Goal: Task Accomplishment & Management: Complete application form

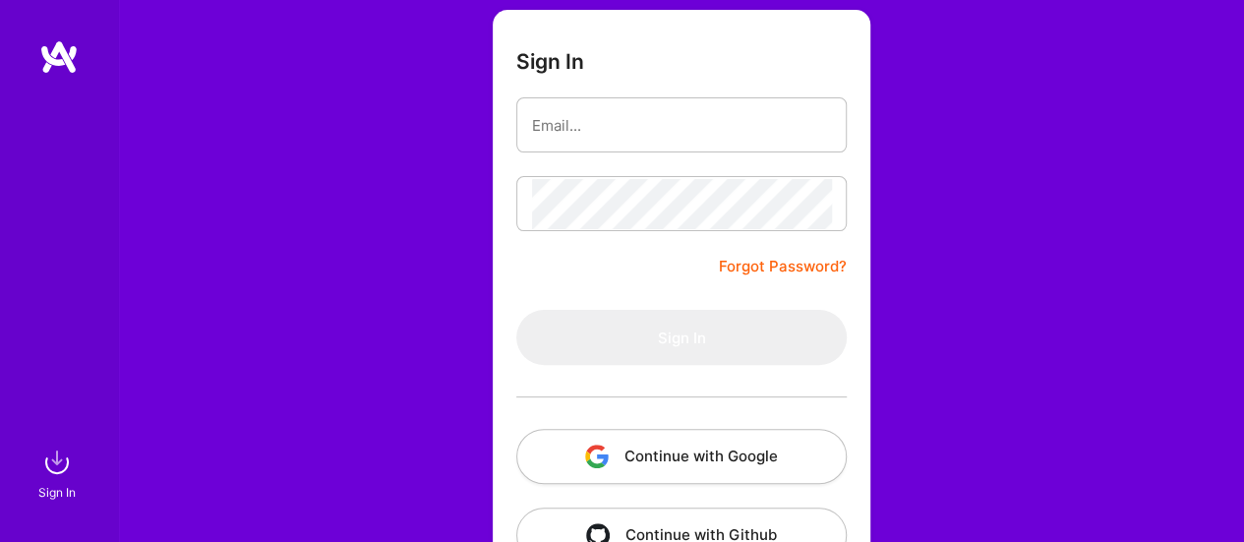
scroll to position [147, 0]
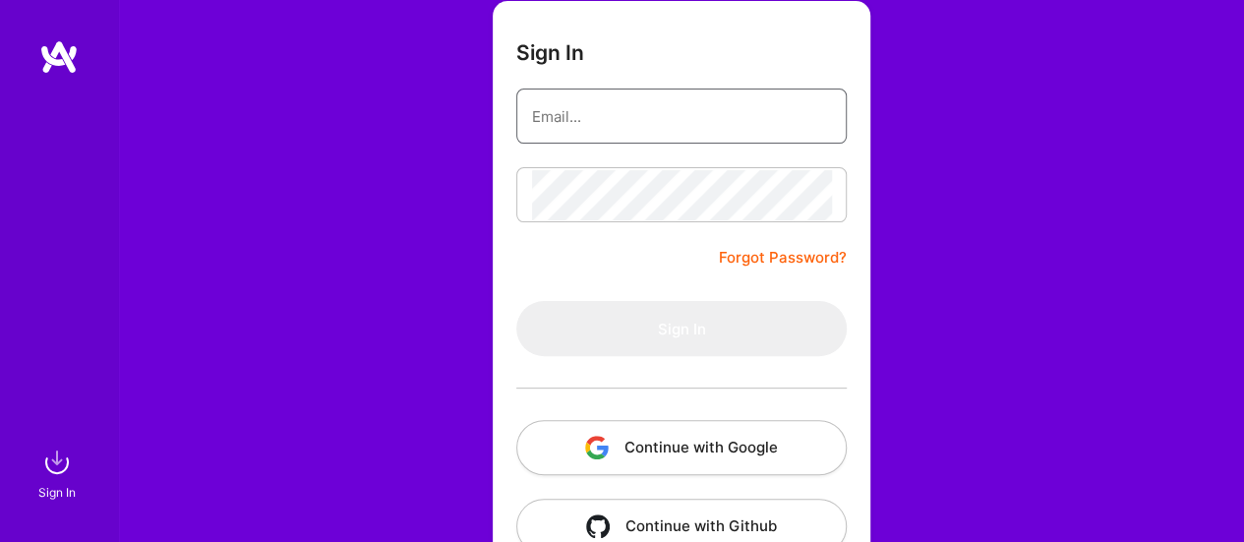
click at [734, 125] on input "email" at bounding box center [681, 116] width 299 height 50
type input "[EMAIL_ADDRESS][DOMAIN_NAME]"
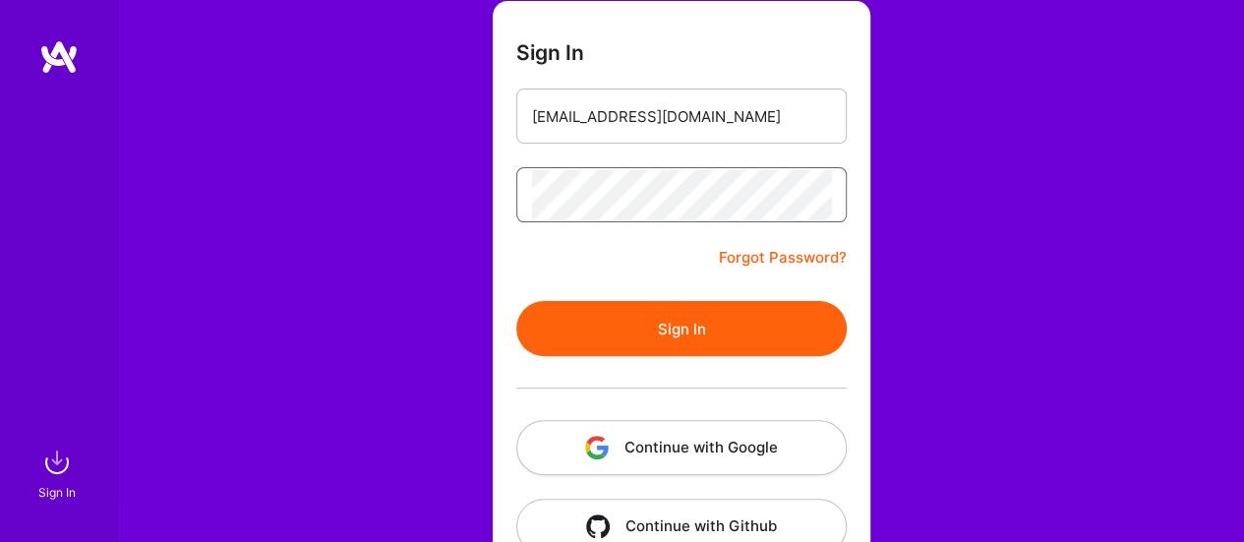
click at [516, 301] on button "Sign In" at bounding box center [681, 328] width 330 height 55
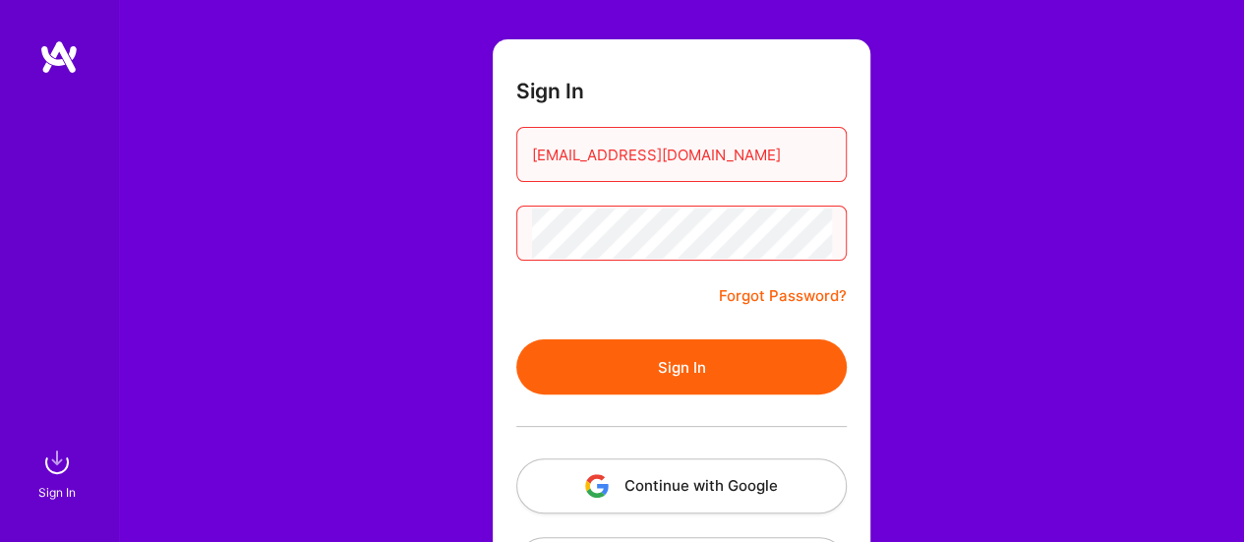
scroll to position [109, 0]
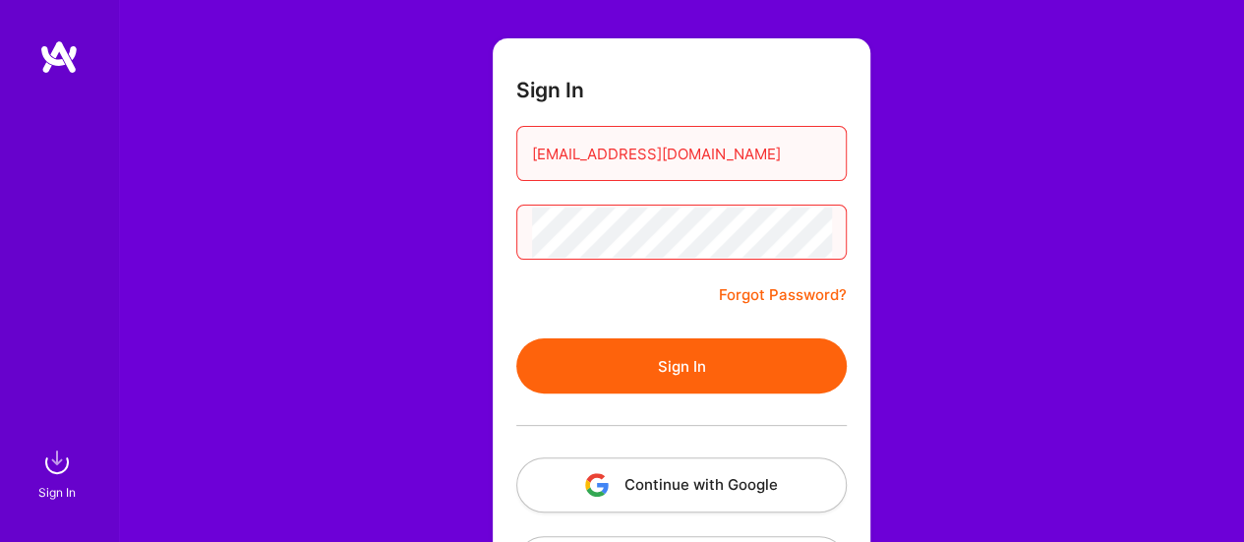
click at [516, 338] on button "Sign In" at bounding box center [681, 365] width 330 height 55
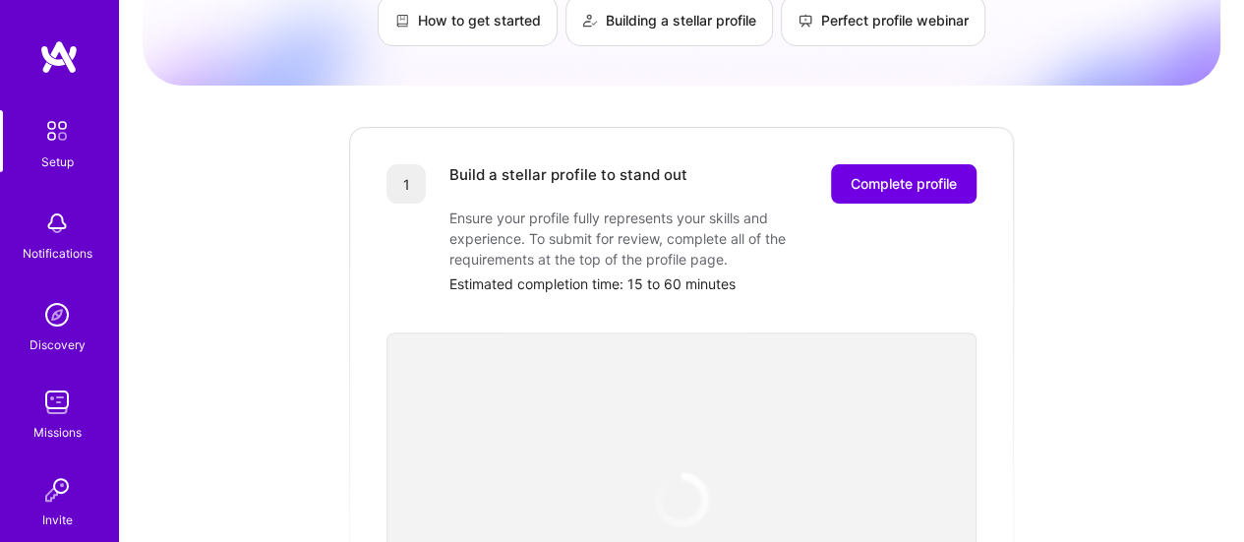
scroll to position [195, 0]
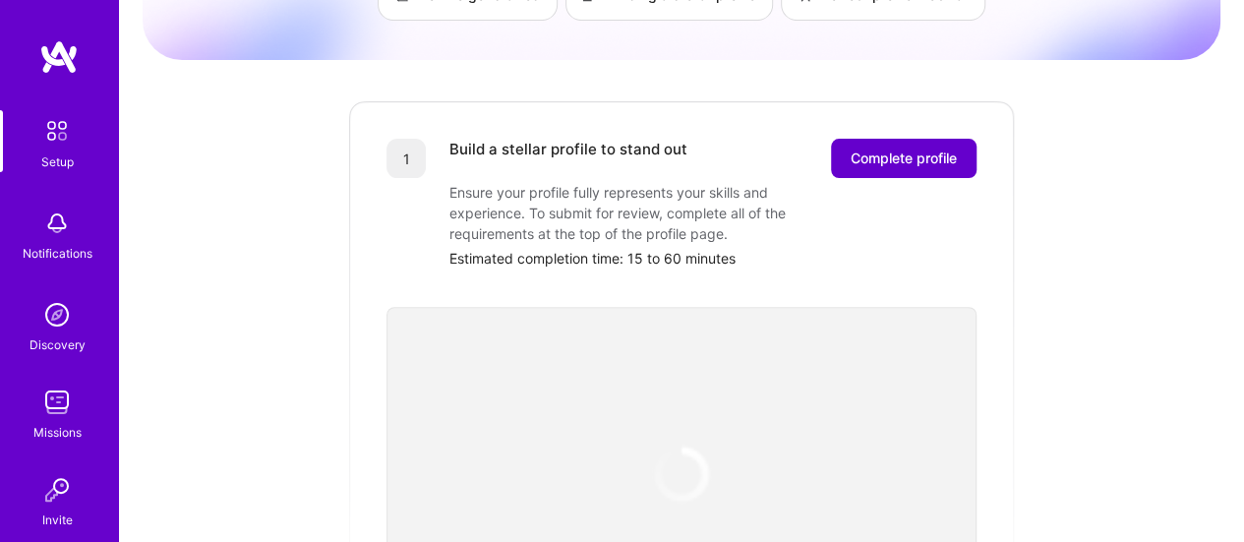
click at [920, 148] on span "Complete profile" at bounding box center [904, 158] width 106 height 20
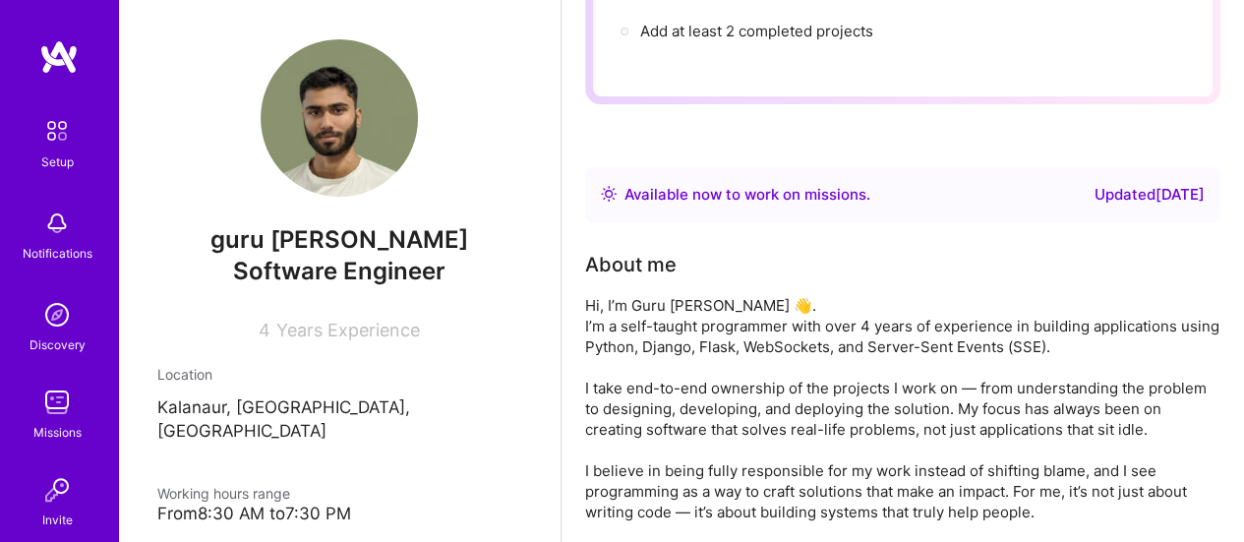
scroll to position [271, 0]
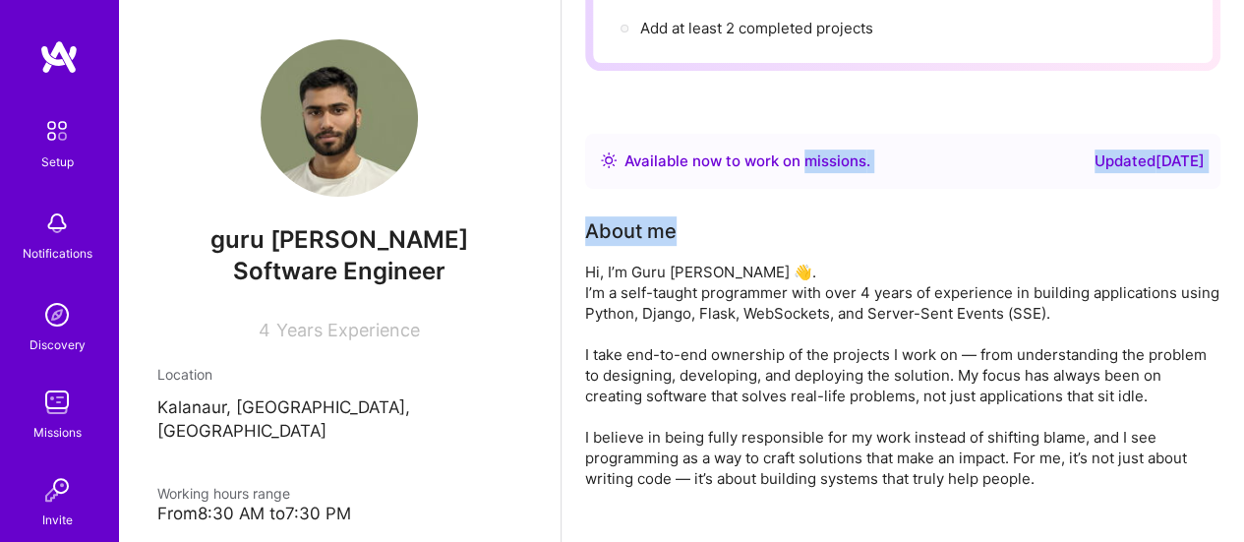
drag, startPoint x: 833, startPoint y: 194, endPoint x: 802, endPoint y: 171, distance: 38.0
click at [802, 171] on div "Complete your profile to take the first step in unlocking full [DOMAIN_NAME] ac…" at bounding box center [902, 388] width 635 height 1114
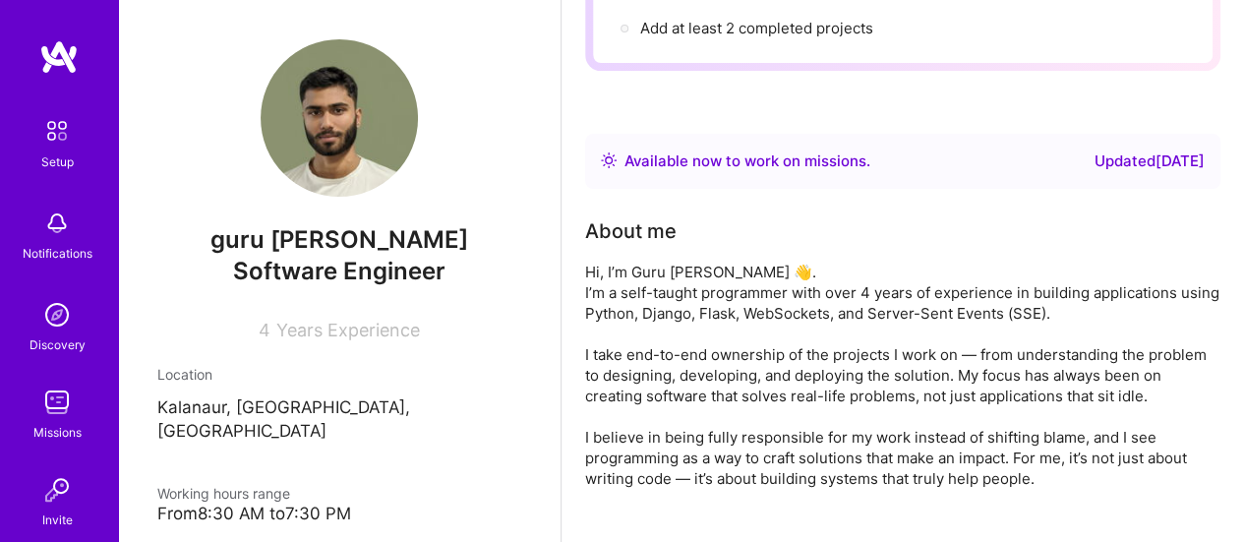
click at [756, 166] on div "Available now to work on missions ." at bounding box center [747, 161] width 246 height 24
click at [722, 163] on div "Available now to work on missions ." at bounding box center [747, 161] width 246 height 24
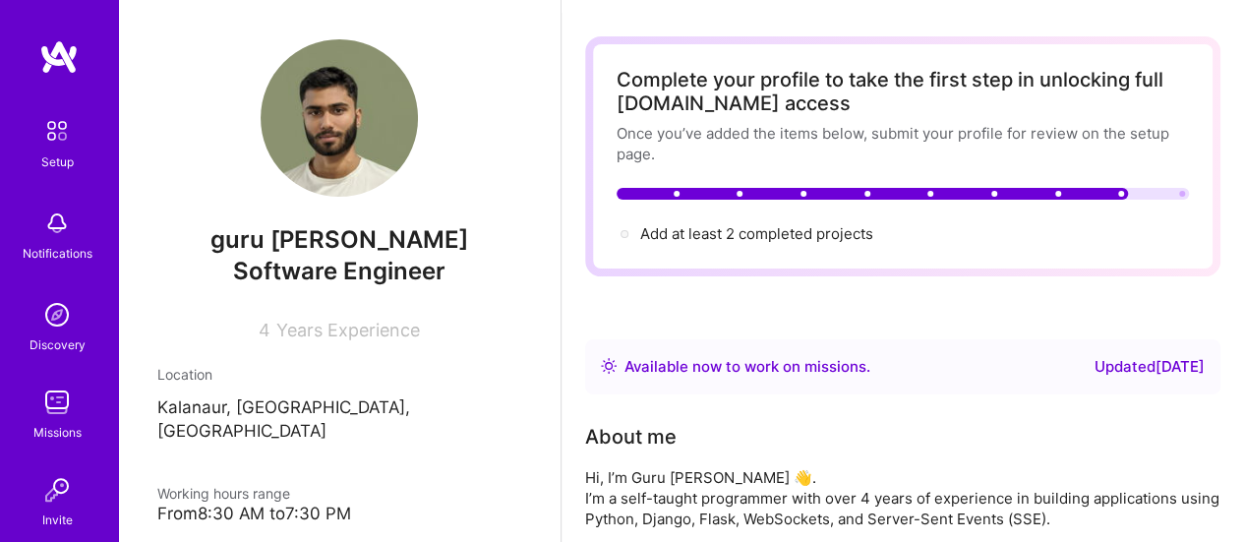
scroll to position [64, 0]
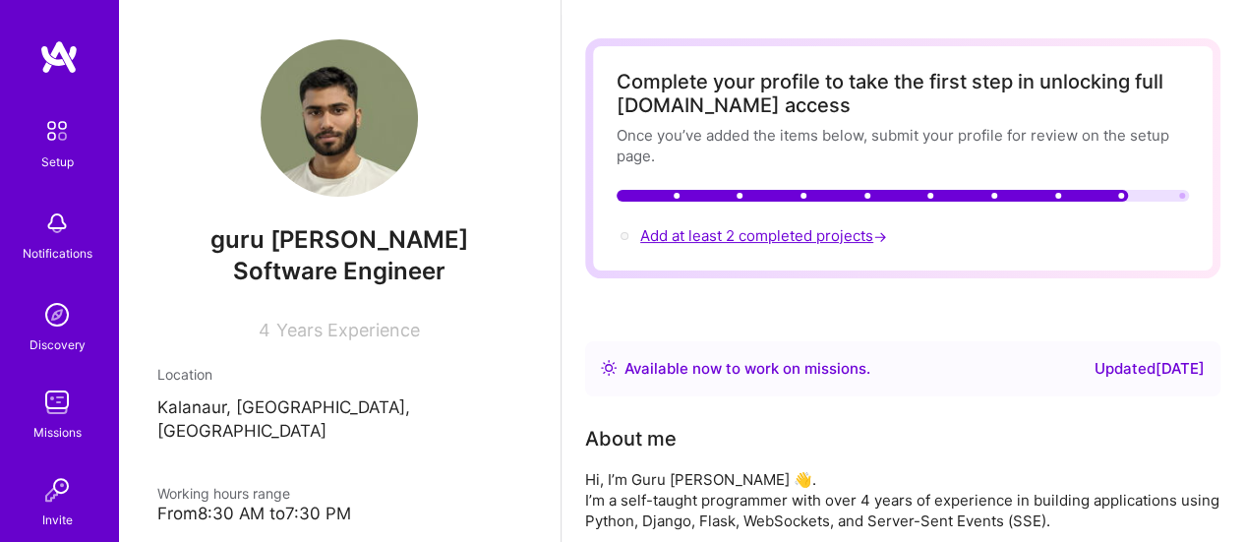
click at [783, 241] on span "Add at least 2 completed projects →" at bounding box center [765, 235] width 251 height 19
select select "IN"
select select "Right Now"
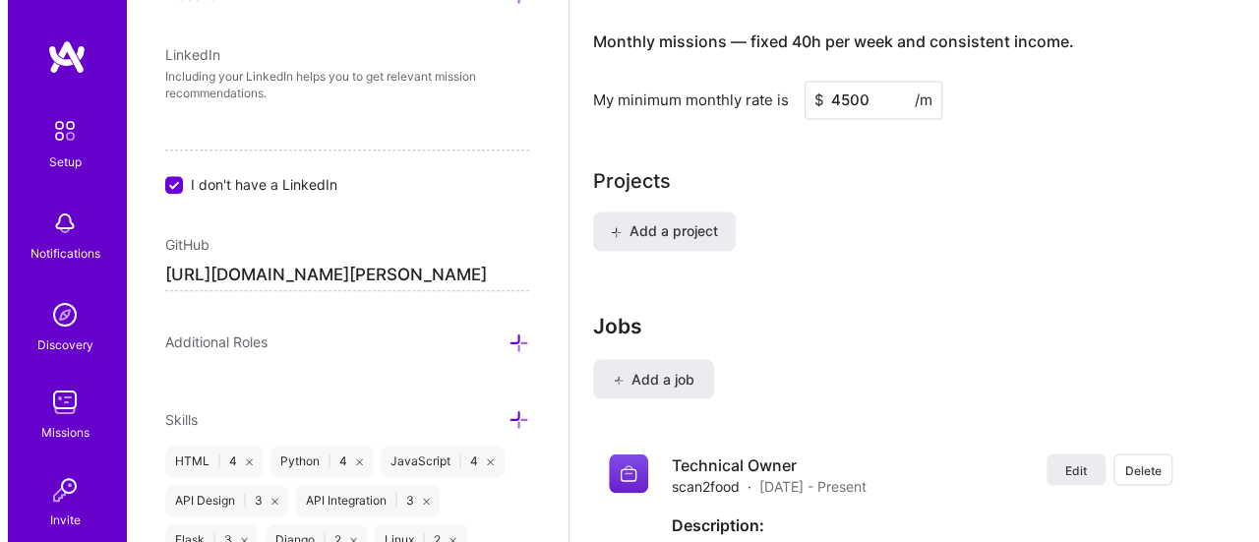
scroll to position [1506, 0]
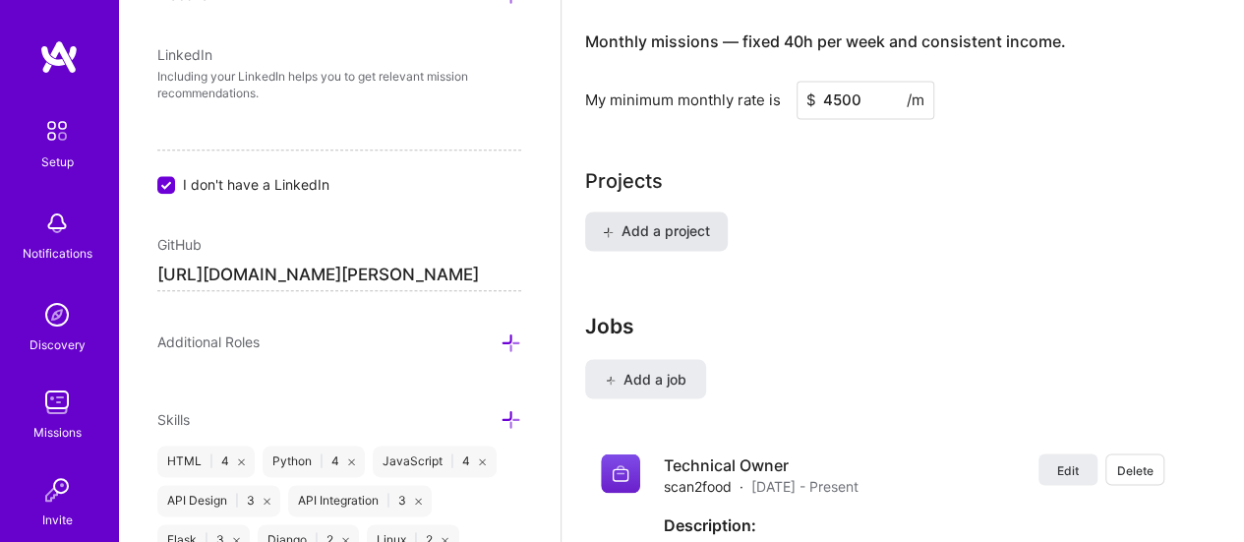
click at [686, 233] on span "Add a project" at bounding box center [656, 231] width 107 height 20
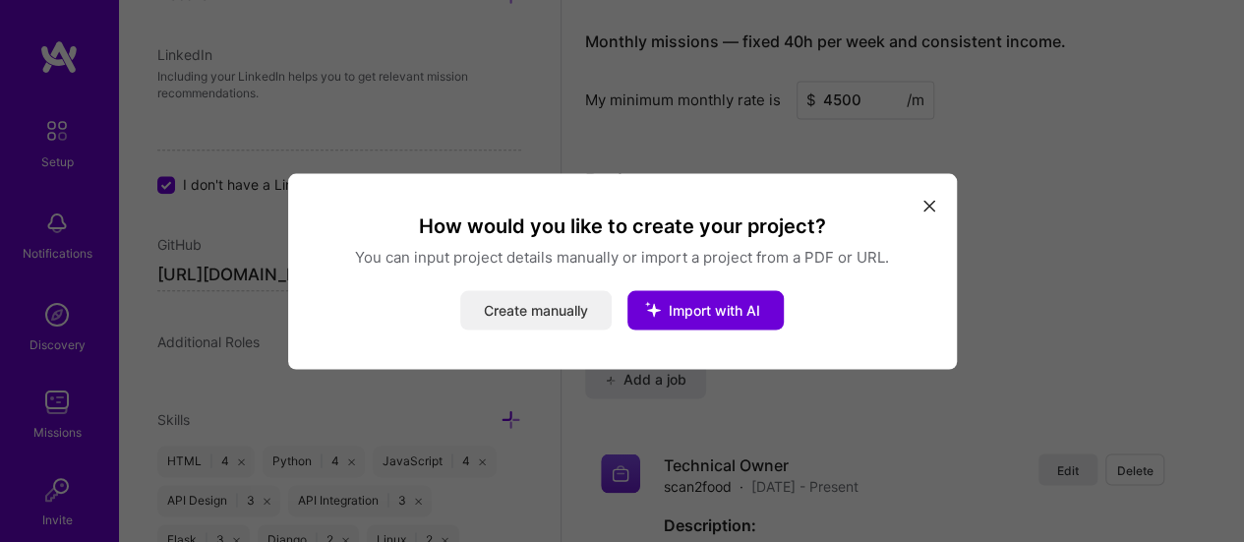
click at [559, 315] on button "Create manually" at bounding box center [535, 309] width 151 height 39
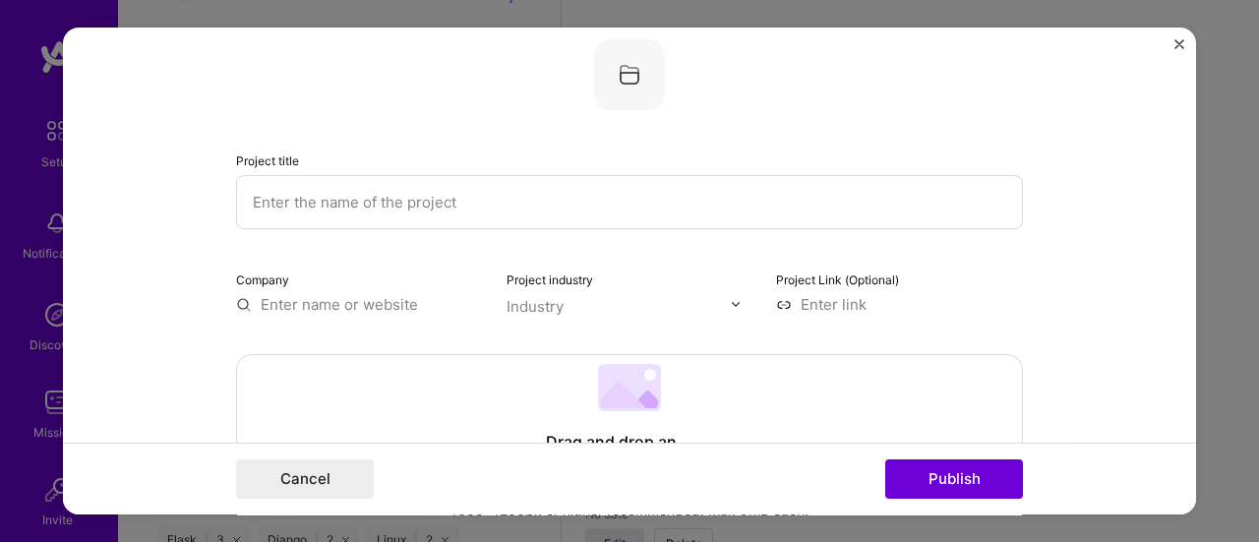
scroll to position [17, 0]
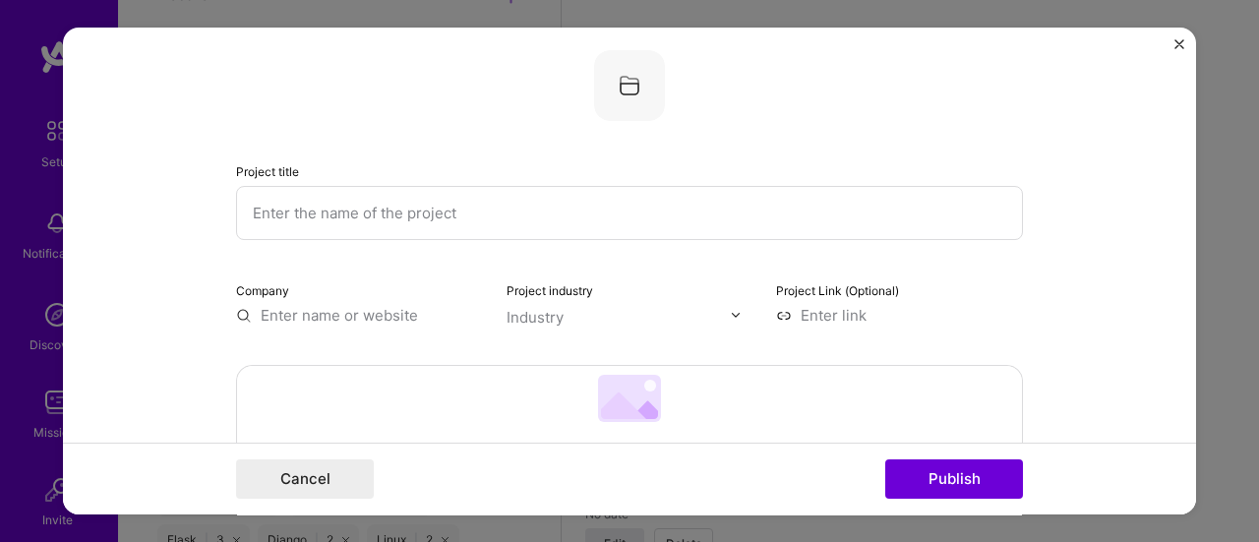
click at [460, 207] on input "text" at bounding box center [629, 213] width 787 height 54
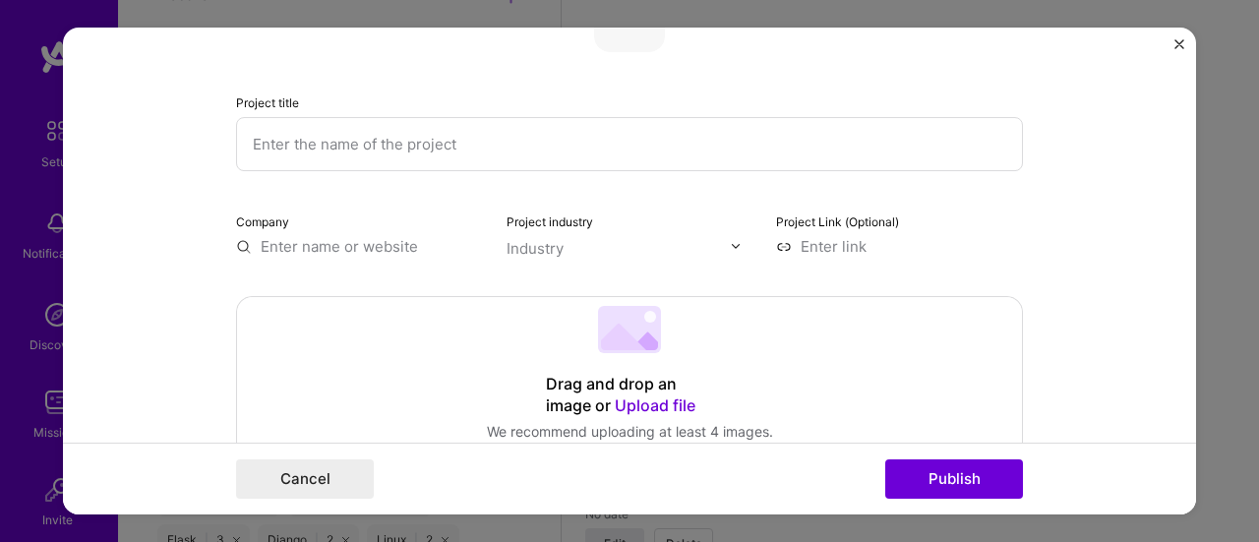
scroll to position [84, 0]
click at [319, 246] on input "text" at bounding box center [359, 248] width 247 height 21
click at [355, 246] on input "text" at bounding box center [359, 248] width 247 height 21
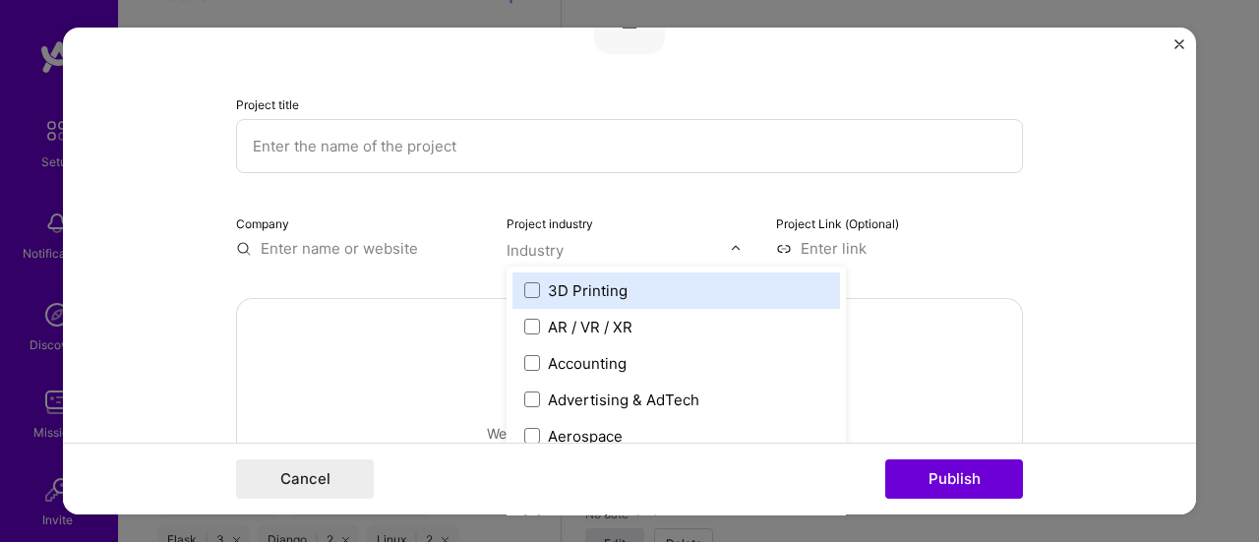
scroll to position [1533, 0]
click at [733, 251] on img at bounding box center [736, 248] width 12 height 12
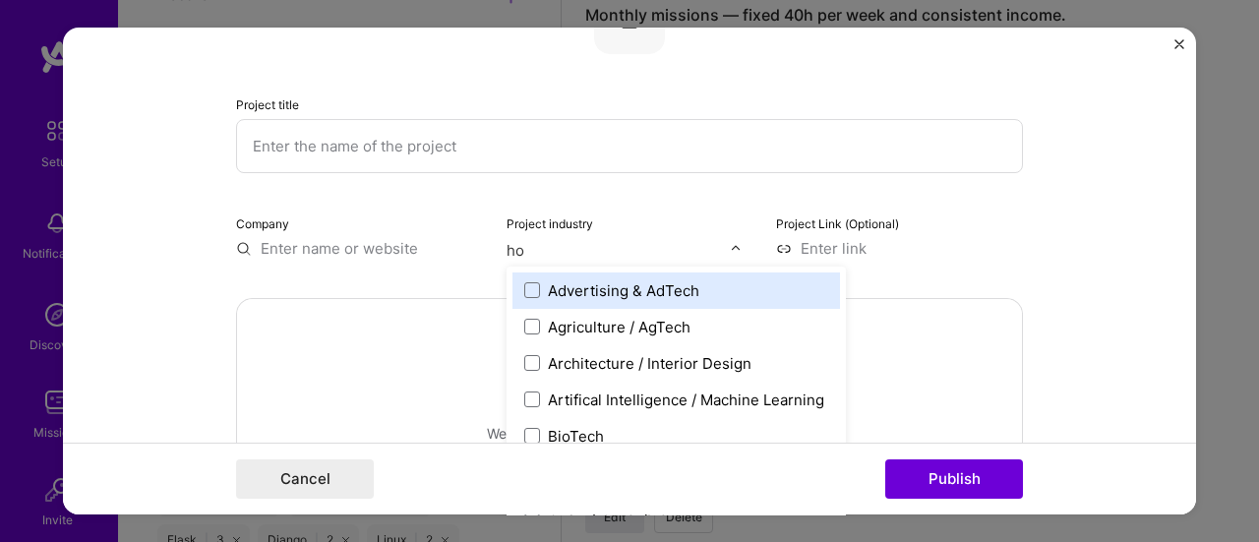
type input "hos"
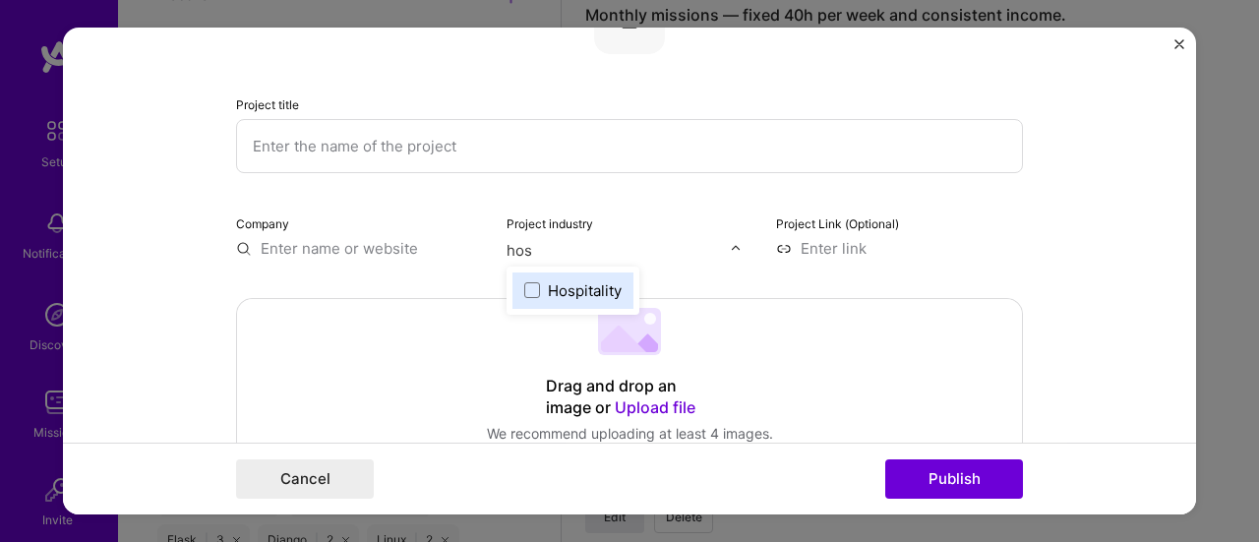
click at [513, 290] on div "Hospitality" at bounding box center [572, 290] width 121 height 36
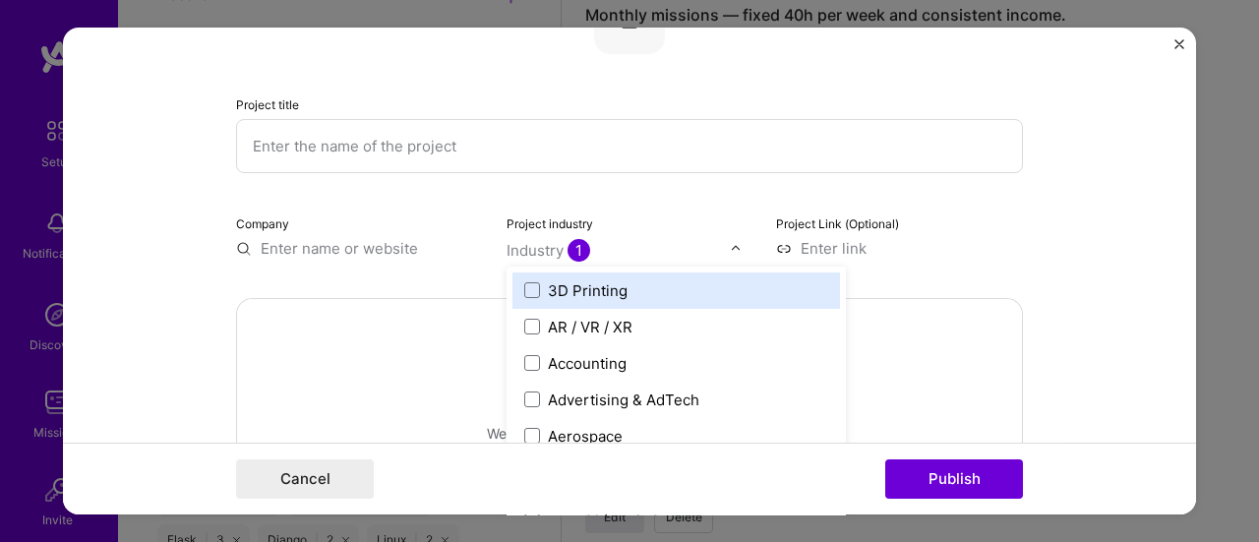
type input "s"
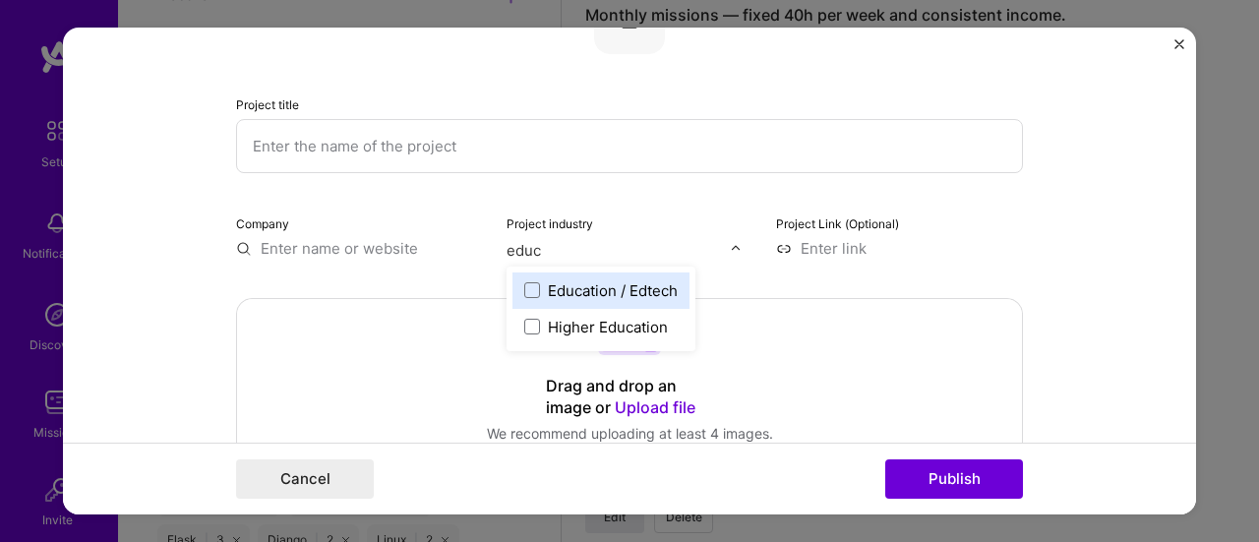
type input "educa"
click at [527, 290] on span at bounding box center [532, 290] width 16 height 16
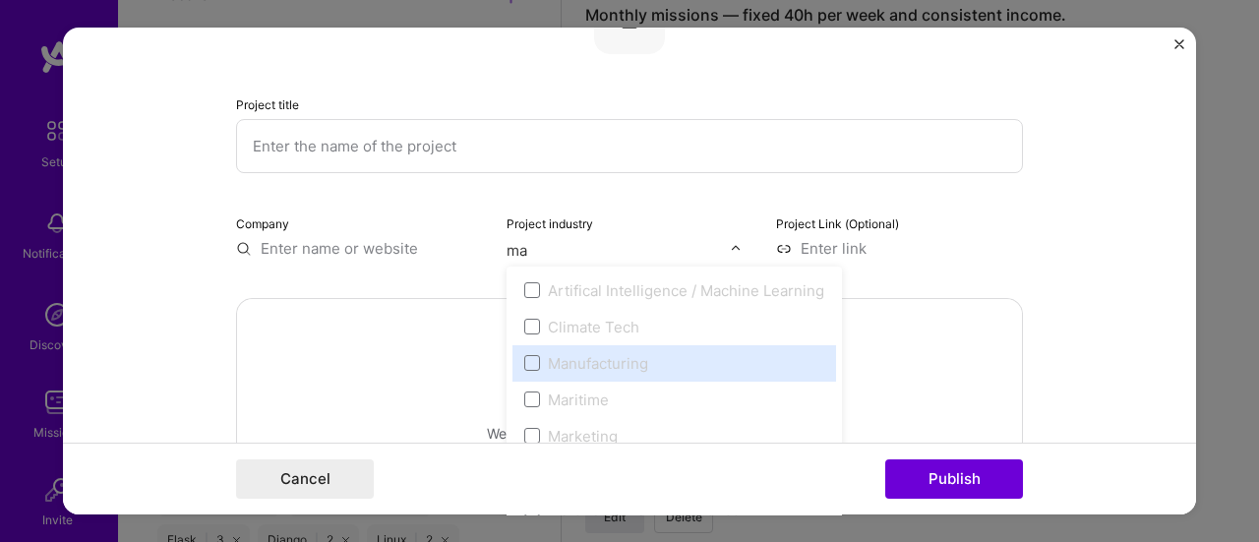
type input "m"
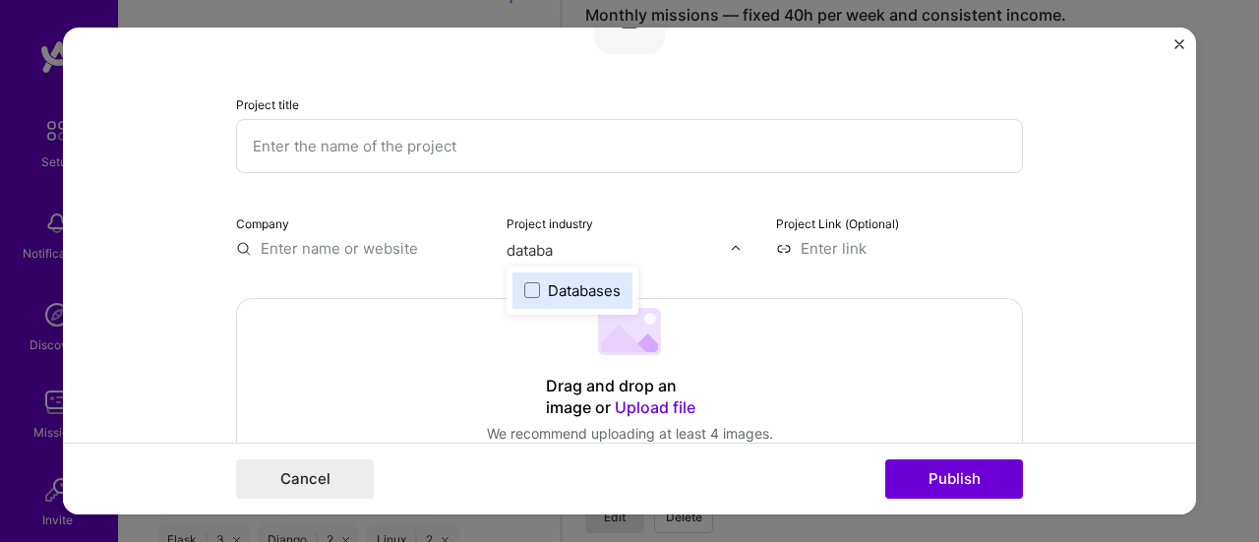
type input "databas"
click at [572, 290] on div "Databases" at bounding box center [584, 290] width 73 height 21
click at [973, 208] on div "Project title Company Project industry Industry 2 Project Link (Optional)" at bounding box center [629, 120] width 787 height 275
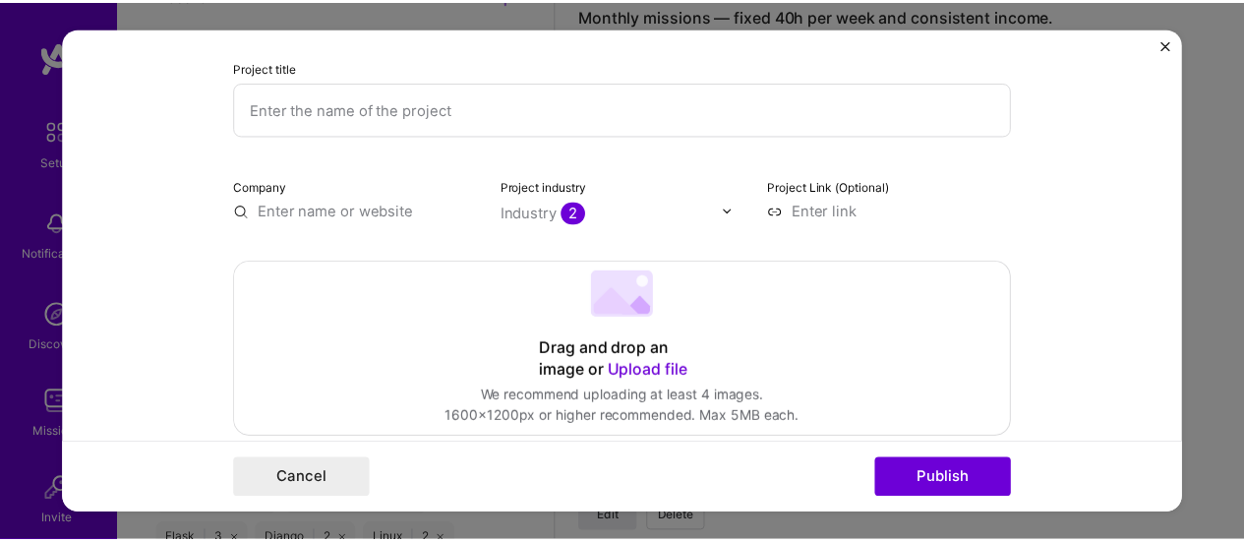
scroll to position [0, 0]
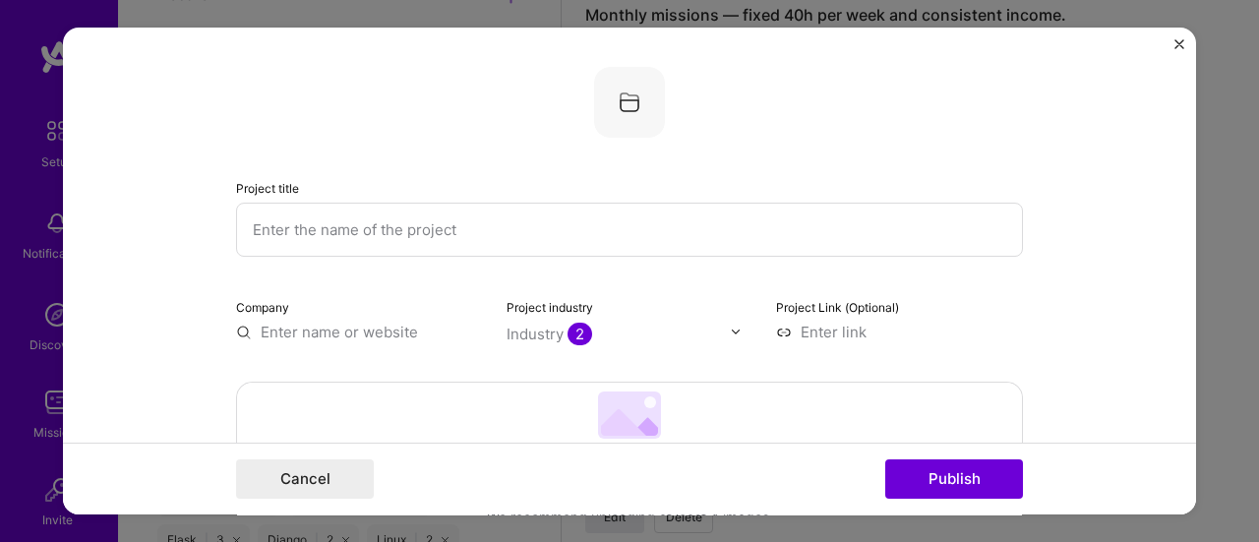
click at [1182, 41] on img "Close" at bounding box center [1179, 44] width 10 height 10
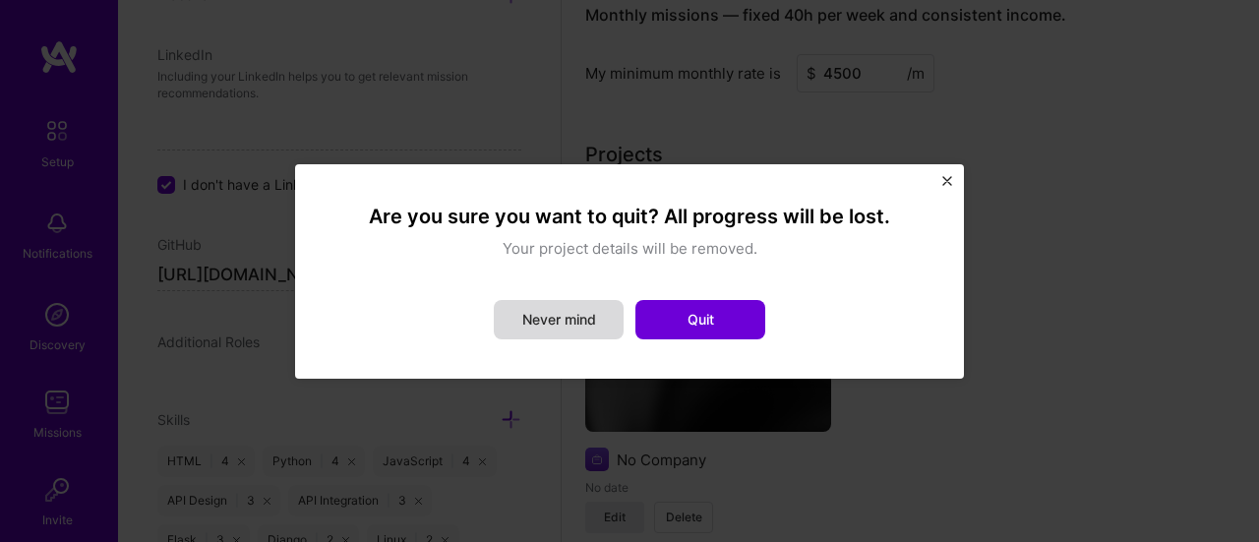
click at [585, 320] on button "Never mind" at bounding box center [559, 319] width 130 height 39
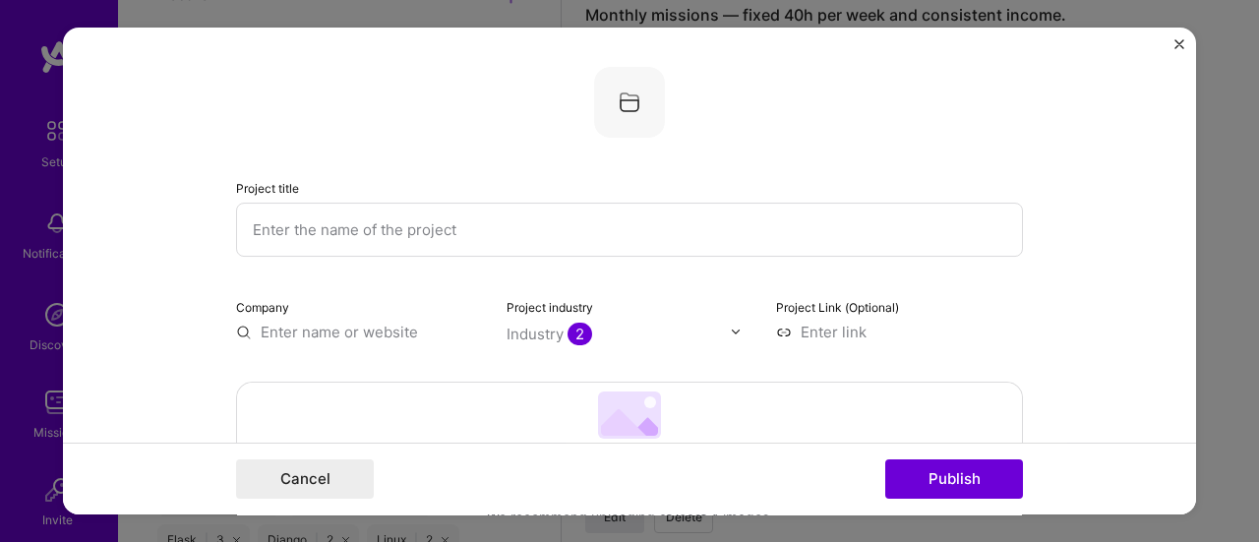
click at [1176, 40] on img "Close" at bounding box center [1179, 44] width 10 height 10
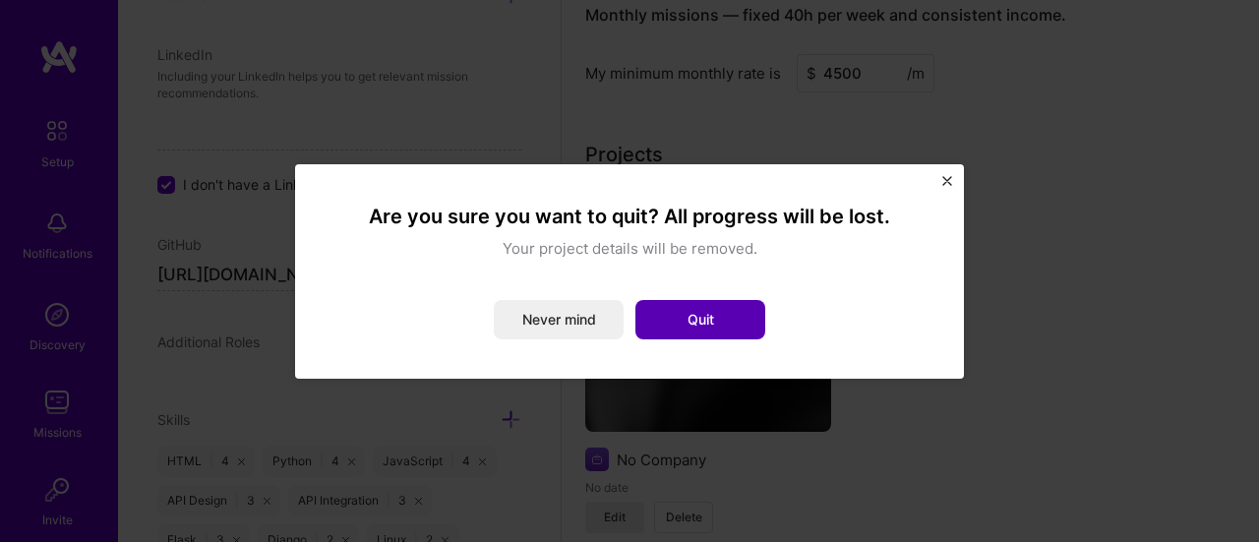
click at [740, 324] on button "Quit" at bounding box center [700, 319] width 130 height 39
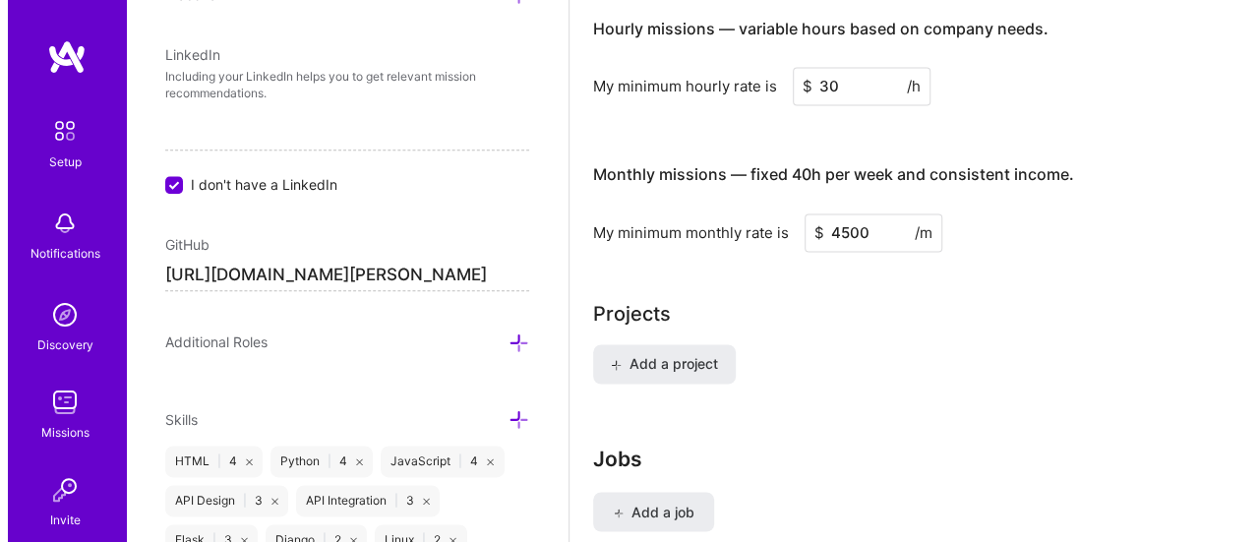
scroll to position [1372, 0]
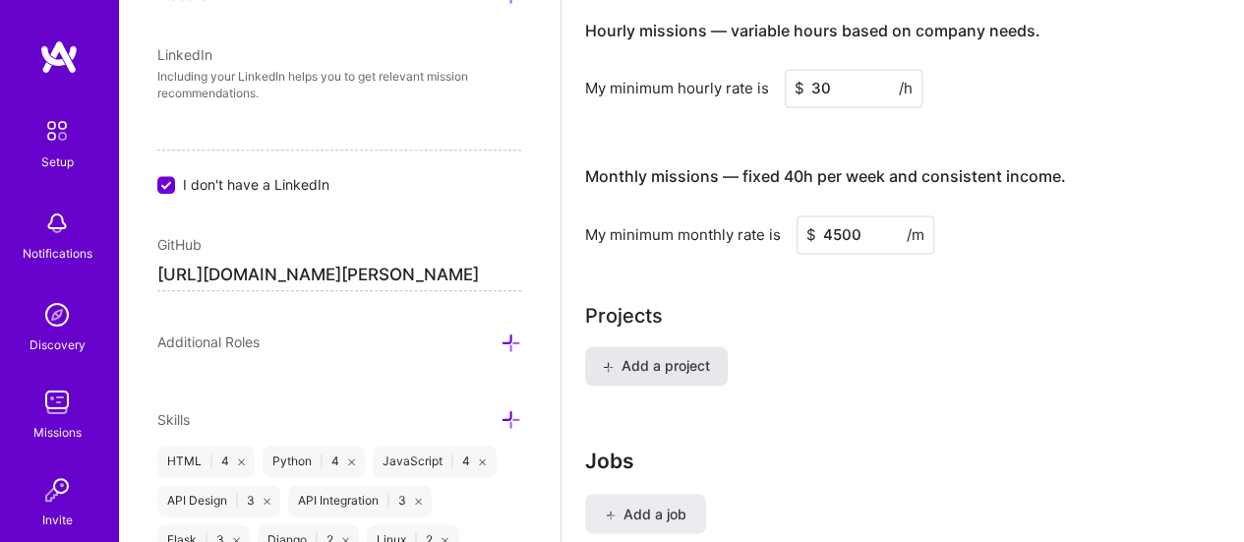
click at [674, 350] on button "Add a project" at bounding box center [656, 365] width 143 height 39
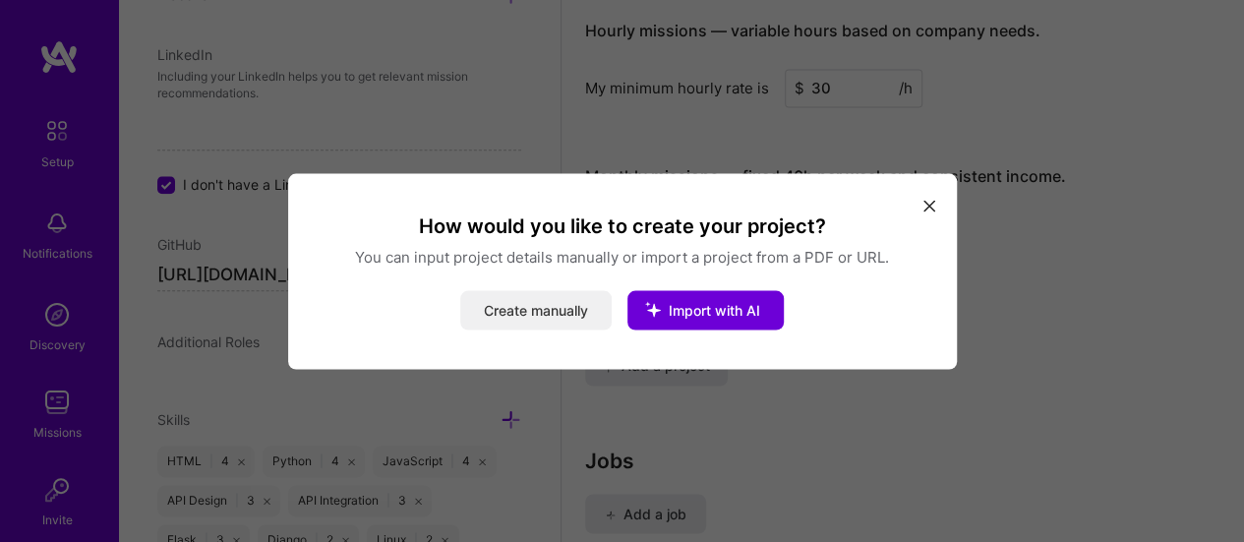
click at [541, 320] on button "Create manually" at bounding box center [535, 309] width 151 height 39
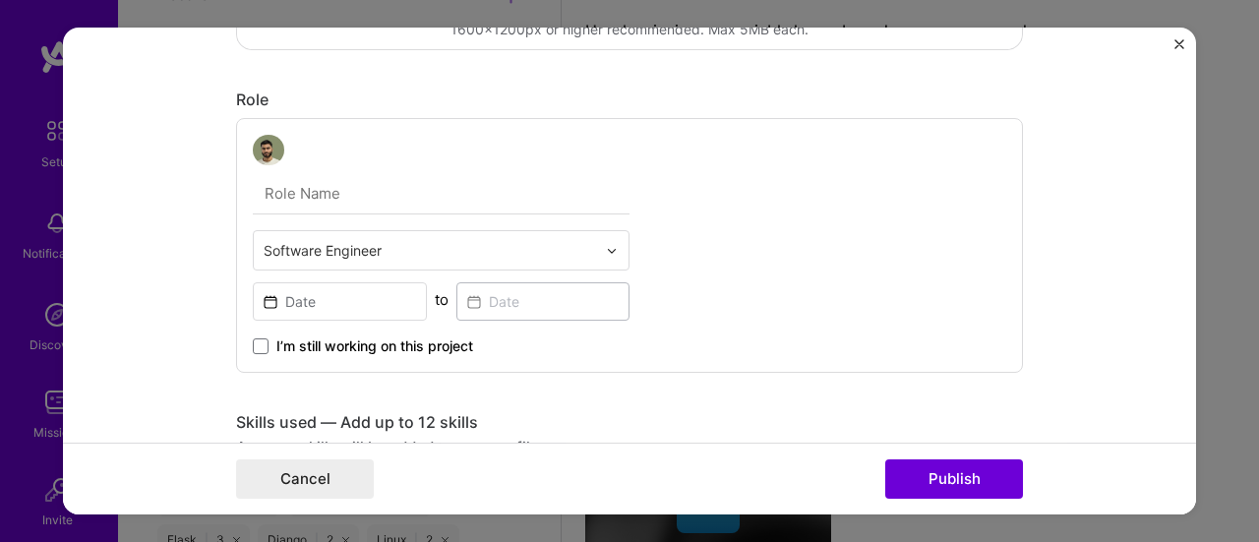
scroll to position [557, 0]
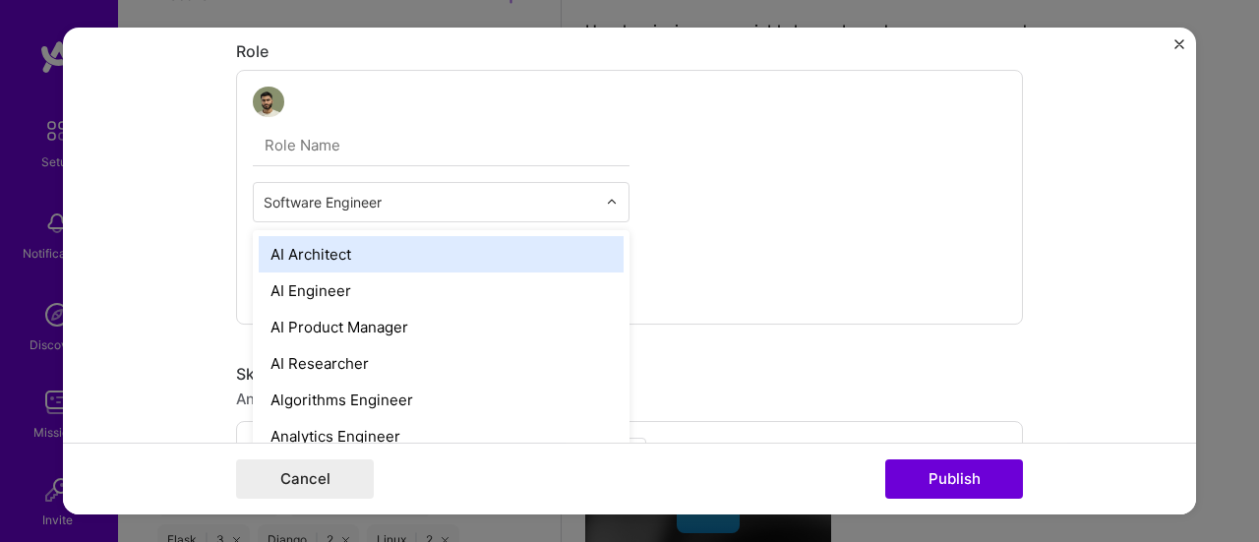
click at [596, 202] on div "Software Engineer" at bounding box center [430, 203] width 352 height 38
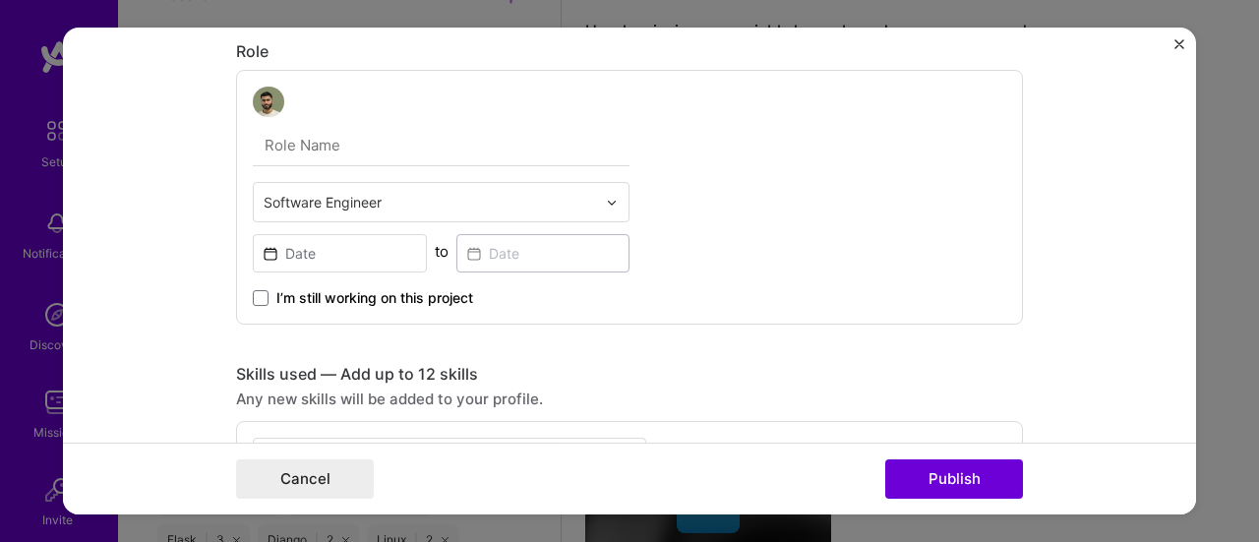
click at [596, 202] on div "Software Engineer" at bounding box center [430, 203] width 352 height 38
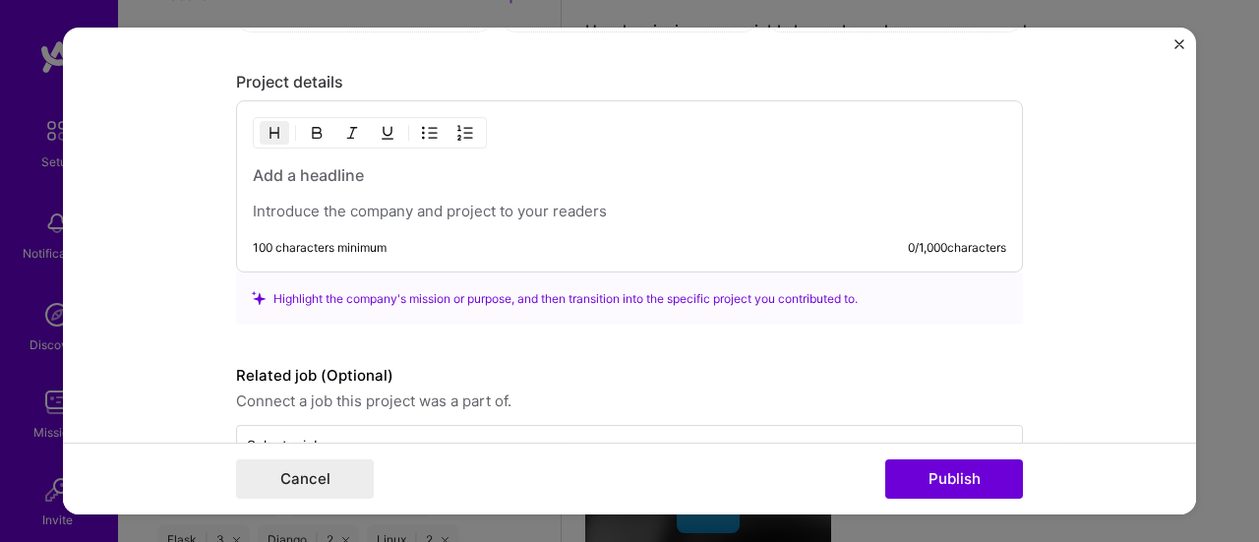
scroll to position [1530, 0]
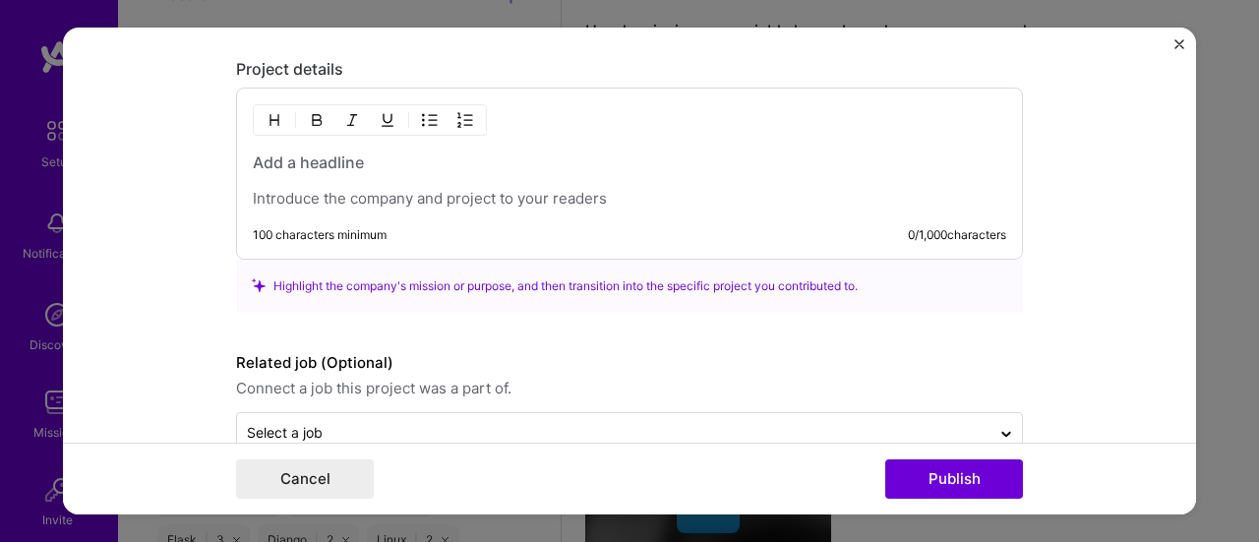
click at [613, 192] on p at bounding box center [629, 199] width 753 height 20
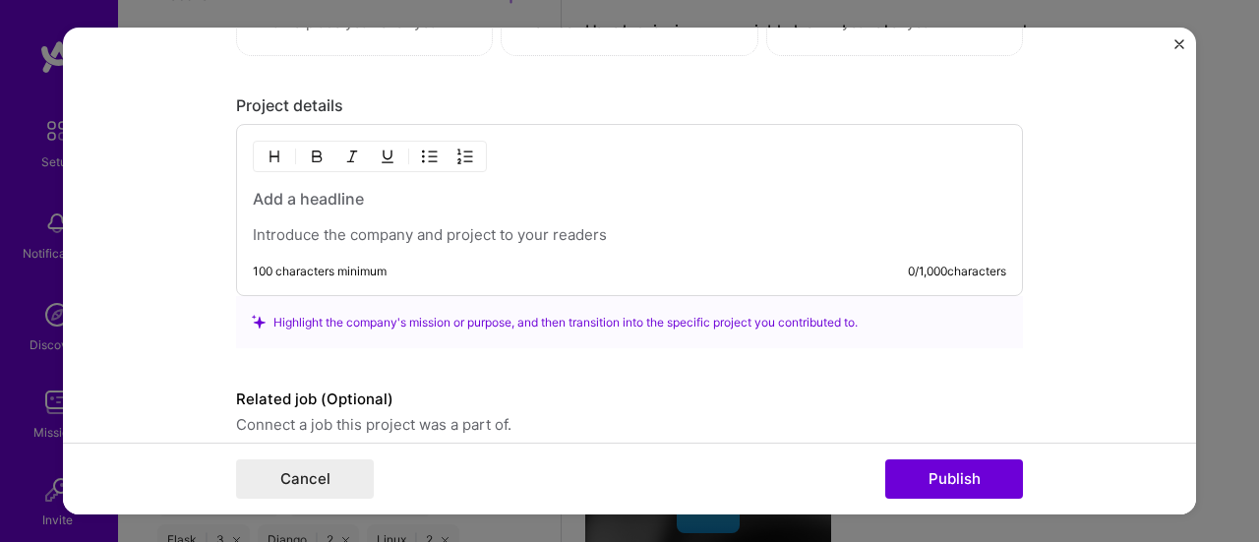
scroll to position [1493, 0]
click at [356, 198] on h3 at bounding box center [629, 200] width 753 height 22
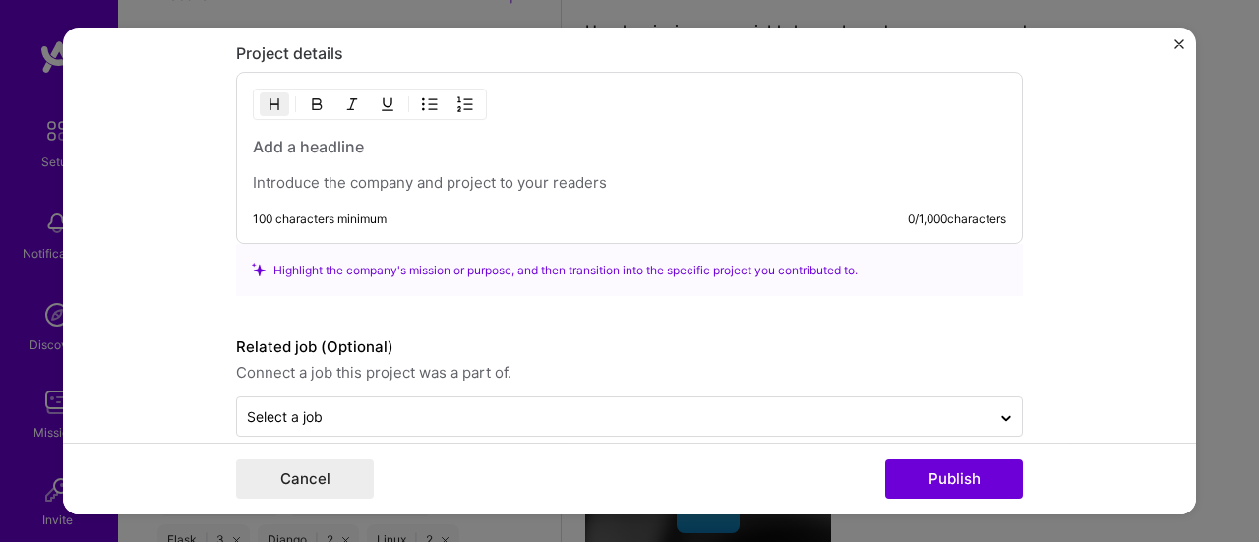
scroll to position [1569, 0]
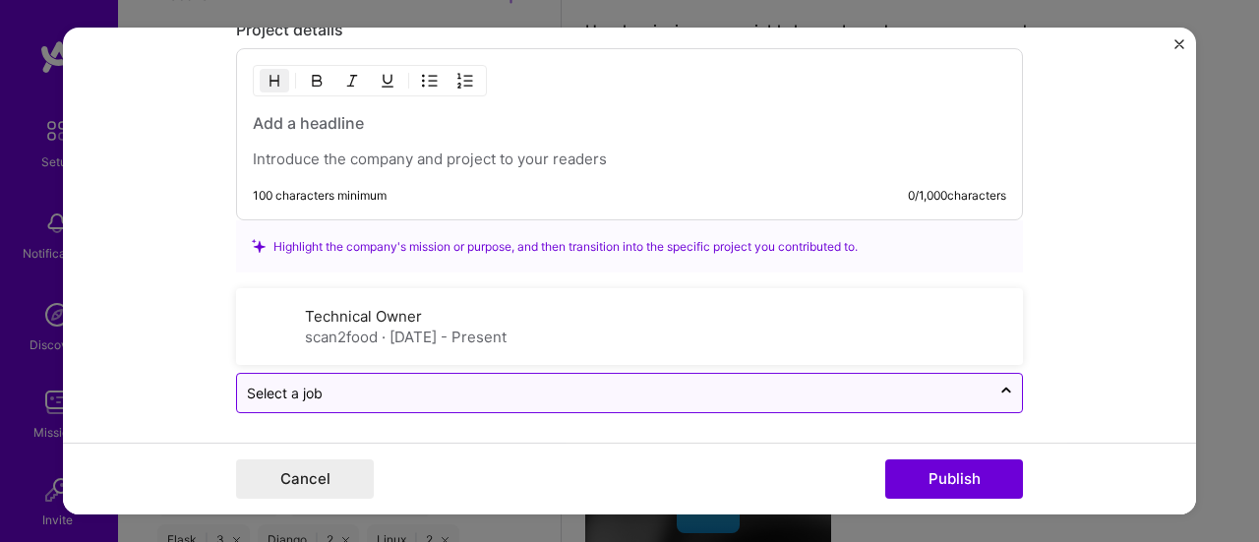
click at [478, 389] on input "text" at bounding box center [614, 392] width 734 height 21
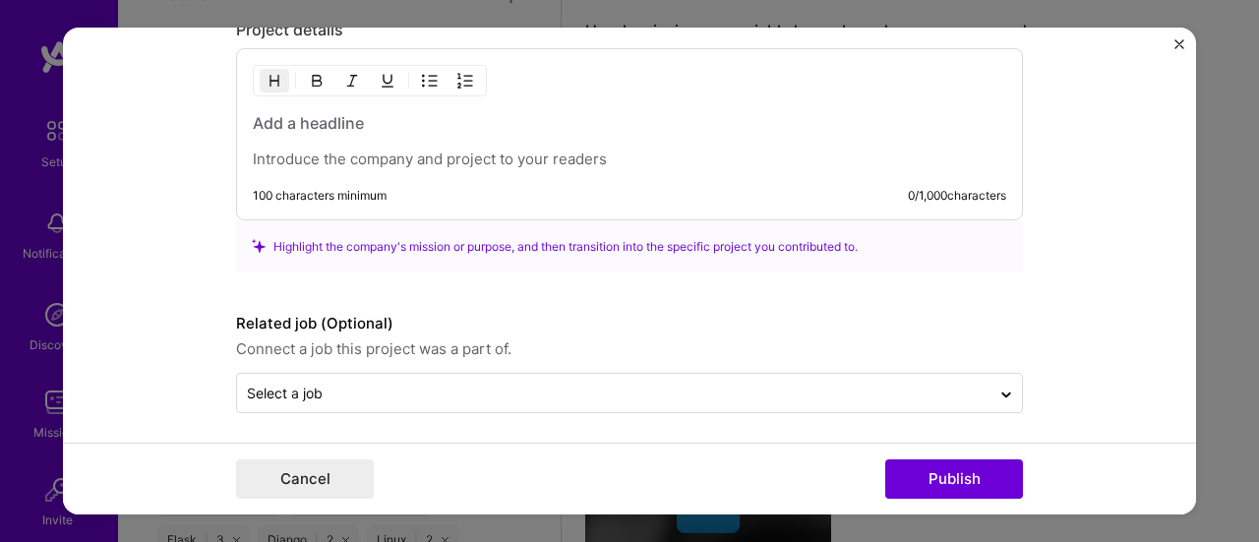
click at [1064, 388] on form "Project title Company Project industry Industry Project Link (Optional) Drag an…" at bounding box center [629, 272] width 1133 height 488
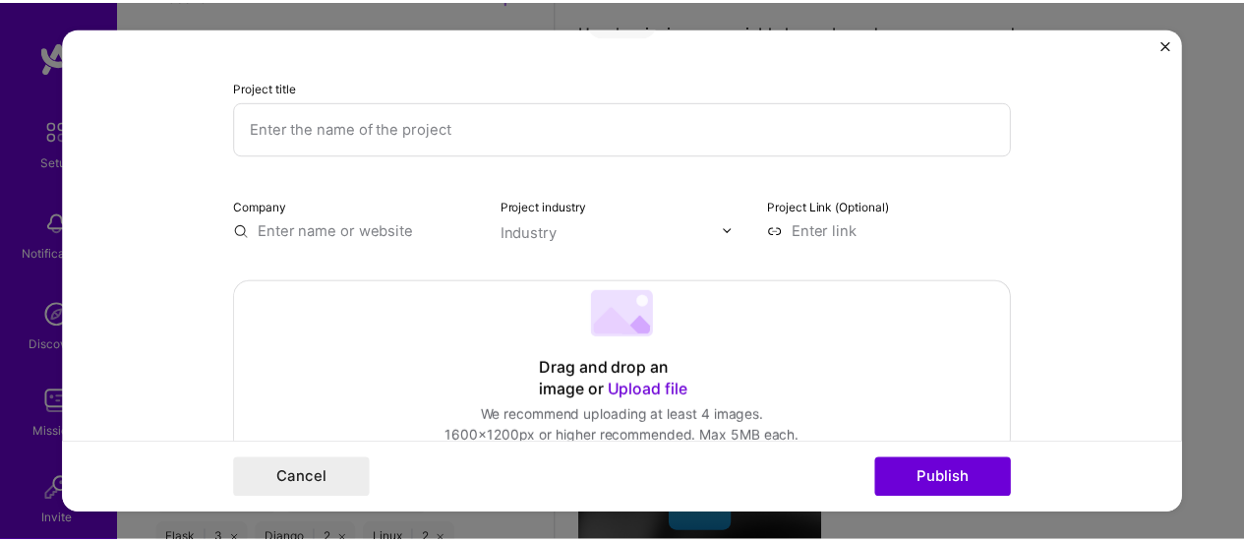
scroll to position [0, 0]
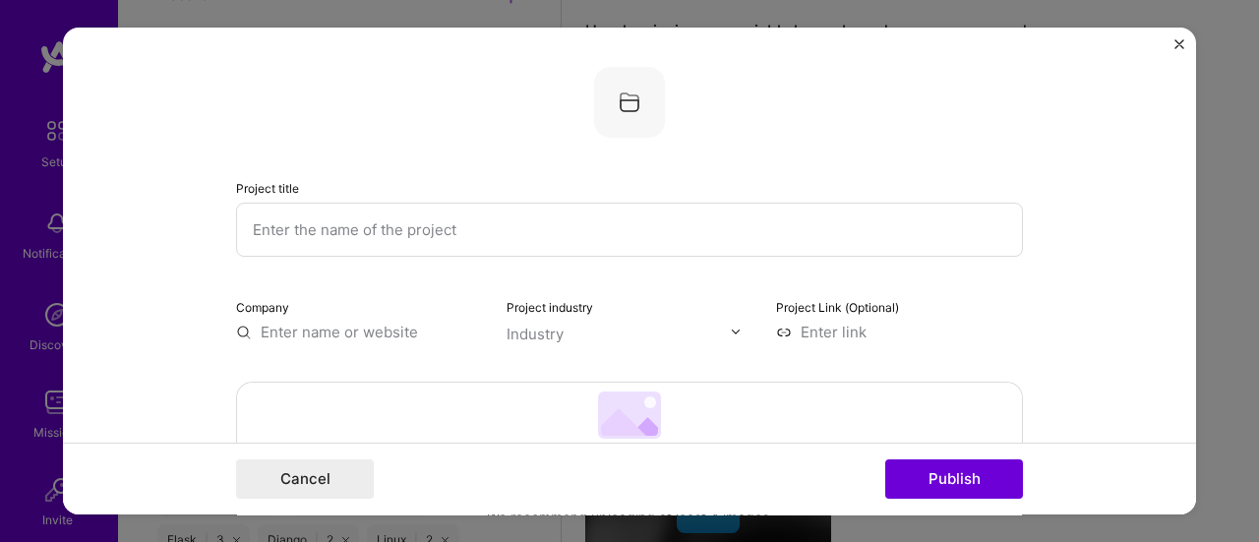
click at [1181, 43] on img "Close" at bounding box center [1179, 44] width 10 height 10
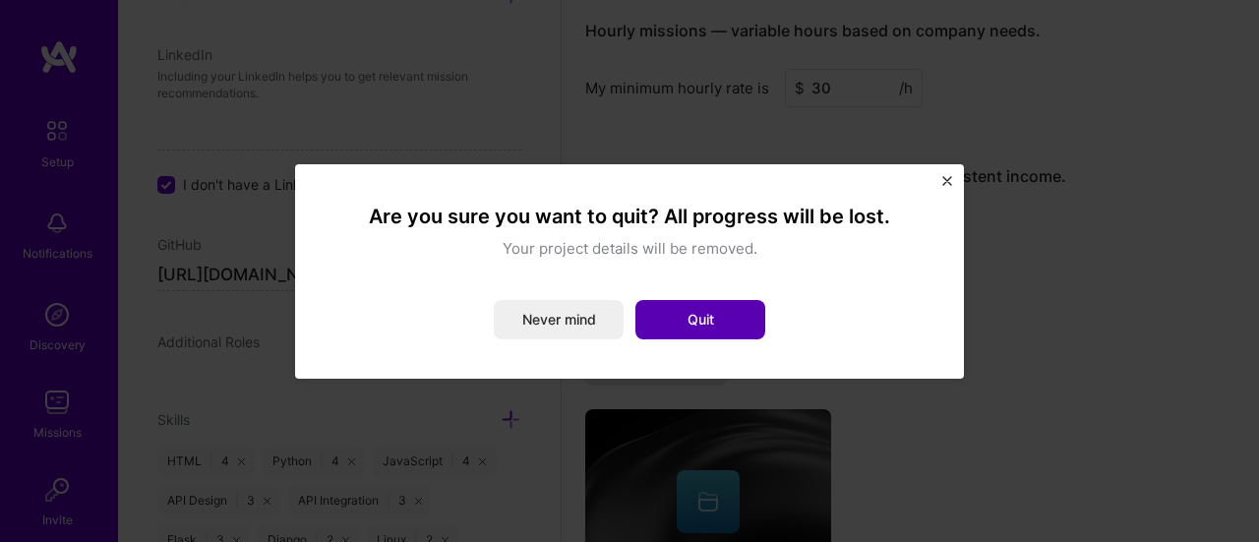
click at [736, 314] on button "Quit" at bounding box center [700, 319] width 130 height 39
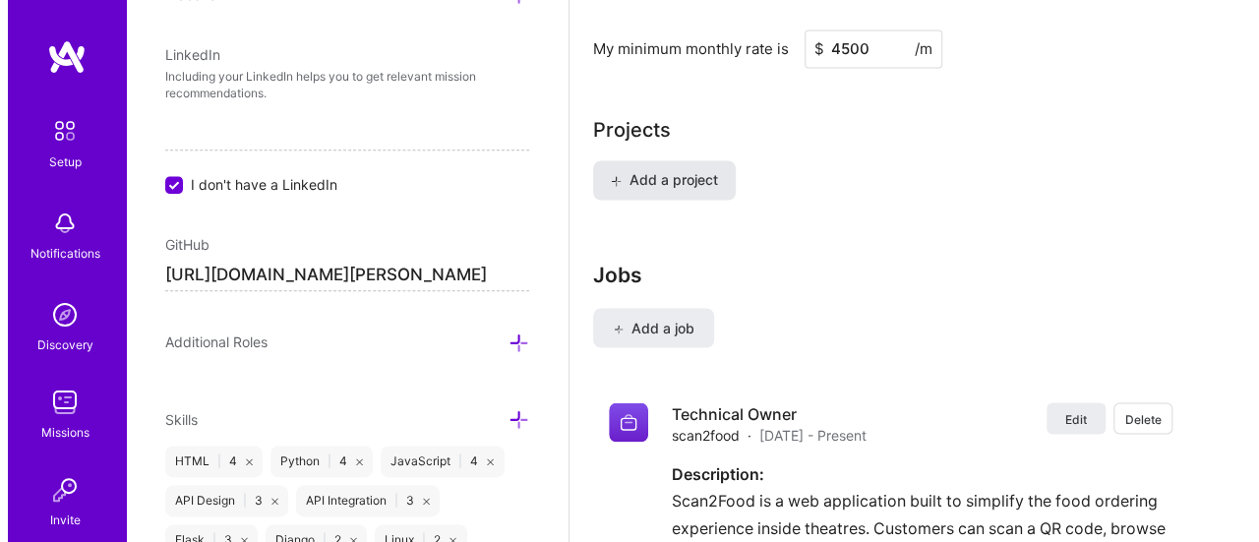
scroll to position [1556, 0]
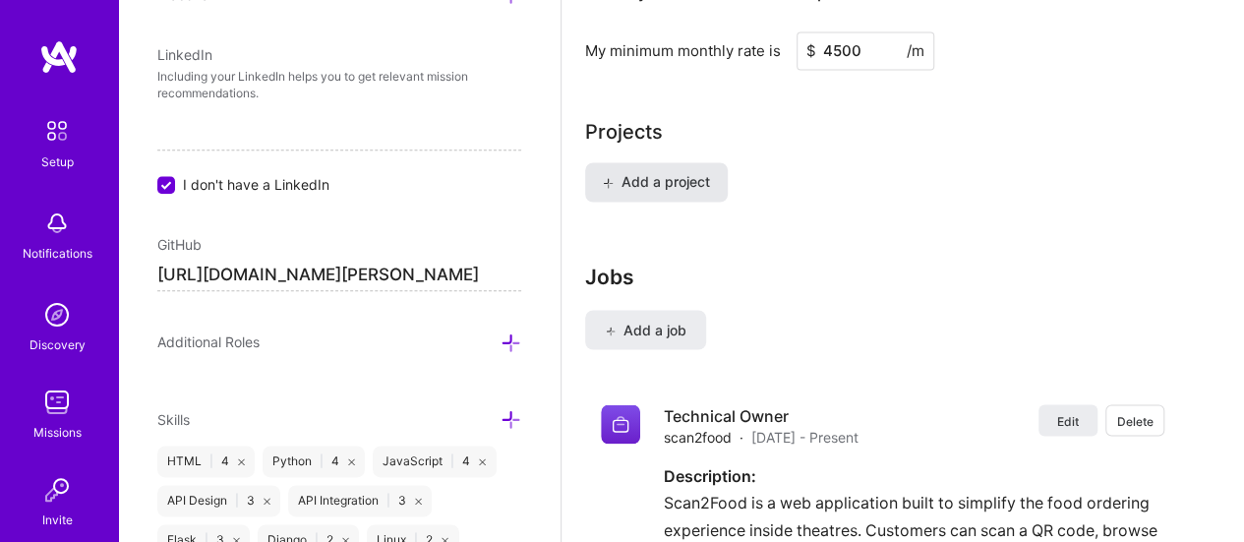
click at [661, 184] on span "Add a project" at bounding box center [656, 182] width 107 height 20
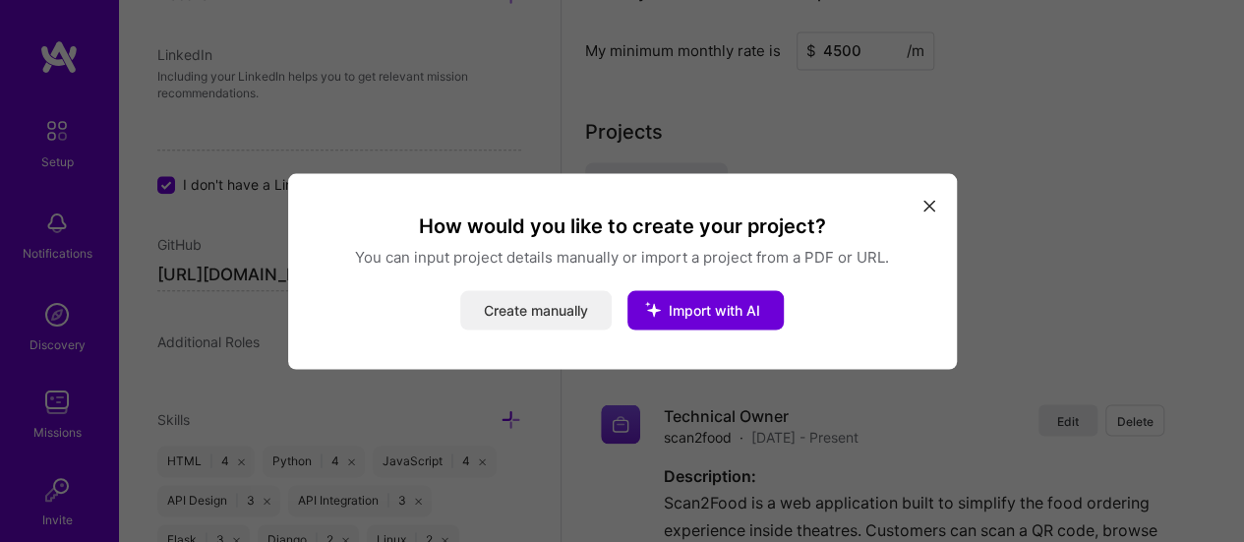
click at [553, 304] on button "Create manually" at bounding box center [535, 309] width 151 height 39
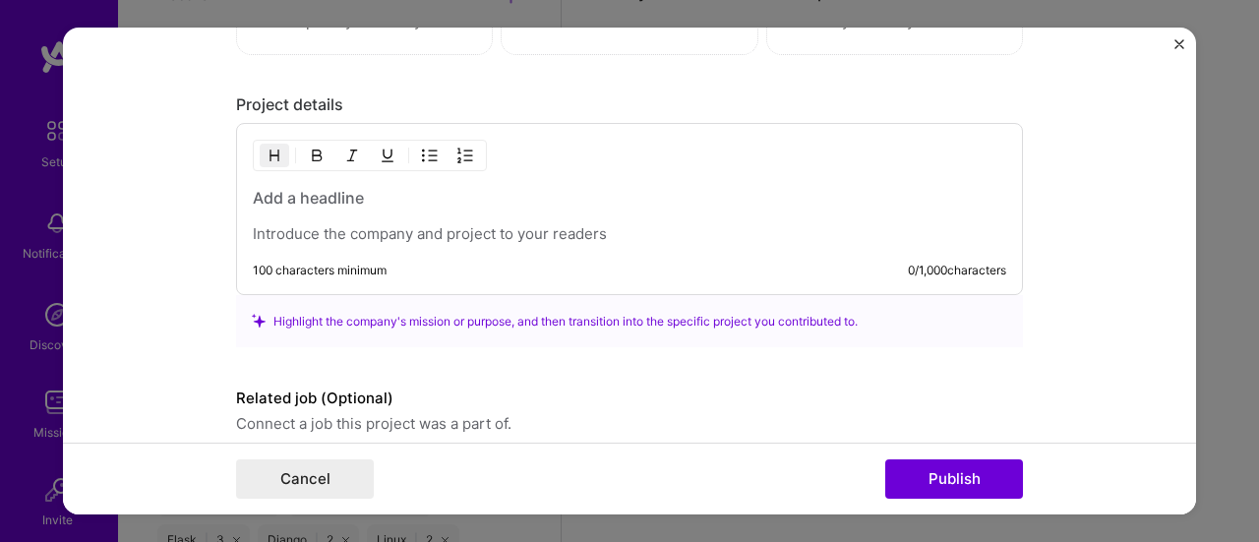
scroll to position [1508, 0]
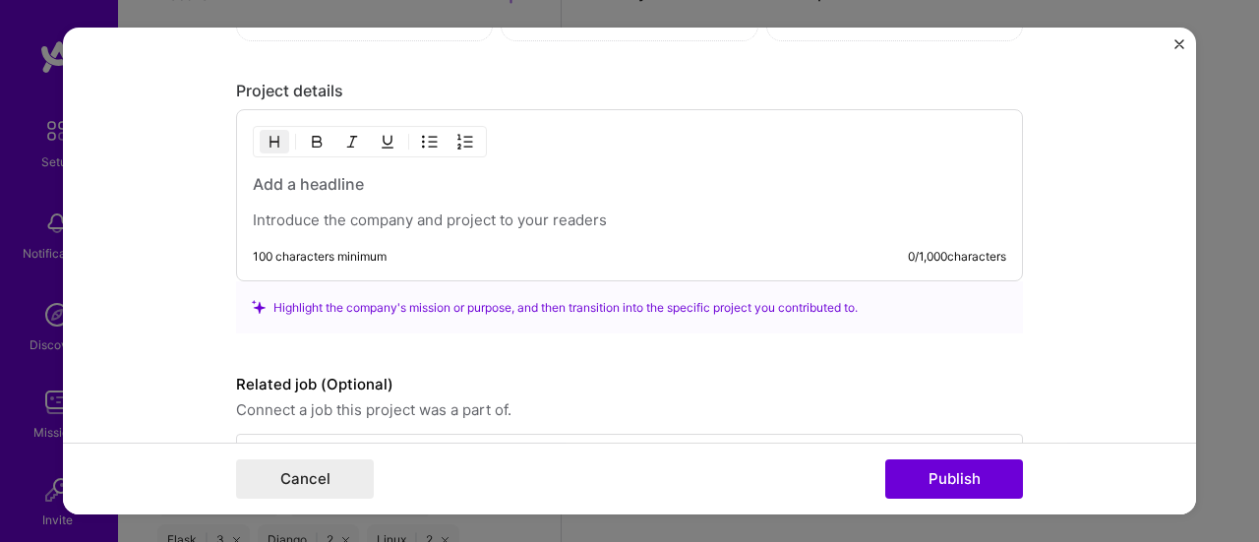
click at [506, 214] on p at bounding box center [629, 220] width 753 height 20
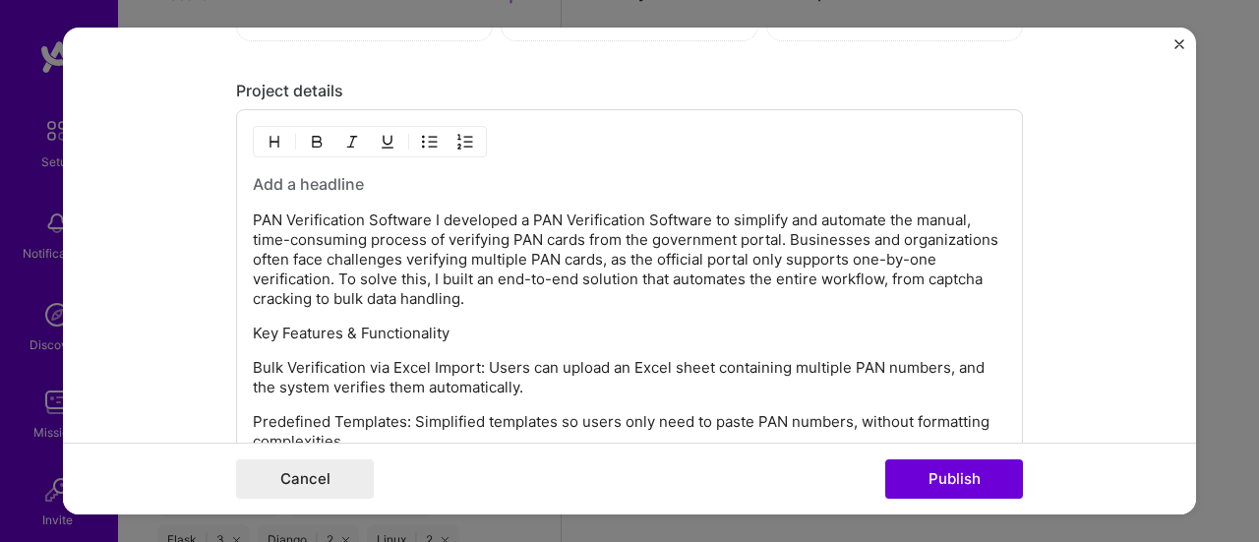
click at [425, 213] on p "PAN Verification Software I developed a PAN Verification Software to simplify a…" at bounding box center [629, 259] width 753 height 98
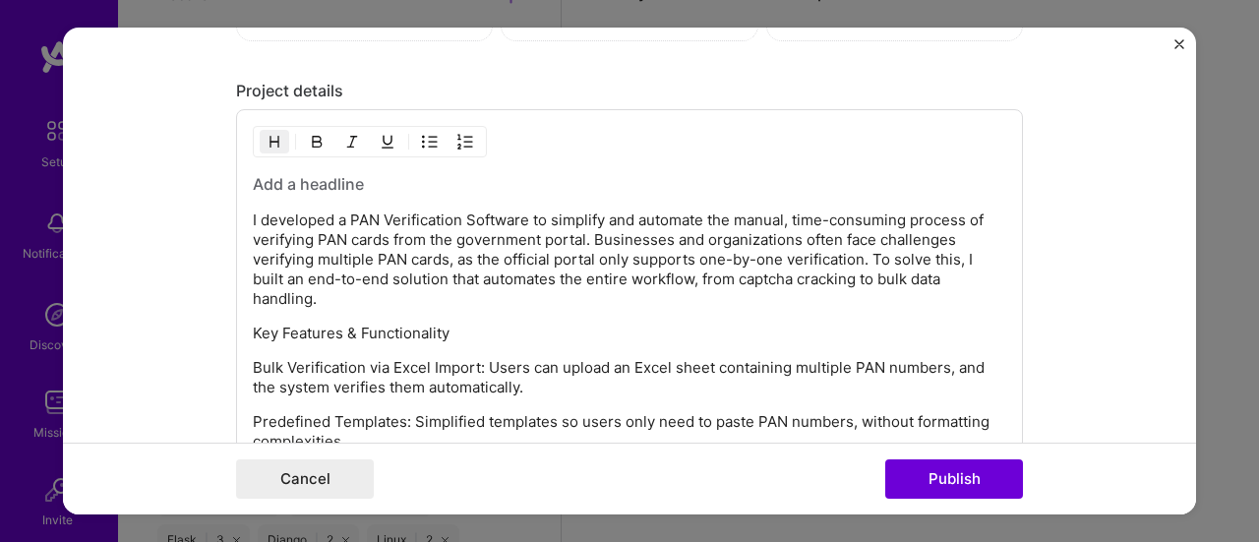
click at [330, 180] on h3 at bounding box center [629, 184] width 753 height 22
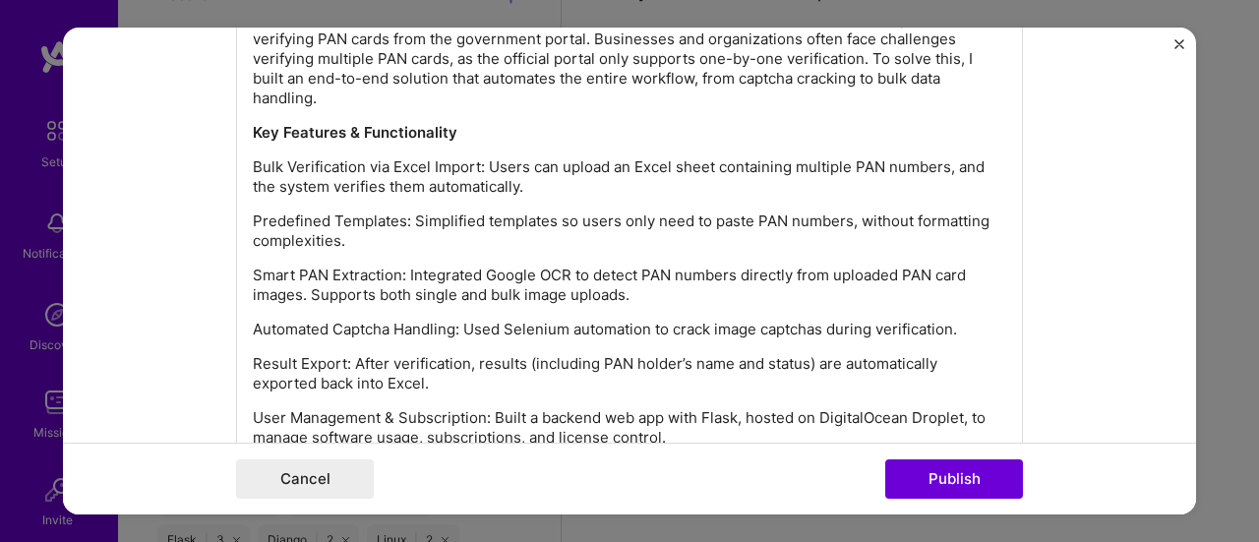
scroll to position [1709, 0]
click at [259, 164] on p "Bulk Verification via Excel Import: Users can upload an Excel sheet containing …" at bounding box center [629, 176] width 753 height 39
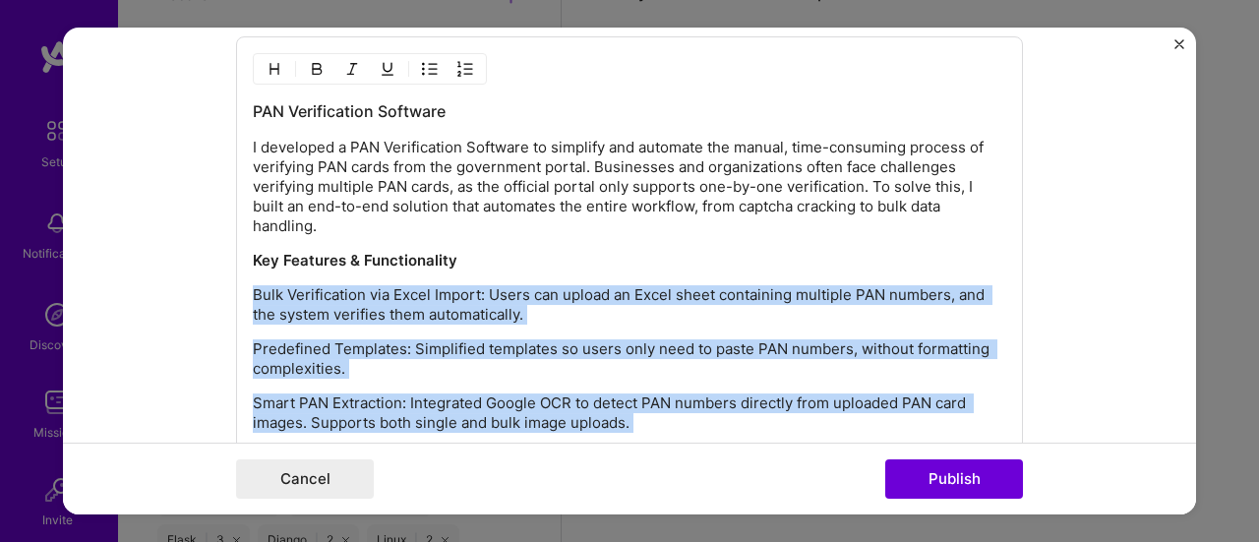
scroll to position [1583, 0]
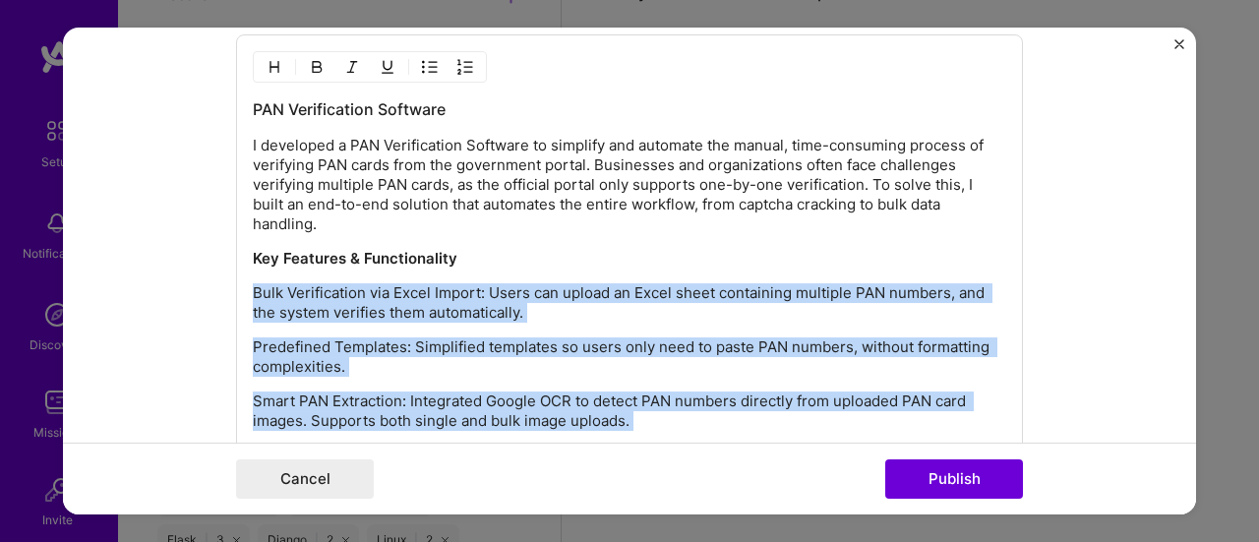
click at [425, 59] on img "button" at bounding box center [430, 67] width 16 height 16
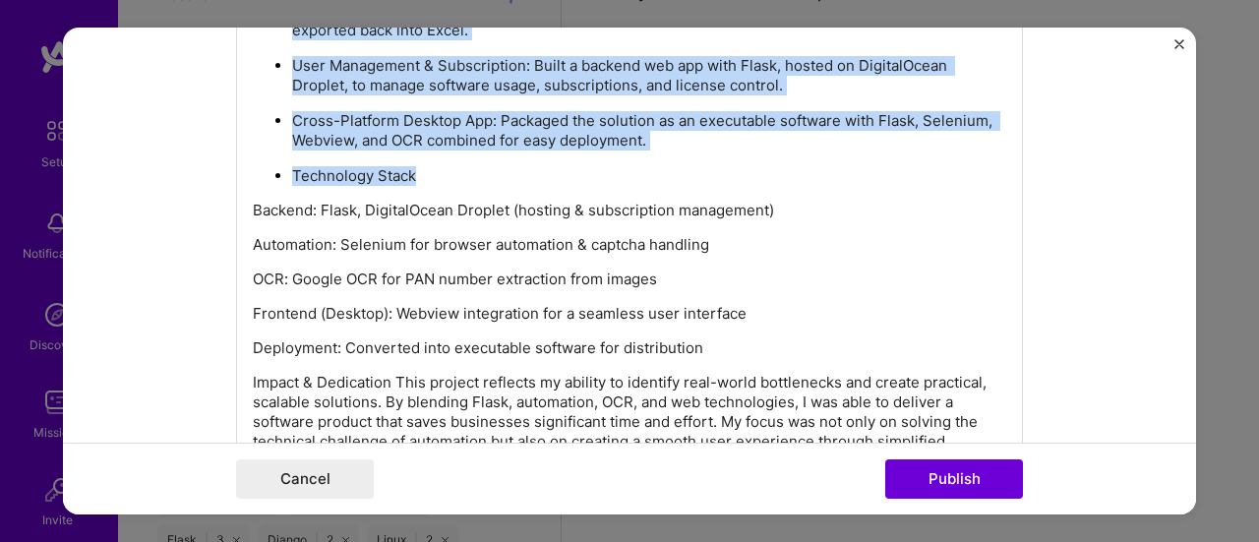
scroll to position [2070, 0]
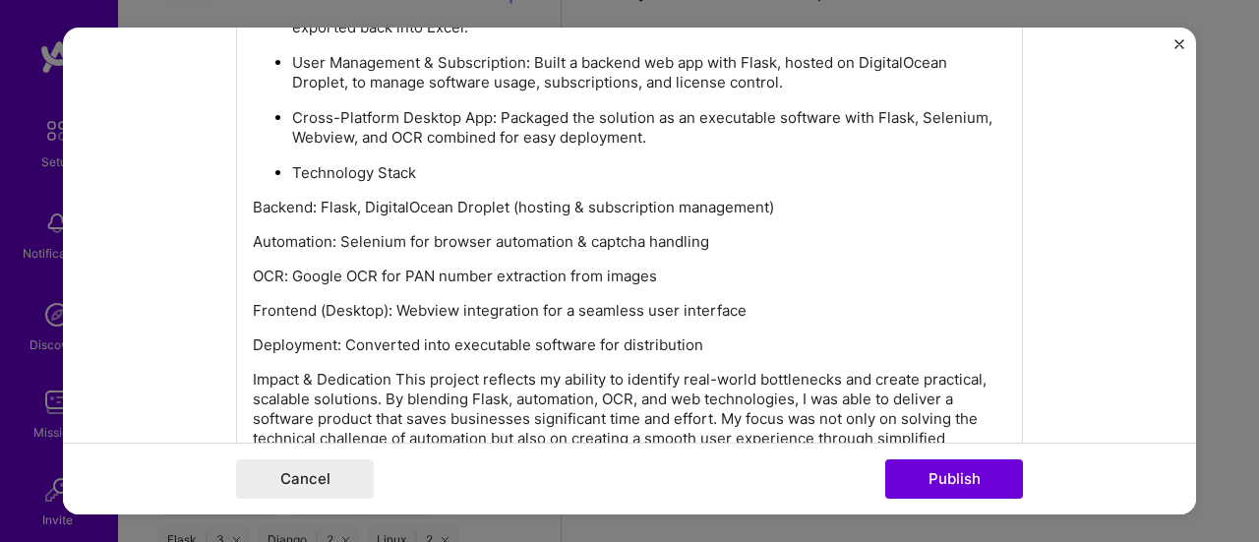
click at [402, 163] on p "Technology Stack" at bounding box center [649, 173] width 714 height 20
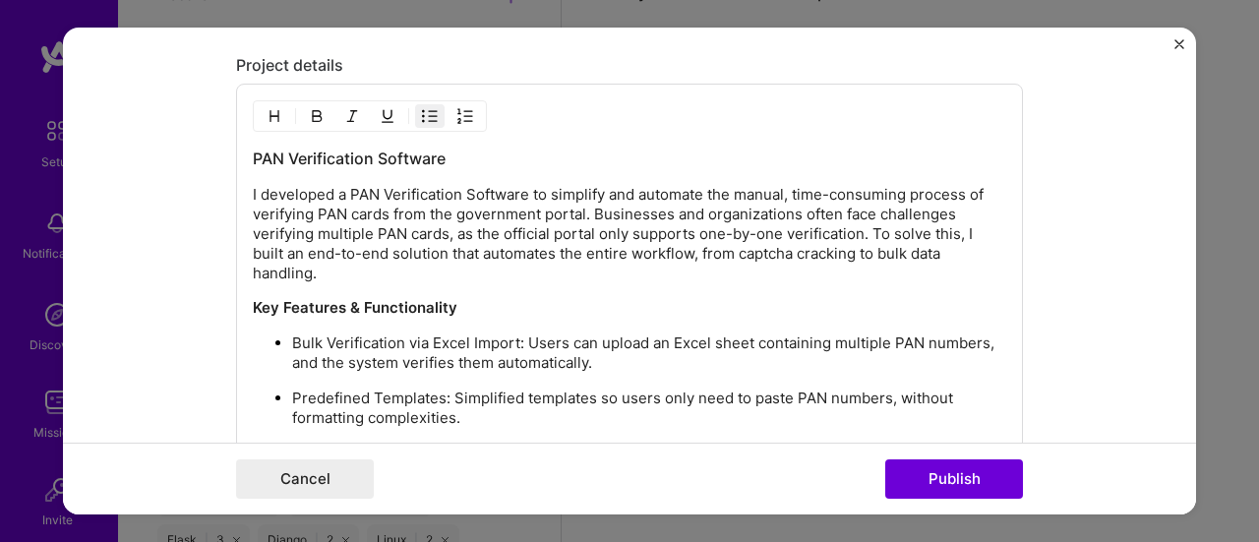
scroll to position [1320, 0]
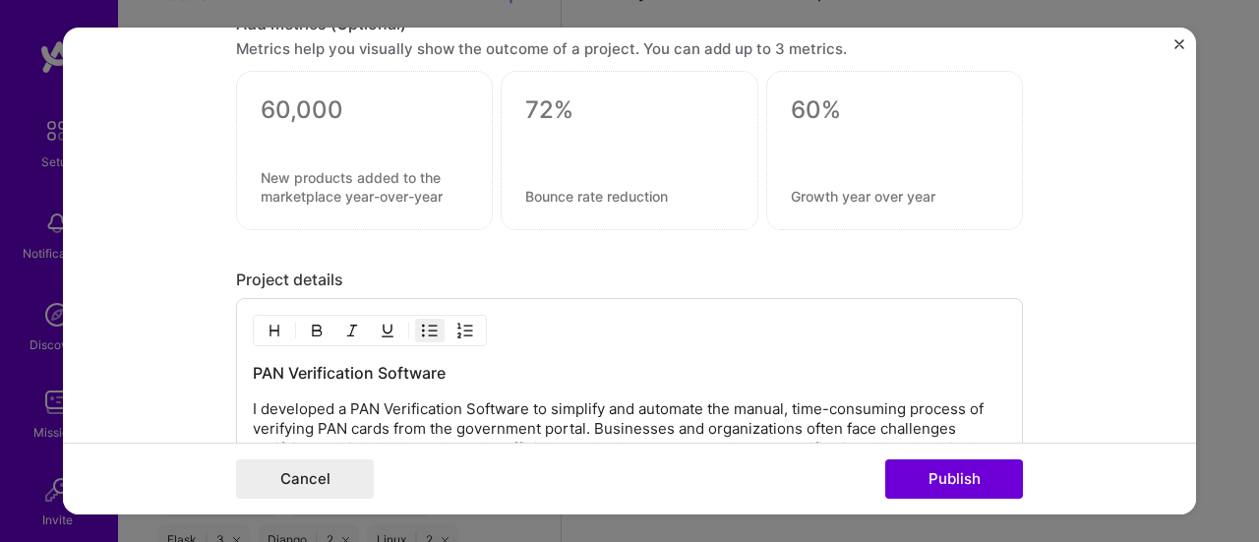
click at [422, 331] on img "button" at bounding box center [430, 331] width 16 height 16
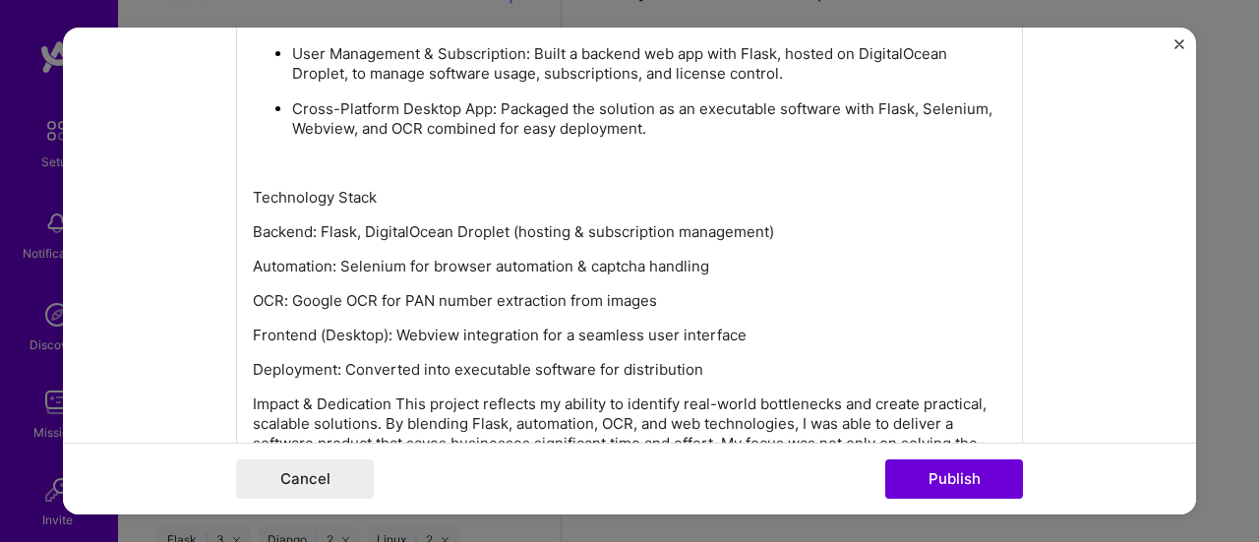
scroll to position [2072, 0]
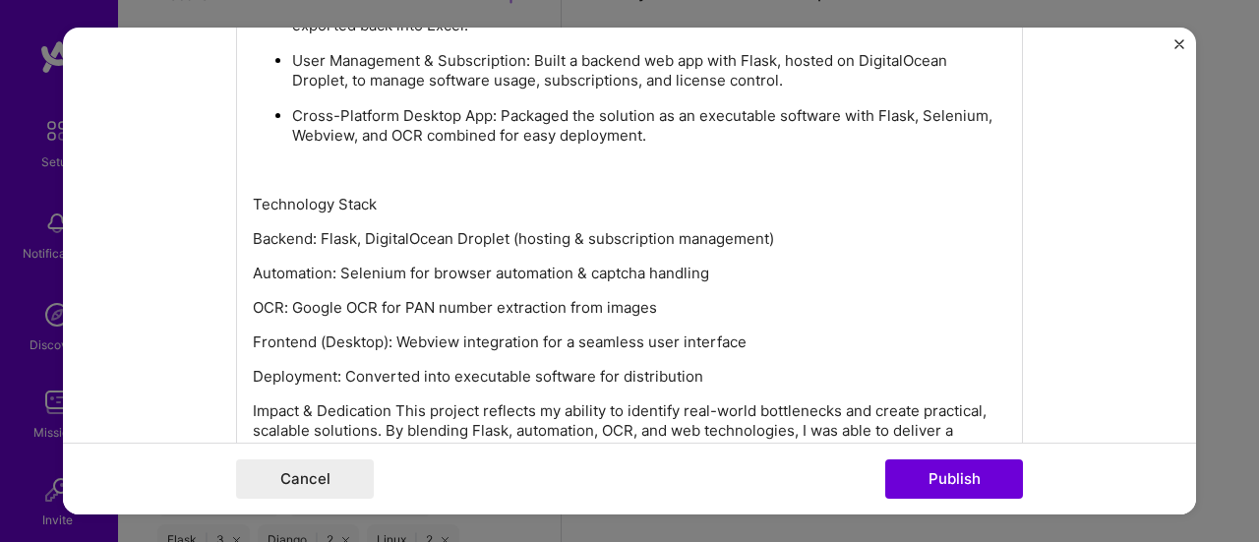
click at [380, 195] on p "Technology Stack" at bounding box center [629, 205] width 753 height 20
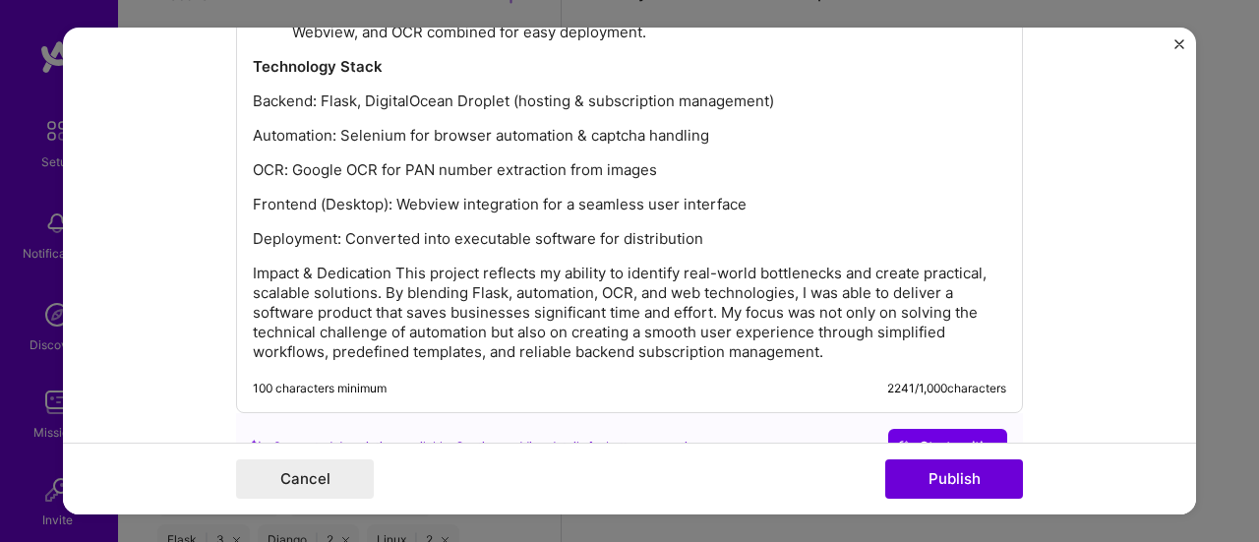
scroll to position [2174, 0]
click at [777, 204] on p "Frontend (Desktop): Webview integration for a seamless user interface" at bounding box center [629, 206] width 753 height 20
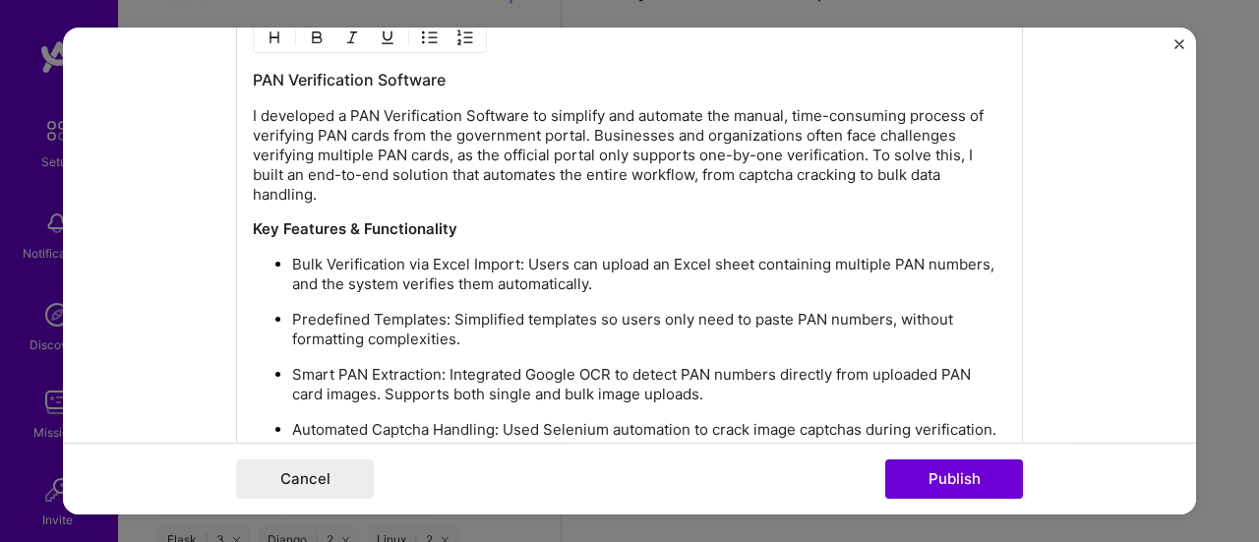
scroll to position [1530, 0]
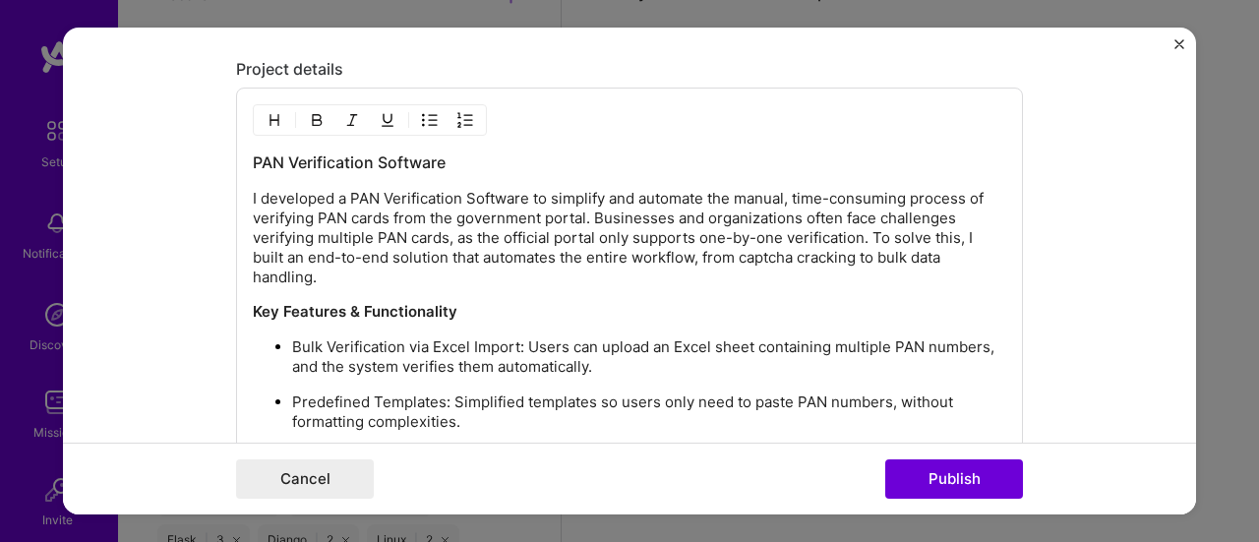
click at [422, 115] on img "button" at bounding box center [430, 120] width 16 height 16
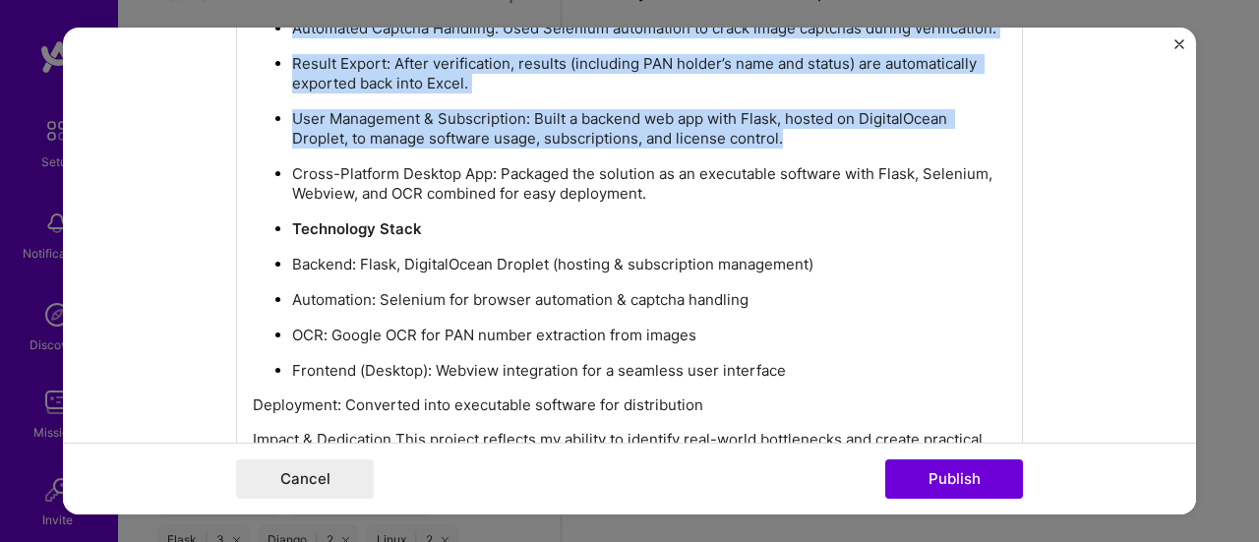
scroll to position [2012, 0]
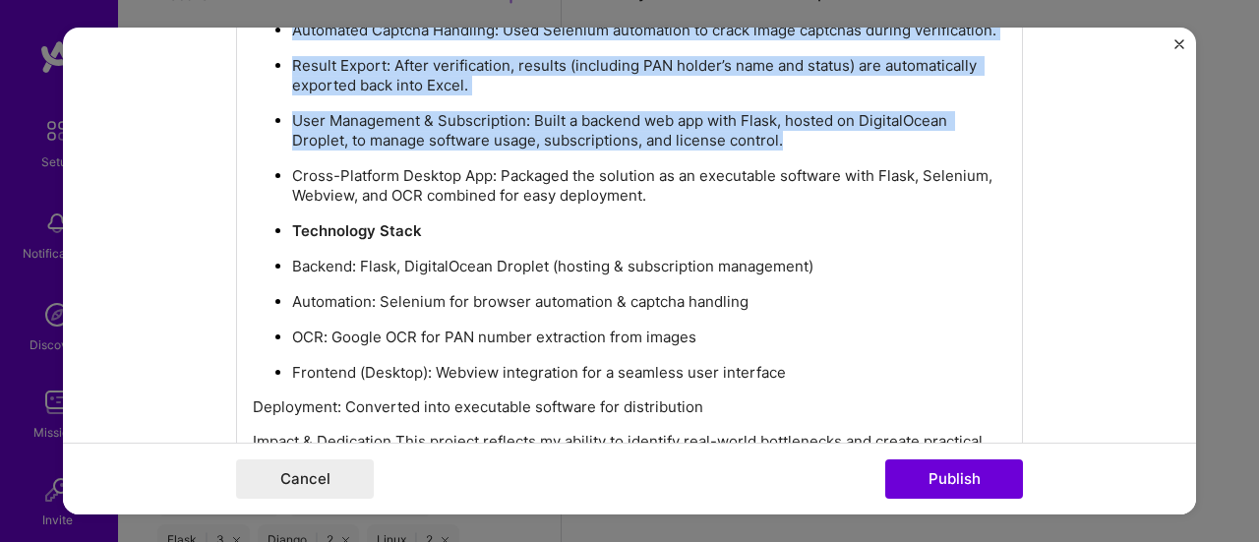
click at [908, 292] on p "Automation: Selenium for browser automation & captcha handling" at bounding box center [649, 302] width 714 height 20
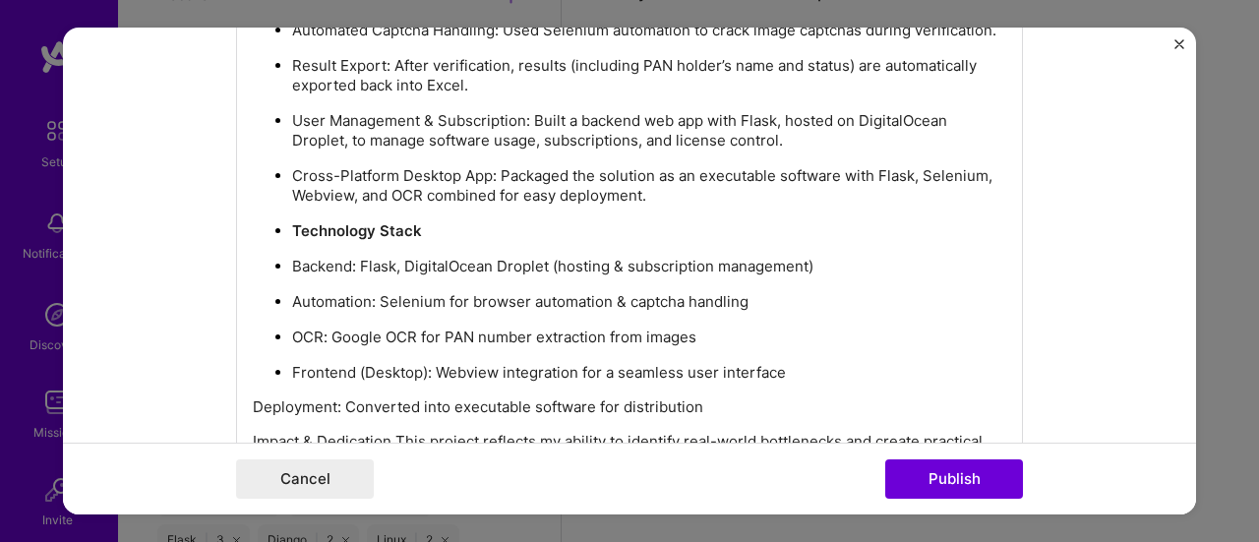
click at [604, 227] on p "Technology Stack" at bounding box center [649, 231] width 714 height 20
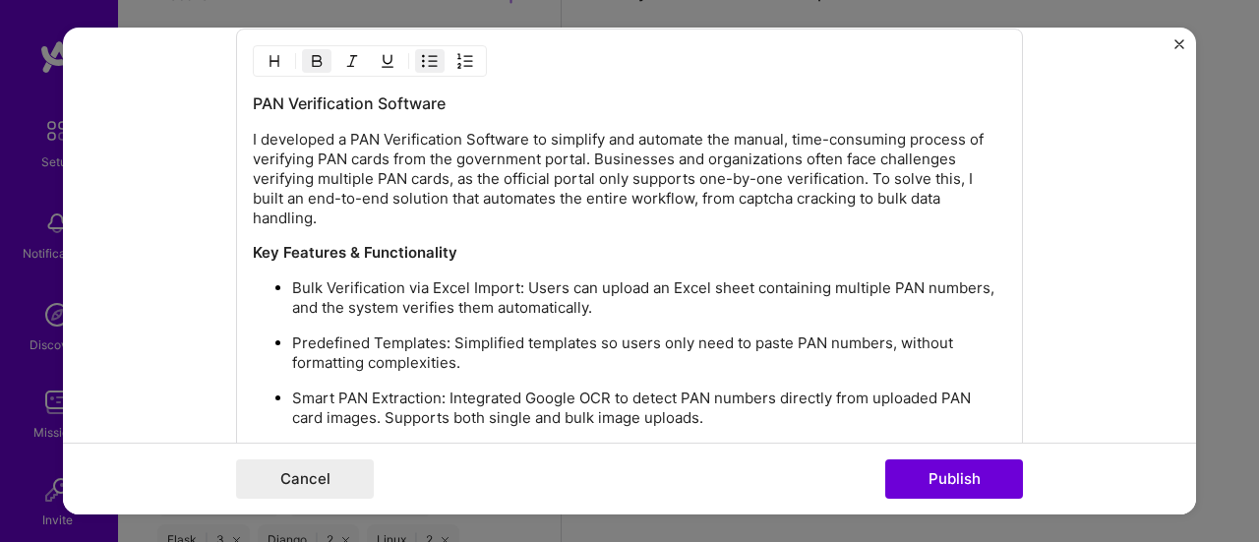
scroll to position [1589, 0]
click at [422, 60] on img "button" at bounding box center [430, 61] width 16 height 16
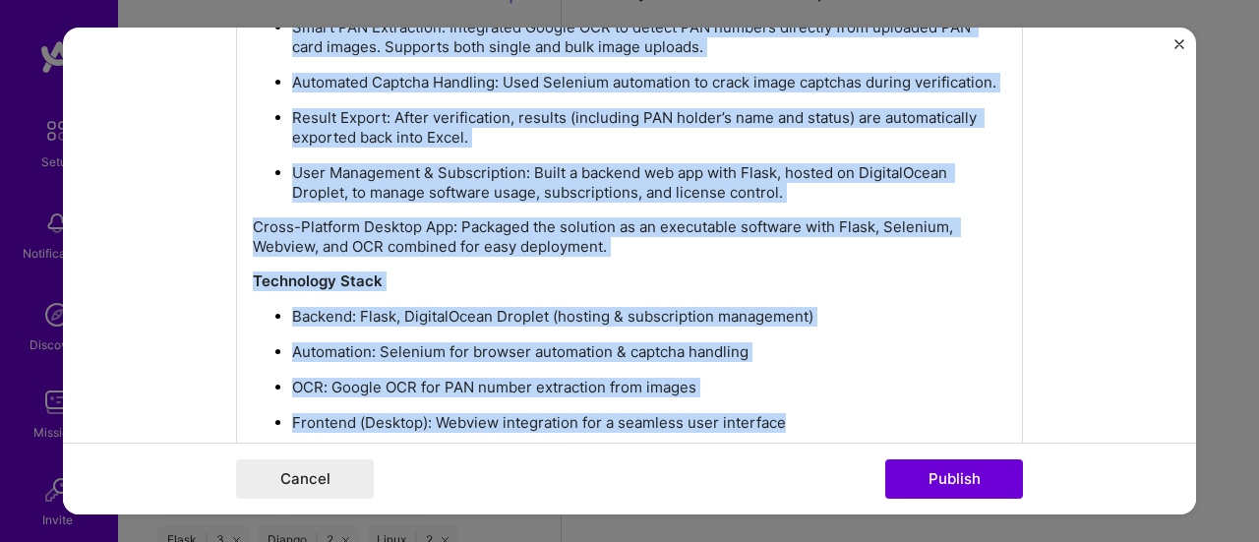
scroll to position [1962, 0]
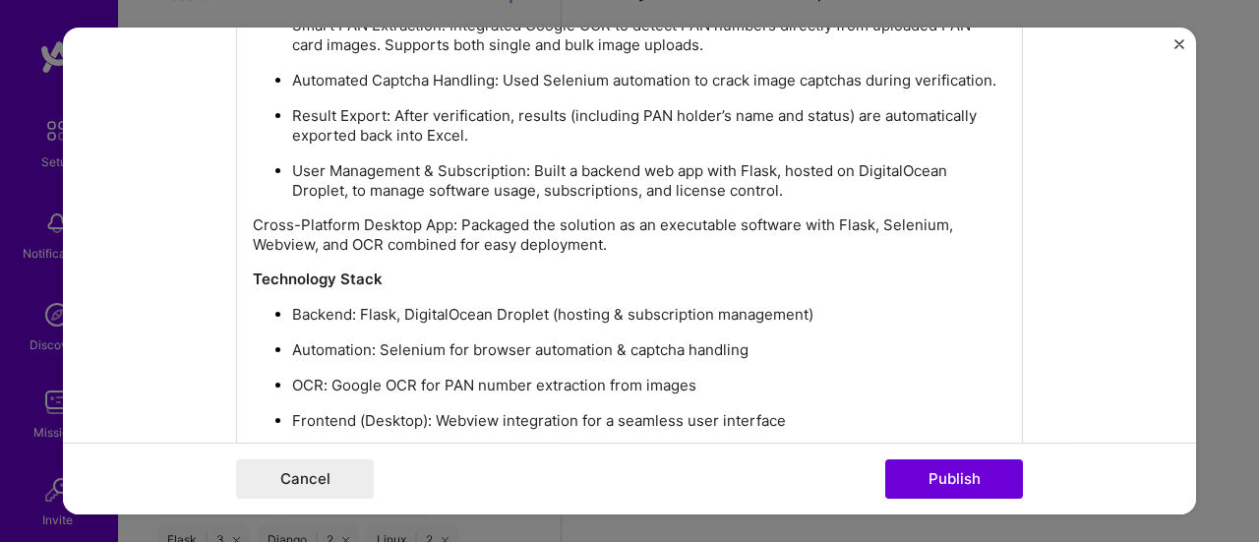
click at [619, 289] on div "PAN Verification Software I developed a PAN Verification Software to simplify a…" at bounding box center [629, 149] width 753 height 858
click at [612, 242] on p "Cross-Platform Desktop App: Packaged the solution as an executable software wit…" at bounding box center [629, 234] width 753 height 39
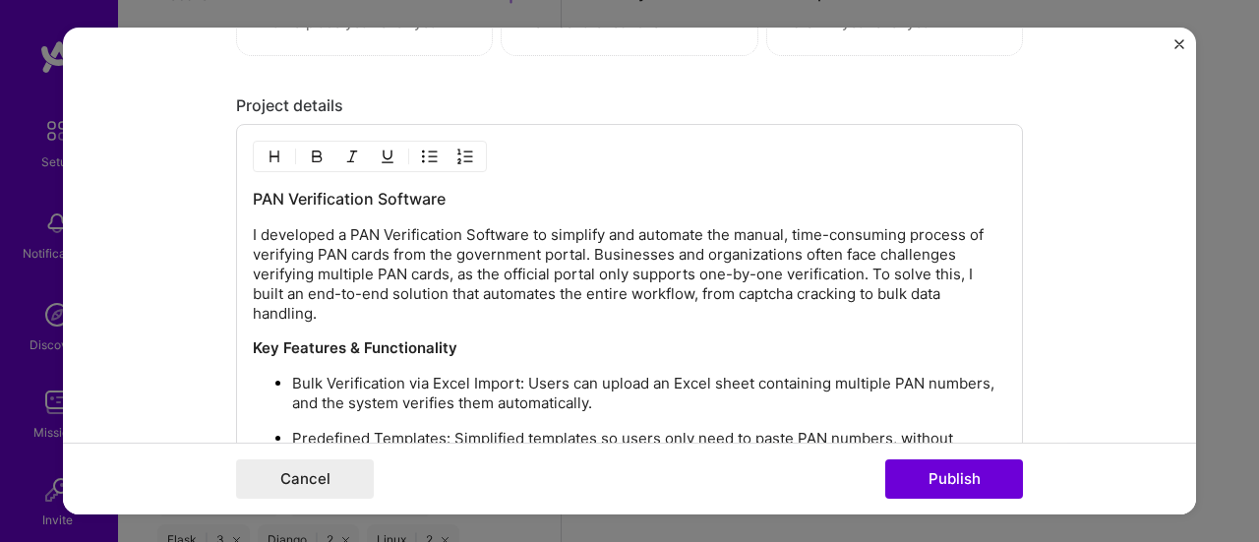
scroll to position [1492, 0]
click at [422, 153] on img "button" at bounding box center [430, 158] width 16 height 16
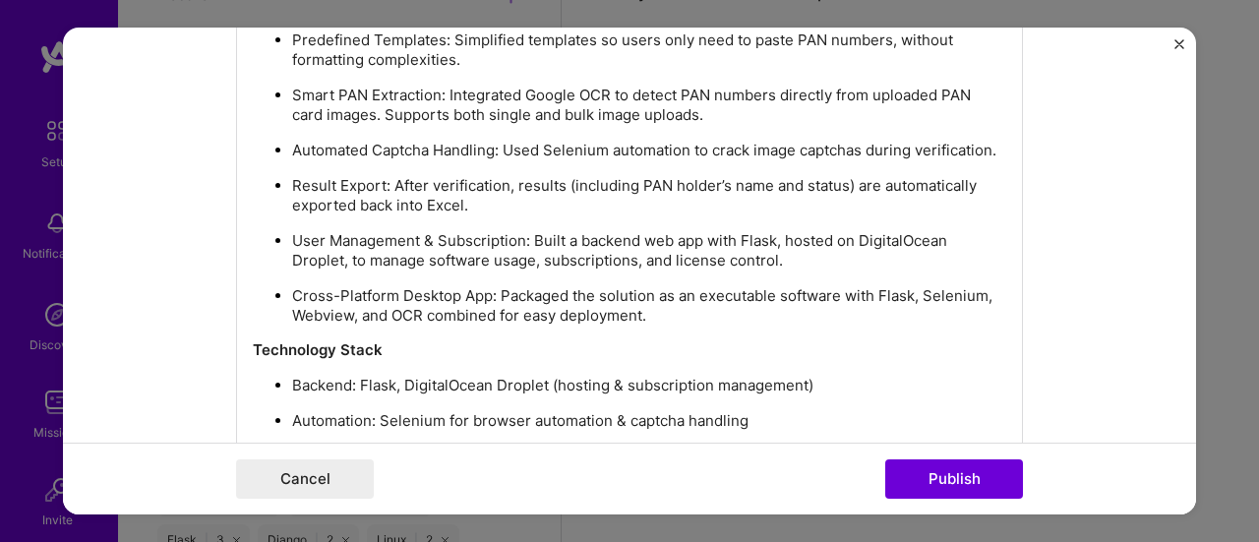
scroll to position [1902, 0]
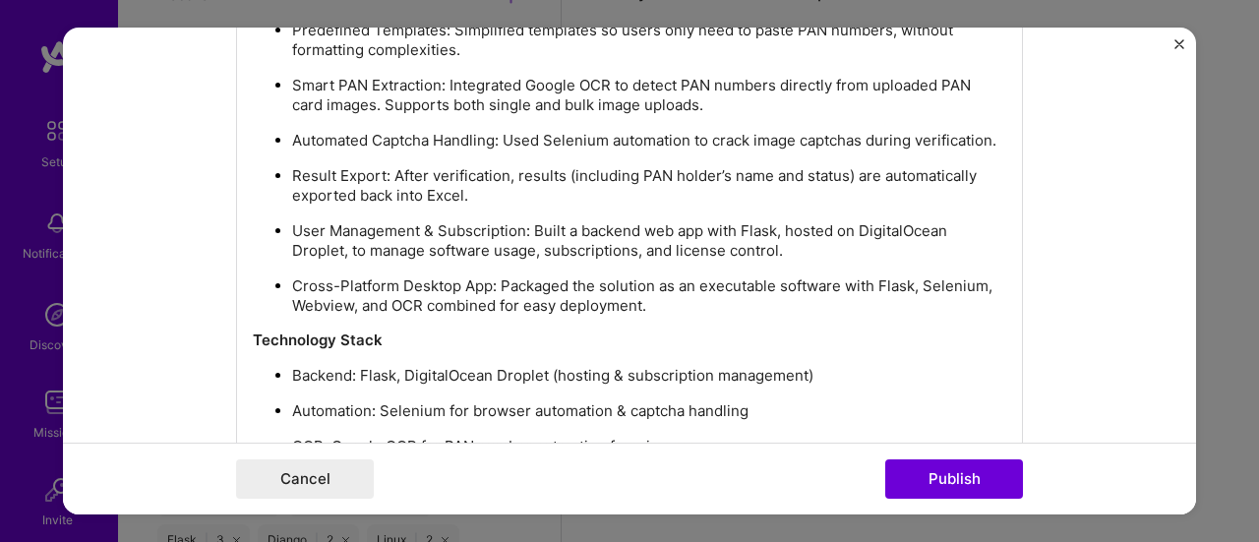
click at [701, 310] on div "PAN Verification Software I developed a PAN Verification Software to simplify a…" at bounding box center [629, 209] width 753 height 859
click at [756, 311] on div "PAN Verification Software I developed a PAN Verification Software to simplify a…" at bounding box center [629, 209] width 753 height 859
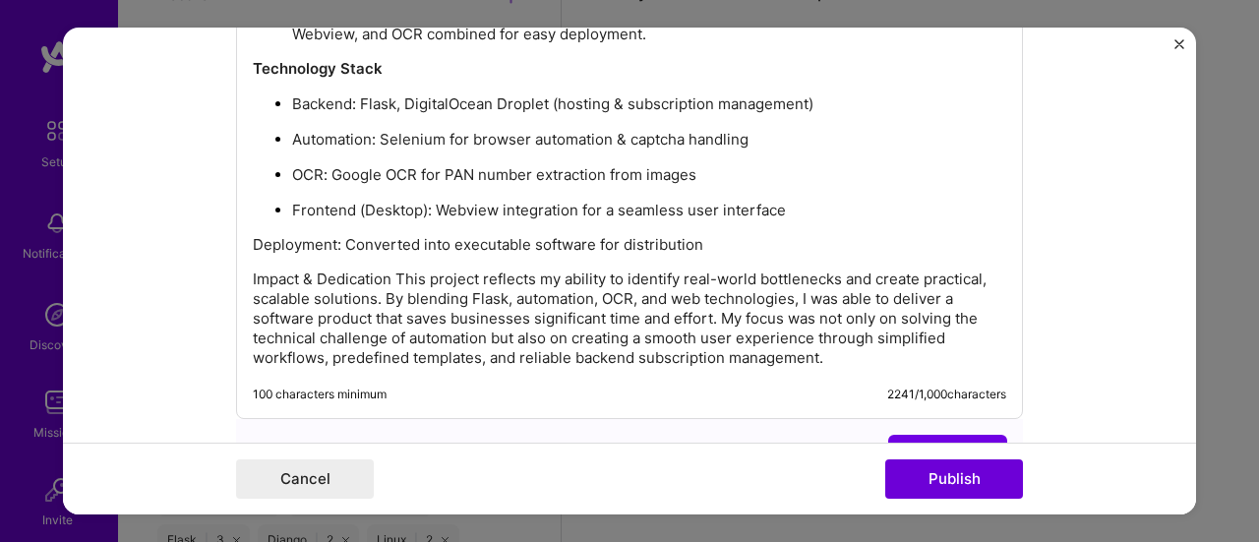
scroll to position [2175, 0]
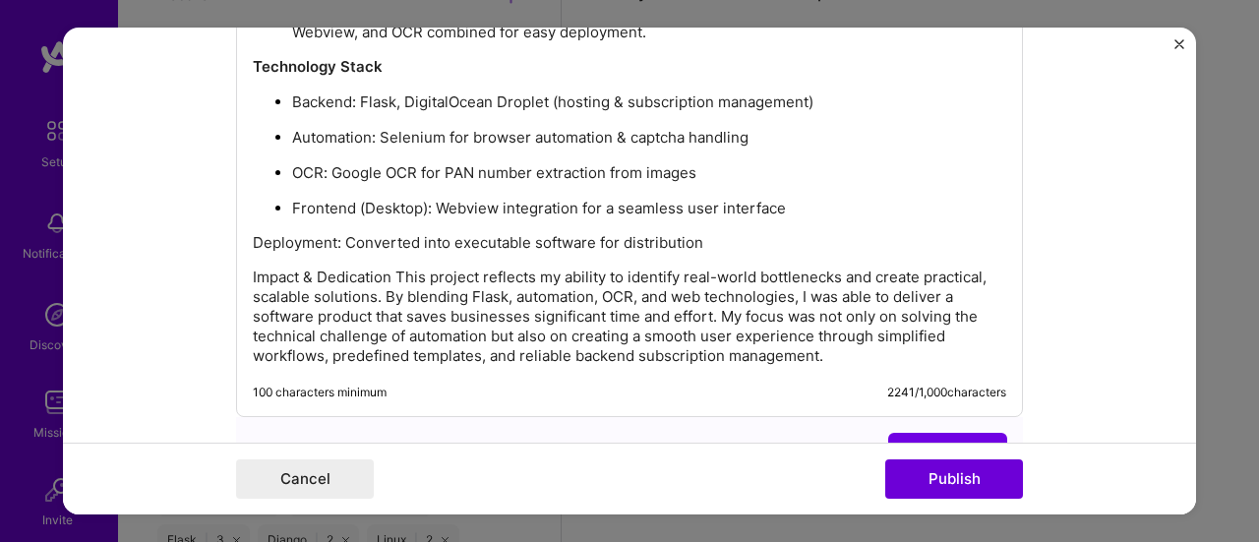
click at [390, 267] on p "Impact & Dedication This project reflects my ability to identify real-world bot…" at bounding box center [629, 316] width 753 height 98
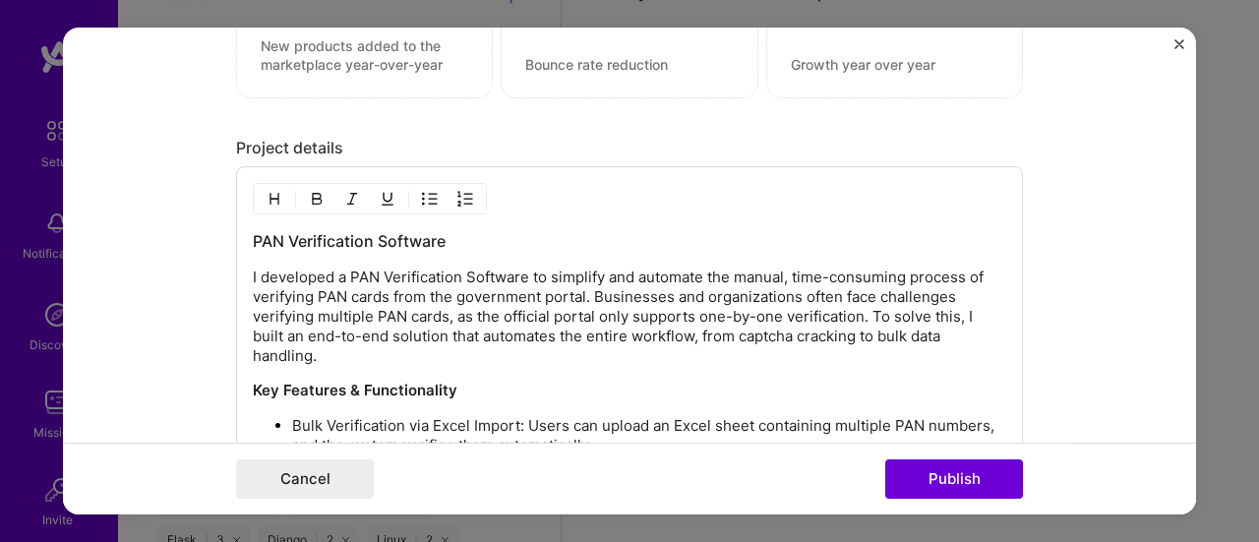
scroll to position [1450, 0]
click at [426, 197] on img "button" at bounding box center [430, 200] width 16 height 16
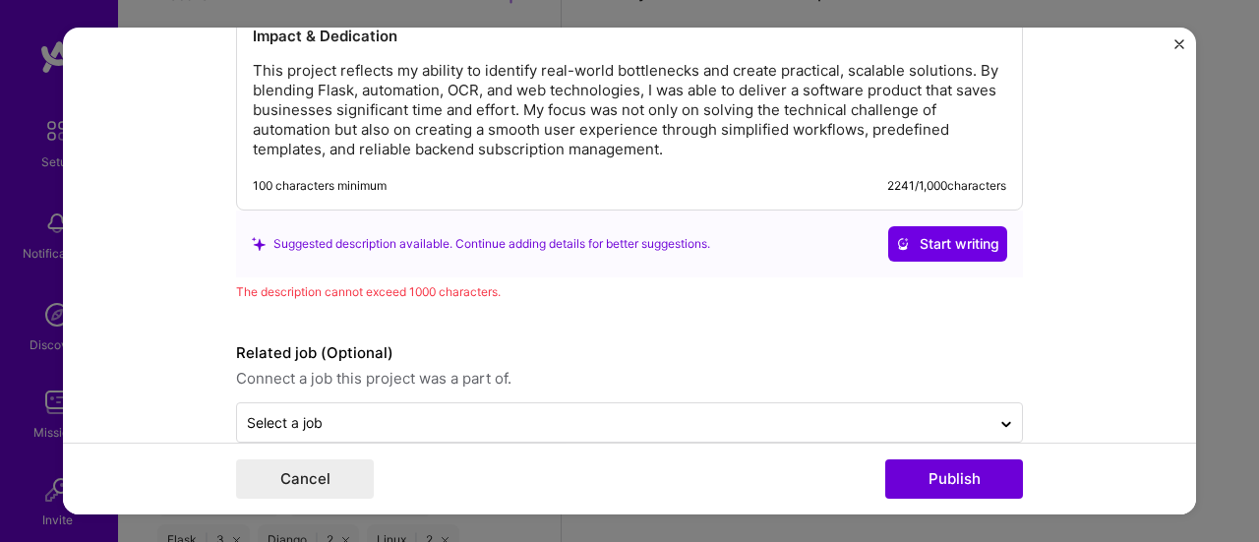
scroll to position [2423, 0]
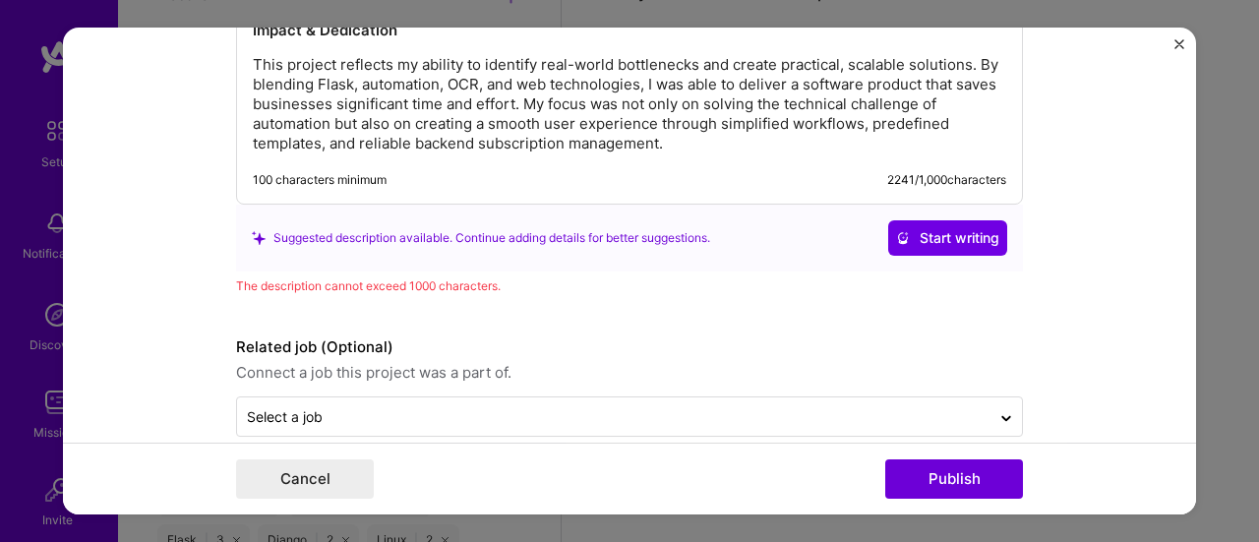
click at [677, 134] on p "This project reflects my ability to identify real-world bottlenecks and create …" at bounding box center [629, 104] width 753 height 98
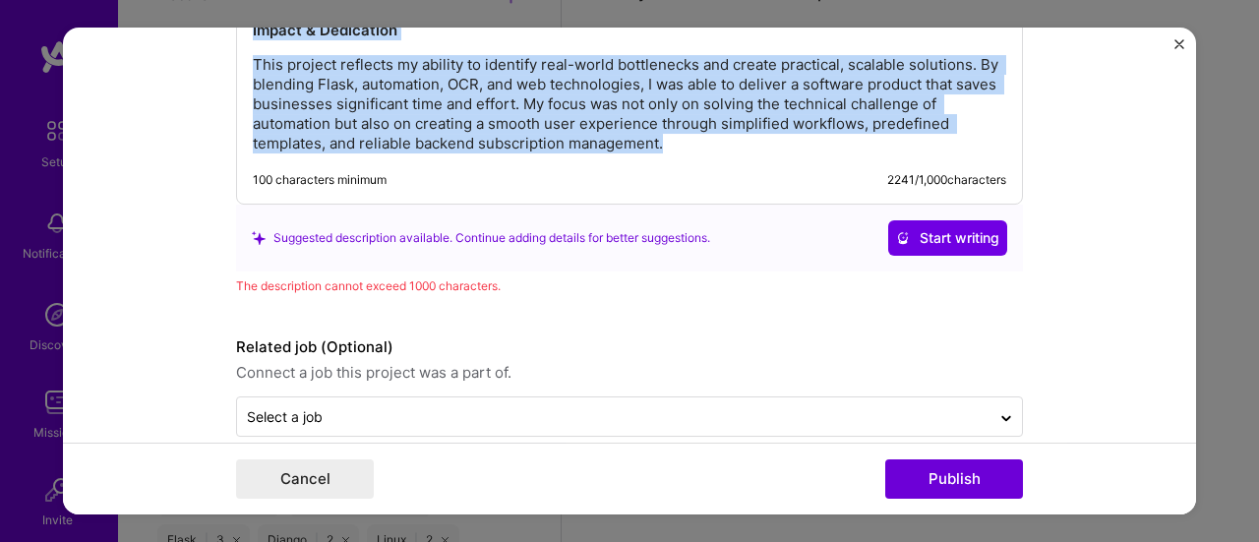
copy div "PAN Verification Software I developed a PAN Verification Software to simplify a…"
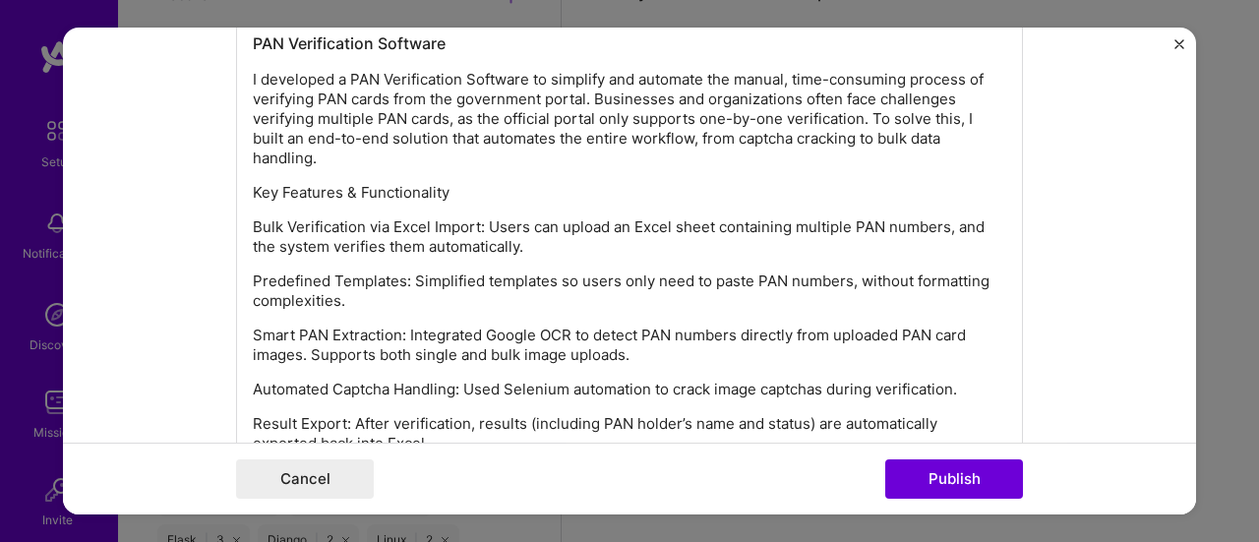
scroll to position [1658, 0]
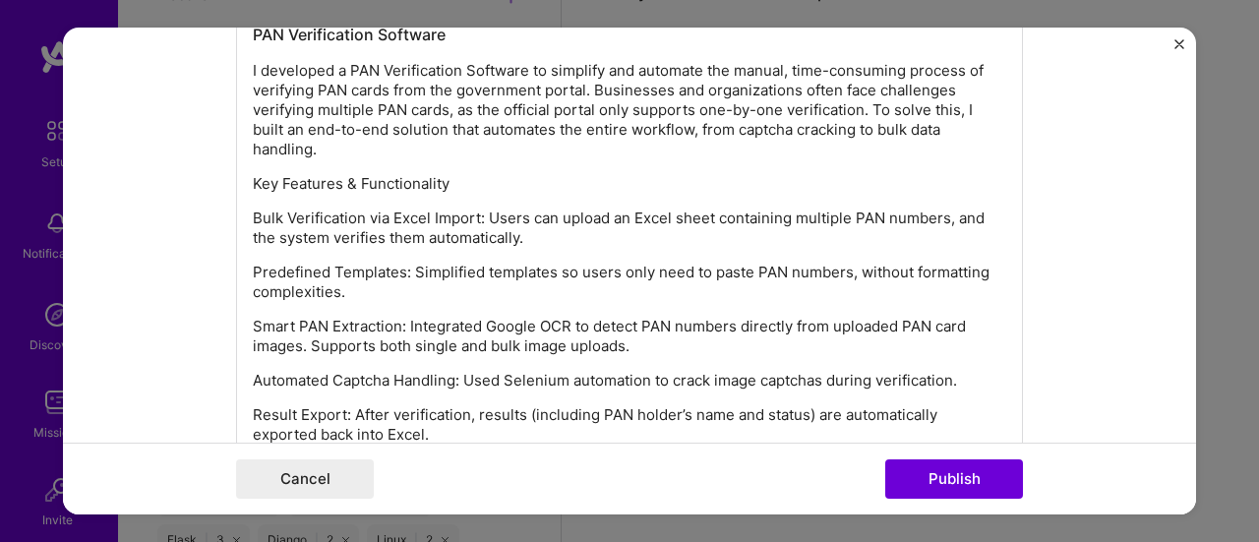
click at [588, 174] on p "Key Features & Functionality" at bounding box center [629, 184] width 753 height 20
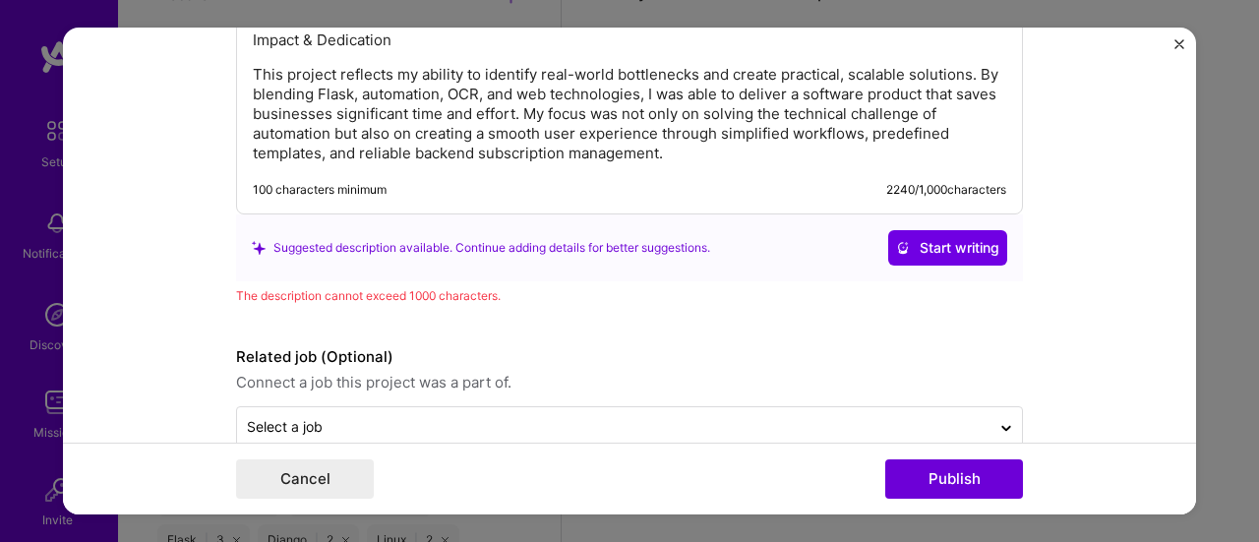
scroll to position [2416, 0]
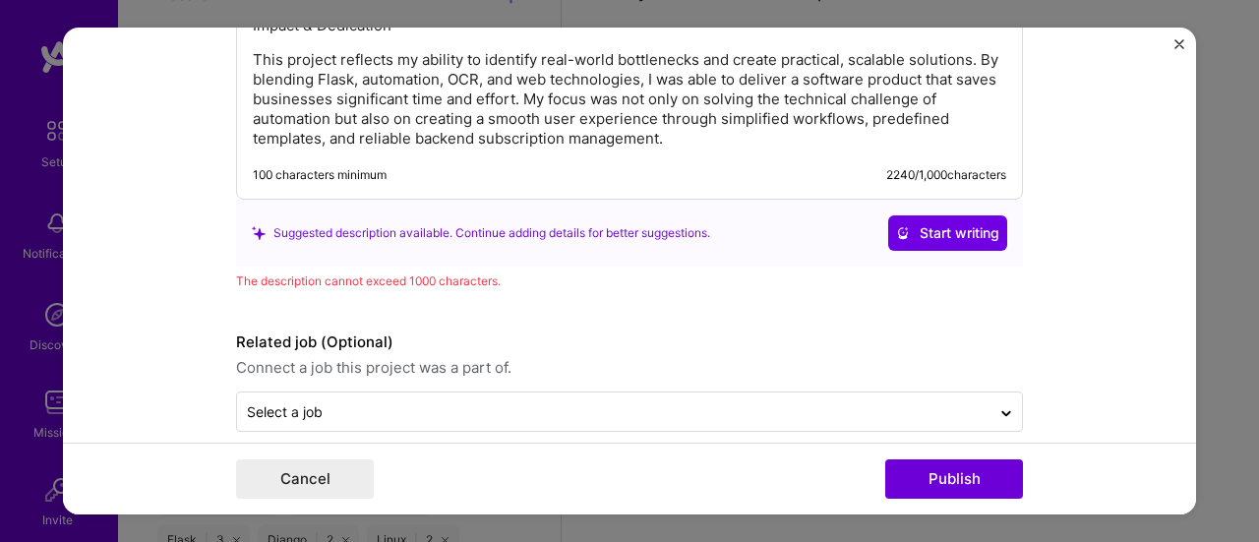
click at [679, 131] on p "This project reflects my ability to identify real-world bottlenecks and create …" at bounding box center [629, 99] width 753 height 98
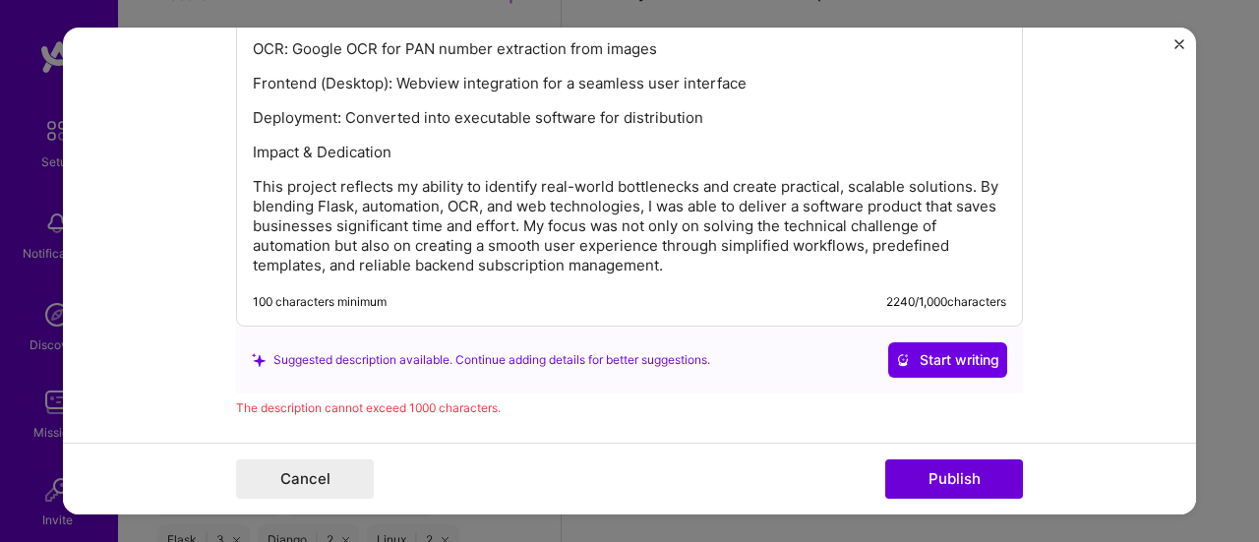
scroll to position [2291, 0]
click at [582, 147] on p "Impact & Dedication" at bounding box center [629, 151] width 753 height 20
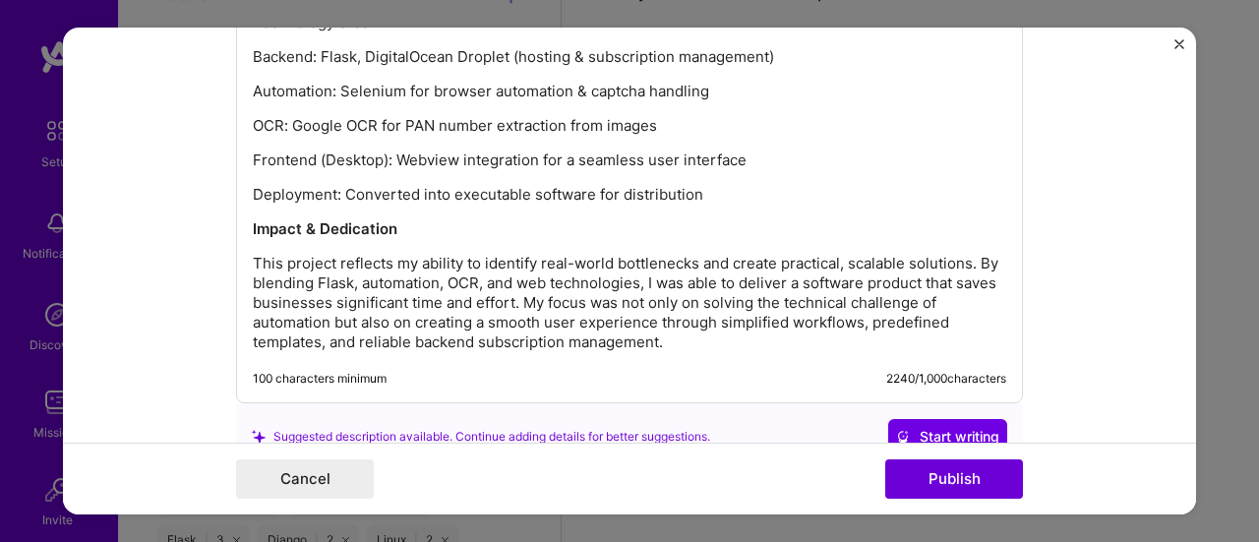
scroll to position [2208, 0]
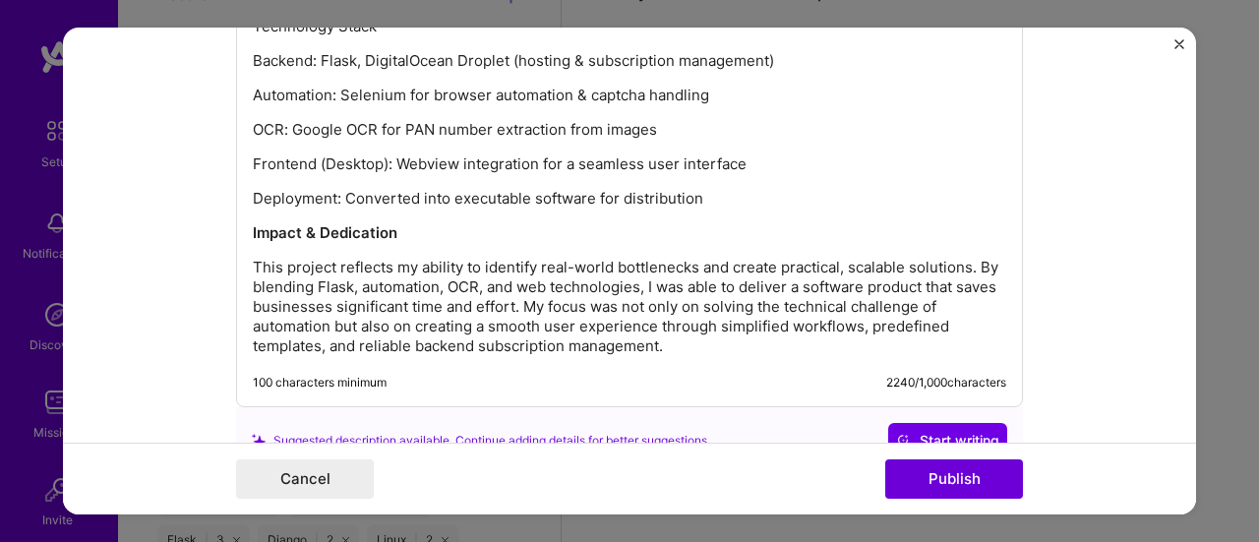
click at [704, 190] on p "Deployment: Converted into executable software for distribution" at bounding box center [629, 199] width 753 height 20
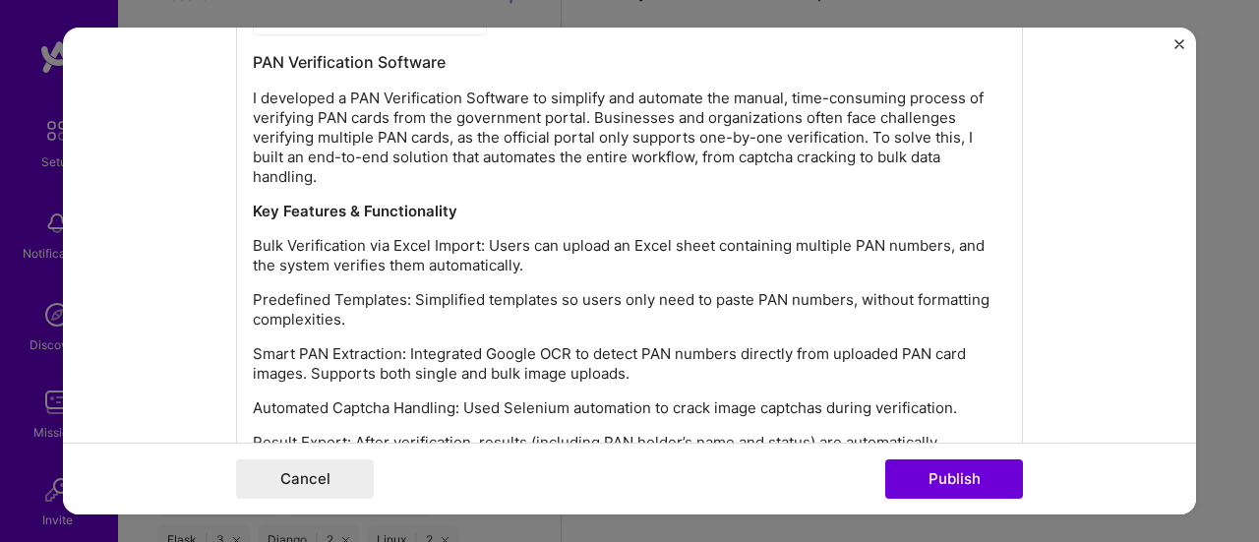
scroll to position [1478, 0]
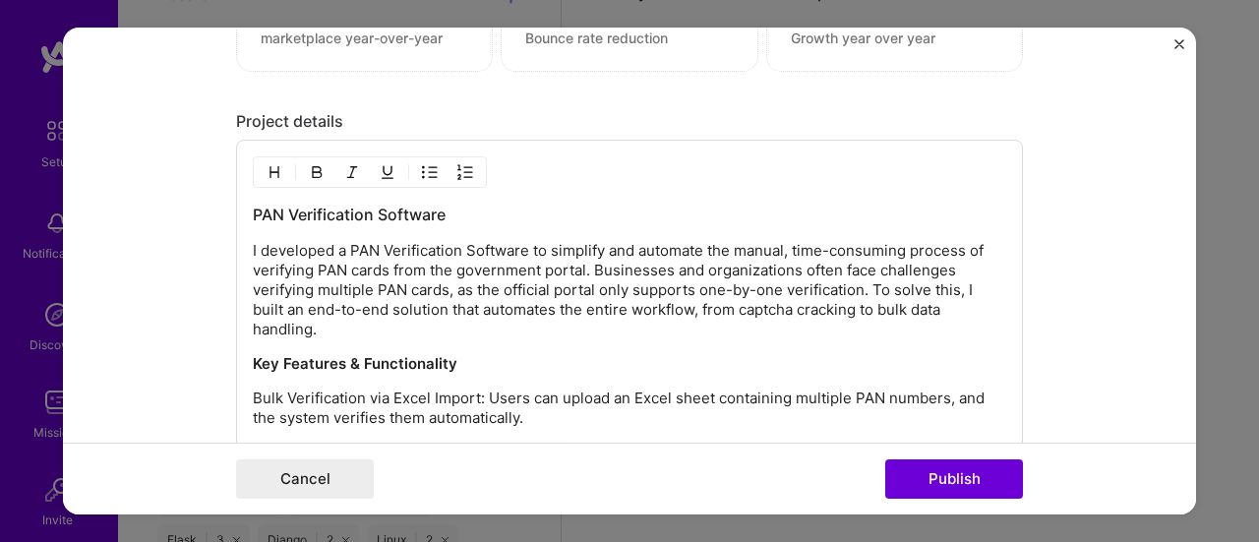
click at [427, 167] on img "button" at bounding box center [430, 172] width 16 height 16
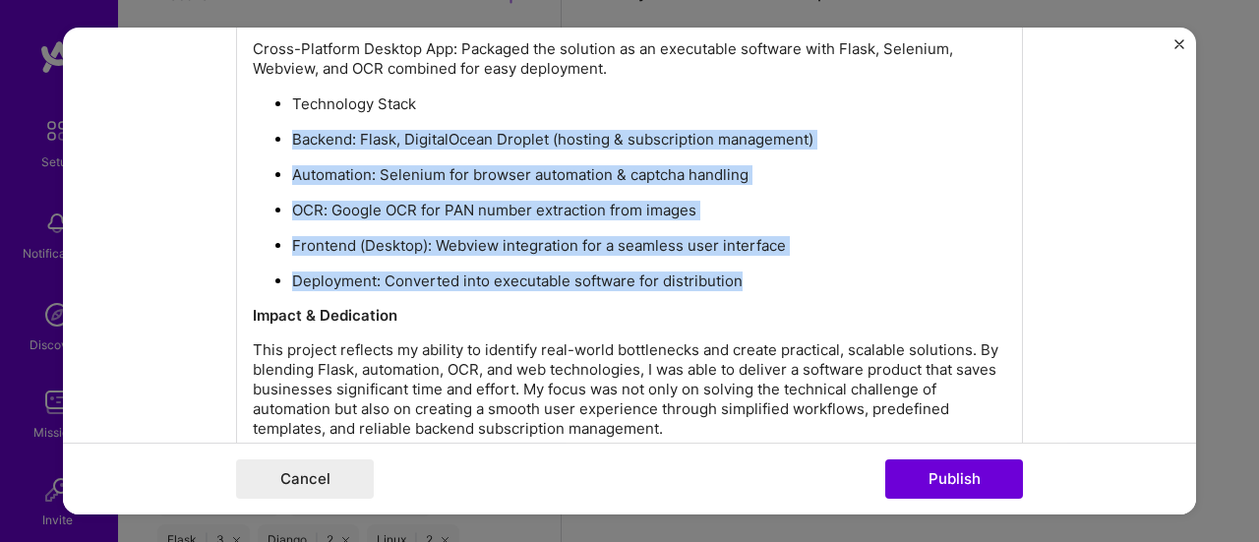
scroll to position [2057, 0]
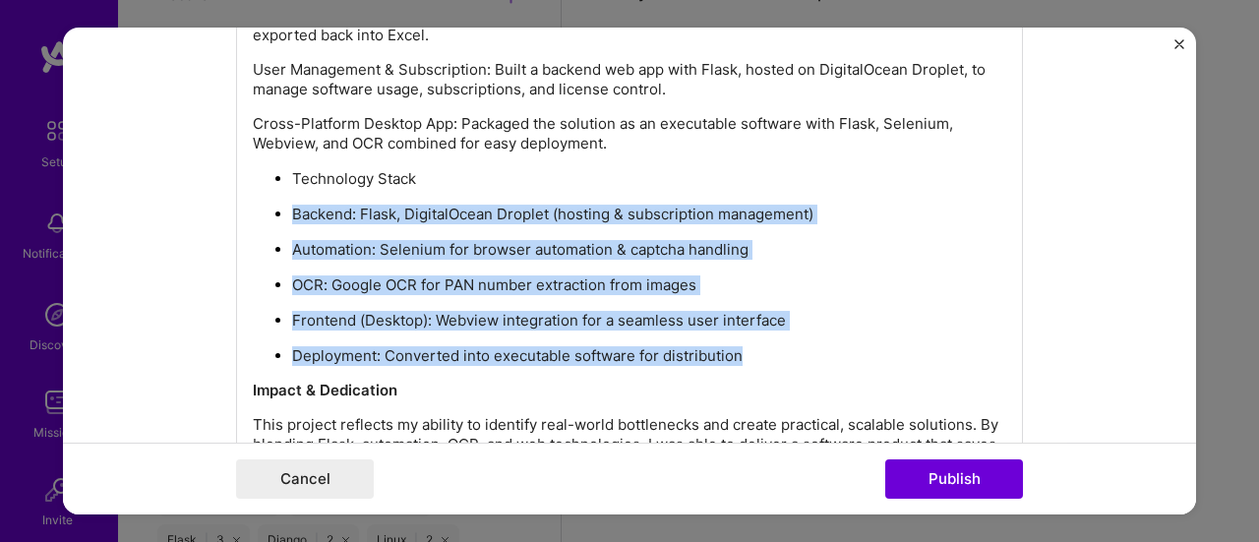
click at [411, 177] on p "Technology Stack" at bounding box center [649, 179] width 714 height 20
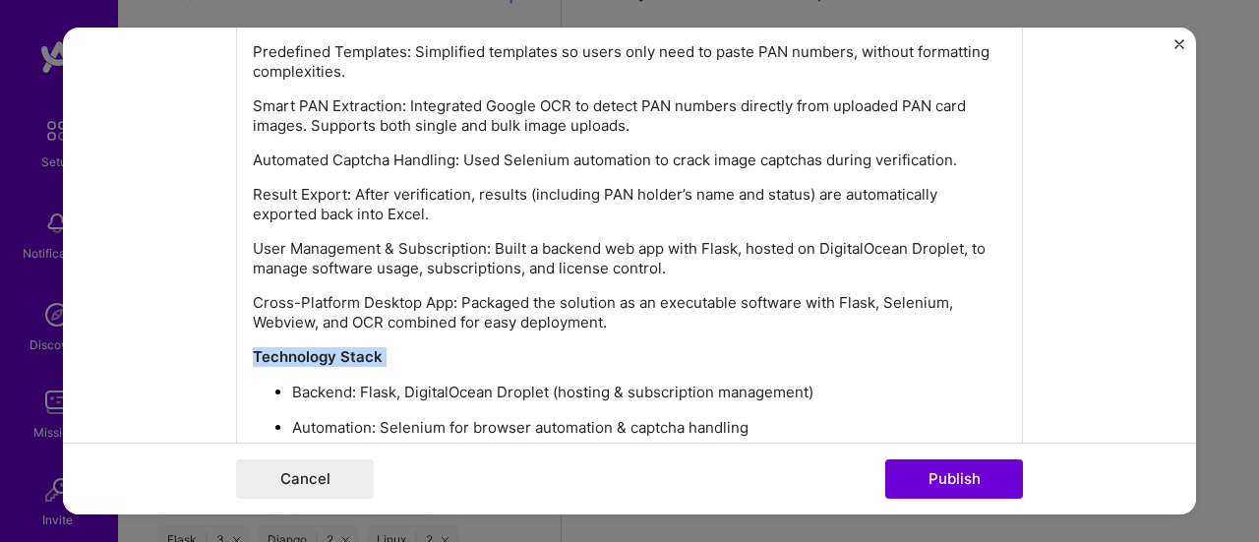
scroll to position [1880, 0]
click at [462, 328] on div "PAN Verification Software I developed a PAN Verification Software to simplify a…" at bounding box center [629, 245] width 753 height 888
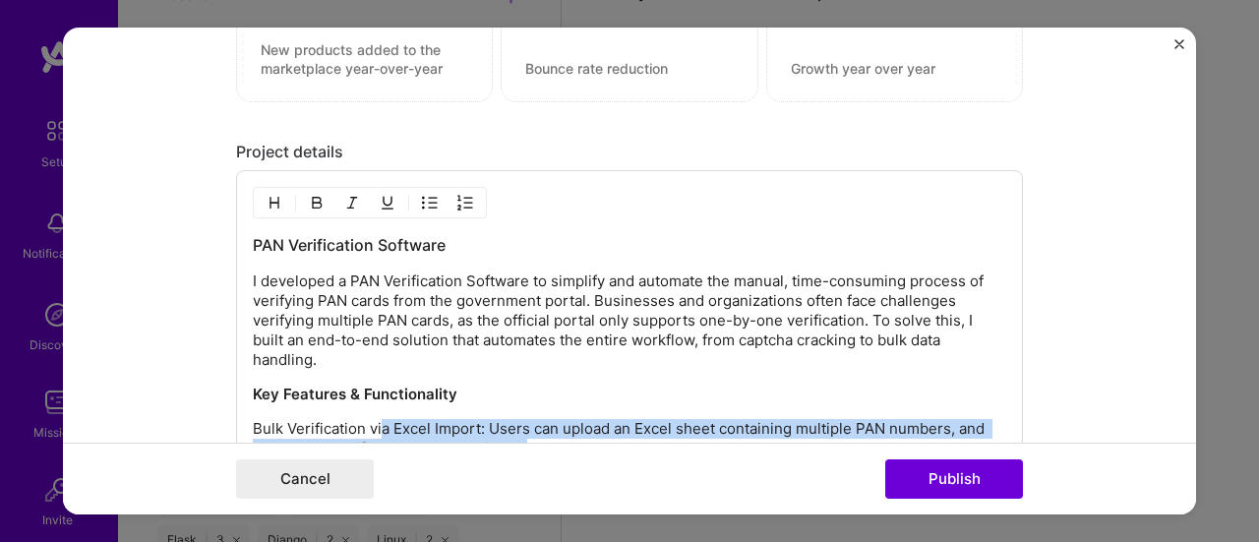
scroll to position [1445, 0]
click at [422, 200] on img "button" at bounding box center [430, 205] width 16 height 16
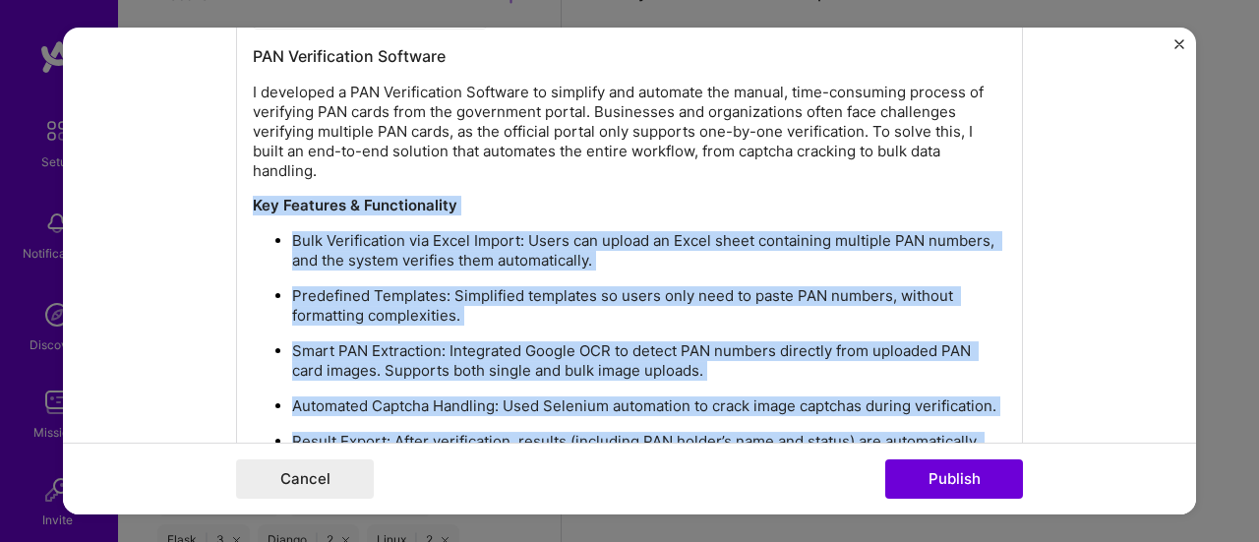
scroll to position [1674, 0]
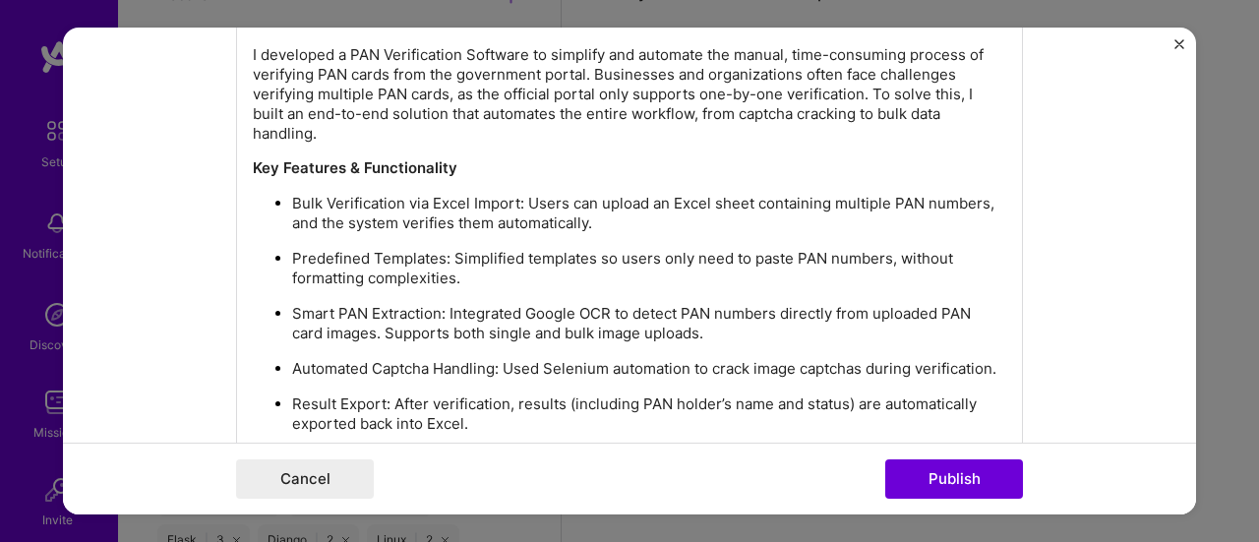
click at [562, 158] on p "Key Features & Functionality" at bounding box center [629, 168] width 753 height 20
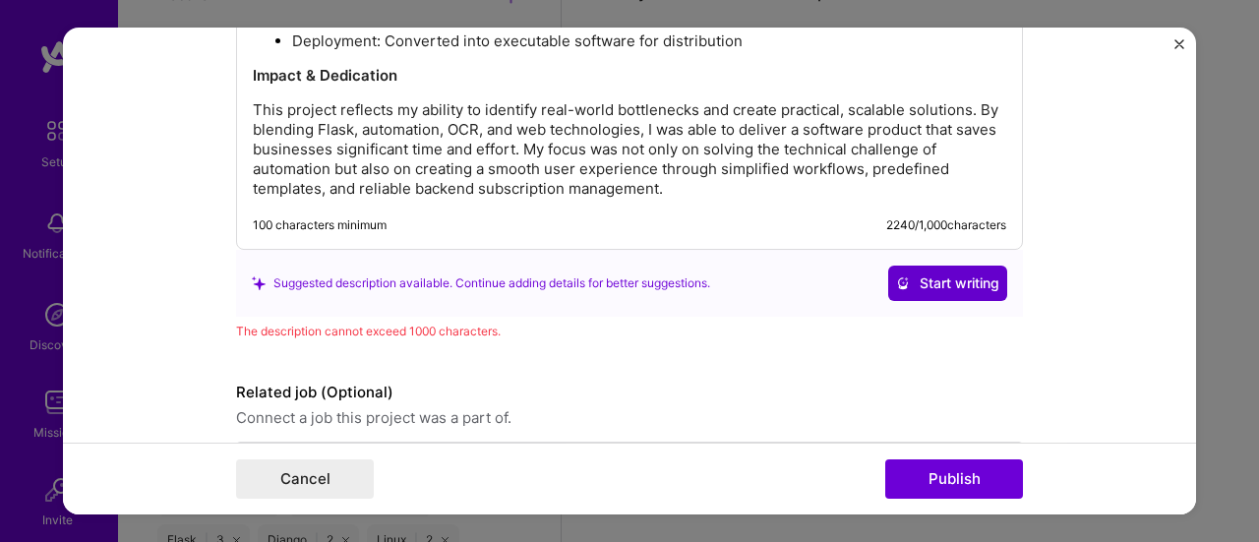
scroll to position [2442, 0]
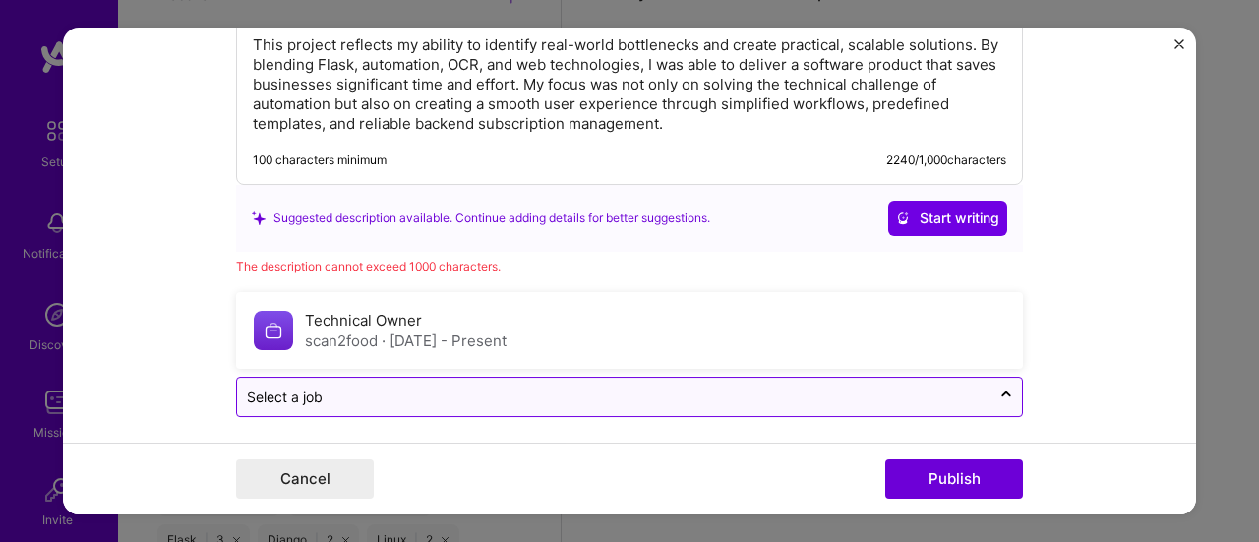
click at [712, 386] on input "text" at bounding box center [614, 396] width 734 height 21
click at [750, 386] on input "text" at bounding box center [614, 396] width 734 height 21
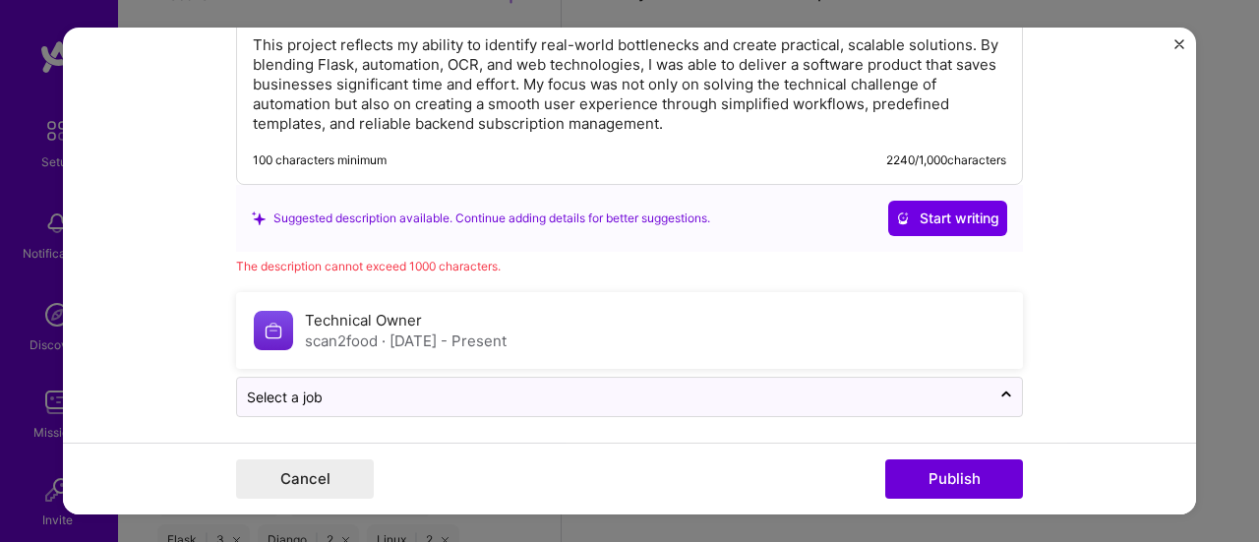
click at [1088, 359] on form "Project title Company Project industry Industry Project Link (Optional) Drag an…" at bounding box center [629, 272] width 1133 height 488
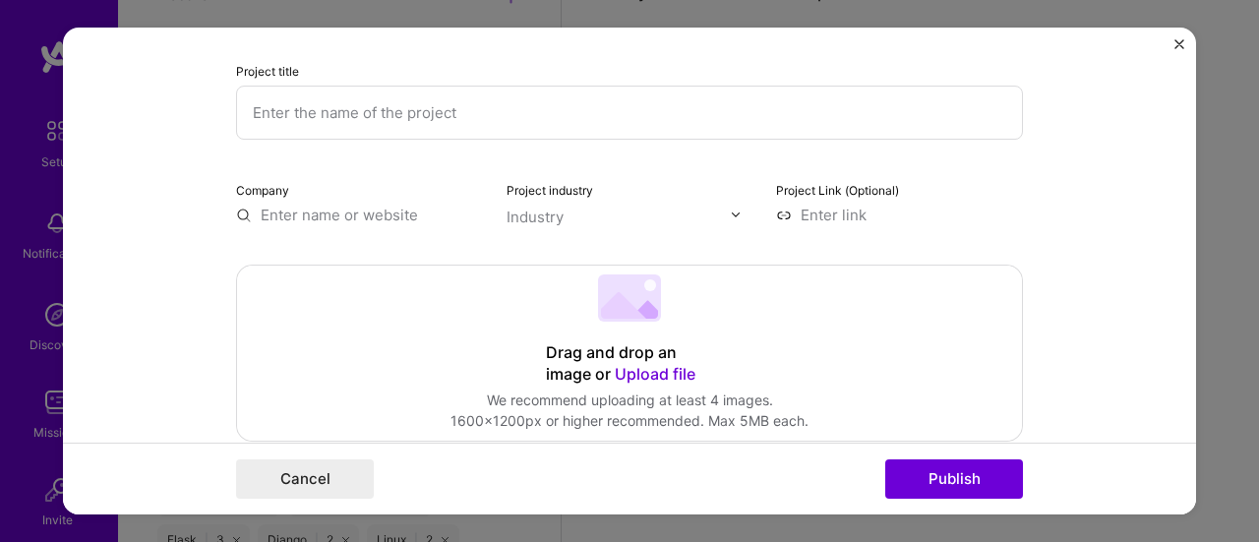
scroll to position [0, 0]
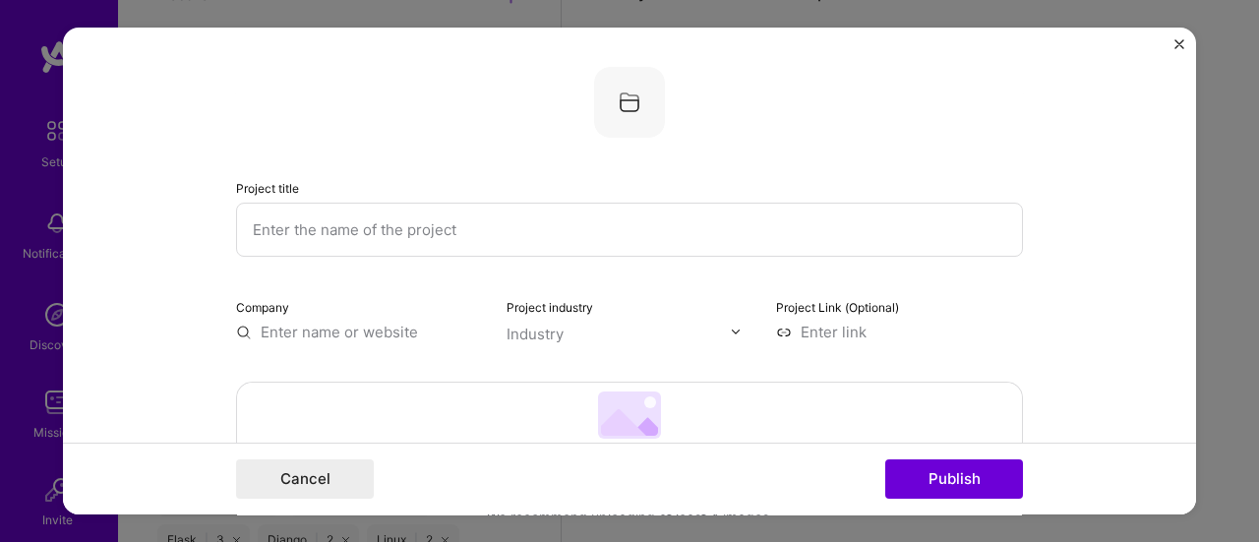
click at [497, 238] on input "text" at bounding box center [629, 230] width 787 height 54
type input "Pan Verification Software"
click at [326, 324] on input "text" at bounding box center [359, 332] width 247 height 21
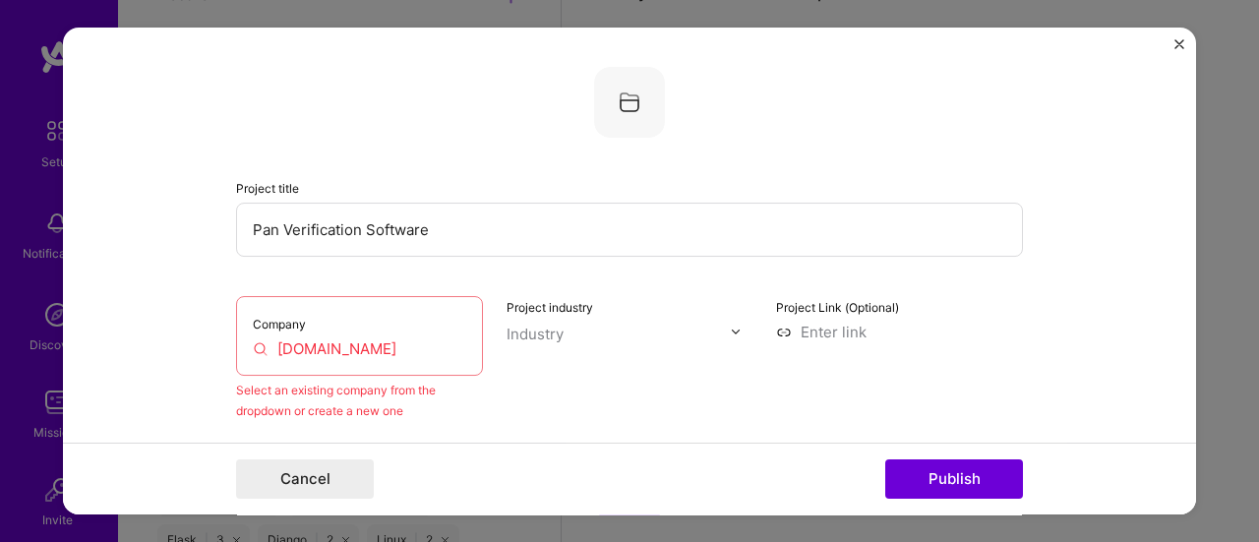
click at [441, 350] on input "[DOMAIN_NAME]" at bounding box center [359, 348] width 213 height 21
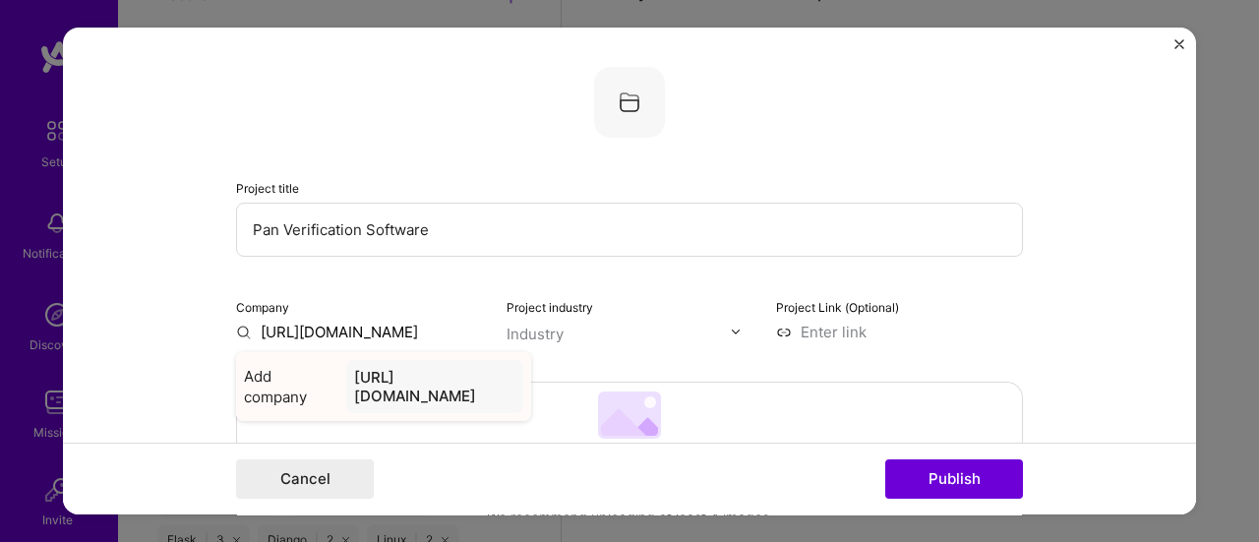
type input "[URL][DOMAIN_NAME]"
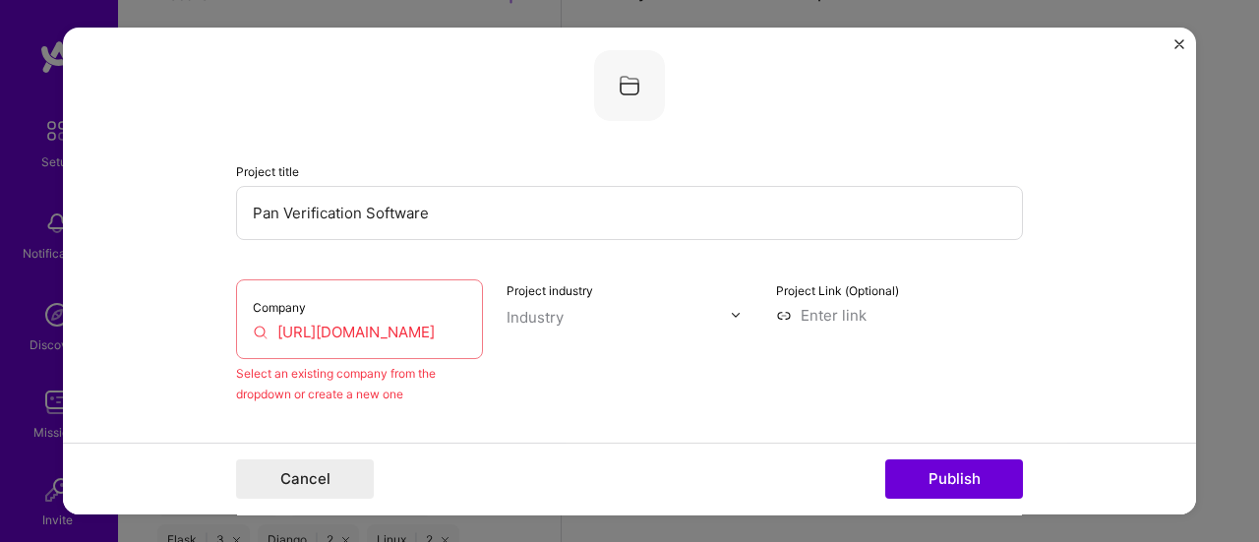
scroll to position [26, 0]
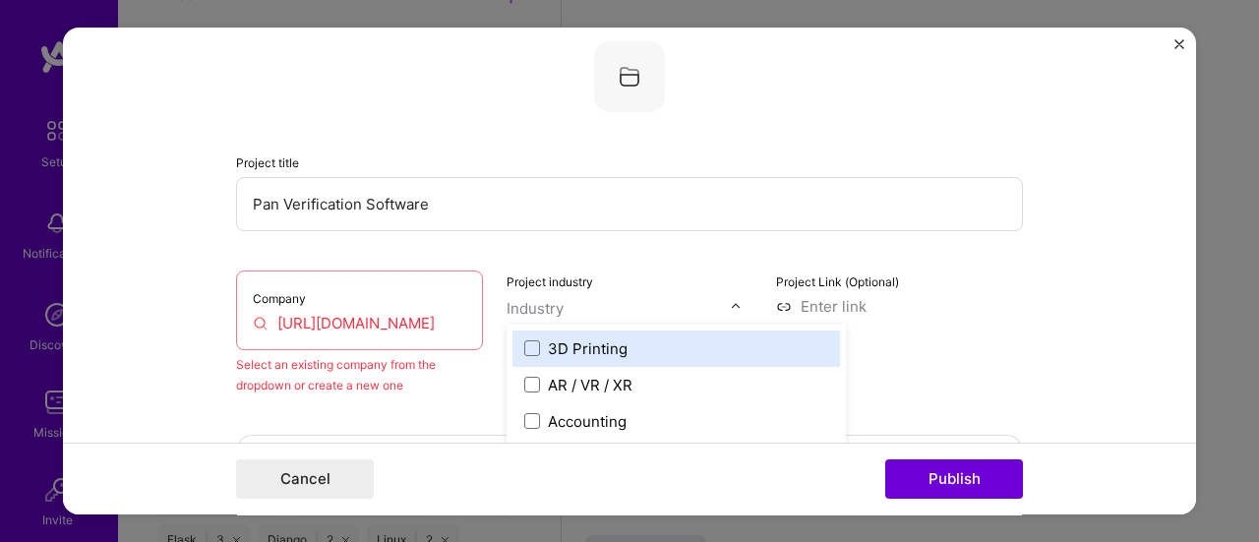
click at [623, 307] on input "text" at bounding box center [618, 308] width 224 height 21
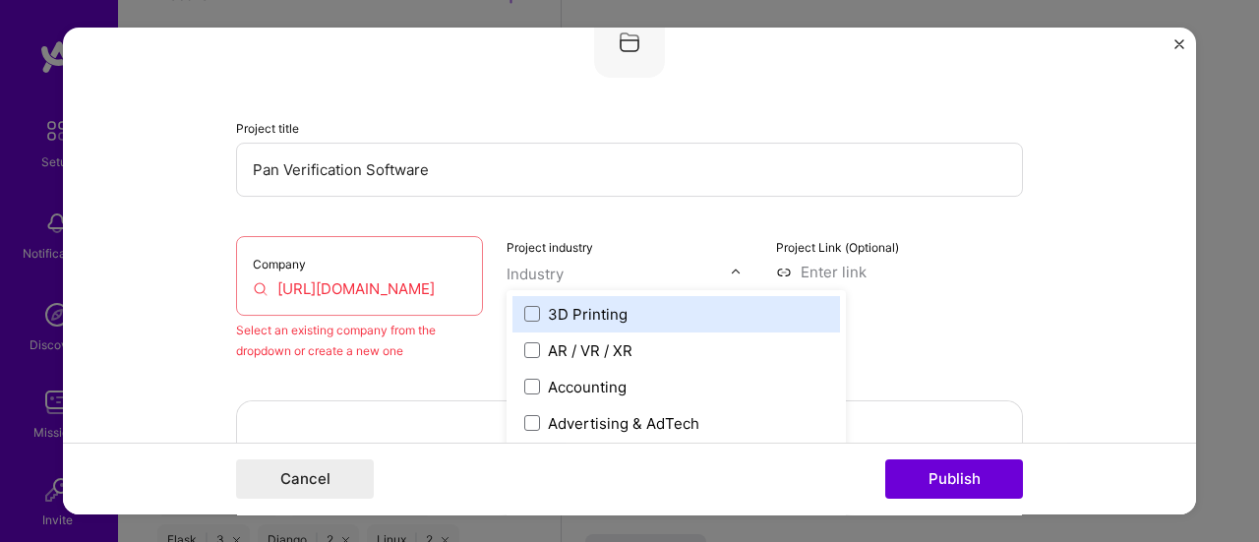
scroll to position [77, 0]
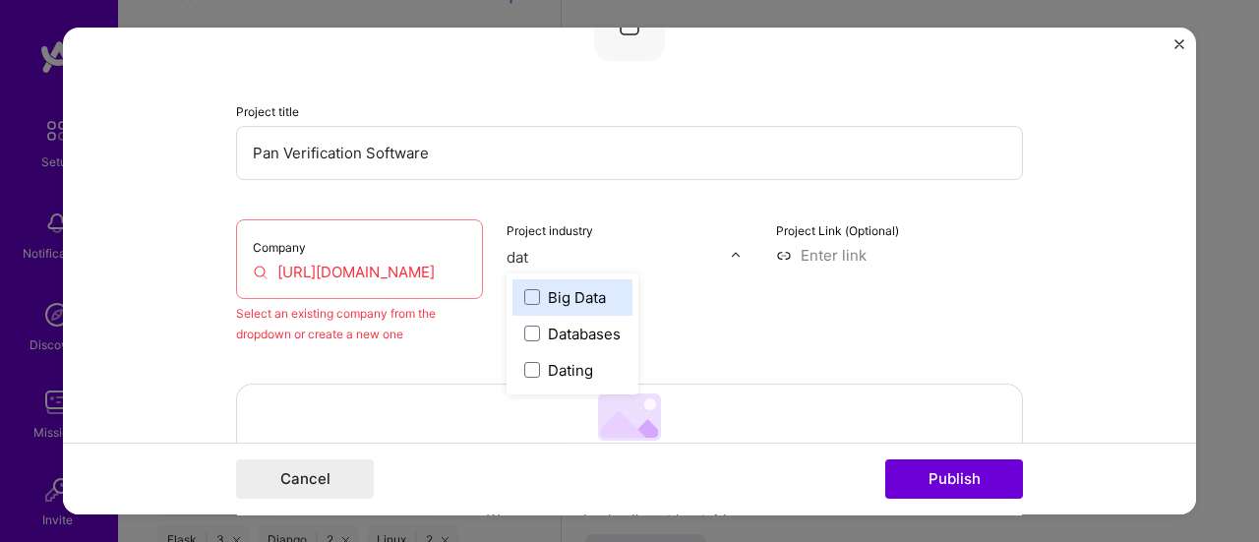
type input "data"
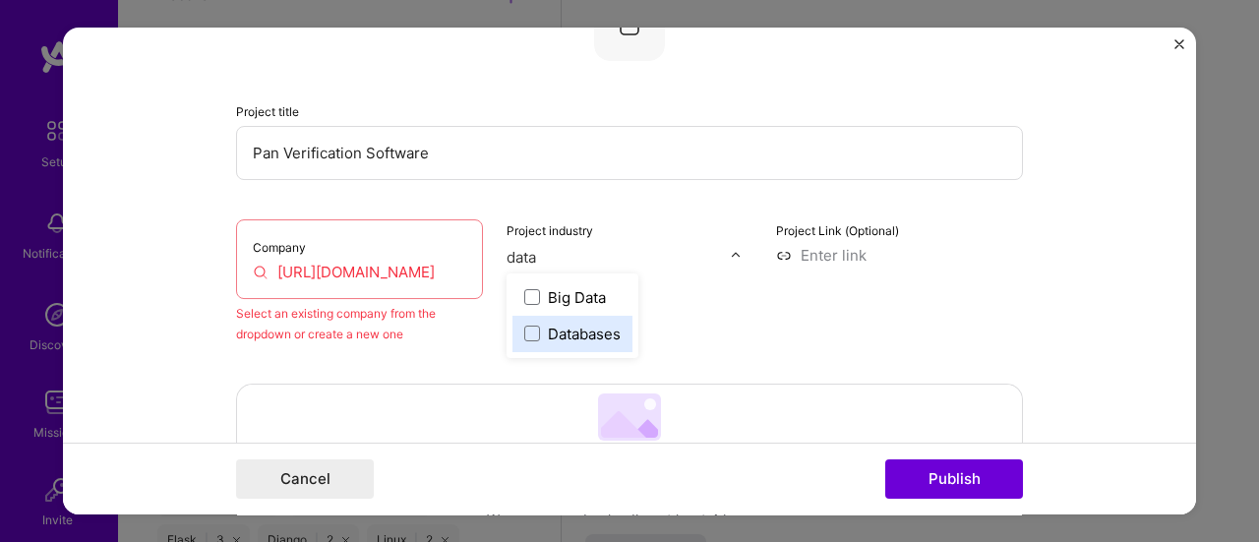
click at [571, 325] on div "Databases" at bounding box center [584, 334] width 73 height 21
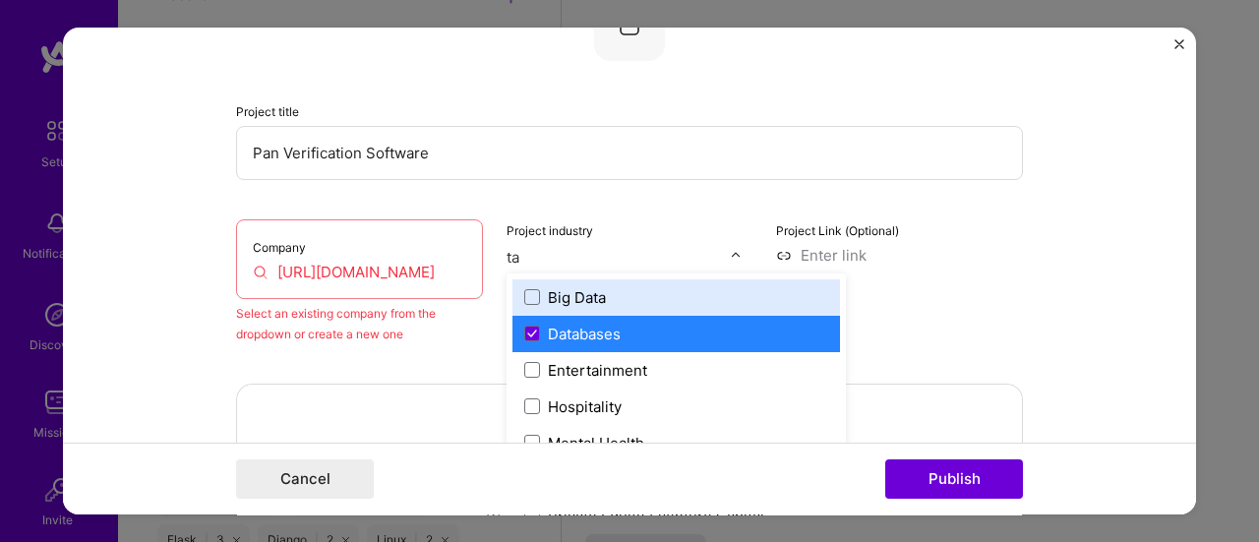
type input "t"
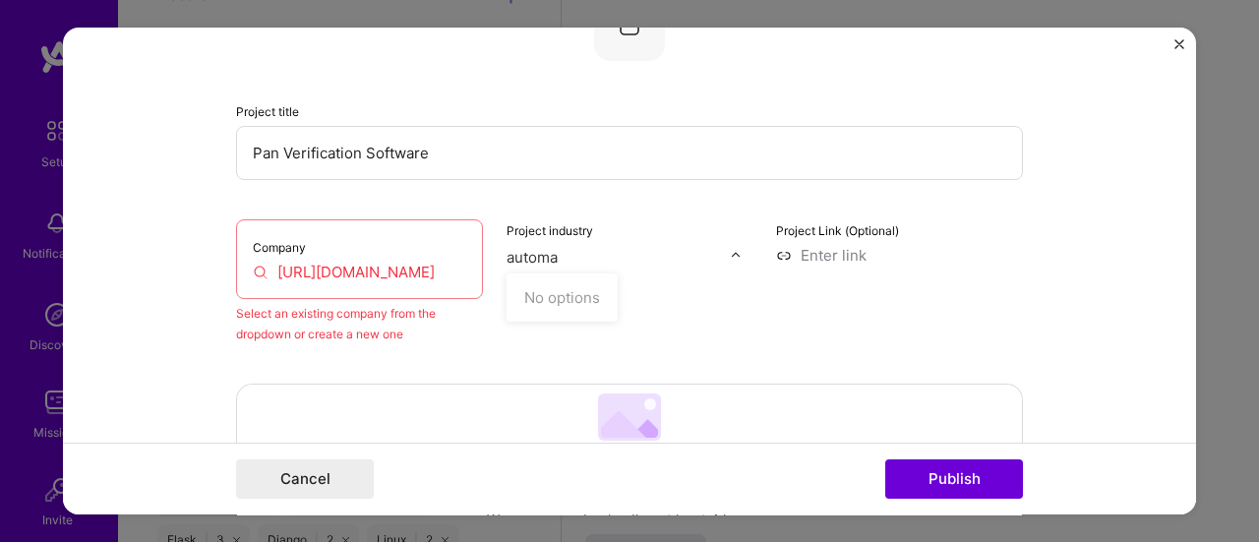
type input "automat"
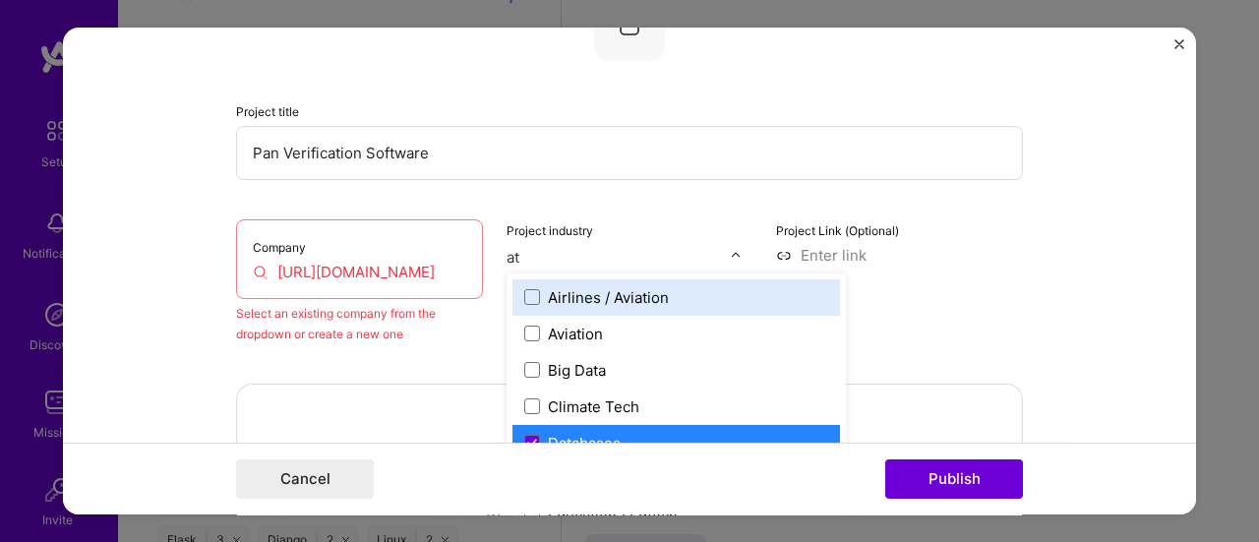
type input "a"
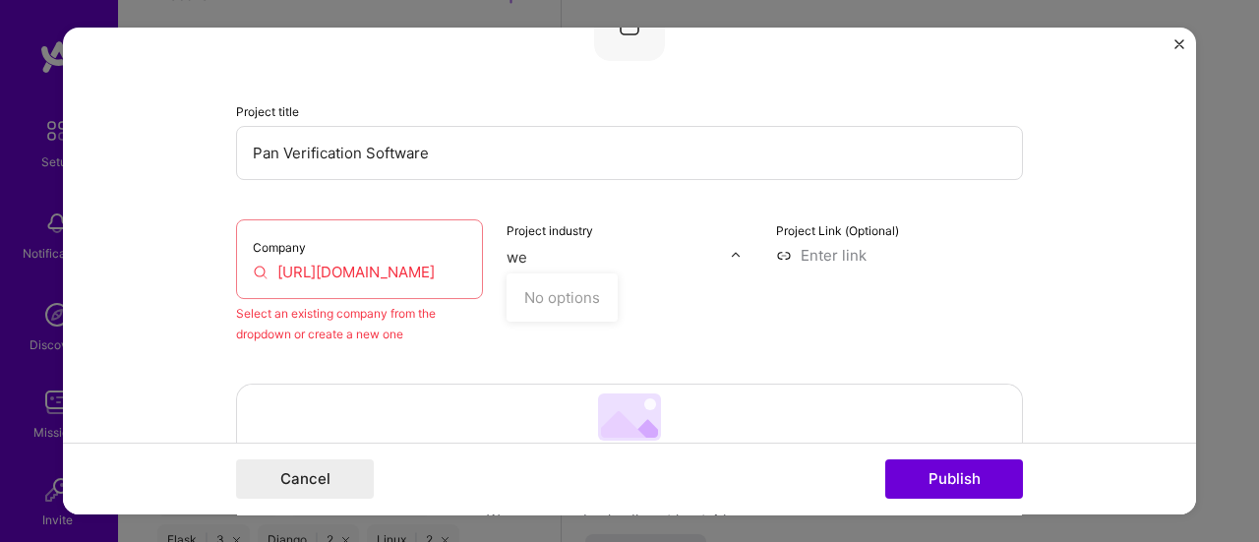
type input "w"
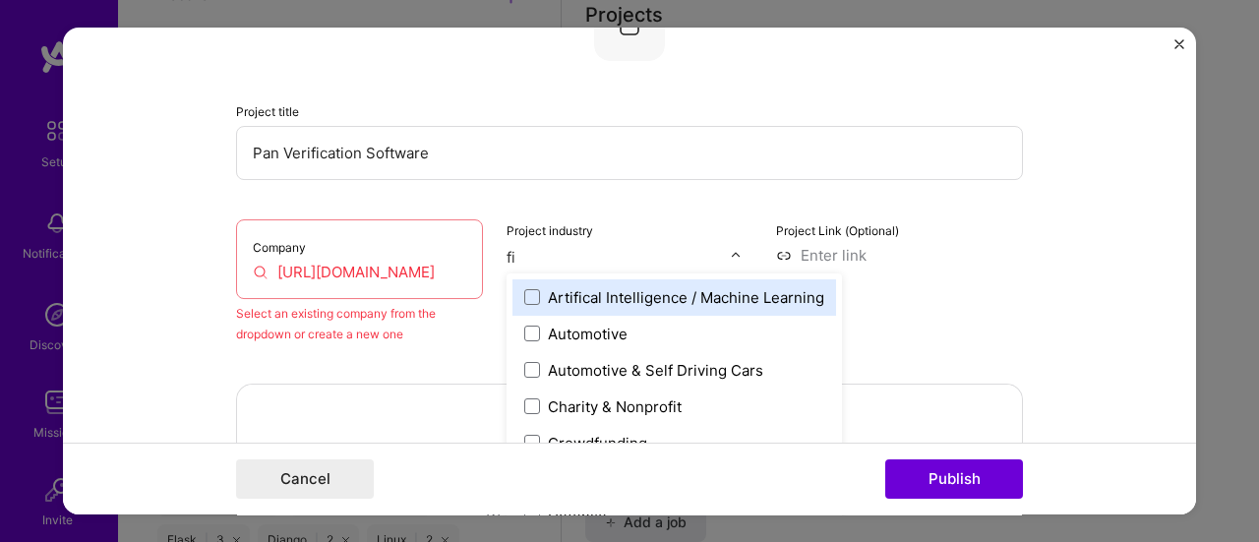
type input "fin"
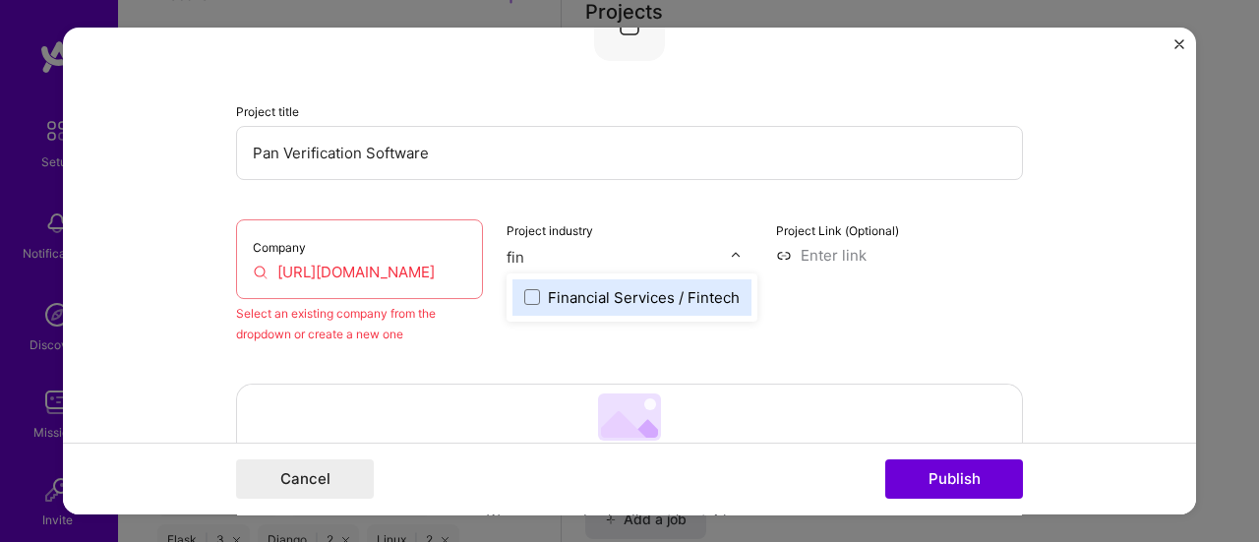
click at [623, 288] on div "Financial Services / Fintech" at bounding box center [644, 297] width 192 height 21
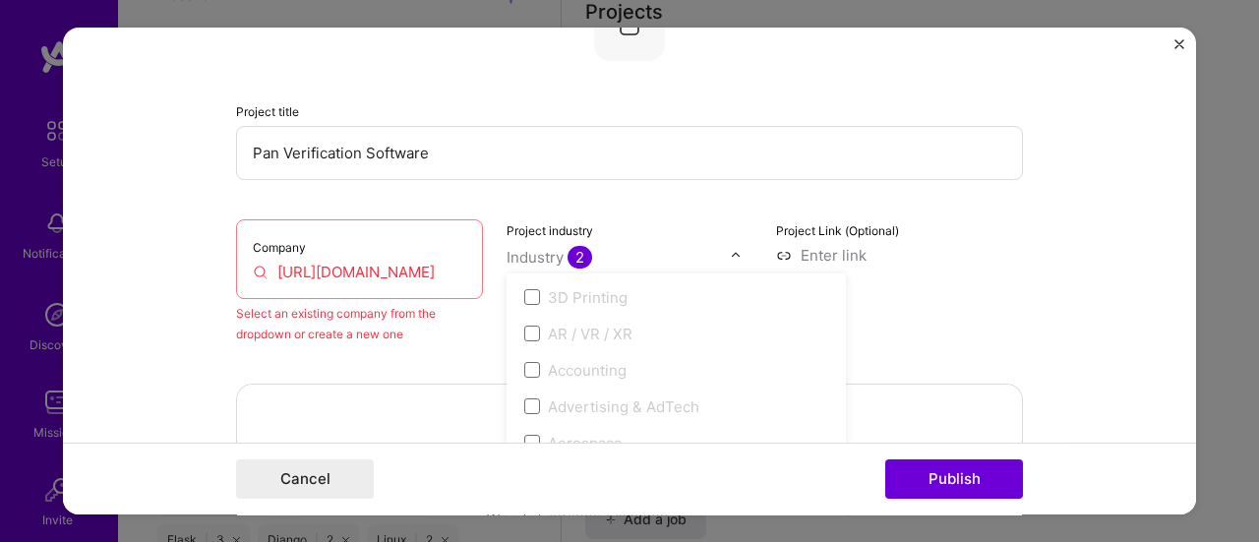
click at [615, 251] on input "text" at bounding box center [618, 257] width 224 height 21
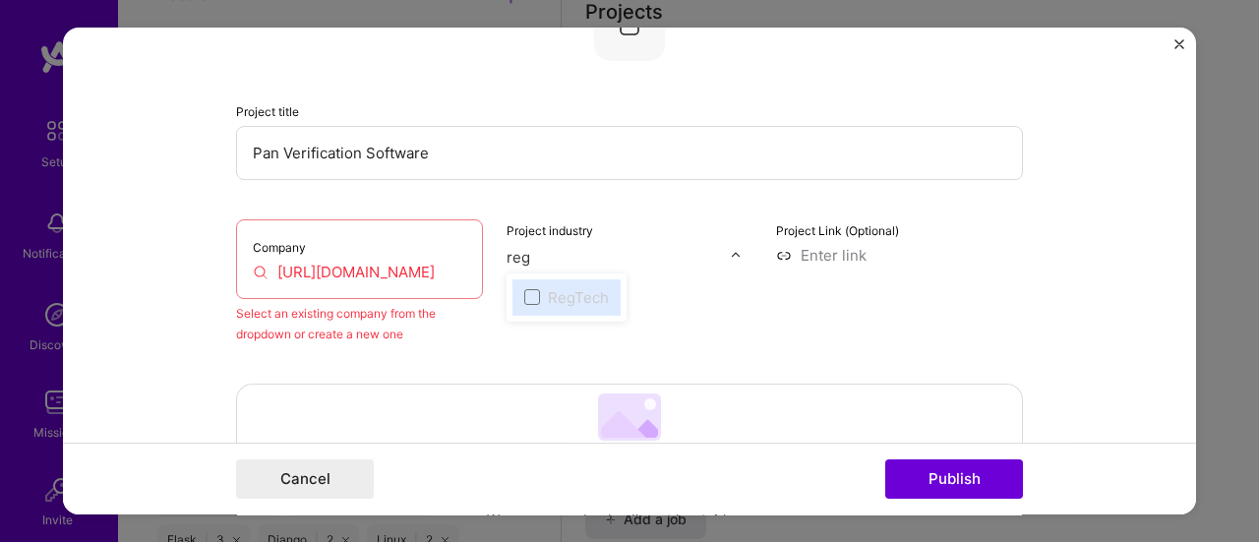
click at [549, 292] on div "RegTech" at bounding box center [578, 297] width 61 height 21
click at [524, 300] on span at bounding box center [532, 297] width 16 height 16
click at [548, 288] on div "RegTech" at bounding box center [578, 297] width 61 height 21
type input "r"
click at [549, 296] on div "RegTech" at bounding box center [578, 297] width 61 height 21
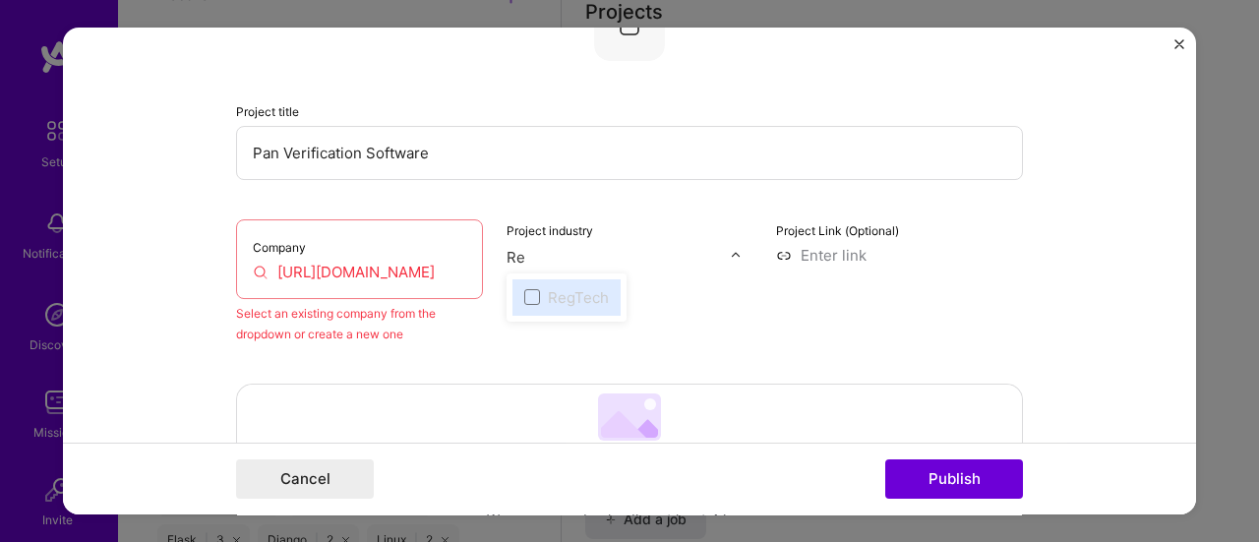
type input "R"
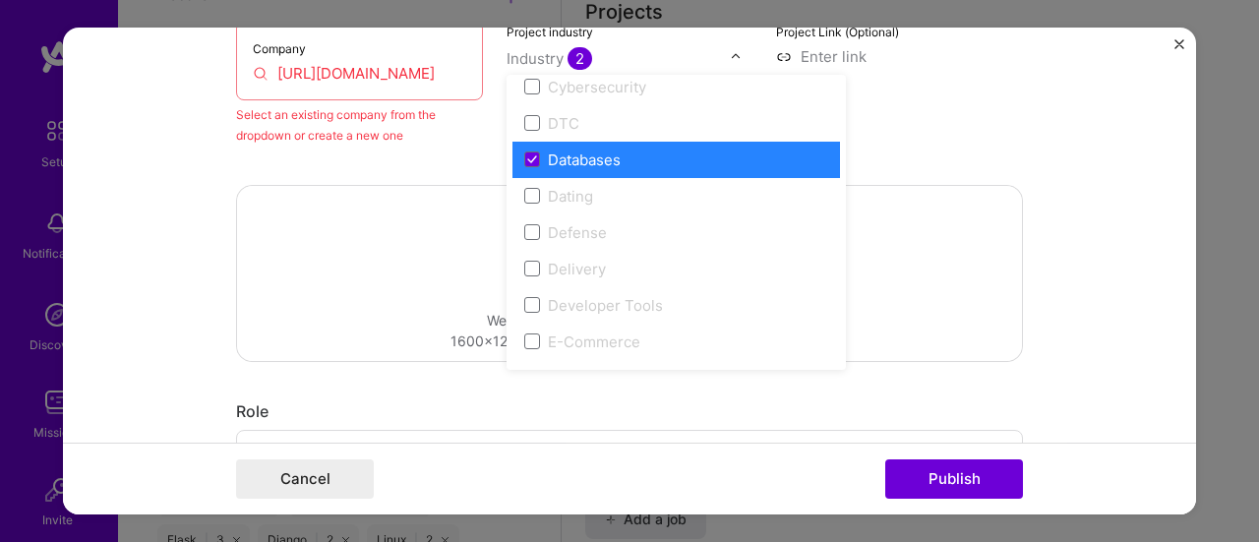
scroll to position [1489, 0]
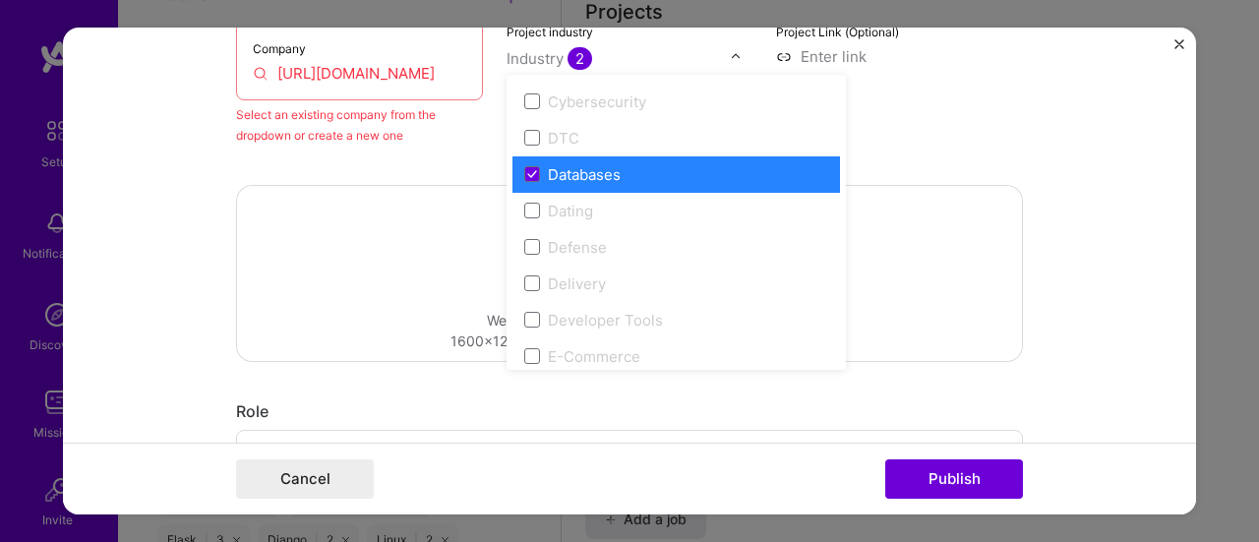
click at [564, 172] on div "Databases" at bounding box center [584, 174] width 73 height 21
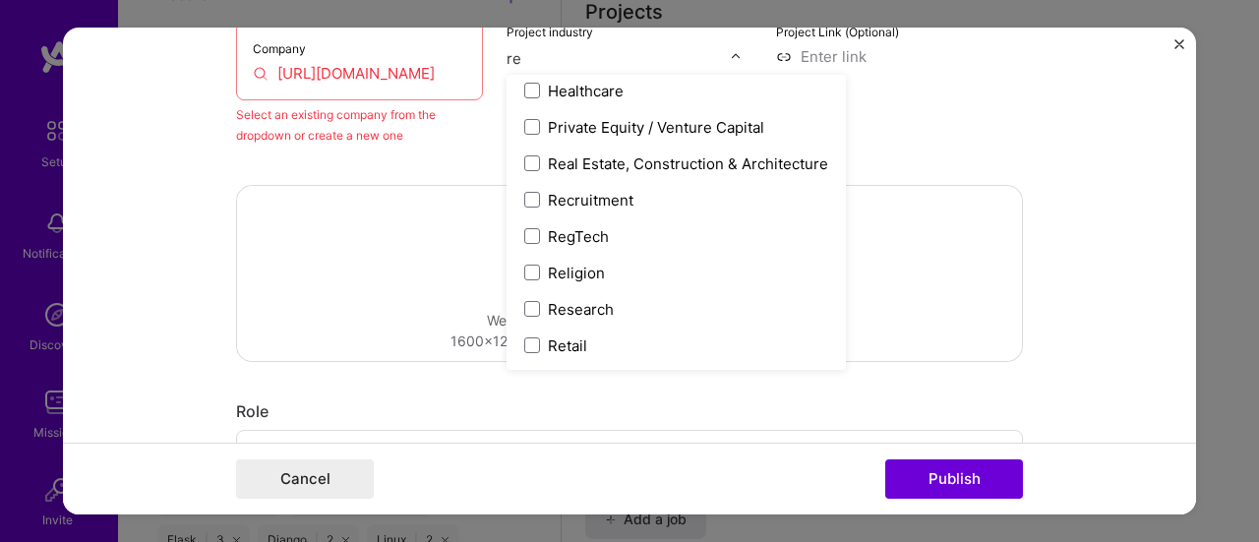
scroll to position [335, 0]
type input "reg"
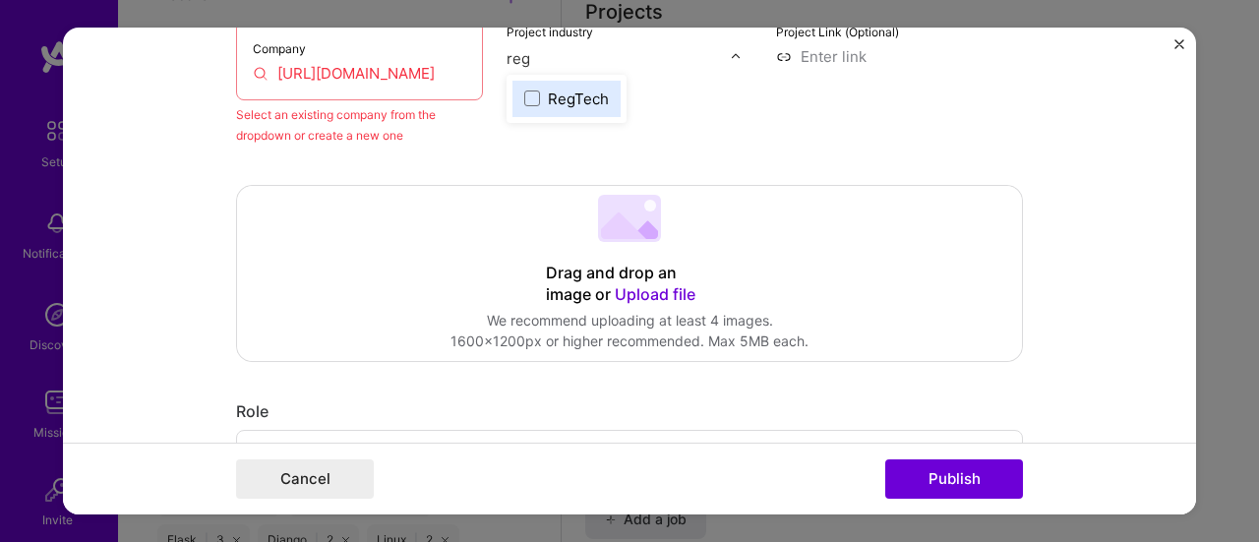
click at [549, 98] on div "RegTech" at bounding box center [578, 98] width 61 height 21
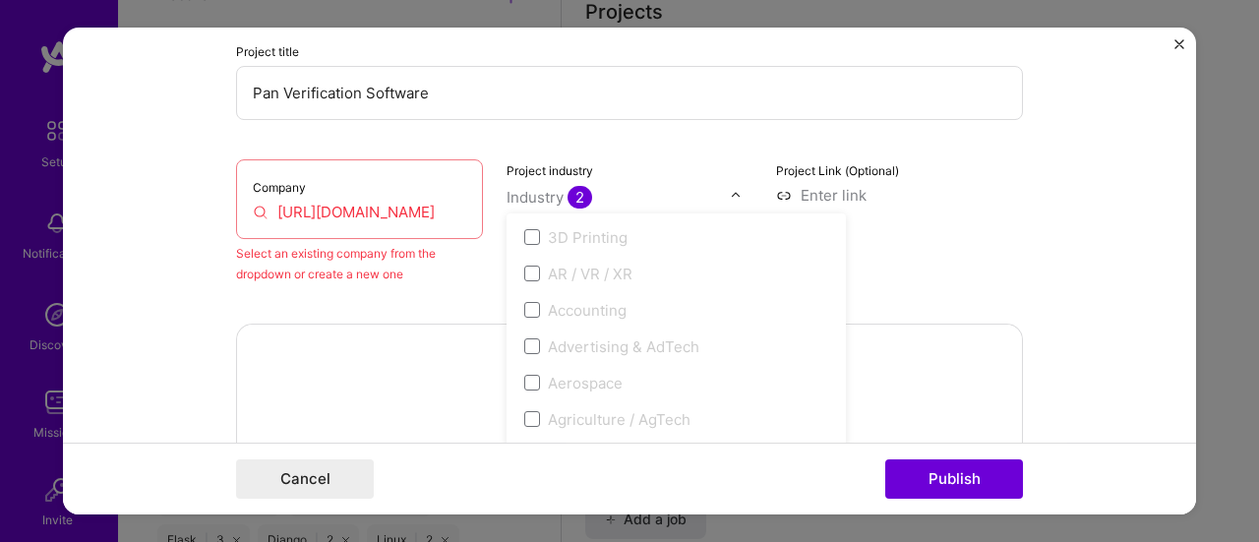
scroll to position [136, 0]
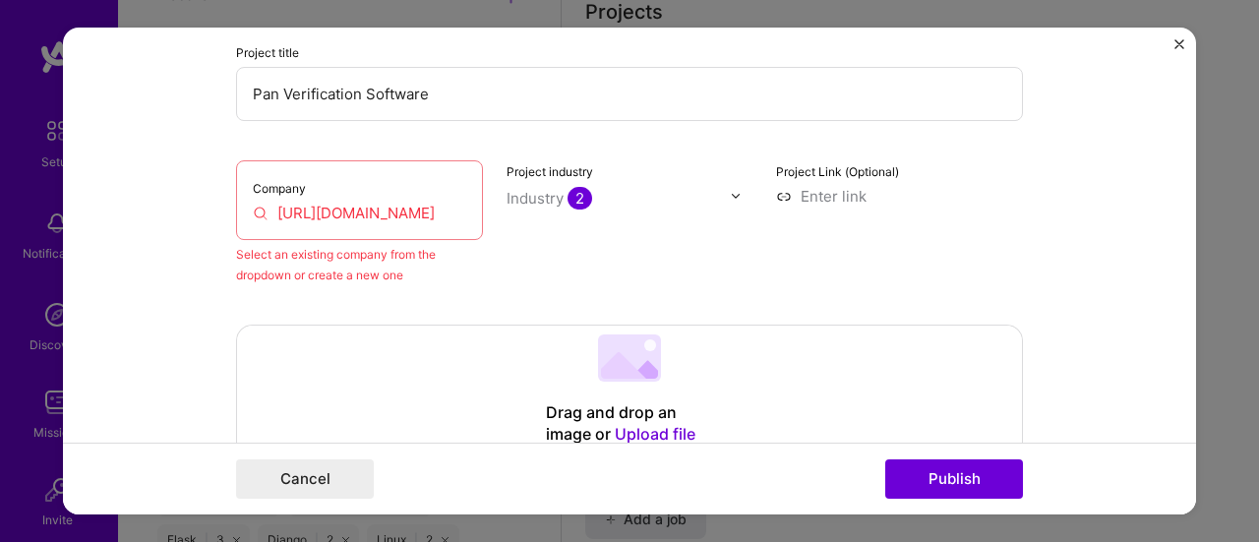
click at [853, 192] on input at bounding box center [899, 196] width 247 height 21
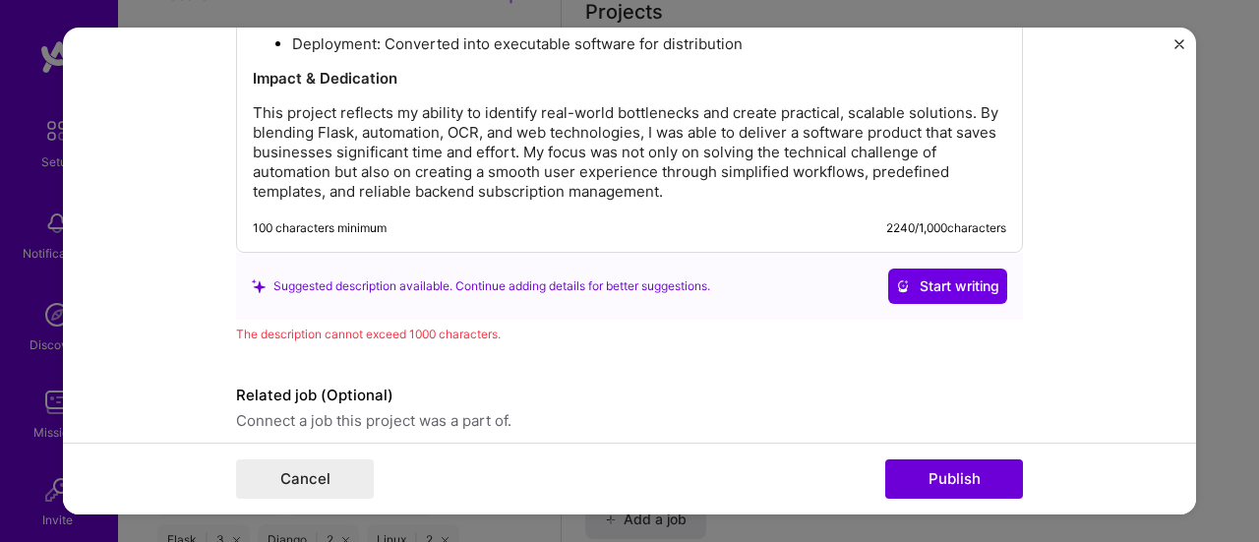
scroll to position [2446, 0]
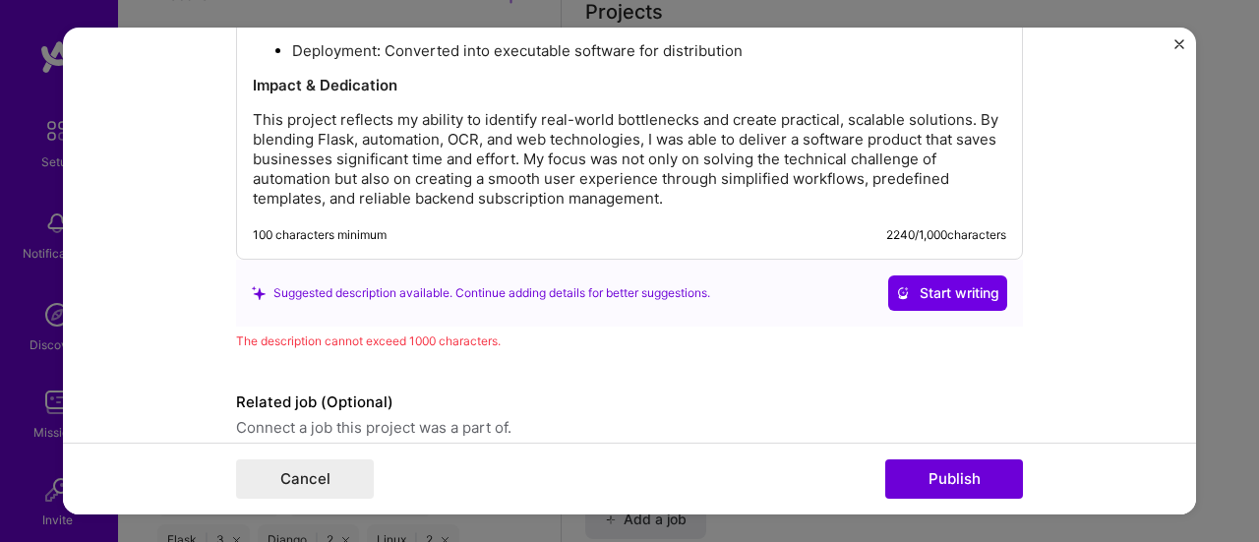
click at [658, 185] on p "This project reflects my ability to identify real-world bottlenecks and create …" at bounding box center [629, 159] width 753 height 98
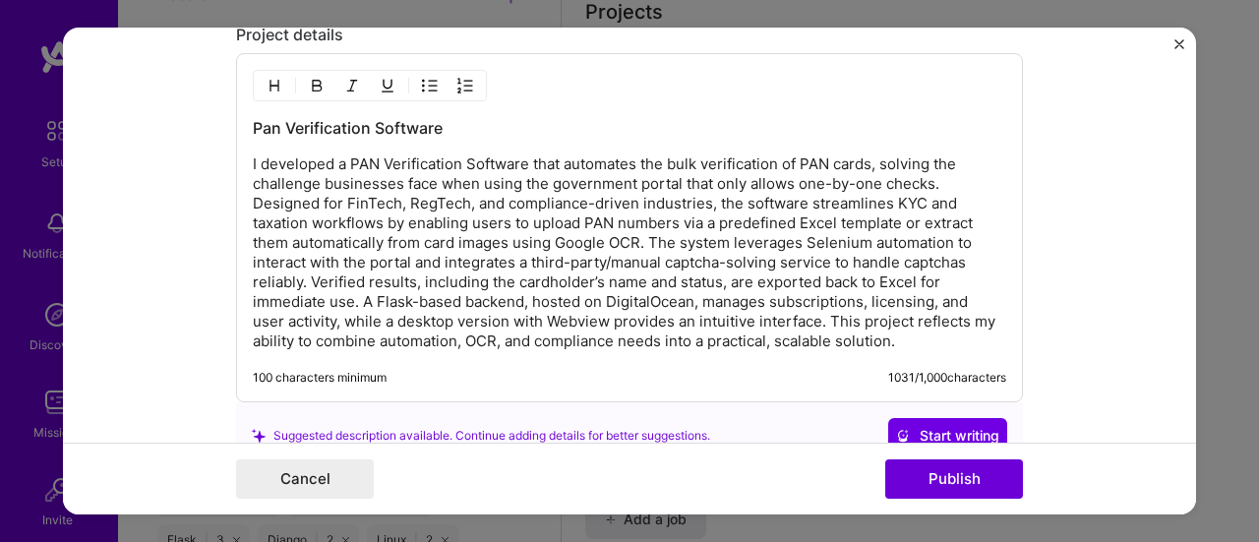
scroll to position [1647, 0]
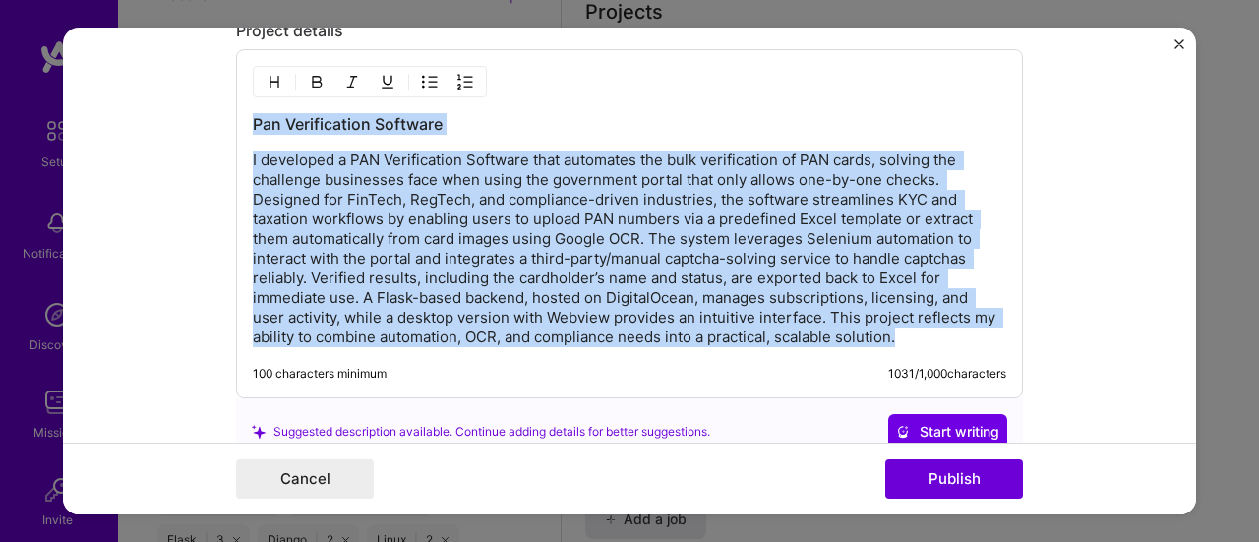
click at [460, 114] on h3 "Pan Verification Software" at bounding box center [629, 124] width 753 height 22
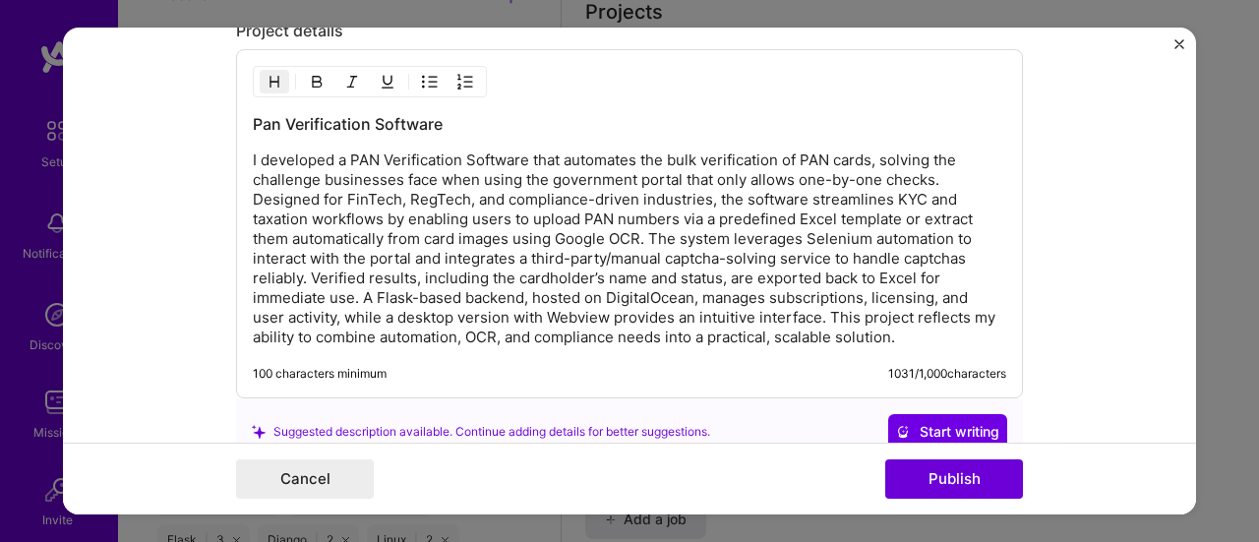
click at [348, 114] on h3 "Pan Verification Software" at bounding box center [629, 124] width 753 height 22
click at [466, 118] on h3 "Pan Verification Software" at bounding box center [629, 124] width 753 height 22
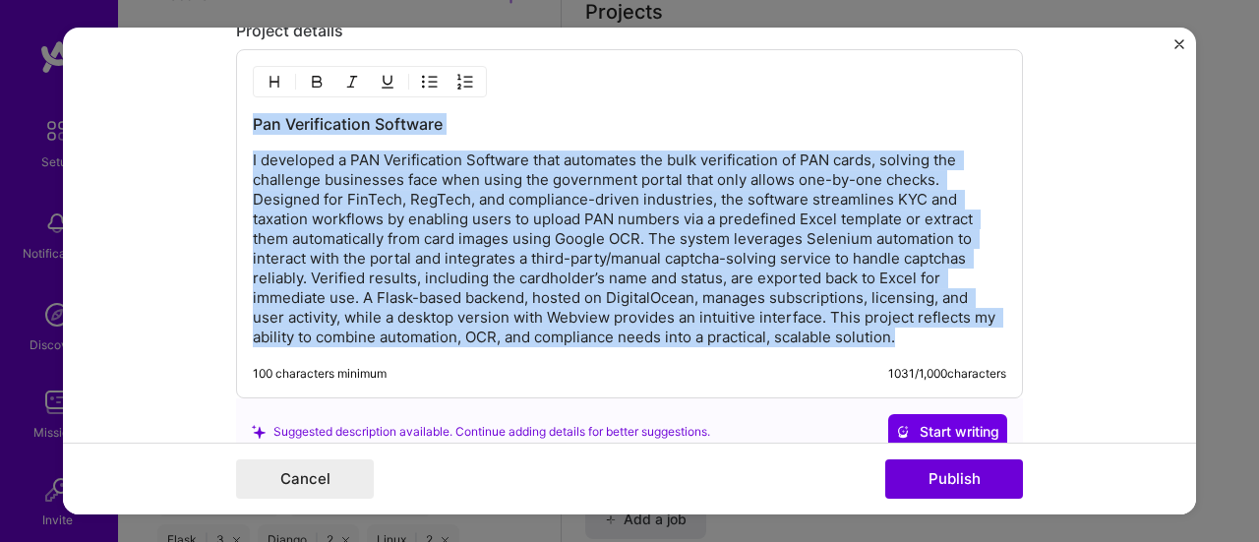
click at [441, 119] on h3 "Pan Verification Software" at bounding box center [629, 124] width 753 height 22
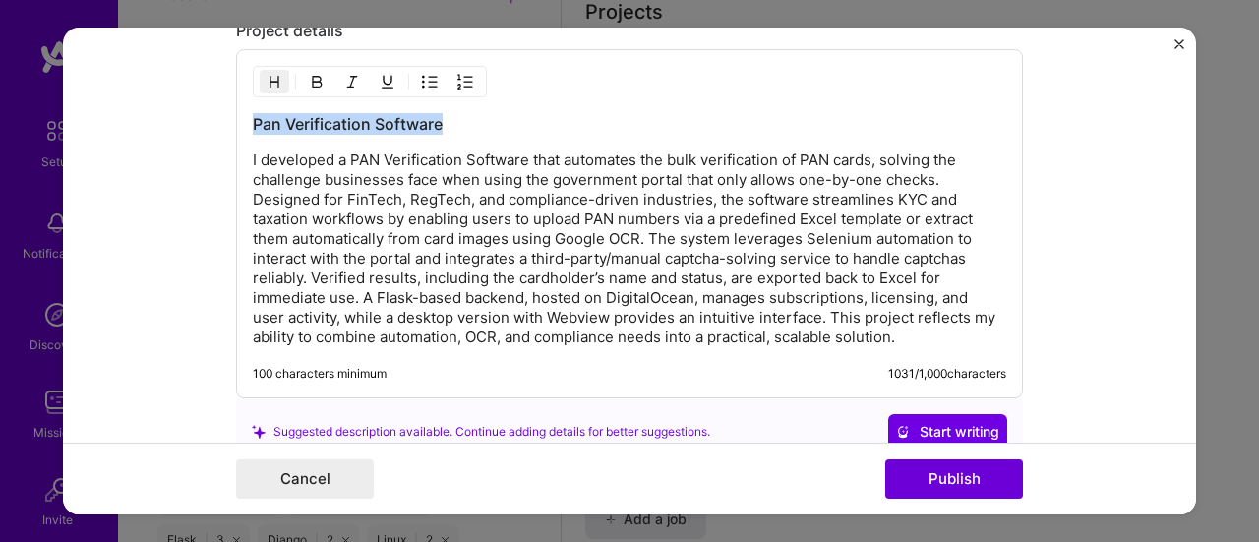
click at [309, 80] on img "button" at bounding box center [317, 82] width 16 height 16
click at [511, 99] on div "Pan Verification Software 100 characters minimum 1031 / 1,000 characters" at bounding box center [629, 223] width 787 height 349
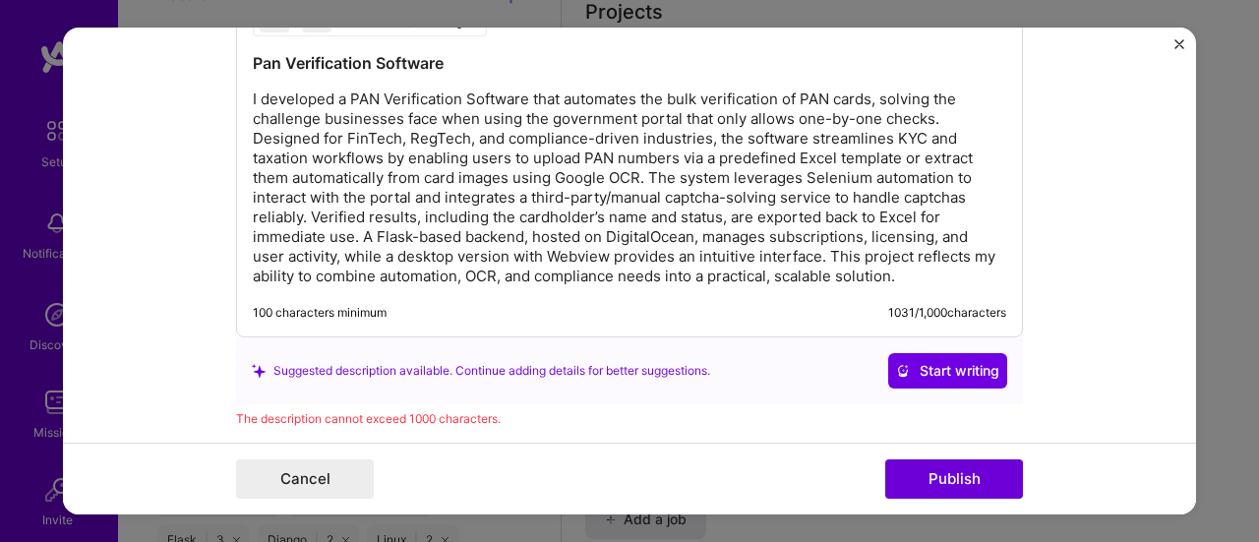
scroll to position [1702, 0]
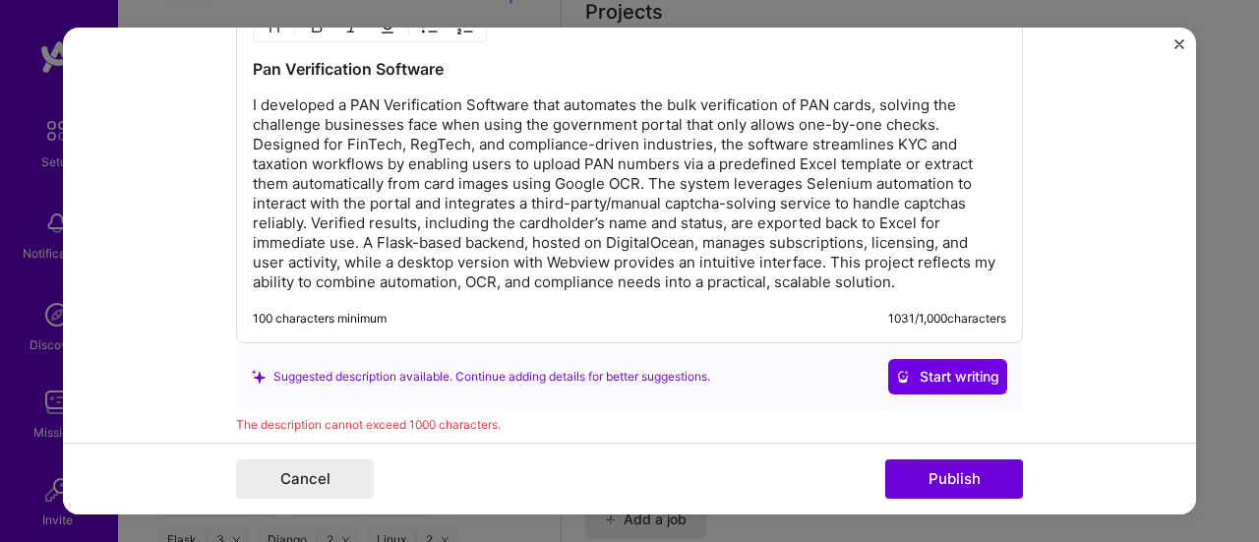
click at [658, 97] on p "I developed a PAN Verification Software that automates the bulk verification of…" at bounding box center [629, 193] width 753 height 197
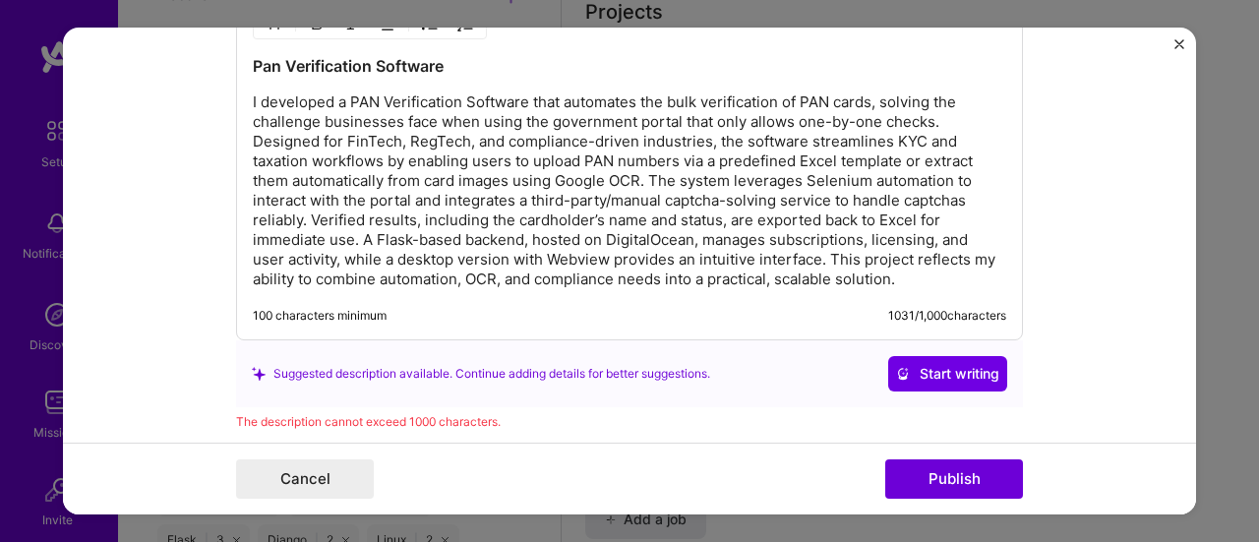
scroll to position [1711, 0]
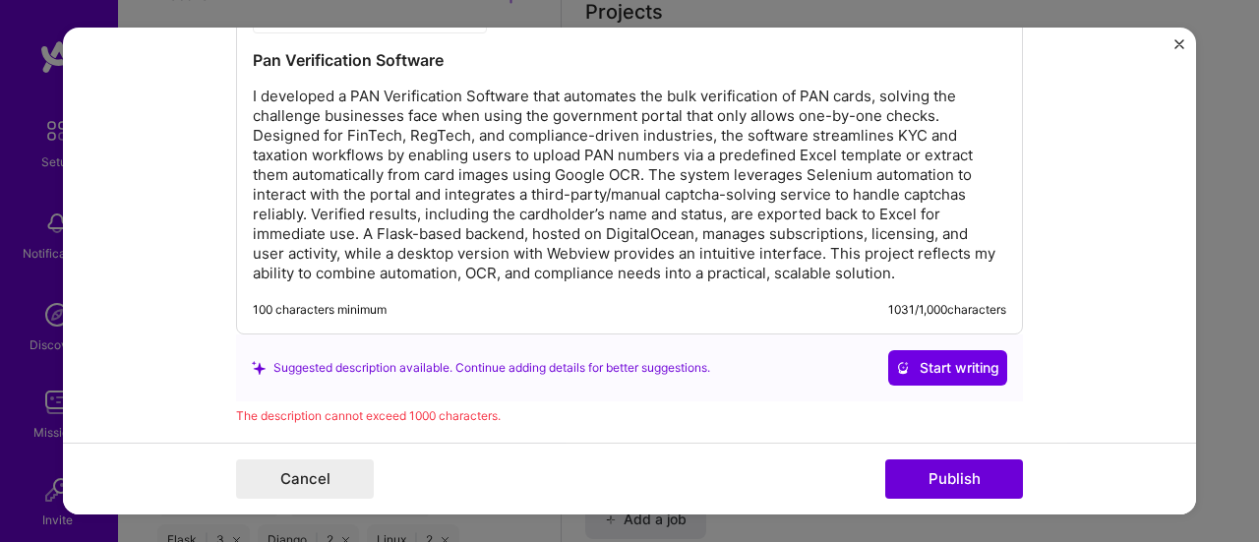
click at [437, 64] on div "Pan Verification Software" at bounding box center [629, 166] width 753 height 234
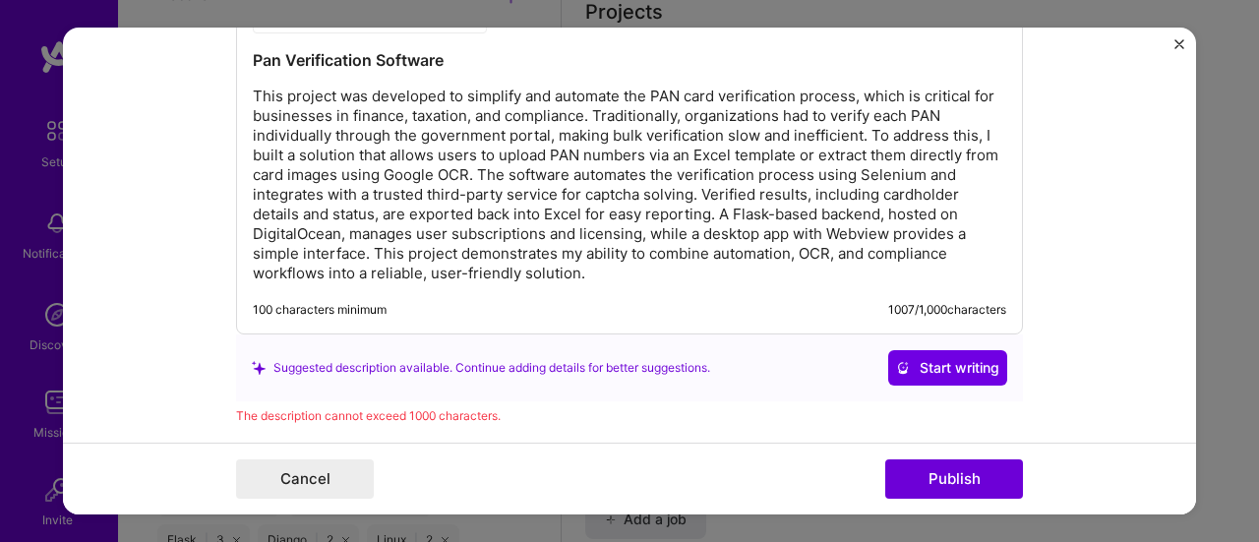
scroll to position [1670, 0]
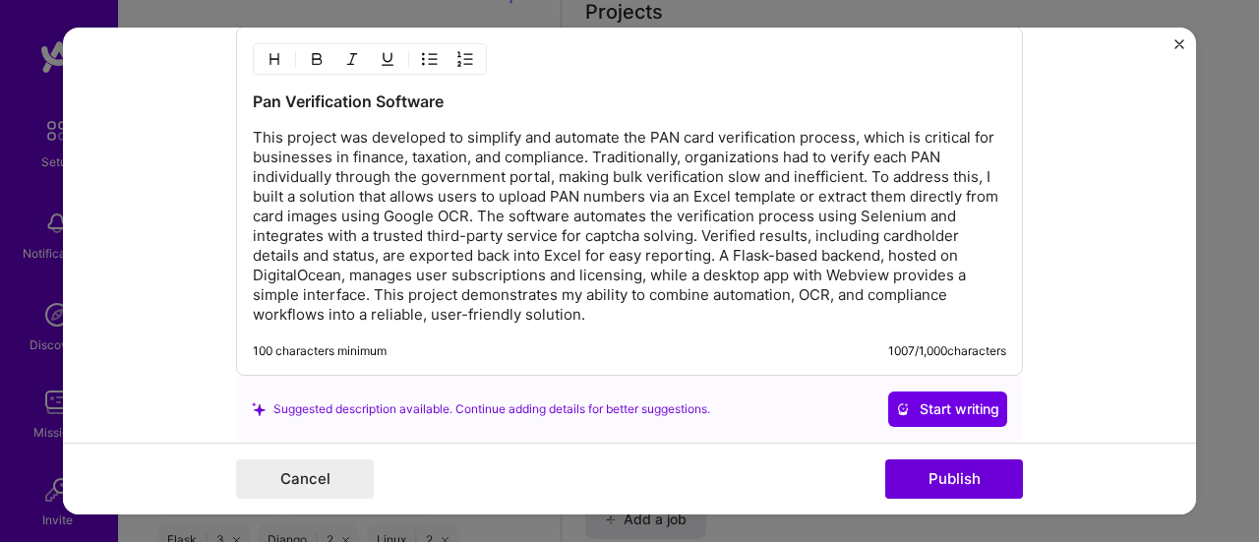
click at [524, 109] on div "Pan Verification Software This project was developed to simplify and automate t…" at bounding box center [629, 207] width 753 height 234
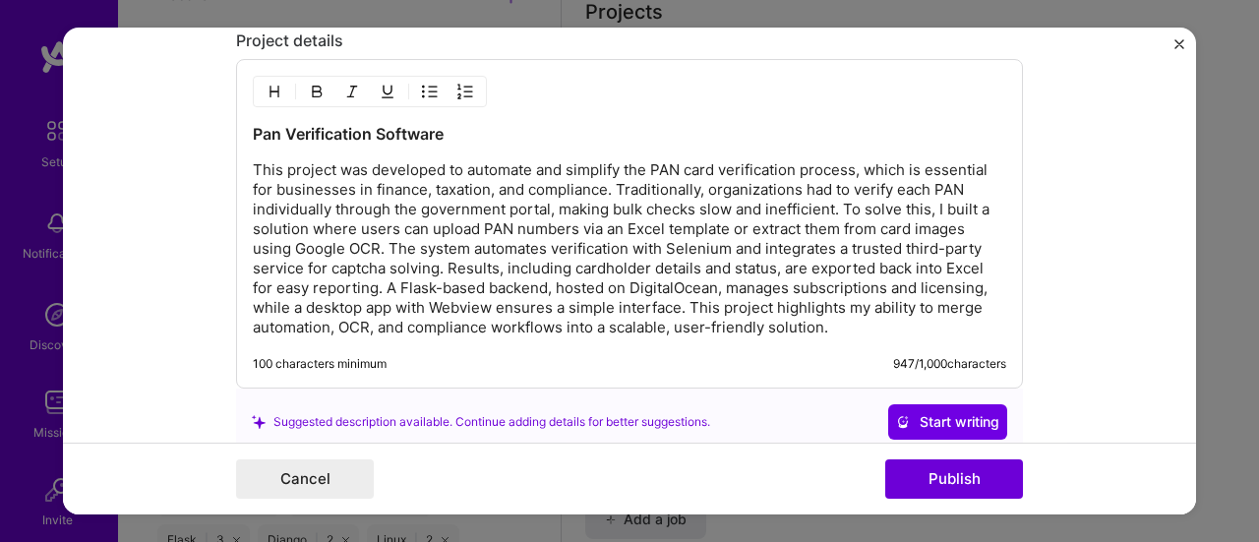
scroll to position [1639, 0]
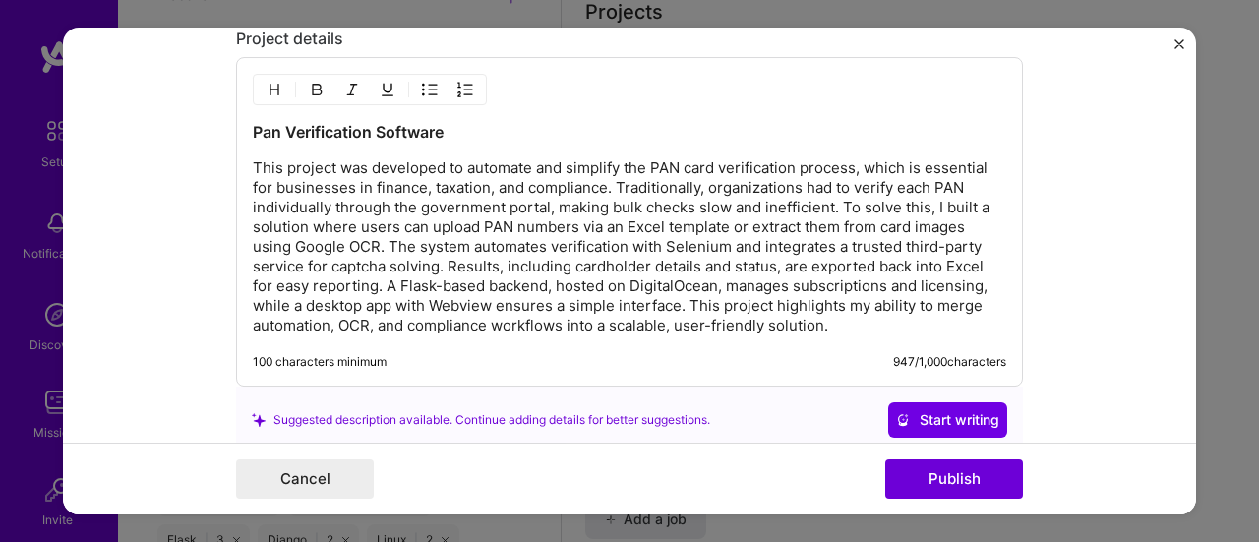
click at [459, 304] on p "This project was developed to automate and simplify the PAN card verification p…" at bounding box center [629, 246] width 753 height 177
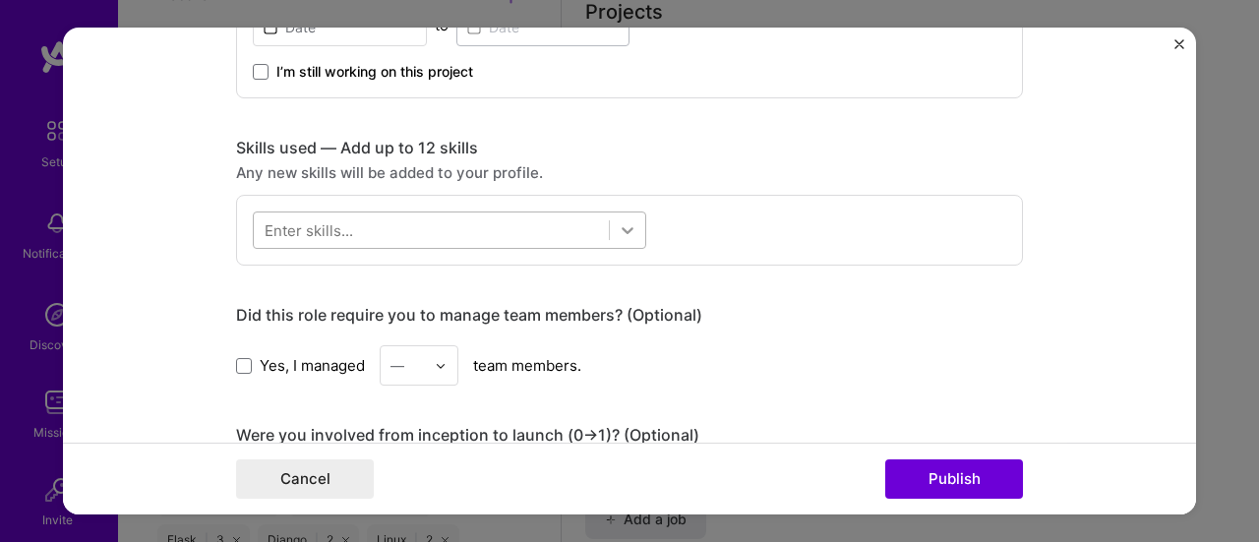
scroll to position [862, 0]
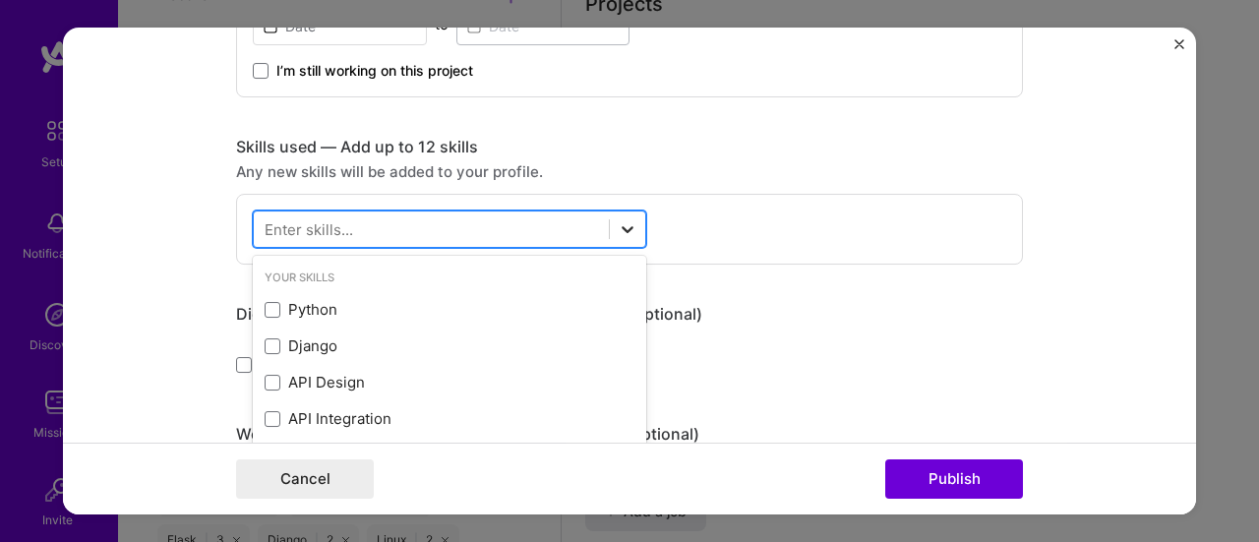
click at [621, 227] on icon at bounding box center [627, 230] width 12 height 7
type input "o"
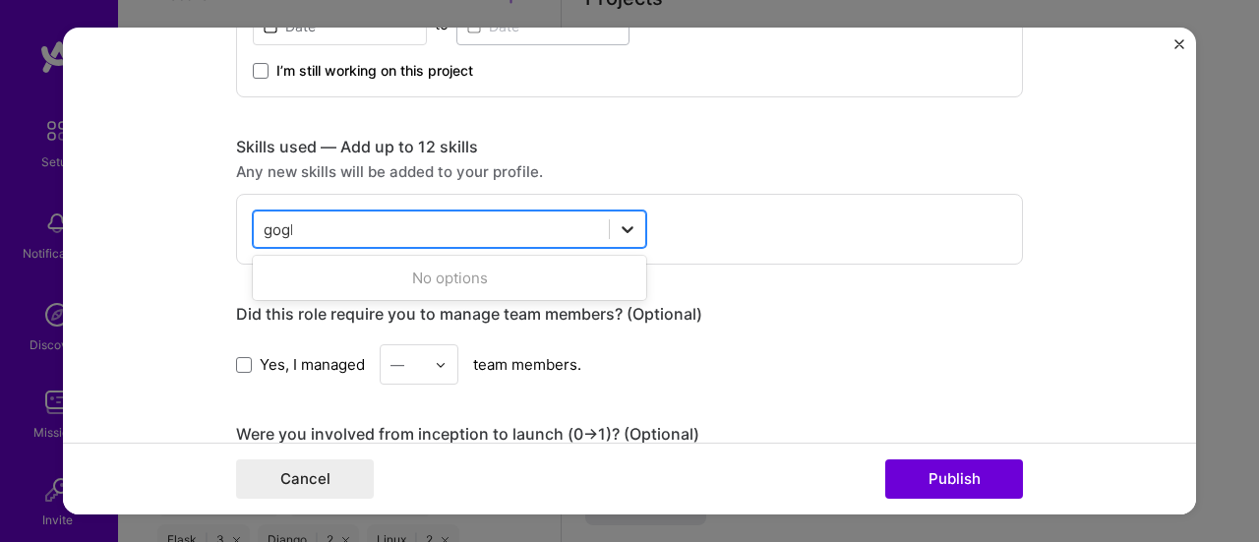
type input "gogle"
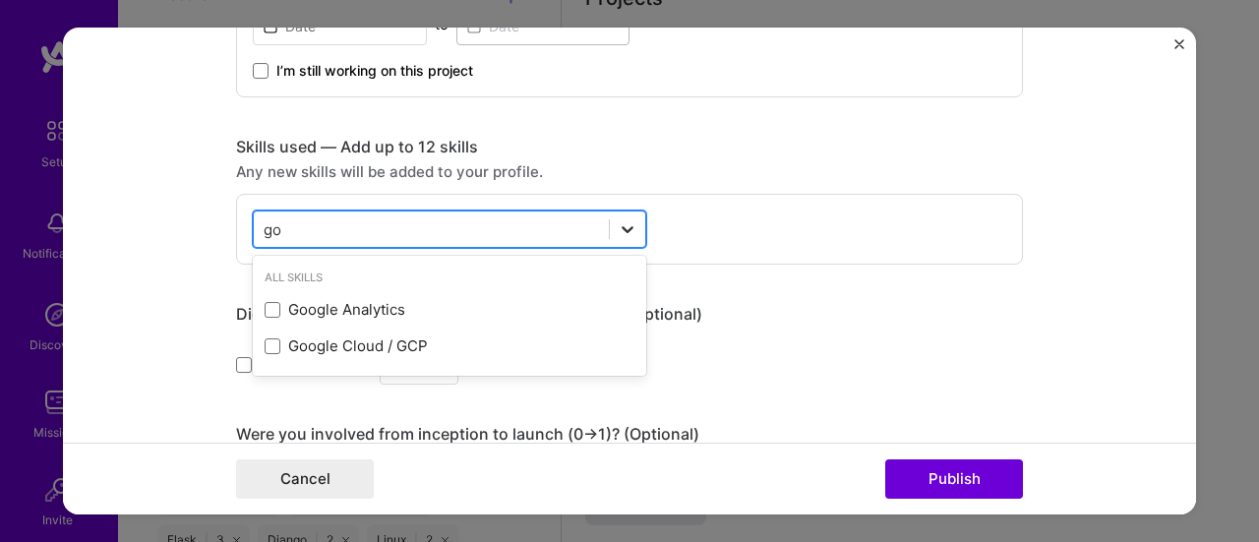
type input "g"
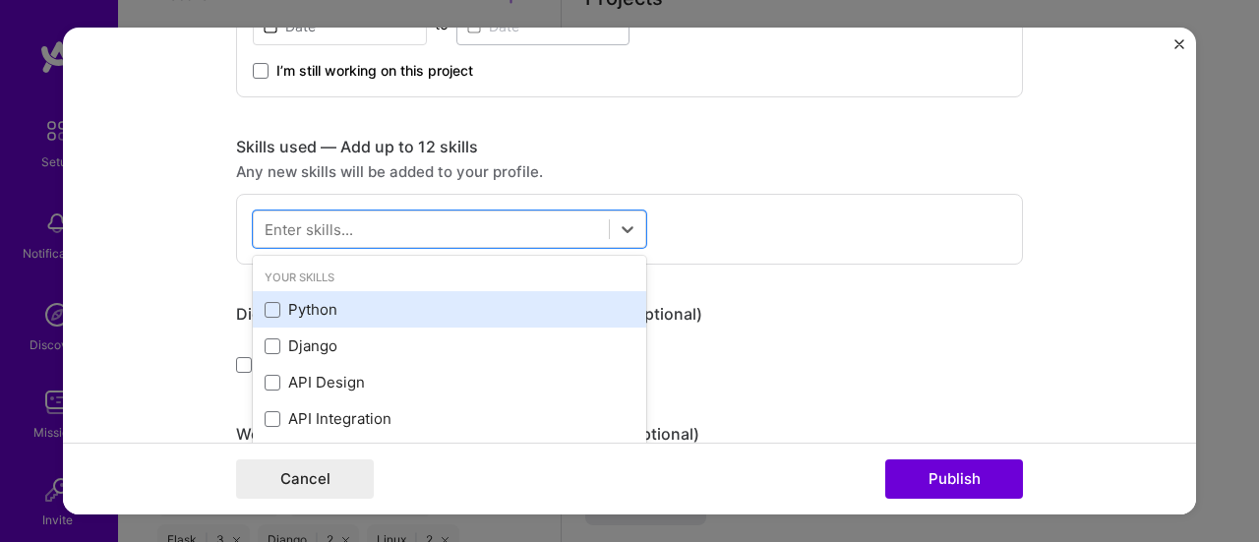
click at [265, 314] on div "Python" at bounding box center [450, 309] width 370 height 21
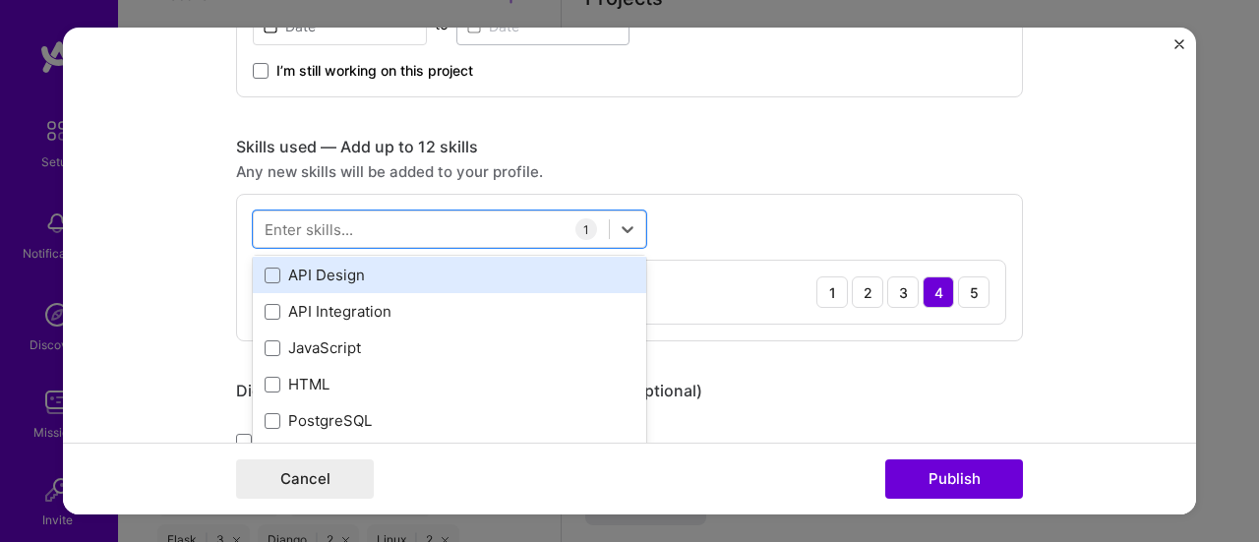
scroll to position [108, 0]
click at [291, 336] on div "JavaScript" at bounding box center [450, 346] width 370 height 21
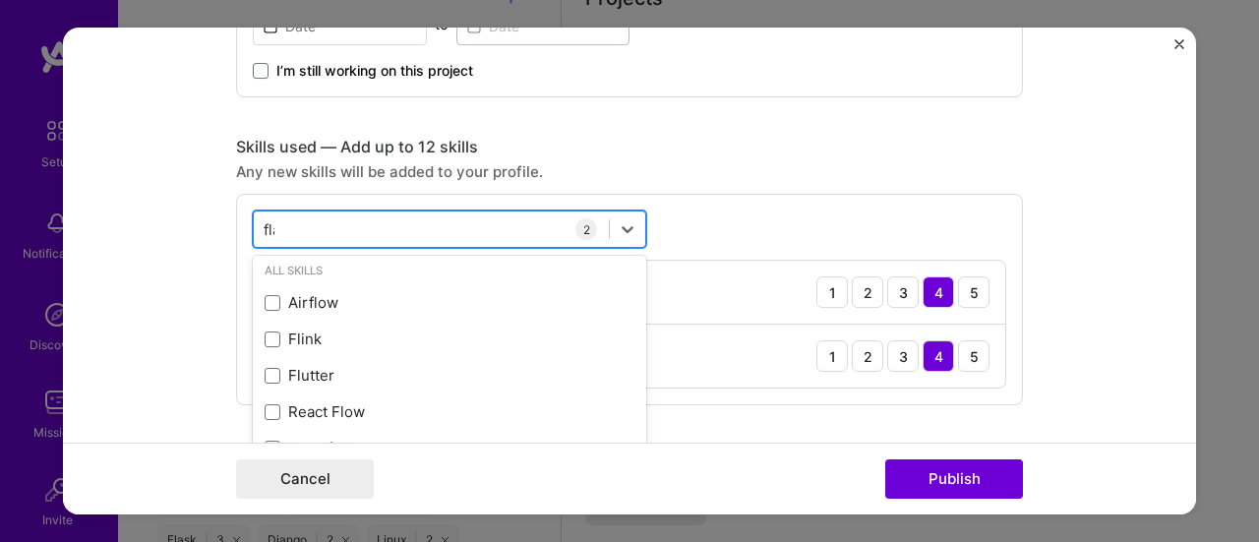
scroll to position [0, 0]
type input "flask"
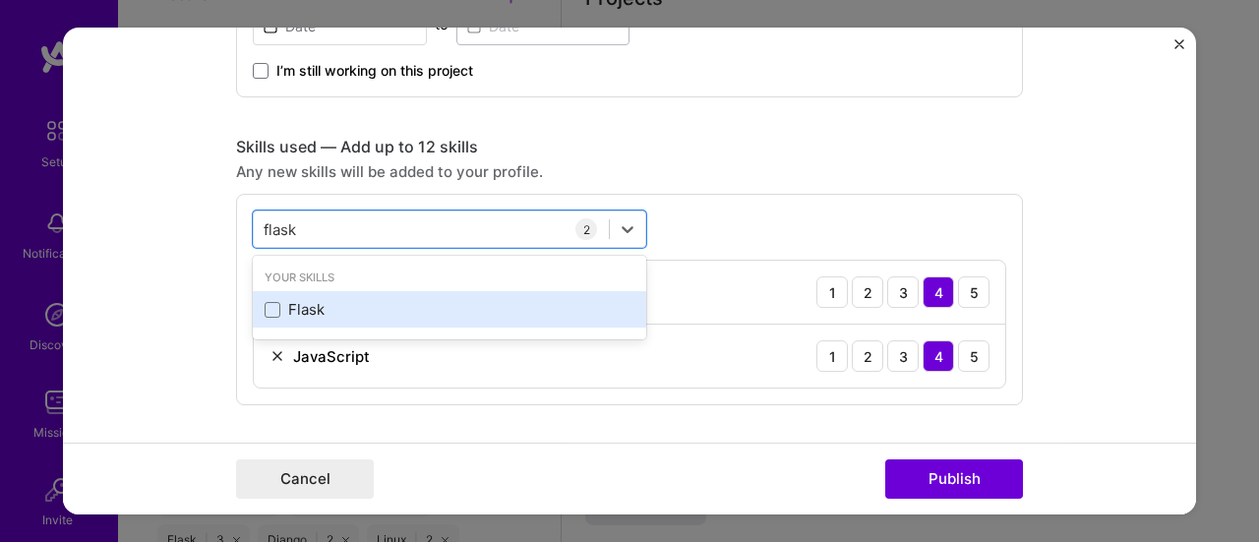
click at [297, 301] on div "Flask" at bounding box center [450, 309] width 370 height 21
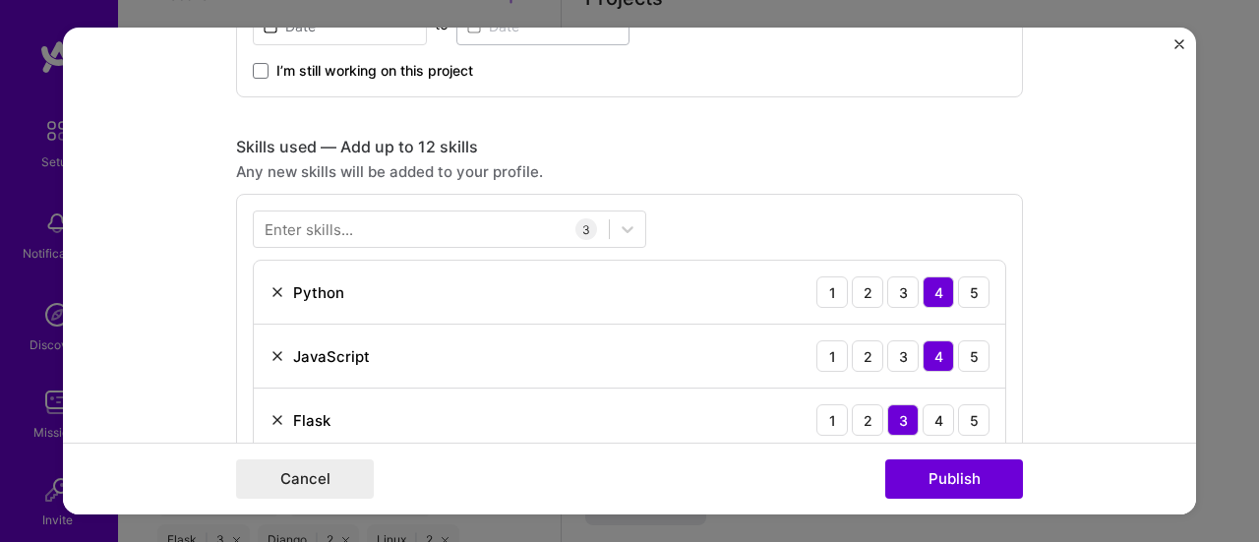
click at [775, 233] on div "Enter skills... 3 Python 1 2 3 4 5 JavaScript 1 2 3 4 5 Flask 1 2 3 4 5" at bounding box center [629, 332] width 787 height 275
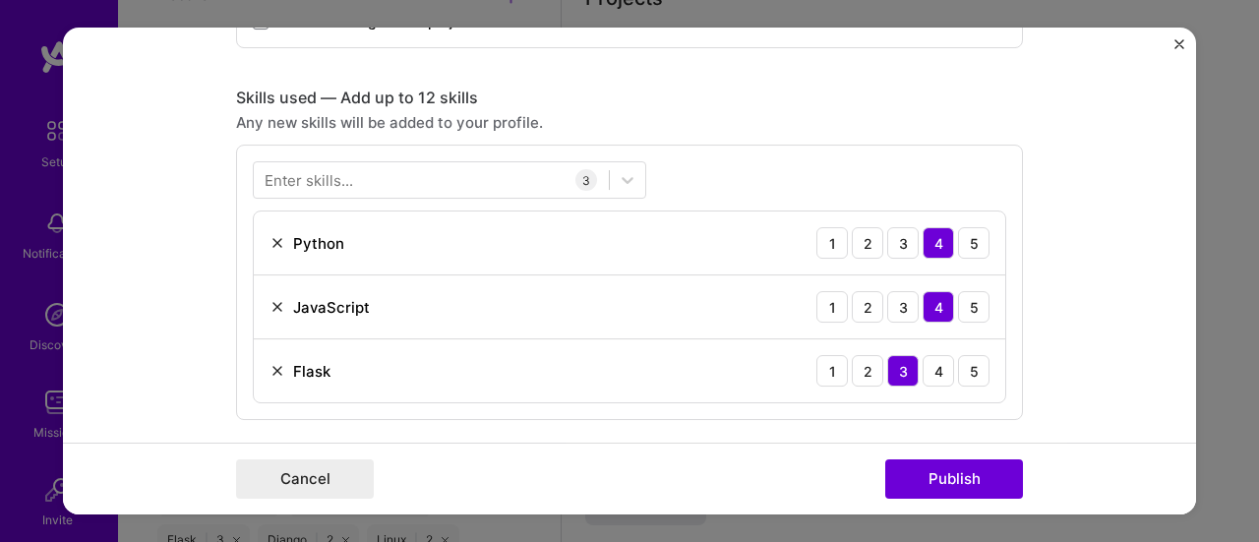
scroll to position [915, 0]
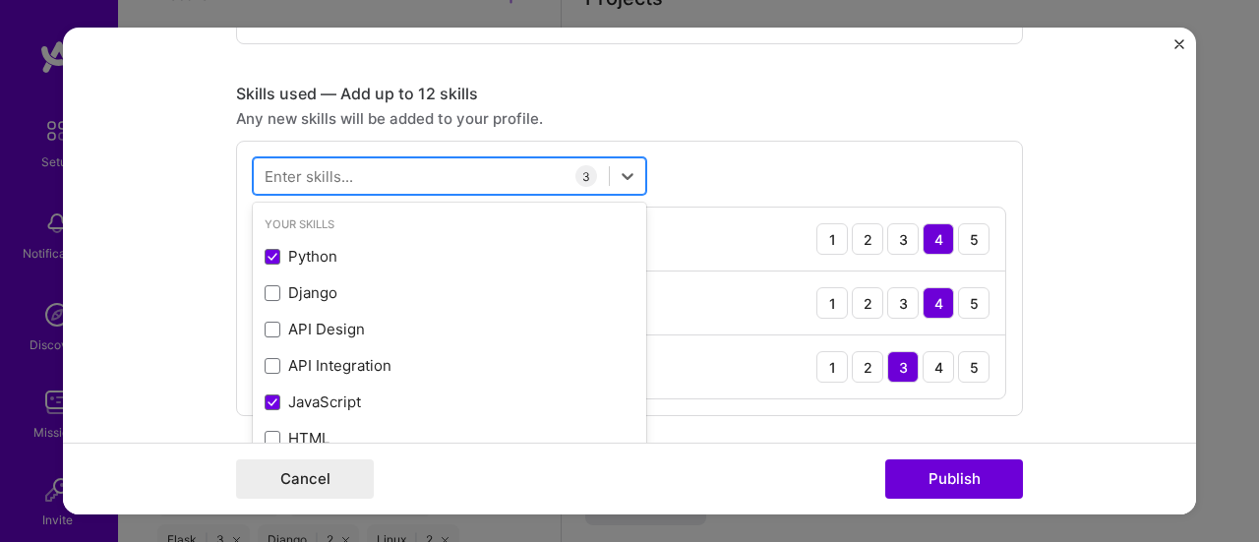
click at [438, 169] on div at bounding box center [431, 176] width 355 height 32
type input "d"
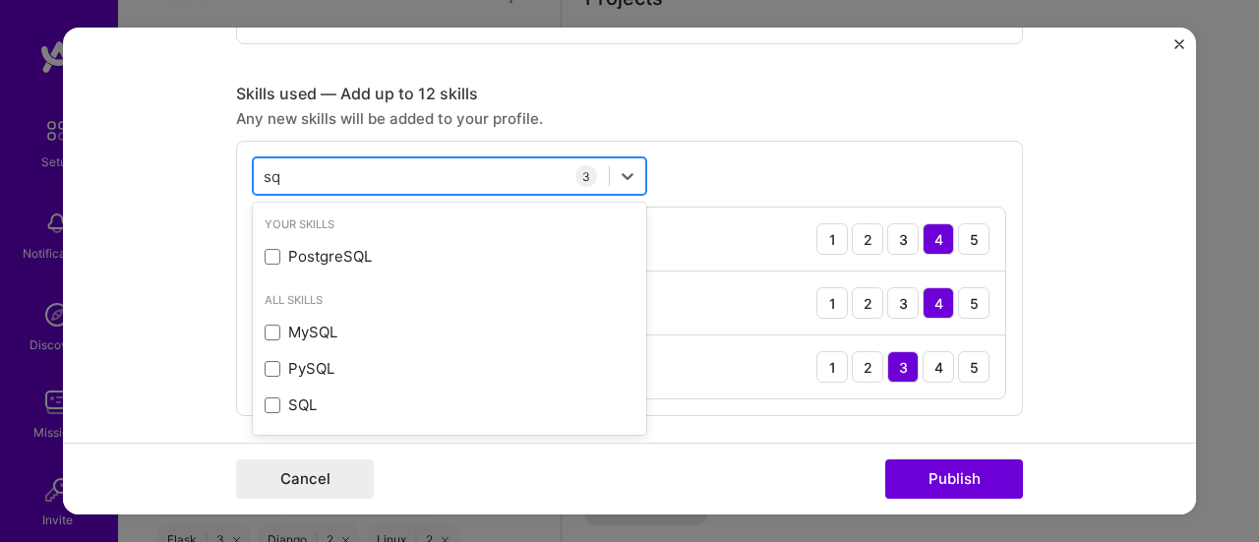
type input "s"
type input "e"
type input "c"
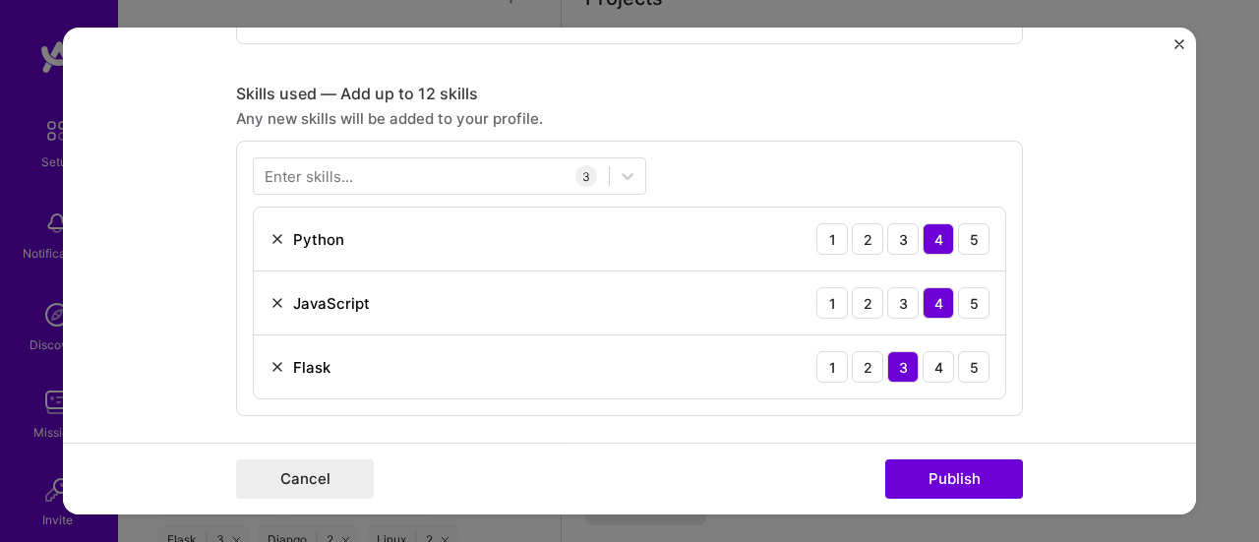
click at [767, 197] on div "Enter skills... 3 Python 1 2 3 4 5 JavaScript 1 2 3 4 5 Flask 1 2 3 4 5" at bounding box center [629, 279] width 787 height 275
click at [922, 363] on div "4" at bounding box center [937, 367] width 31 height 31
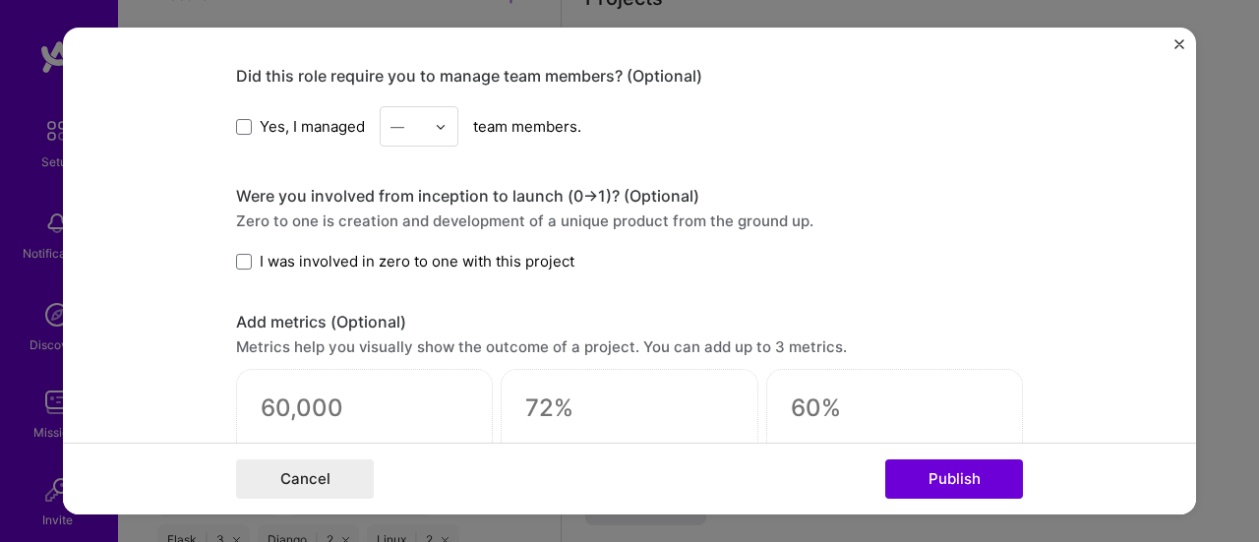
scroll to position [1307, 0]
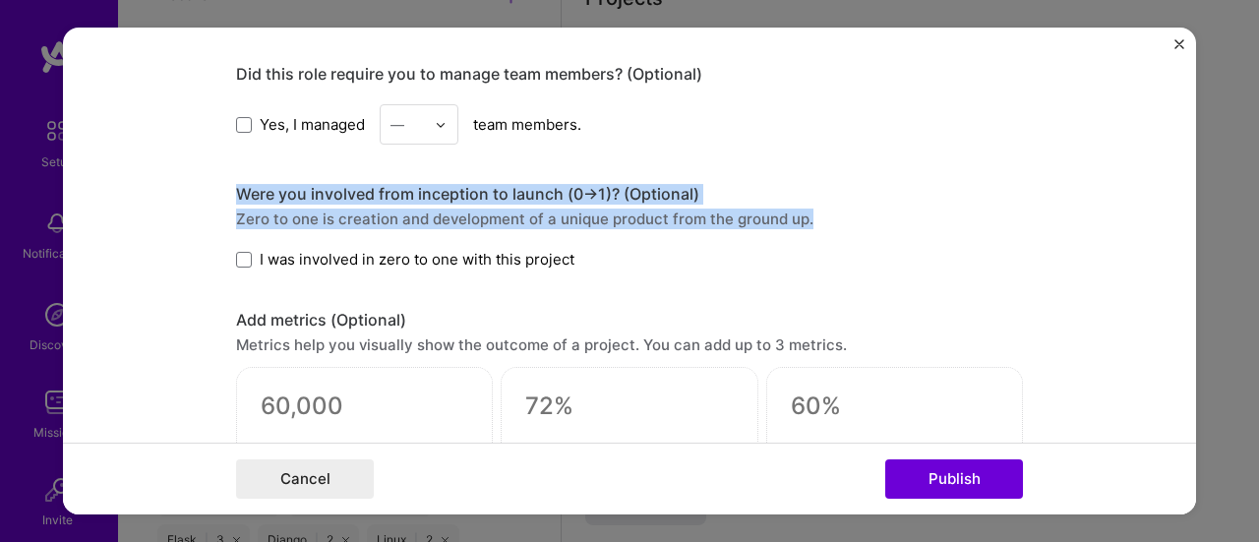
drag, startPoint x: 221, startPoint y: 182, endPoint x: 844, endPoint y: 215, distance: 623.3
click at [844, 215] on form "Project title Pan Verification Software Company [URL][DOMAIN_NAME] Select an ex…" at bounding box center [629, 272] width 1133 height 488
copy div "Were you involved from inception to launch (0 -> 1)? (Optional) Zero to one is …"
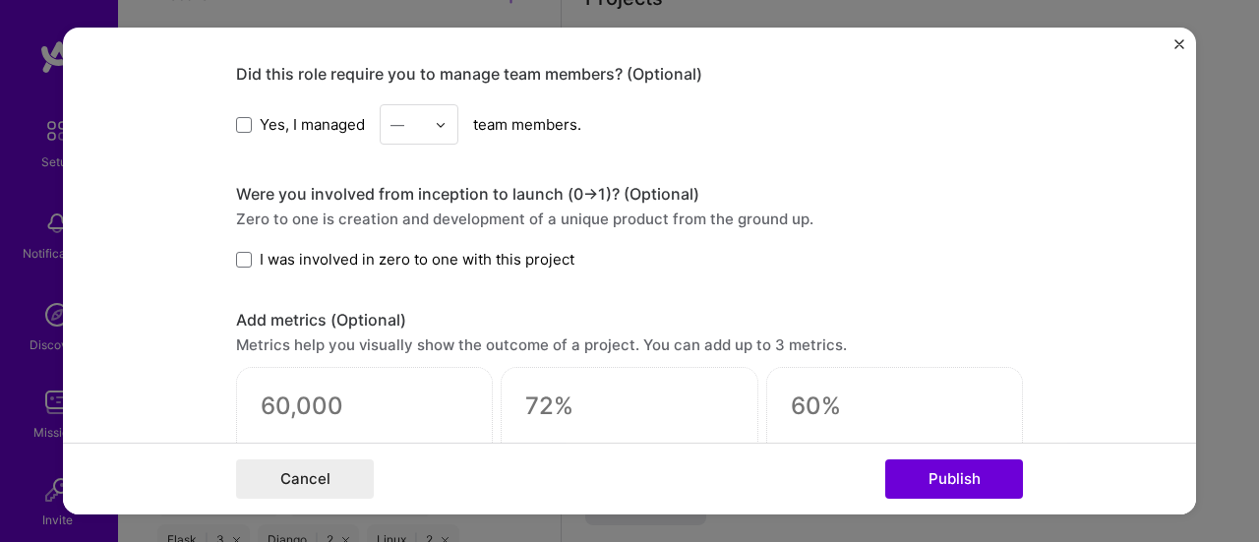
click at [247, 259] on label "I was involved in zero to one with this project" at bounding box center [405, 260] width 338 height 21
click at [0, 0] on input "I was involved in zero to one with this project" at bounding box center [0, 0] width 0 height 0
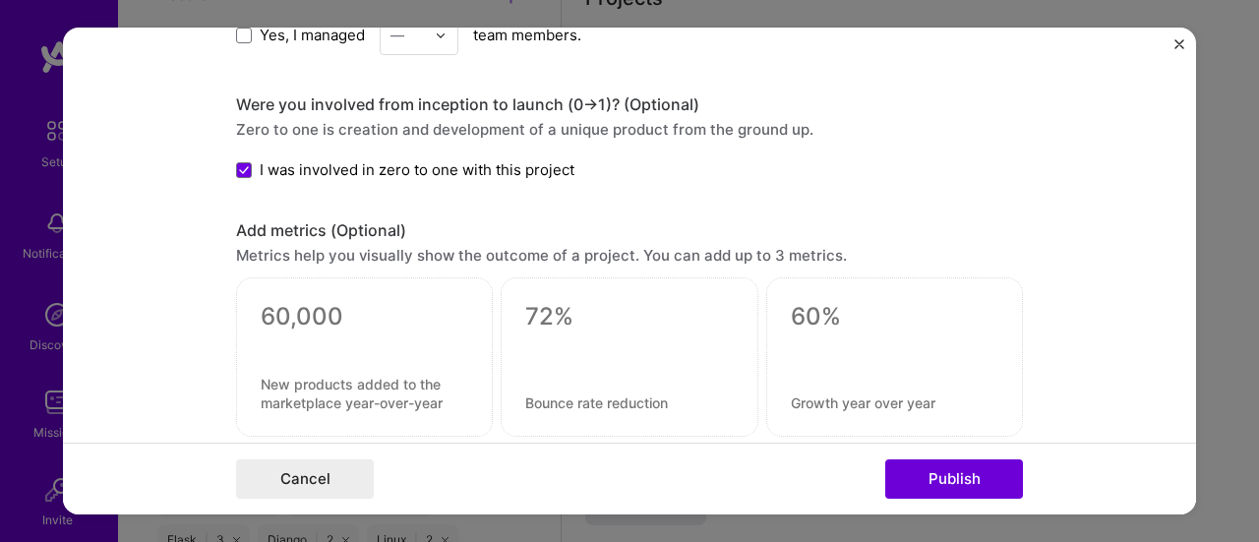
scroll to position [1400, 0]
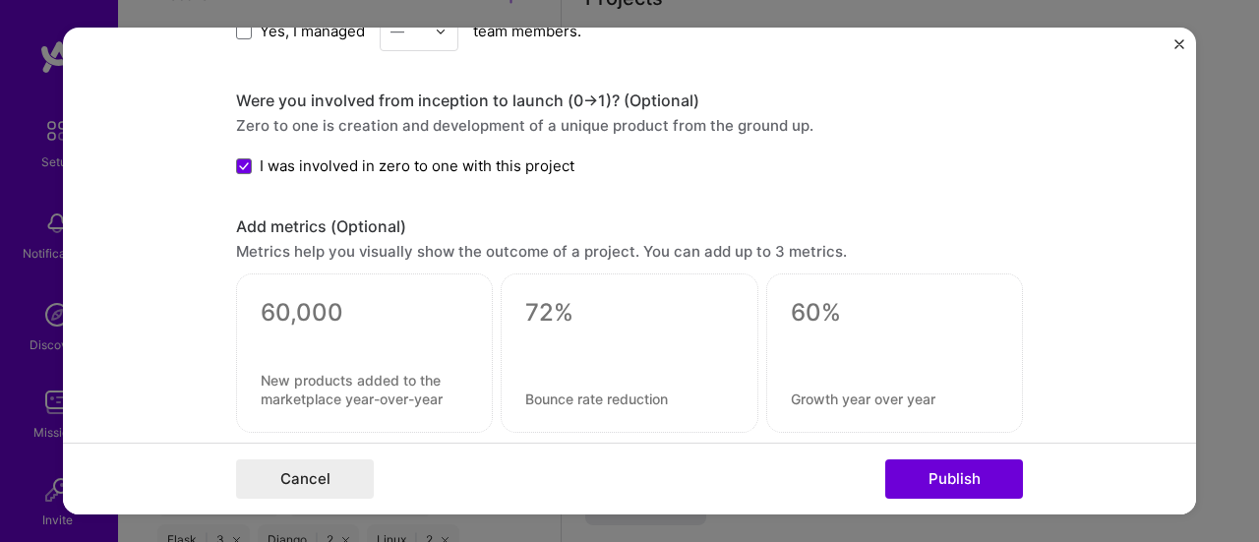
click at [398, 225] on div "Add metrics (Optional)" at bounding box center [629, 226] width 787 height 21
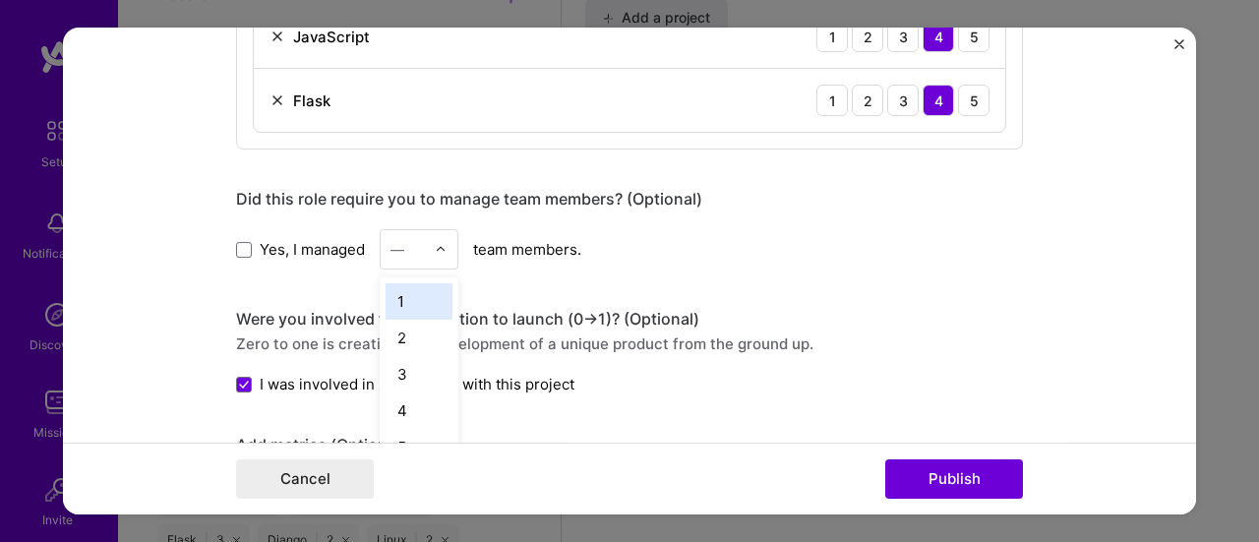
scroll to position [1723, 0]
click at [435, 244] on img at bounding box center [441, 250] width 12 height 12
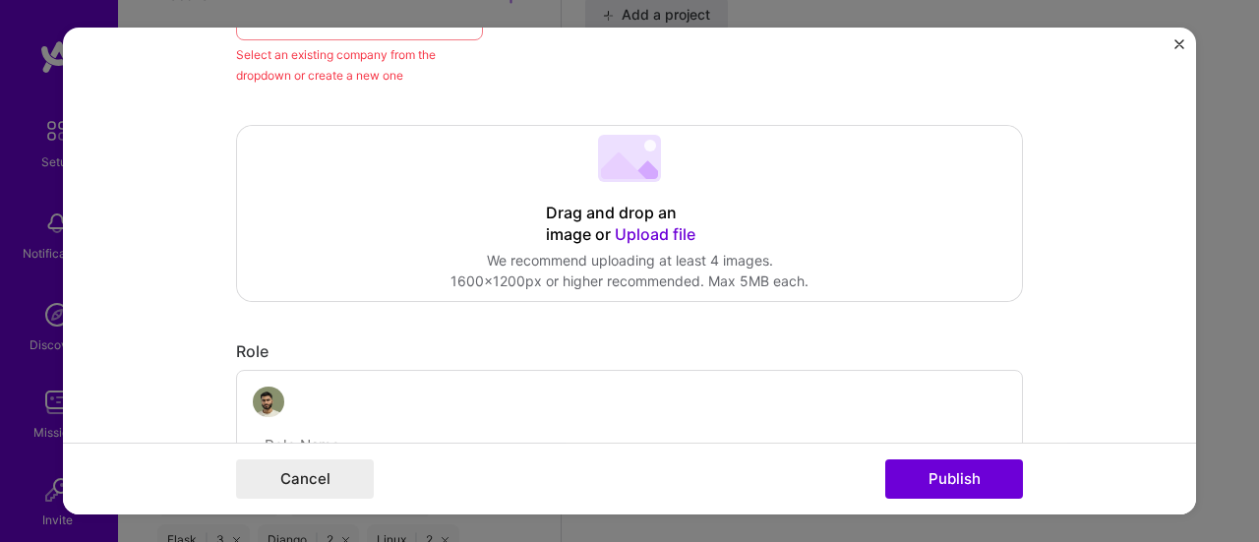
scroll to position [336, 0]
click at [645, 218] on div "Drag and drop an image or Upload file" at bounding box center [629, 223] width 167 height 43
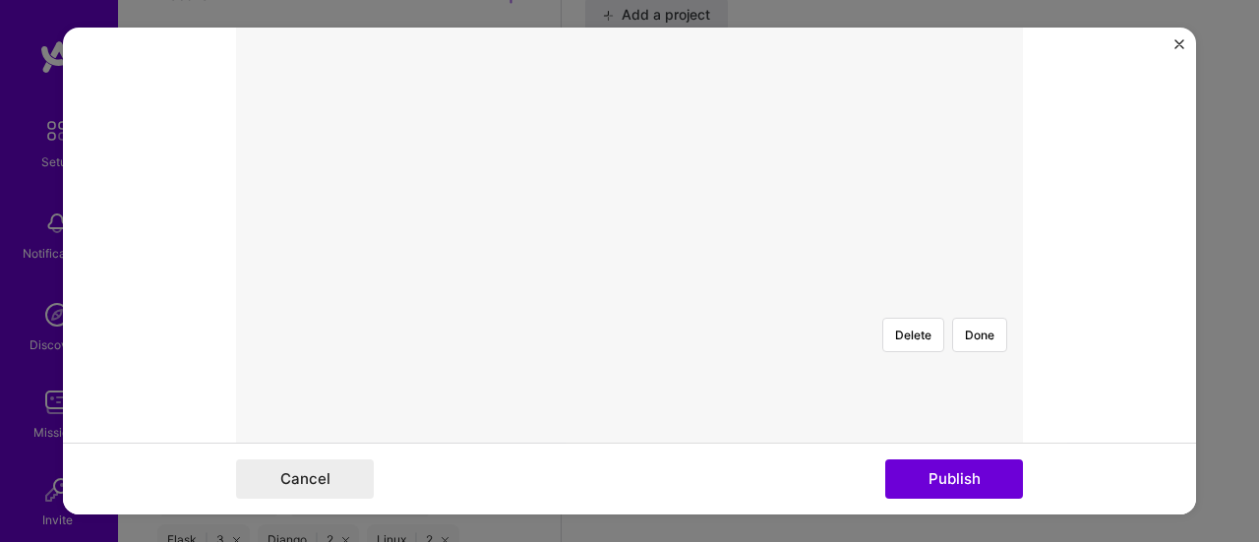
scroll to position [452, 0]
click at [705, 303] on div at bounding box center [1032, 549] width 654 height 492
click at [889, 348] on button "Delete" at bounding box center [913, 365] width 62 height 34
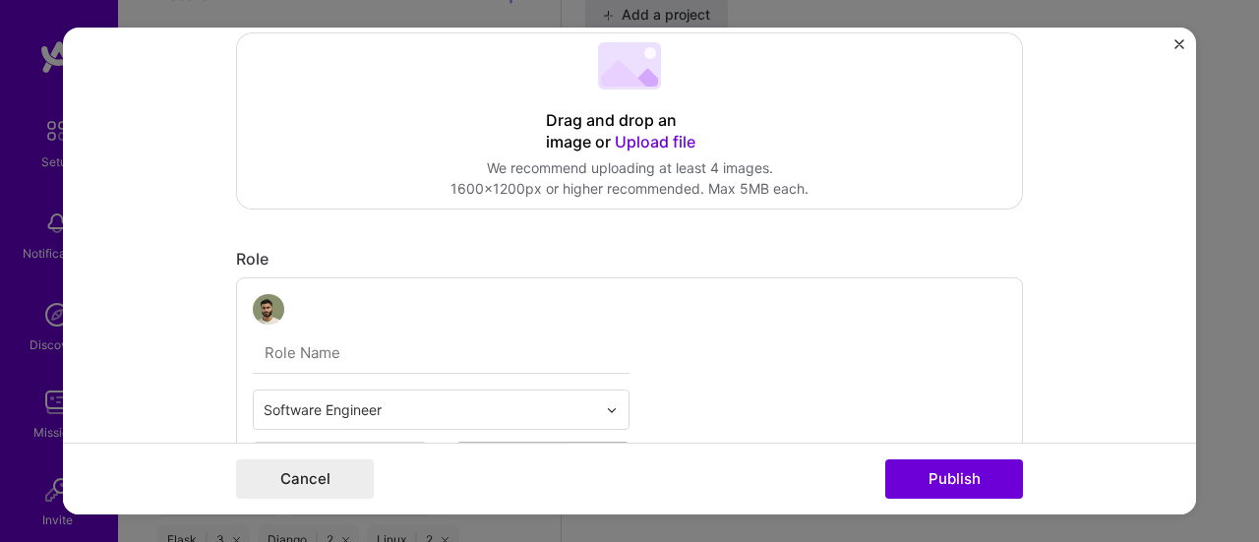
scroll to position [426, 0]
click at [651, 135] on span "Upload file" at bounding box center [655, 144] width 81 height 20
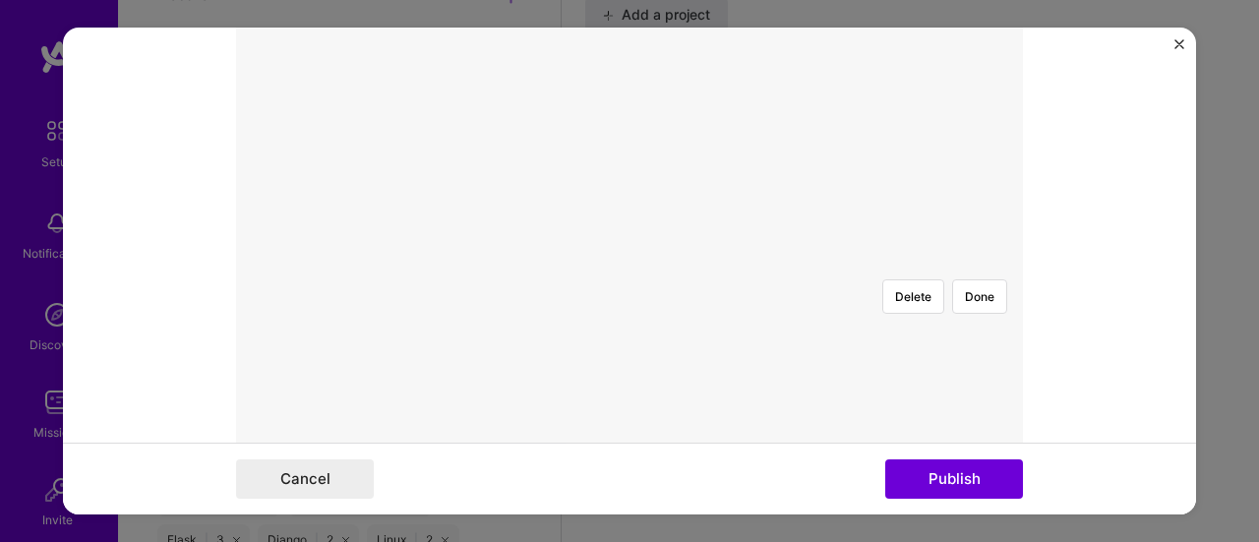
scroll to position [490, 0]
click at [714, 294] on div at bounding box center [1007, 485] width 587 height 441
click at [723, 292] on div at bounding box center [1016, 485] width 587 height 441
click at [979, 333] on button "Done" at bounding box center [979, 350] width 55 height 34
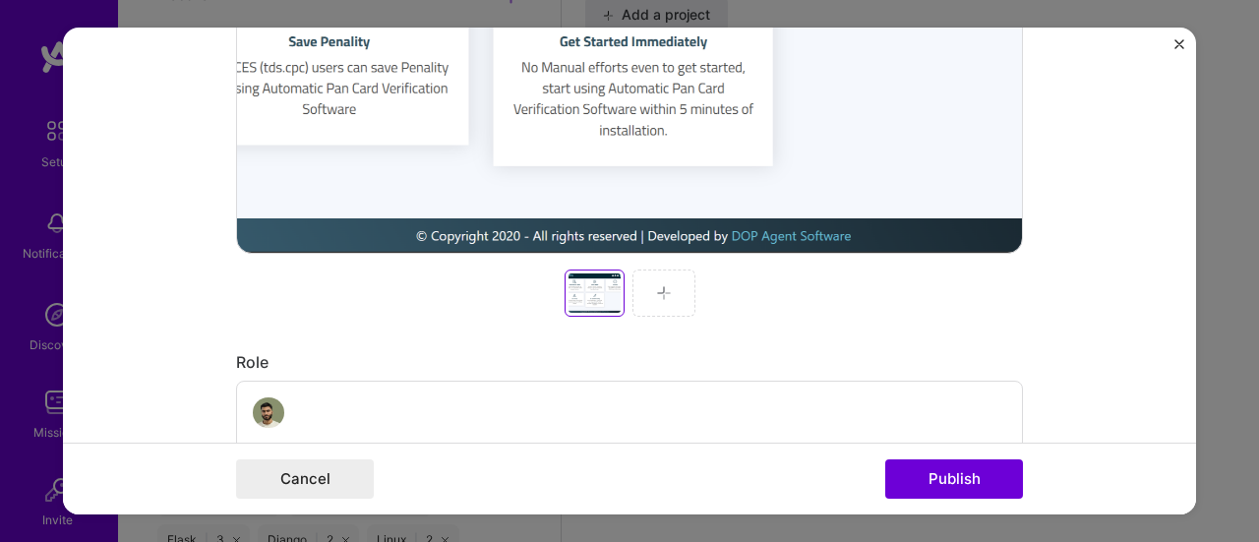
scroll to position [801, 0]
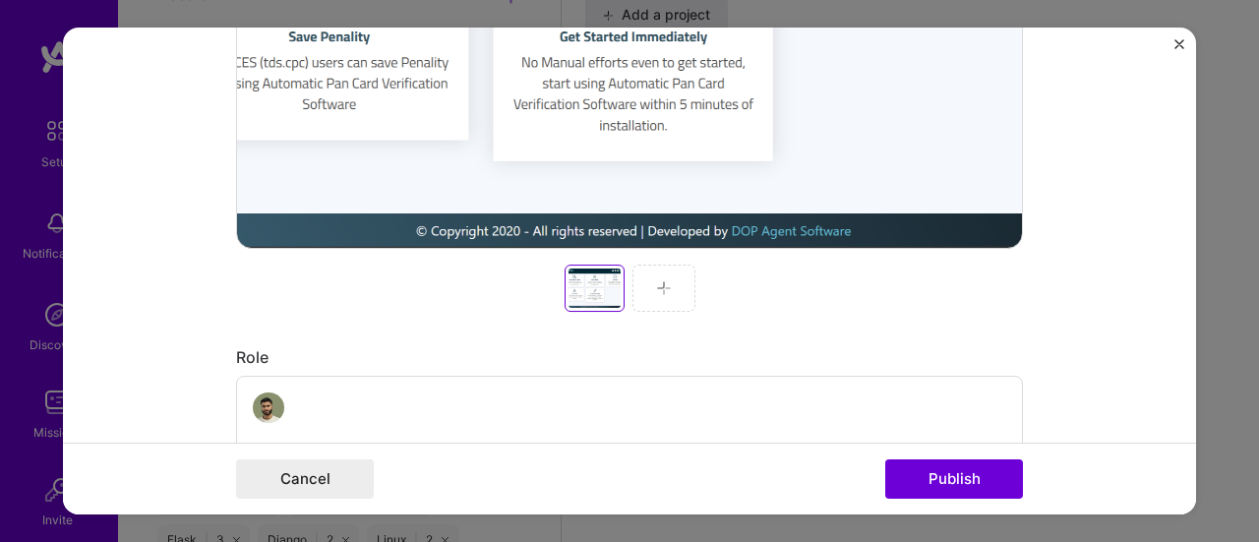
click at [659, 286] on img at bounding box center [664, 288] width 16 height 16
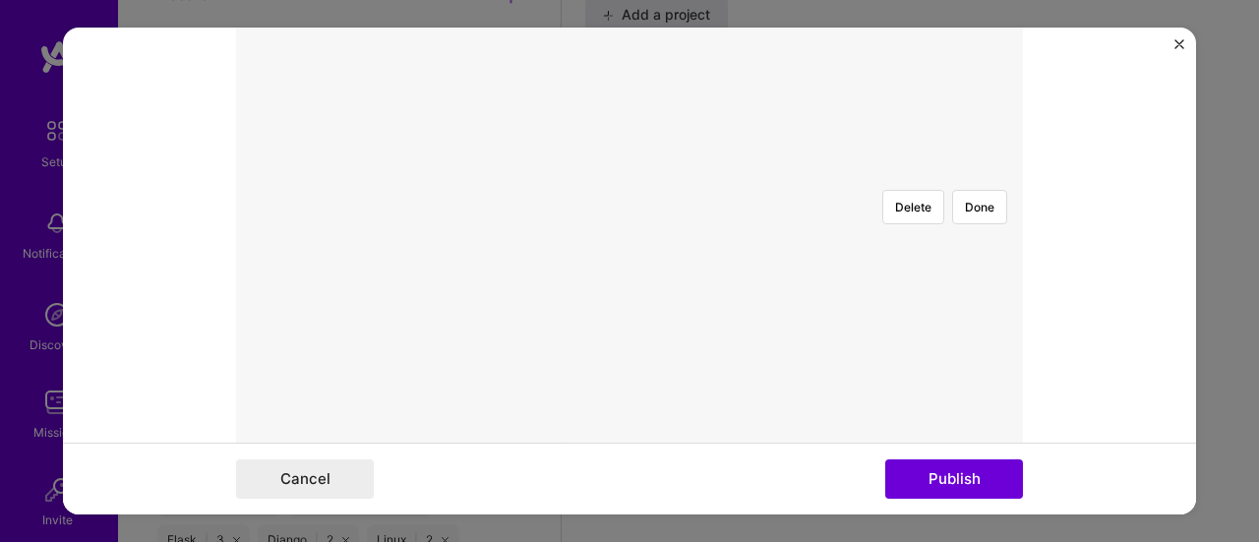
scroll to position [579, 0]
click at [778, 266] on div at bounding box center [1053, 422] width 654 height 492
click at [964, 418] on button "Done" at bounding box center [979, 435] width 55 height 34
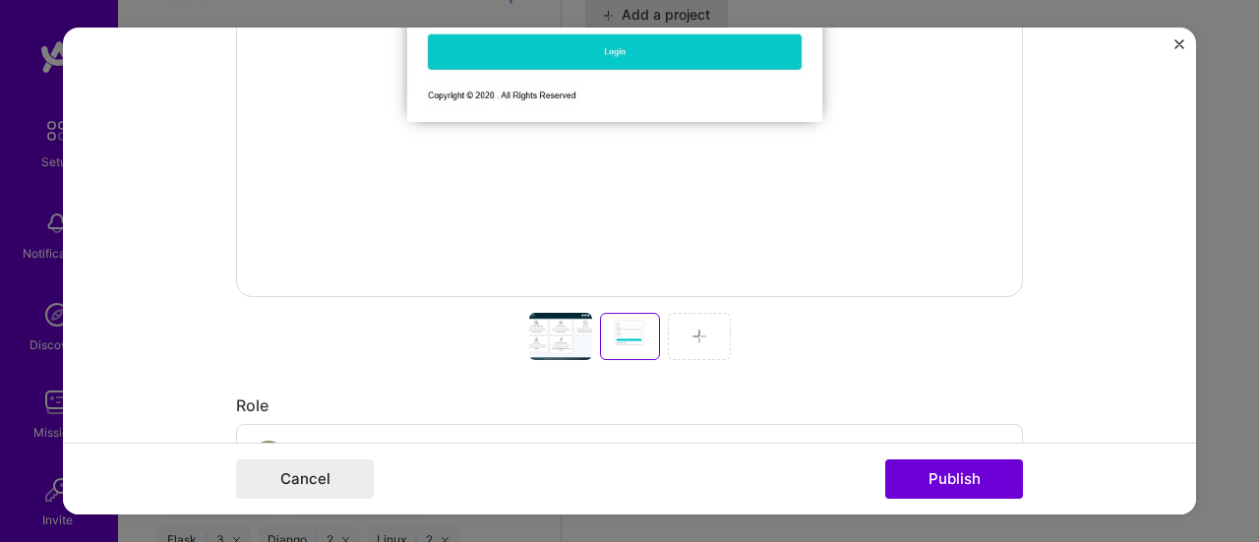
scroll to position [770, 0]
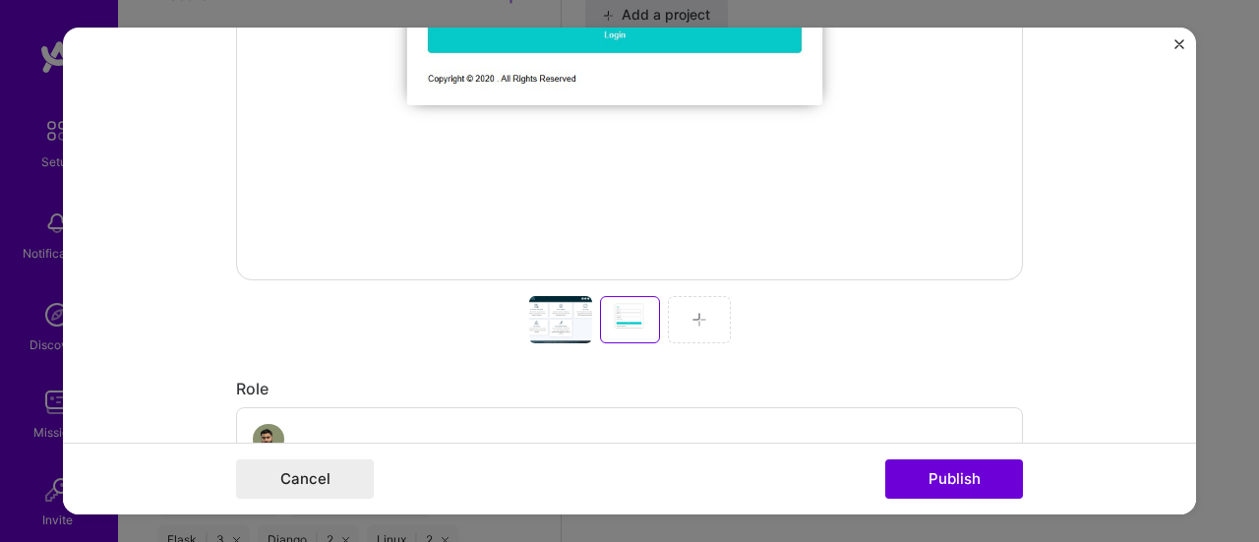
click at [692, 328] on div at bounding box center [699, 319] width 63 height 47
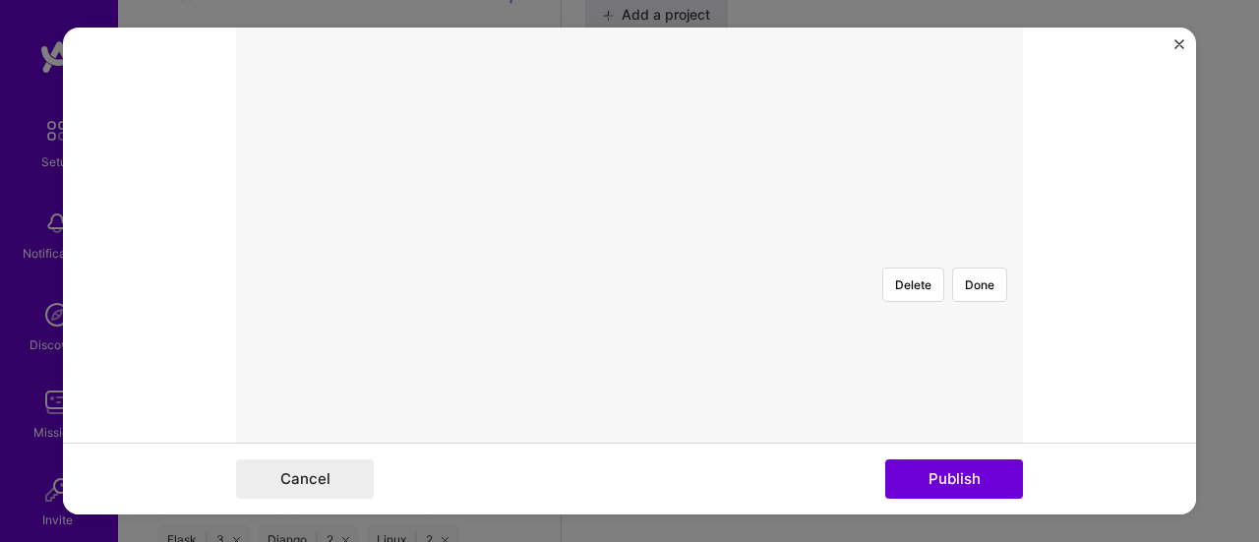
scroll to position [498, 0]
click at [749, 258] on div at bounding box center [948, 494] width 627 height 472
click at [965, 273] on button "Done" at bounding box center [979, 290] width 55 height 34
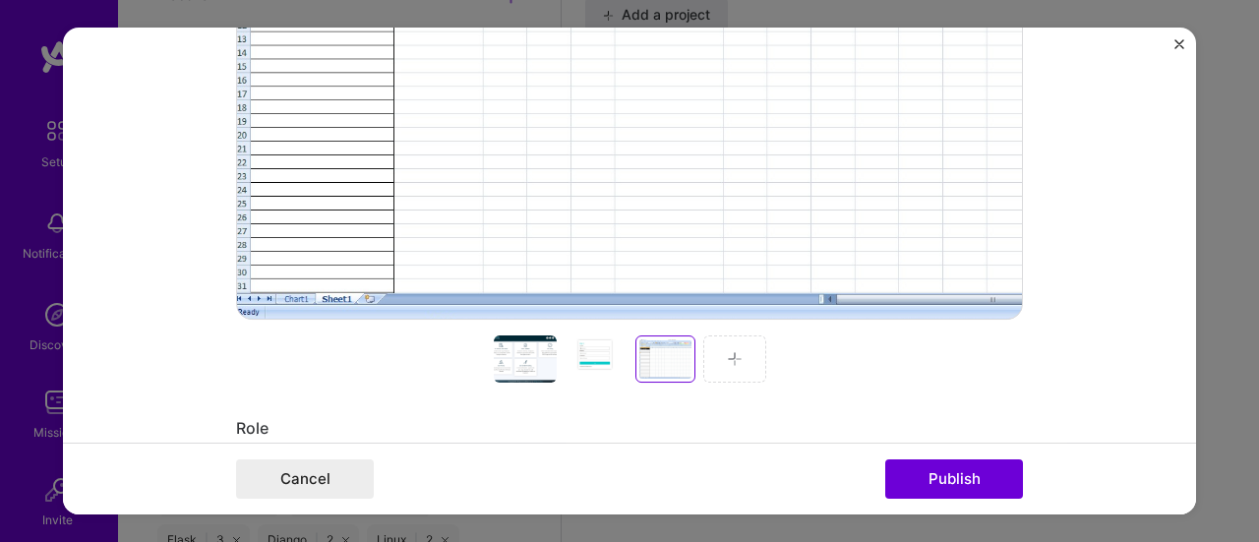
scroll to position [732, 0]
click at [727, 347] on div at bounding box center [734, 357] width 63 height 47
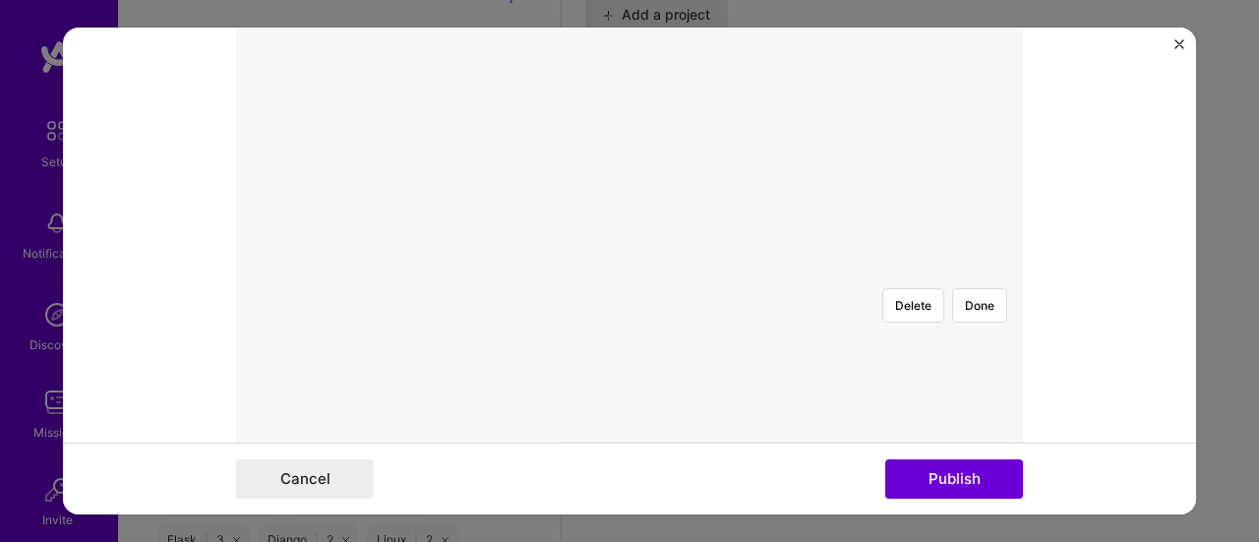
scroll to position [482, 0]
click at [771, 310] on div at bounding box center [1026, 513] width 638 height 480
click at [962, 289] on button "Done" at bounding box center [979, 306] width 55 height 34
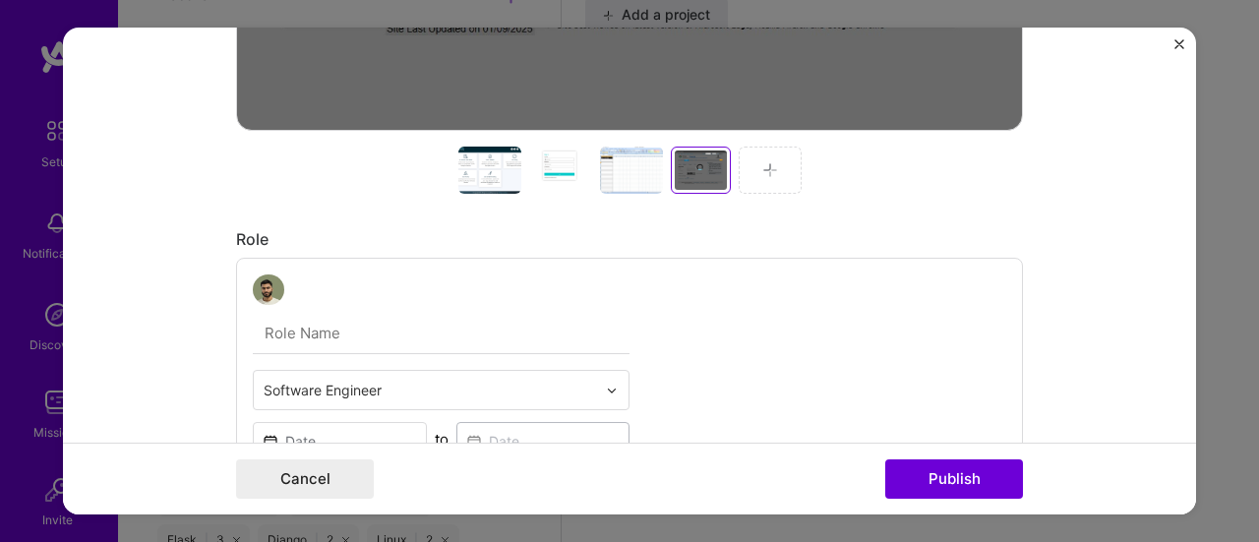
scroll to position [921, 0]
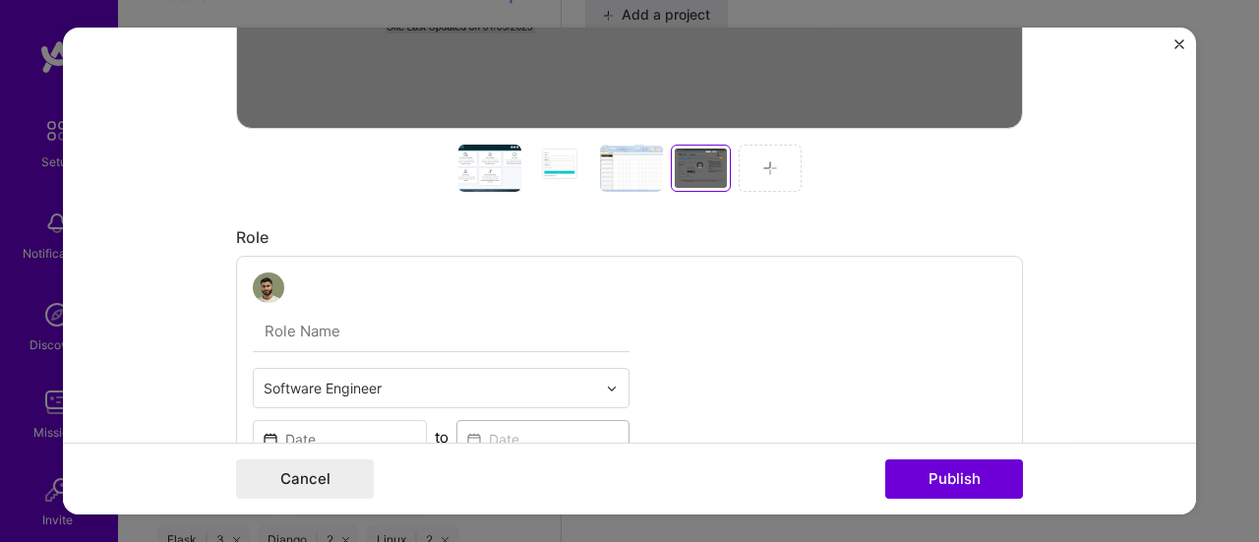
click at [762, 164] on img at bounding box center [770, 168] width 16 height 16
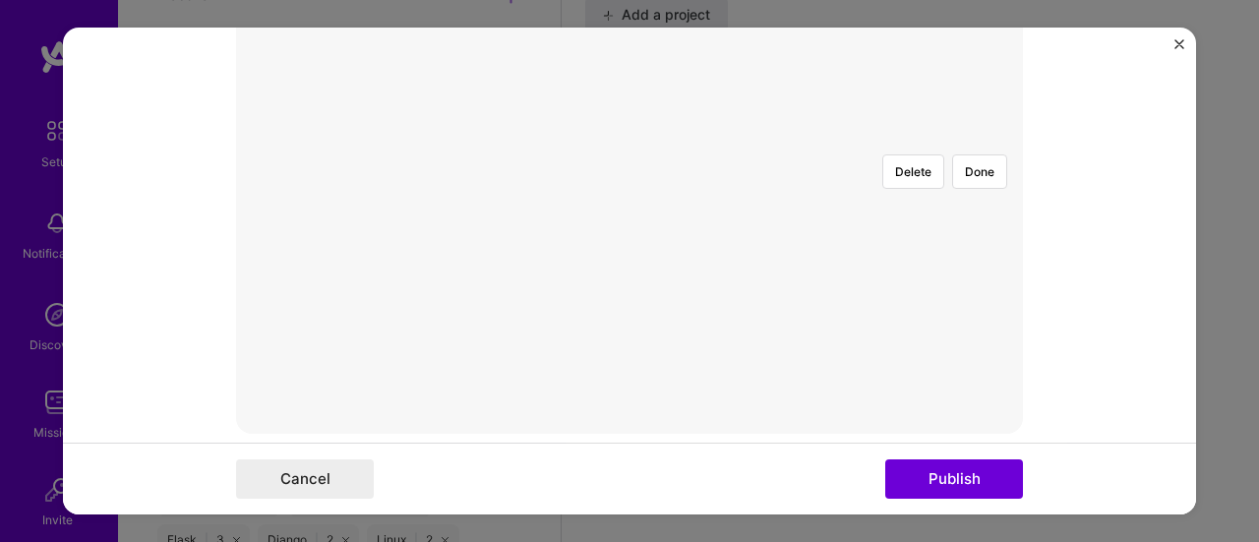
scroll to position [614, 0]
click at [816, 268] on div at bounding box center [985, 388] width 654 height 492
click at [835, 287] on div at bounding box center [1028, 521] width 654 height 492
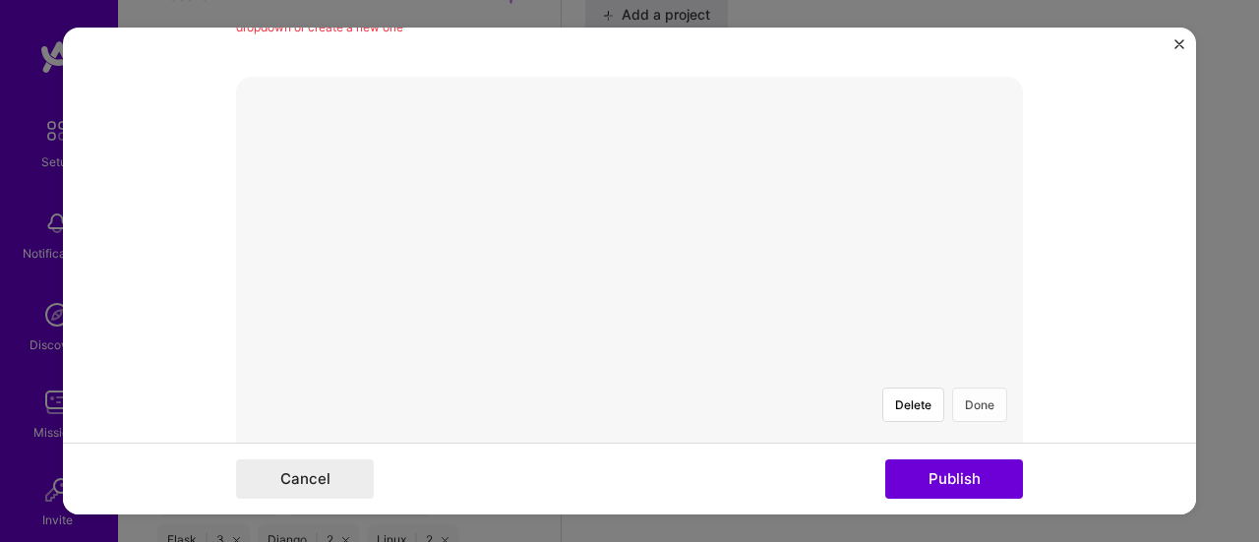
click at [971, 387] on button "Done" at bounding box center [979, 404] width 55 height 34
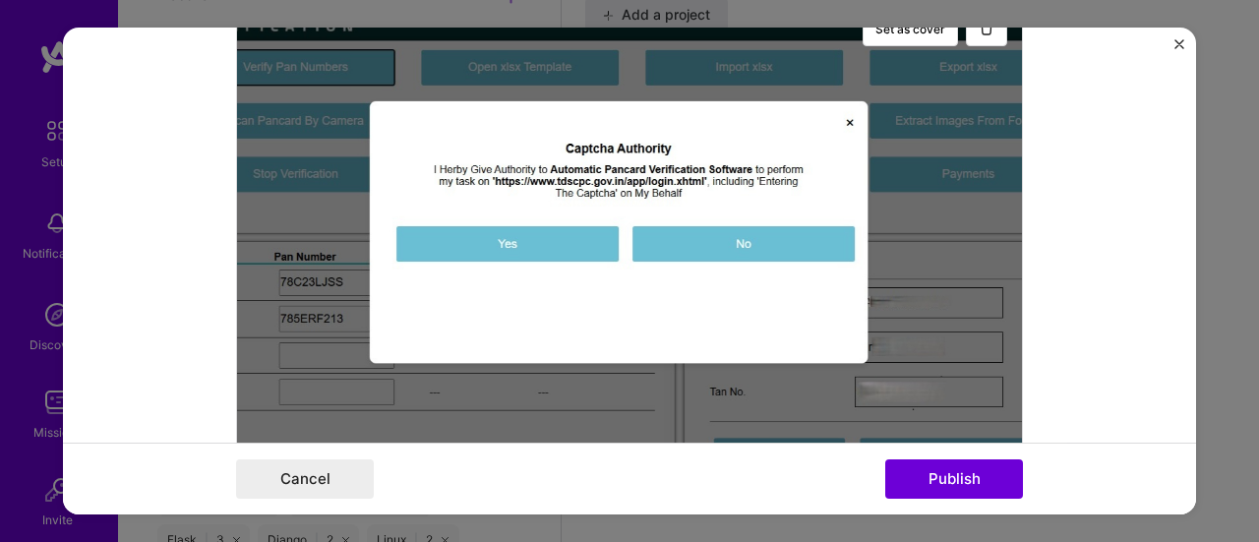
scroll to position [293, 0]
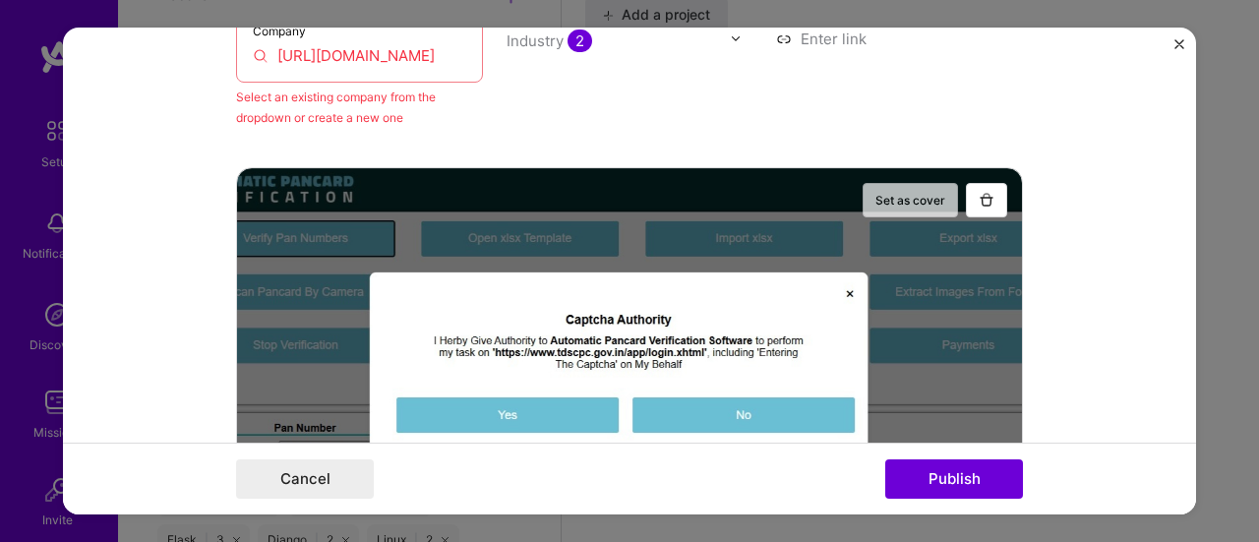
click at [893, 196] on button "Set as cover" at bounding box center [909, 200] width 95 height 34
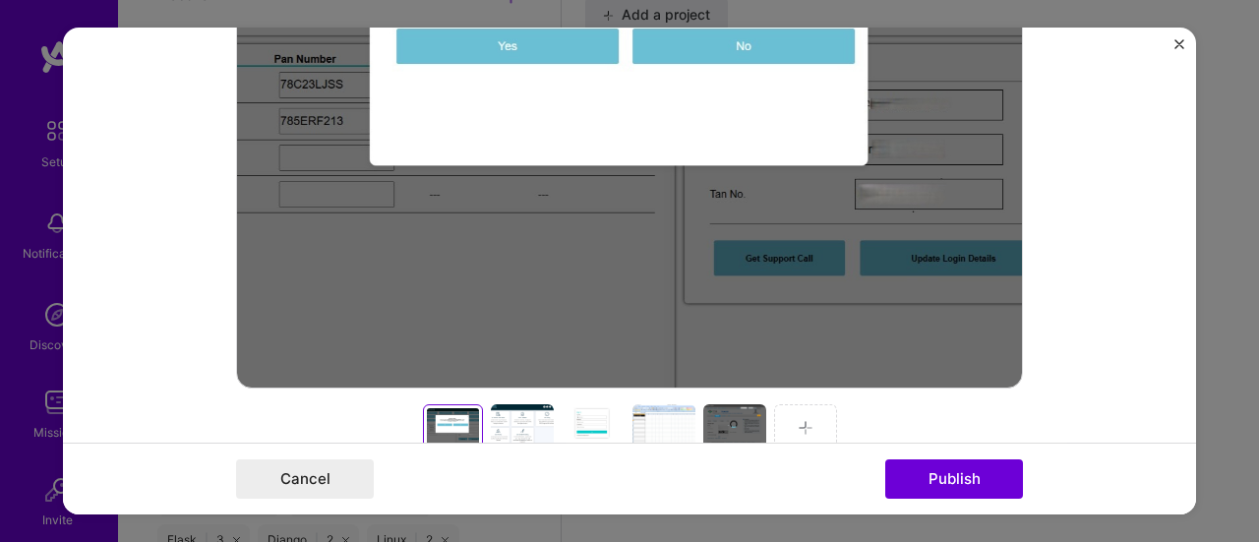
scroll to position [789, 0]
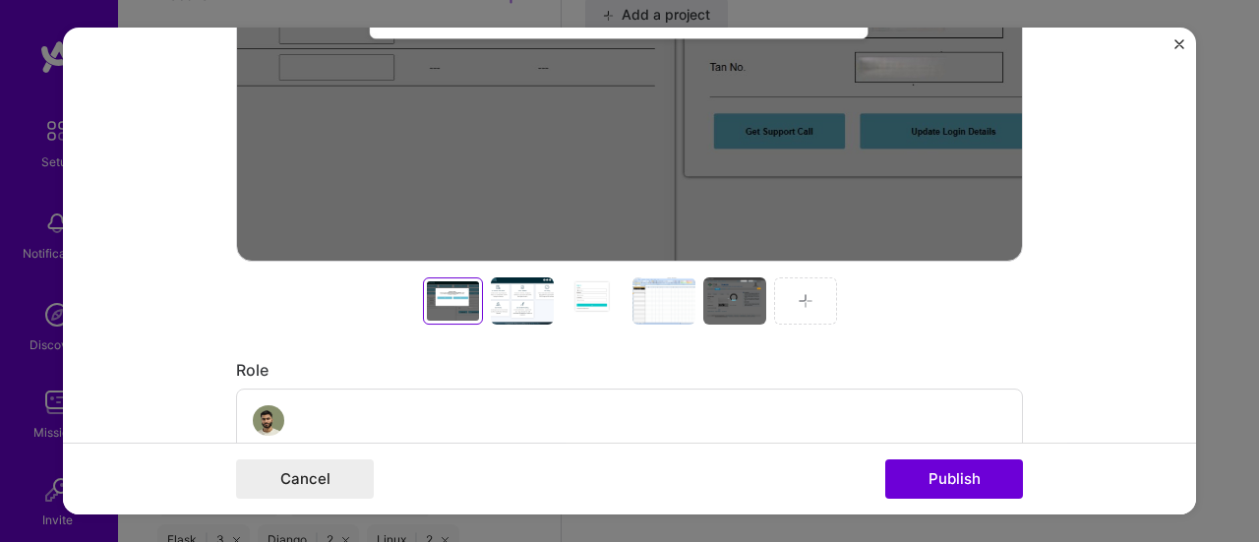
click at [663, 288] on div at bounding box center [663, 300] width 63 height 47
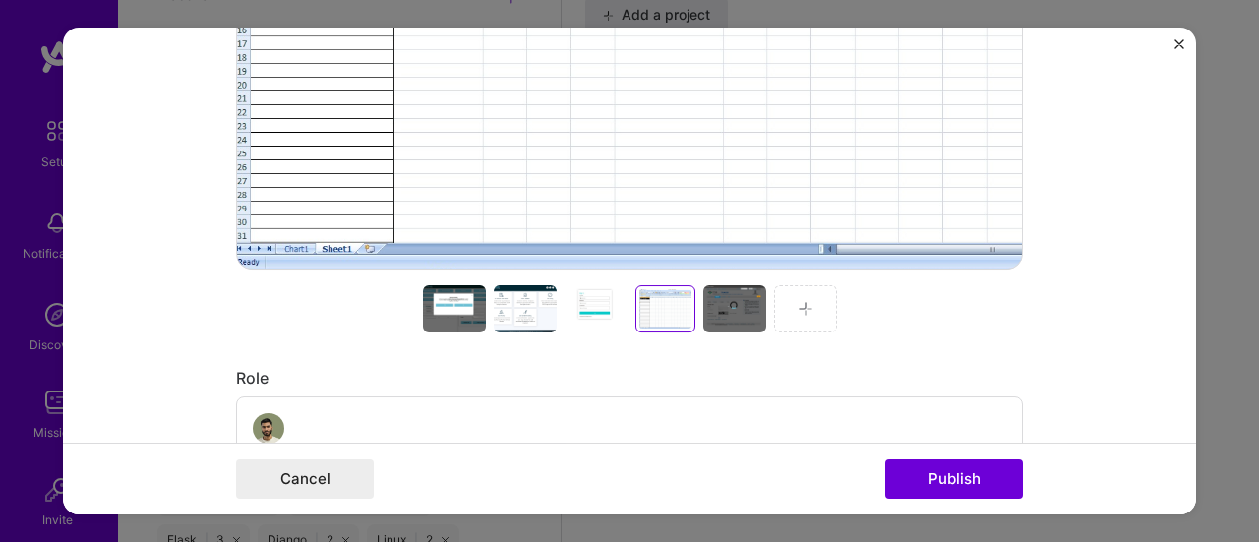
scroll to position [782, 0]
click at [515, 298] on div at bounding box center [525, 307] width 63 height 47
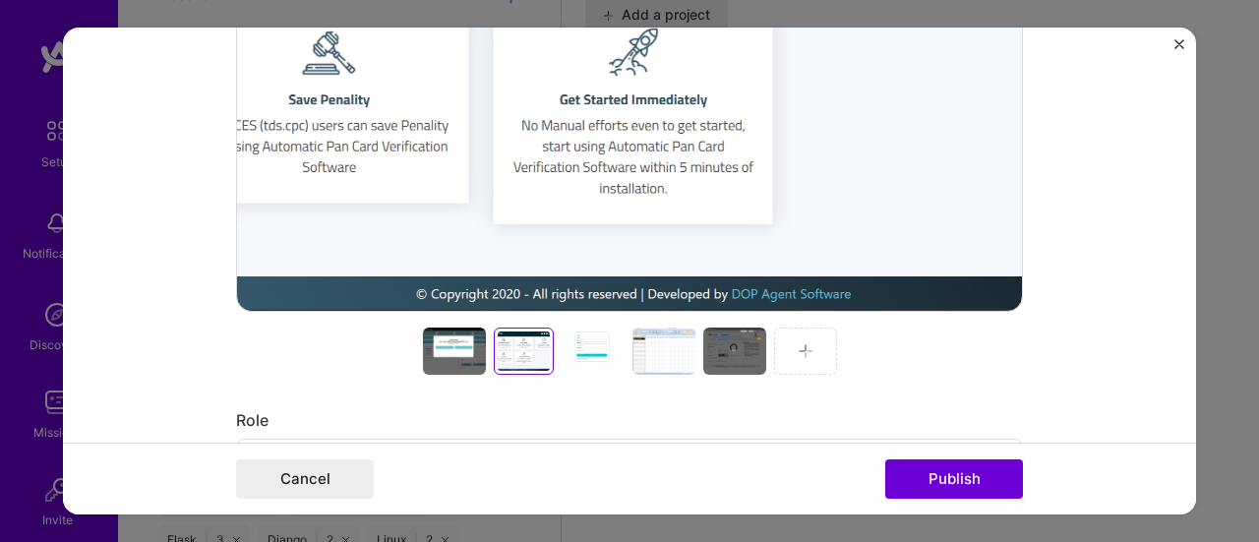
scroll to position [736, 0]
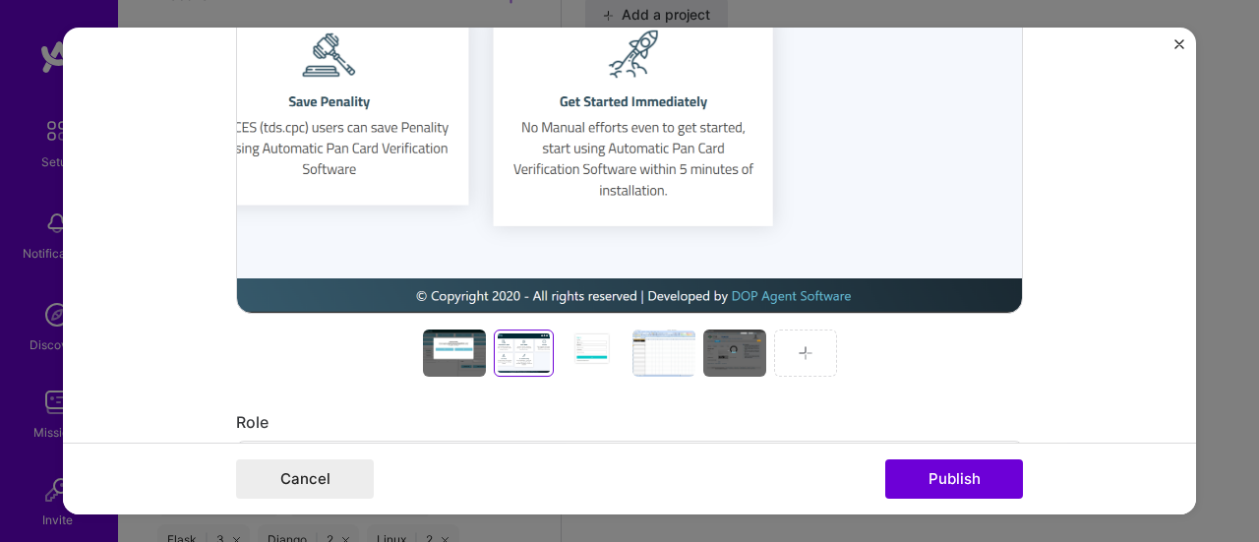
click at [586, 347] on div at bounding box center [592, 352] width 63 height 47
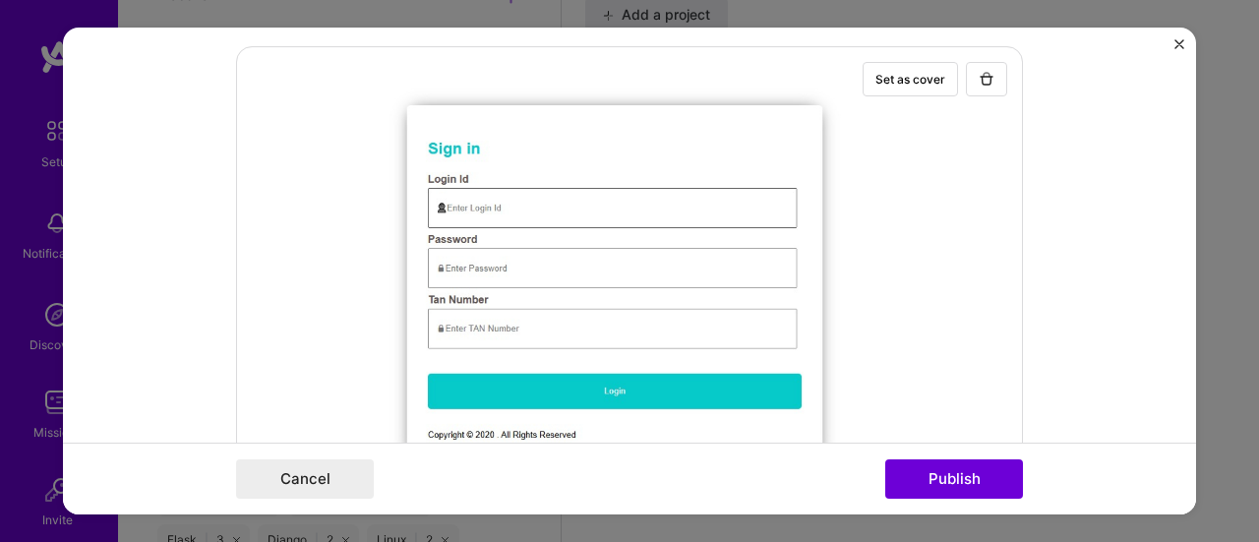
scroll to position [413, 0]
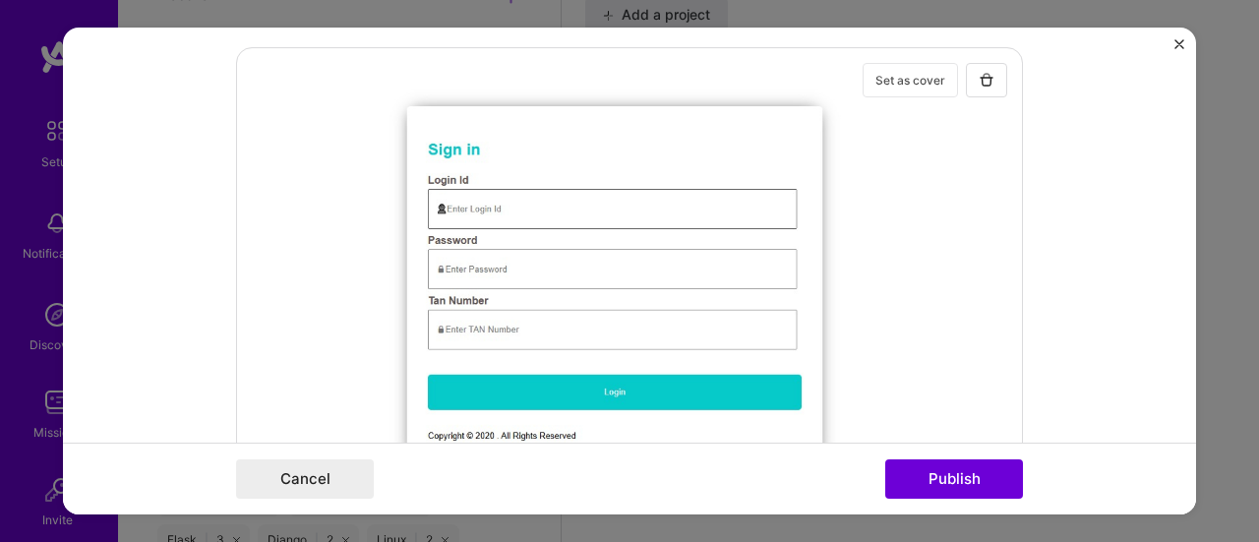
click at [914, 79] on button "Set as cover" at bounding box center [909, 80] width 95 height 34
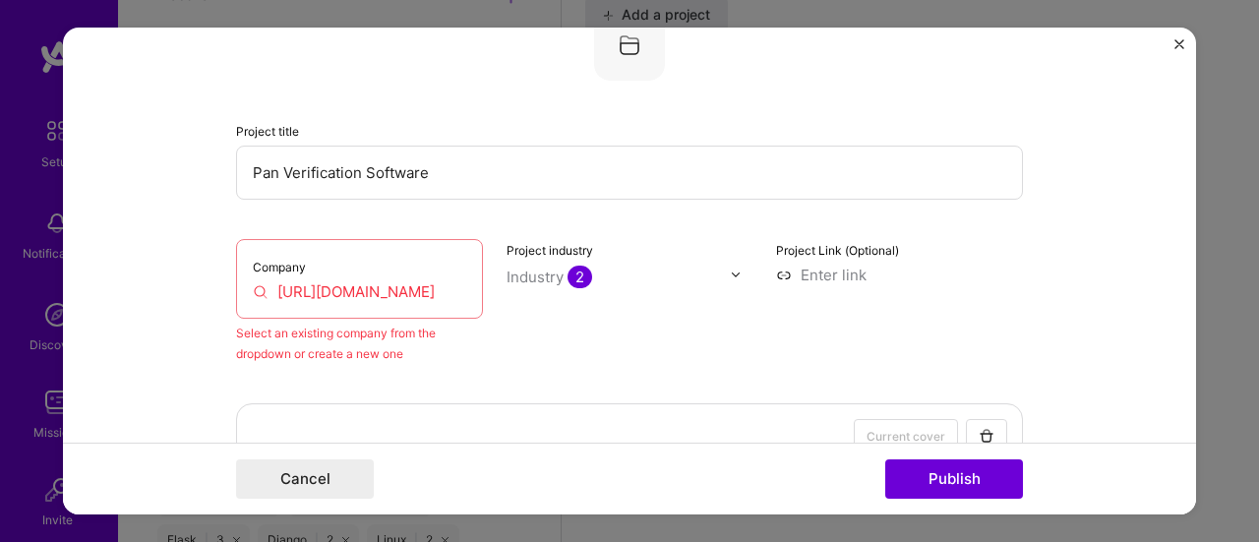
scroll to position [58, 0]
click at [948, 473] on button "Publish" at bounding box center [954, 478] width 138 height 39
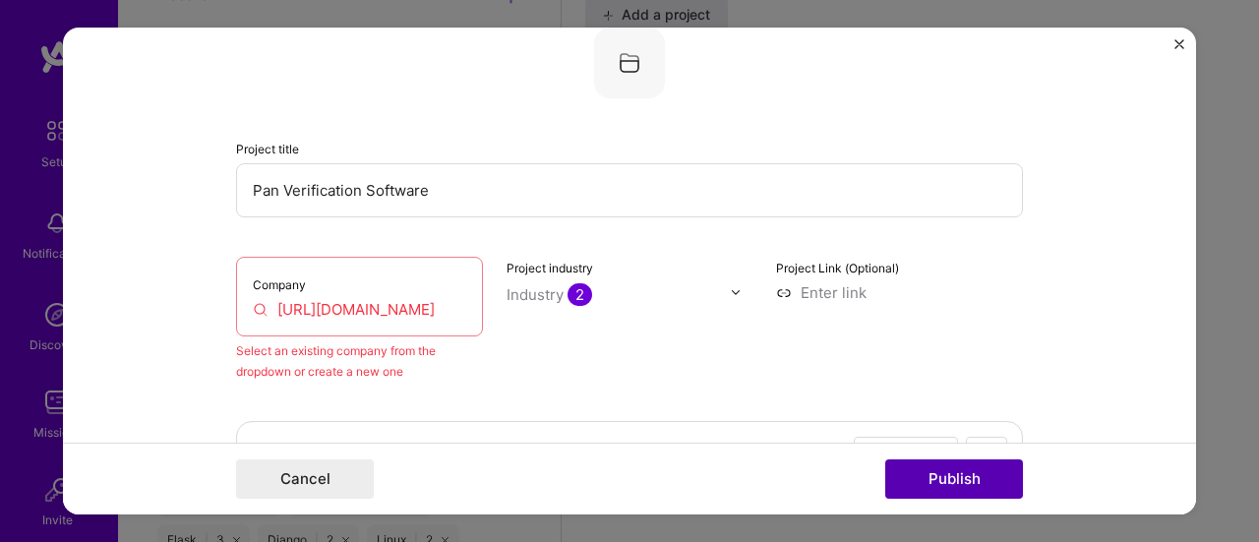
click at [948, 473] on button "Publish" at bounding box center [954, 478] width 138 height 39
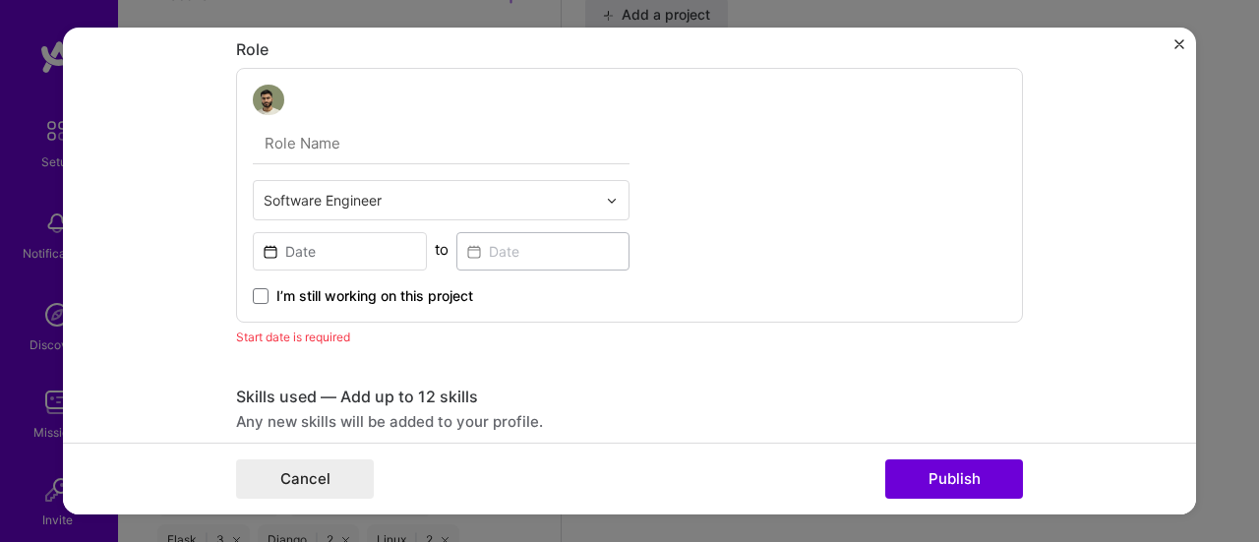
scroll to position [1111, 0]
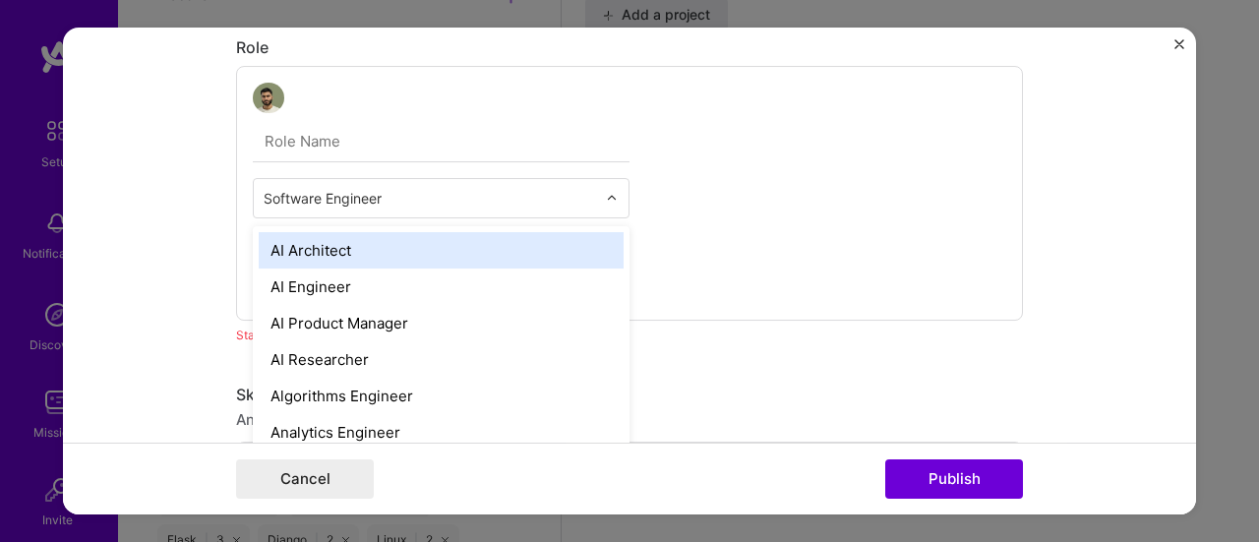
click at [446, 198] on input "text" at bounding box center [430, 199] width 332 height 21
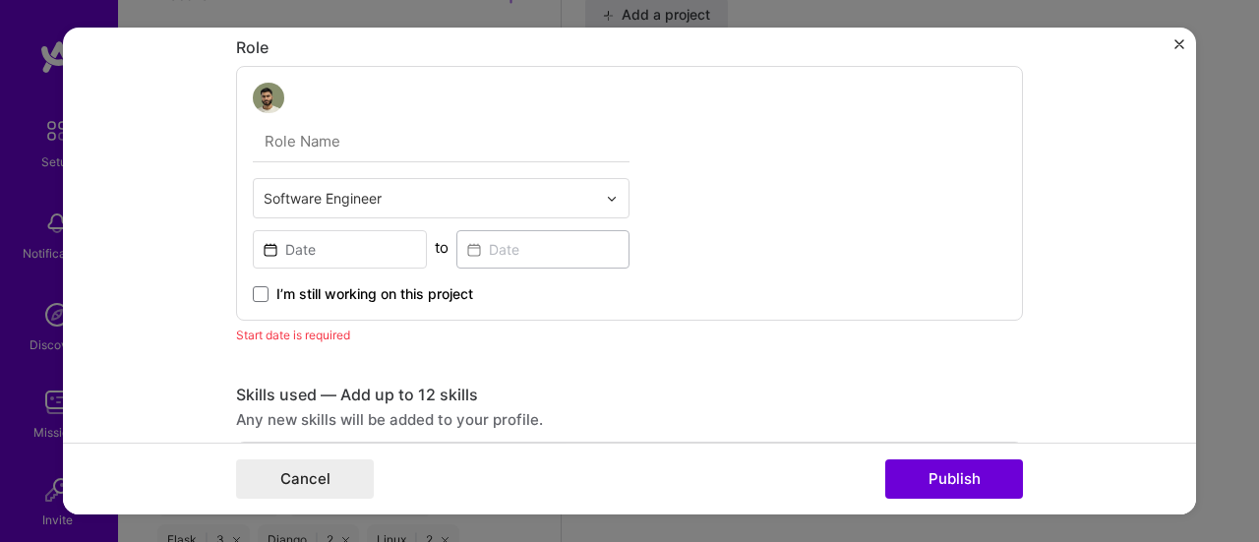
click at [724, 211] on div "Software Engineer to I’m still working on this project" at bounding box center [629, 194] width 787 height 256
click at [368, 255] on input at bounding box center [340, 250] width 174 height 38
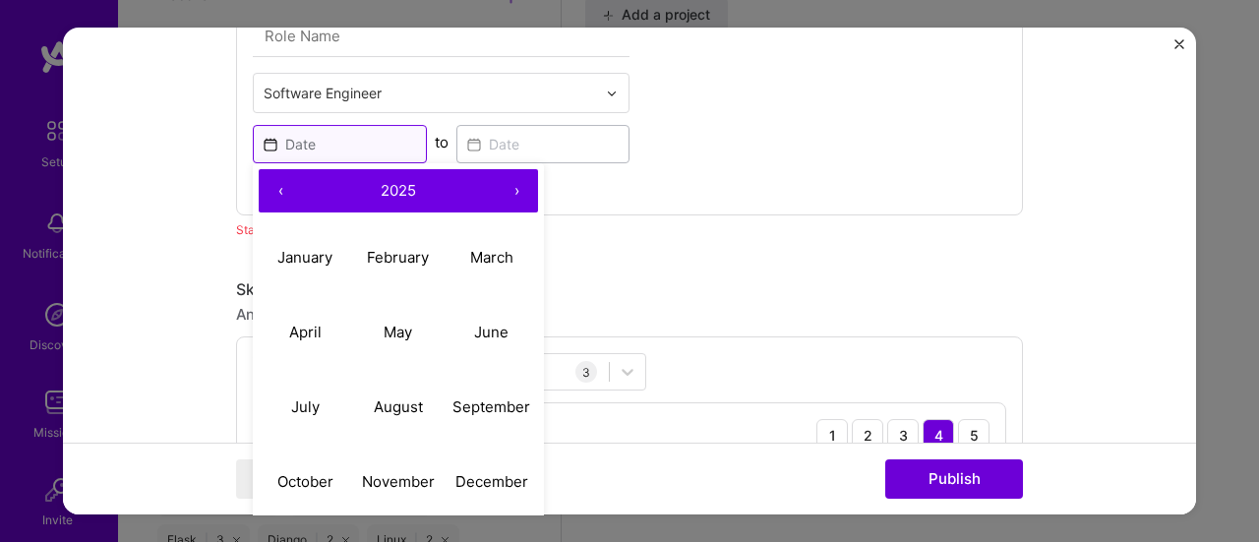
scroll to position [1226, 0]
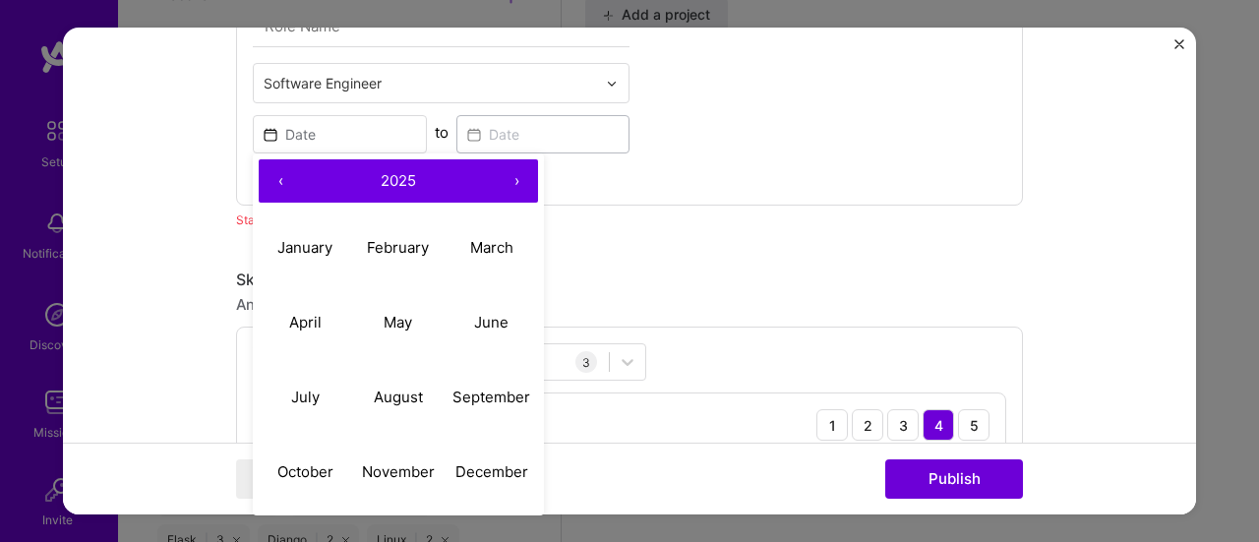
click at [273, 180] on button "‹" at bounding box center [280, 181] width 43 height 43
click at [466, 401] on abbr "September" at bounding box center [491, 396] width 78 height 19
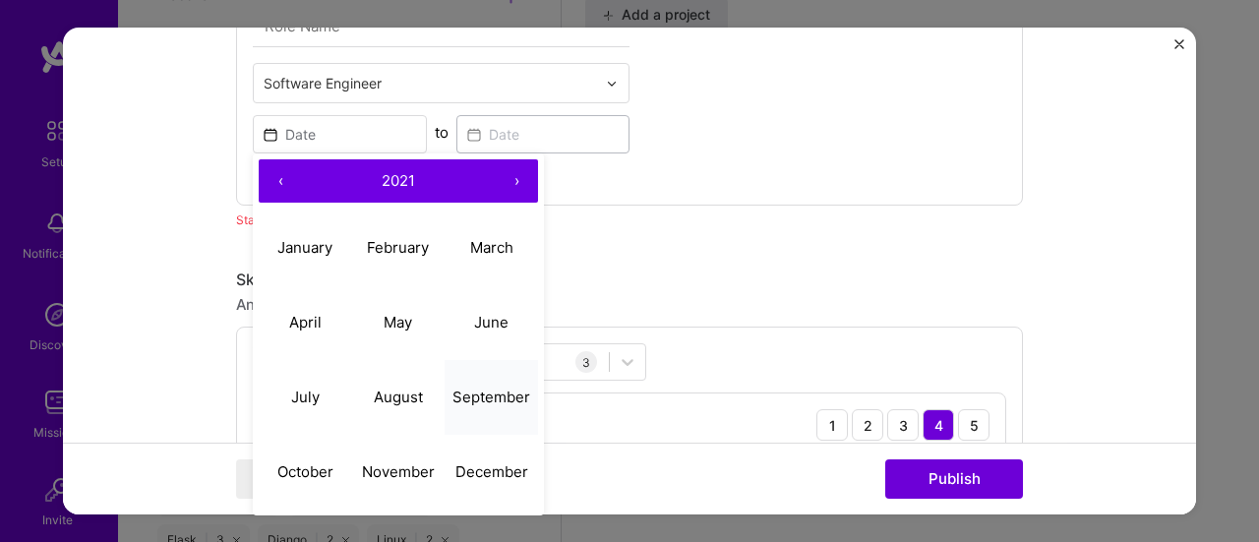
type input "[DATE]"
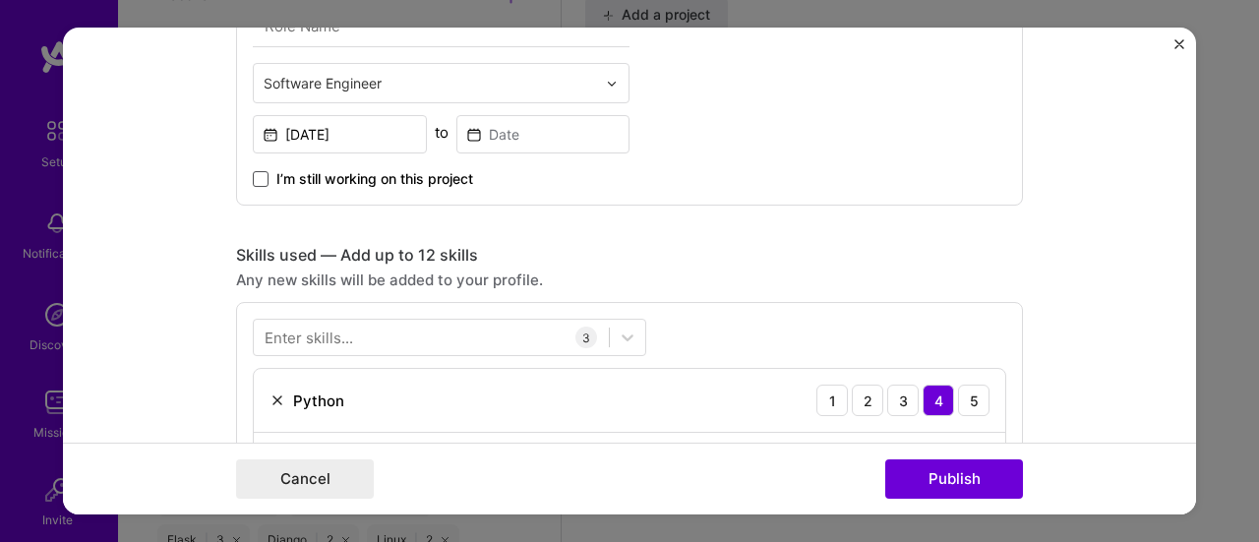
click at [253, 174] on span at bounding box center [261, 180] width 16 height 16
click at [0, 0] on input "I’m still working on this project" at bounding box center [0, 0] width 0 height 0
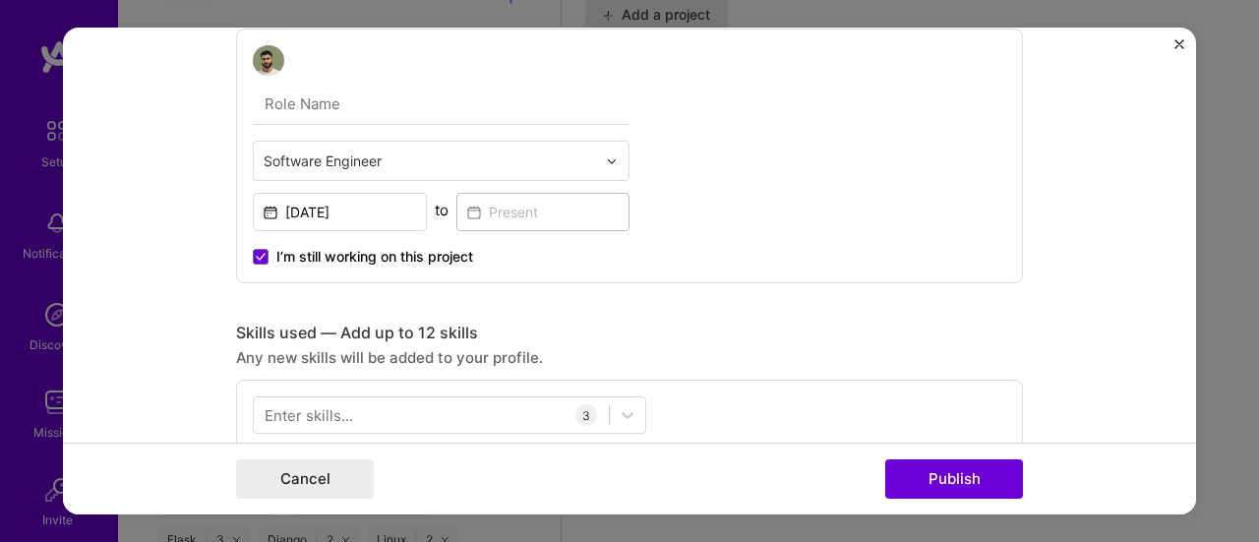
scroll to position [1149, 0]
click at [262, 256] on label "I’m still working on this project" at bounding box center [363, 257] width 220 height 20
click at [0, 0] on input "I’m still working on this project" at bounding box center [0, 0] width 0 height 0
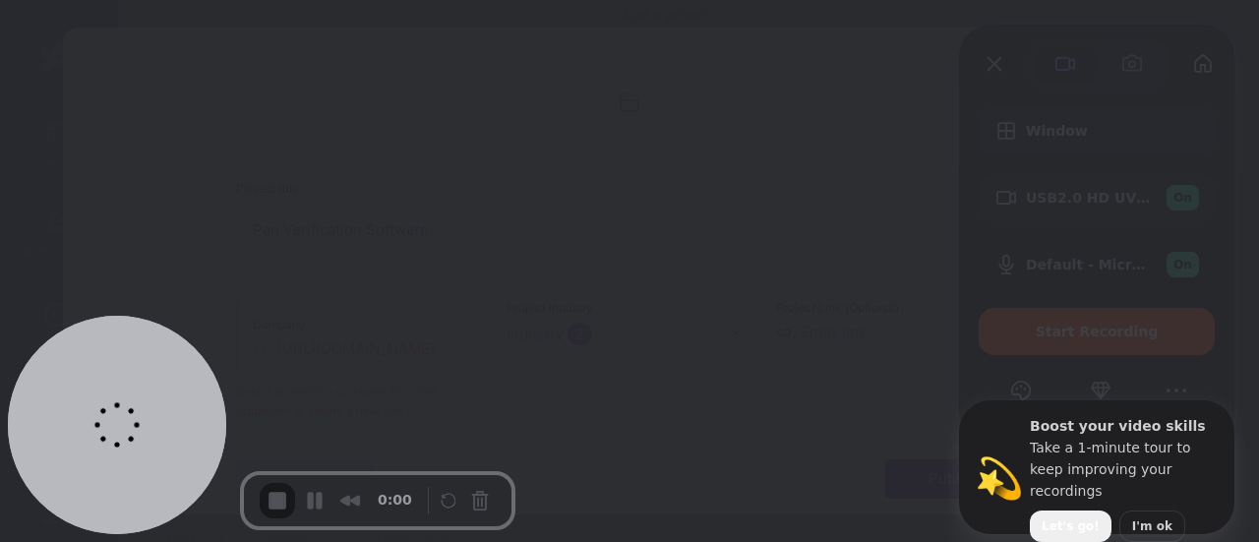
scroll to position [88, 0]
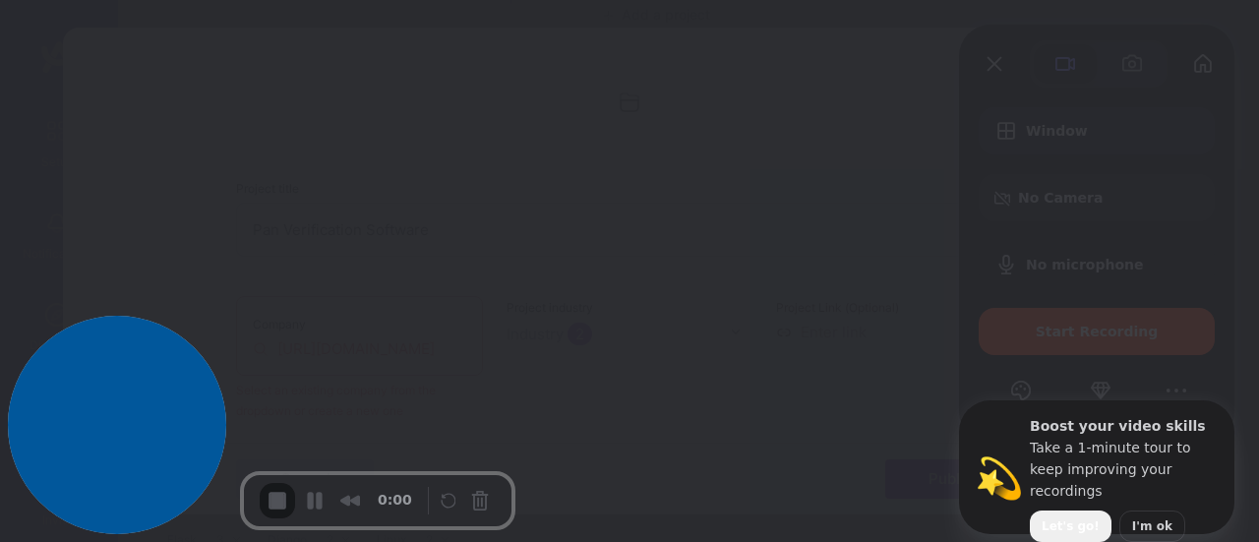
click at [1053, 517] on span "Let's go!" at bounding box center [1070, 526] width 58 height 18
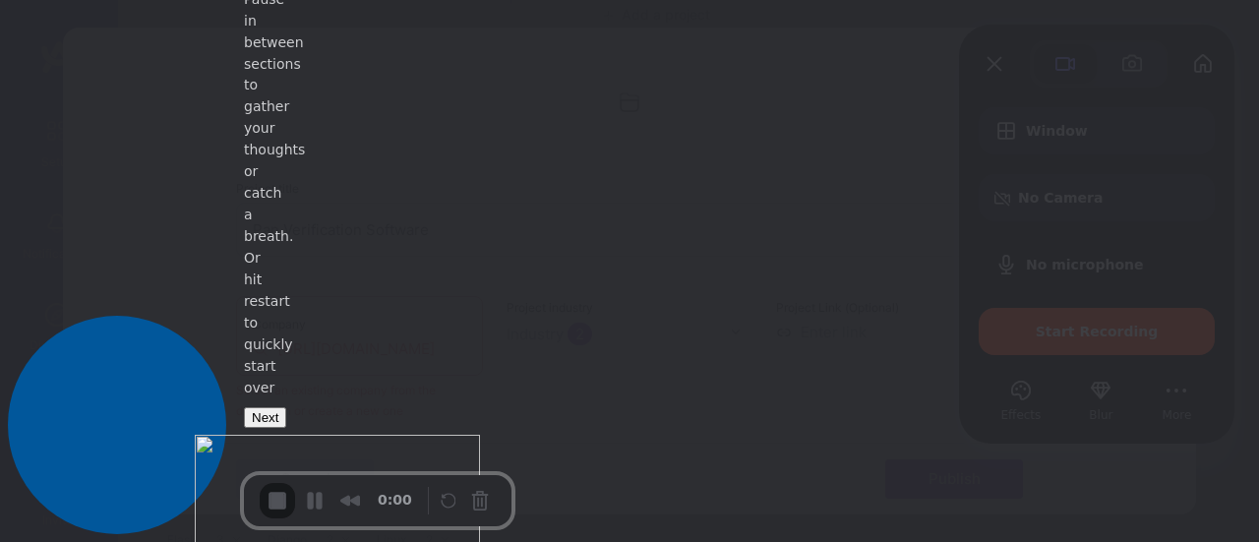
click at [286, 428] on button "Next" at bounding box center [265, 417] width 42 height 21
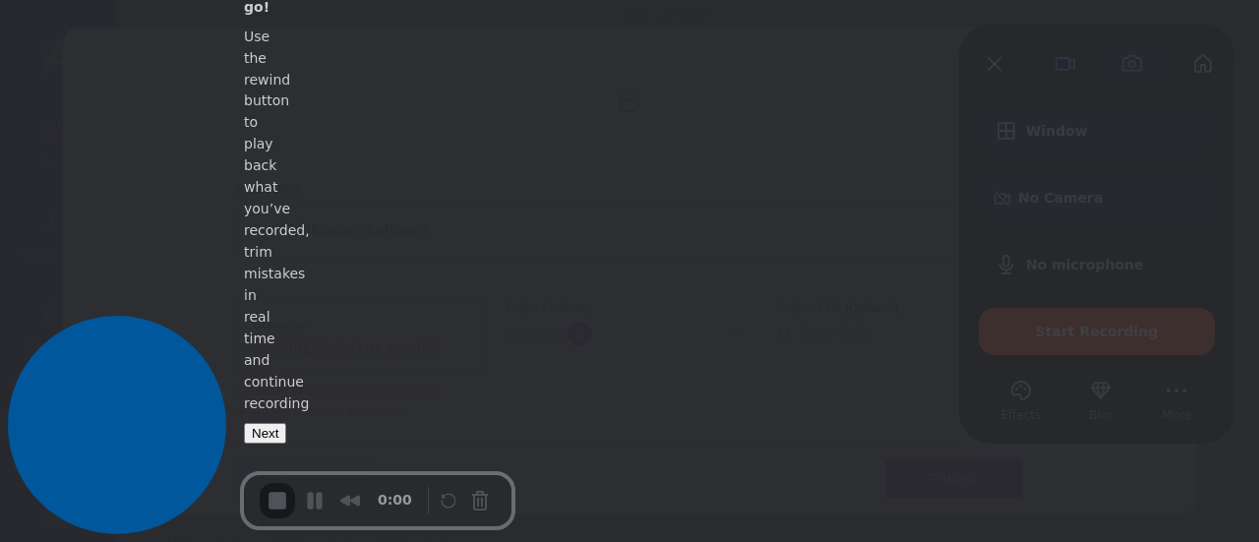
click at [286, 435] on button "Next" at bounding box center [265, 433] width 42 height 21
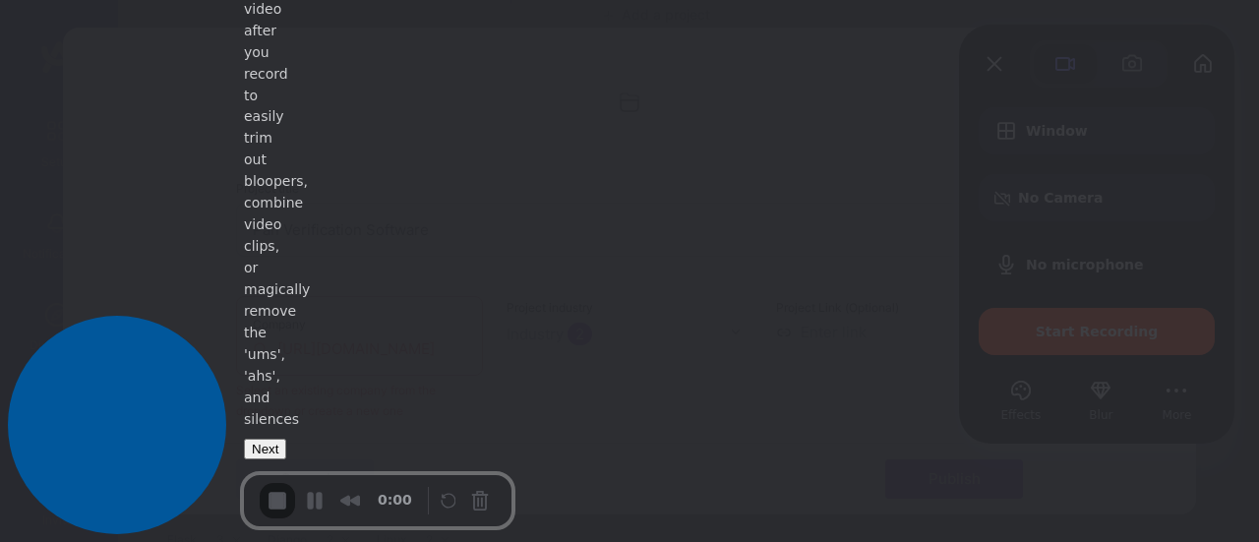
click at [286, 439] on button "Next" at bounding box center [265, 449] width 42 height 21
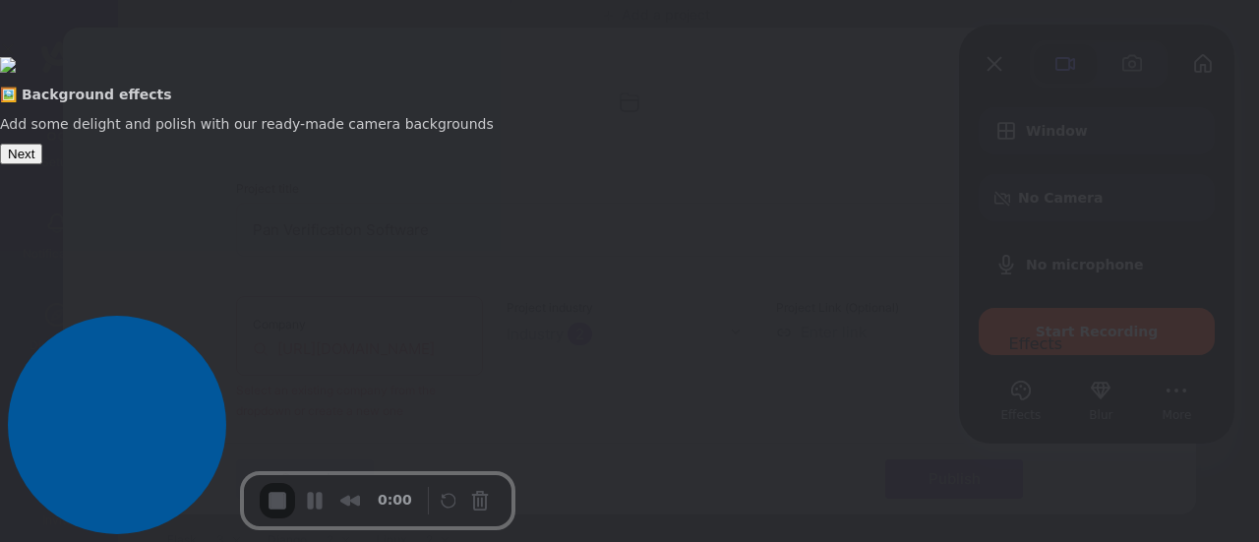
scroll to position [193, 0]
click at [42, 164] on button "Next" at bounding box center [21, 154] width 42 height 21
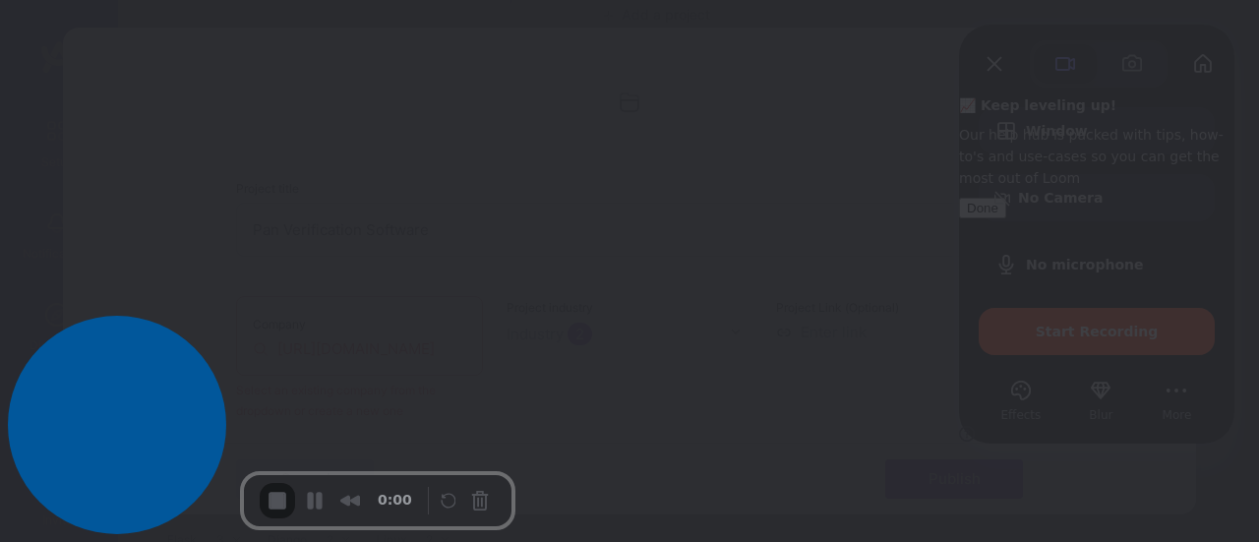
click at [1006, 218] on button "Done" at bounding box center [982, 208] width 47 height 21
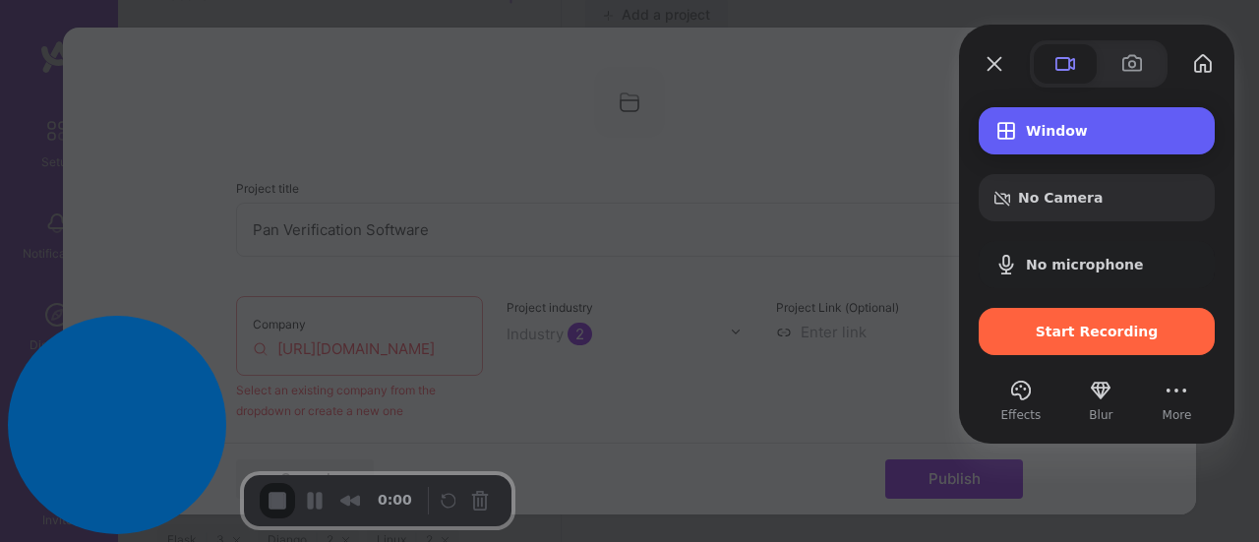
click at [1090, 141] on div "Window" at bounding box center [1096, 130] width 236 height 47
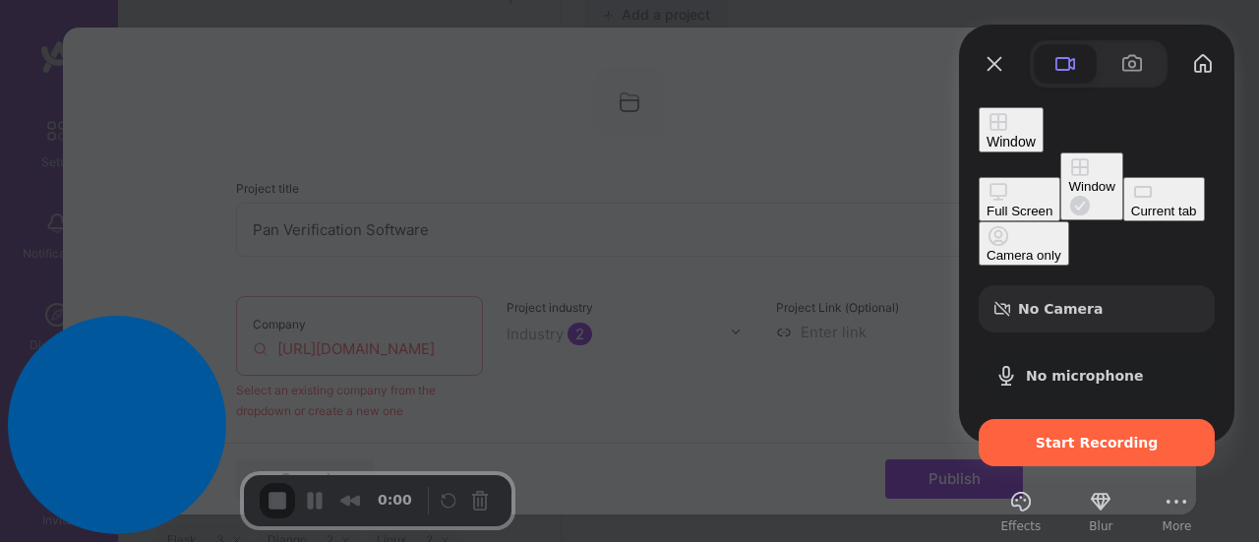
click at [986, 204] on div "Full Screen" at bounding box center [1019, 211] width 66 height 15
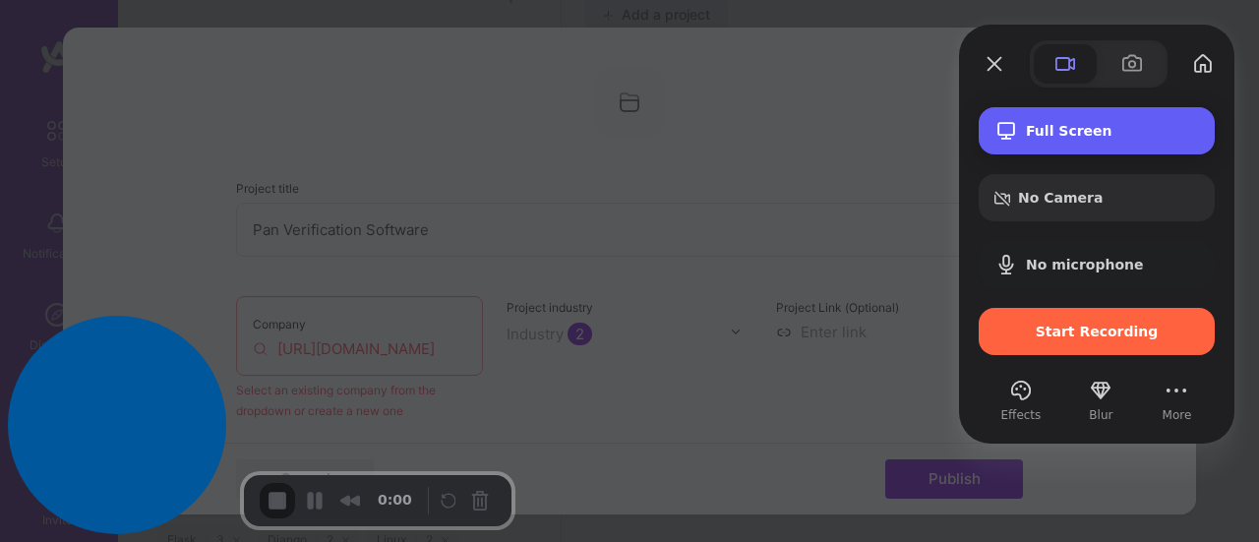
click at [1082, 144] on div "Full Screen" at bounding box center [1096, 130] width 236 height 47
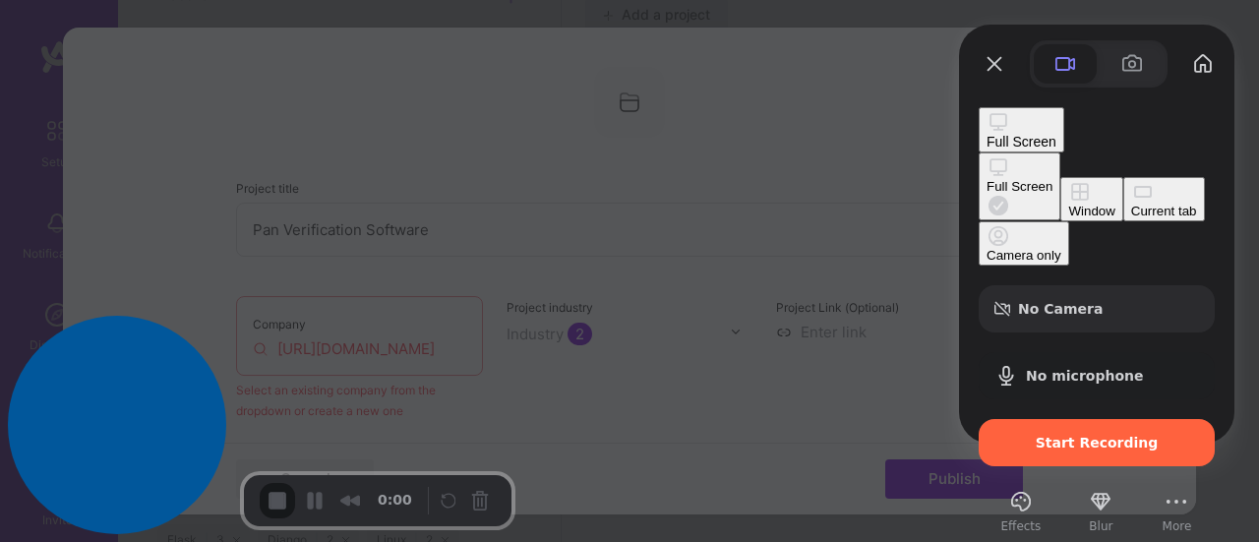
click at [1068, 204] on div "Window" at bounding box center [1091, 211] width 46 height 15
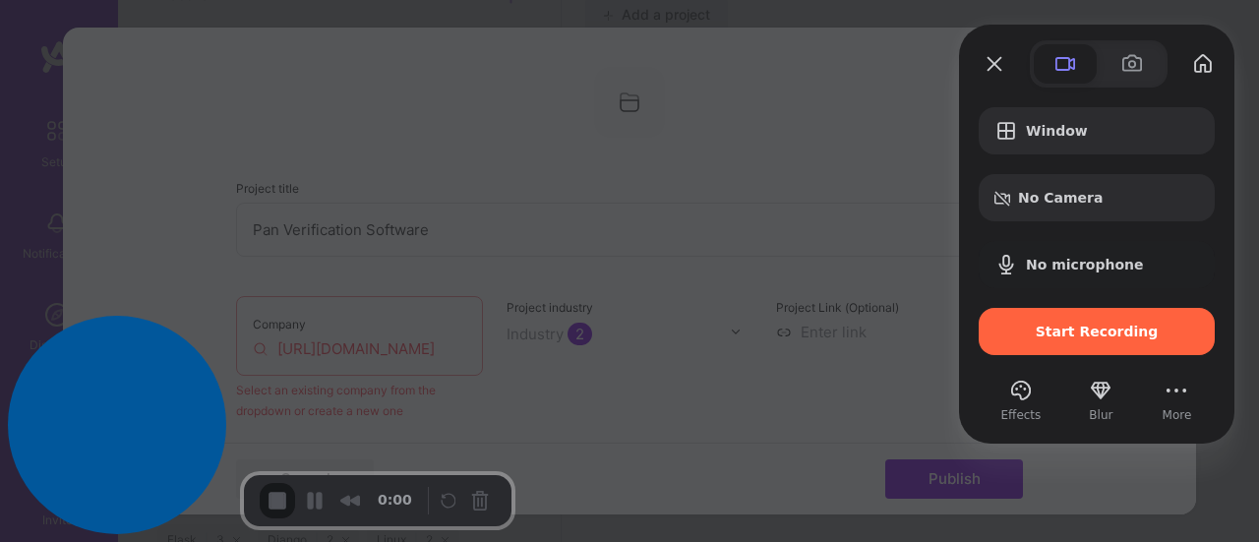
click at [759, 189] on div at bounding box center [629, 271] width 1259 height 542
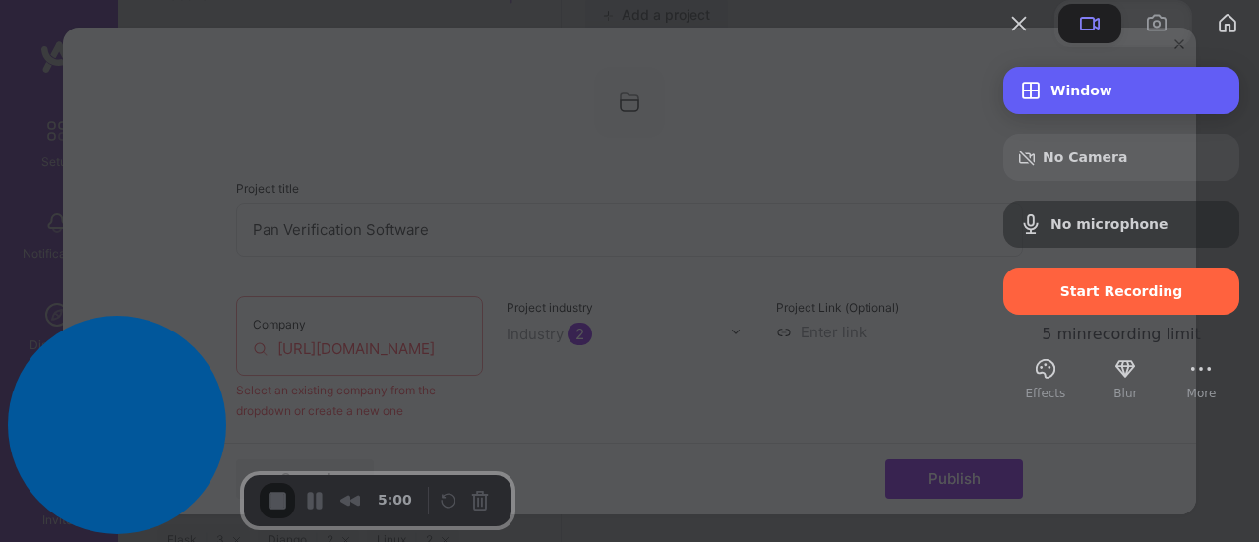
click at [1072, 98] on span "Window" at bounding box center [1136, 91] width 173 height 16
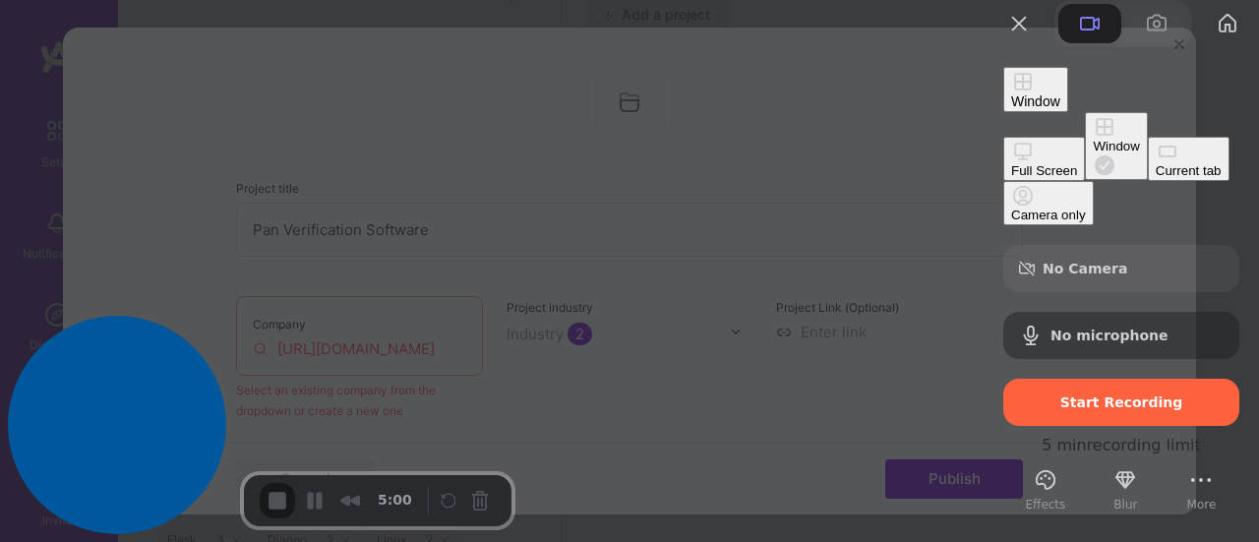
click at [1147, 181] on button "Current tab" at bounding box center [1188, 159] width 82 height 44
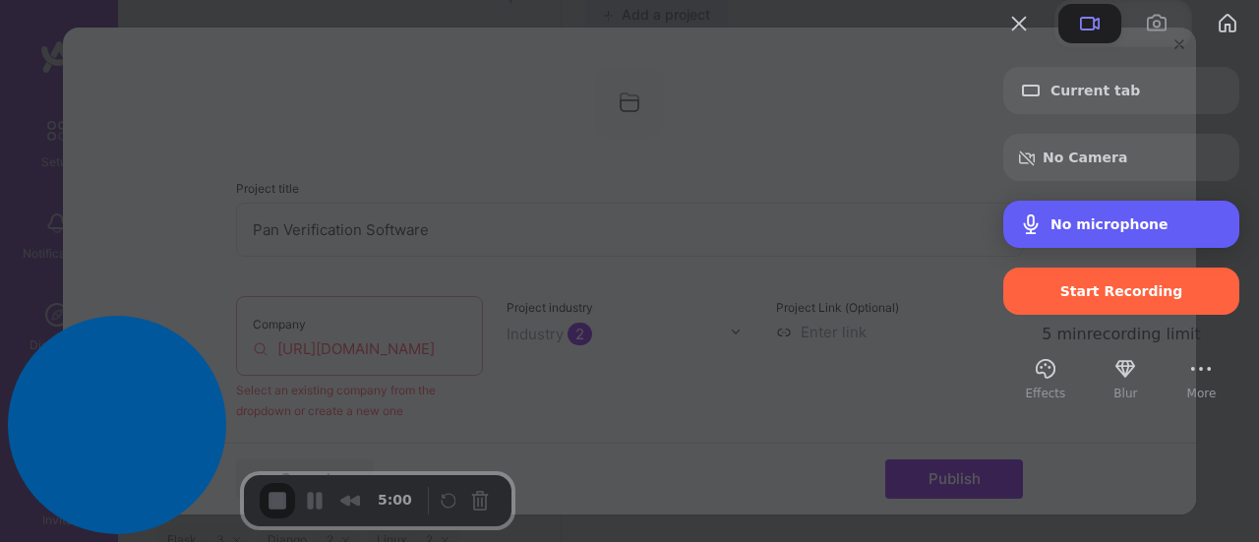
click at [1088, 232] on span "No microphone" at bounding box center [1109, 224] width 118 height 16
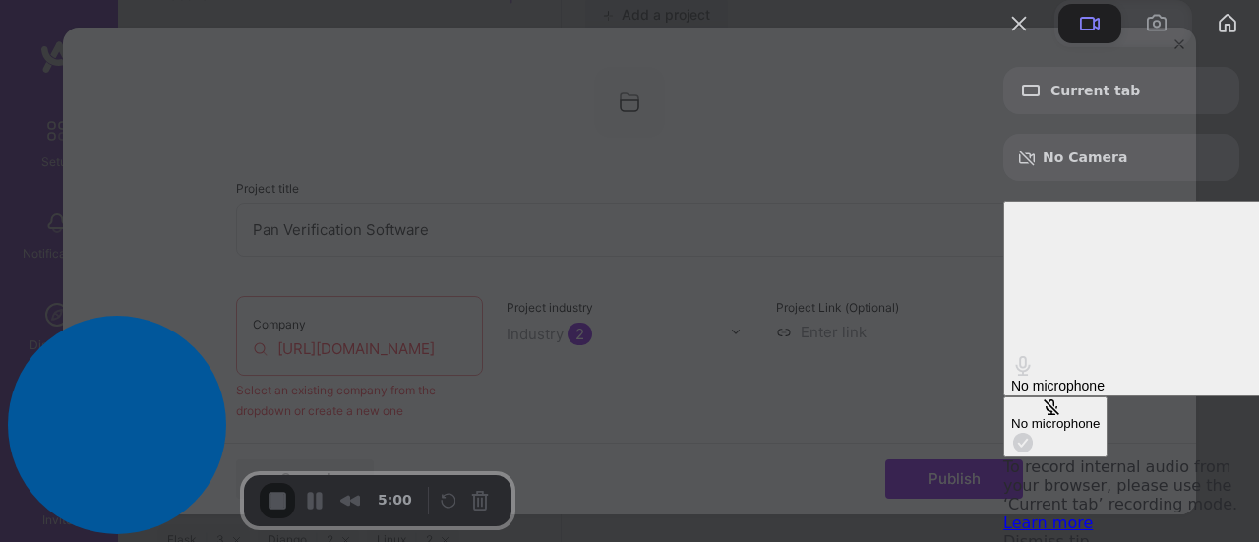
click at [1043, 399] on span "Microphone options" at bounding box center [1051, 407] width 16 height 16
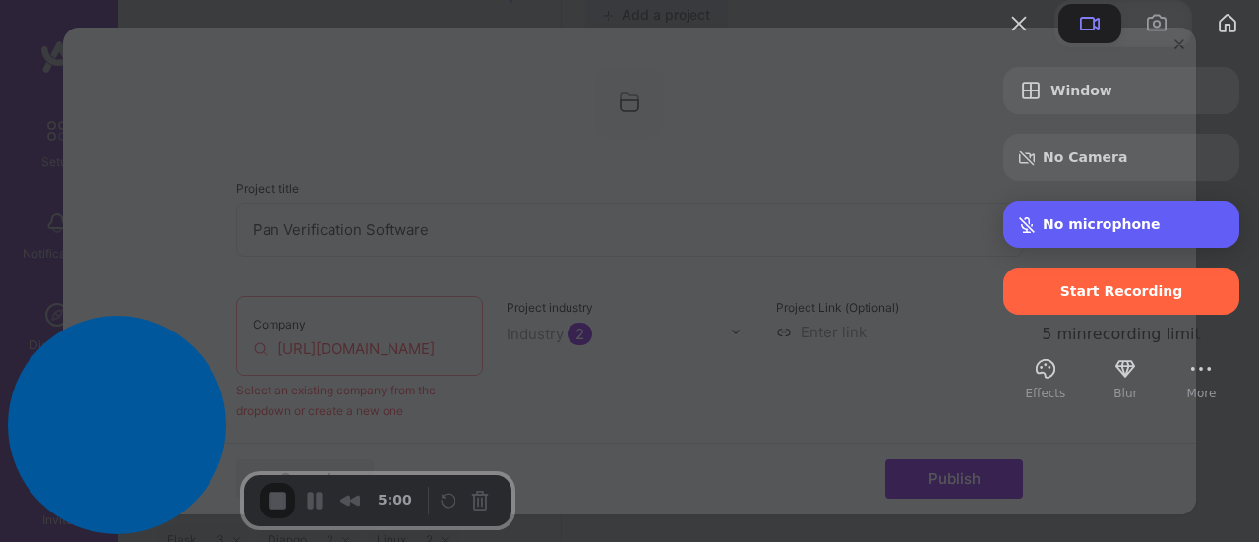
click at [1038, 248] on div "No microphone" at bounding box center [1121, 224] width 236 height 47
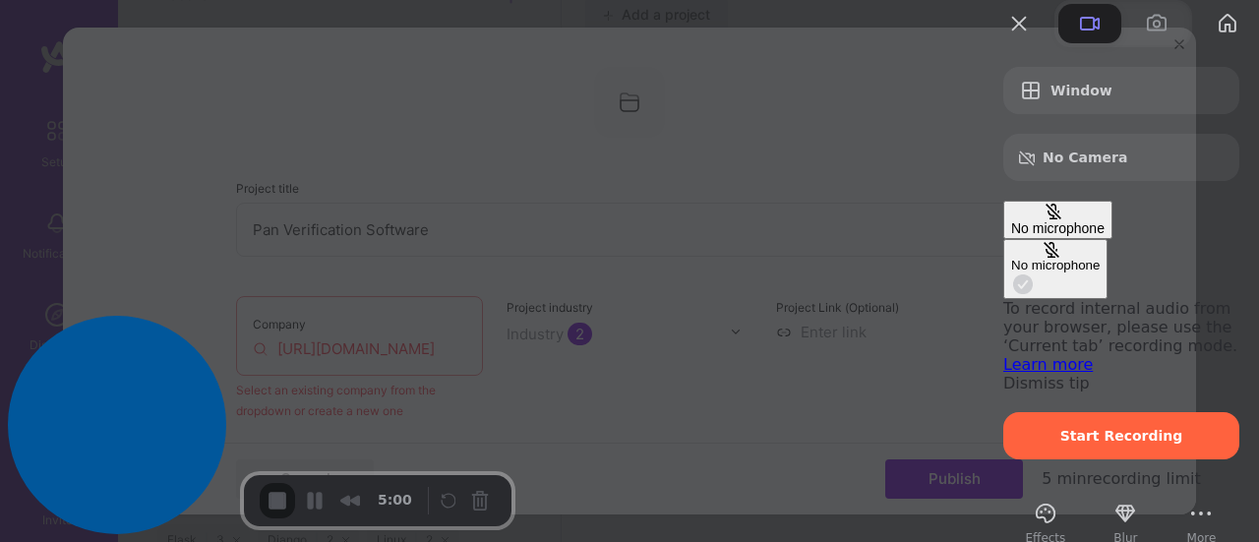
click at [1011, 266] on div "No microphone" at bounding box center [1055, 265] width 88 height 15
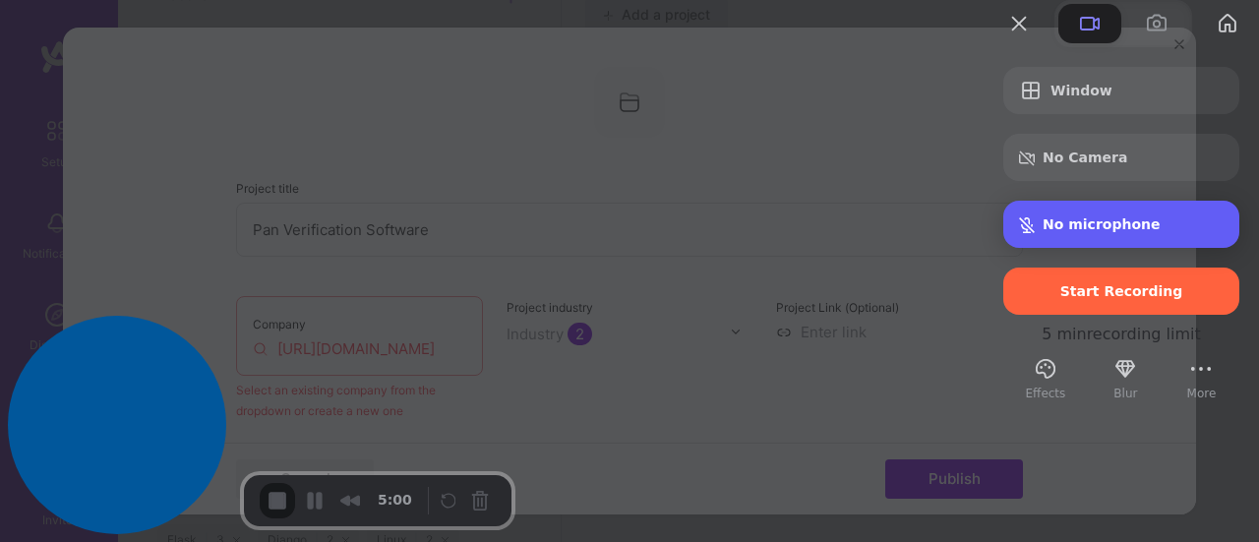
click at [1023, 234] on div "Microphone options" at bounding box center [1031, 224] width 24 height 19
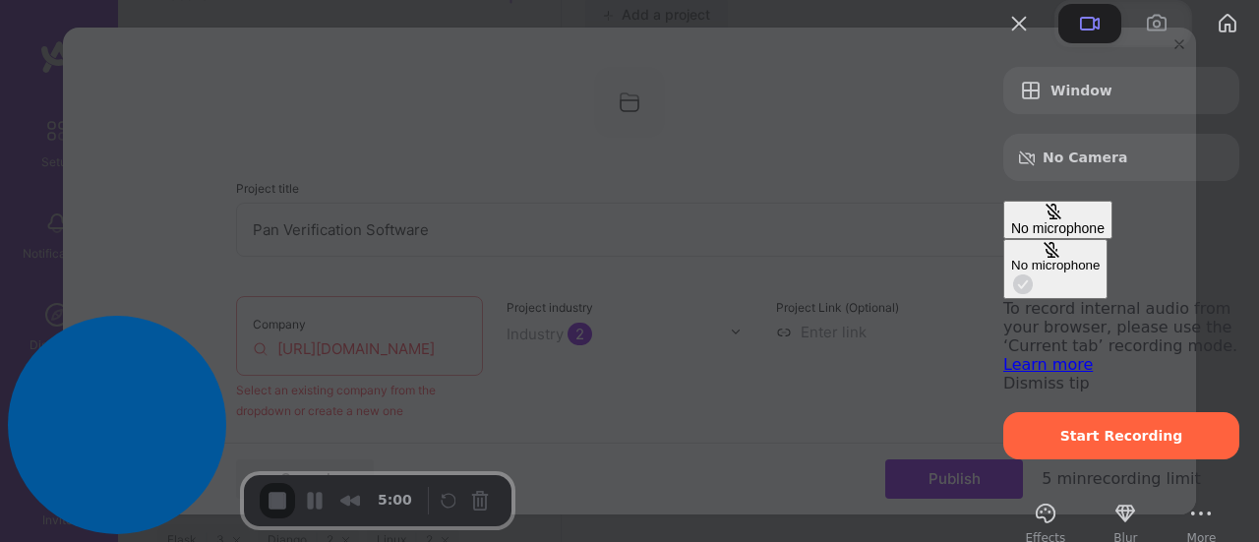
click at [1011, 272] on span "Microphone options" at bounding box center [1023, 284] width 24 height 24
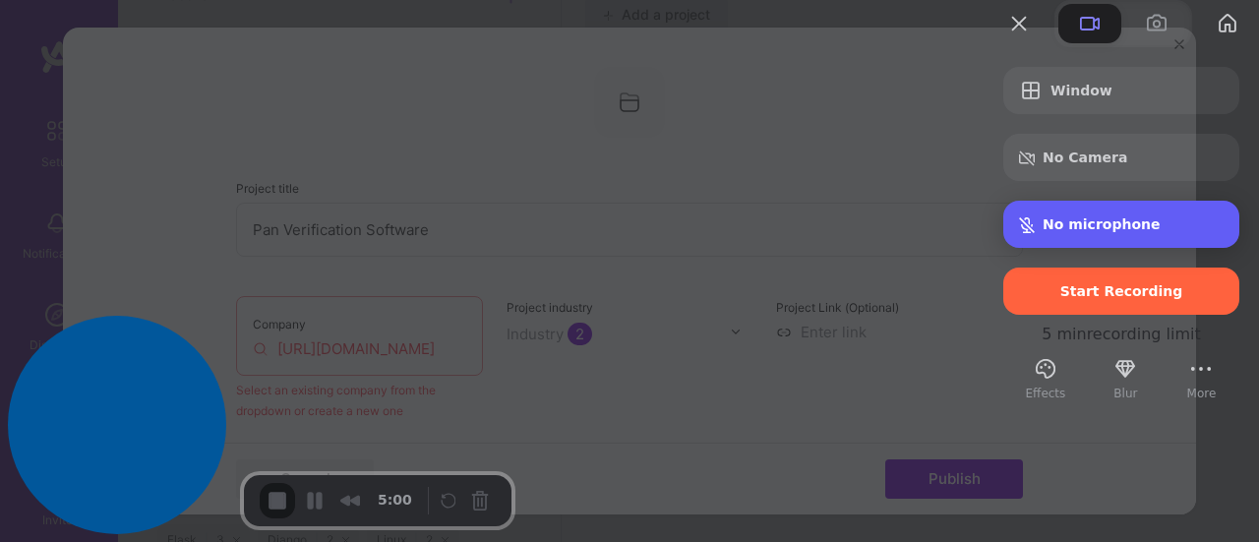
click at [1019, 233] on span "Microphone options" at bounding box center [1027, 225] width 16 height 16
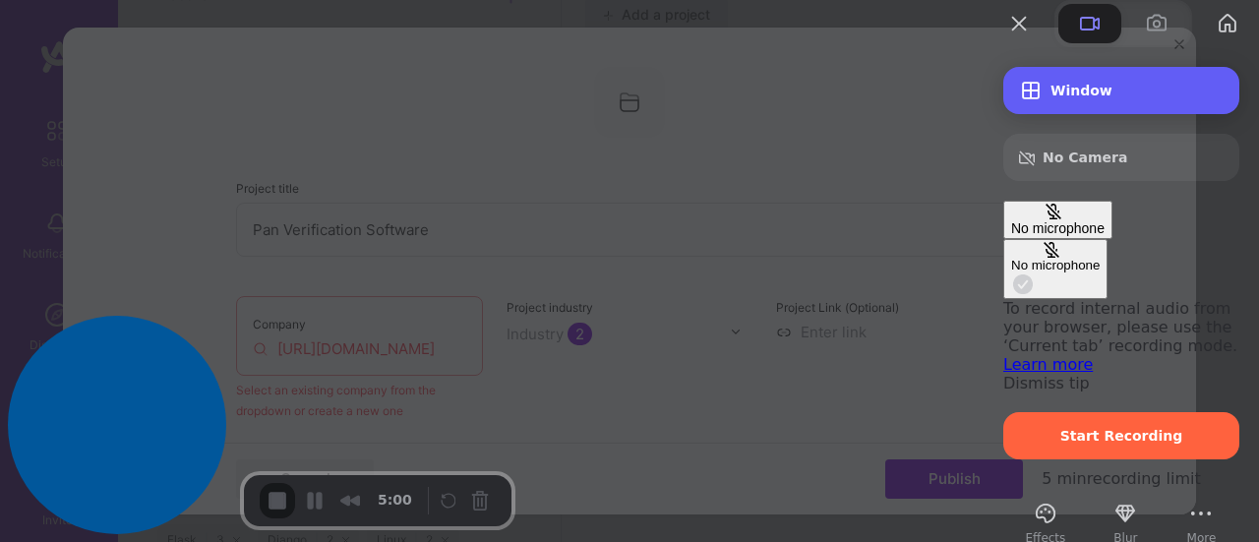
click at [1019, 102] on span "Recording options" at bounding box center [1031, 91] width 24 height 24
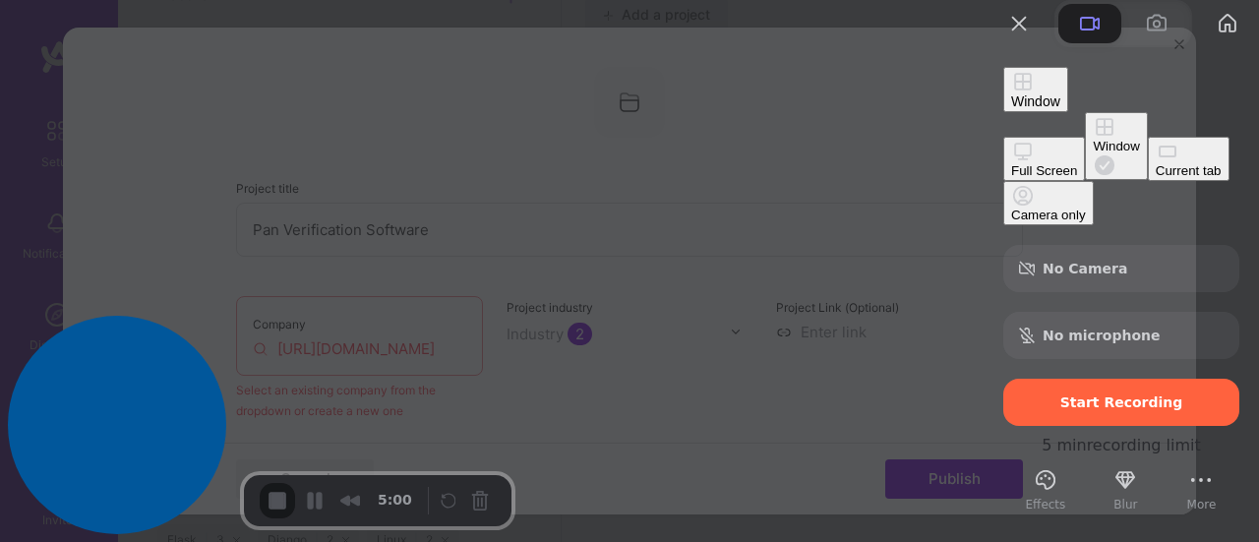
click at [1155, 178] on div "Current tab" at bounding box center [1188, 170] width 66 height 15
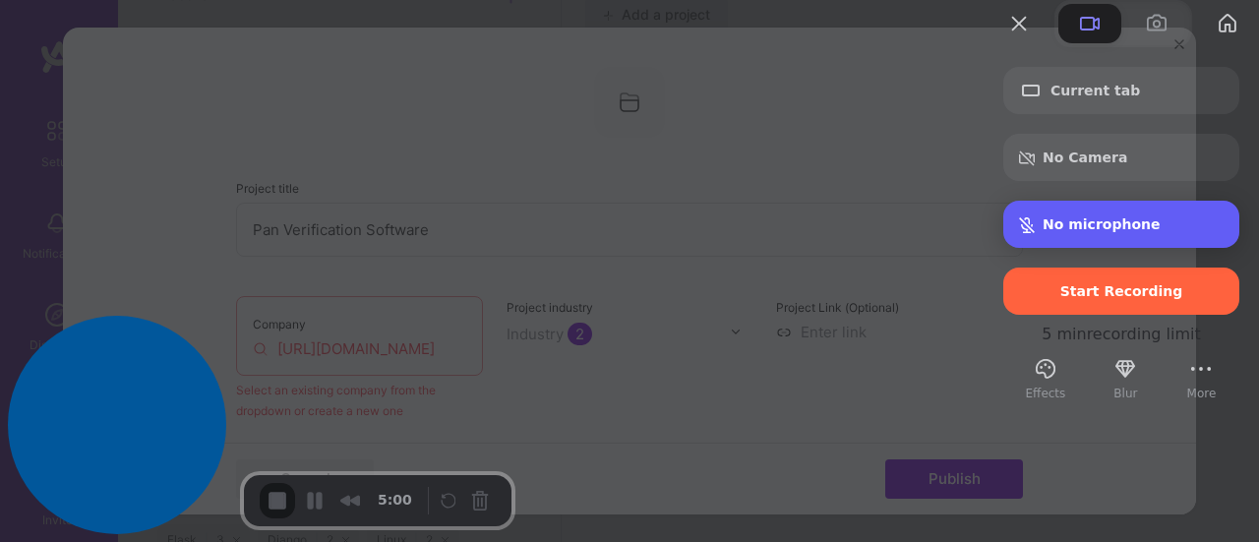
click at [1019, 233] on span "Microphone options" at bounding box center [1027, 225] width 16 height 16
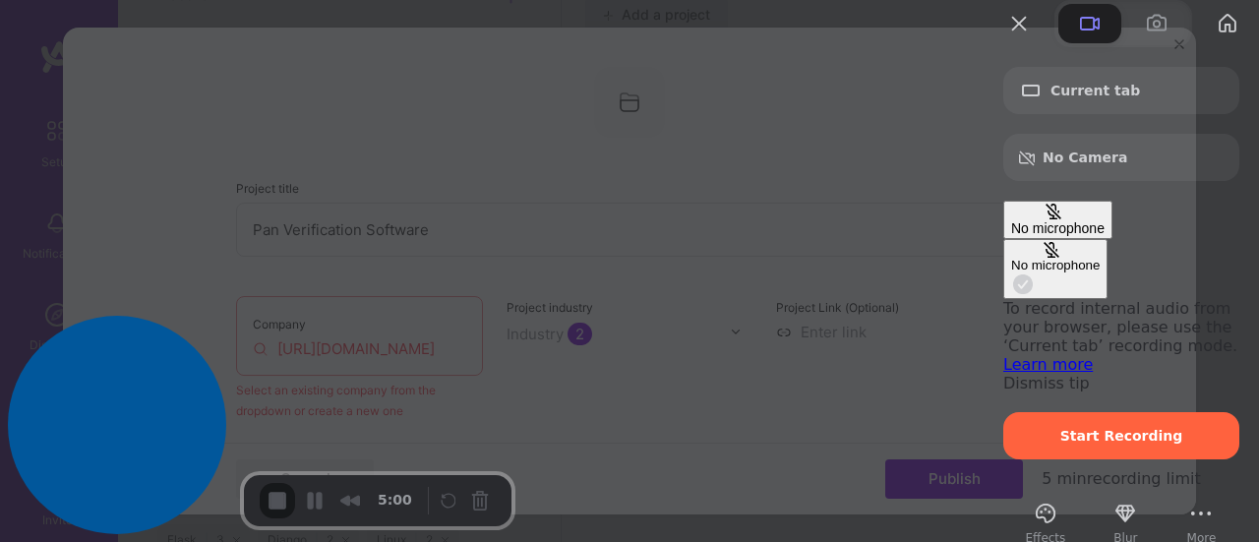
click at [1011, 264] on div "No microphone" at bounding box center [1055, 265] width 88 height 15
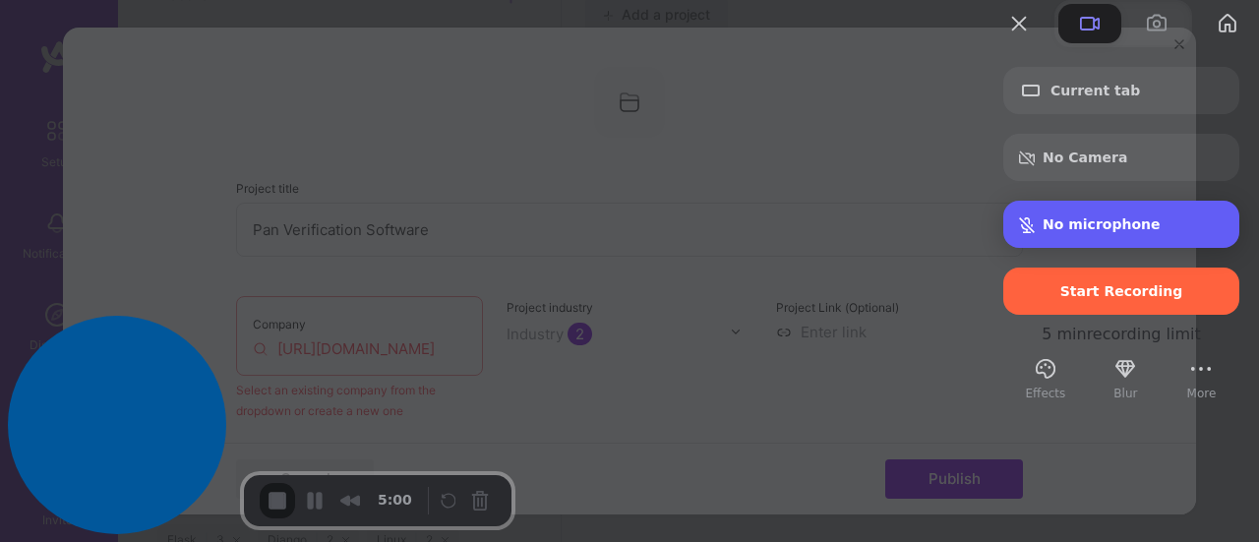
click at [1019, 233] on span "Microphone options" at bounding box center [1027, 225] width 16 height 16
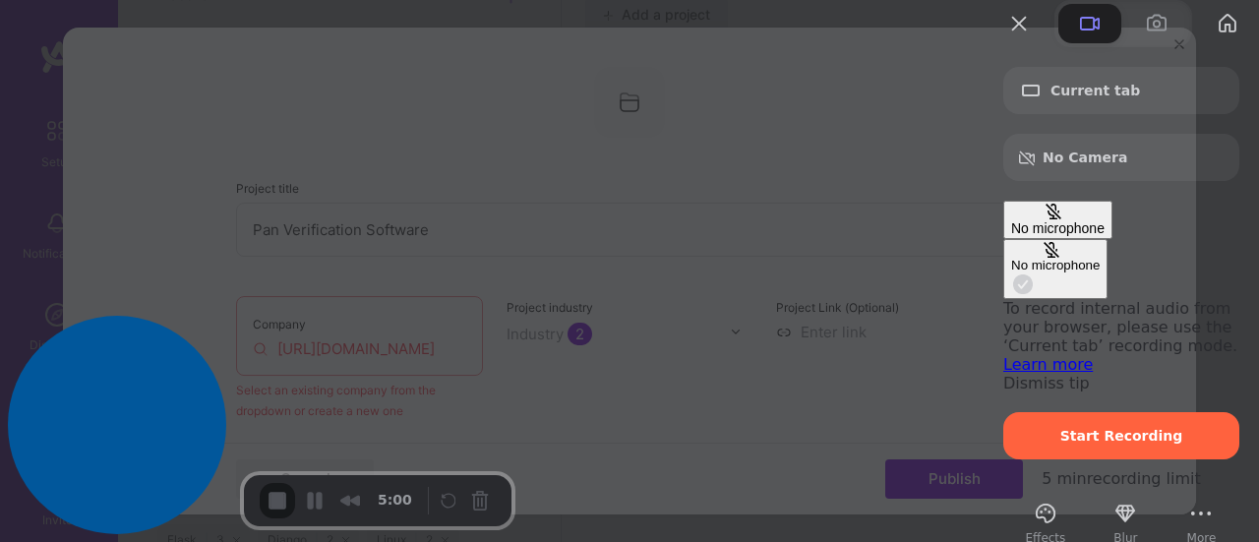
click at [1045, 219] on span "Microphone options" at bounding box center [1053, 212] width 16 height 16
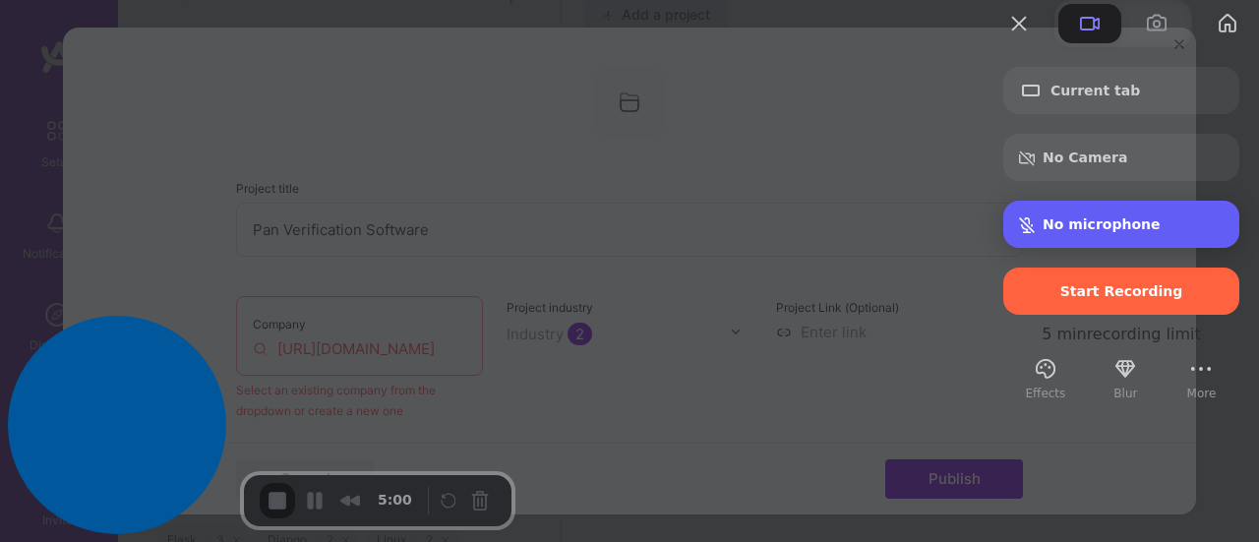
click at [1019, 233] on span "Microphone options" at bounding box center [1027, 225] width 16 height 16
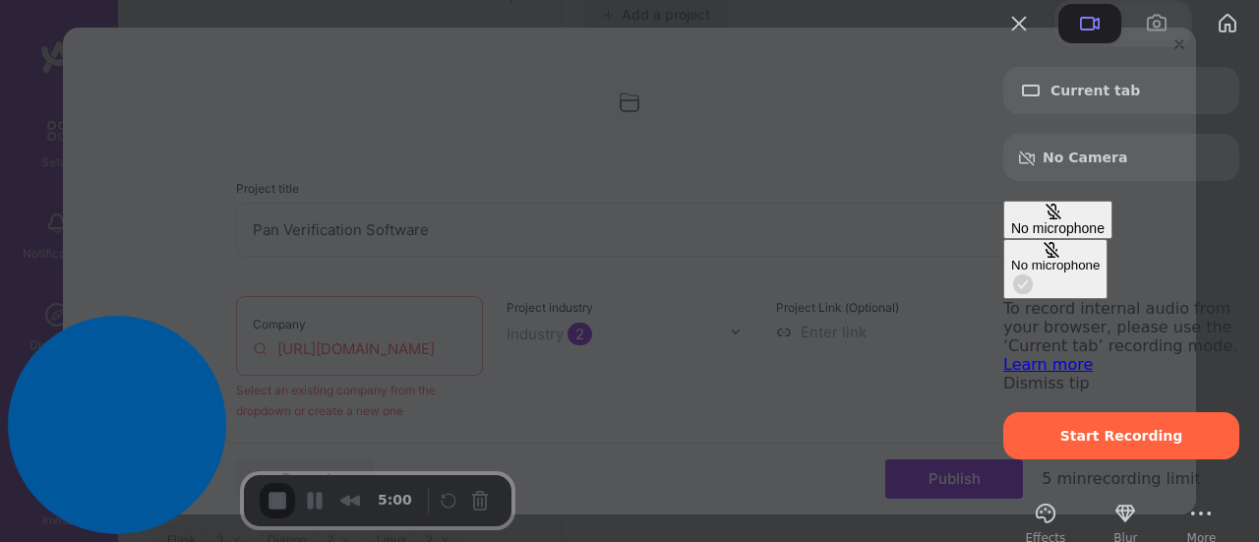
drag, startPoint x: 1149, startPoint y: 259, endPoint x: 1129, endPoint y: 259, distance: 20.6
click at [1104, 236] on div "No microphone" at bounding box center [1057, 228] width 93 height 16
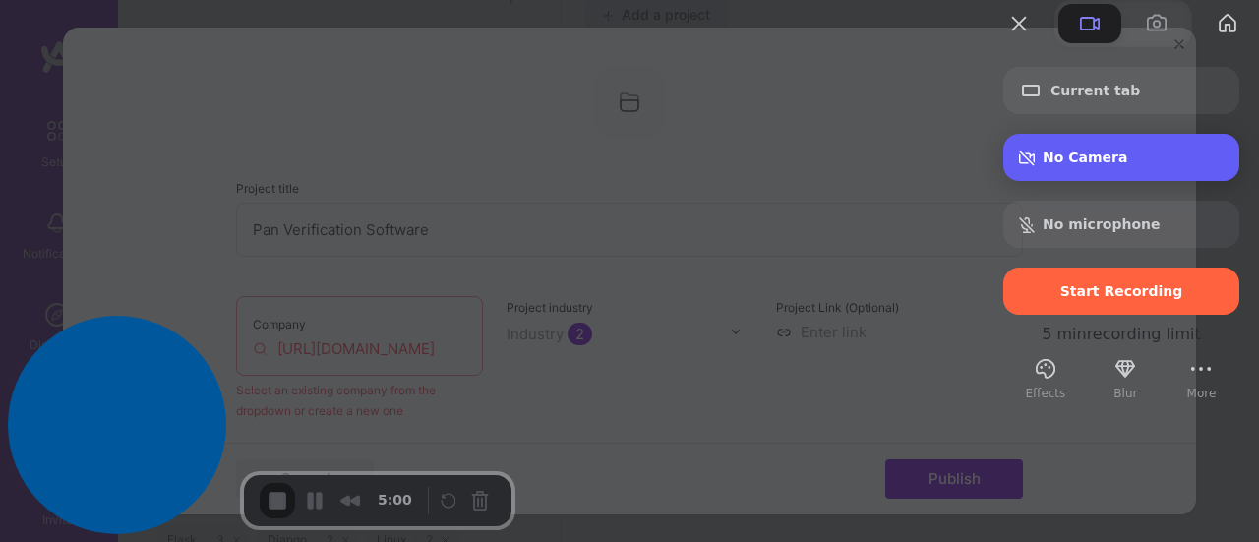
click at [1059, 180] on div "No Camera" at bounding box center [1121, 157] width 236 height 47
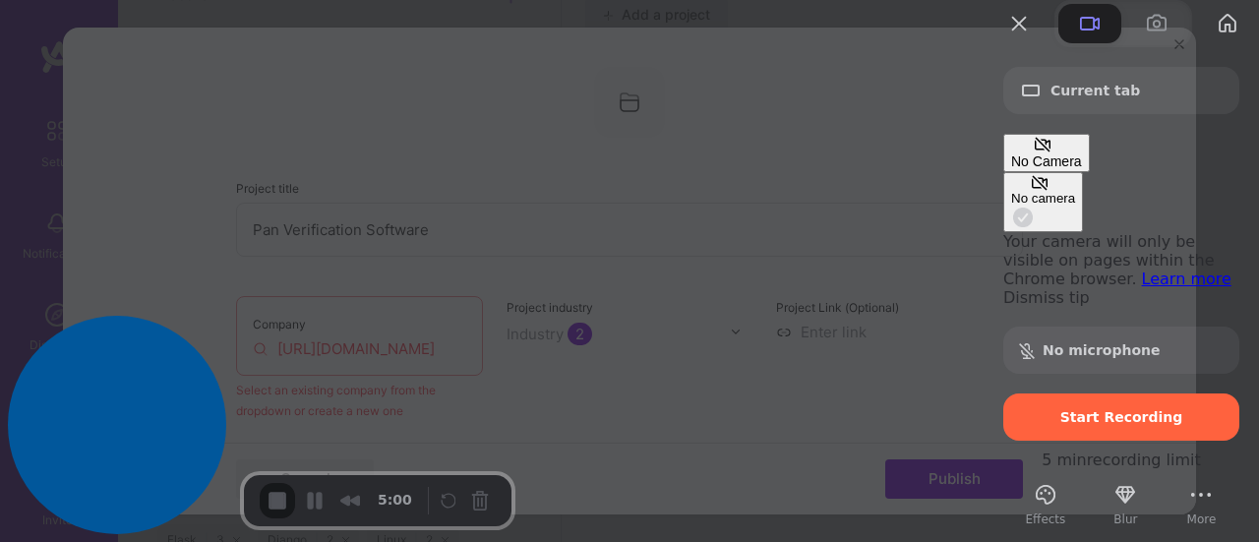
click at [1049, 169] on span "No Camera" at bounding box center [1046, 161] width 71 height 16
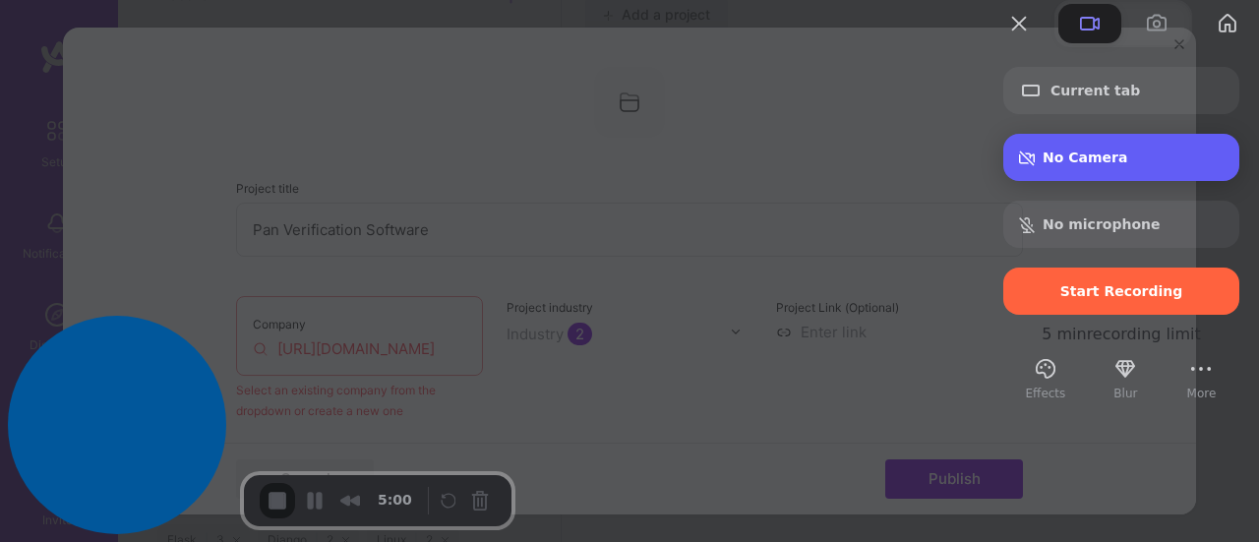
click at [1034, 181] on div "No Camera" at bounding box center [1121, 157] width 236 height 47
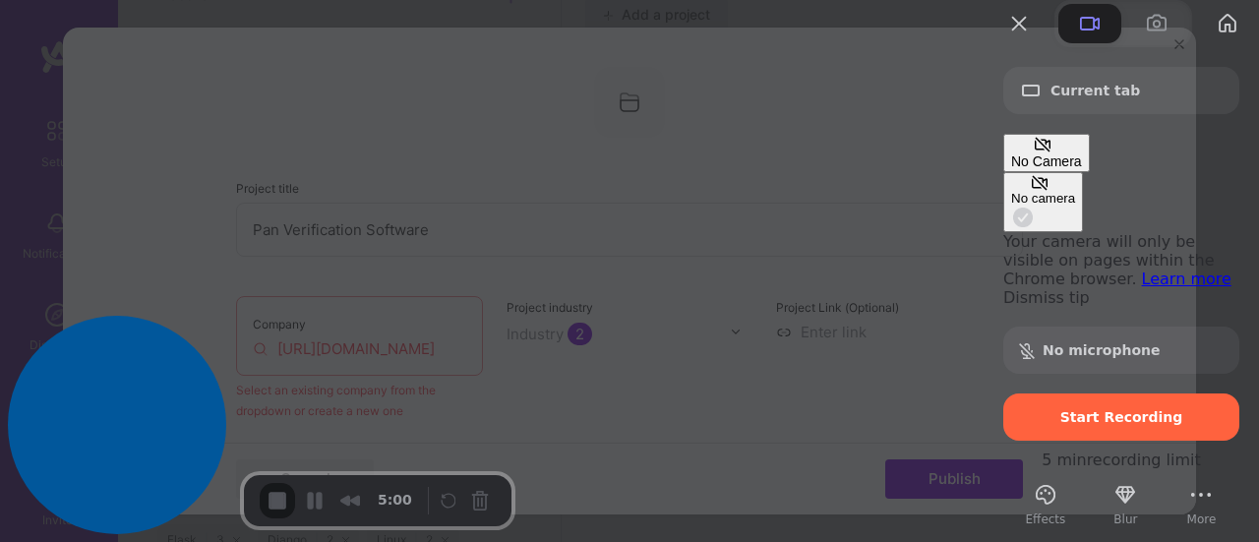
click at [983, 99] on div "Current tab No Camera No camera Your camera will only be visible on pages withi…" at bounding box center [1120, 287] width 275 height 481
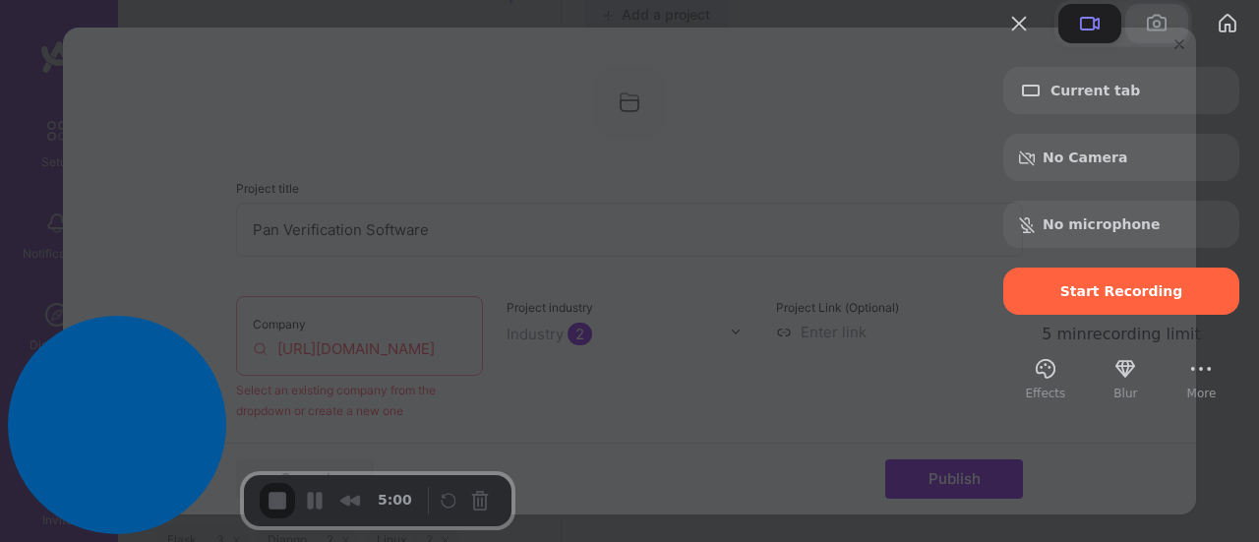
click at [1145, 35] on span at bounding box center [1157, 24] width 24 height 24
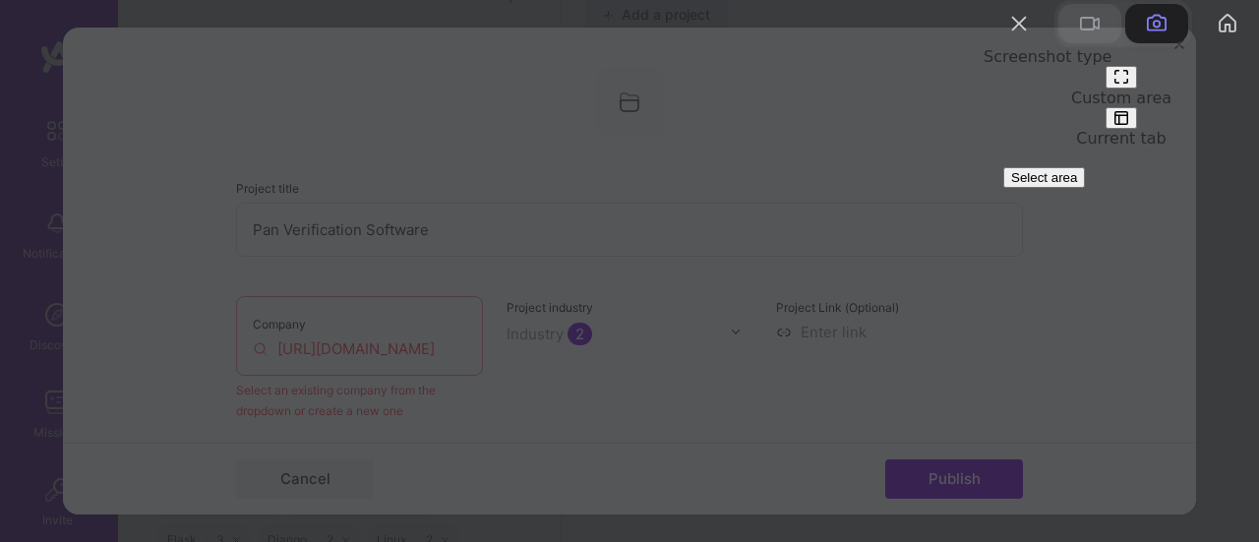
click at [1078, 35] on span at bounding box center [1090, 24] width 24 height 24
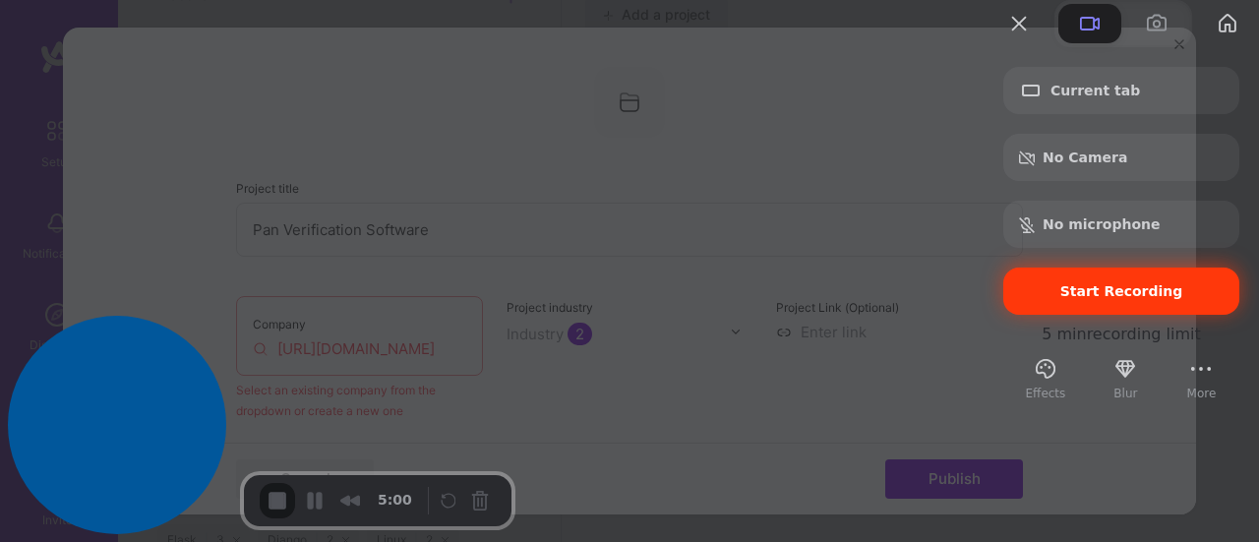
click at [1091, 299] on span "Start Recording" at bounding box center [1121, 291] width 123 height 16
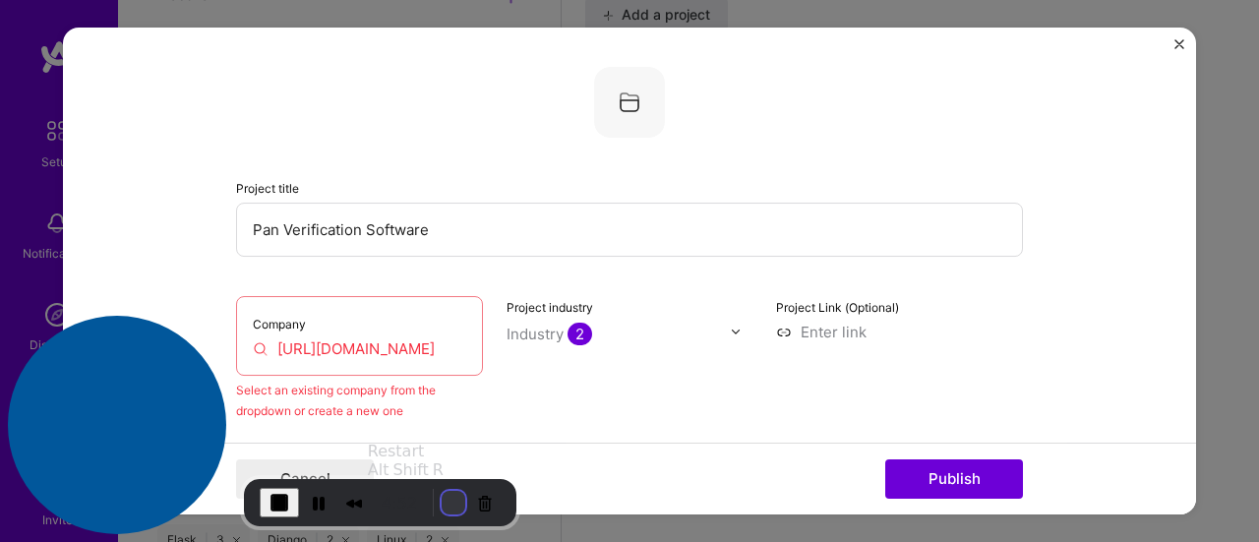
click at [441, 502] on button "Restart Recording" at bounding box center [453, 503] width 24 height 24
click at [315, 506] on button "Pause Recording" at bounding box center [318, 502] width 31 height 31
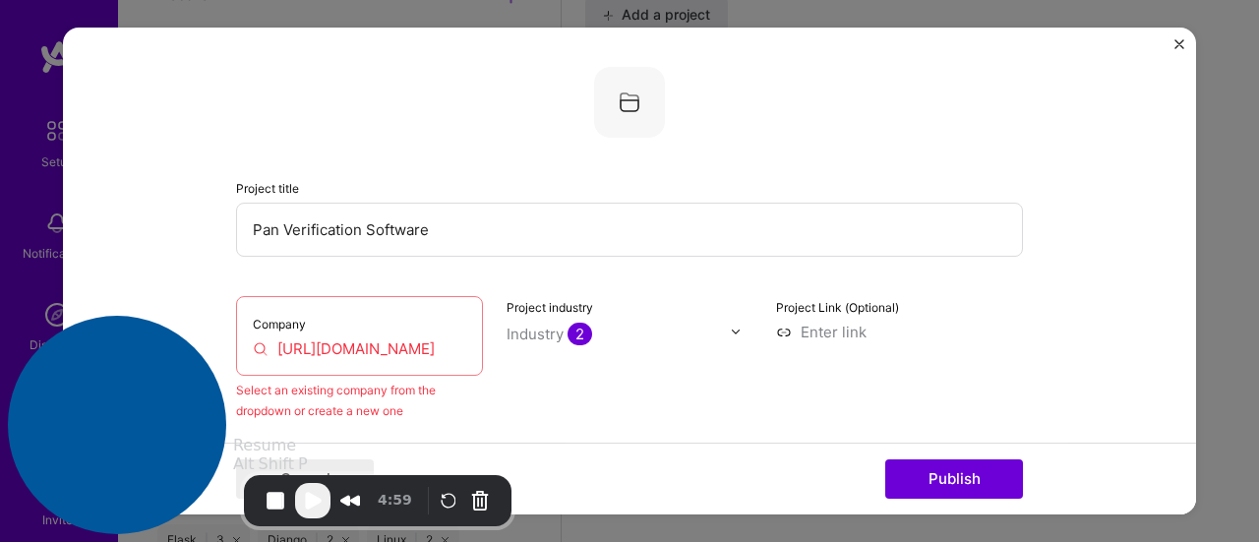
click at [315, 506] on span "Play Recording" at bounding box center [313, 501] width 24 height 24
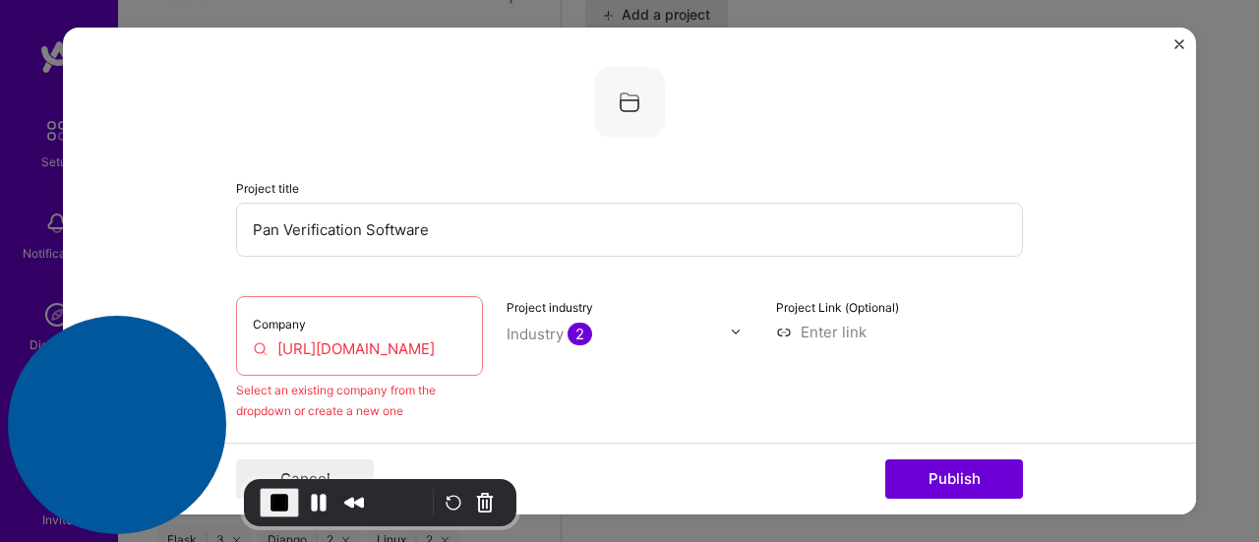
scroll to position [197, 0]
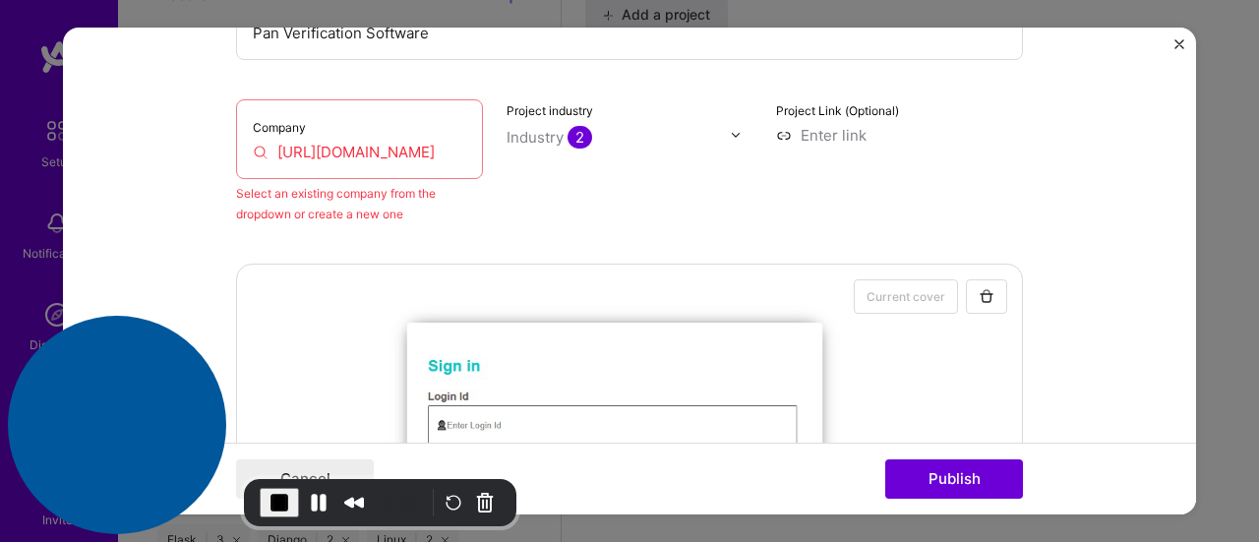
drag, startPoint x: 232, startPoint y: 137, endPoint x: 247, endPoint y: 145, distance: 16.7
click at [242, 145] on div "Company [URL][DOMAIN_NAME]" at bounding box center [359, 139] width 247 height 80
click at [352, 150] on input "[URL][DOMAIN_NAME]" at bounding box center [359, 152] width 213 height 21
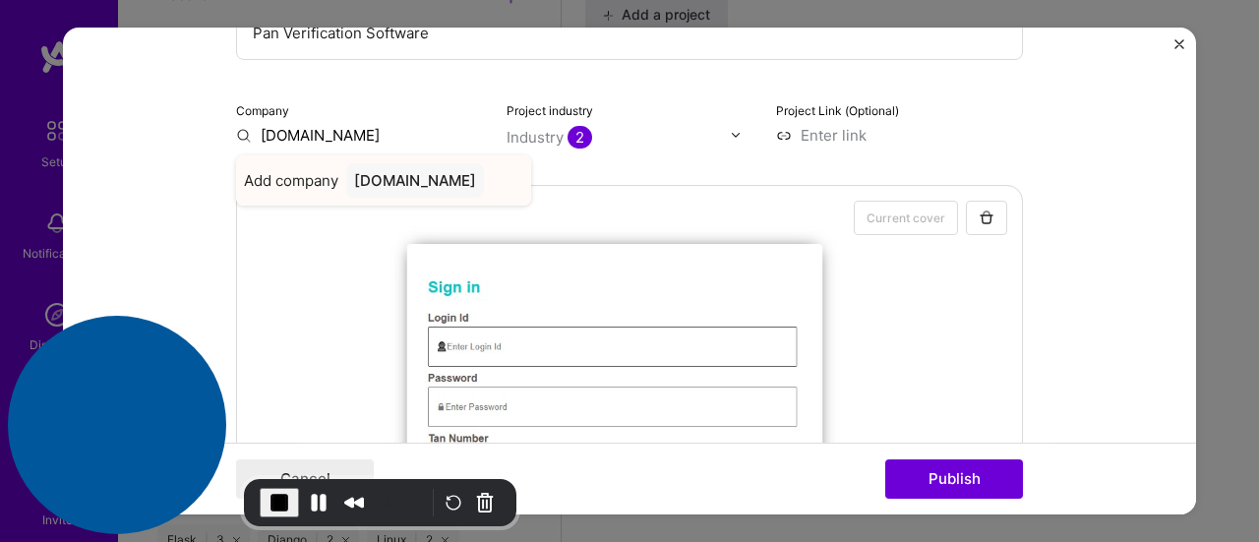
type input "[DOMAIN_NAME]"
click at [368, 179] on div "[DOMAIN_NAME]" at bounding box center [415, 180] width 138 height 34
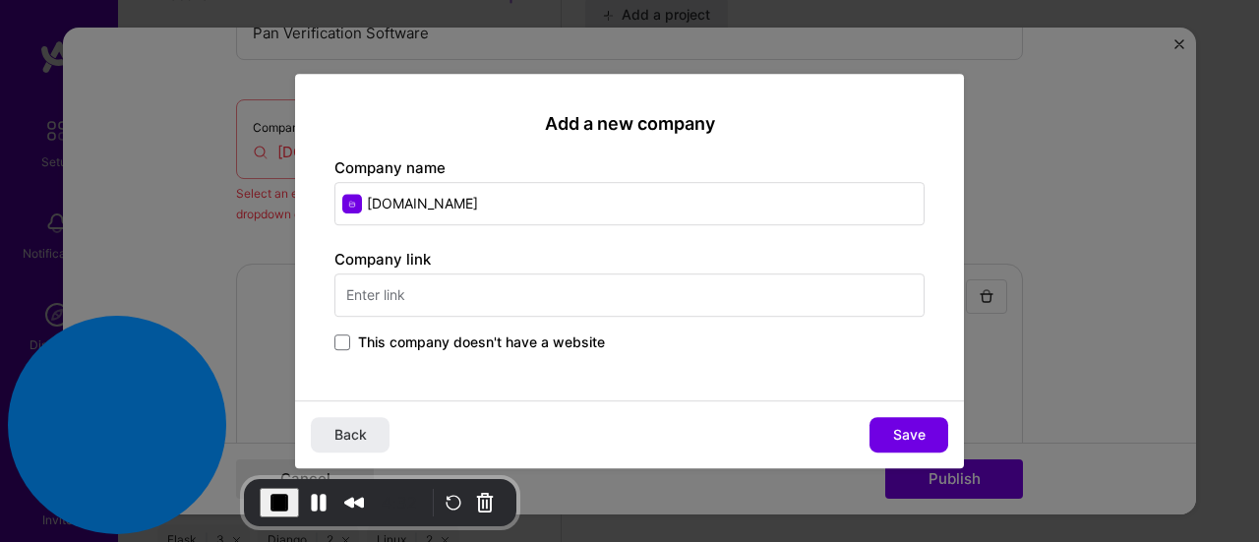
click at [478, 298] on input "text" at bounding box center [629, 294] width 590 height 43
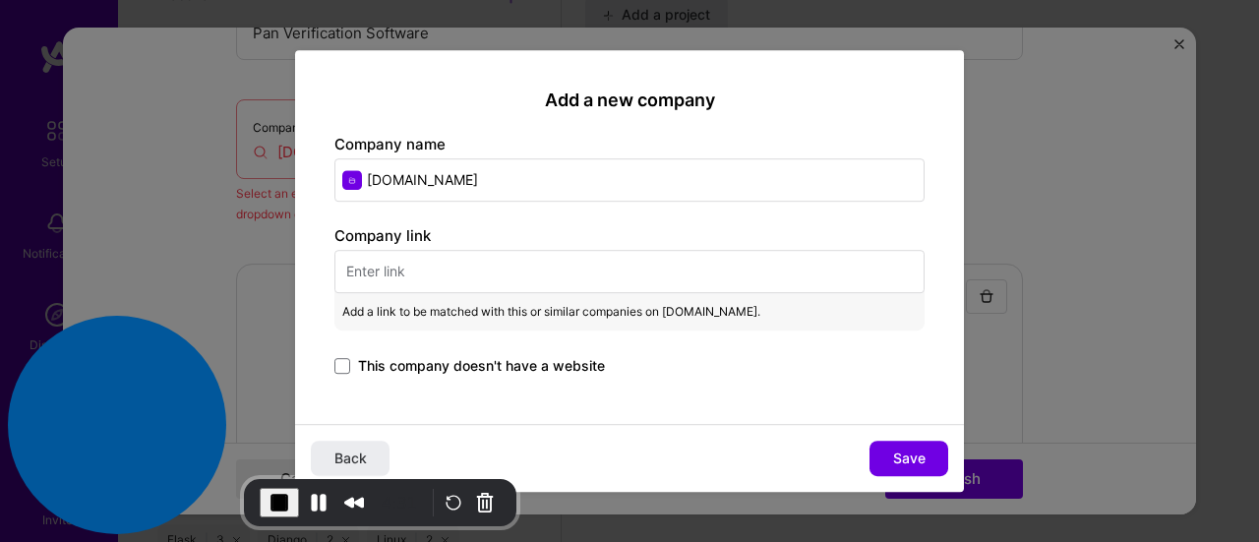
click at [488, 270] on input "text" at bounding box center [629, 271] width 590 height 43
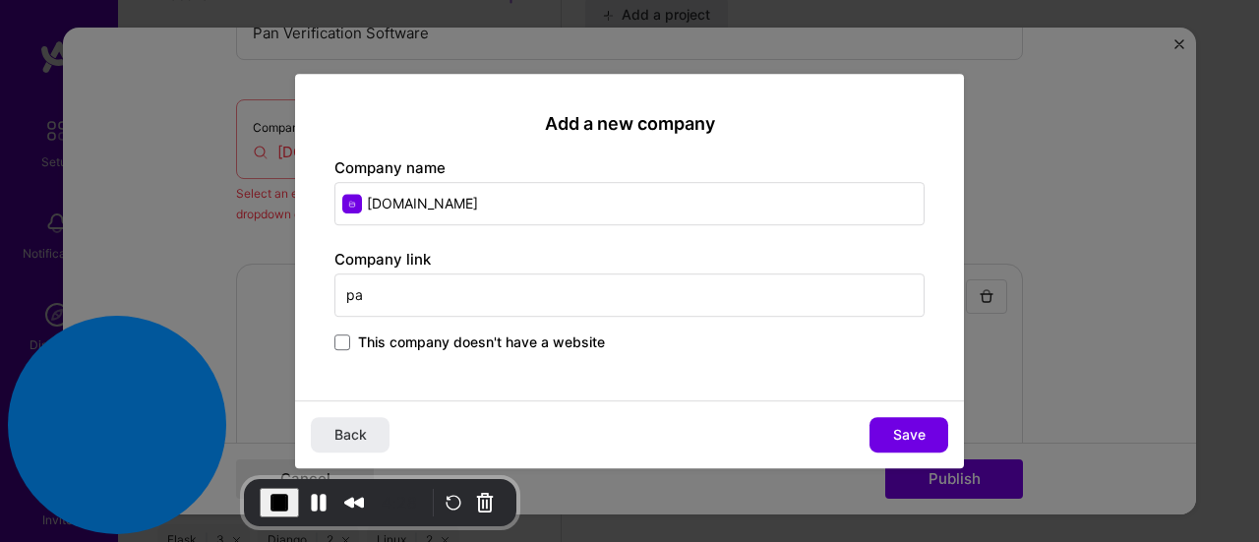
type input "p"
type input "[URL][DOMAIN_NAME]"
click at [311, 499] on button "Pause Recording" at bounding box center [318, 502] width 31 height 31
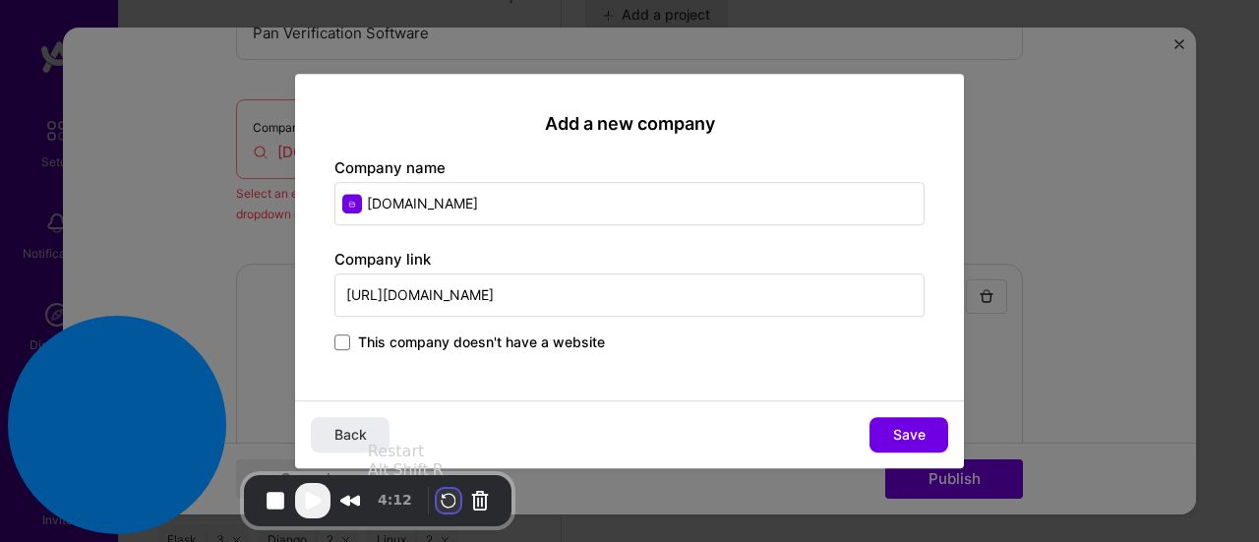
click at [443, 496] on button "Restart Recording" at bounding box center [449, 501] width 24 height 24
click at [441, 506] on button "Restart Recording" at bounding box center [453, 503] width 24 height 24
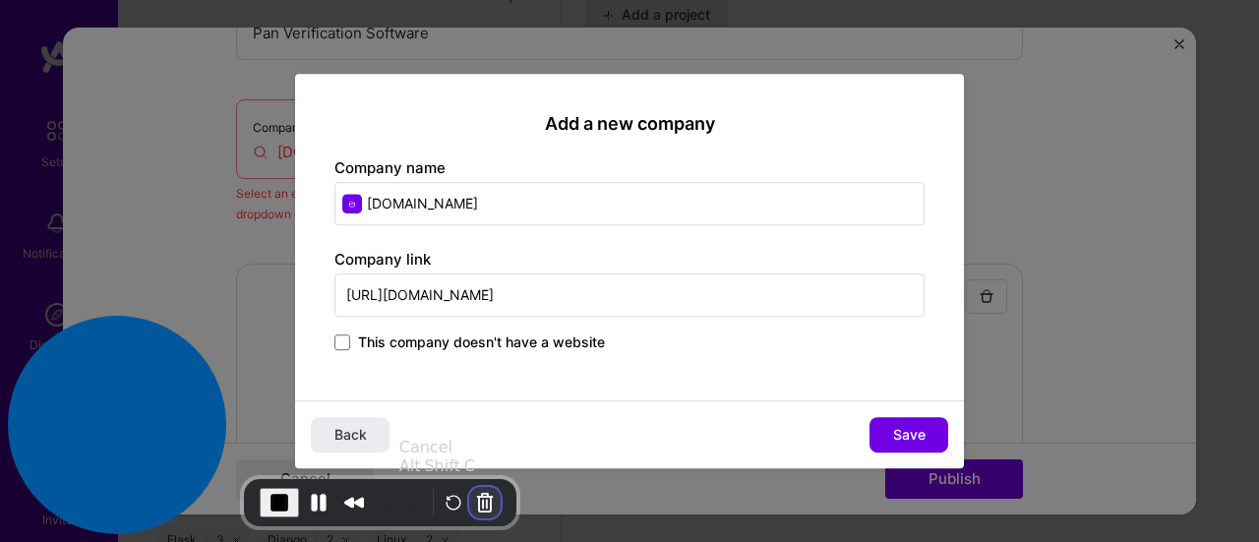
click at [478, 500] on button "Cancel Recording" at bounding box center [484, 502] width 31 height 31
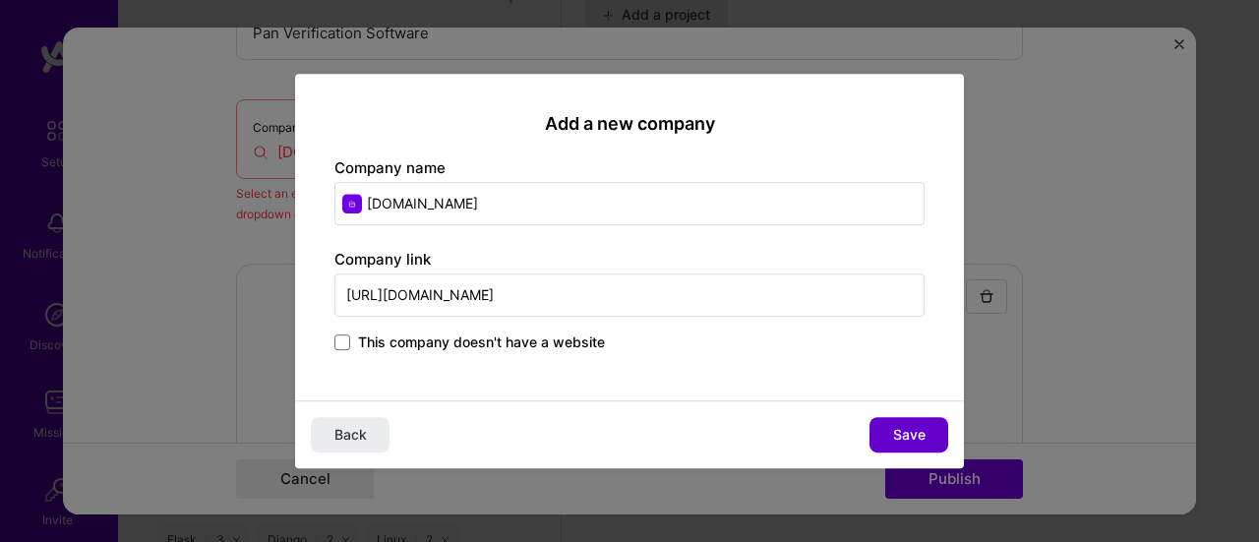
click at [911, 437] on span "Save" at bounding box center [909, 435] width 32 height 20
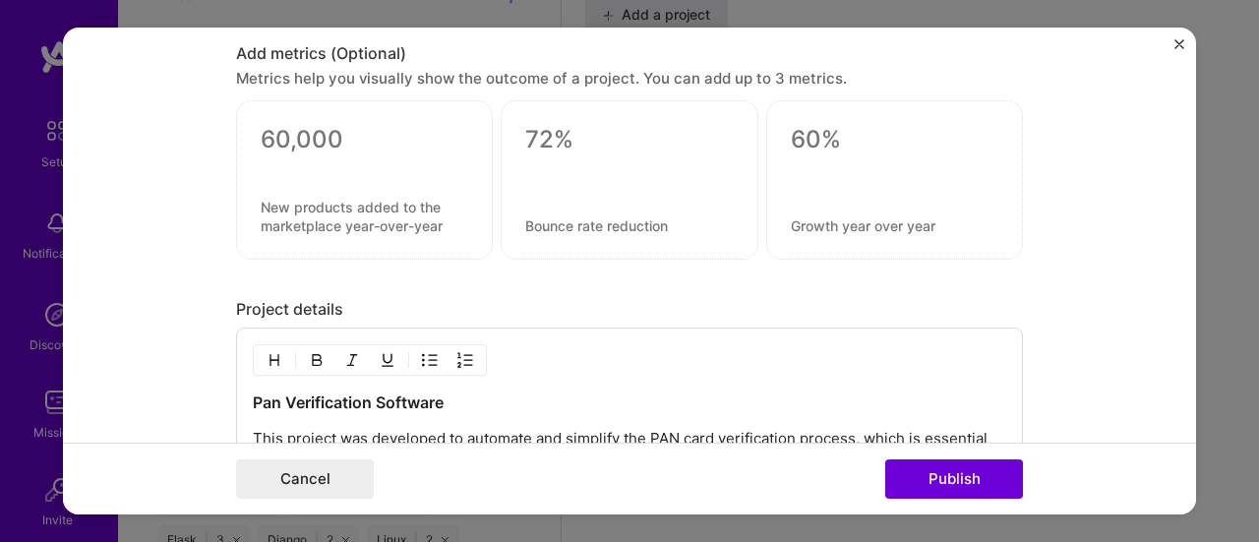
scroll to position [2416, 0]
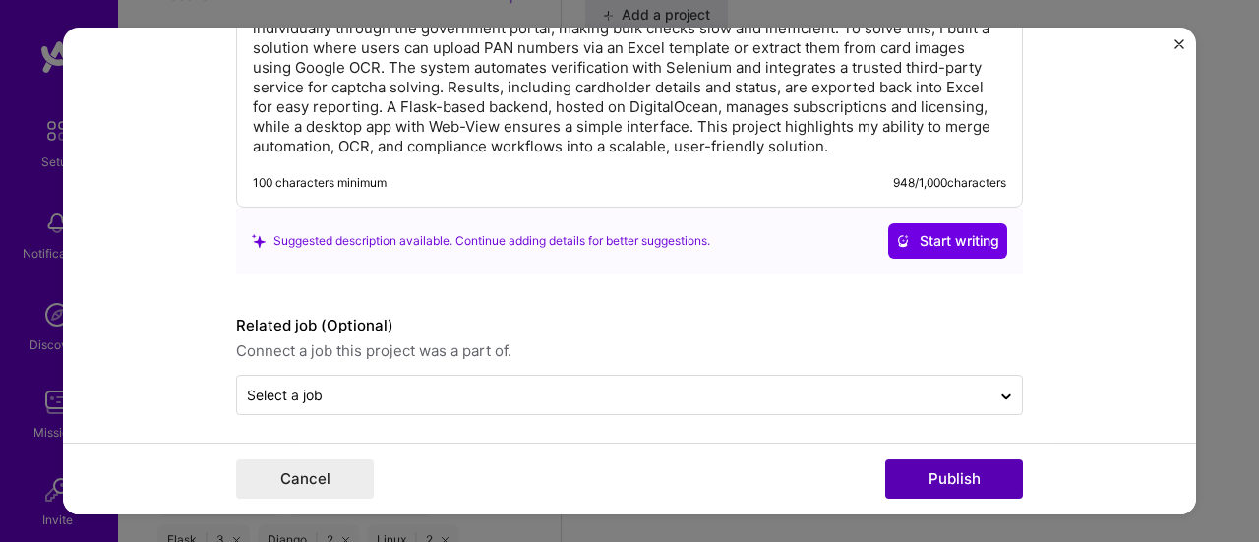
click at [942, 474] on button "Publish" at bounding box center [954, 478] width 138 height 39
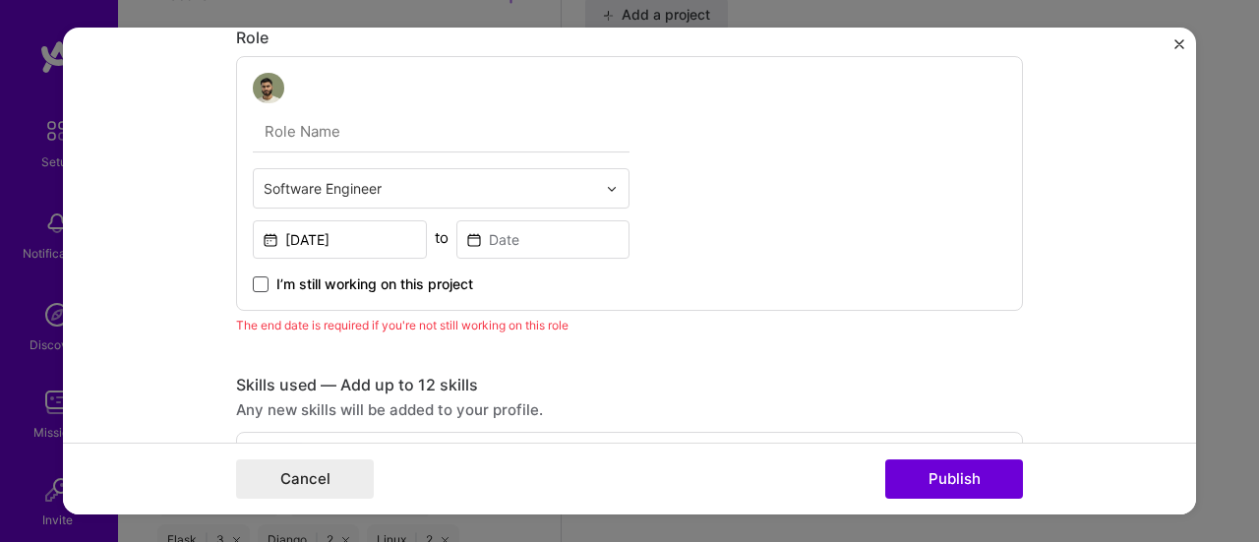
click at [256, 280] on span at bounding box center [261, 285] width 16 height 16
click at [0, 0] on input "I’m still working on this project" at bounding box center [0, 0] width 0 height 0
click at [951, 478] on button "Publish" at bounding box center [954, 478] width 138 height 39
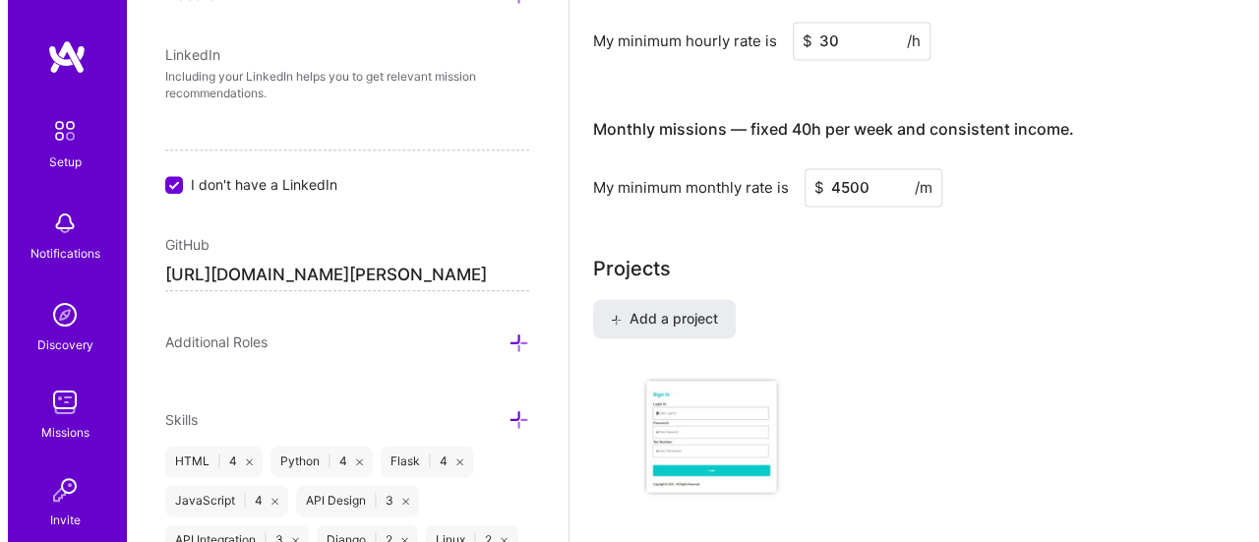
scroll to position [1616, 0]
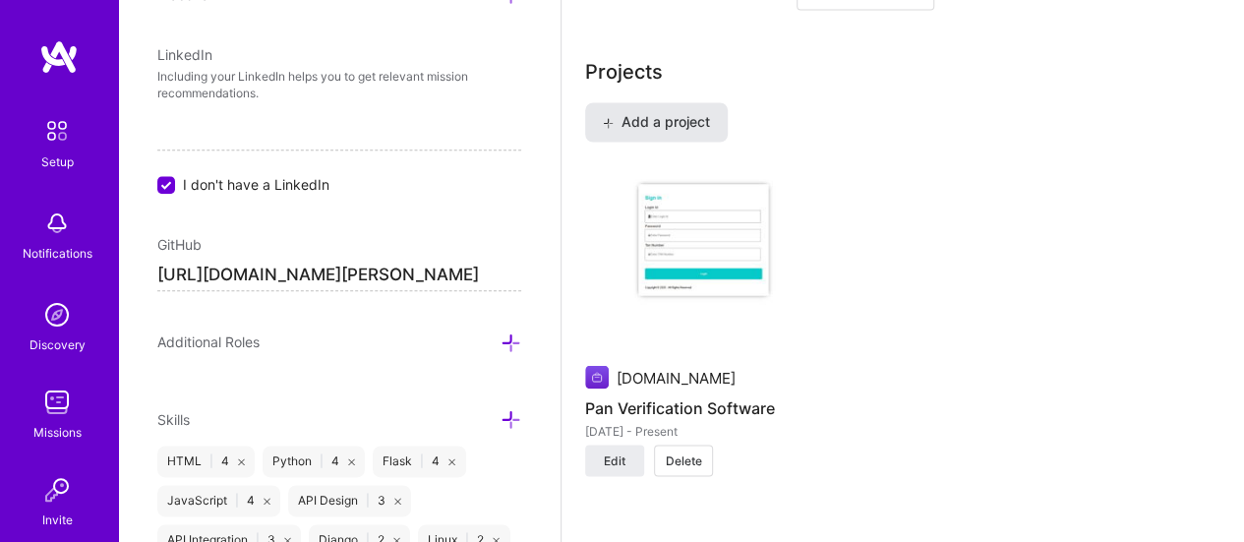
click at [647, 113] on span "Add a project" at bounding box center [656, 122] width 107 height 20
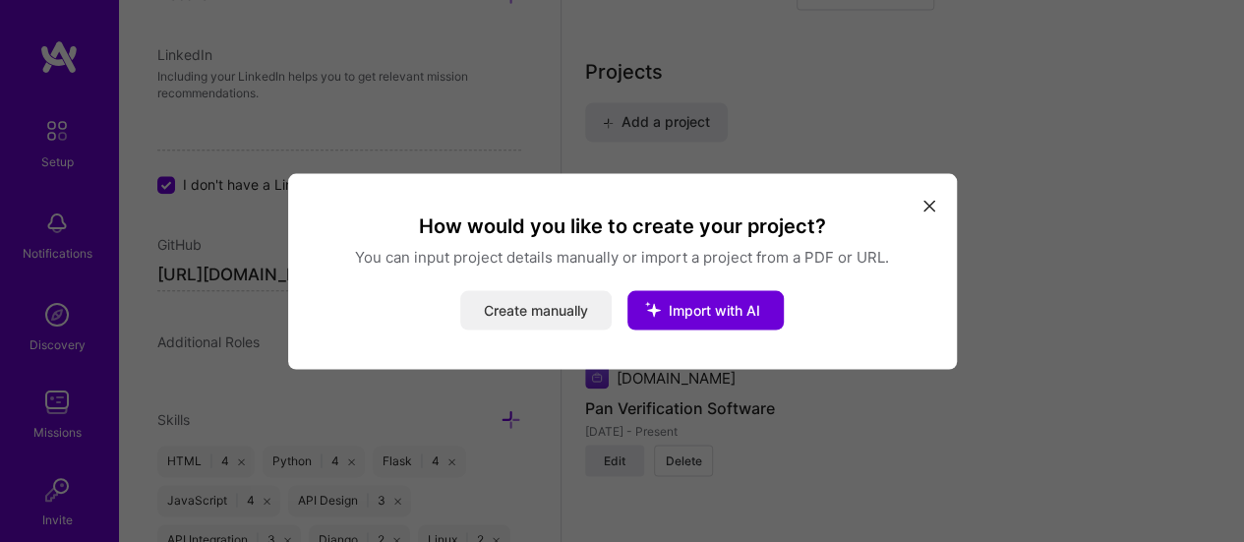
click at [522, 310] on button "Create manually" at bounding box center [535, 309] width 151 height 39
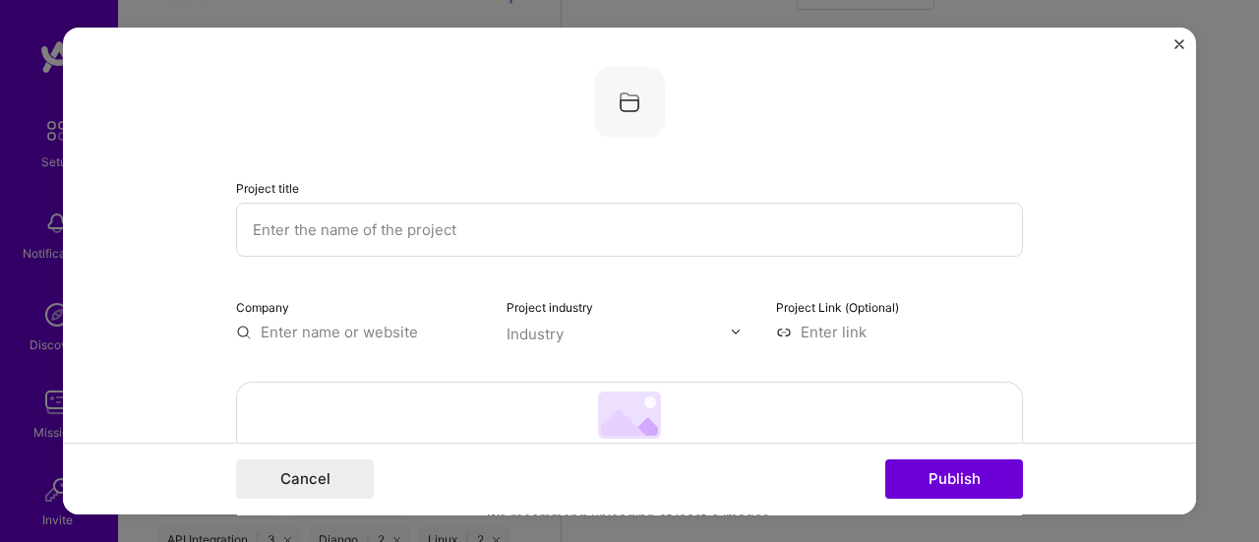
click at [594, 229] on input "text" at bounding box center [629, 230] width 787 height 54
type input "DOP Agent Software"
click at [304, 334] on input "text" at bounding box center [359, 332] width 247 height 21
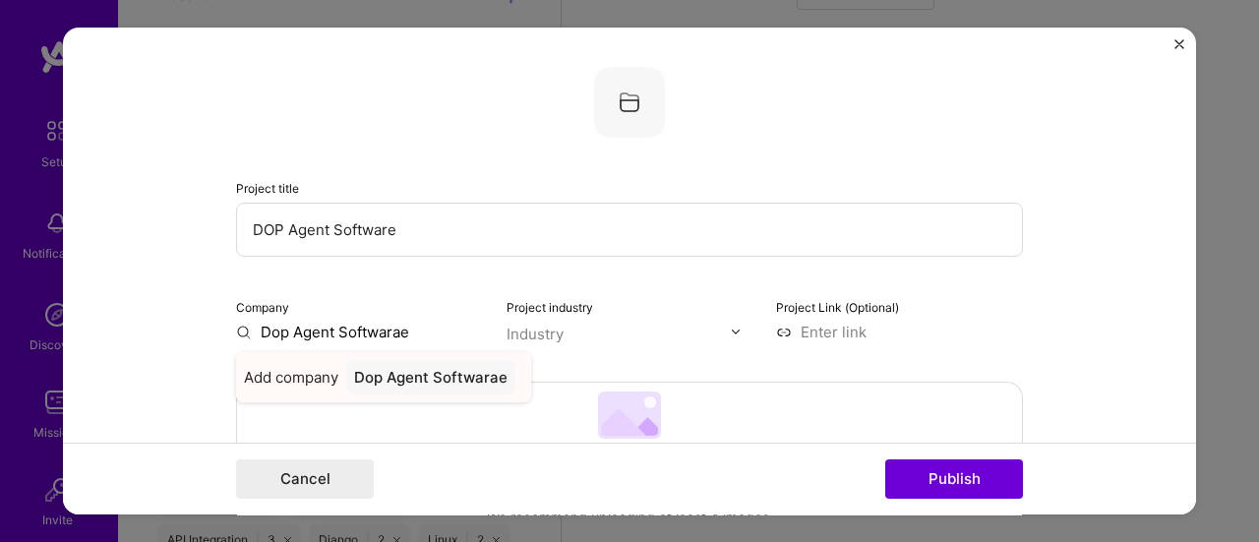
type input "Dop Agent Softwarae"
click at [295, 382] on span "Add company" at bounding box center [291, 377] width 94 height 21
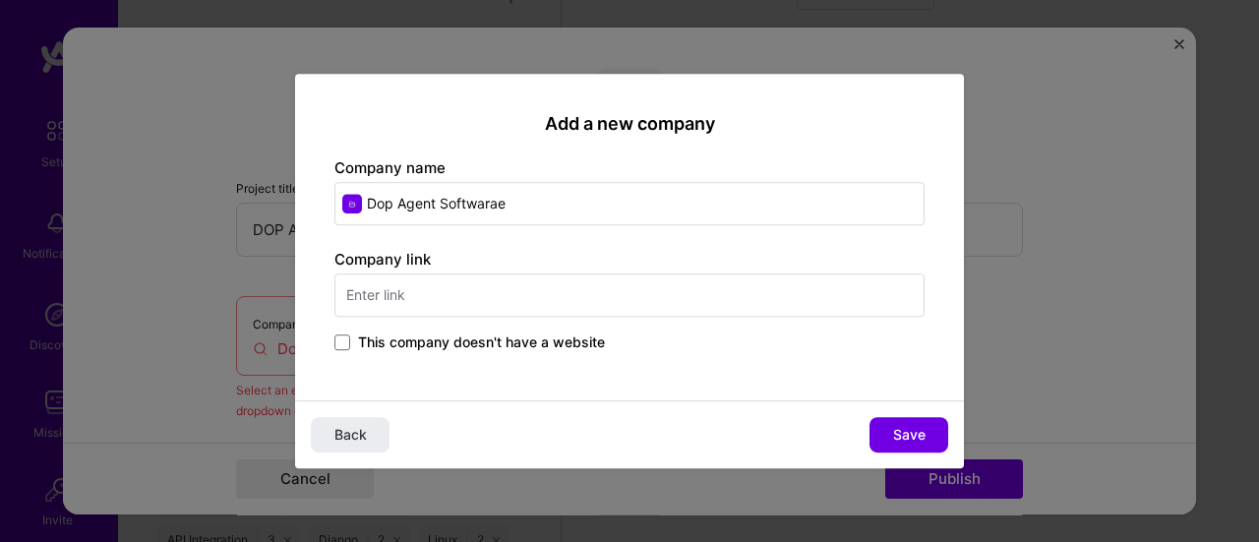
click at [494, 290] on input "text" at bounding box center [629, 294] width 590 height 43
type input "[DOMAIN_NAME]"
click at [902, 437] on span "Save" at bounding box center [909, 435] width 32 height 20
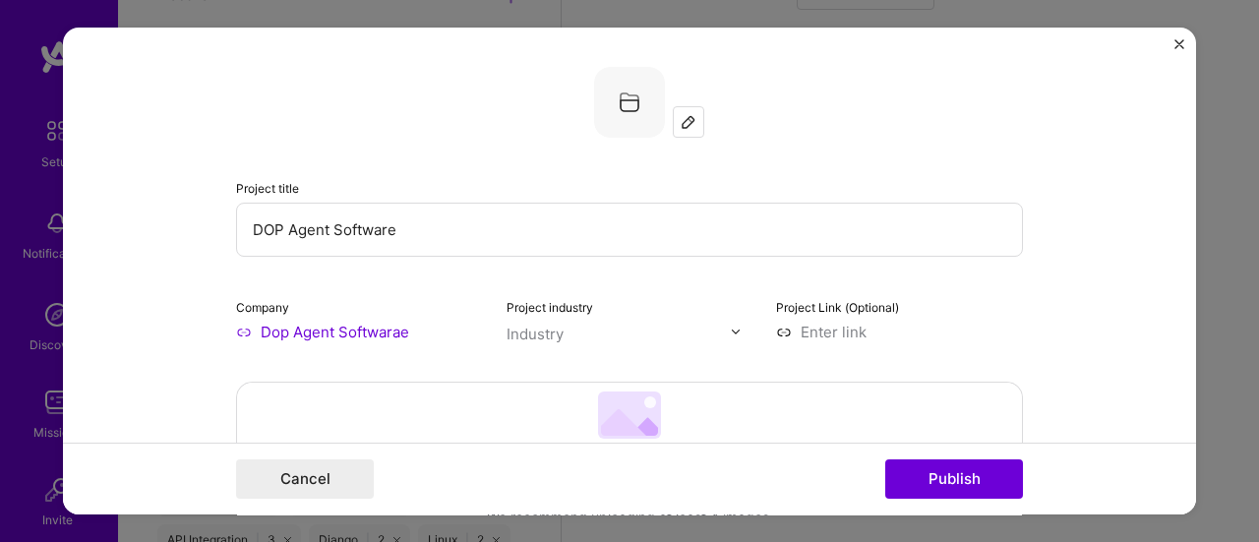
click at [730, 329] on img at bounding box center [736, 331] width 12 height 12
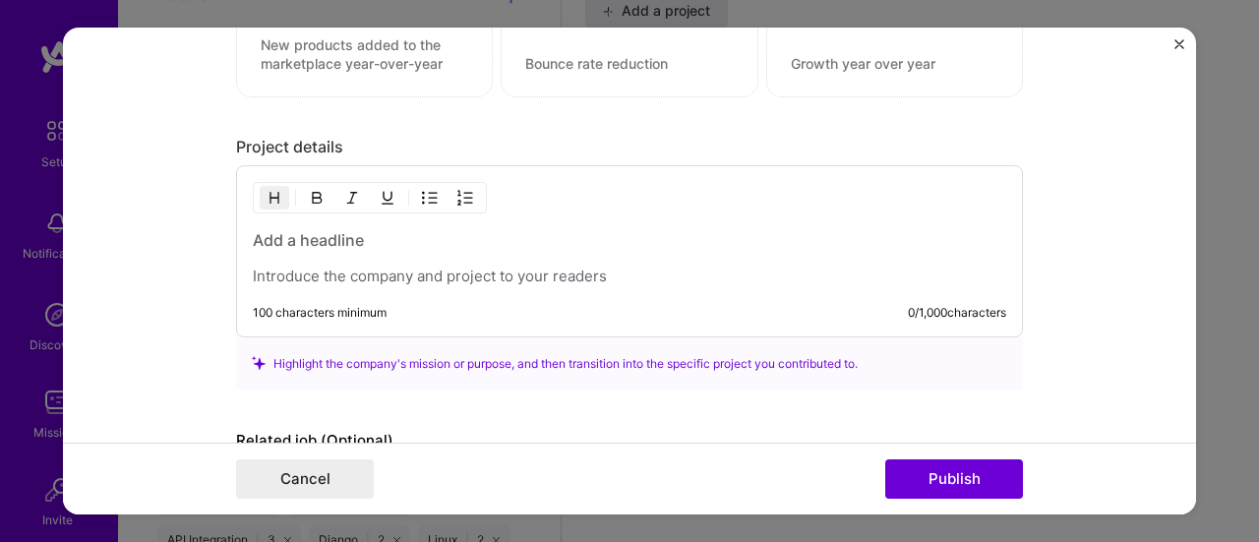
scroll to position [1569, 0]
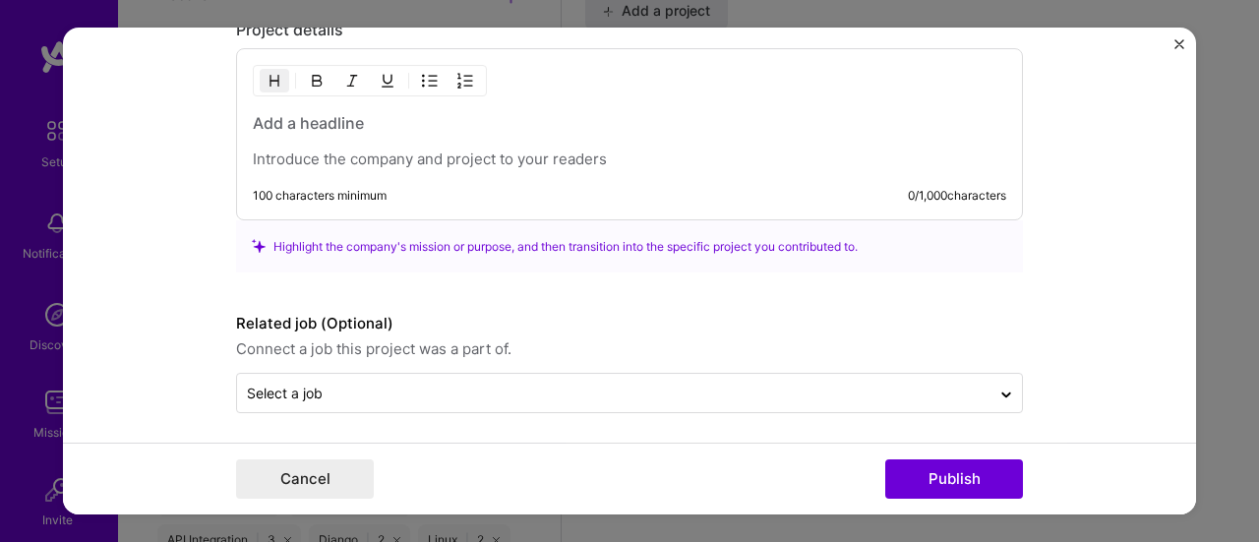
click at [399, 125] on h3 at bounding box center [629, 123] width 753 height 22
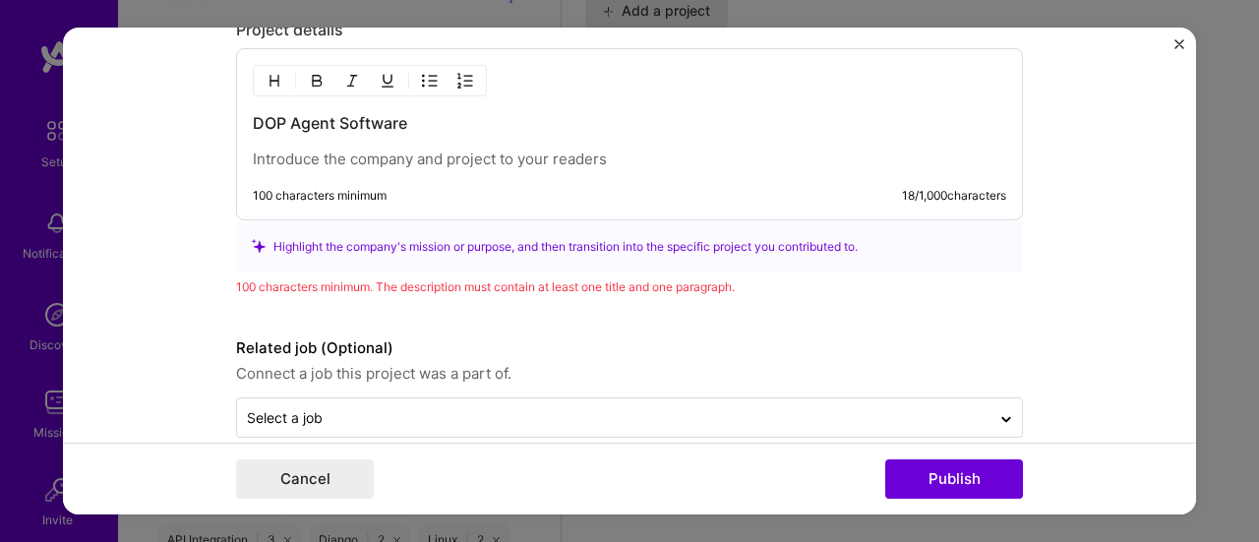
click at [581, 160] on p at bounding box center [629, 159] width 753 height 20
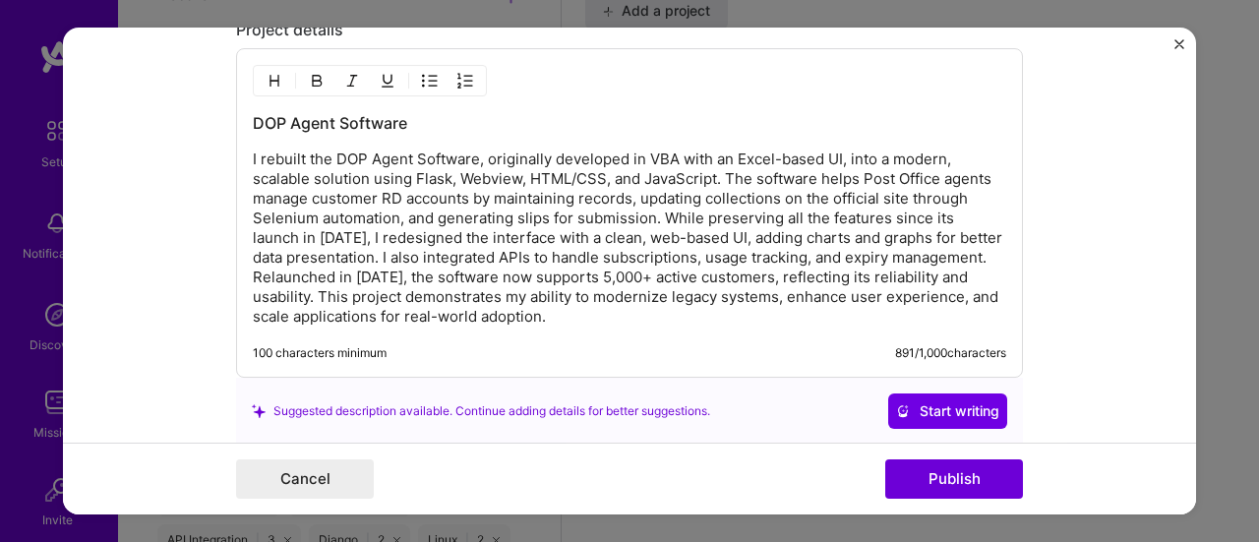
click at [652, 182] on p "I rebuilt the DOP Agent Software, originally developed in VBA with an Excel-bas…" at bounding box center [629, 237] width 753 height 177
click at [925, 182] on p "I rebuilt the DOP Agent Software, originally developed in VBA with an Excel-bas…" at bounding box center [629, 237] width 753 height 177
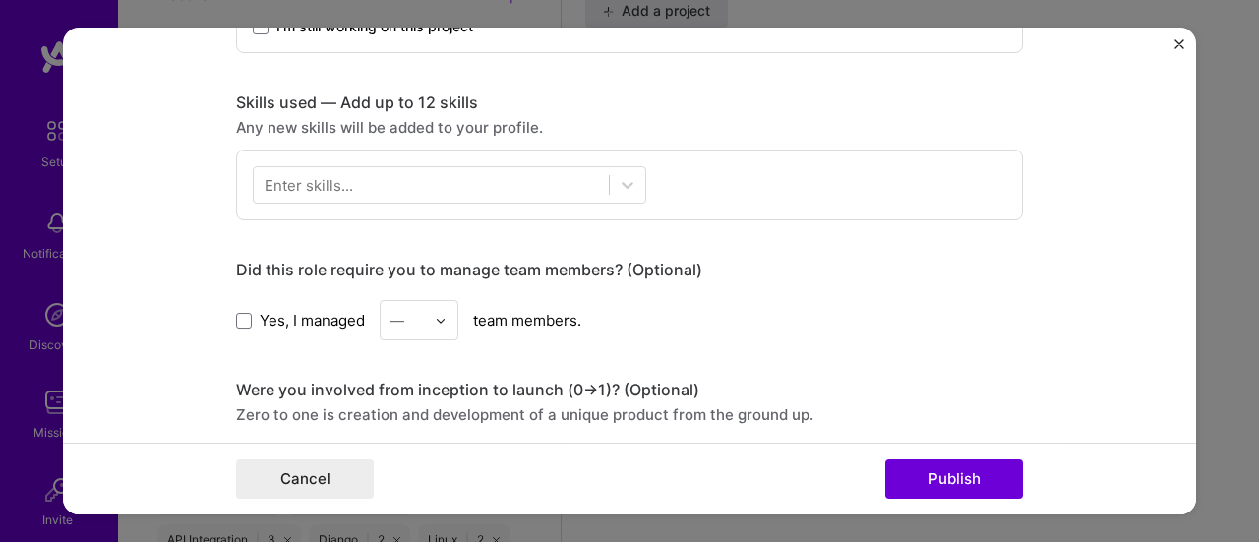
scroll to position [867, 0]
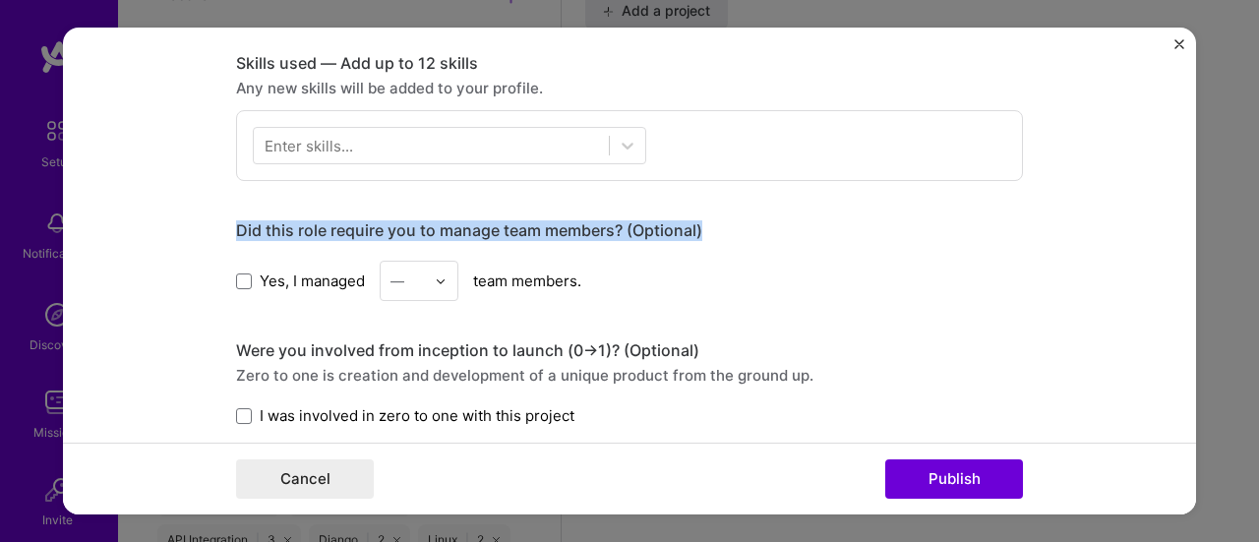
drag, startPoint x: 222, startPoint y: 223, endPoint x: 842, endPoint y: 216, distance: 619.5
click at [842, 216] on form "Project title DOP Agent Software Company Dop Agent Softwarae Project industry I…" at bounding box center [629, 272] width 1133 height 488
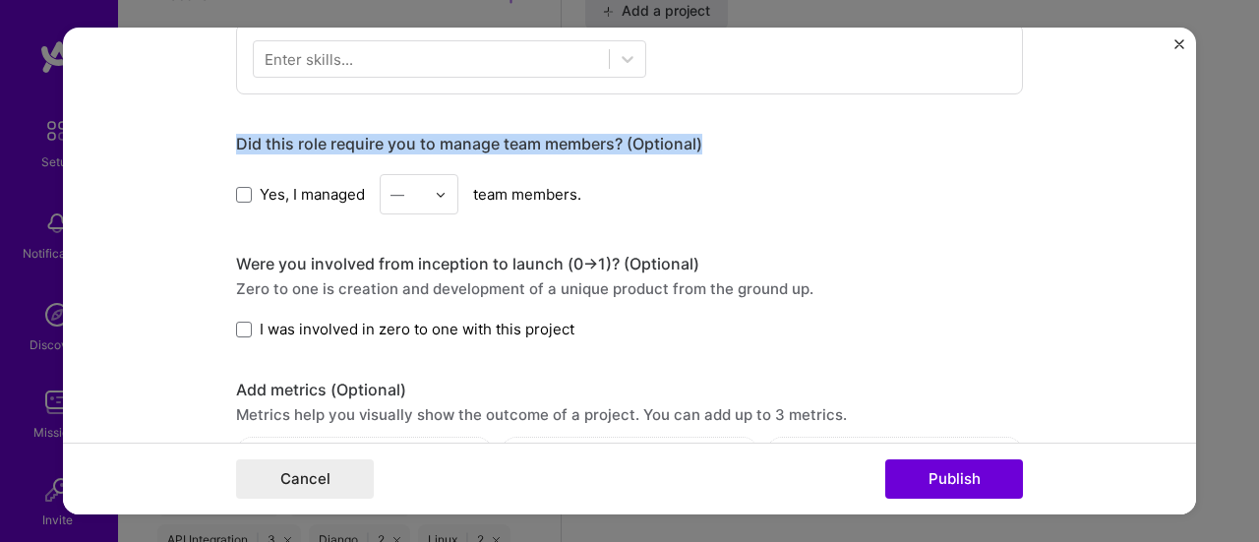
scroll to position [981, 0]
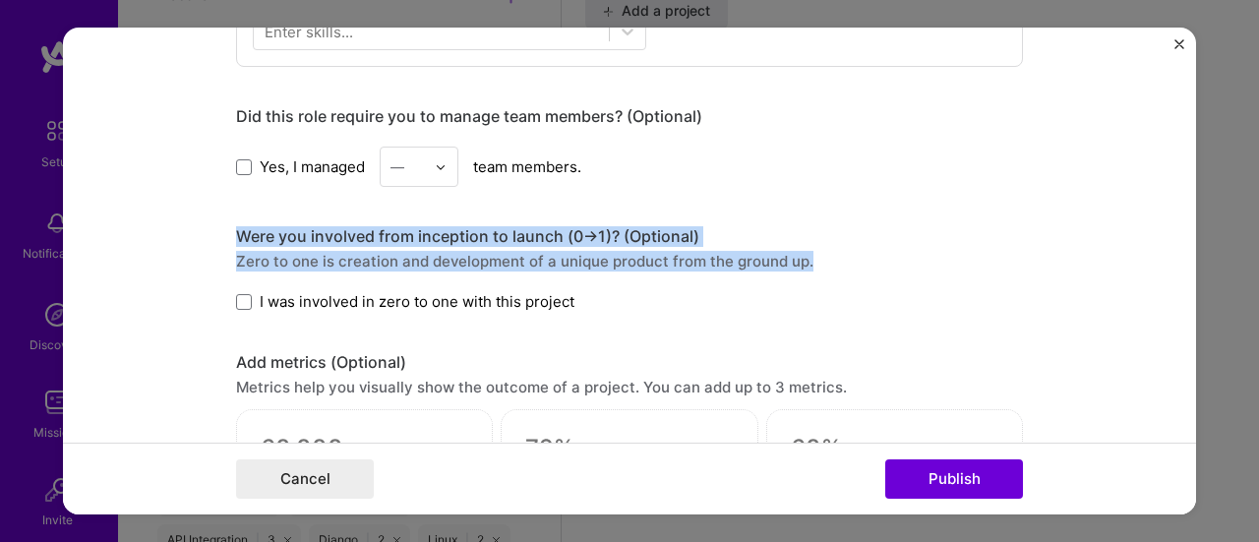
drag, startPoint x: 218, startPoint y: 231, endPoint x: 852, endPoint y: 251, distance: 633.5
click at [852, 251] on form "Project title DOP Agent Software Company Dop Agent Softwarae Project industry I…" at bounding box center [629, 272] width 1133 height 488
copy div "Were you involved from inception to launch (0 -> 1)? (Optional) Zero to one is …"
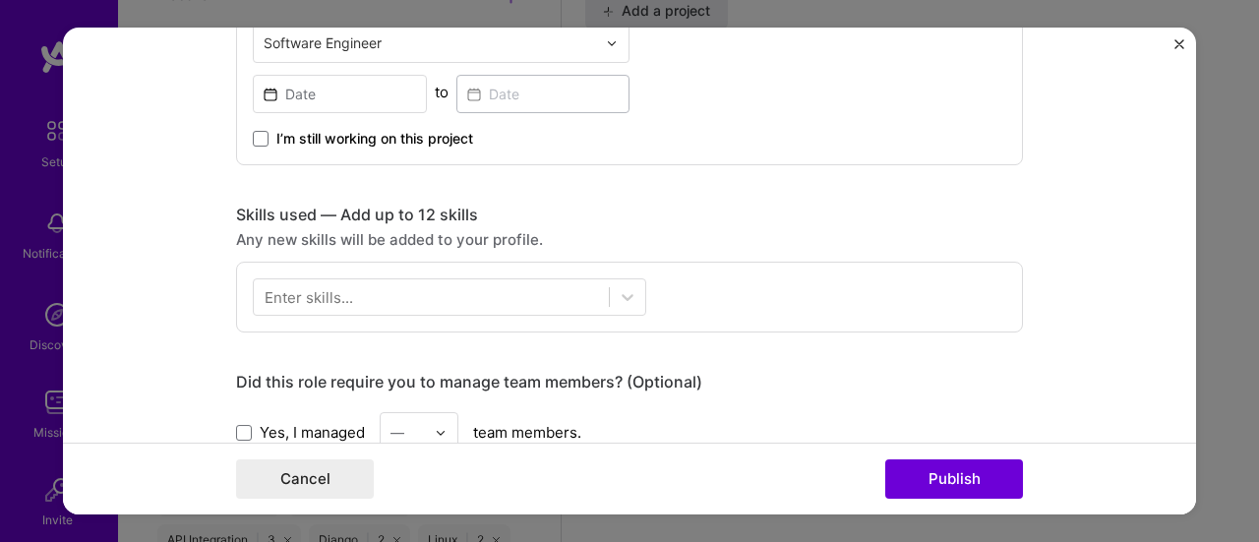
scroll to position [718, 0]
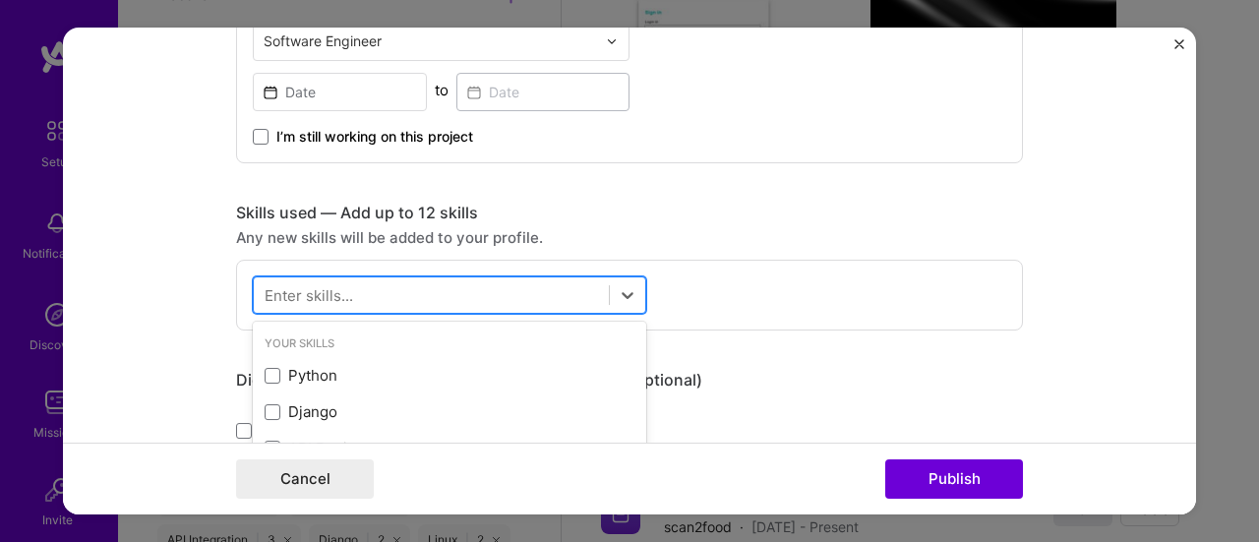
click at [547, 286] on div at bounding box center [431, 295] width 355 height 32
type input "pyt"
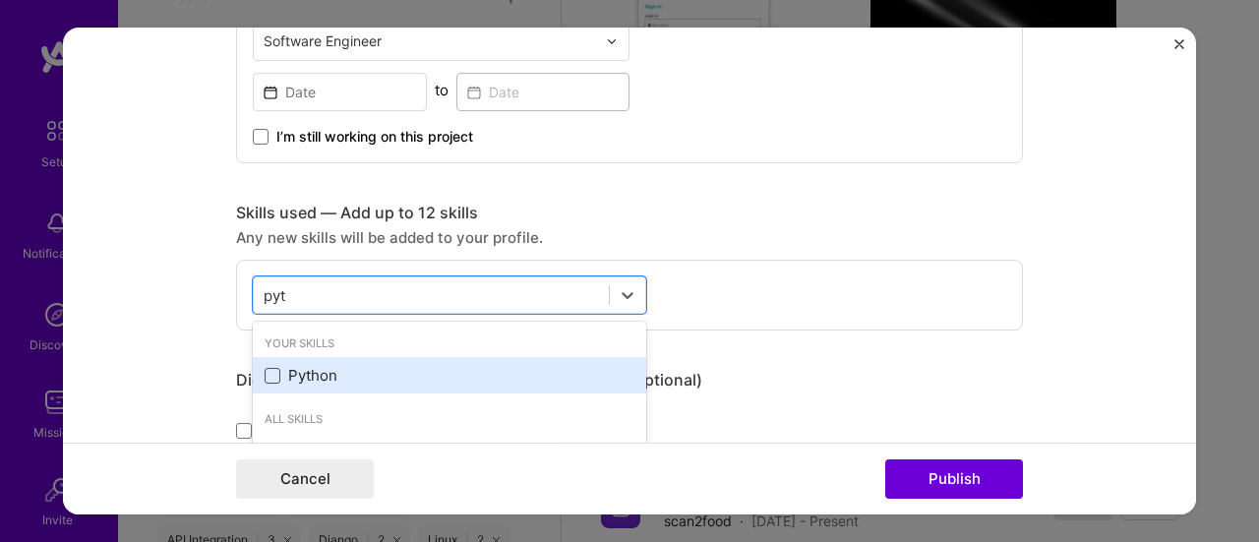
click at [267, 371] on span at bounding box center [273, 376] width 16 height 16
click at [0, 0] on input "checkbox" at bounding box center [0, 0] width 0 height 0
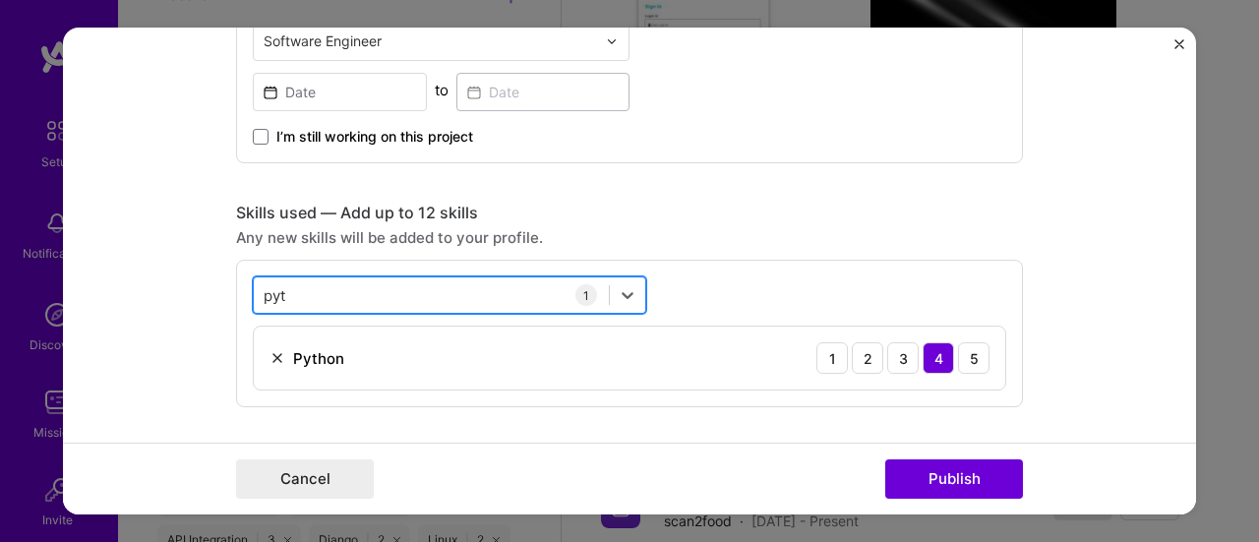
click at [464, 289] on div "pyt pyt" at bounding box center [431, 295] width 355 height 32
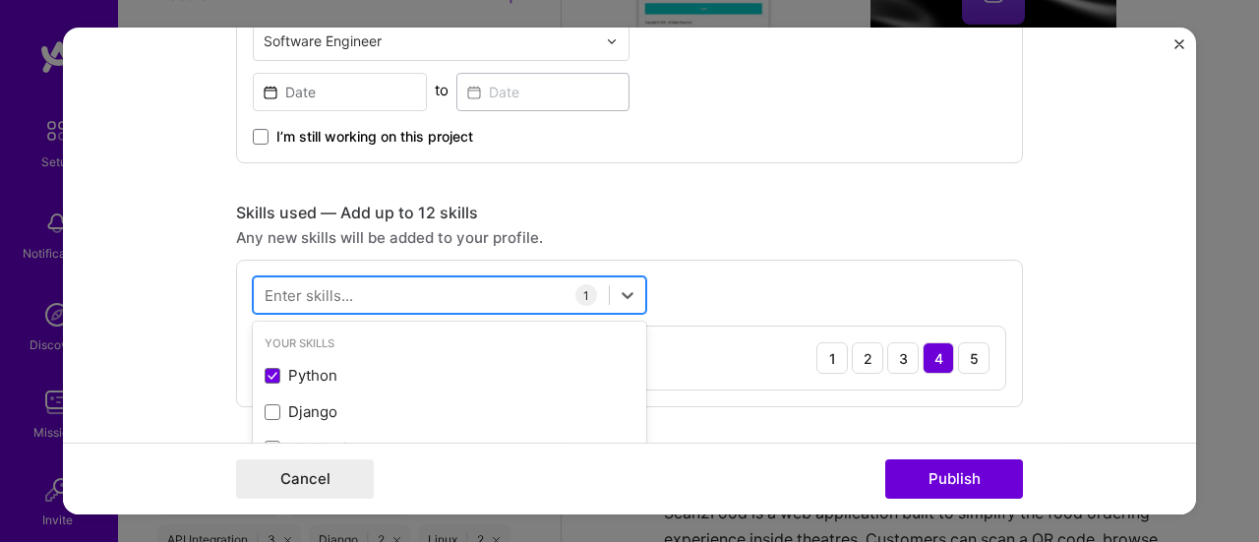
scroll to position [1886, 0]
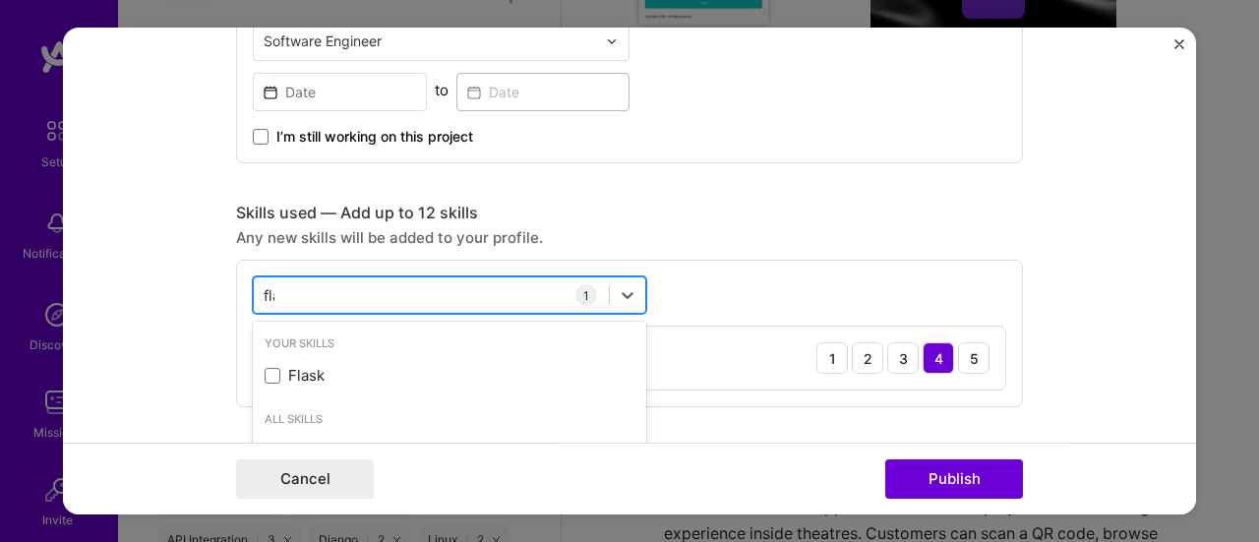
type input "flask"
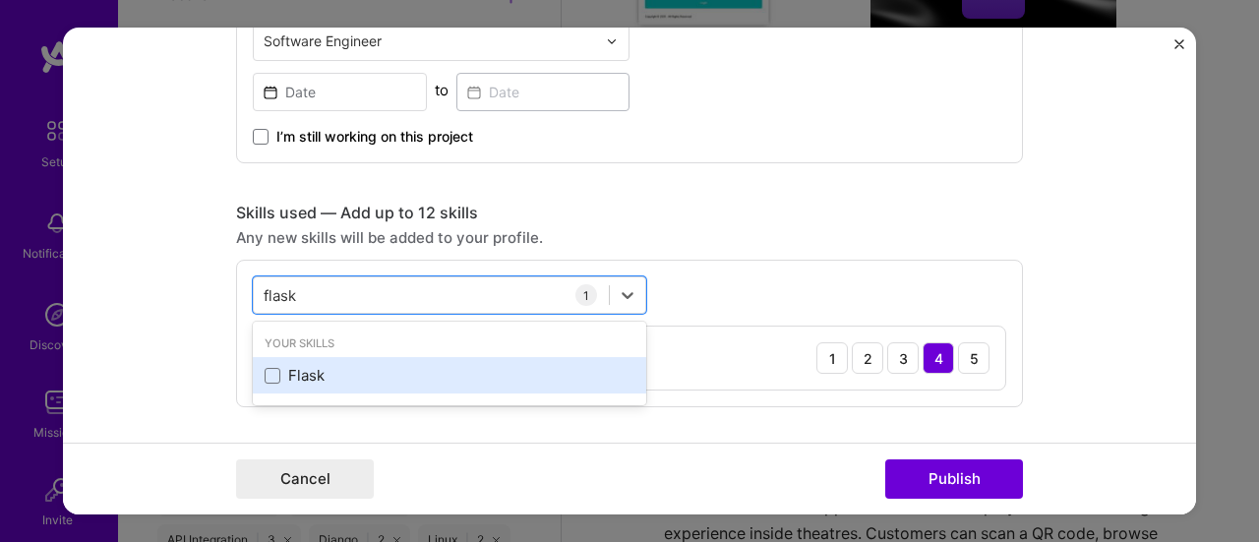
click at [324, 369] on div "Flask" at bounding box center [450, 375] width 370 height 21
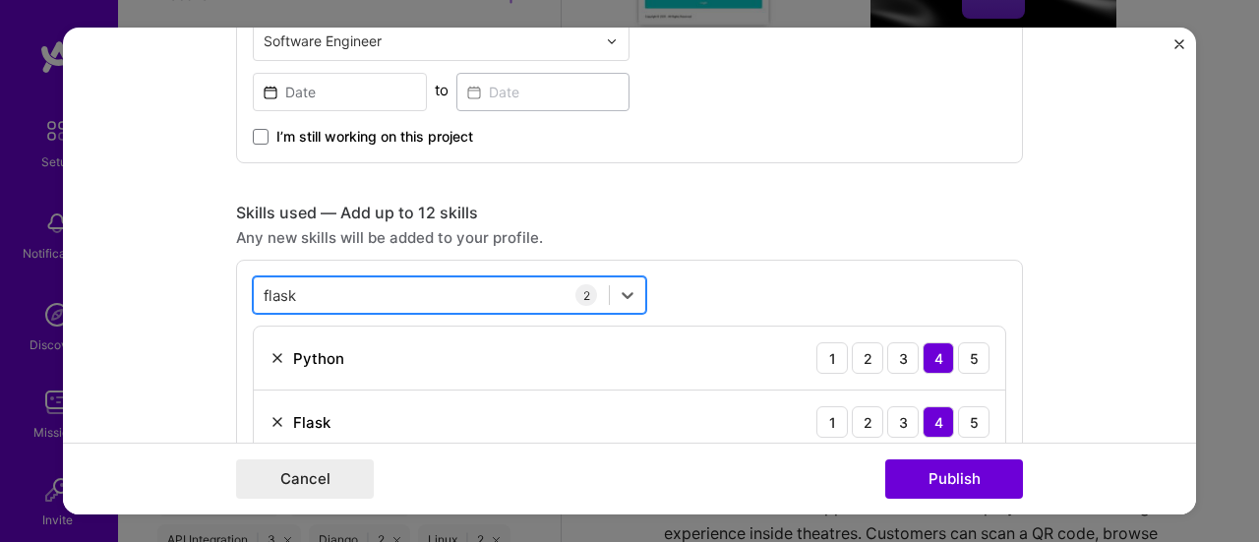
click at [376, 288] on div "flask flask" at bounding box center [431, 295] width 355 height 32
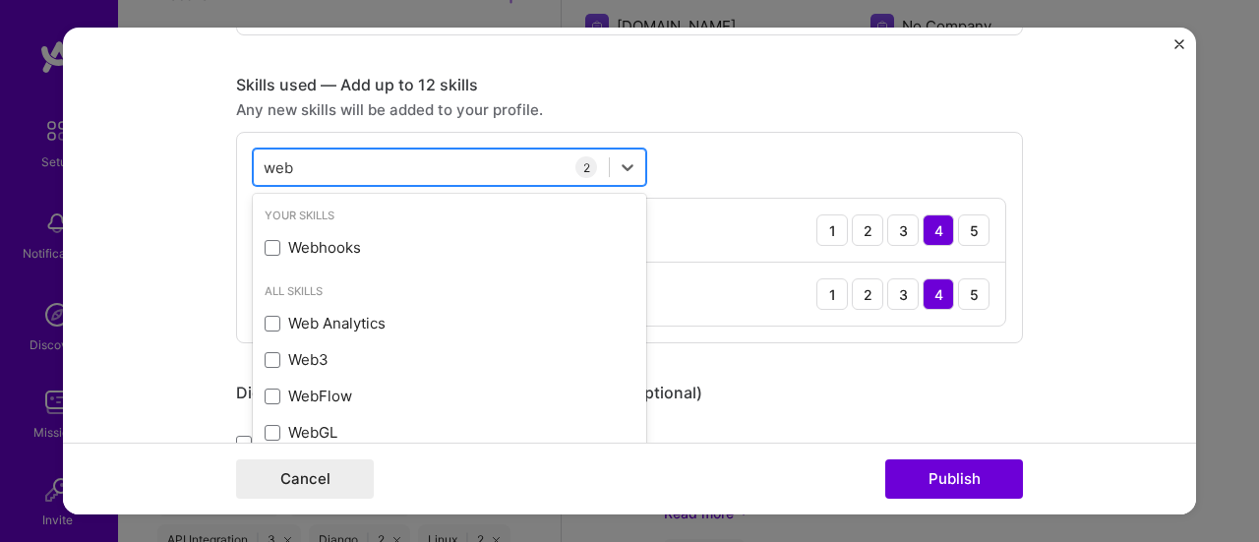
scroll to position [850, 0]
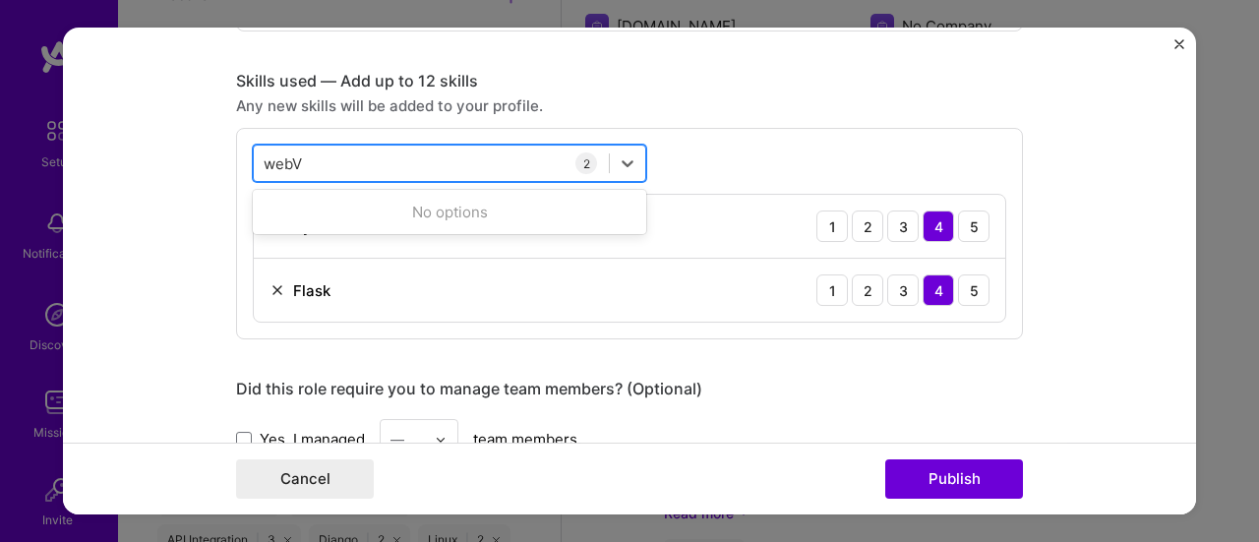
type input "web"
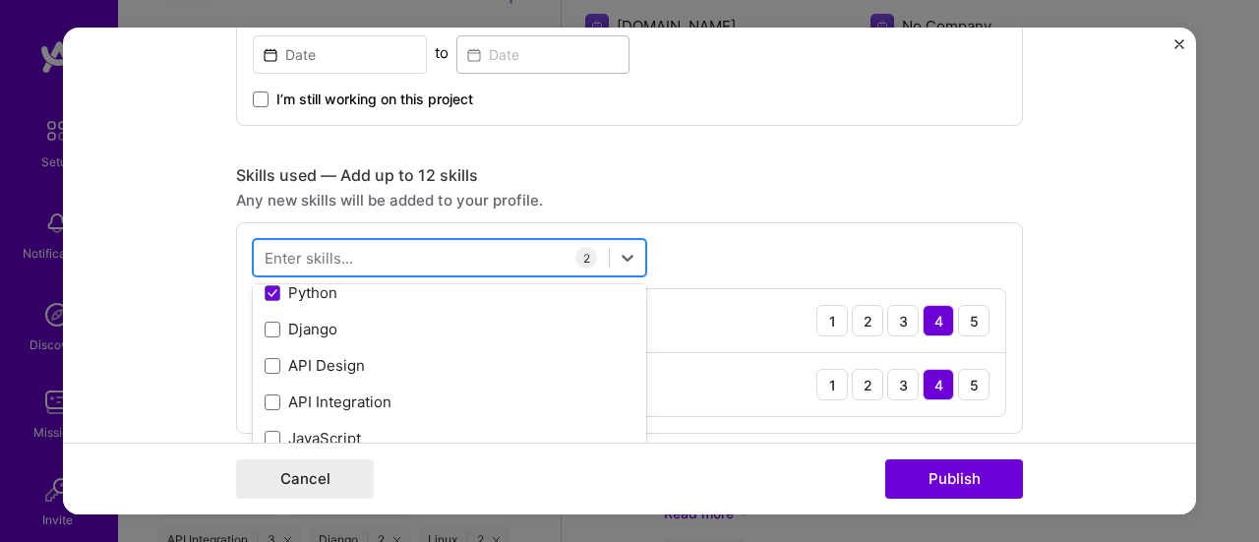
scroll to position [446, 0]
type input "api"
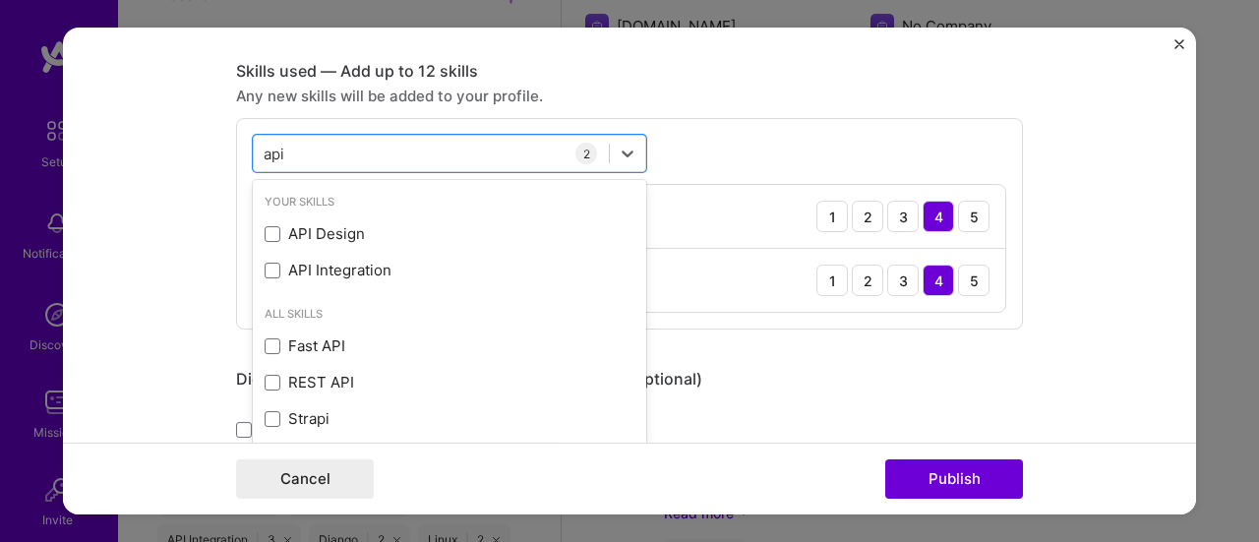
scroll to position [861, 0]
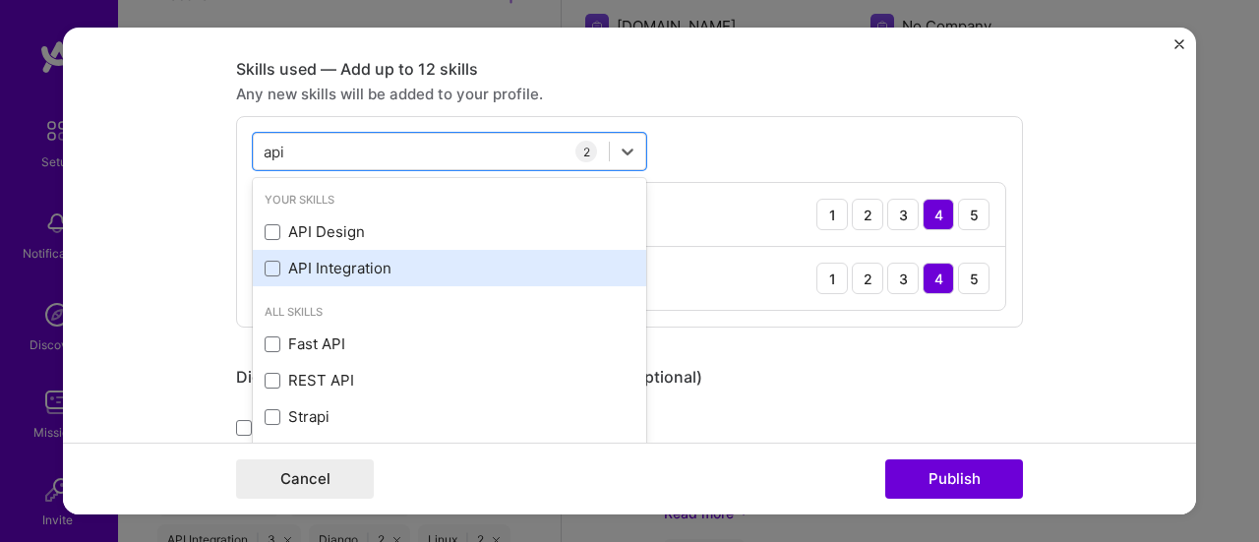
click at [357, 267] on div "API Integration" at bounding box center [450, 268] width 370 height 21
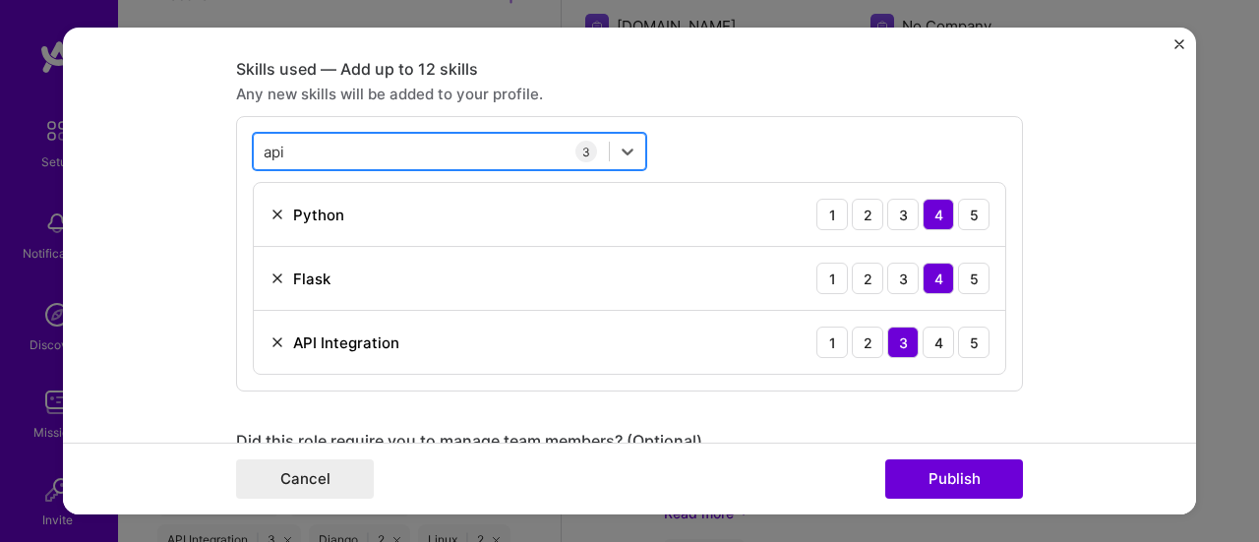
click at [427, 136] on div "api api" at bounding box center [431, 152] width 355 height 32
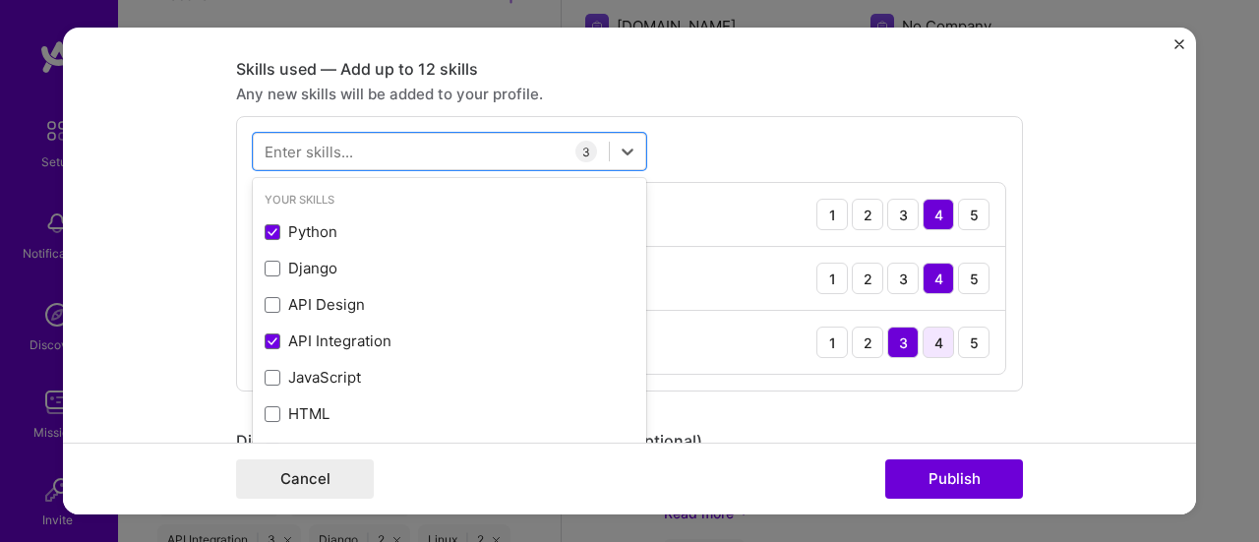
click at [935, 335] on div "4" at bounding box center [937, 342] width 31 height 31
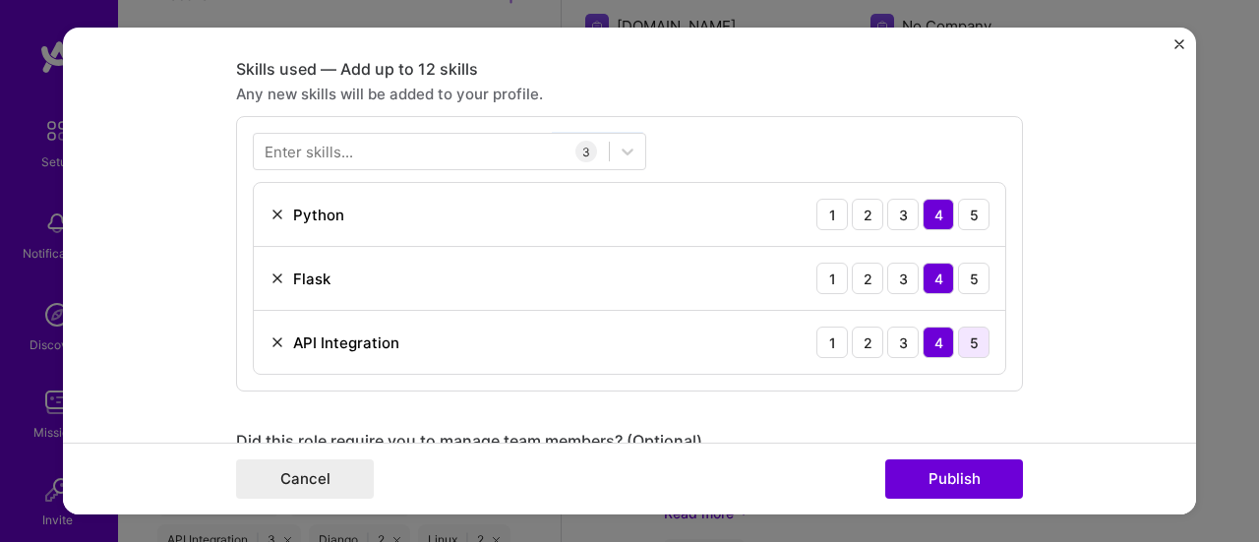
click at [973, 341] on div "5" at bounding box center [973, 342] width 31 height 31
click at [462, 149] on div at bounding box center [431, 152] width 355 height 32
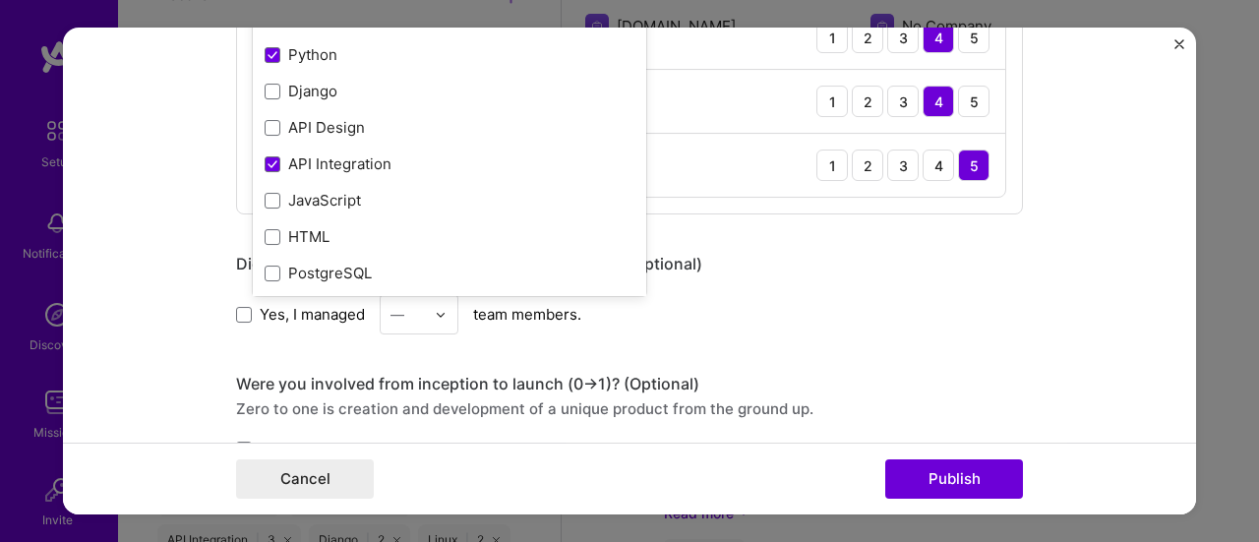
scroll to position [1042, 0]
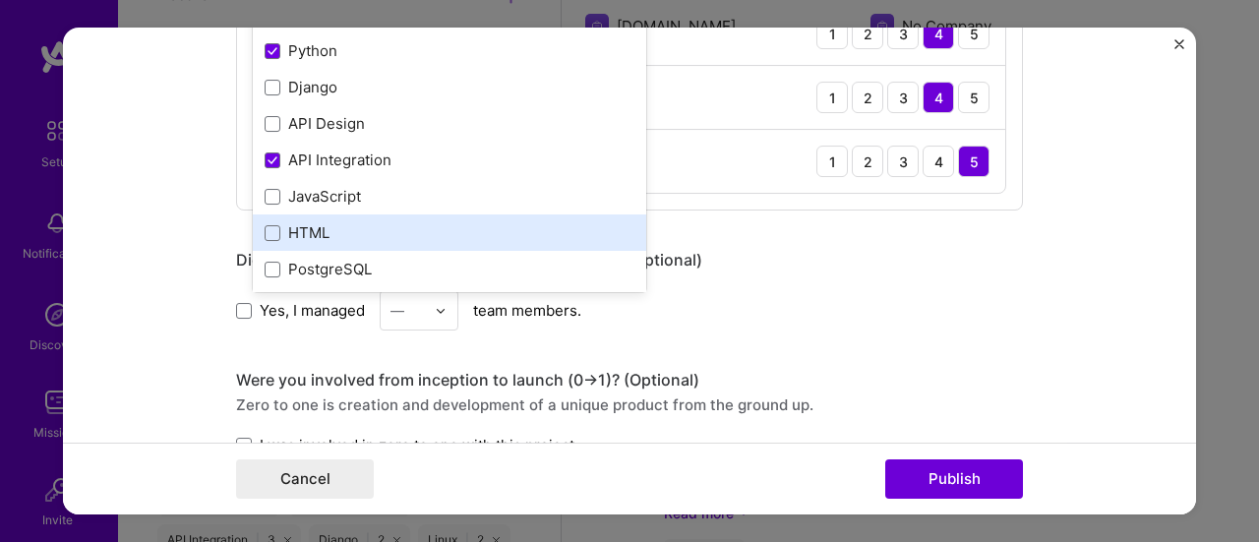
click at [363, 227] on div "HTML" at bounding box center [450, 232] width 370 height 21
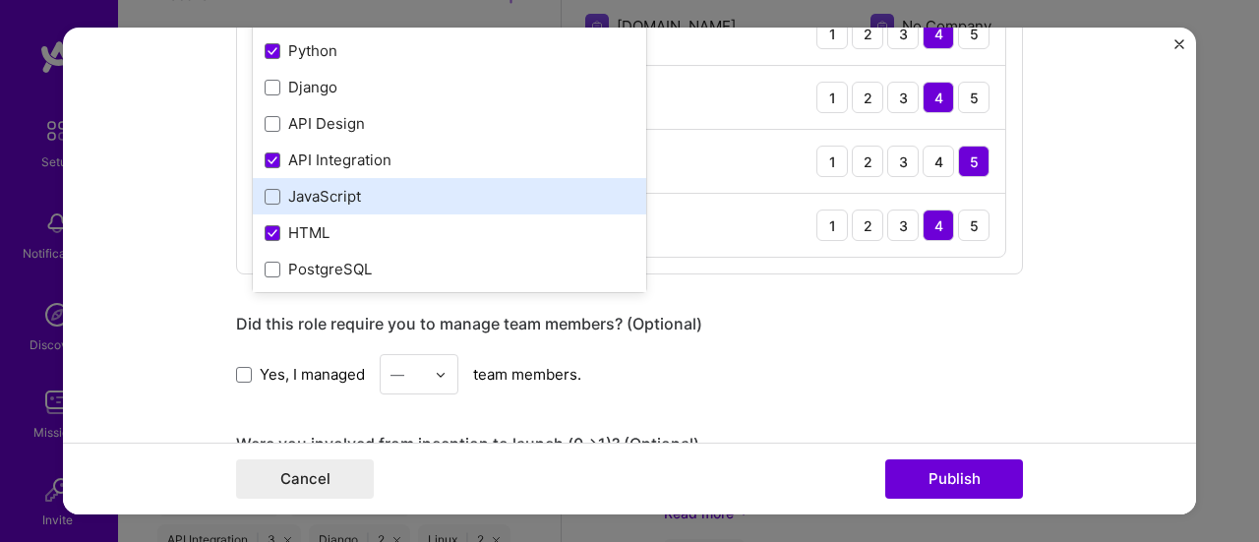
click at [331, 195] on div "JavaScript" at bounding box center [450, 196] width 370 height 21
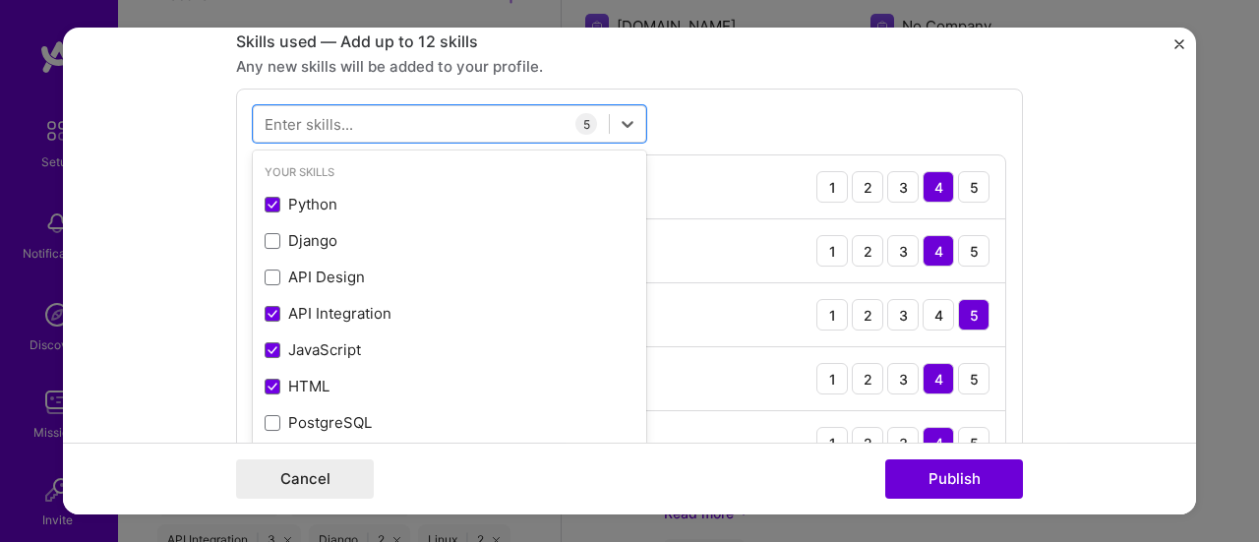
scroll to position [881, 0]
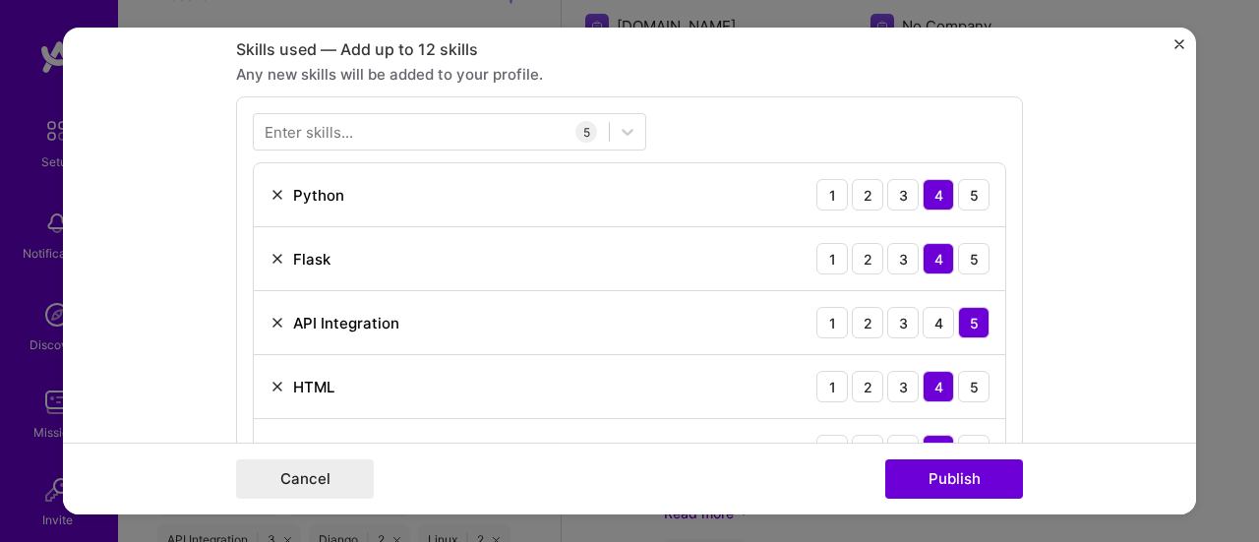
click at [327, 125] on div "Enter skills..." at bounding box center [309, 132] width 88 height 21
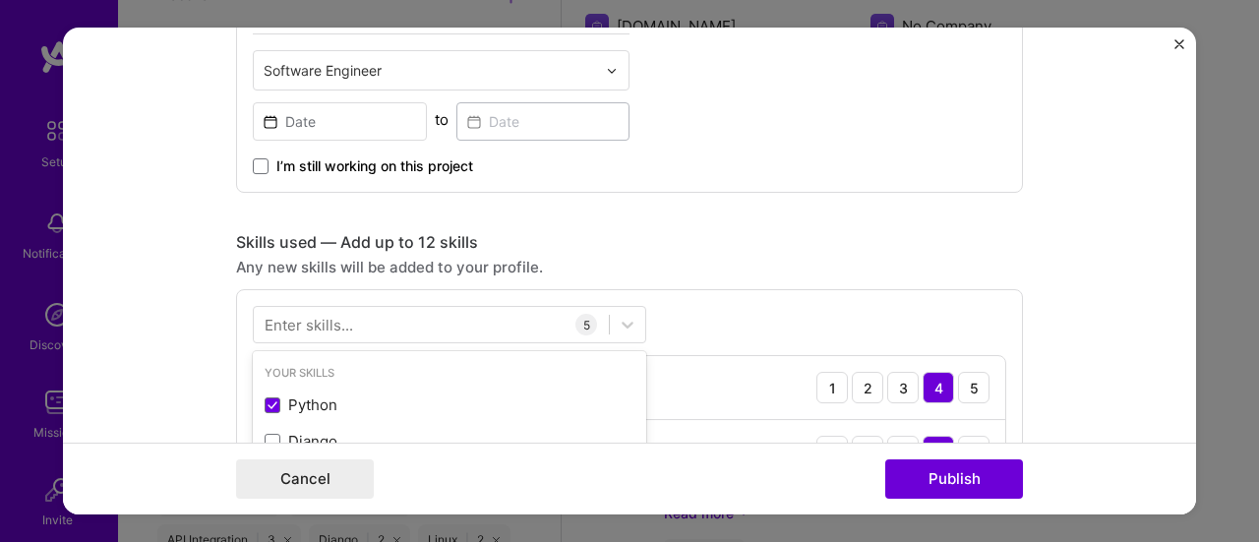
scroll to position [759, 0]
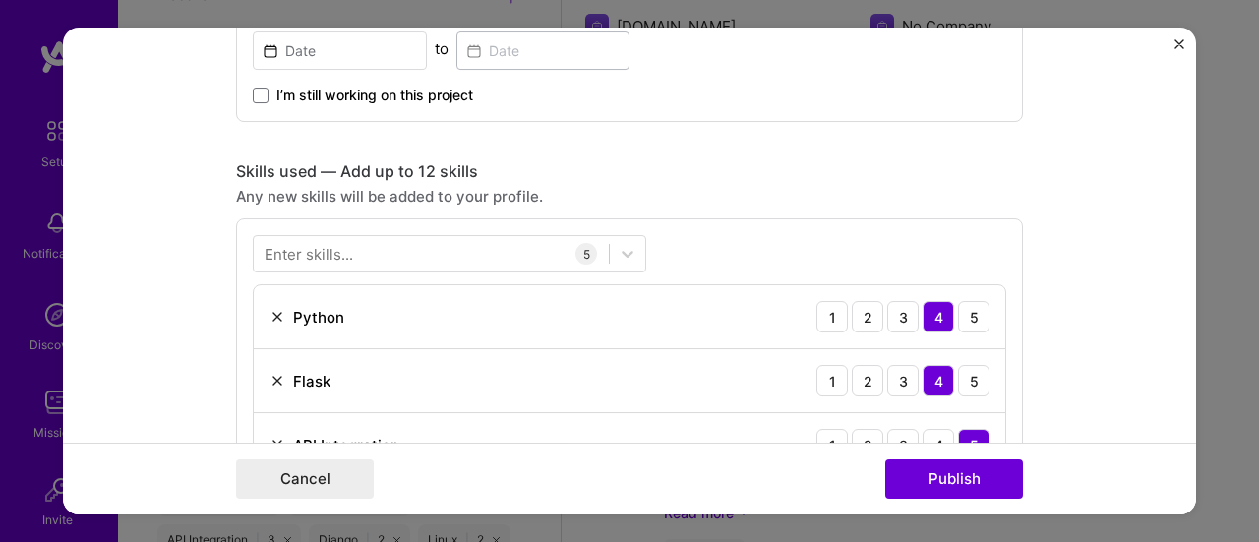
click at [738, 266] on div "Enter skills... 5 Python 1 2 3 4 5 Flask 1 2 3 4 5 API Integration 1 2 3 4 5 HT…" at bounding box center [629, 420] width 787 height 403
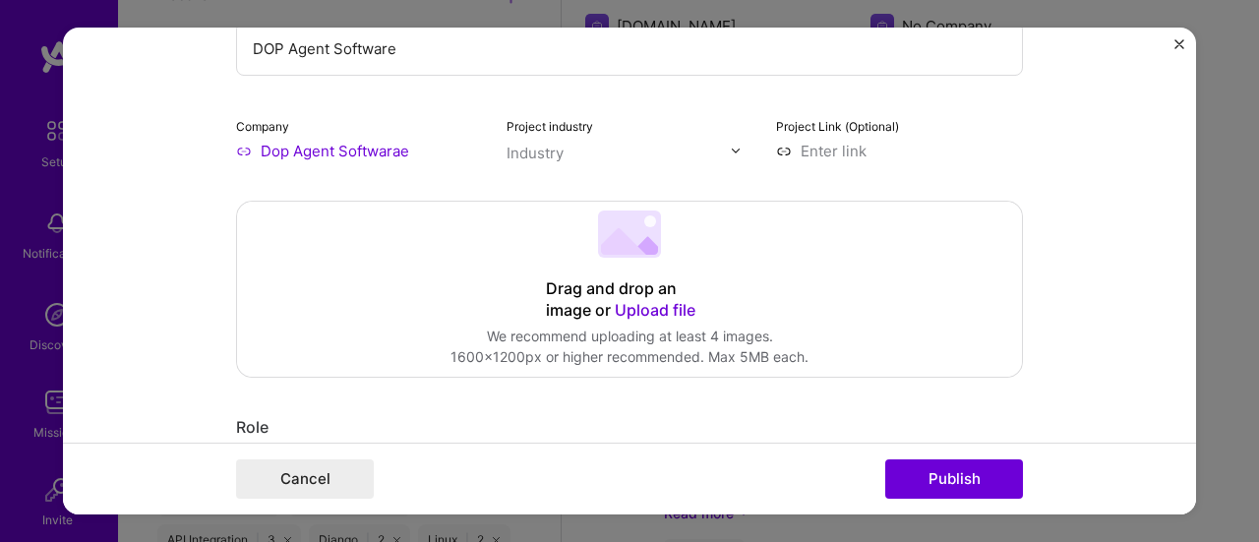
scroll to position [178, 0]
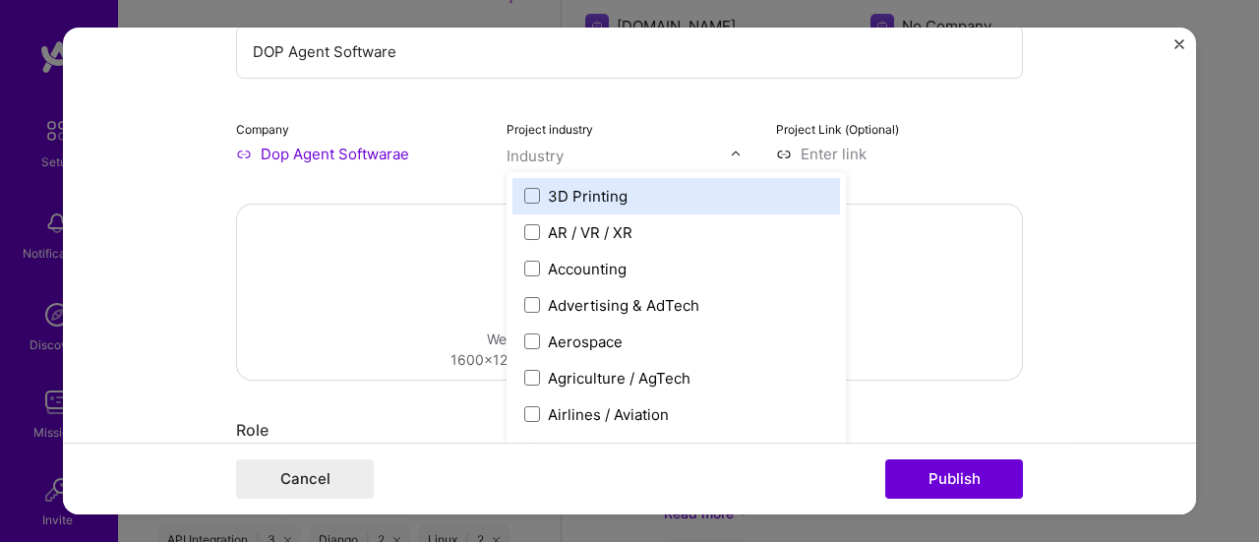
click at [682, 151] on input "text" at bounding box center [618, 156] width 224 height 21
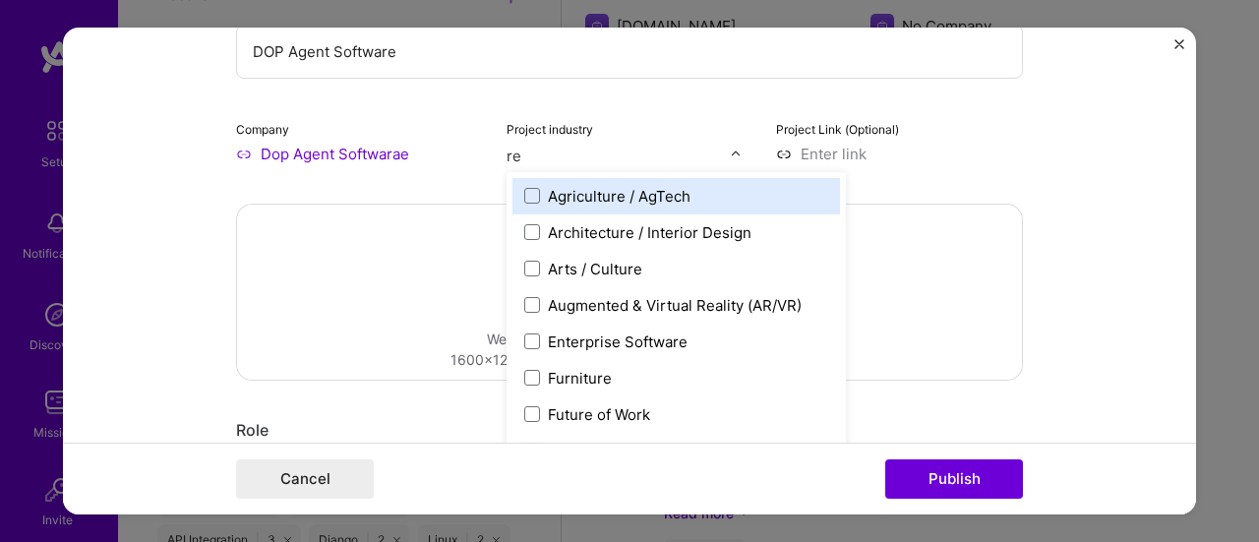
type input "reg"
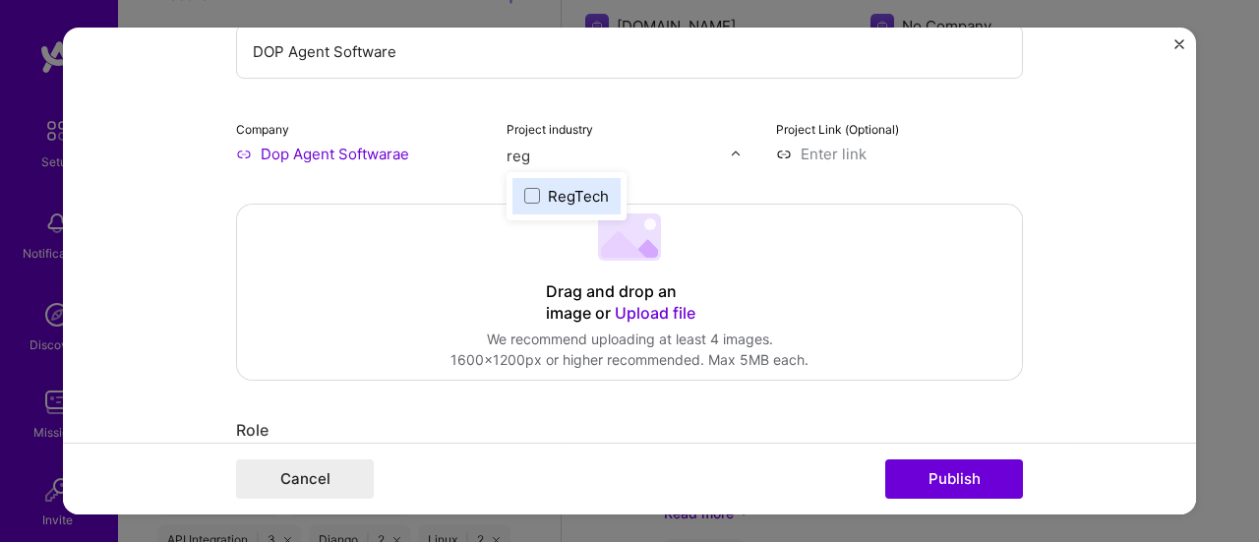
click at [559, 195] on div "RegTech" at bounding box center [578, 196] width 61 height 21
click at [688, 111] on div "Project title DOP Agent Software Company Dop Agent Softwarae Project industry I…" at bounding box center [629, 26] width 787 height 275
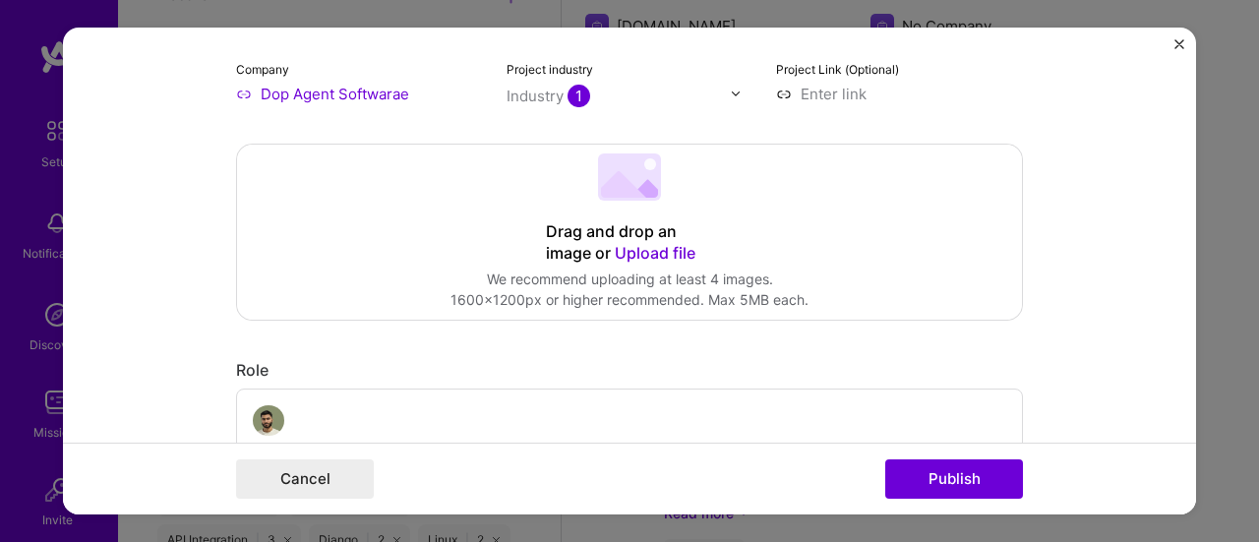
scroll to position [283, 0]
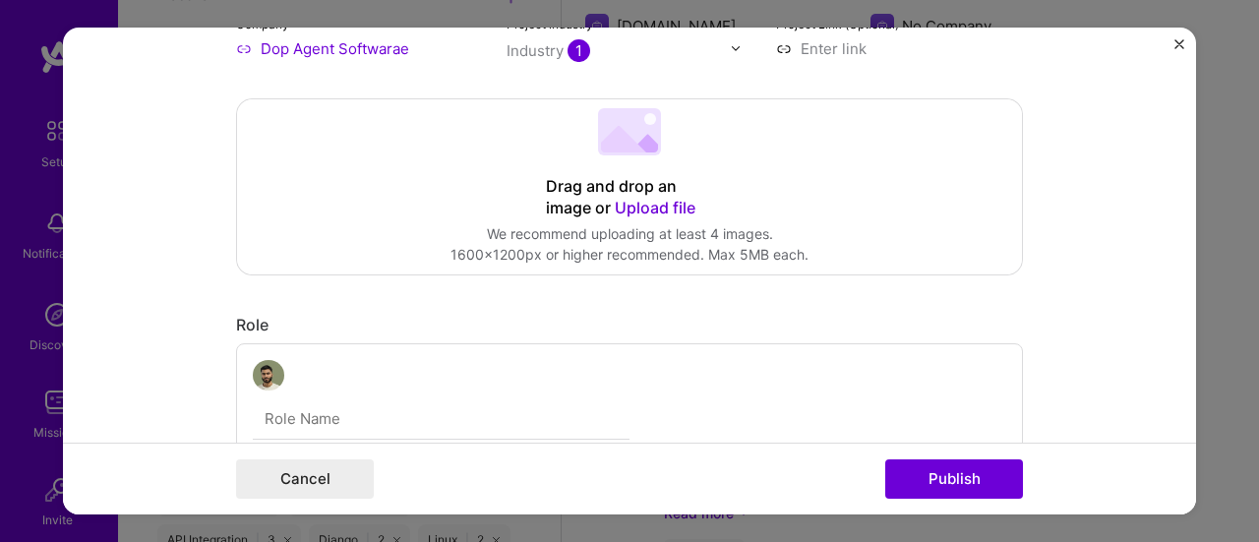
click at [661, 198] on span "Upload file" at bounding box center [655, 208] width 81 height 20
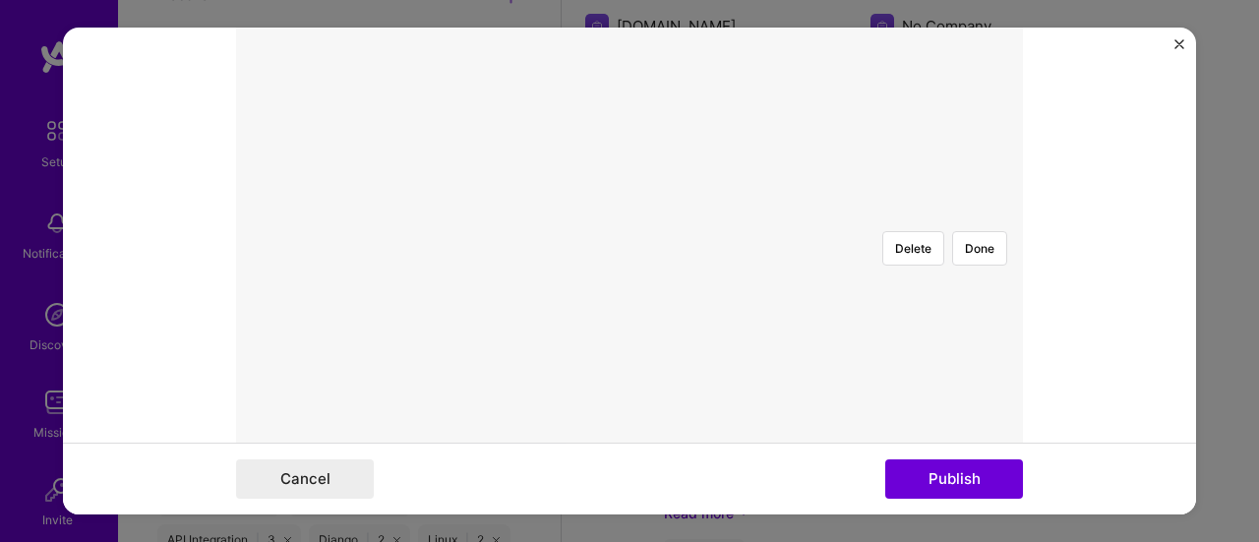
scroll to position [460, 0]
click at [735, 216] on div at bounding box center [1029, 437] width 589 height 442
click at [979, 378] on button "Done" at bounding box center [979, 395] width 55 height 34
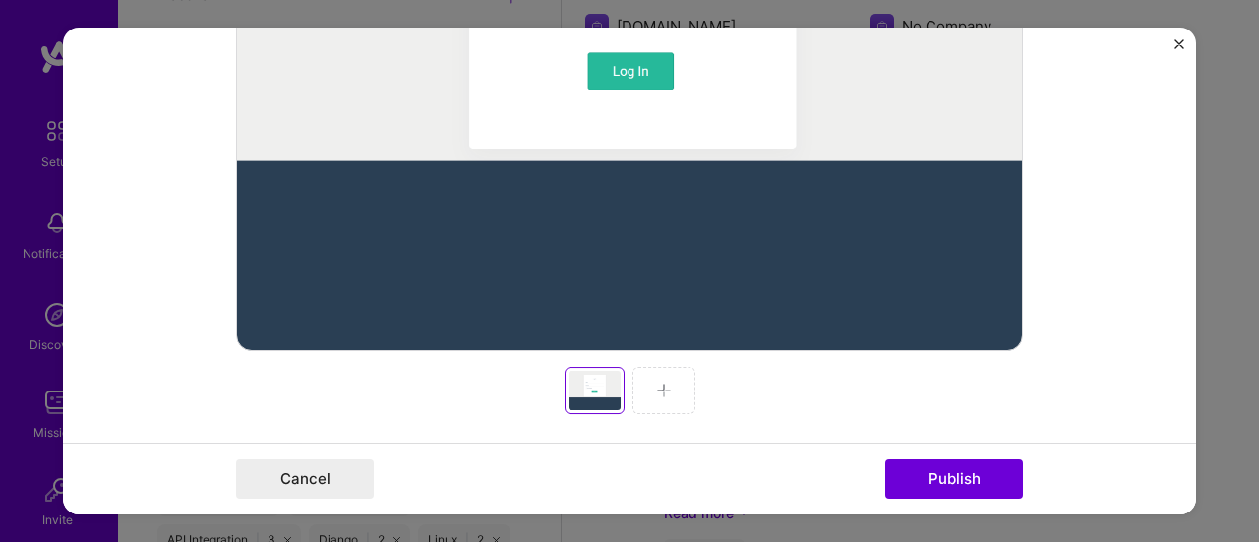
scroll to position [591, 0]
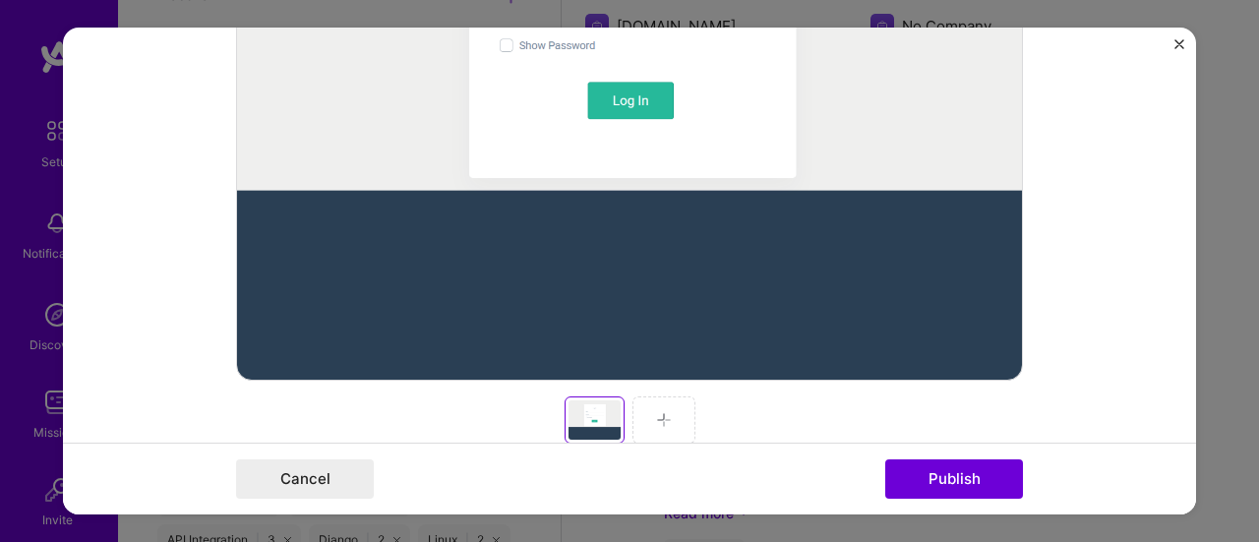
click at [661, 415] on img at bounding box center [664, 420] width 16 height 16
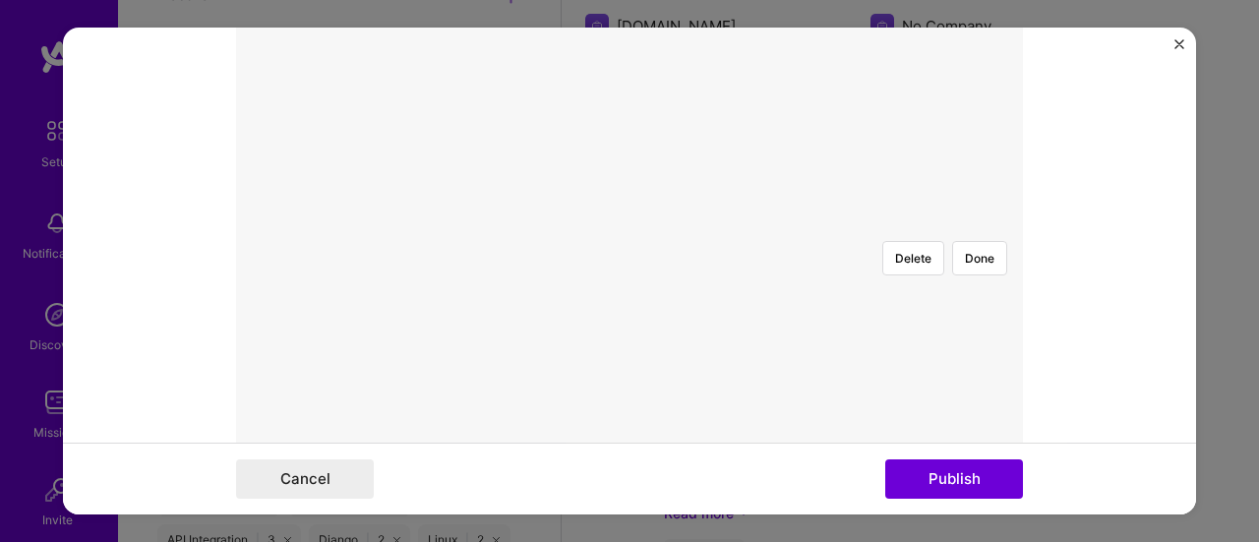
scroll to position [440, 0]
click at [731, 274] on div at bounding box center [1025, 458] width 589 height 442
click at [959, 253] on button "Done" at bounding box center [979, 270] width 55 height 34
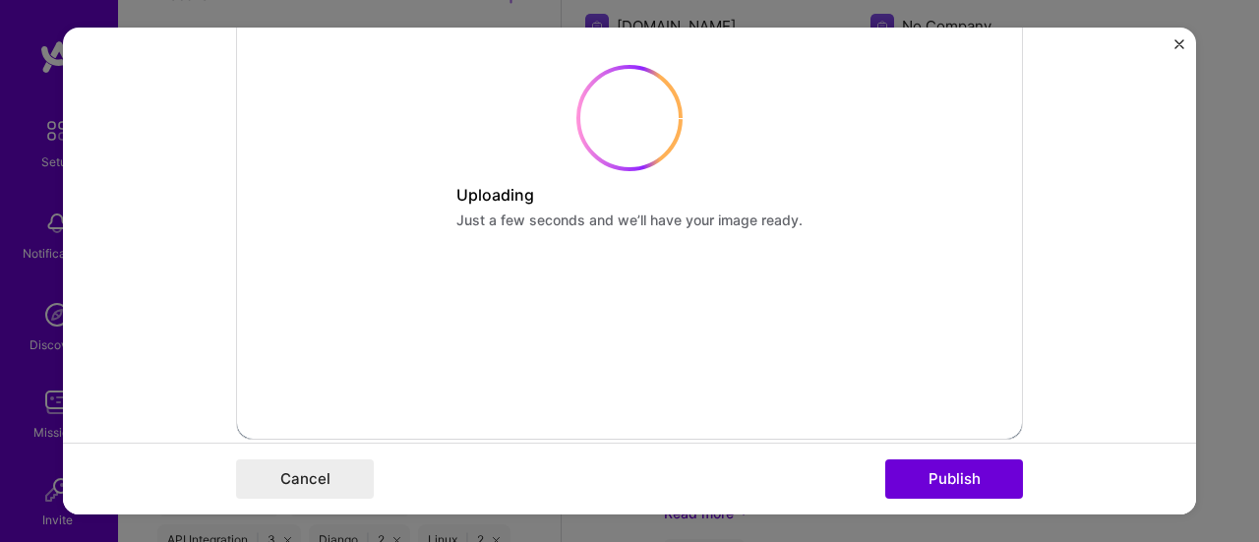
scroll to position [628, 0]
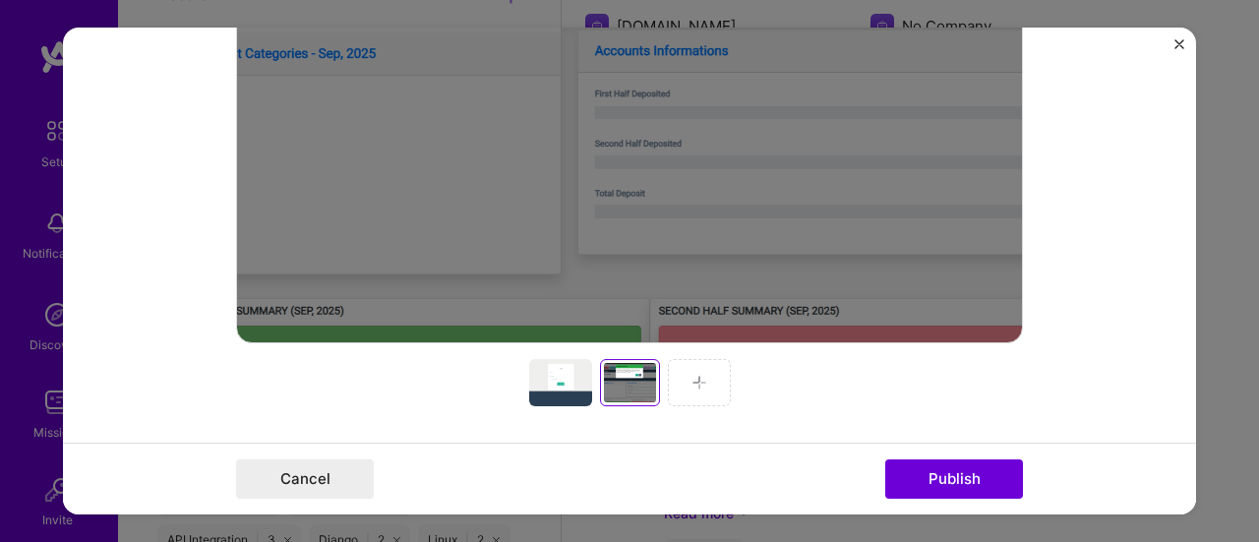
click at [679, 387] on div at bounding box center [699, 382] width 63 height 47
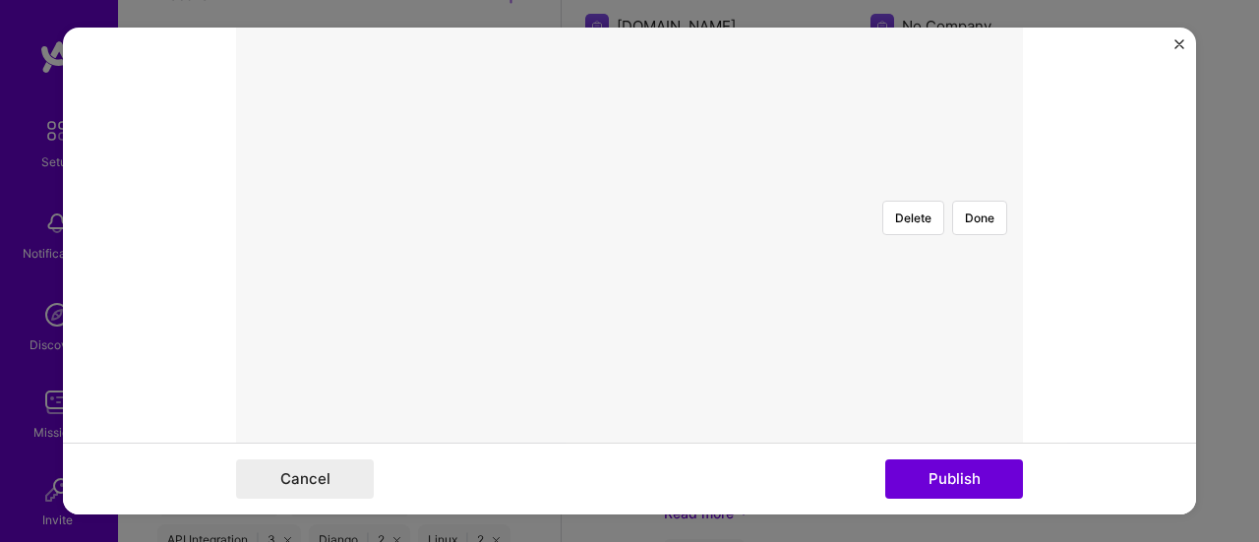
scroll to position [474, 0]
click at [824, 298] on div at bounding box center [1068, 410] width 551 height 414
click at [971, 378] on button "Done" at bounding box center [979, 395] width 55 height 34
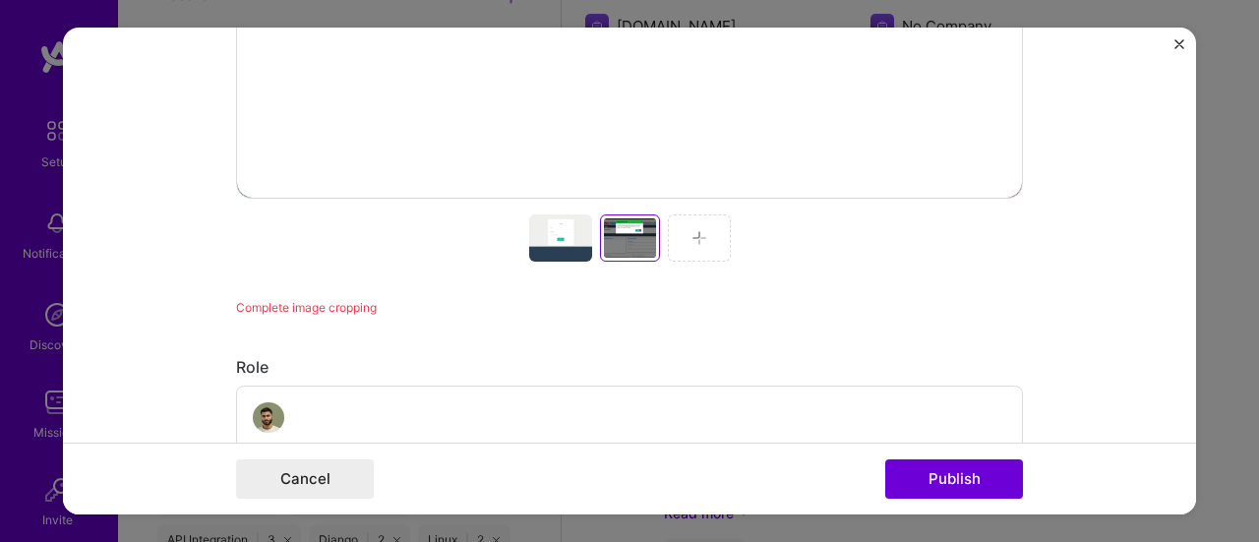
scroll to position [781, 0]
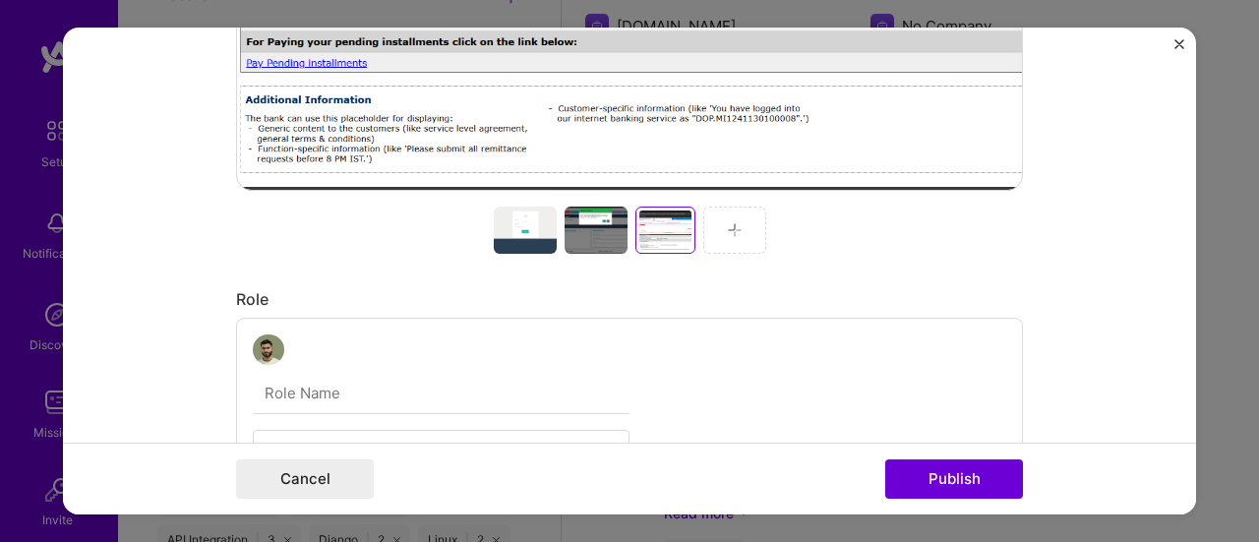
click at [730, 239] on div at bounding box center [734, 229] width 63 height 47
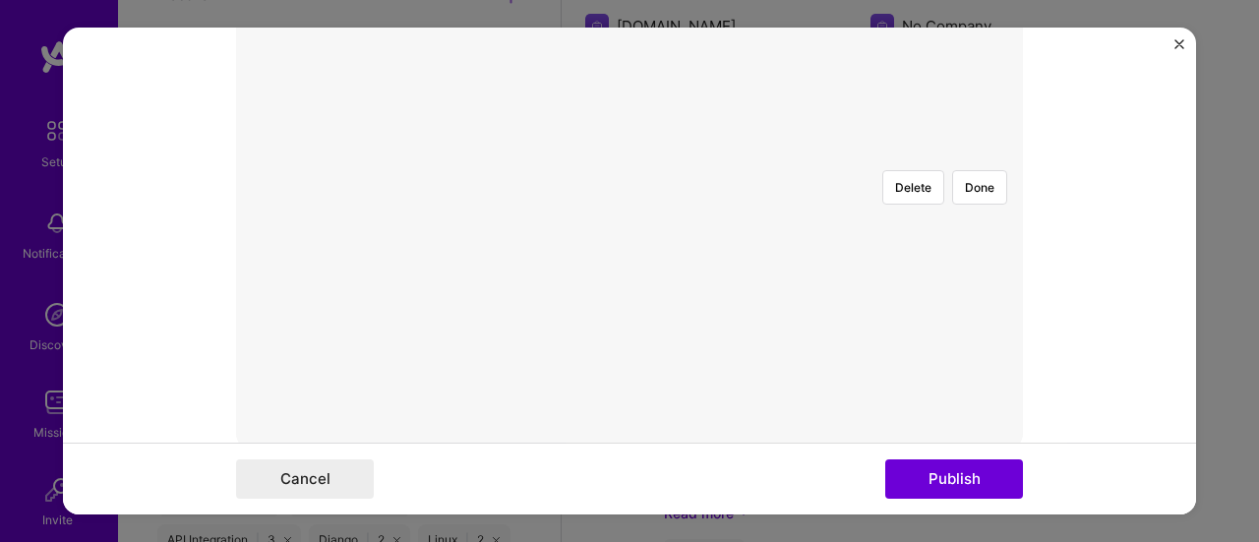
scroll to position [500, 0]
click at [807, 306] on div at bounding box center [1041, 397] width 589 height 442
click at [735, 297] on div at bounding box center [1020, 397] width 589 height 442
click at [952, 373] on button "Done" at bounding box center [979, 390] width 55 height 34
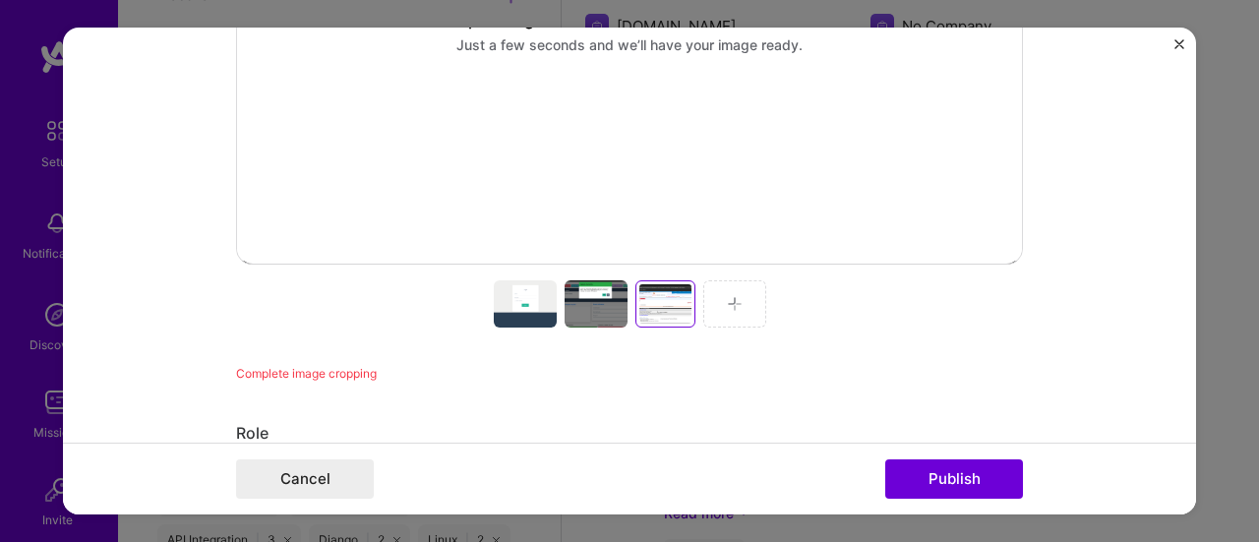
scroll to position [708, 0]
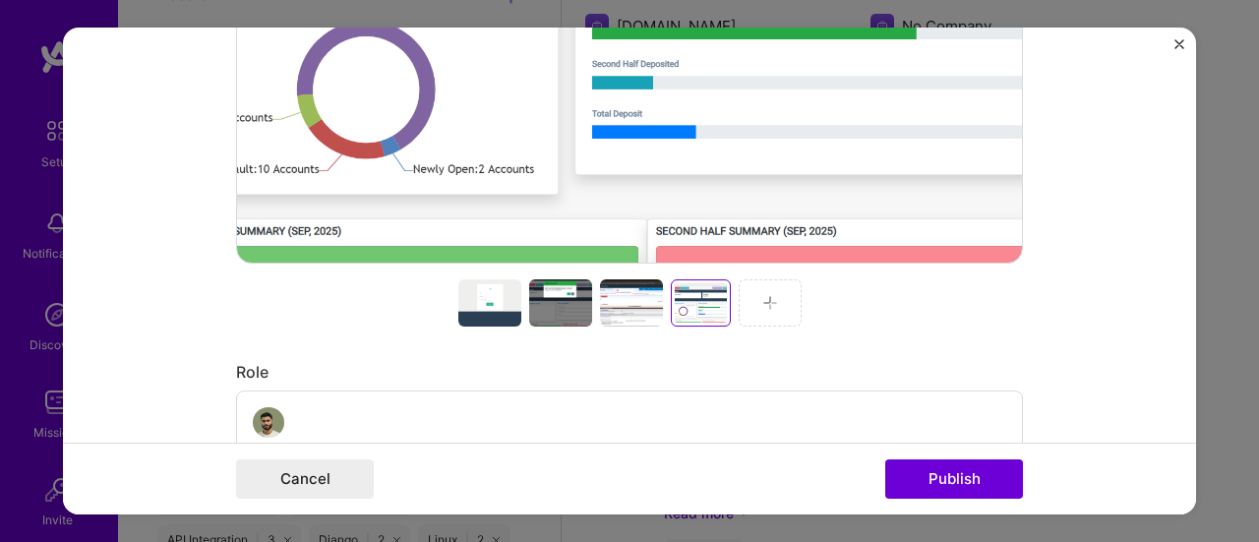
click at [751, 298] on div at bounding box center [769, 302] width 63 height 47
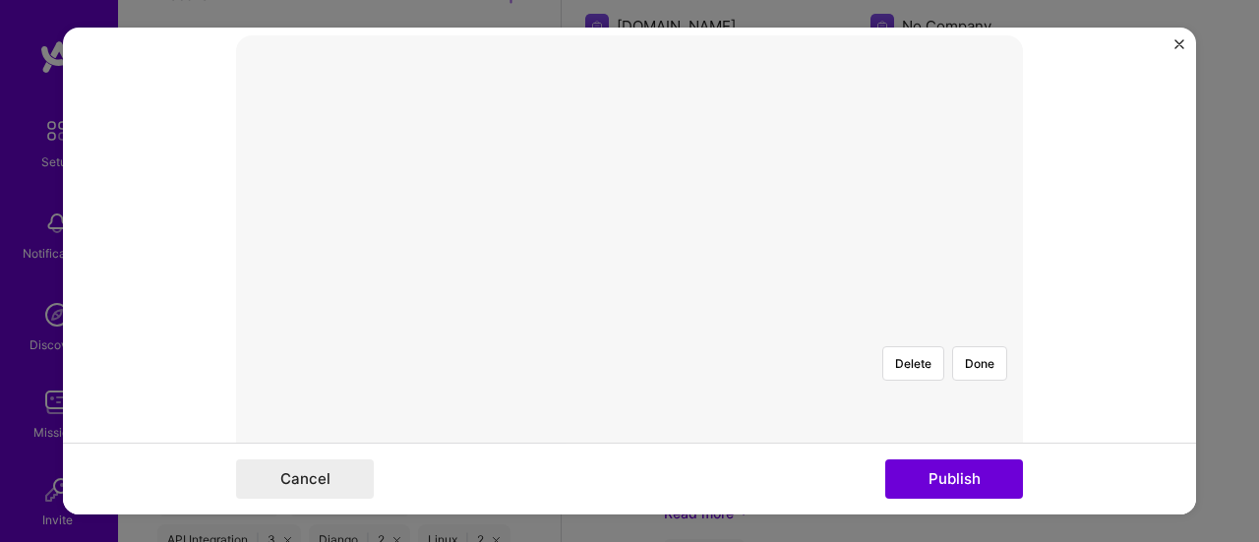
scroll to position [345, 0]
click at [713, 331] on div at bounding box center [851, 488] width 419 height 315
click at [685, 320] on div at bounding box center [894, 386] width 419 height 315
click at [342, 482] on button "Cancel" at bounding box center [305, 478] width 138 height 39
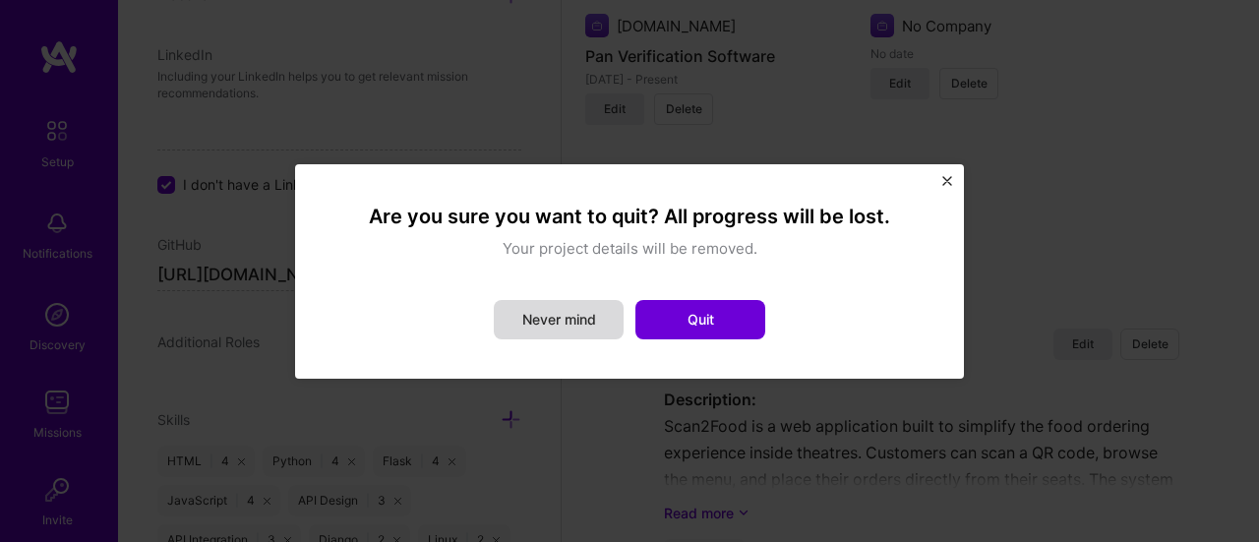
click at [570, 325] on button "Never mind" at bounding box center [559, 319] width 130 height 39
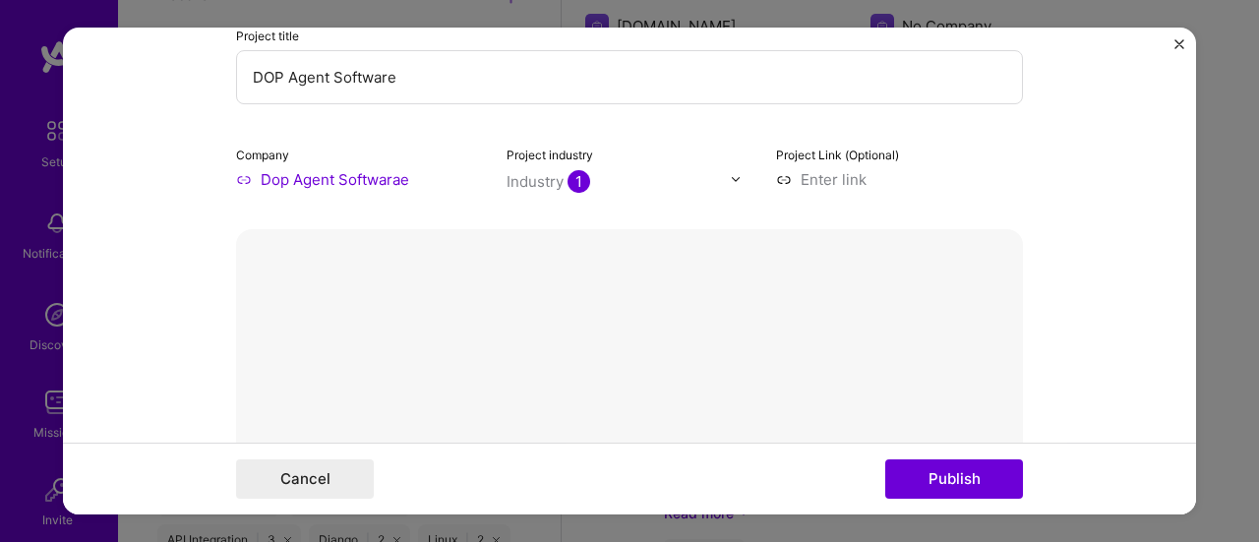
scroll to position [251, 0]
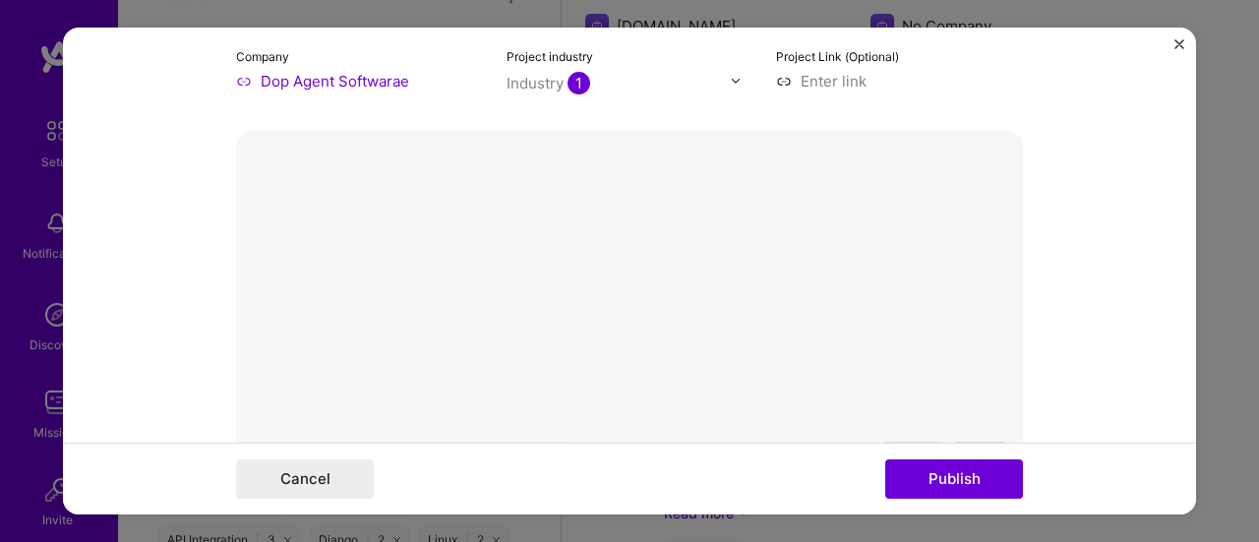
click at [918, 441] on button "Delete" at bounding box center [913, 458] width 62 height 34
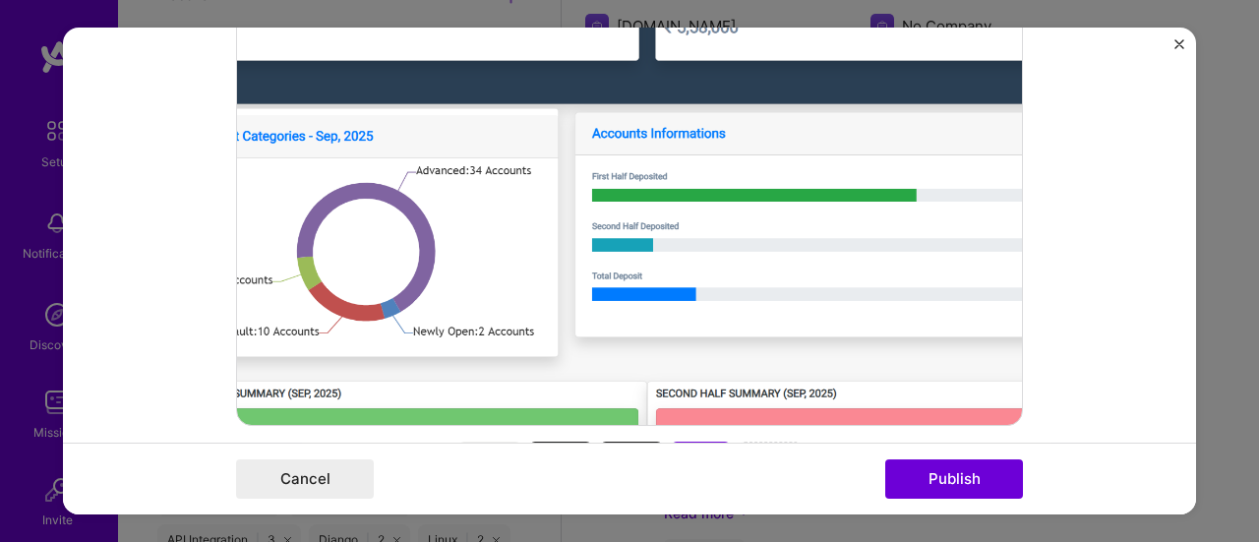
scroll to position [742, 0]
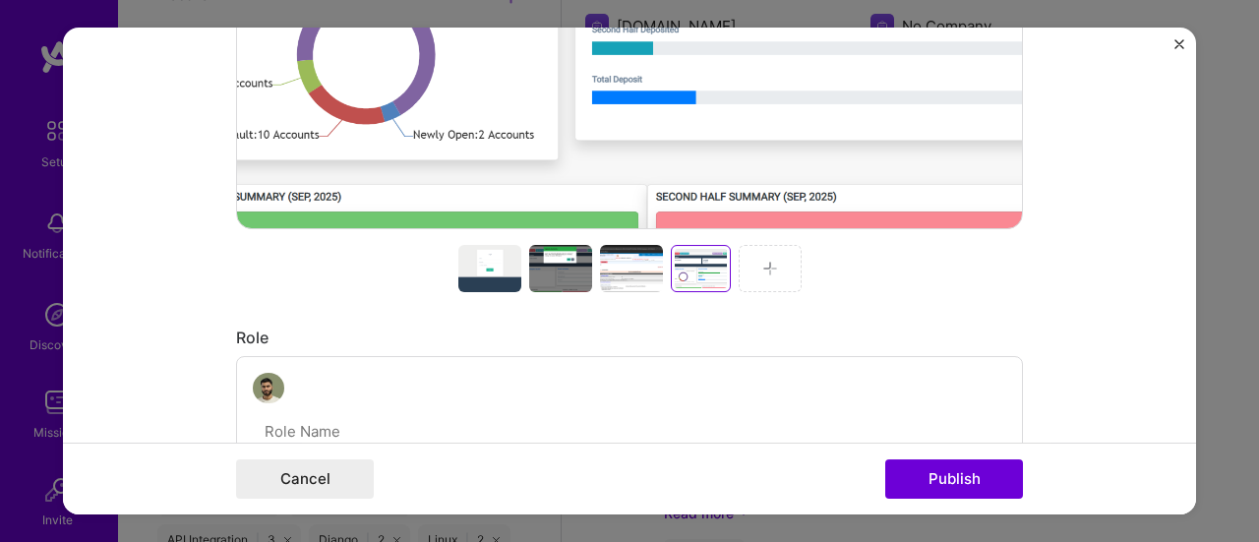
click at [775, 270] on div at bounding box center [769, 268] width 63 height 47
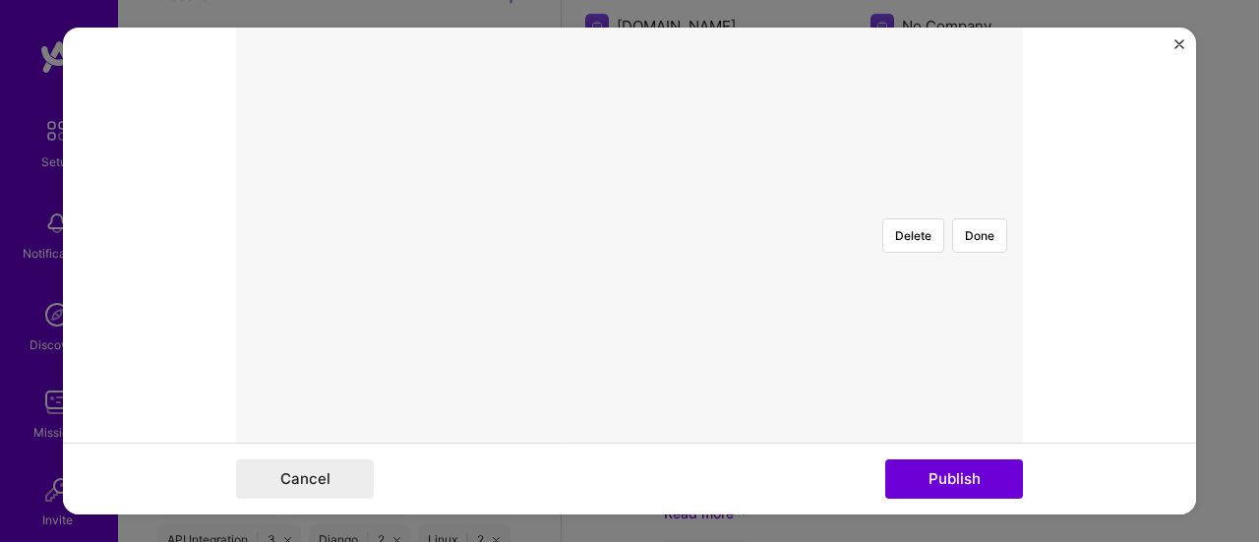
scroll to position [376, 0]
click at [780, 359] on div at bounding box center [1034, 522] width 589 height 442
click at [851, 247] on div at bounding box center [964, 325] width 589 height 442
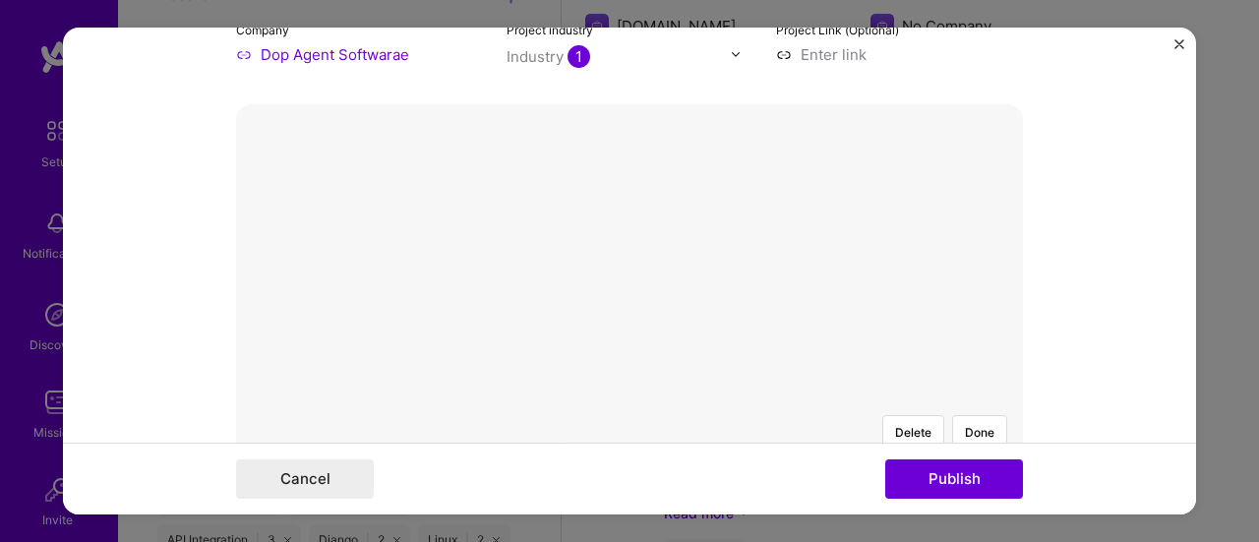
click at [629, 399] on div at bounding box center [629, 399] width 0 height 0
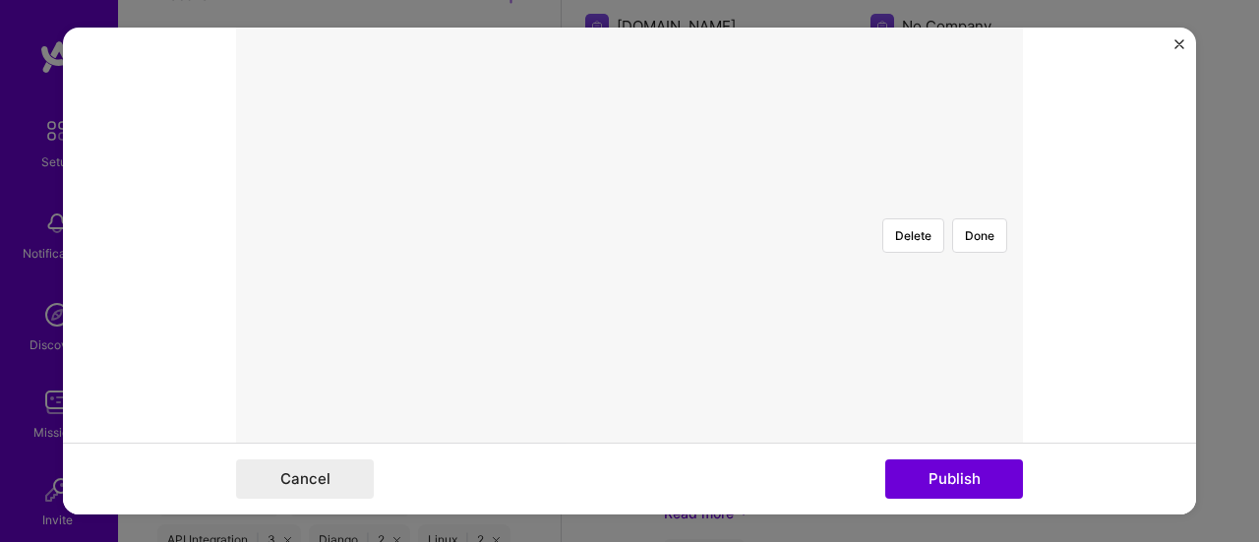
click at [629, 203] on div at bounding box center [629, 203] width 0 height 0
click at [864, 306] on div at bounding box center [1024, 426] width 321 height 241
click at [973, 317] on button "Done" at bounding box center [979, 334] width 55 height 34
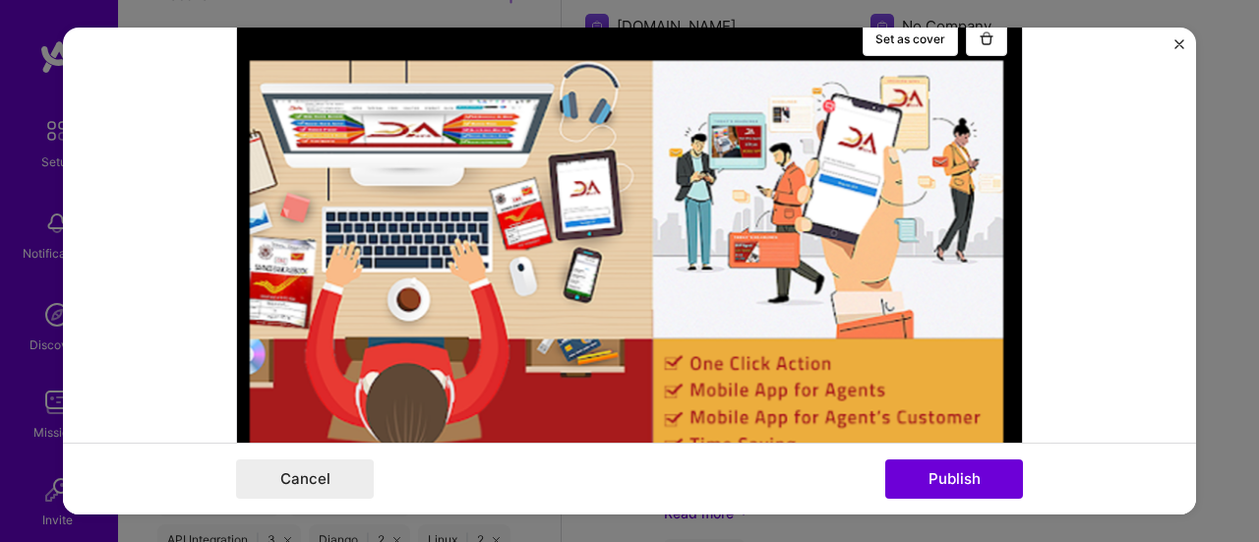
scroll to position [277, 0]
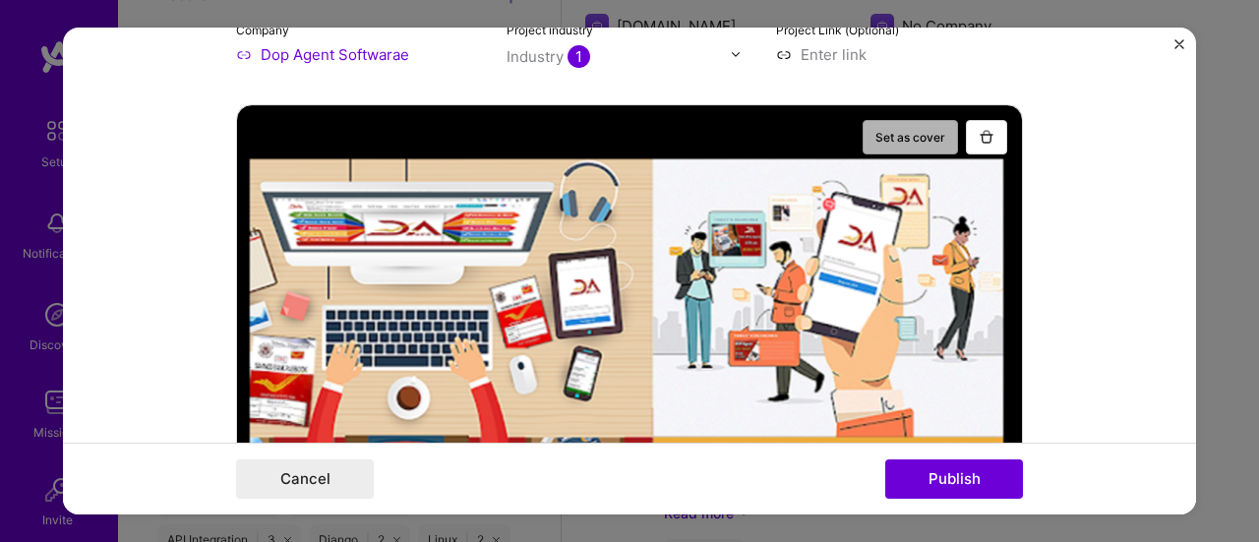
click at [915, 129] on button "Set as cover" at bounding box center [909, 137] width 95 height 34
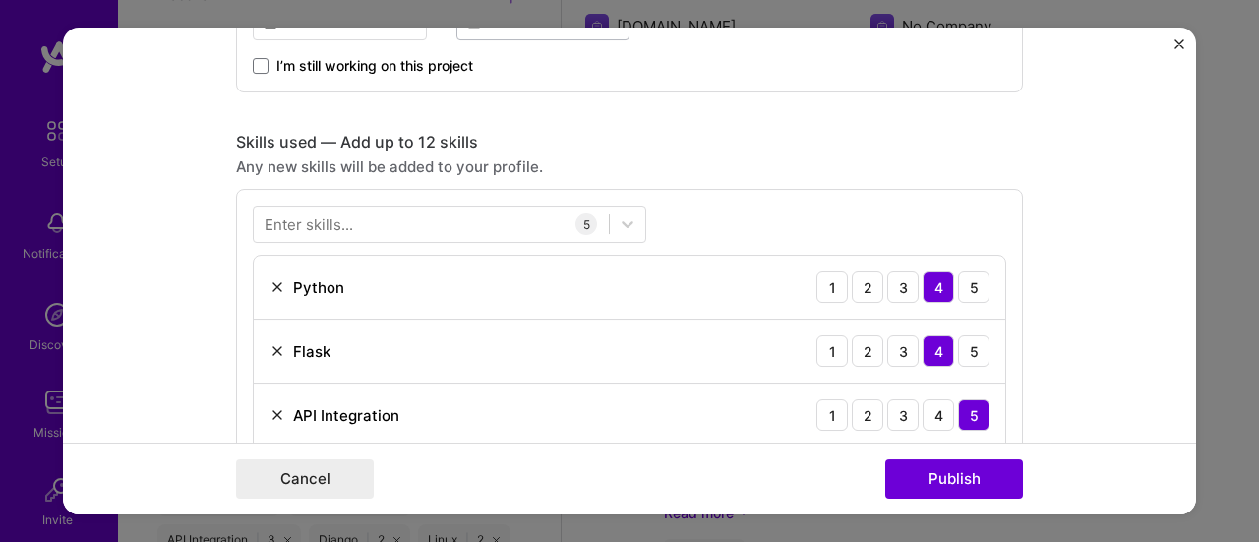
scroll to position [1064, 0]
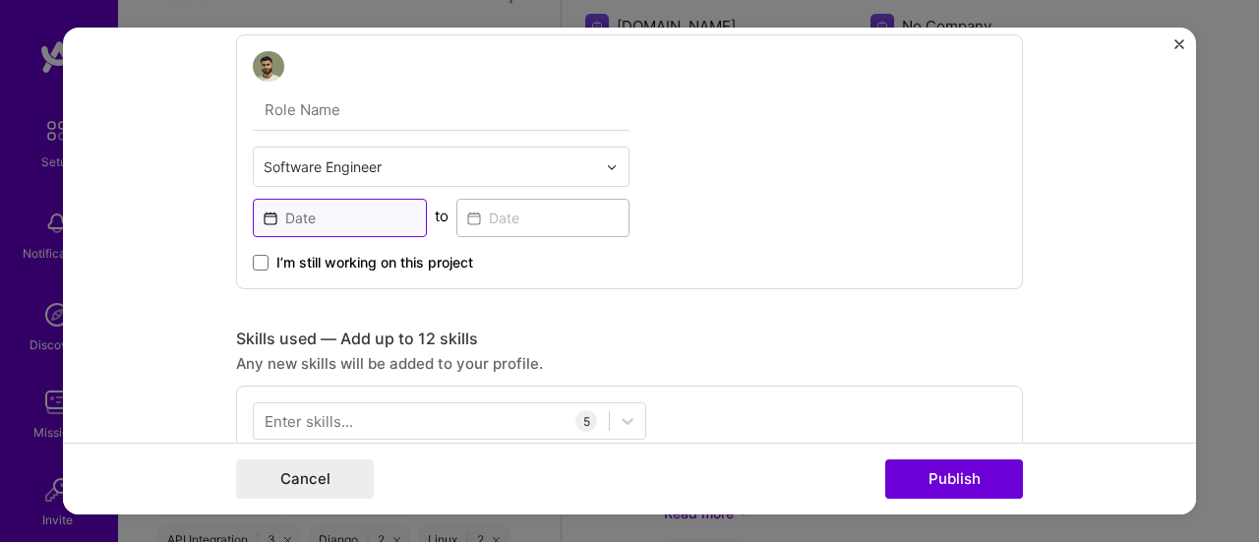
click at [340, 210] on input at bounding box center [340, 219] width 174 height 38
click at [791, 184] on div "Software Engineer to I’m still working on this project" at bounding box center [629, 162] width 787 height 256
click at [366, 209] on input at bounding box center [340, 219] width 174 height 38
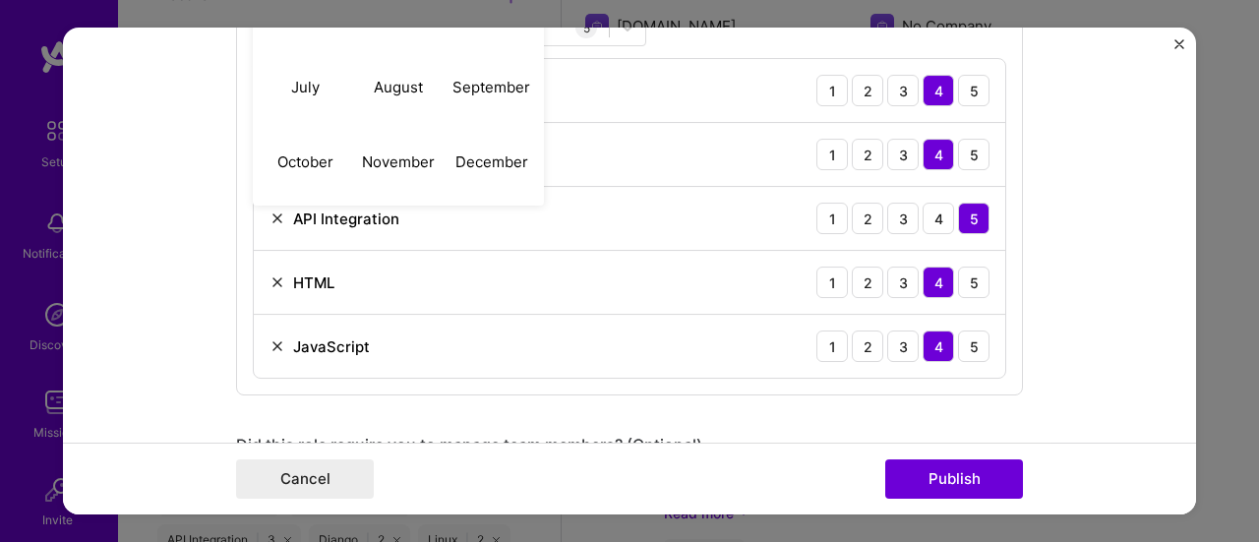
scroll to position [1261, 0]
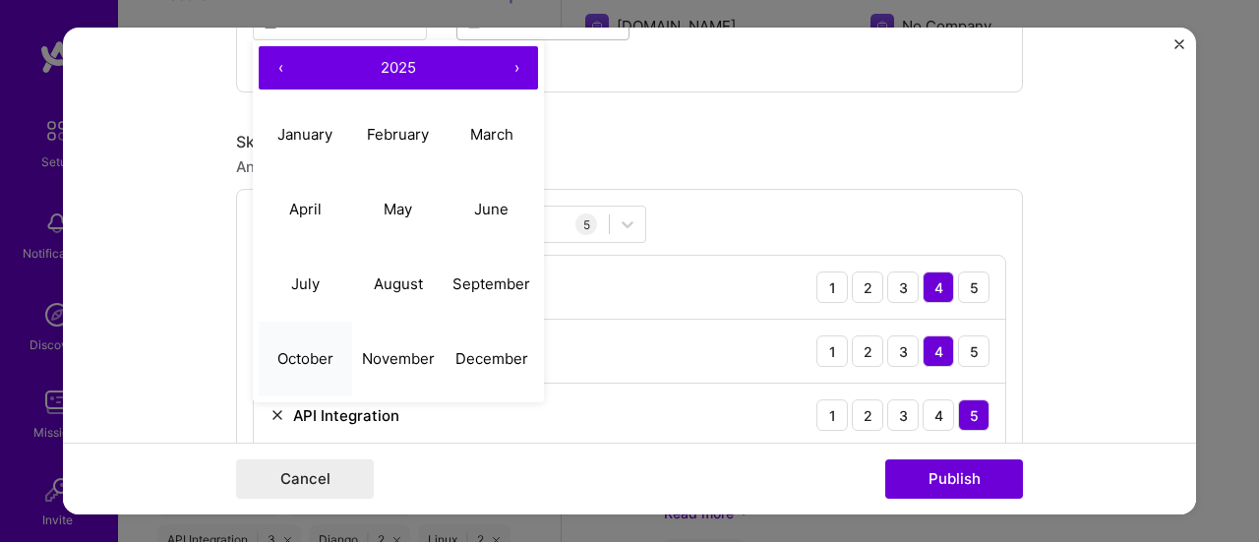
click at [291, 353] on abbr "October" at bounding box center [305, 358] width 56 height 19
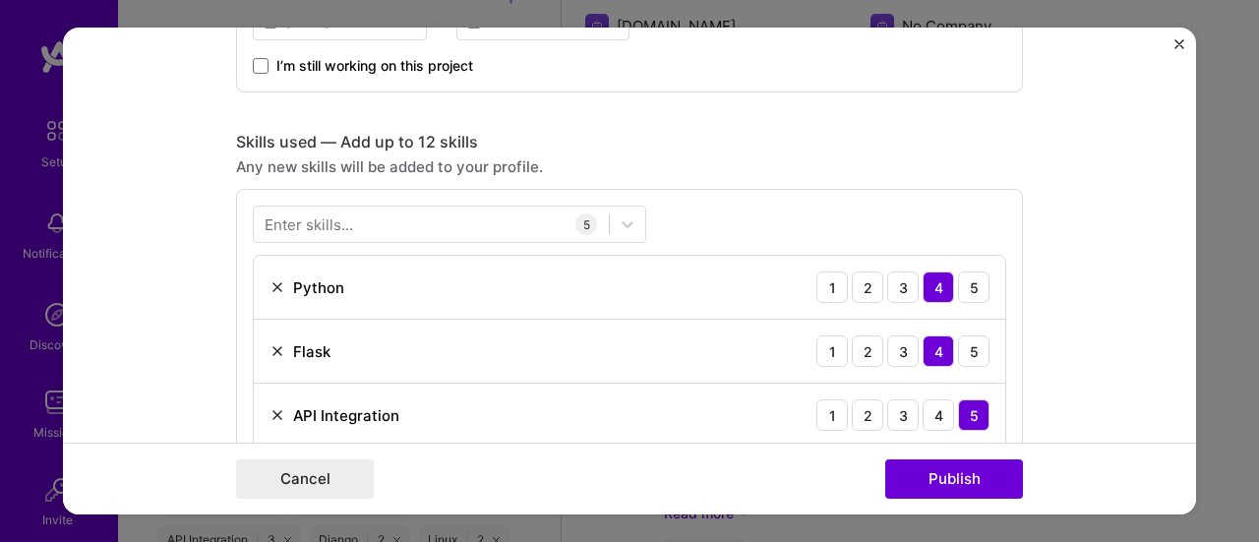
scroll to position [1162, 0]
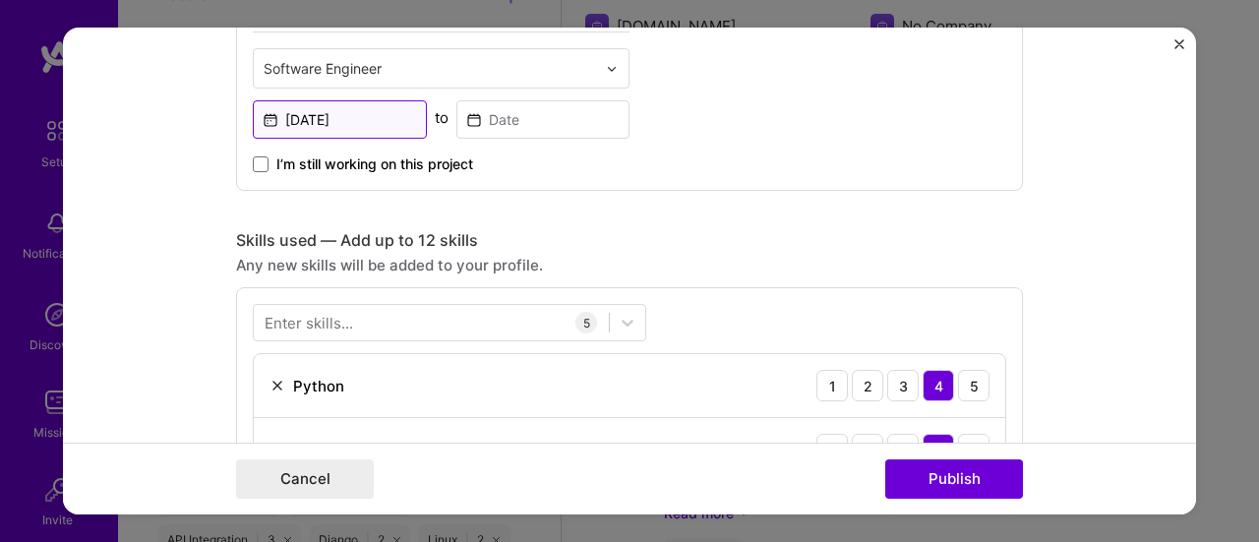
click at [332, 115] on input "[DATE]" at bounding box center [340, 120] width 174 height 38
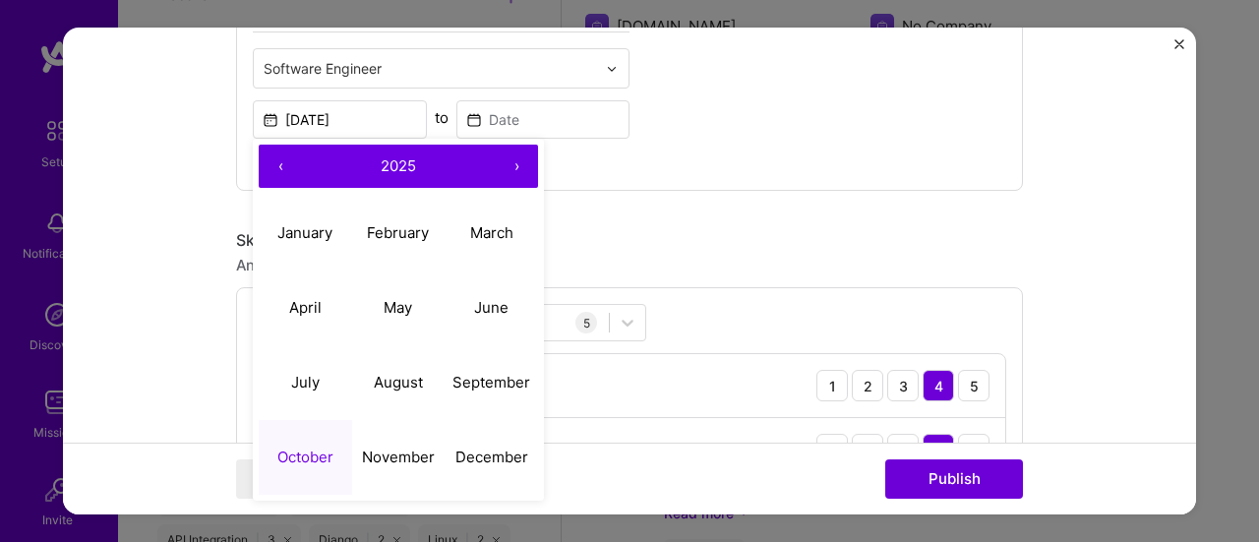
click at [275, 166] on button "‹" at bounding box center [280, 167] width 43 height 43
click at [314, 448] on abbr "October" at bounding box center [305, 456] width 56 height 19
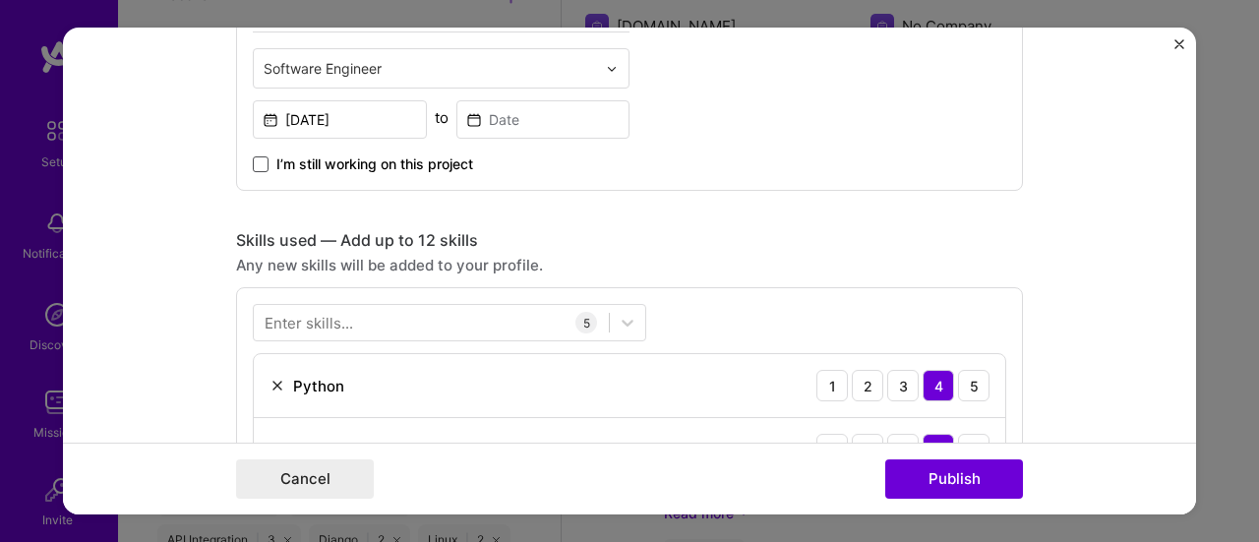
click at [254, 157] on span at bounding box center [261, 165] width 16 height 16
click at [0, 0] on input "I’m still working on this project" at bounding box center [0, 0] width 0 height 0
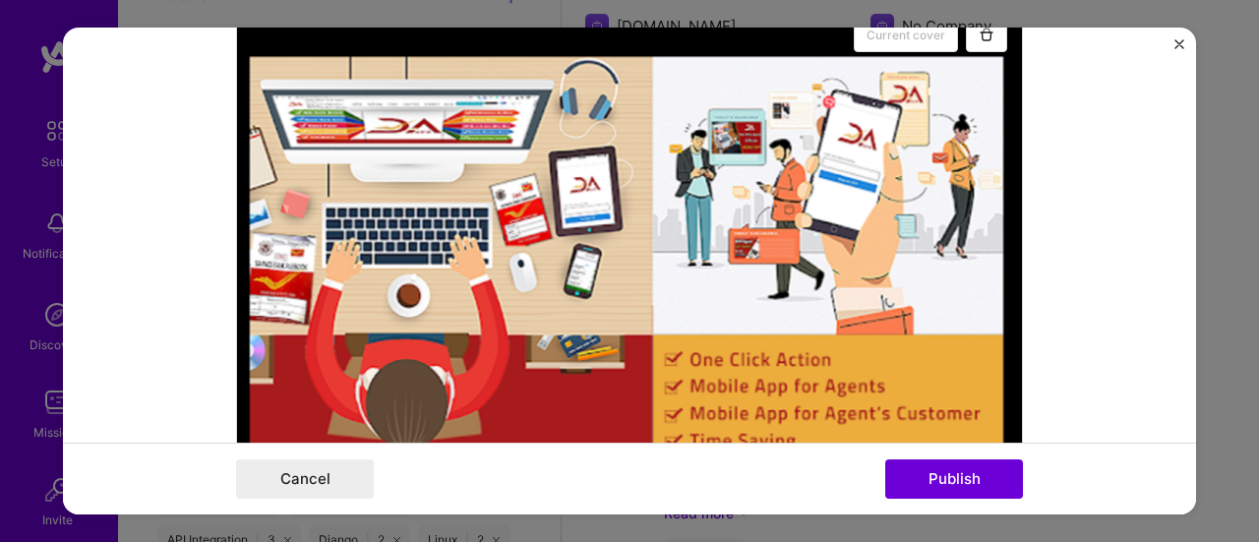
scroll to position [1068, 0]
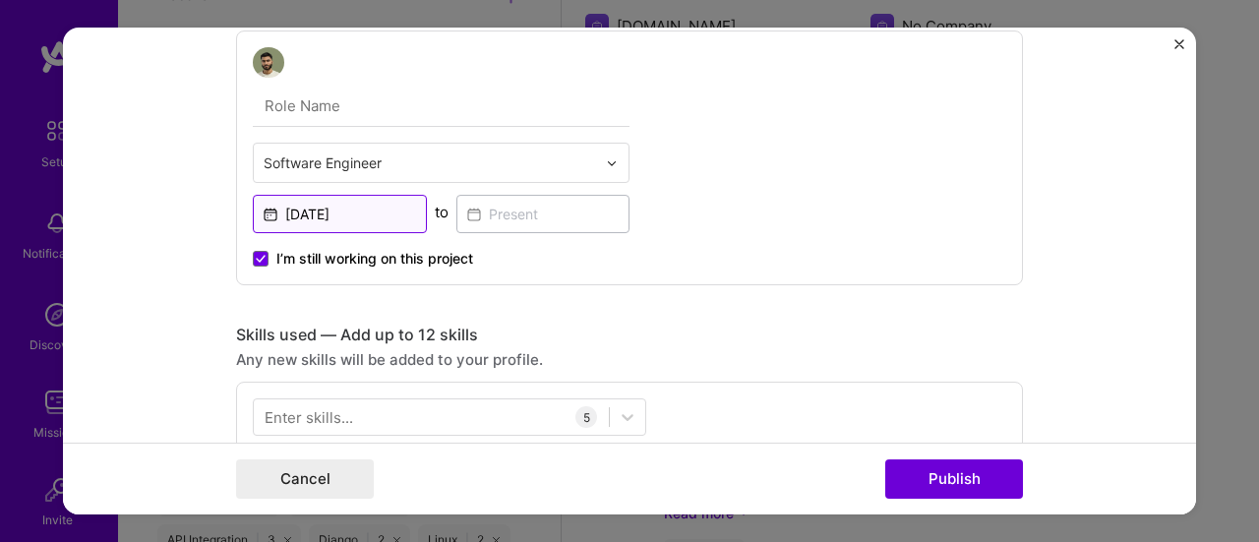
click at [346, 209] on input "[DATE]" at bounding box center [340, 215] width 174 height 38
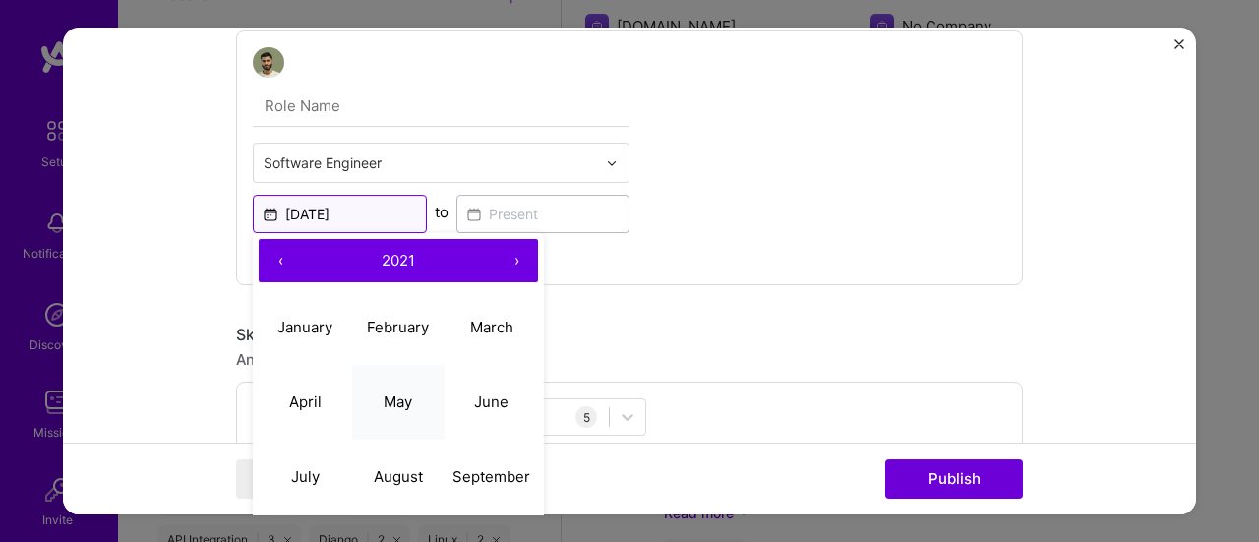
scroll to position [1265, 0]
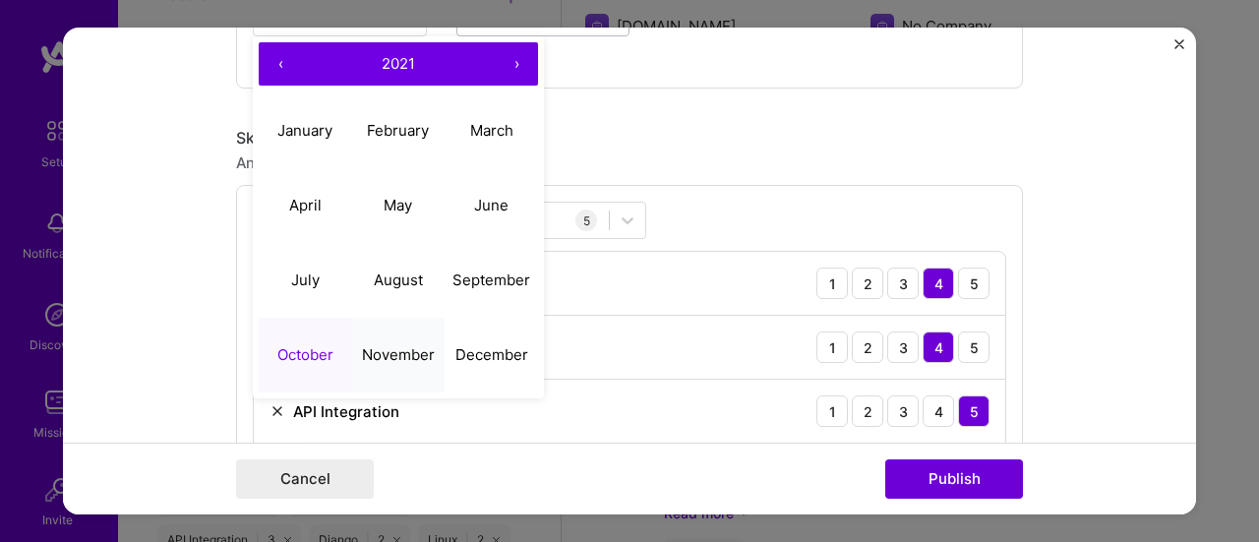
click at [379, 348] on abbr "November" at bounding box center [398, 354] width 73 height 19
type input "[DATE]"
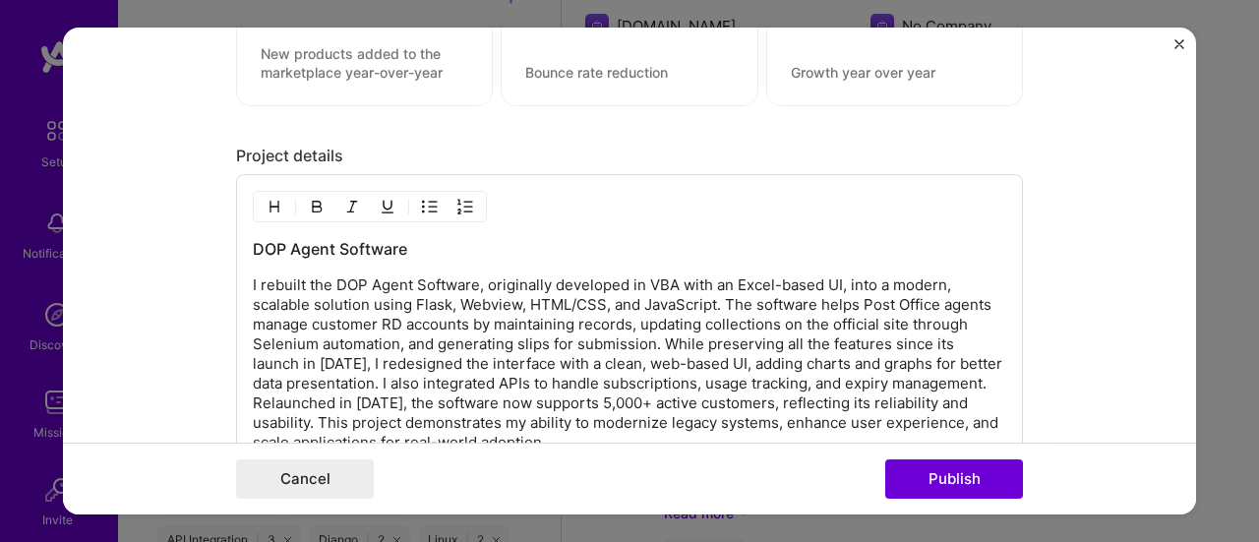
scroll to position [2543, 0]
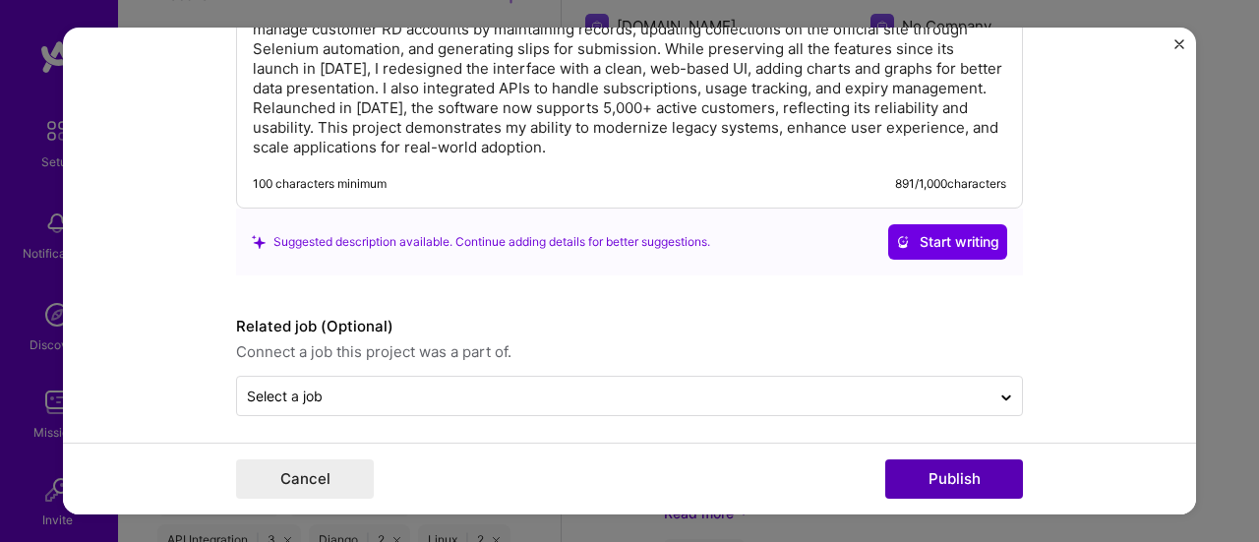
click at [920, 469] on button "Publish" at bounding box center [954, 478] width 138 height 39
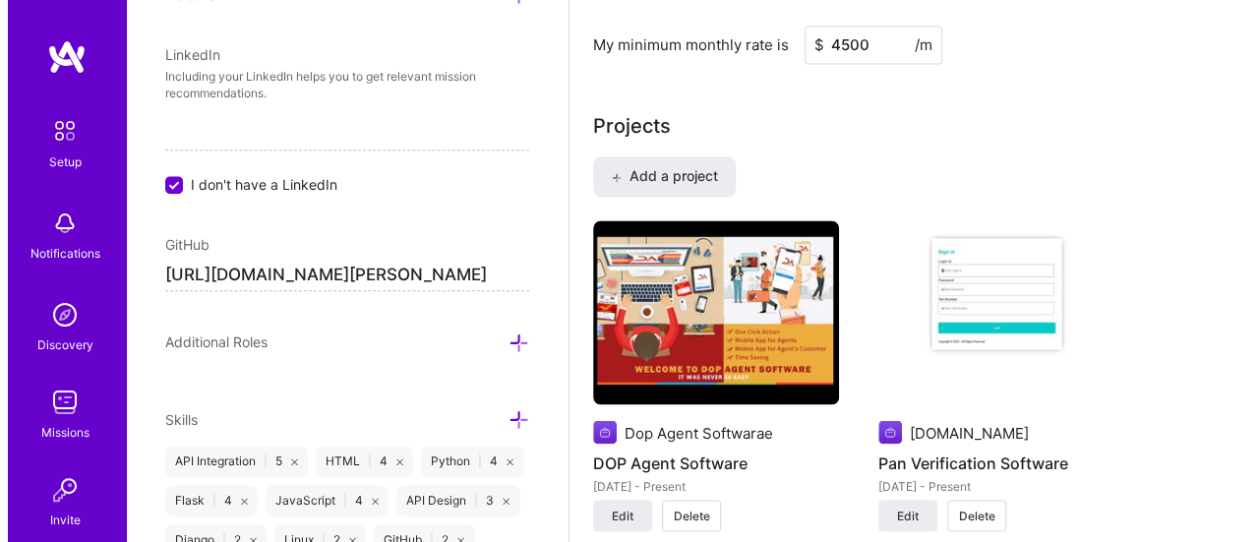
scroll to position [1689, 0]
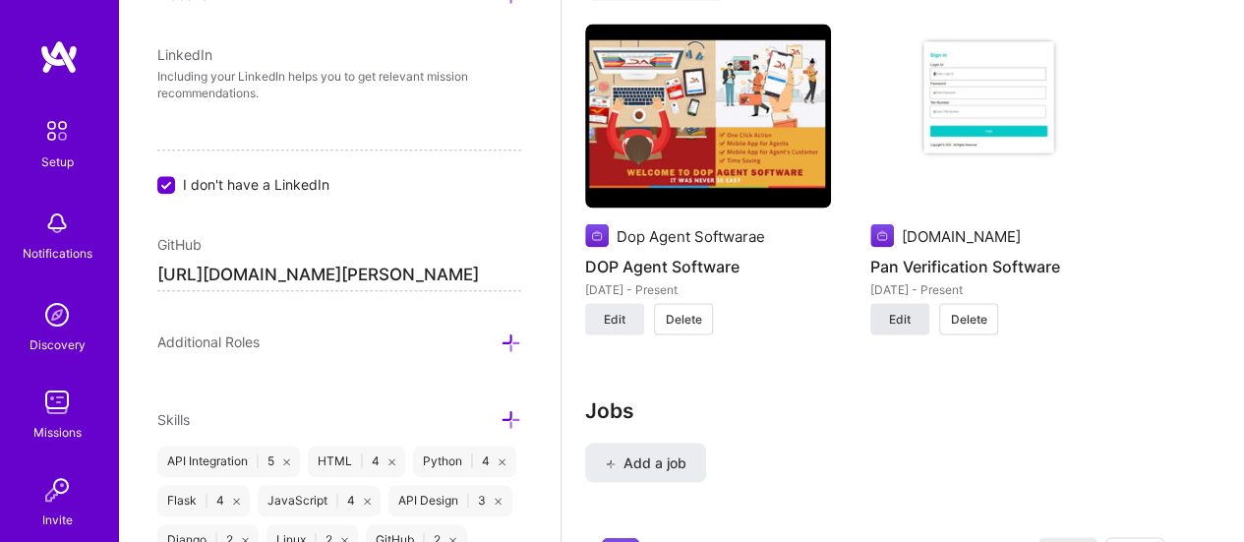
click at [897, 317] on span "Edit" at bounding box center [900, 319] width 22 height 18
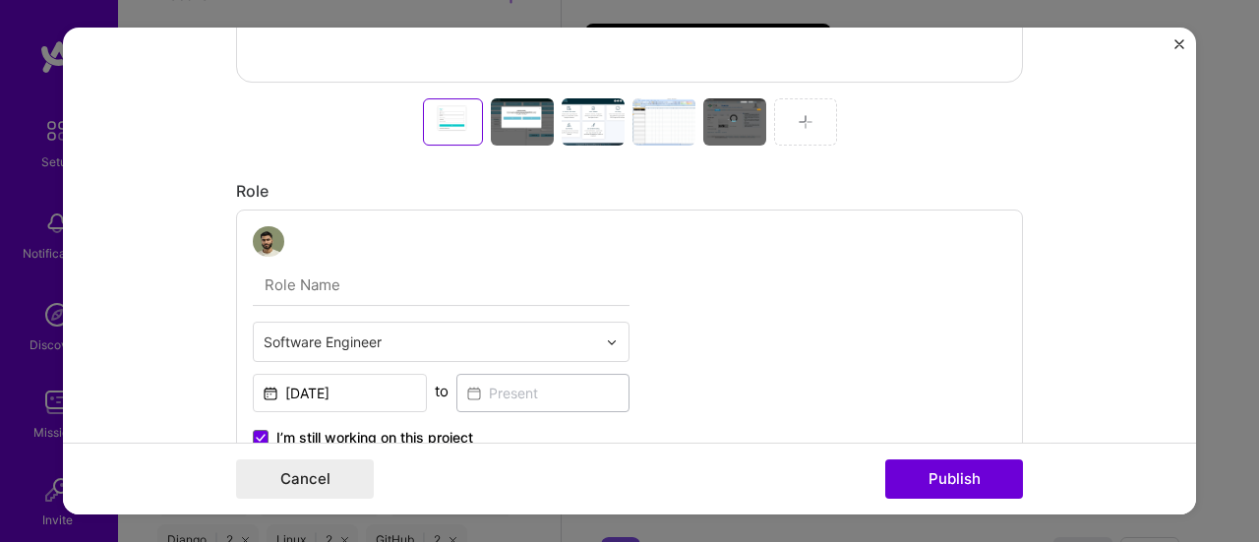
scroll to position [1086, 0]
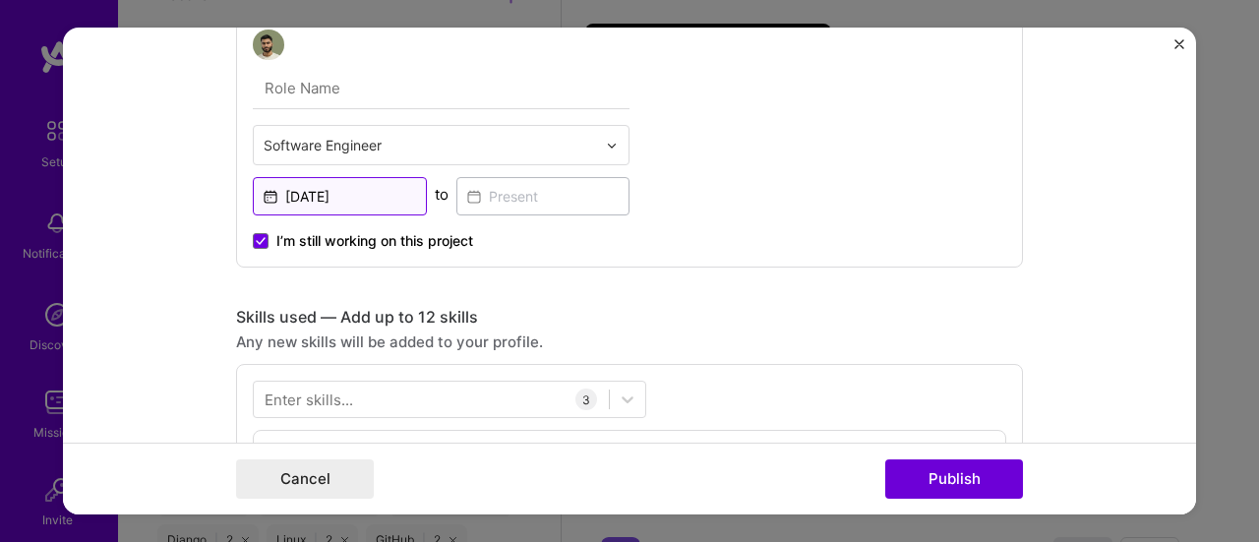
click at [378, 185] on input "[DATE]" at bounding box center [340, 197] width 174 height 38
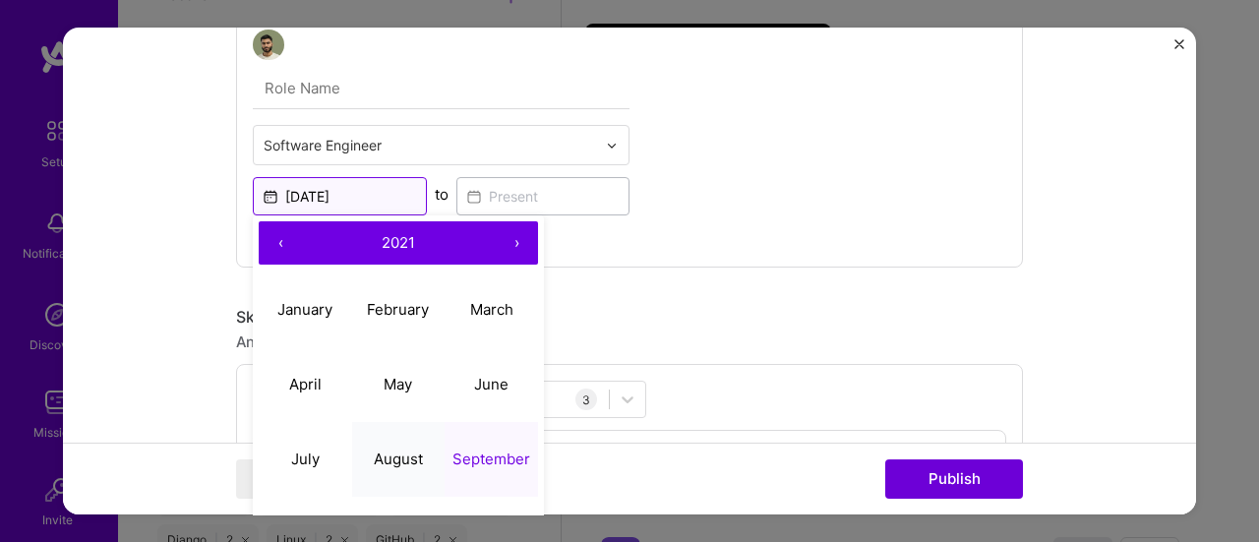
scroll to position [1282, 0]
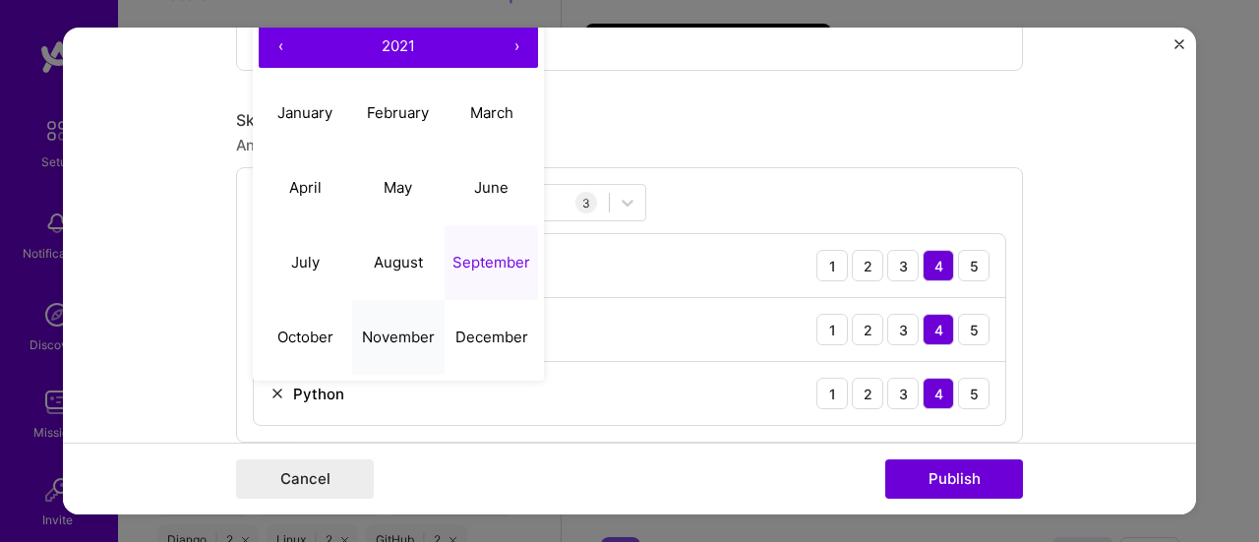
click at [383, 336] on abbr "November" at bounding box center [398, 336] width 73 height 19
type input "[DATE]"
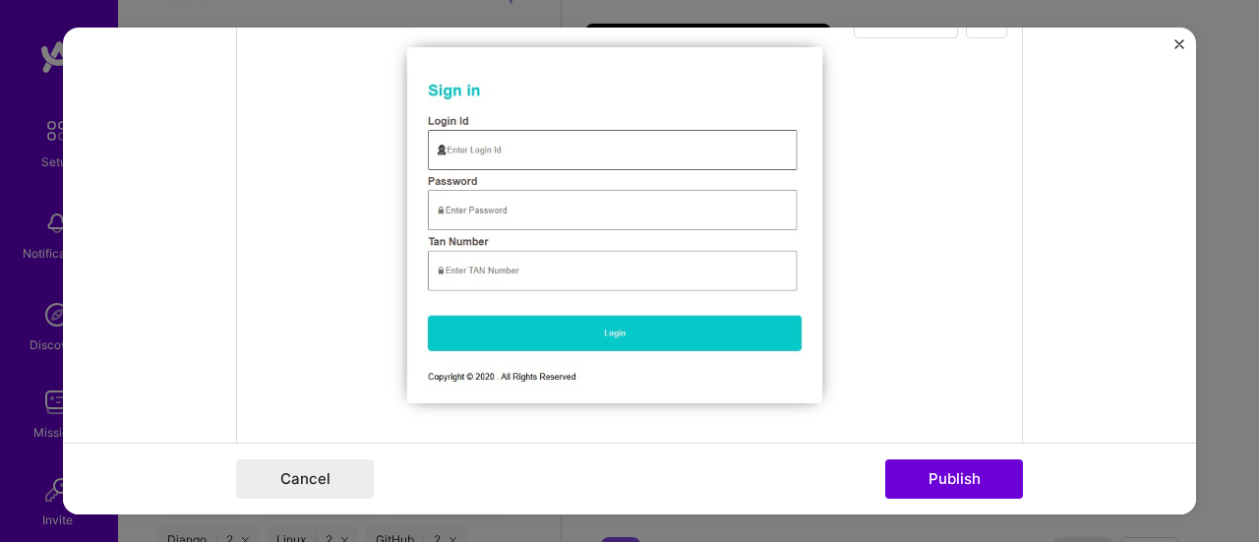
scroll to position [0, 0]
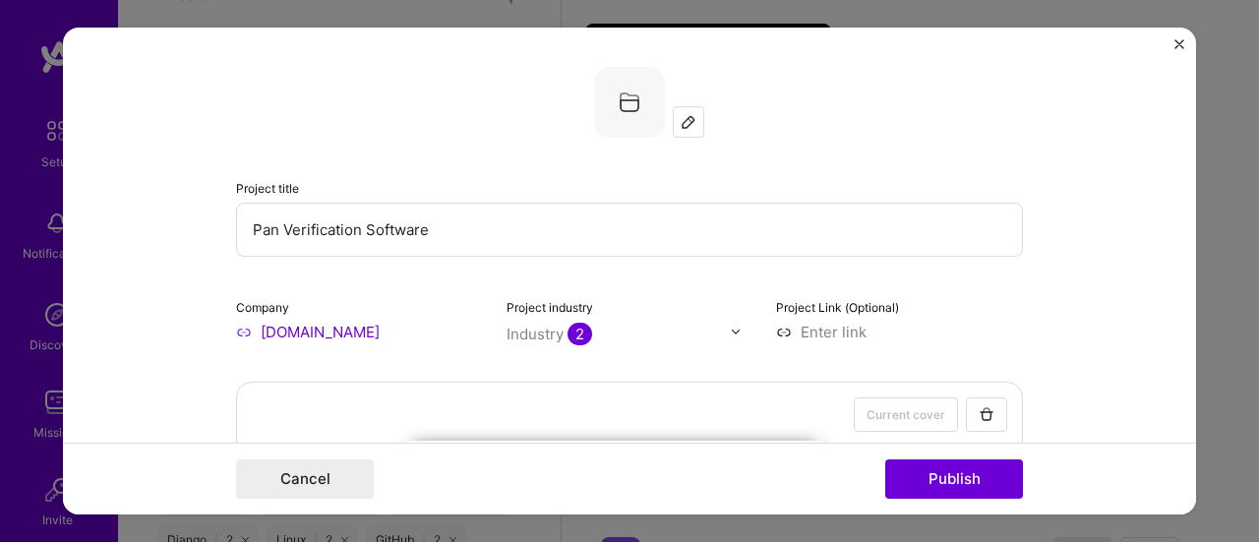
click at [448, 225] on input "Pan Verification Software" at bounding box center [629, 230] width 787 height 54
click at [366, 326] on input "[DOMAIN_NAME]" at bounding box center [359, 332] width 247 height 21
type input "pancardverify"
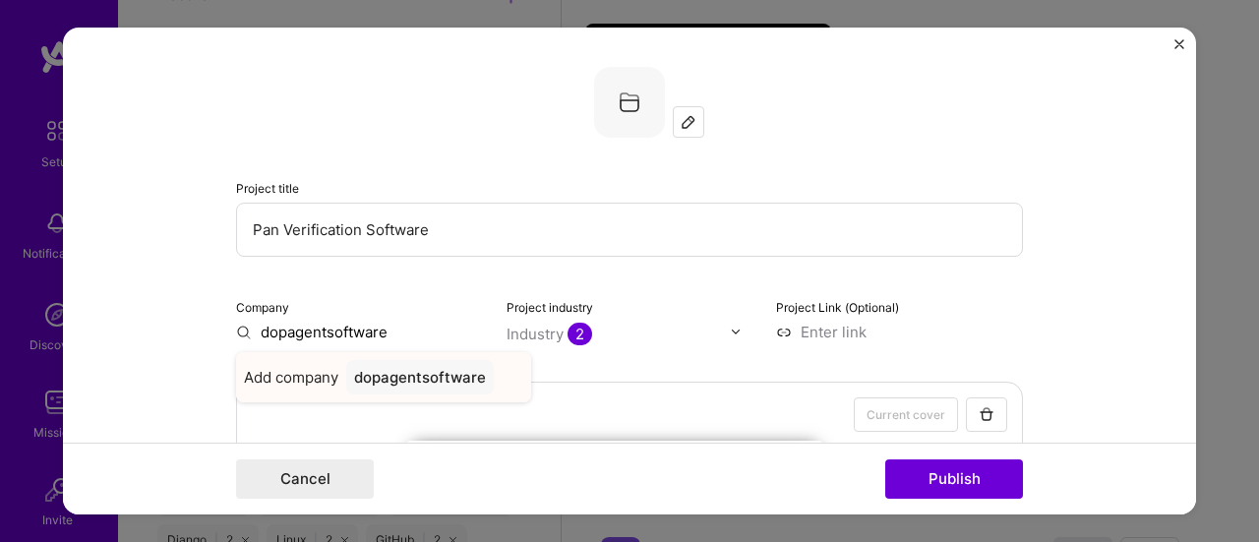
type input "dopagentsoftware"
click at [352, 325] on input "dopagentsoftware" at bounding box center [359, 332] width 247 height 21
type input "dop agent softwarae"
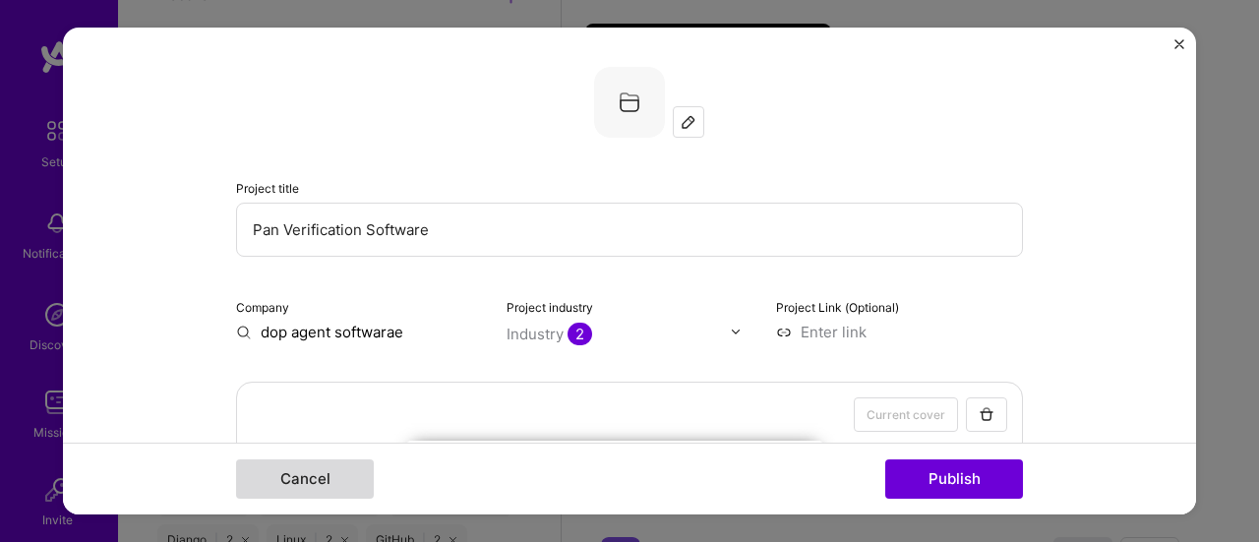
click at [328, 479] on button "Cancel" at bounding box center [305, 478] width 138 height 39
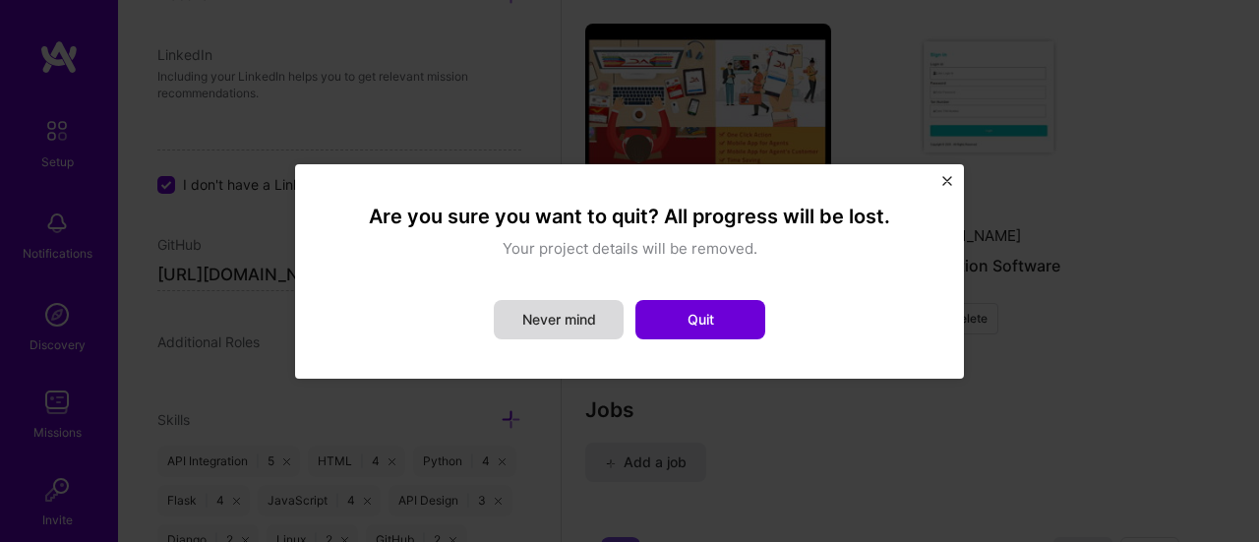
click at [600, 318] on button "Never mind" at bounding box center [559, 319] width 130 height 39
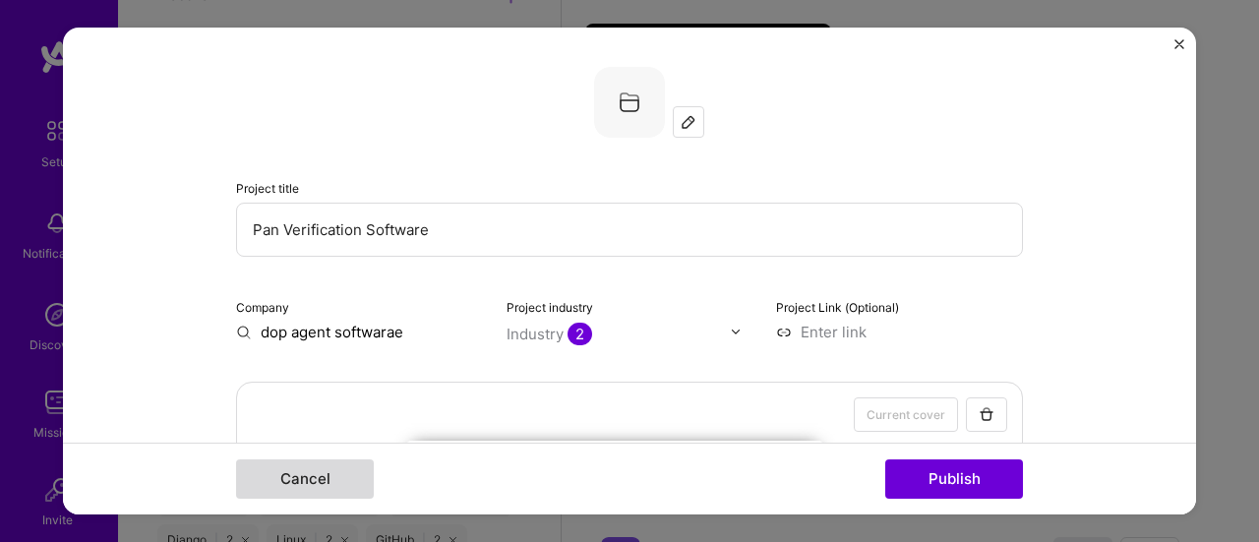
click at [304, 478] on button "Cancel" at bounding box center [305, 478] width 138 height 39
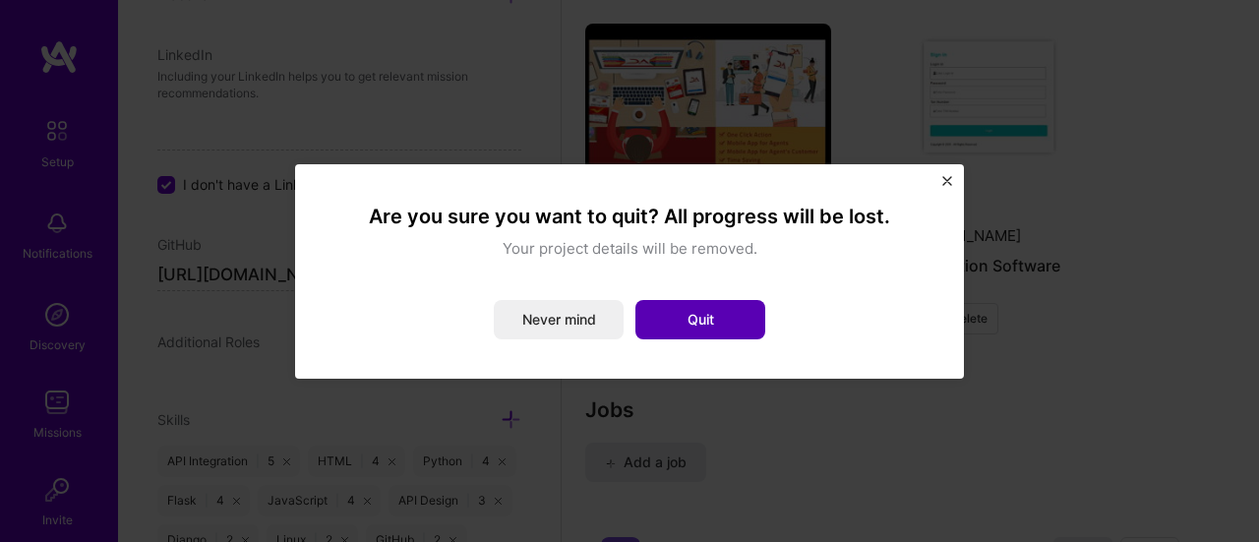
click at [682, 325] on button "Quit" at bounding box center [700, 319] width 130 height 39
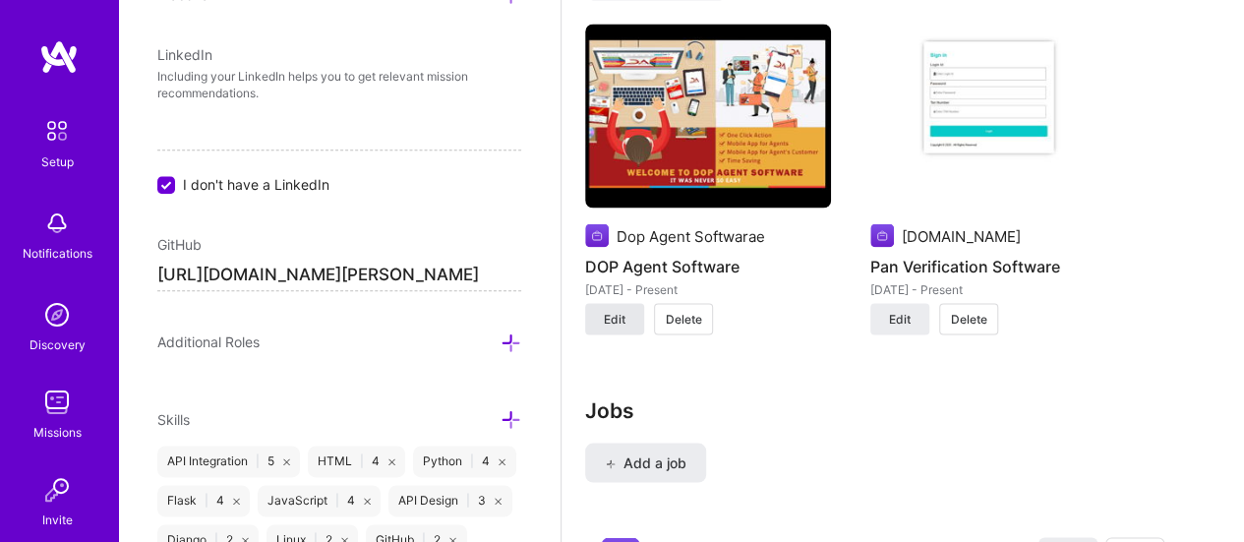
click at [623, 310] on span "Edit" at bounding box center [615, 319] width 22 height 18
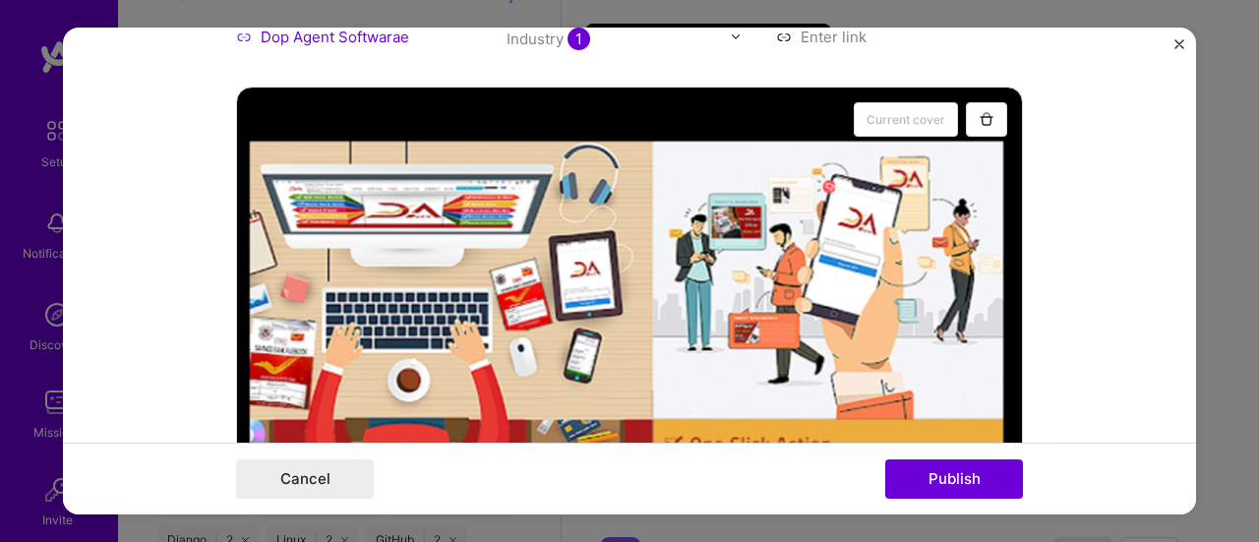
scroll to position [98, 0]
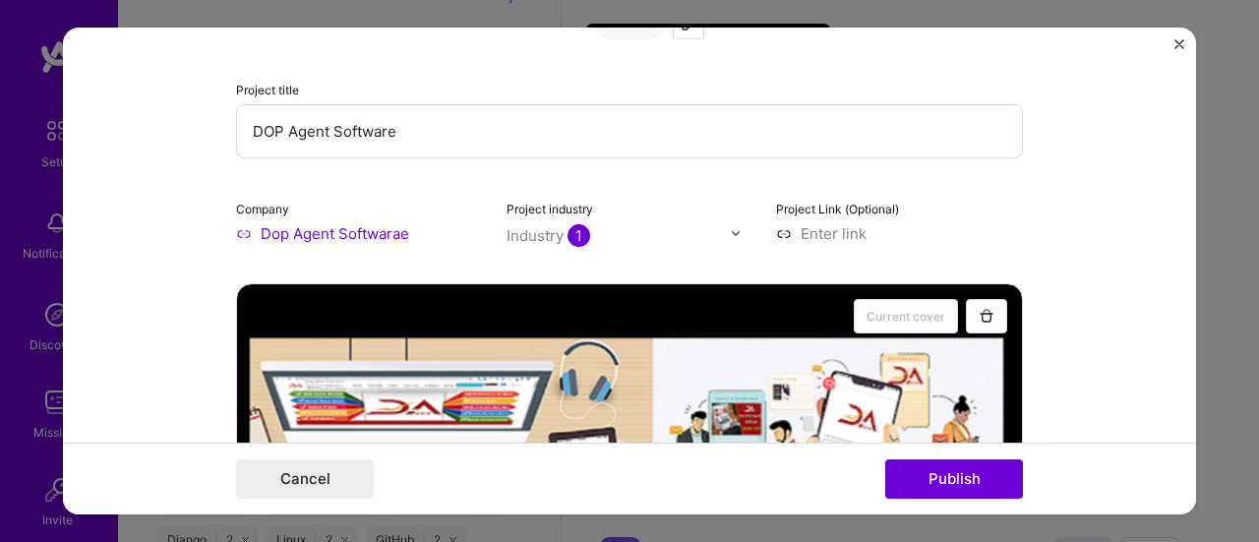
click at [362, 233] on input "Dop Agent Softwarae" at bounding box center [359, 233] width 247 height 21
drag, startPoint x: 415, startPoint y: 242, endPoint x: 255, endPoint y: 242, distance: 160.3
click at [255, 242] on input "Dop Agent Softwarae" at bounding box center [359, 233] width 247 height 21
click at [1183, 39] on img "Close" at bounding box center [1179, 44] width 10 height 10
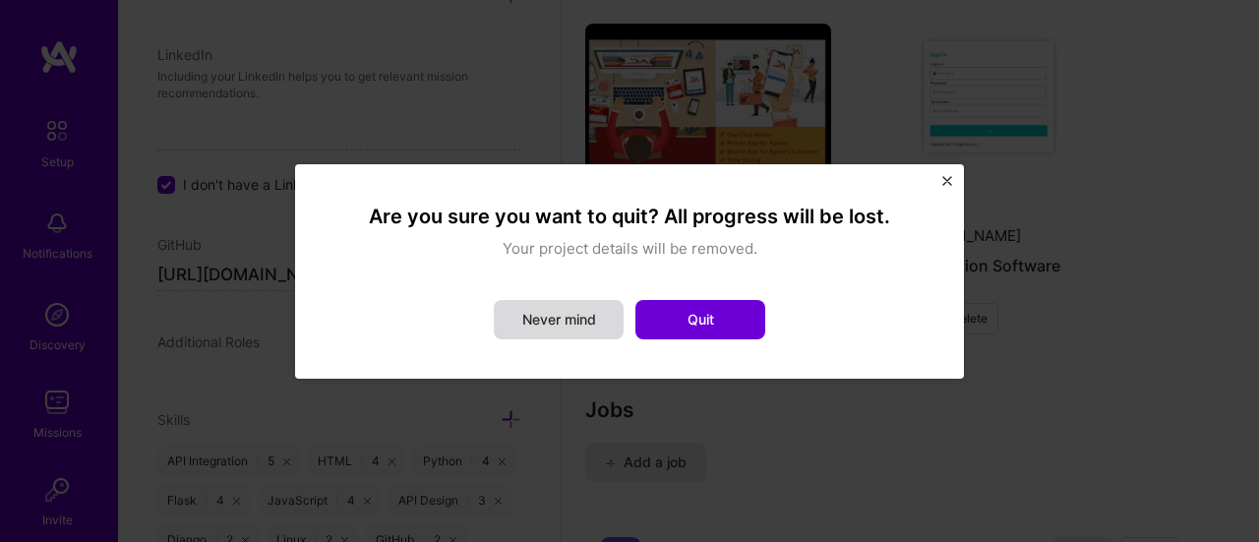
click at [621, 320] on button "Never mind" at bounding box center [559, 319] width 130 height 39
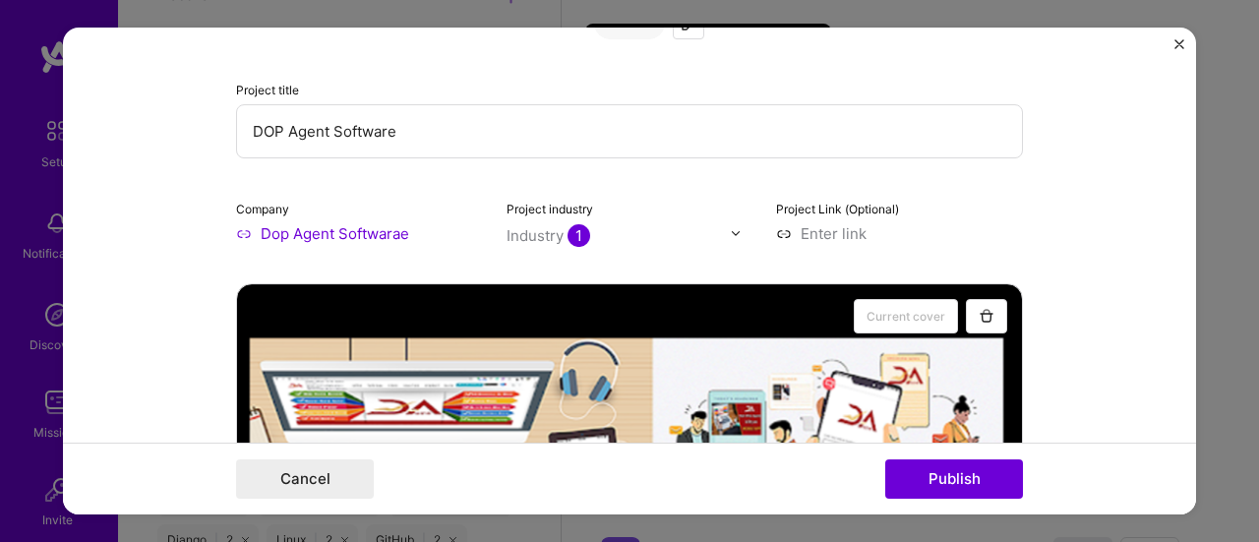
click at [1182, 39] on img "Close" at bounding box center [1179, 44] width 10 height 10
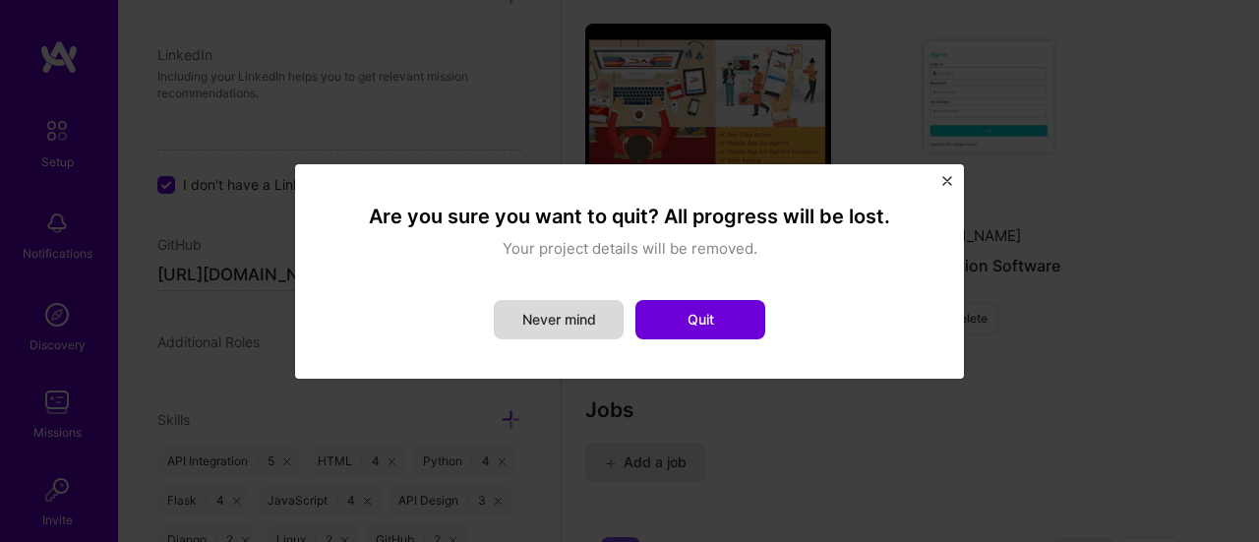
click at [590, 326] on button "Never mind" at bounding box center [559, 319] width 130 height 39
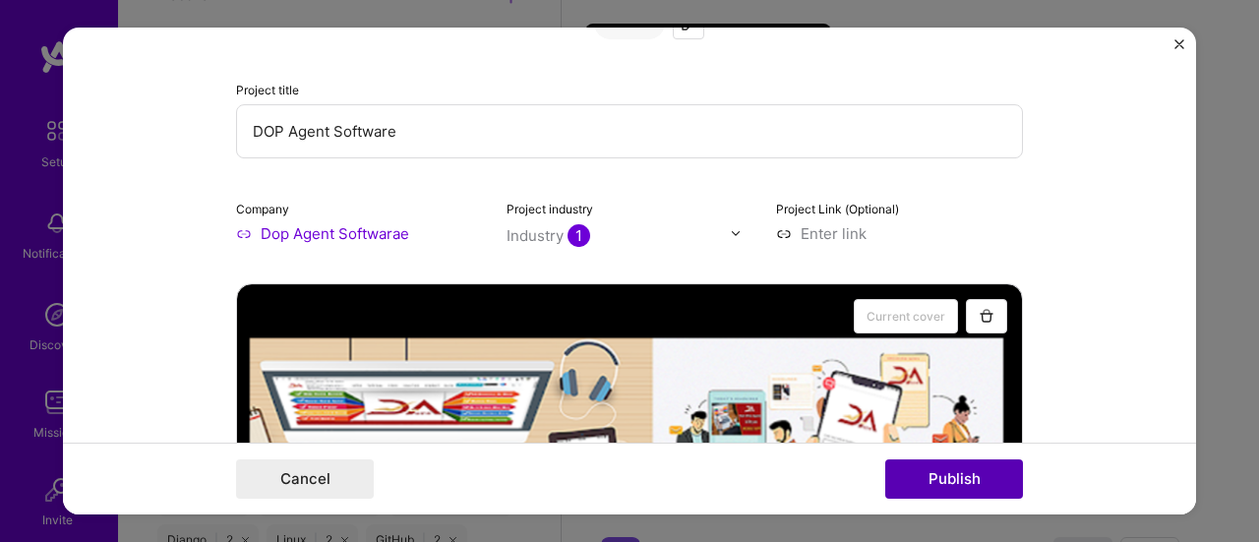
click at [946, 476] on button "Publish" at bounding box center [954, 478] width 138 height 39
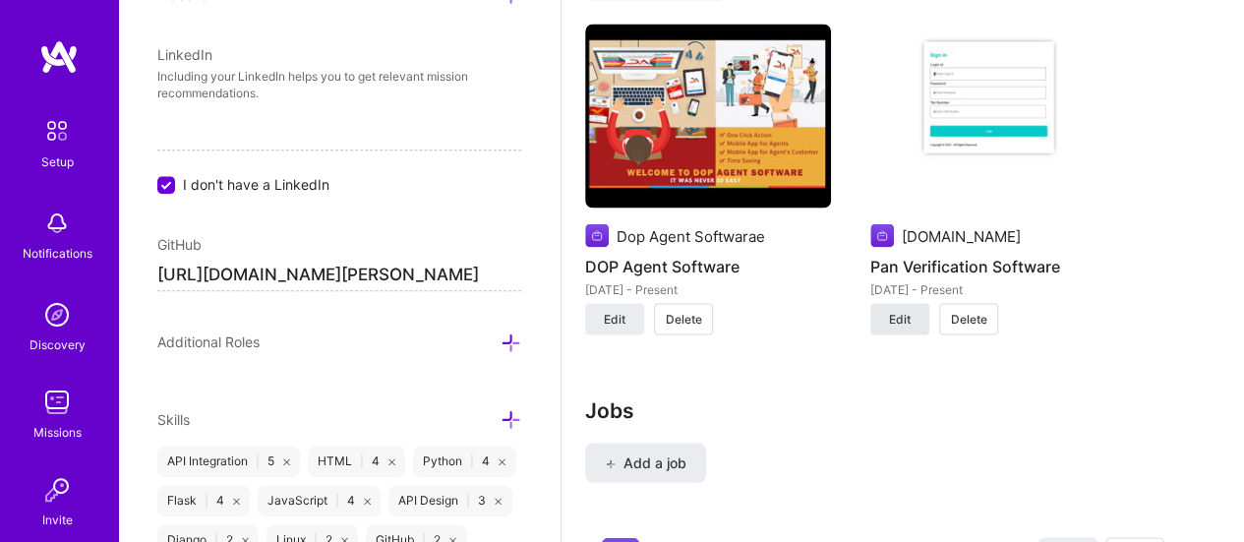
click at [910, 319] on span "Edit" at bounding box center [900, 319] width 22 height 18
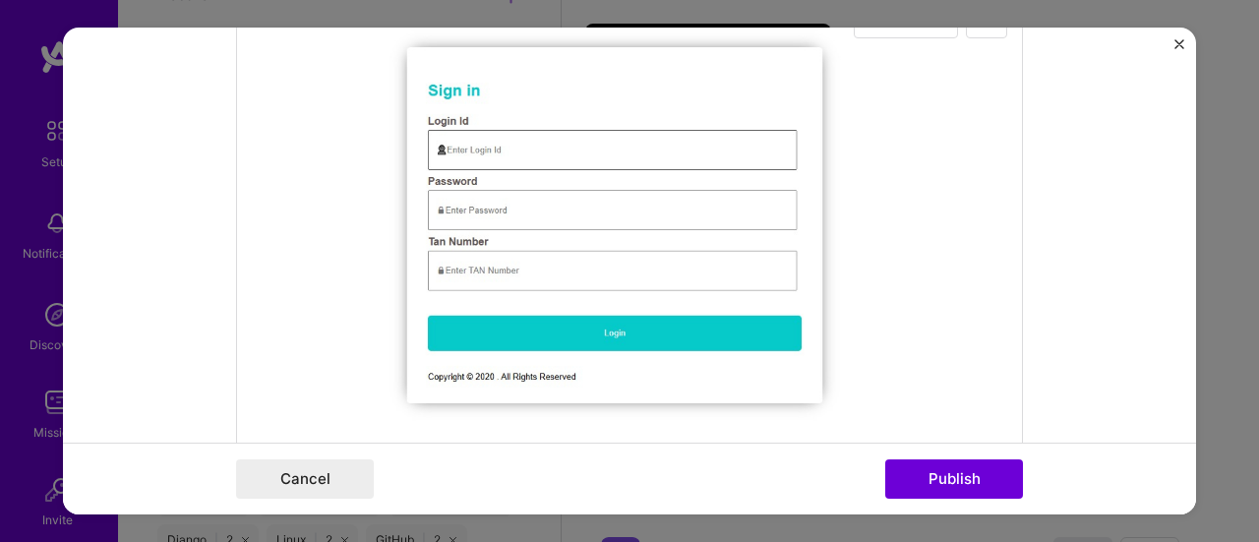
scroll to position [0, 0]
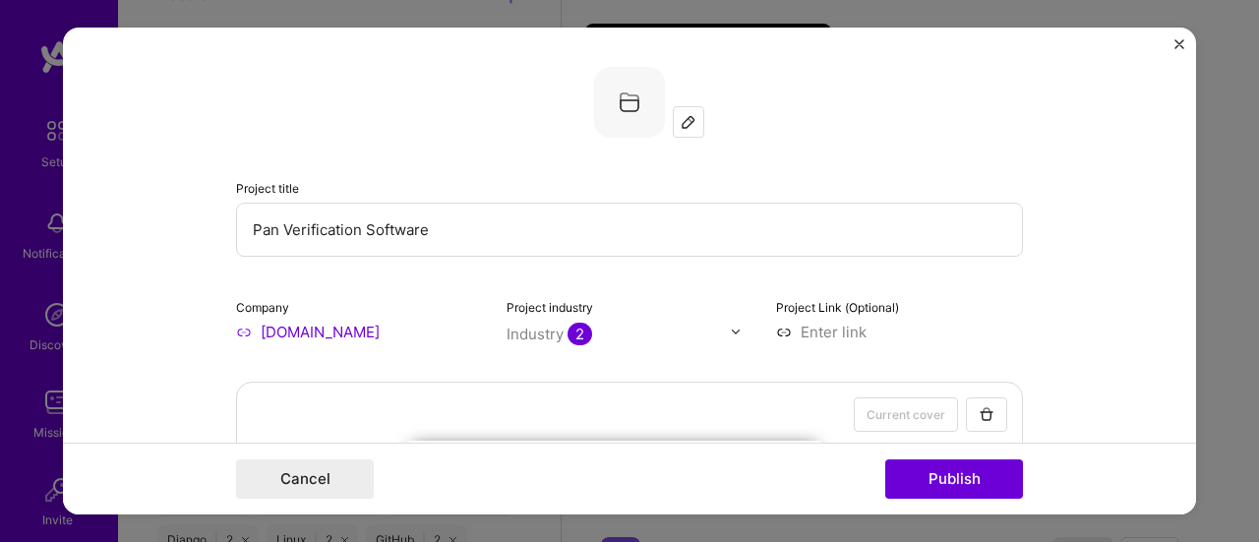
click at [317, 337] on input "[DOMAIN_NAME]" at bounding box center [359, 332] width 247 height 21
click at [369, 326] on input "[DOMAIN_NAME]" at bounding box center [359, 332] width 247 height 21
paste input "Dop Agent Softwarae"
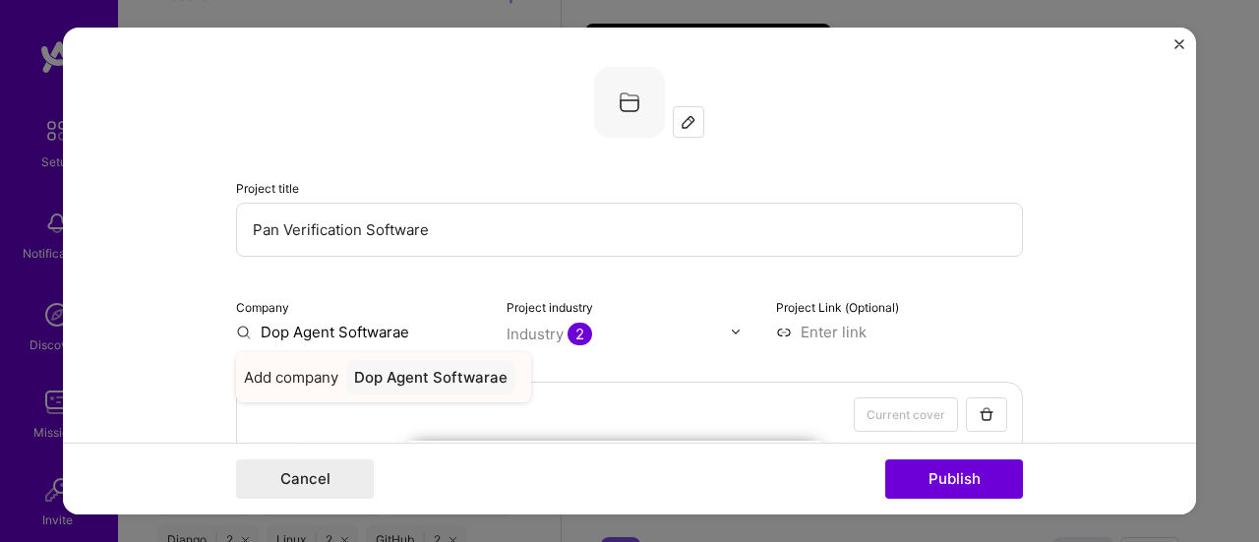
type input "Dop Agent Softwarae"
click at [346, 367] on div "Dop Agent Softwarae" at bounding box center [430, 377] width 169 height 34
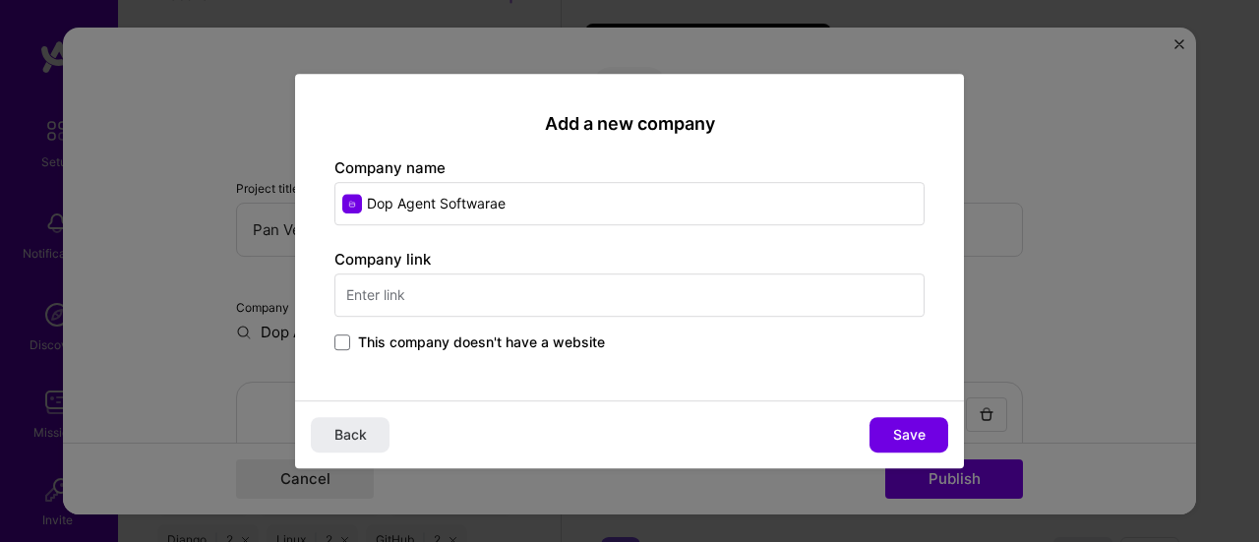
click at [426, 300] on input "text" at bounding box center [629, 294] width 590 height 43
type input "[URL][DOMAIN_NAME]"
click at [910, 426] on span "Save" at bounding box center [909, 435] width 32 height 20
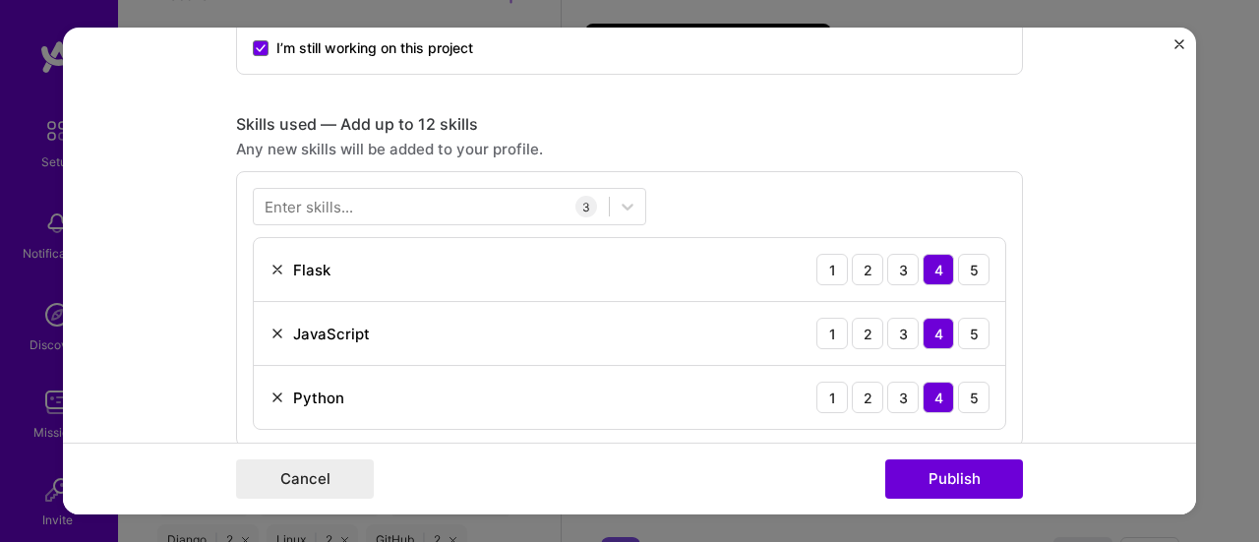
scroll to position [1377, 0]
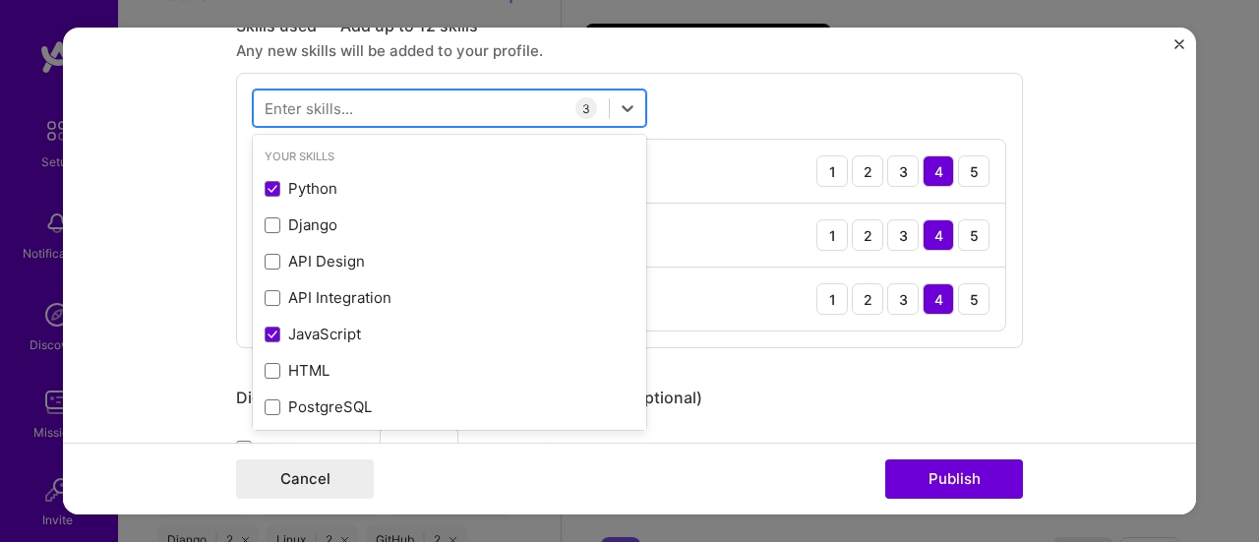
click at [512, 104] on div at bounding box center [431, 108] width 355 height 32
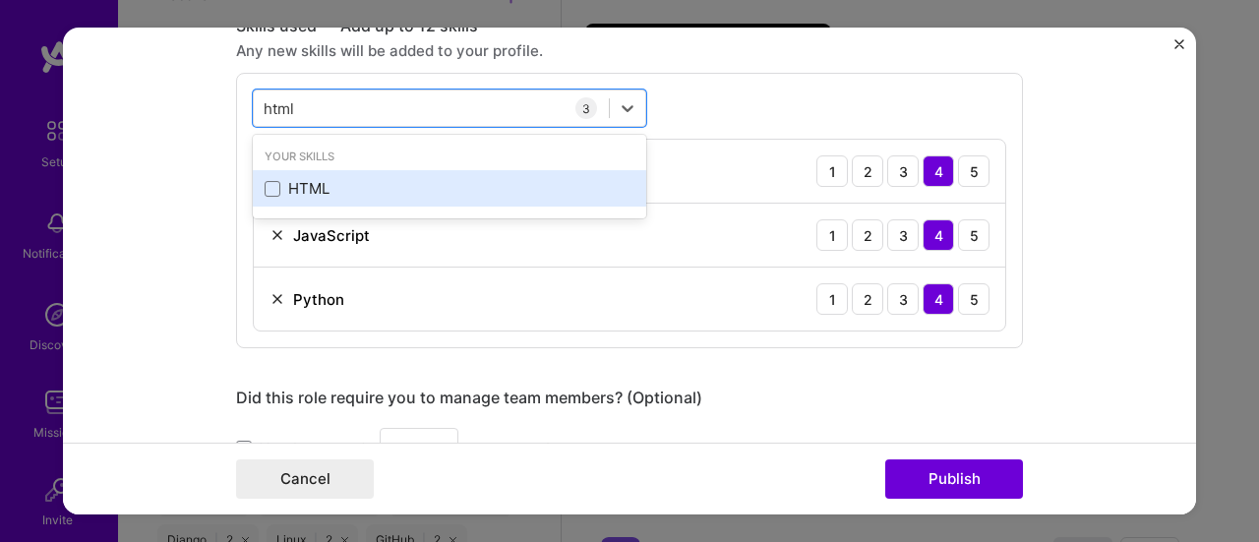
click at [370, 182] on div "HTML" at bounding box center [450, 188] width 370 height 21
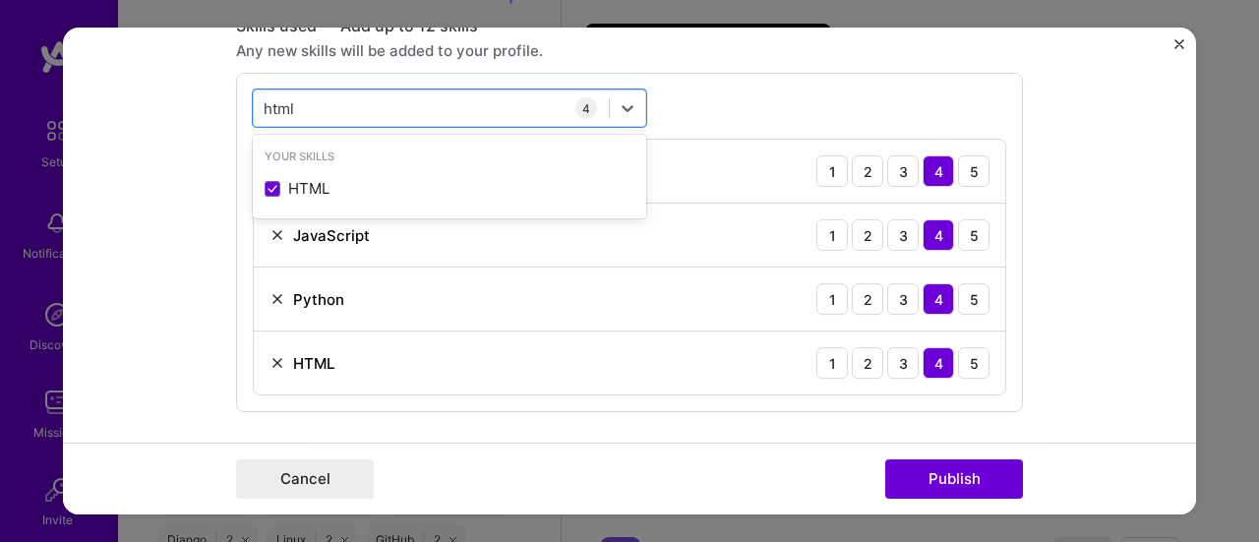
type input "html"
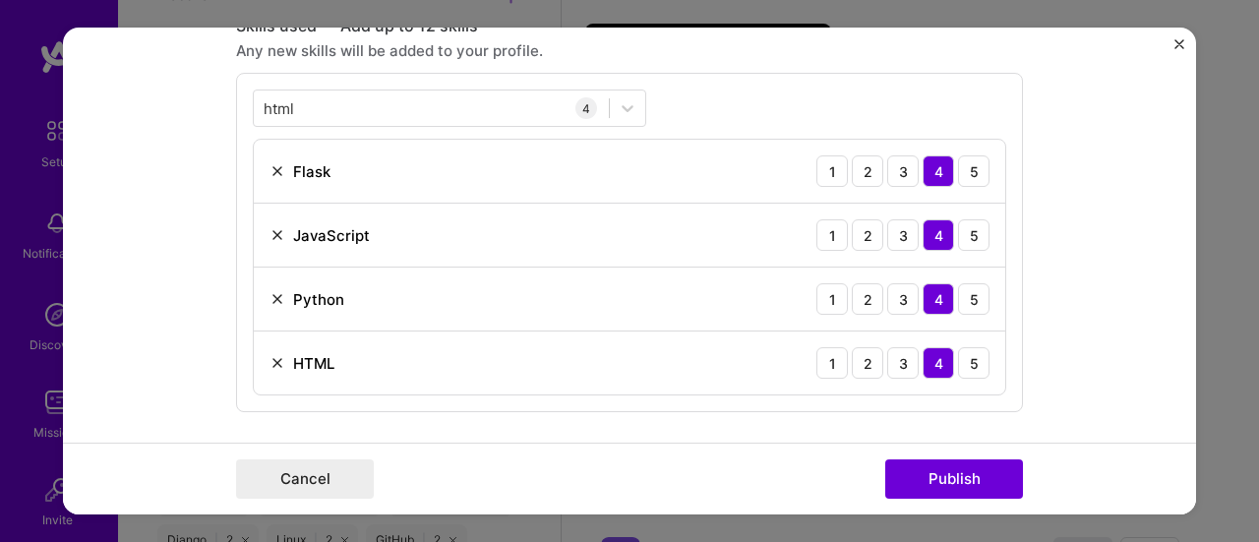
click at [720, 93] on div "html html 4 Flask 1 2 3 4 5 JavaScript 1 2 3 4 5 Python 1 2 3 4 5 HTML 1 2 3 4 5" at bounding box center [629, 243] width 787 height 339
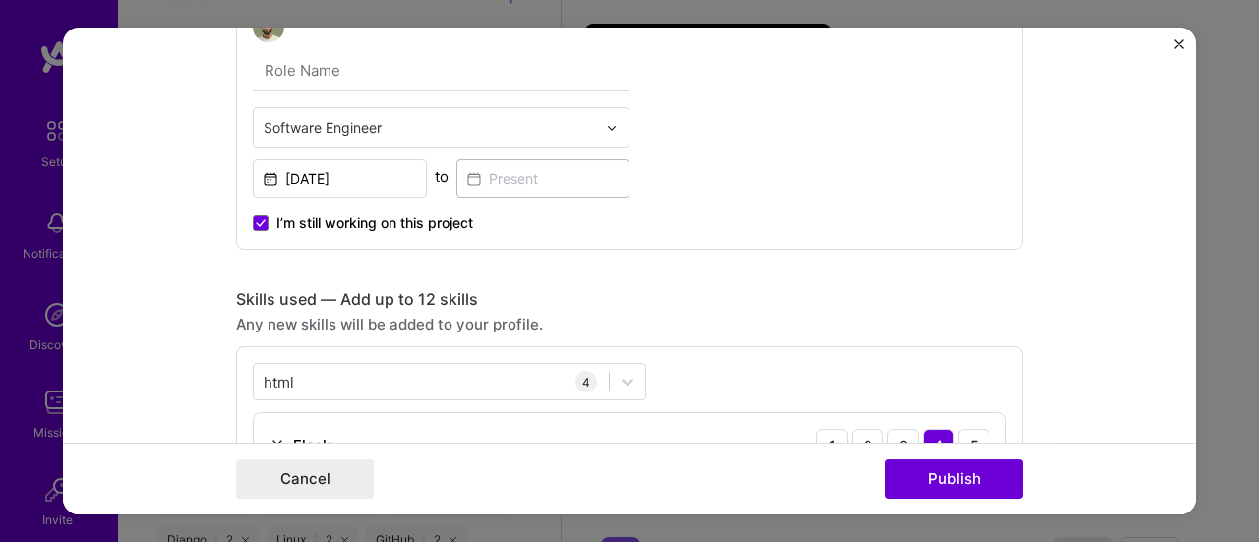
scroll to position [907, 0]
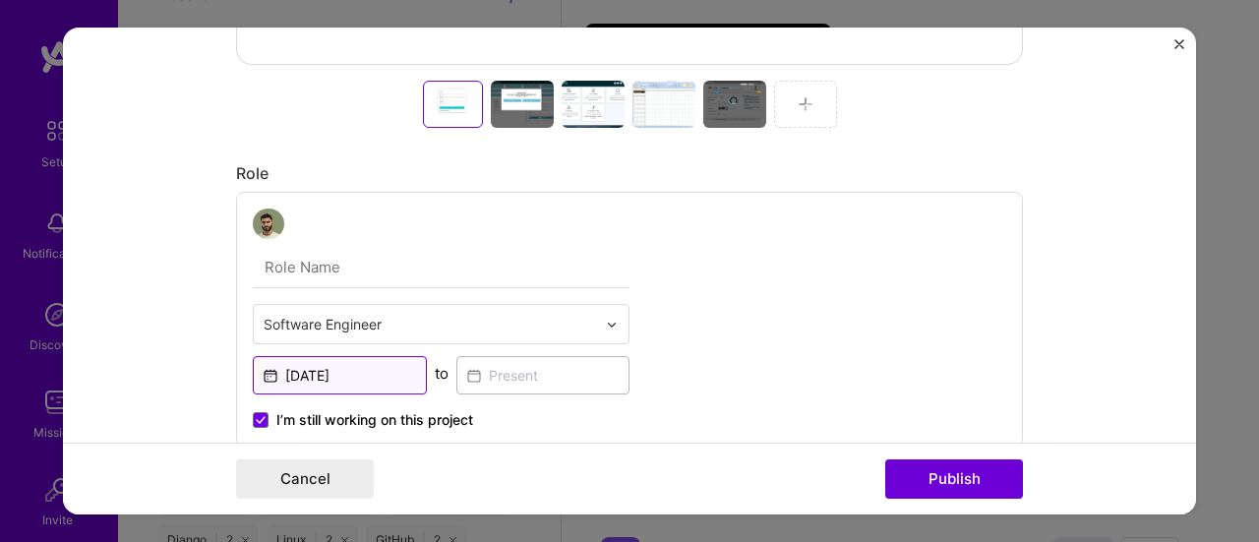
click at [339, 384] on input "[DATE]" at bounding box center [340, 376] width 174 height 38
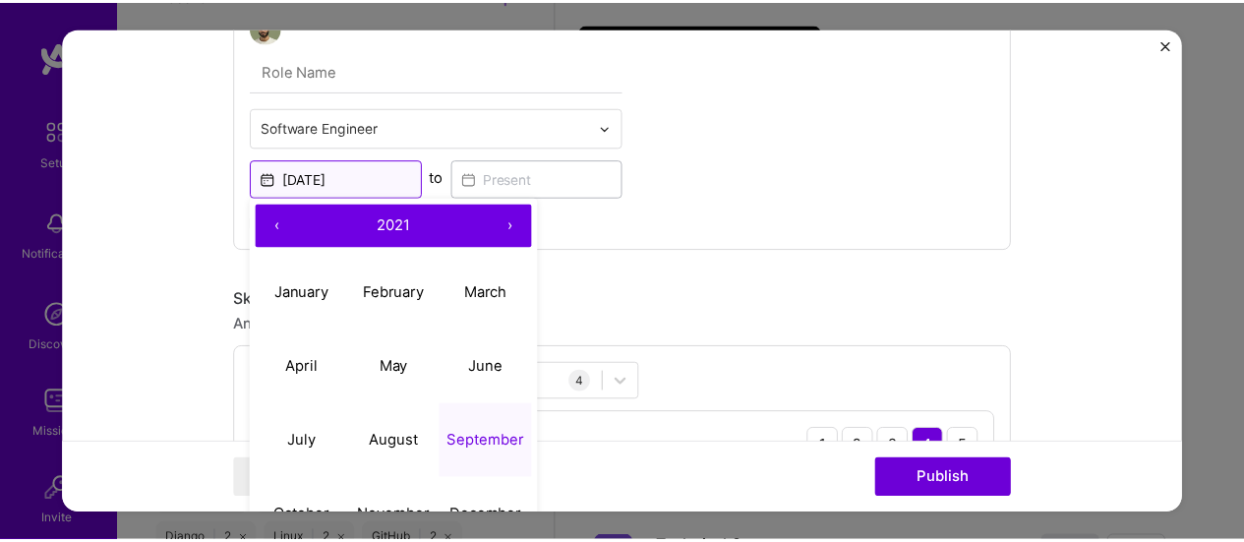
scroll to position [1202, 0]
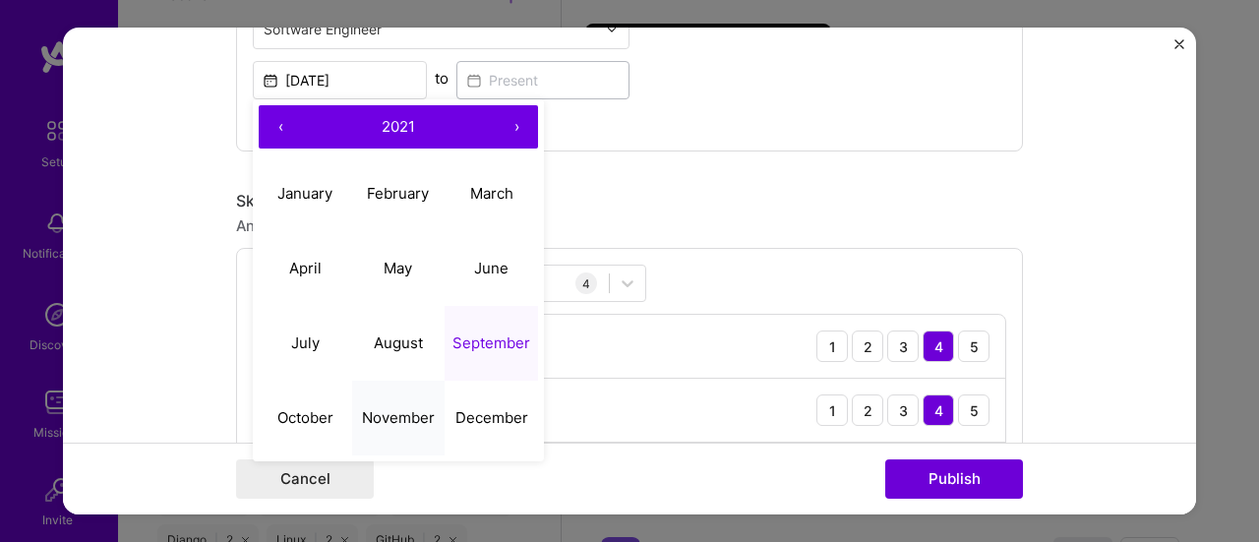
click at [382, 408] on abbr "November" at bounding box center [398, 417] width 73 height 19
type input "[DATE]"
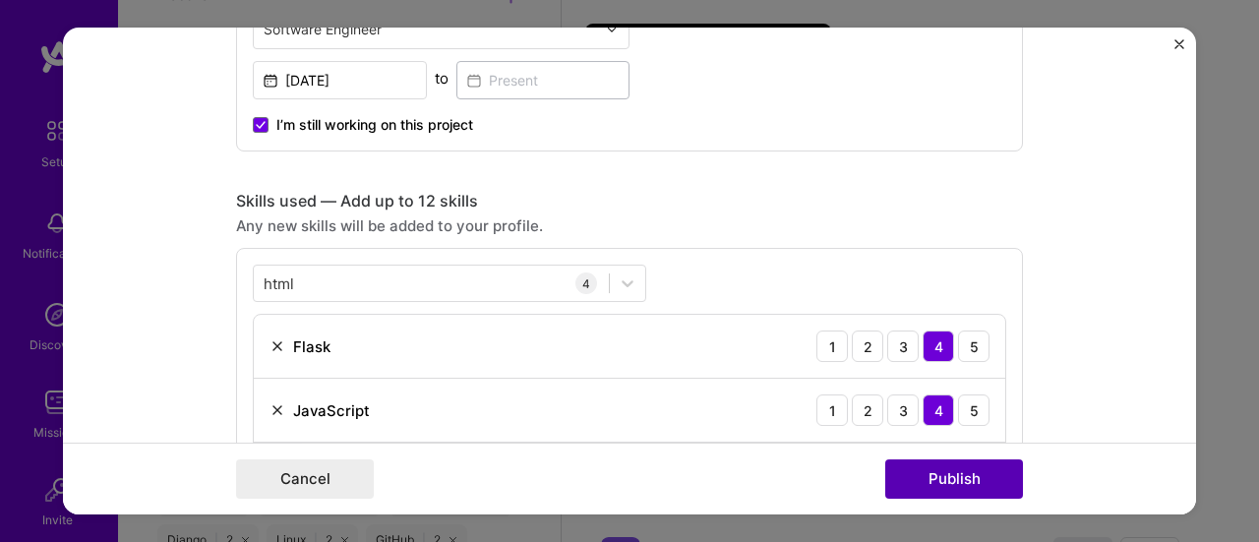
click at [947, 492] on button "Publish" at bounding box center [954, 478] width 138 height 39
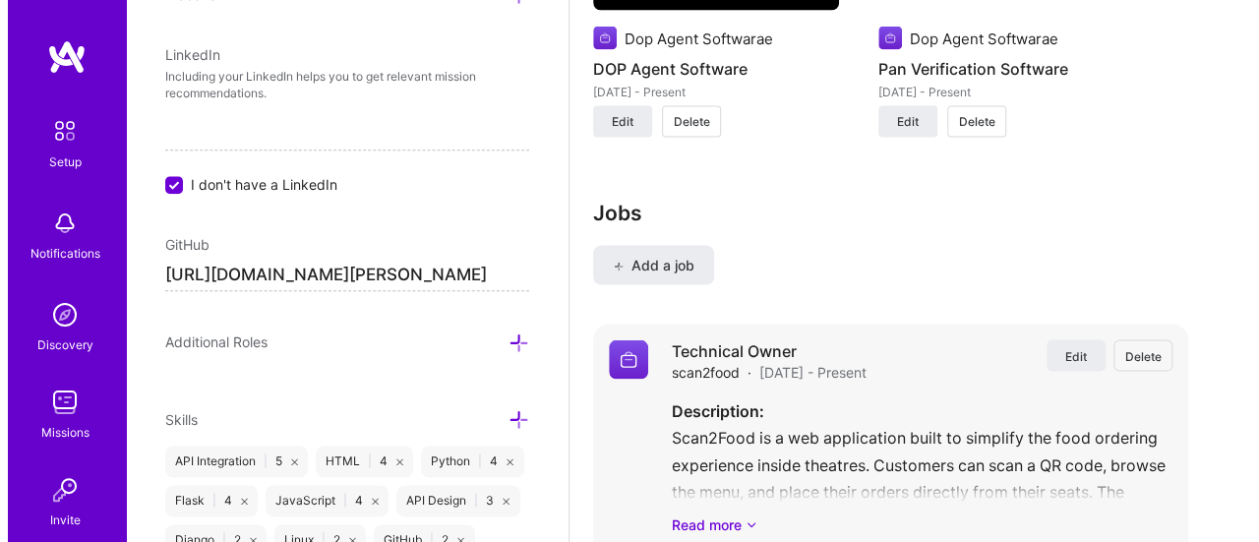
scroll to position [2001, 0]
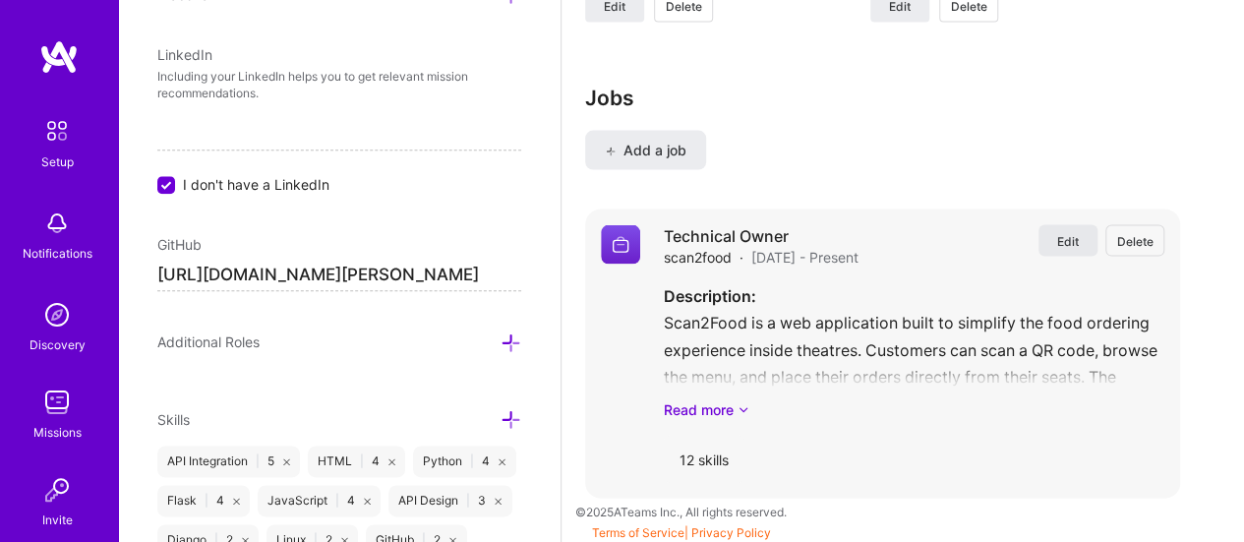
click at [1079, 240] on span "Edit" at bounding box center [1068, 241] width 22 height 17
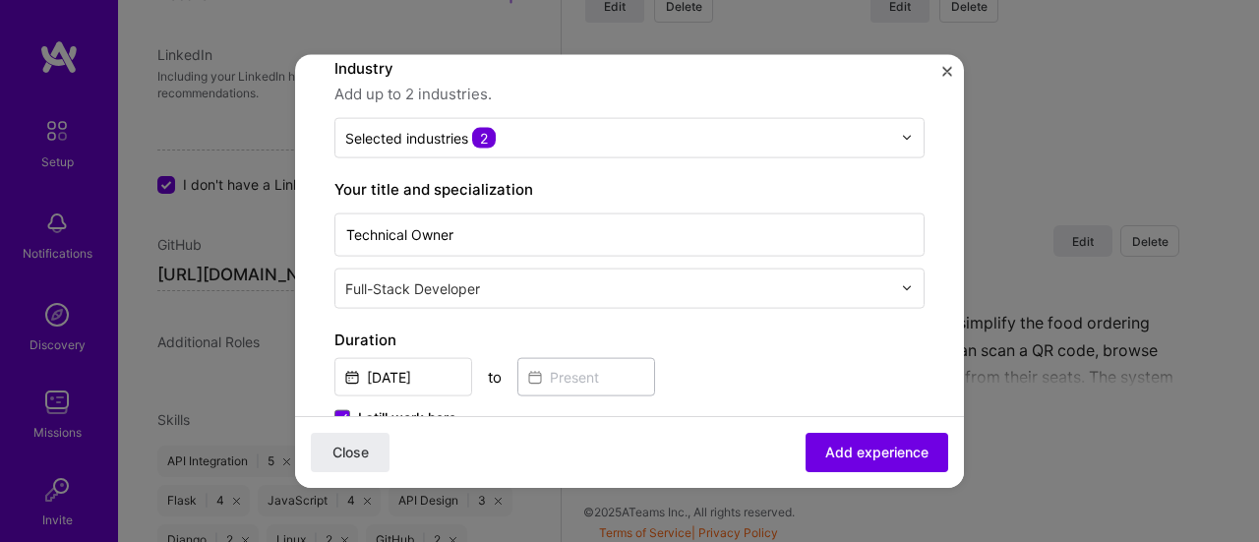
scroll to position [295, 0]
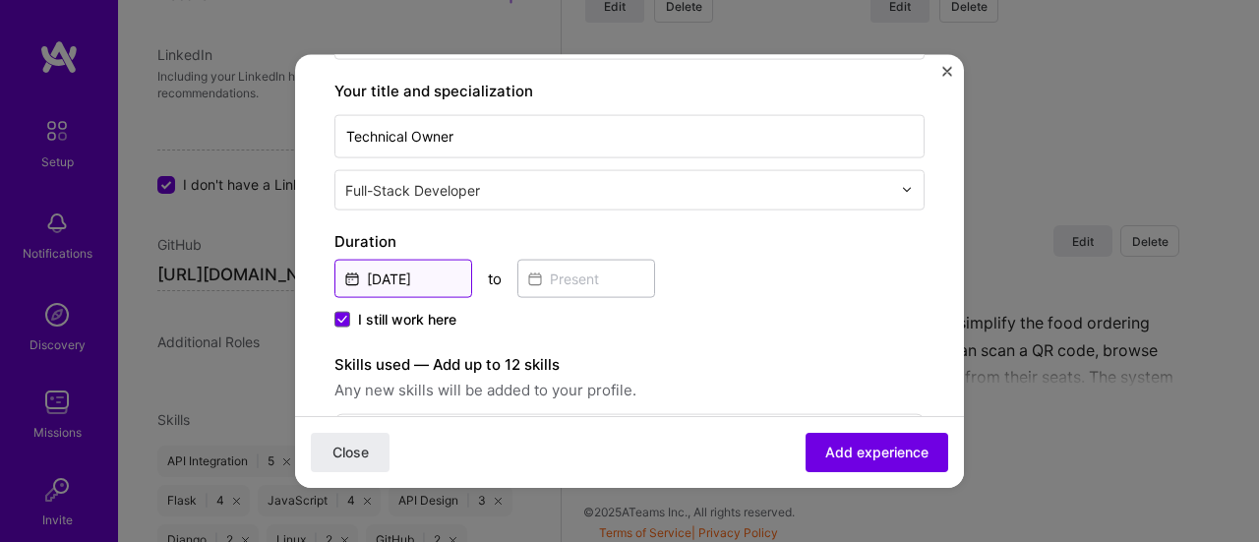
click at [426, 282] on input "[DATE]" at bounding box center [403, 278] width 138 height 38
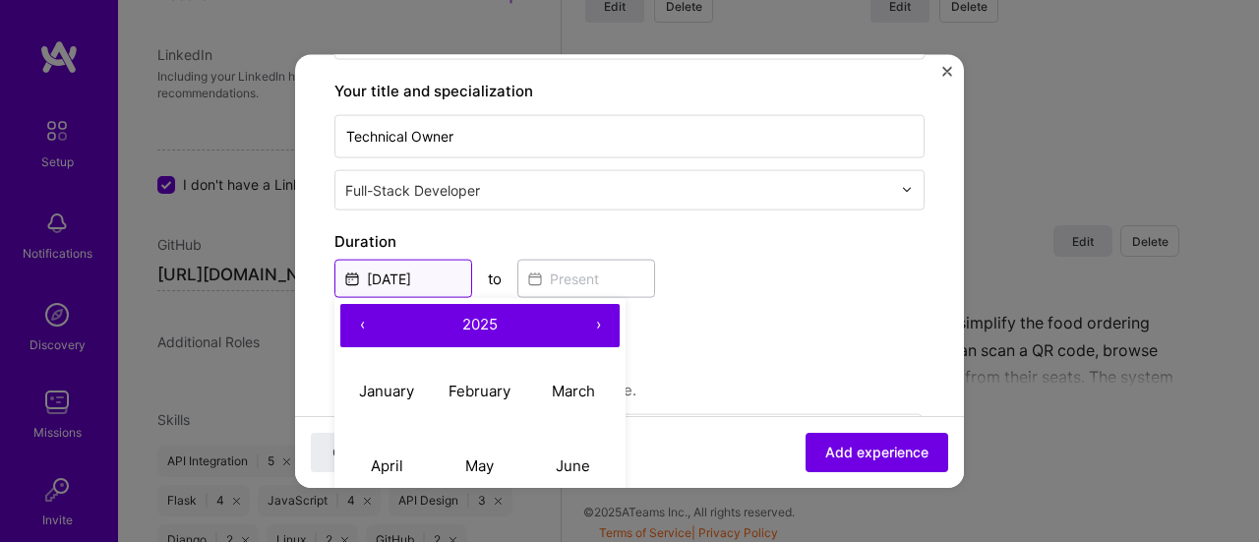
scroll to position [492, 0]
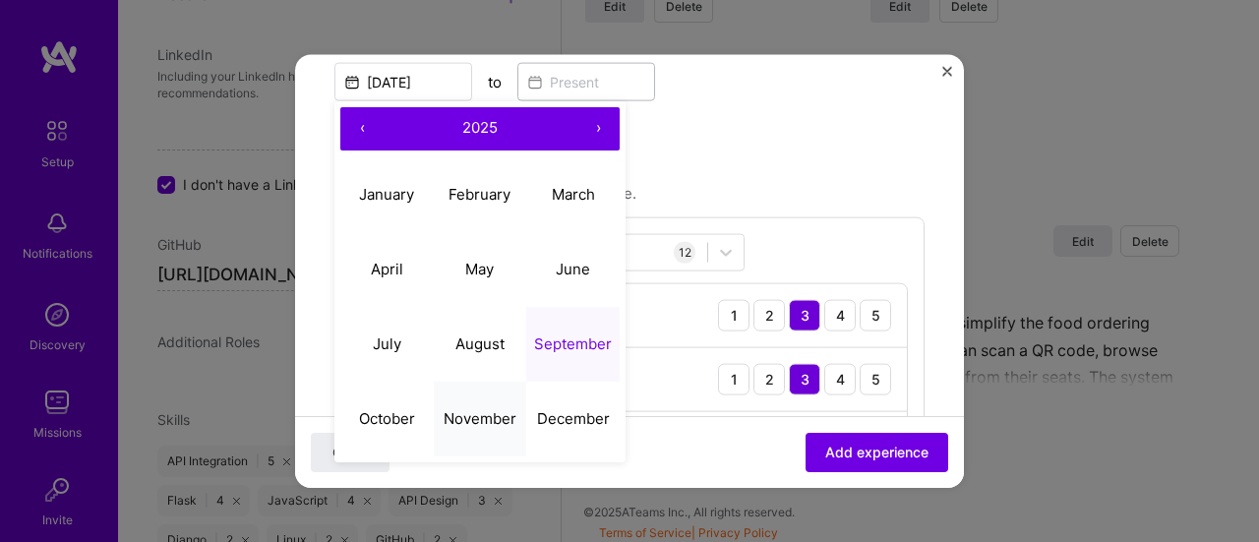
click at [480, 402] on button "November" at bounding box center [480, 419] width 93 height 75
type input "[DATE]"
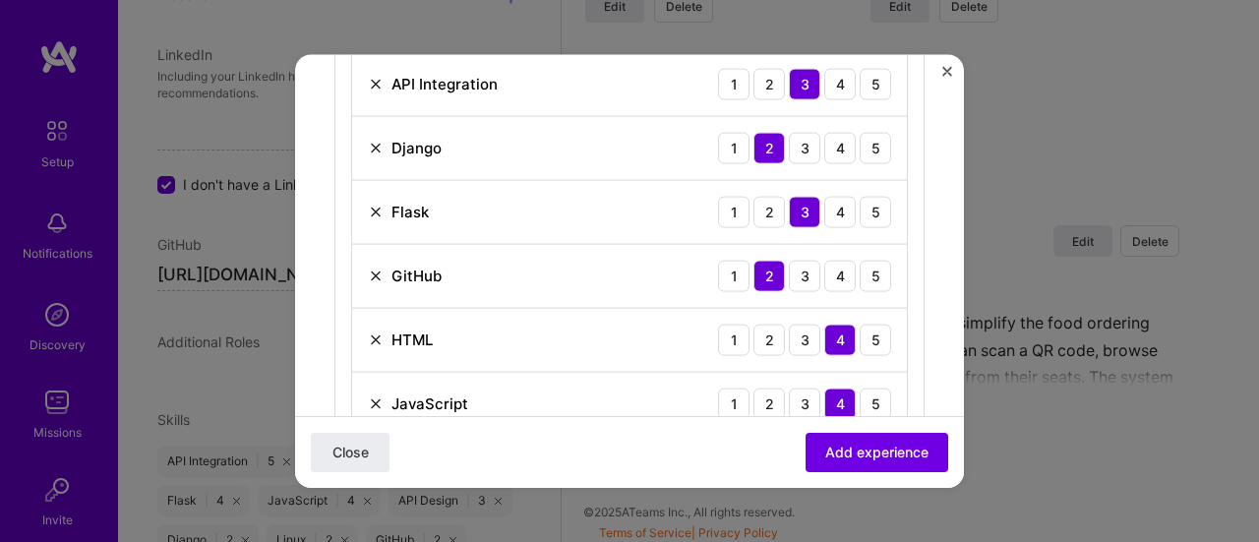
scroll to position [688, 0]
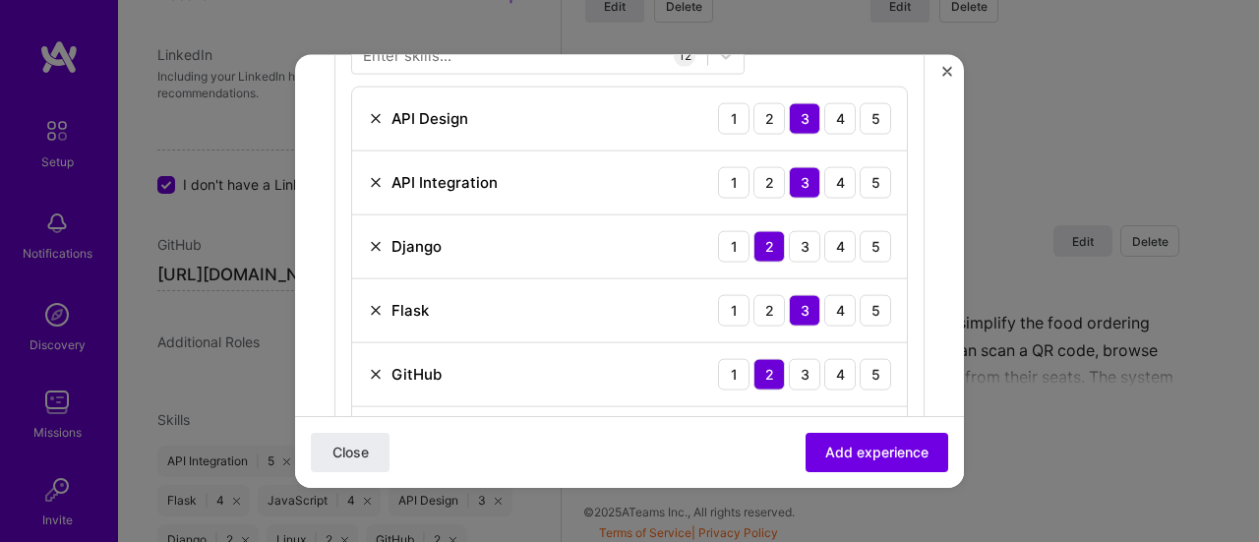
click at [807, 242] on div "1 2 3 4 5" at bounding box center [804, 245] width 173 height 31
click at [834, 107] on div "4" at bounding box center [839, 117] width 31 height 31
click at [862, 125] on div "5" at bounding box center [874, 117] width 31 height 31
click at [824, 241] on div "4" at bounding box center [839, 245] width 31 height 31
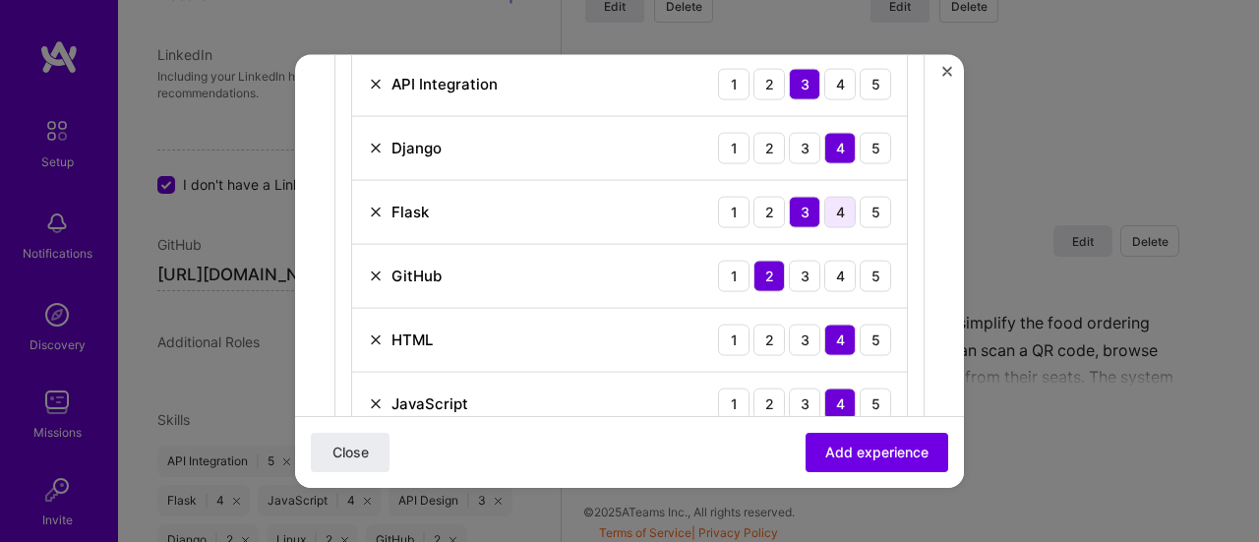
click at [824, 208] on div "4" at bounding box center [839, 211] width 31 height 31
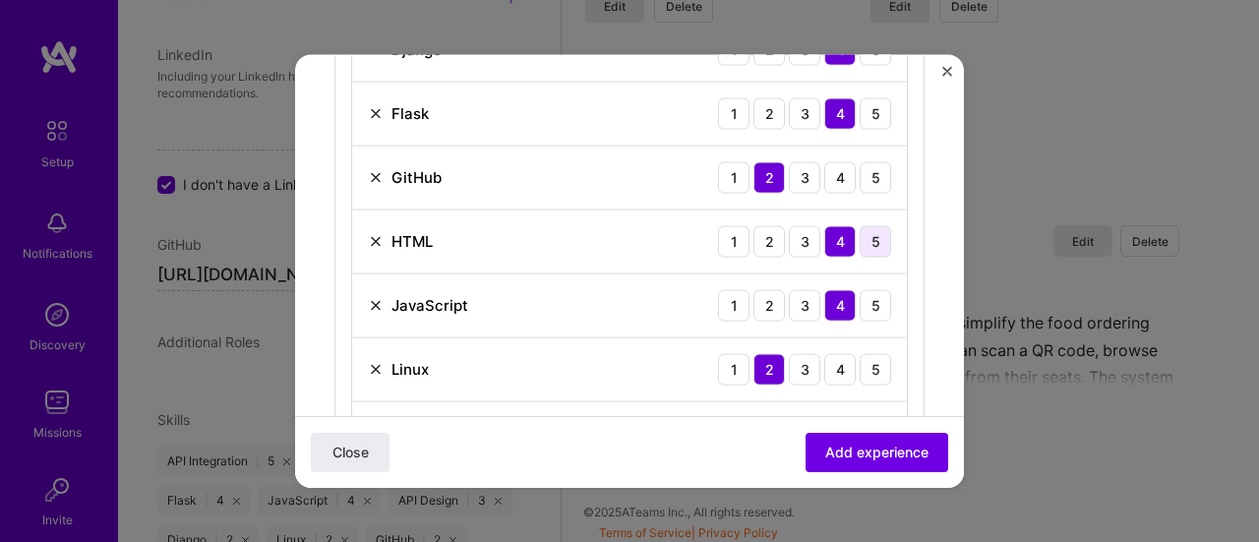
click at [859, 233] on div "5" at bounding box center [874, 240] width 31 height 31
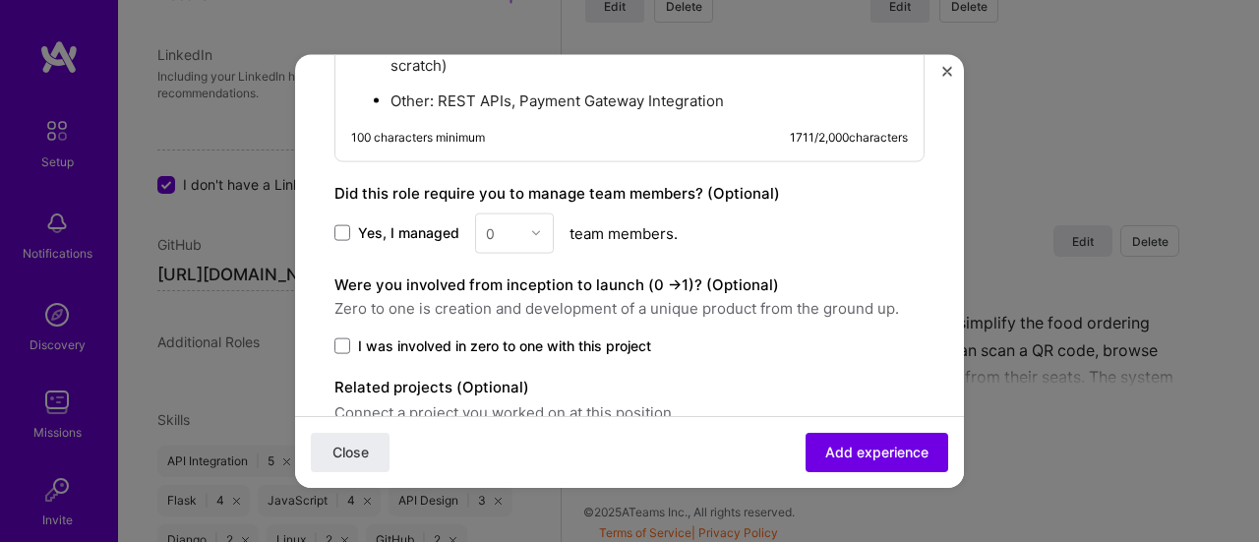
scroll to position [2557, 0]
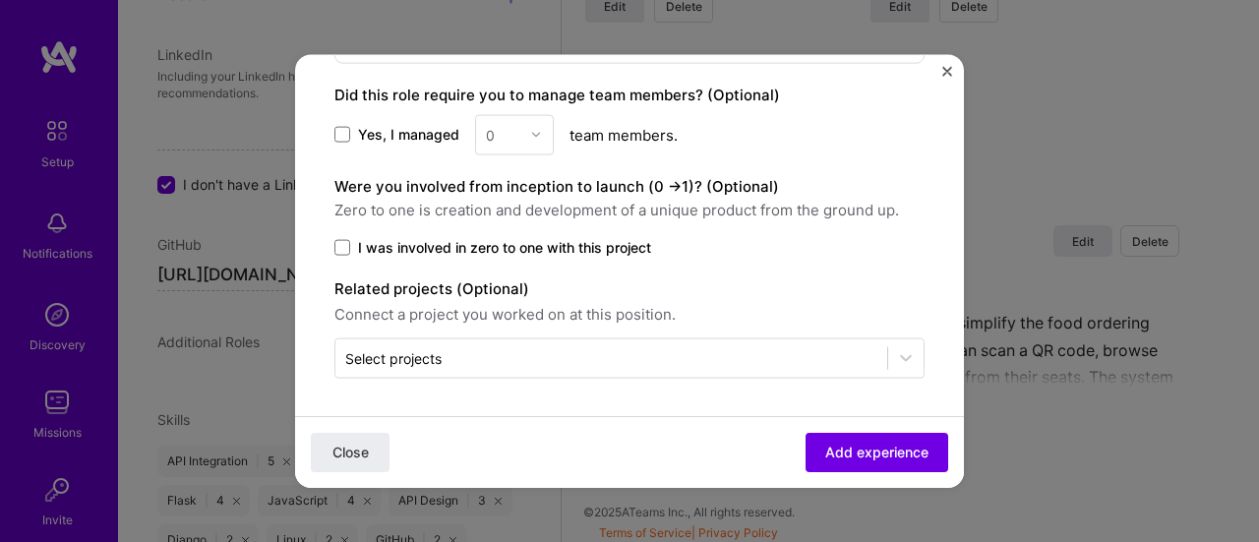
click at [378, 252] on span "I was involved in zero to one with this project" at bounding box center [504, 247] width 293 height 20
click at [0, 0] on input "I was involved in zero to one with this project" at bounding box center [0, 0] width 0 height 0
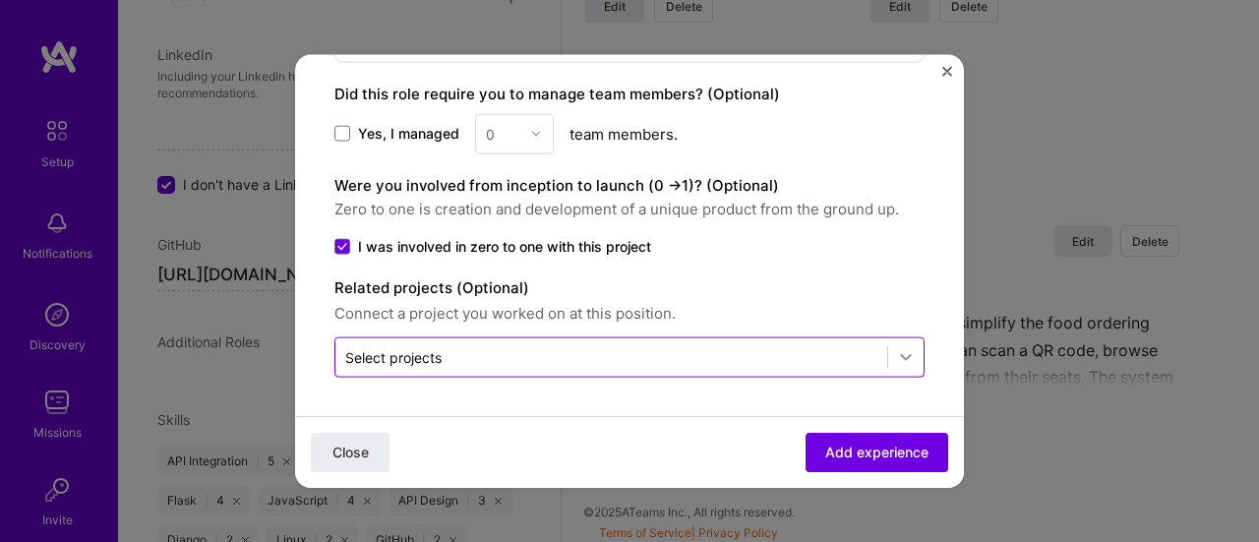
click at [896, 365] on icon at bounding box center [906, 357] width 20 height 20
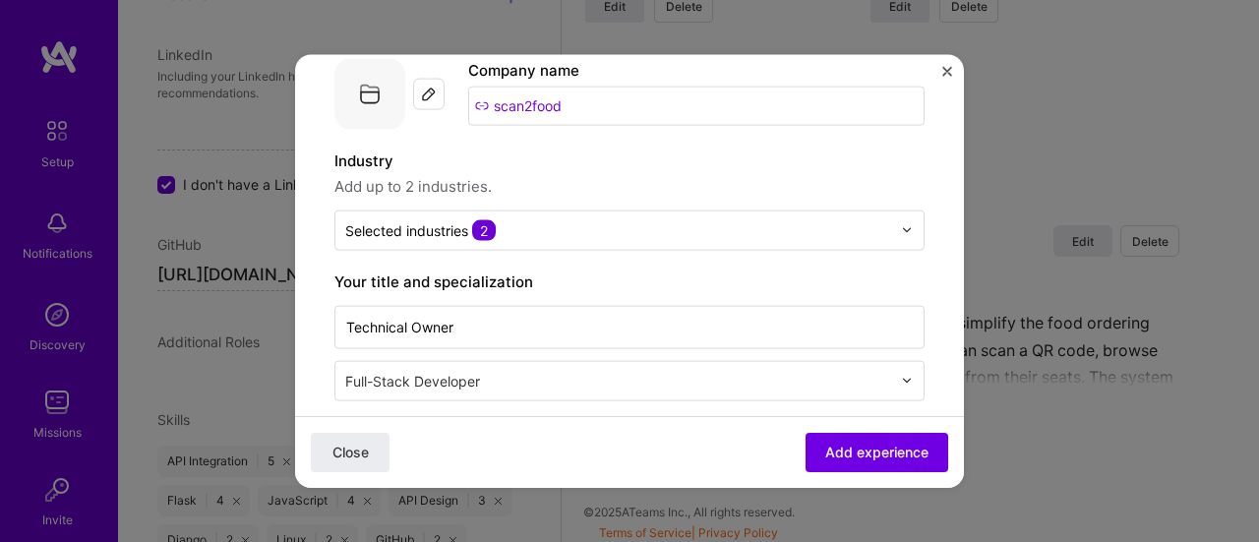
scroll to position [0, 0]
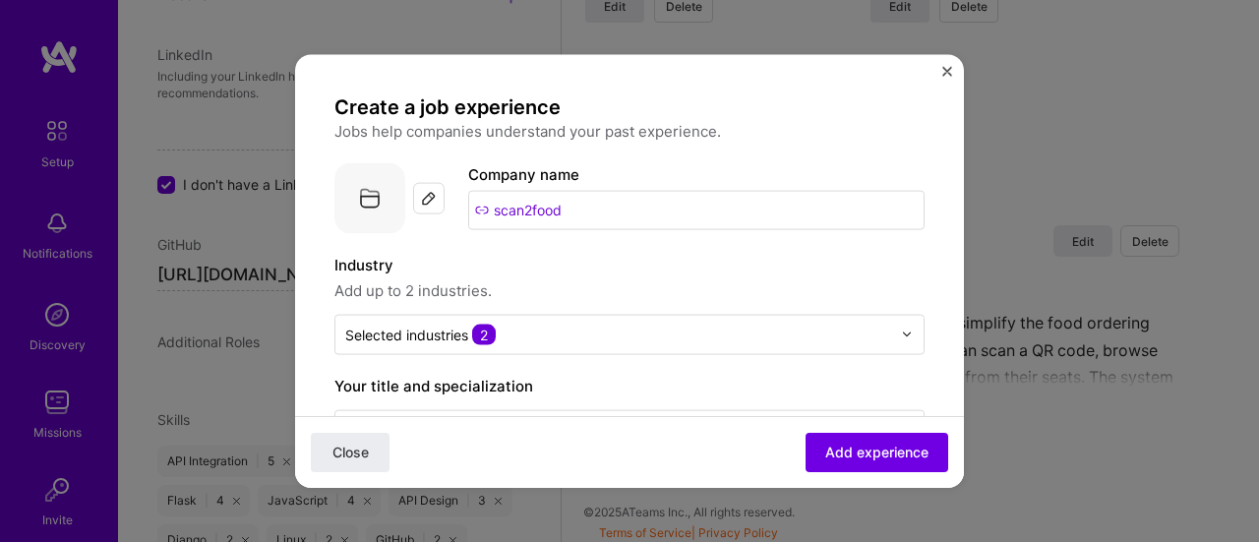
click at [368, 201] on img at bounding box center [369, 197] width 71 height 71
click at [864, 455] on span "Add experience" at bounding box center [876, 452] width 103 height 20
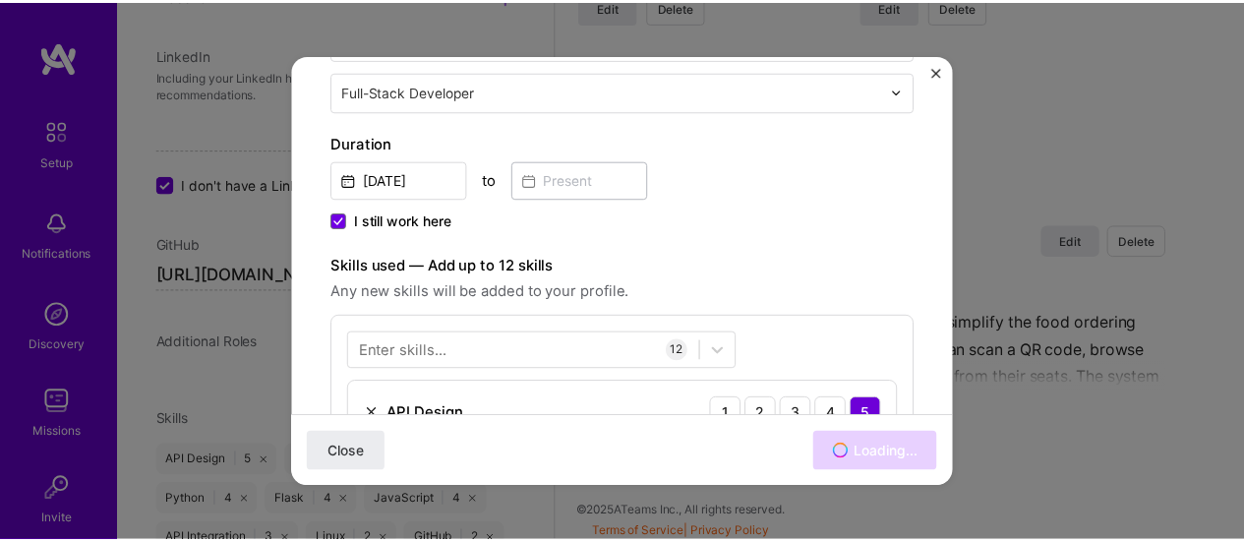
scroll to position [492, 0]
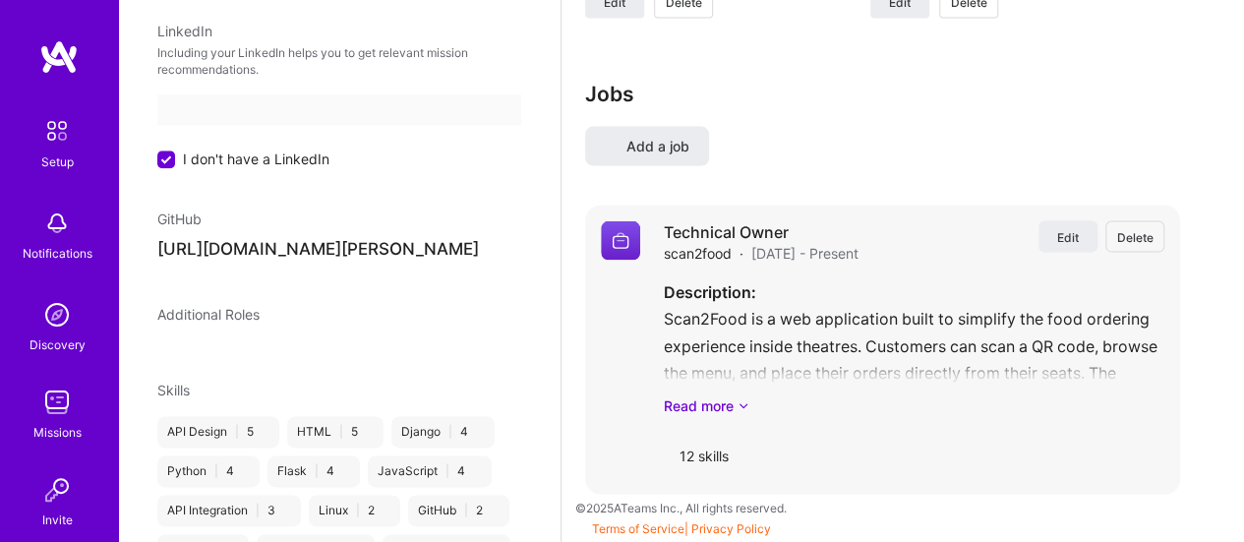
select select "IN"
select select "Right Now"
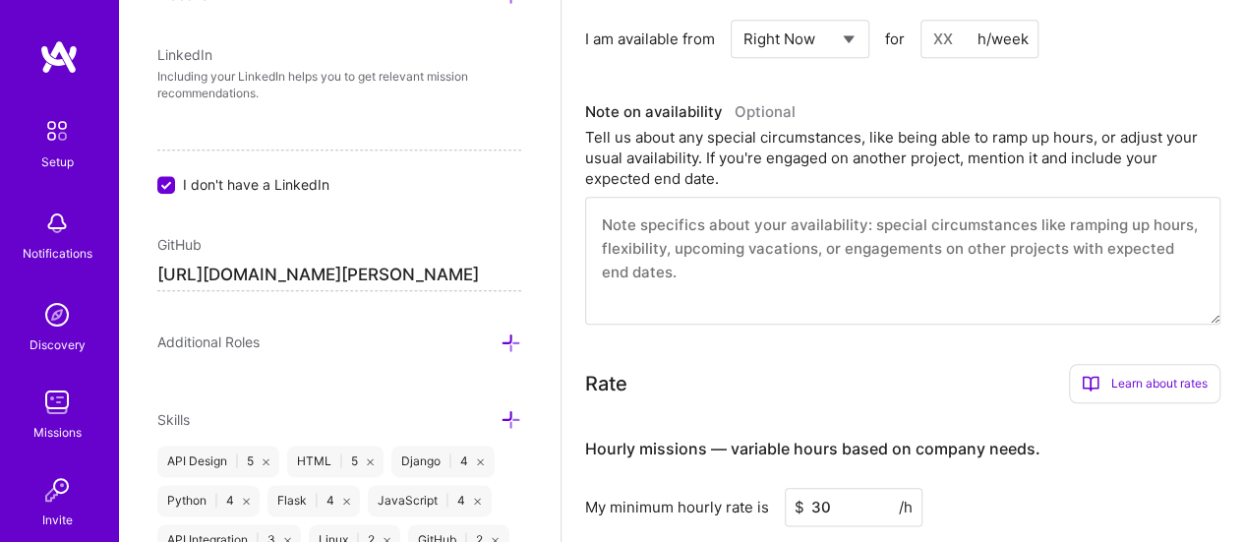
scroll to position [787, 0]
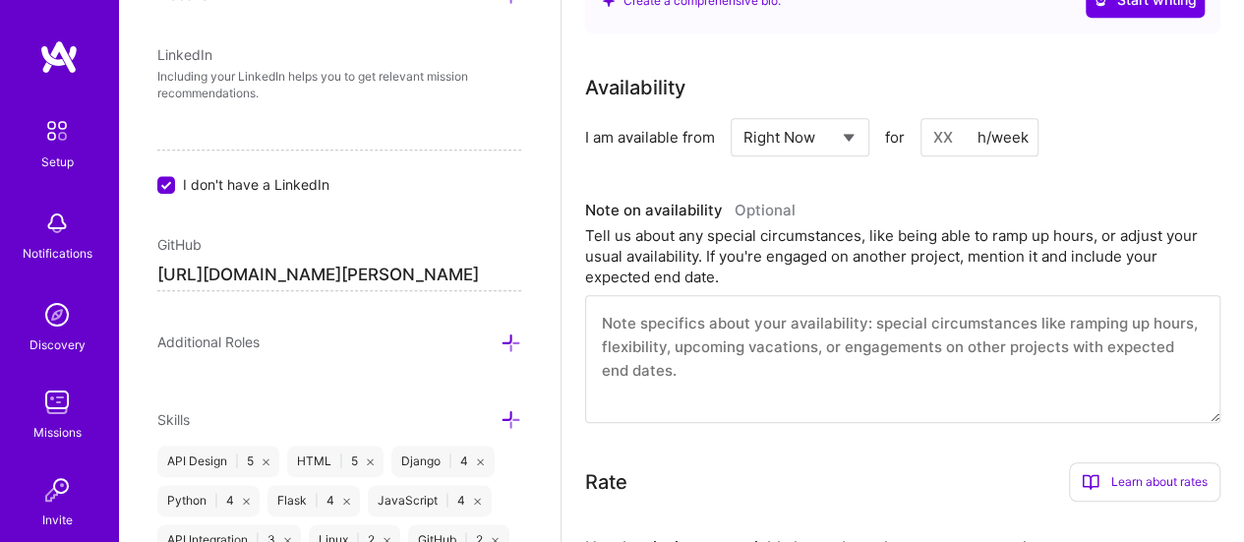
click at [938, 141] on input at bounding box center [979, 137] width 118 height 38
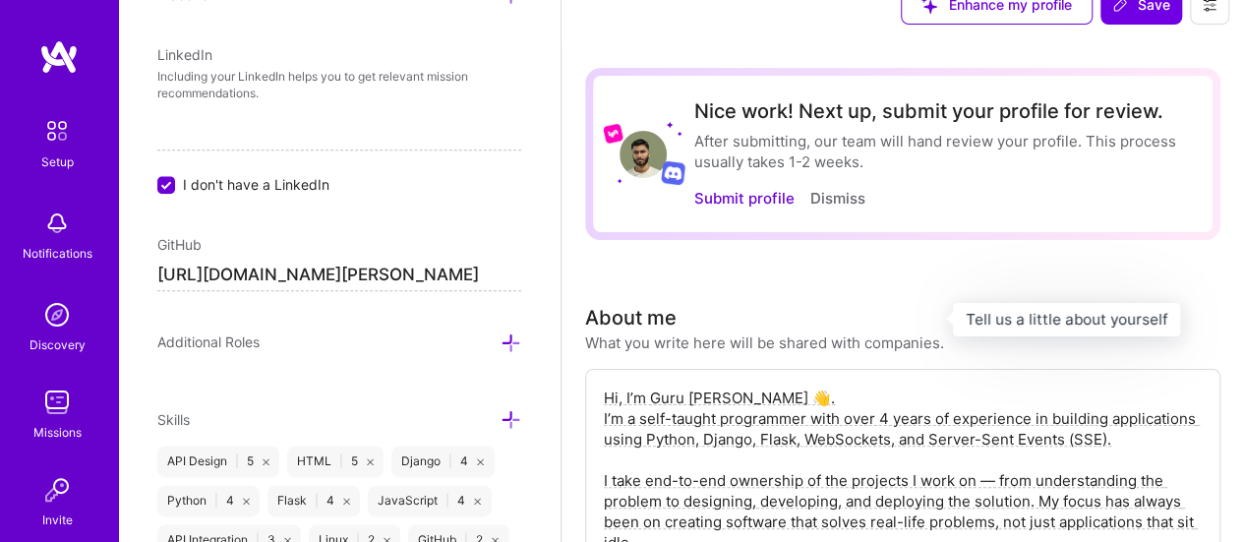
scroll to position [0, 0]
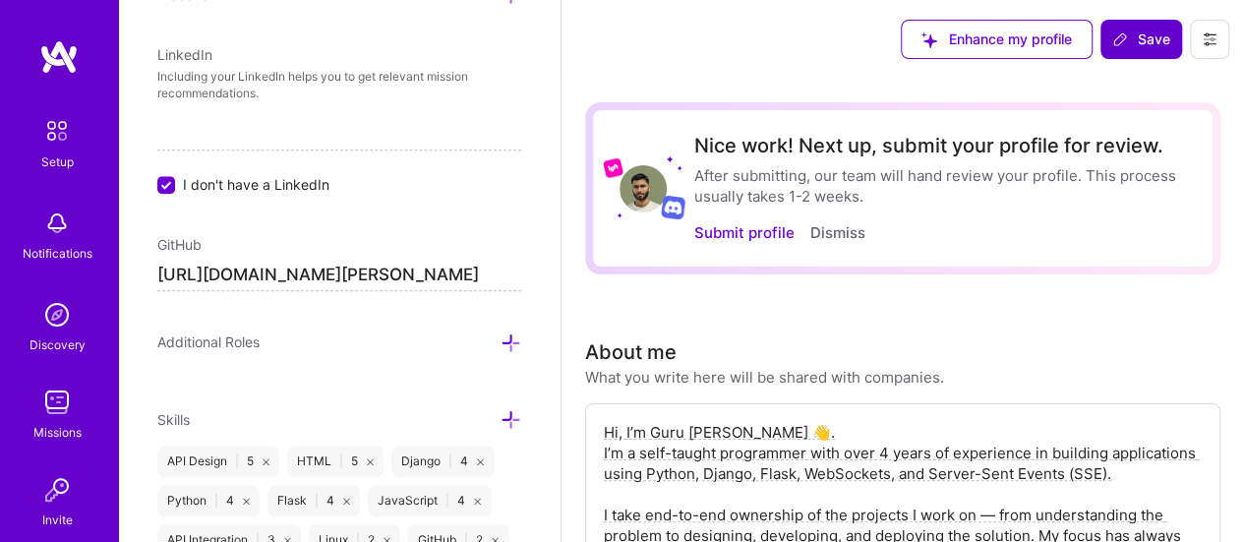
type input "30"
click at [1147, 30] on span "Save" at bounding box center [1141, 39] width 58 height 20
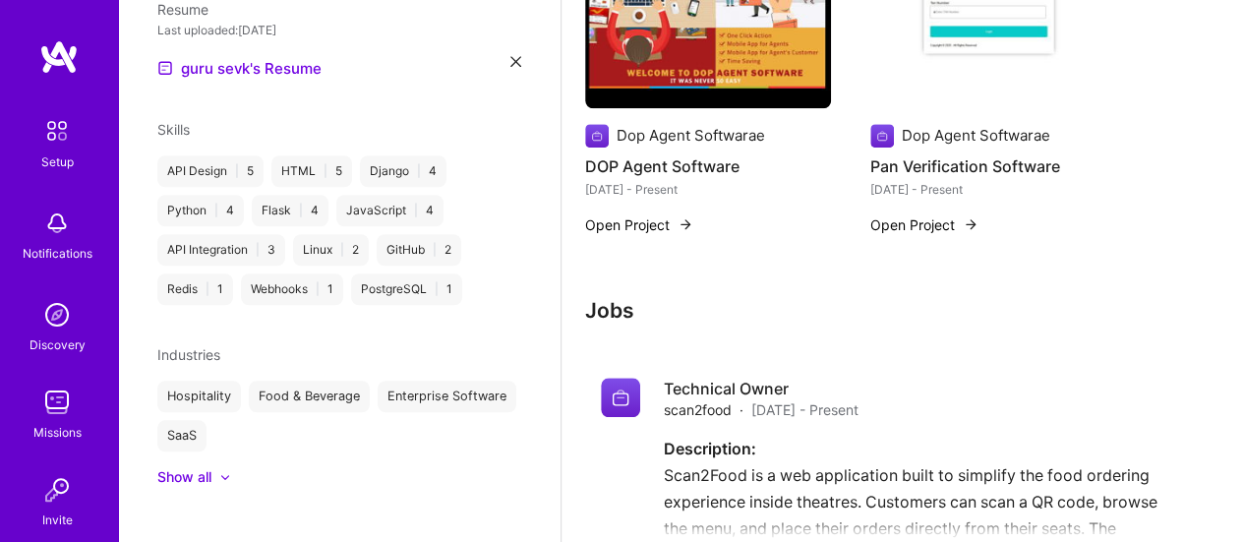
scroll to position [1040, 0]
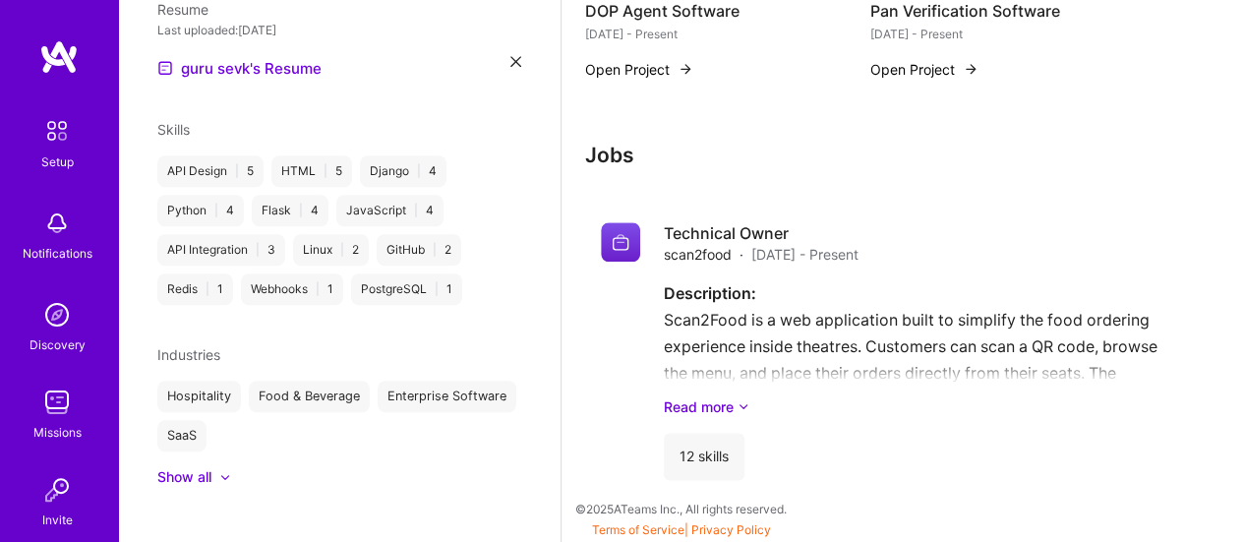
click at [218, 467] on div at bounding box center [215, 477] width 8 height 20
click at [276, 381] on div "Food & Beverage" at bounding box center [309, 396] width 121 height 31
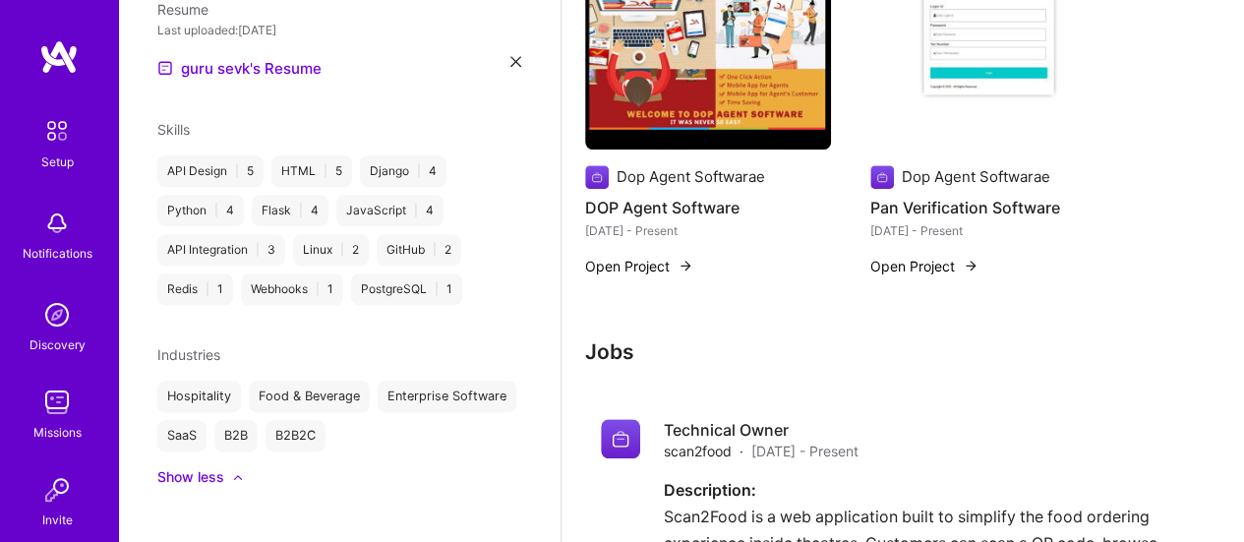
scroll to position [745, 0]
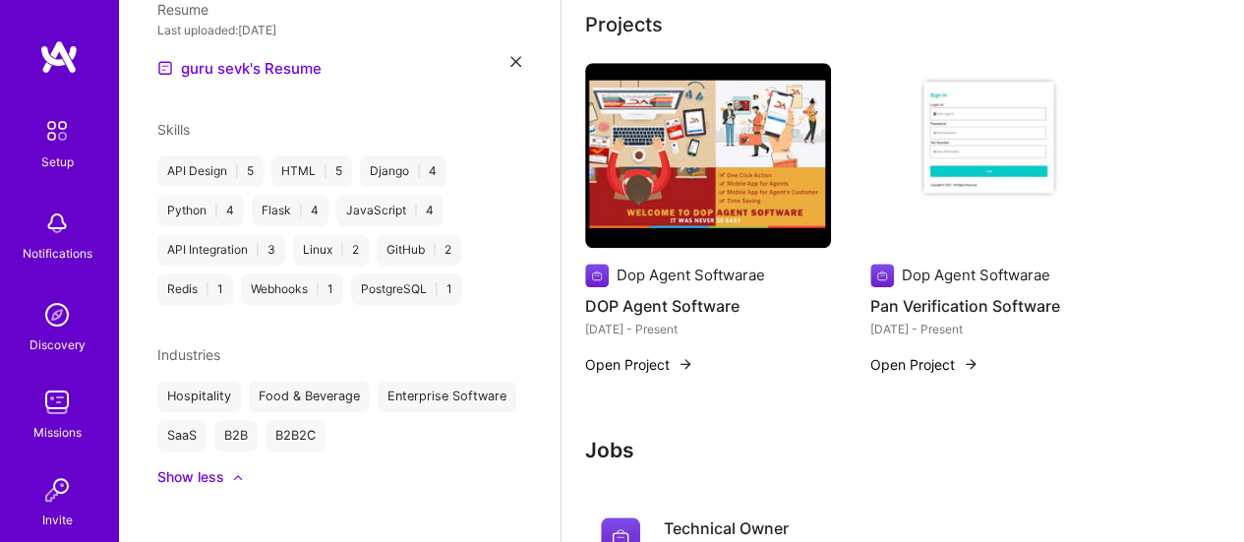
click at [42, 64] on img at bounding box center [58, 56] width 39 height 35
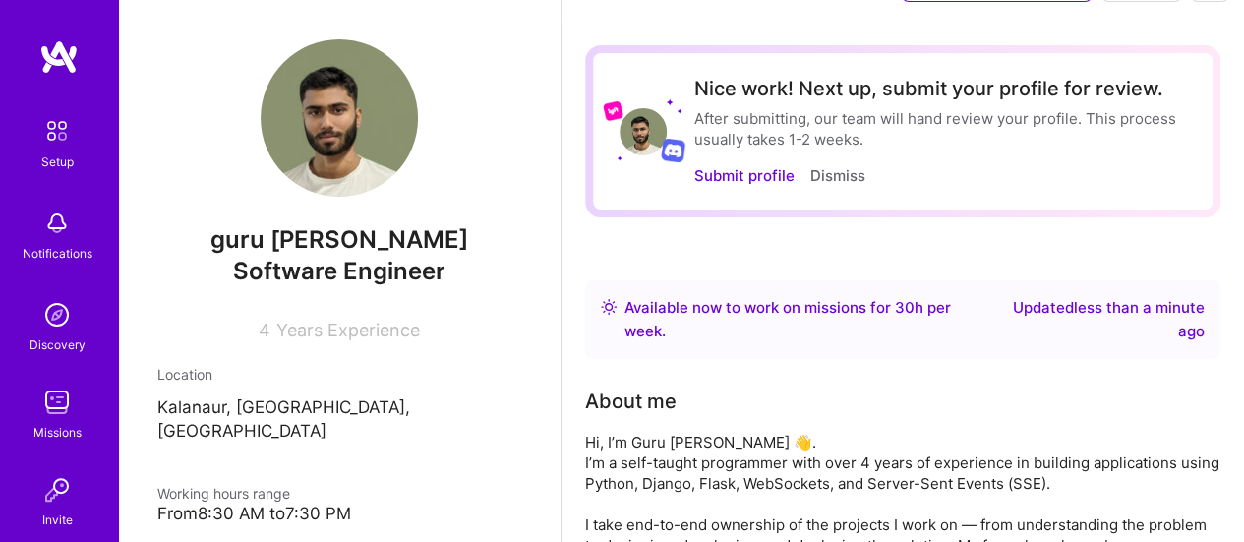
scroll to position [0, 0]
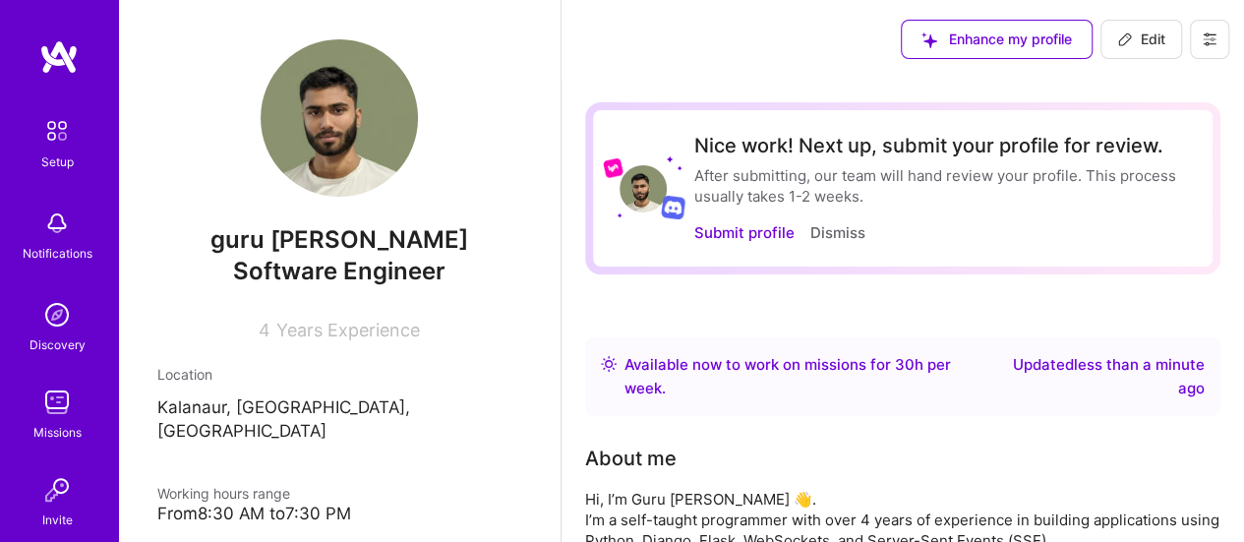
click at [1139, 45] on span "Edit" at bounding box center [1141, 39] width 48 height 20
select select "IN"
select select "Right Now"
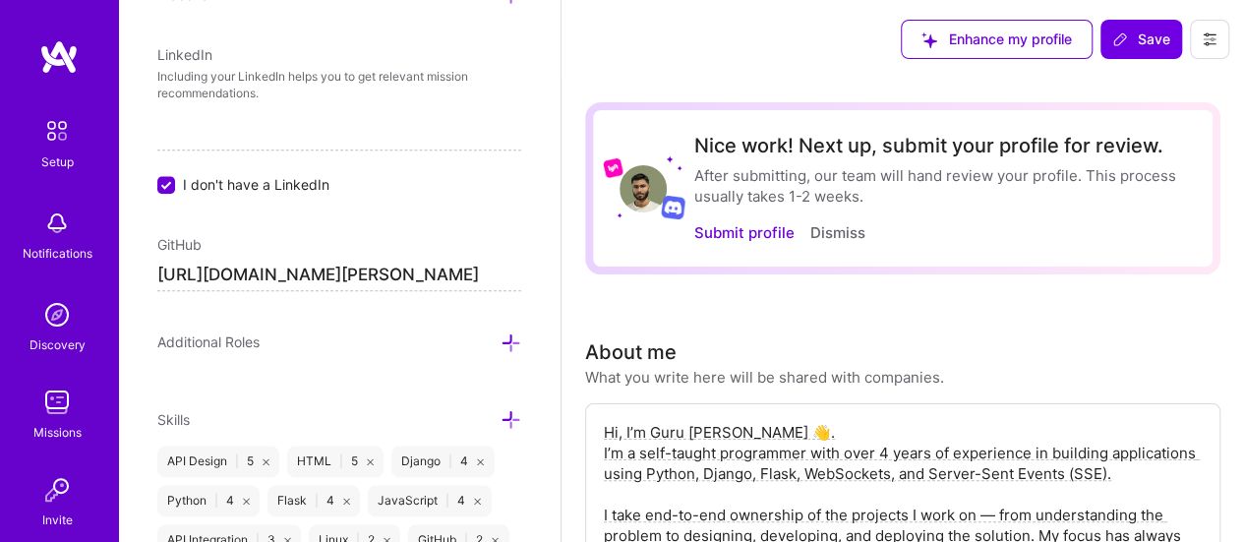
scroll to position [1369, 0]
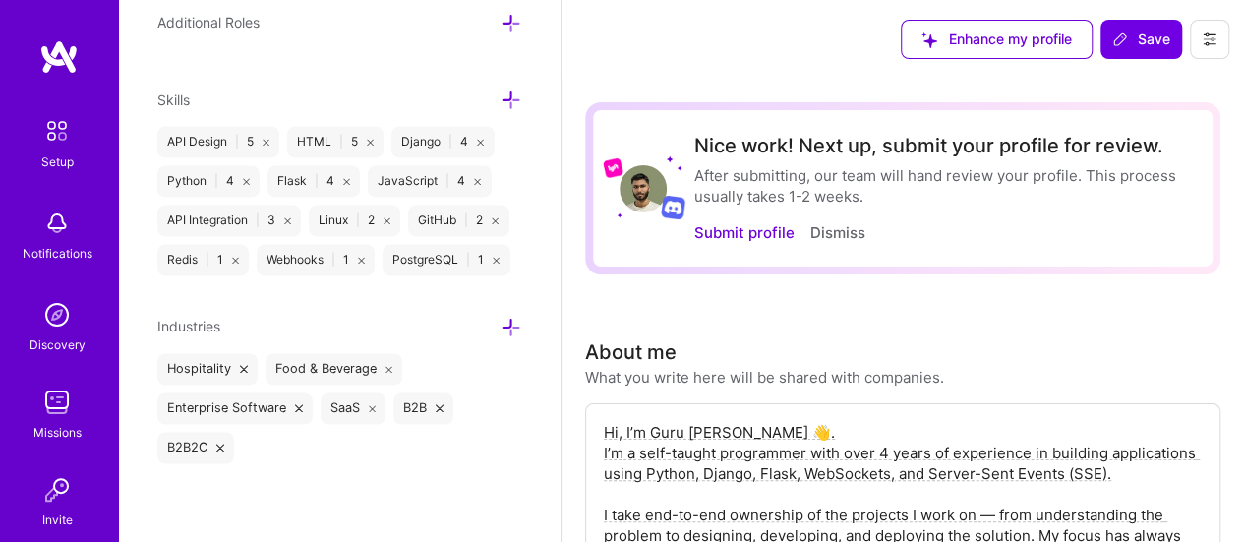
click at [500, 325] on icon at bounding box center [510, 327] width 21 height 21
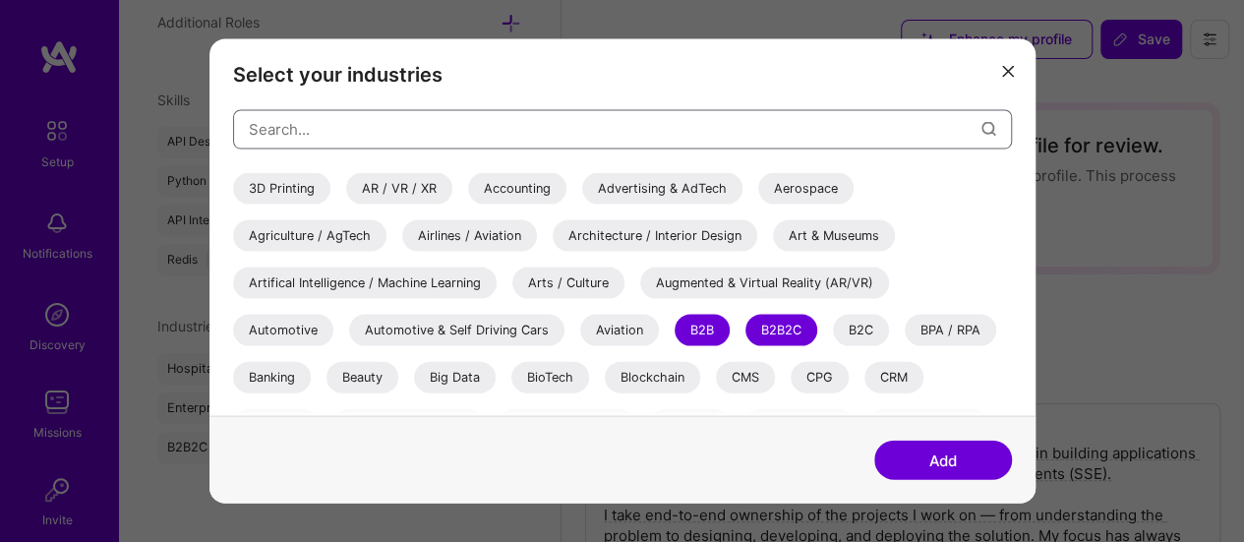
click at [568, 131] on input "modal" at bounding box center [615, 129] width 733 height 50
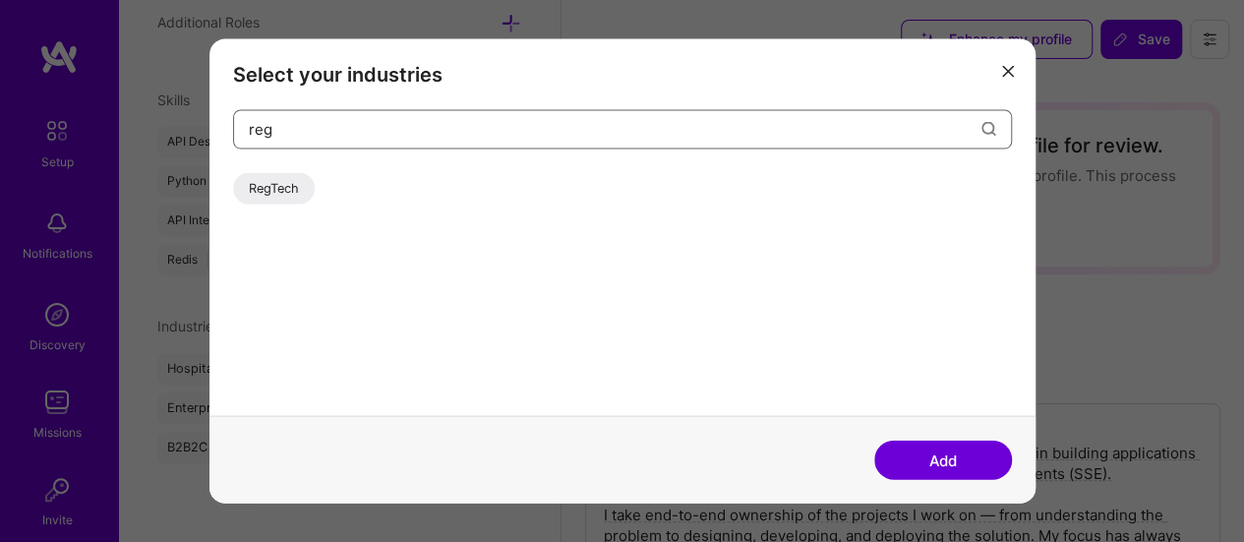
type input "reg"
click at [305, 182] on div "RegTech" at bounding box center [274, 187] width 82 height 31
click at [922, 449] on button "Add" at bounding box center [943, 460] width 138 height 39
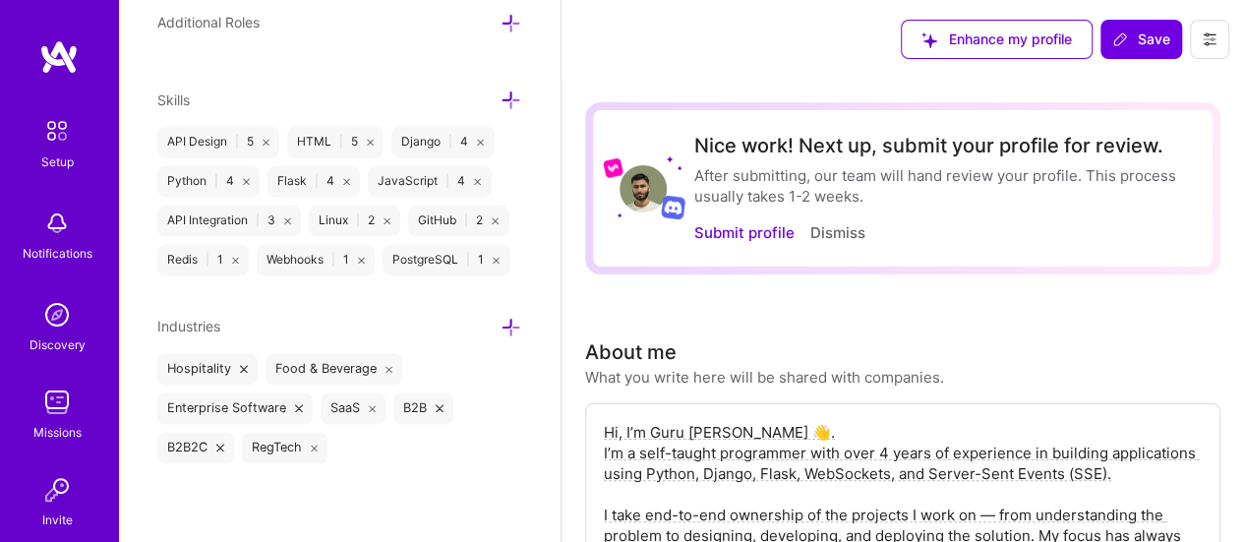
scroll to position [197, 0]
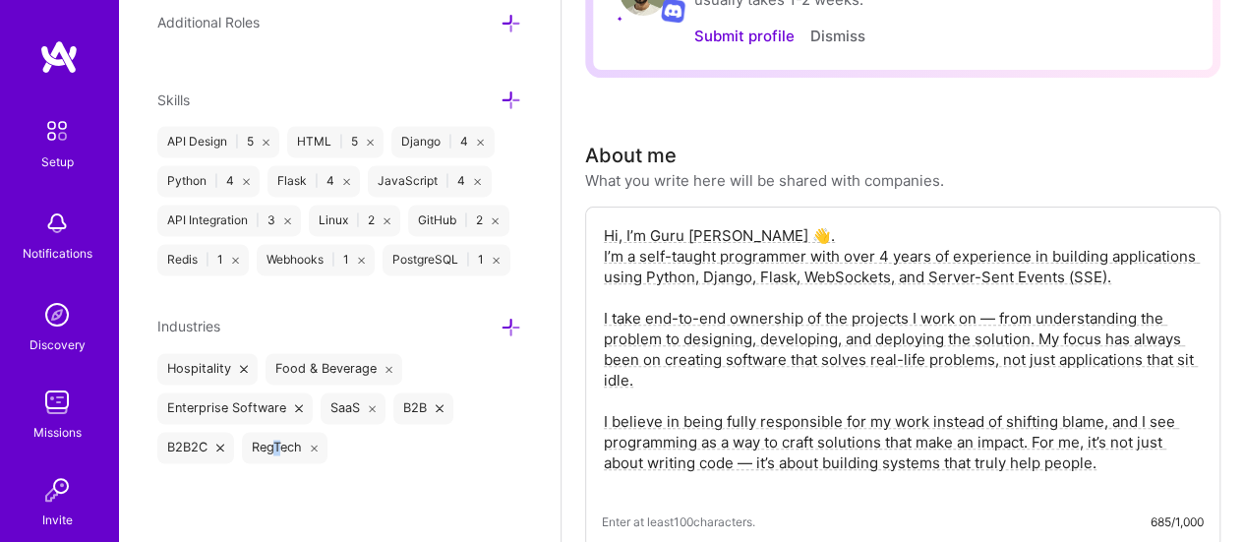
click at [276, 448] on div "RegTech" at bounding box center [285, 447] width 87 height 31
click at [377, 467] on div "Edit photo guru [PERSON_NAME] Software Engineer 4 Years Experience Location Thi…" at bounding box center [339, 271] width 442 height 542
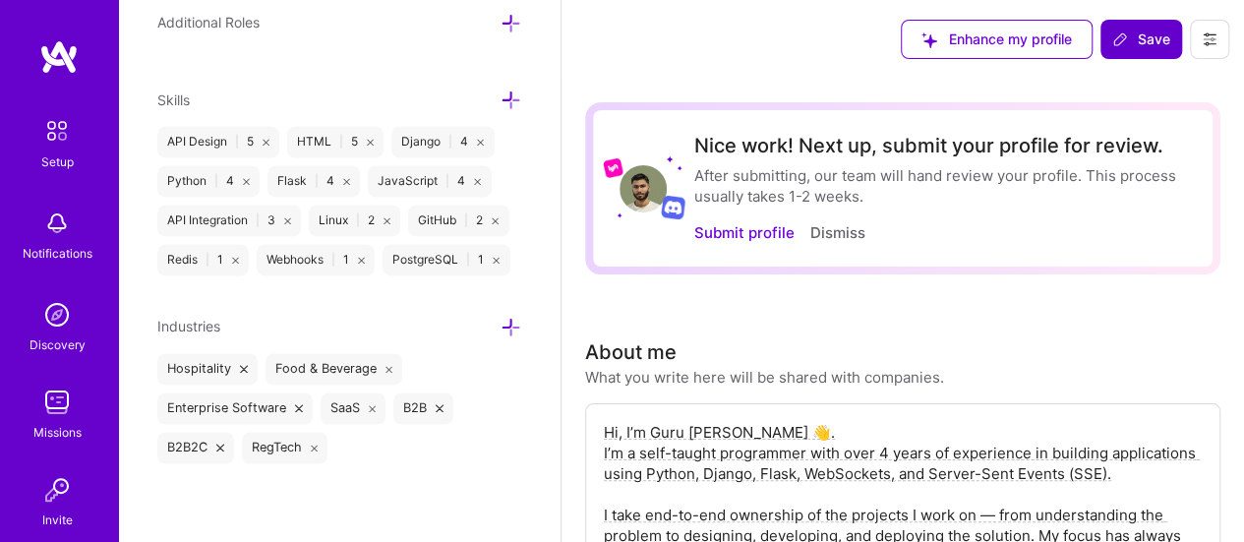
click at [1142, 50] on button "Save" at bounding box center [1141, 39] width 82 height 39
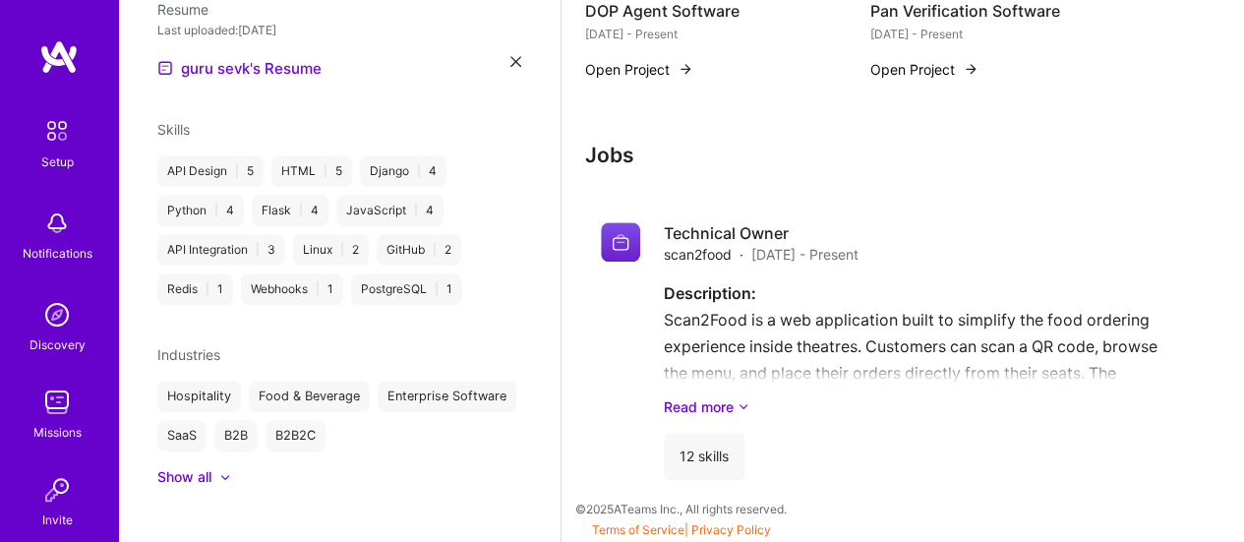
scroll to position [265, 0]
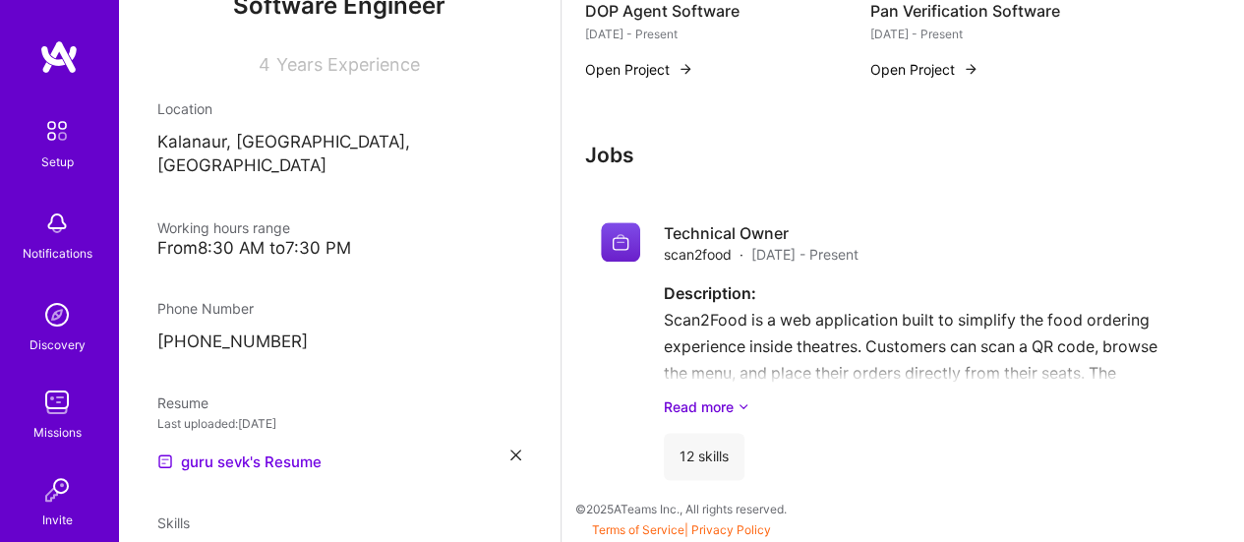
click at [68, 151] on link "Setup" at bounding box center [57, 141] width 122 height 62
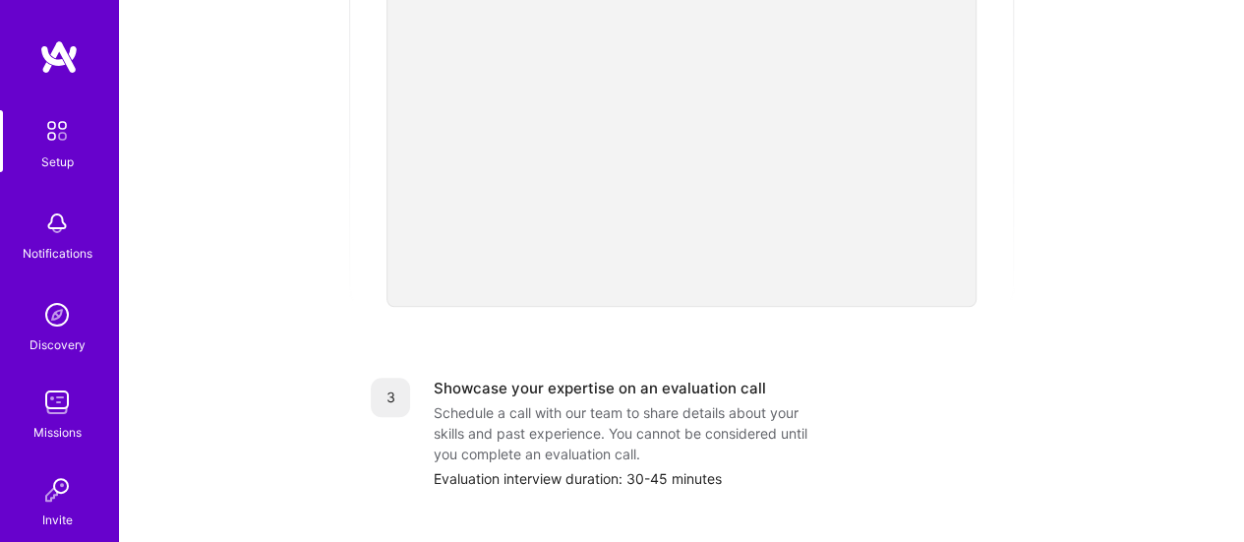
scroll to position [787, 0]
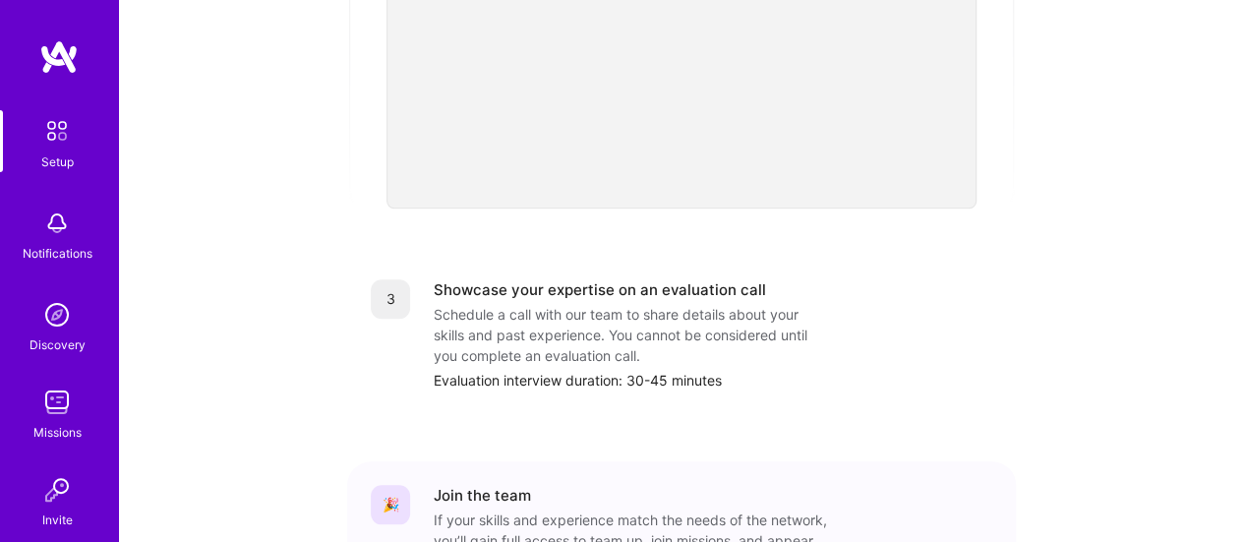
click at [534, 304] on div "Schedule a call with our team to share details about your skills and past exper…" at bounding box center [630, 335] width 393 height 62
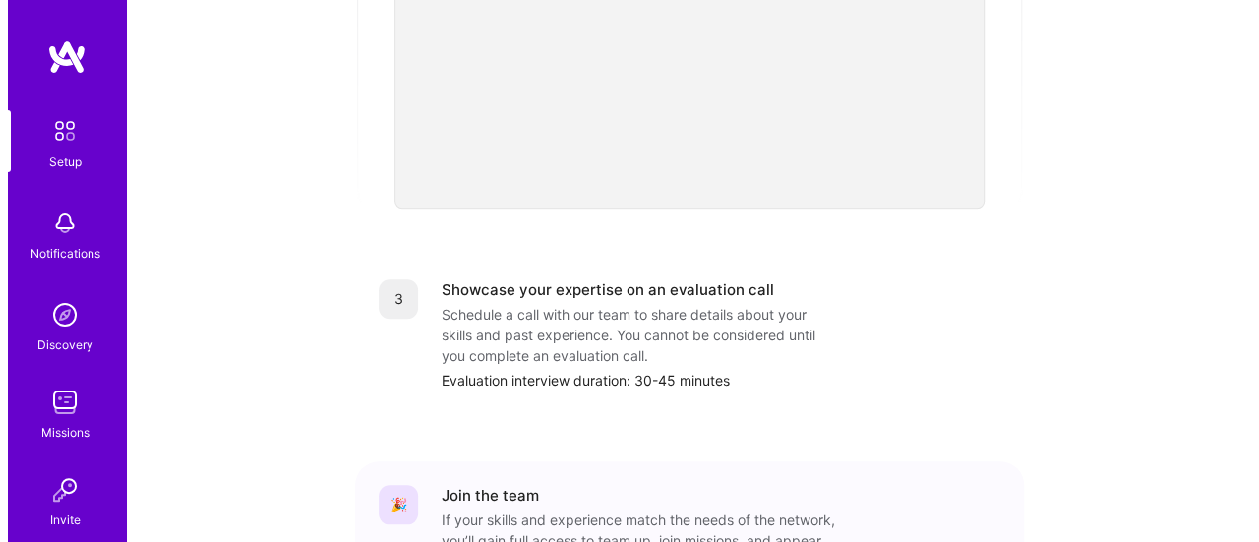
scroll to position [906, 0]
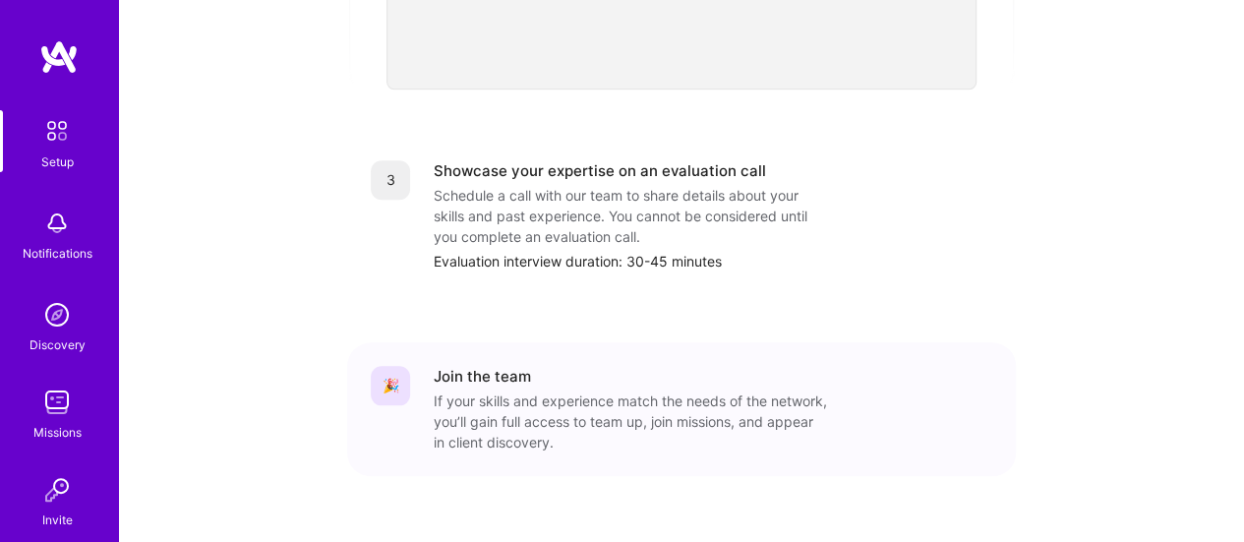
click at [53, 243] on div "Notifications" at bounding box center [58, 253] width 70 height 21
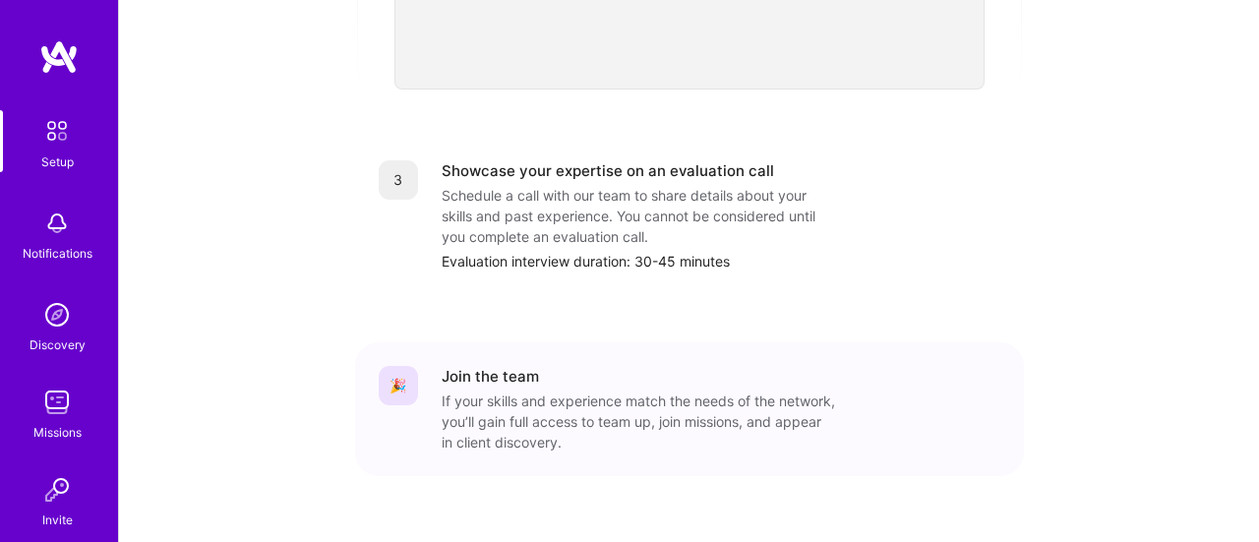
click at [40, 312] on img at bounding box center [56, 314] width 39 height 39
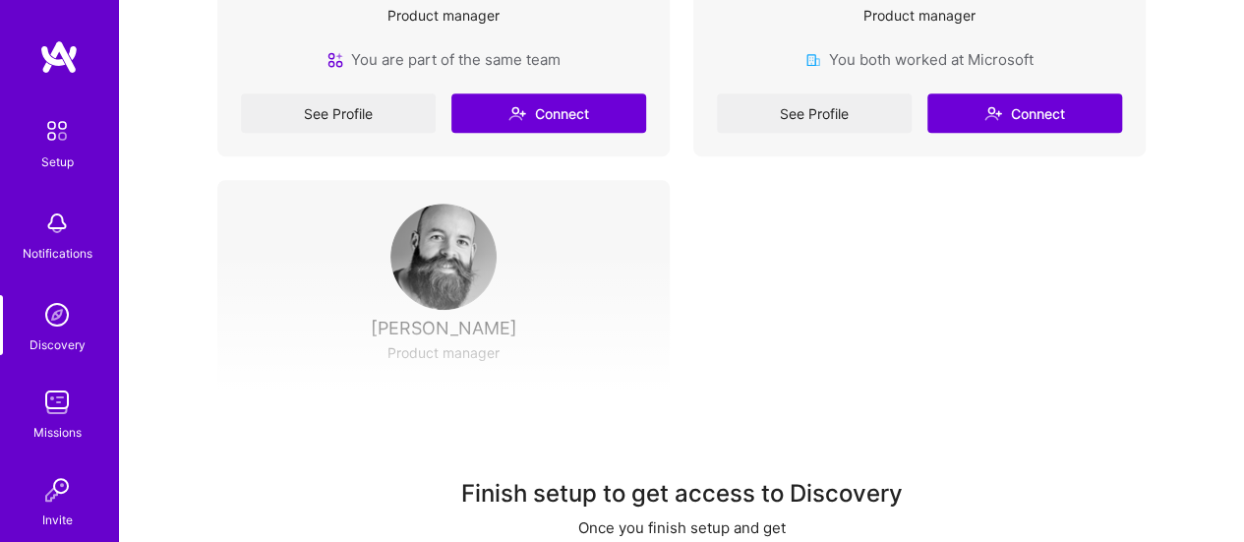
scroll to position [710, 0]
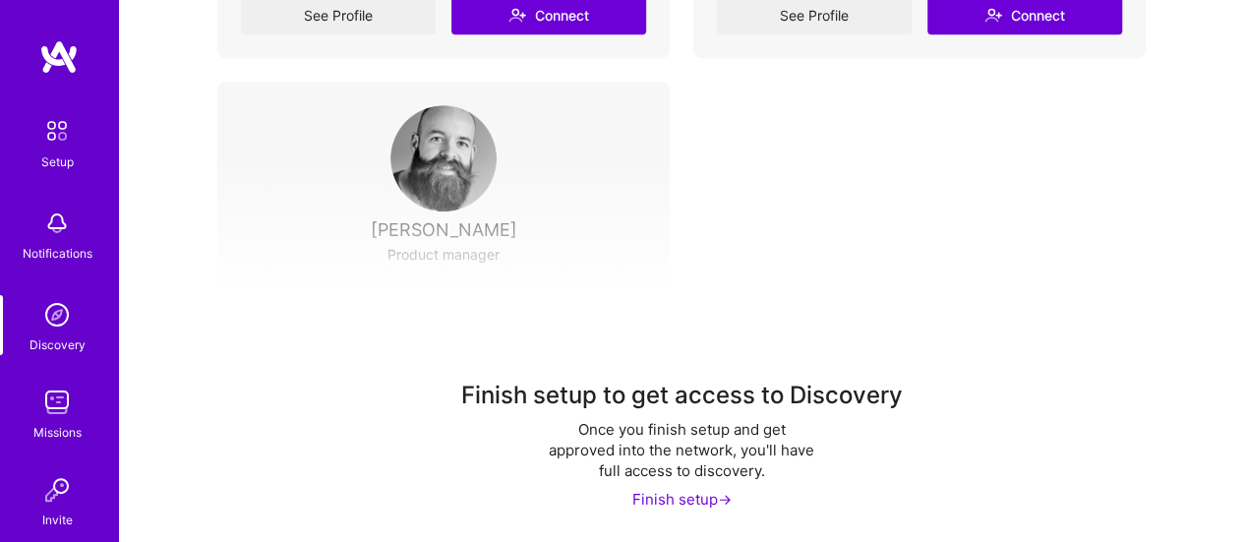
click at [684, 495] on div "Finish setup ->" at bounding box center [681, 499] width 99 height 21
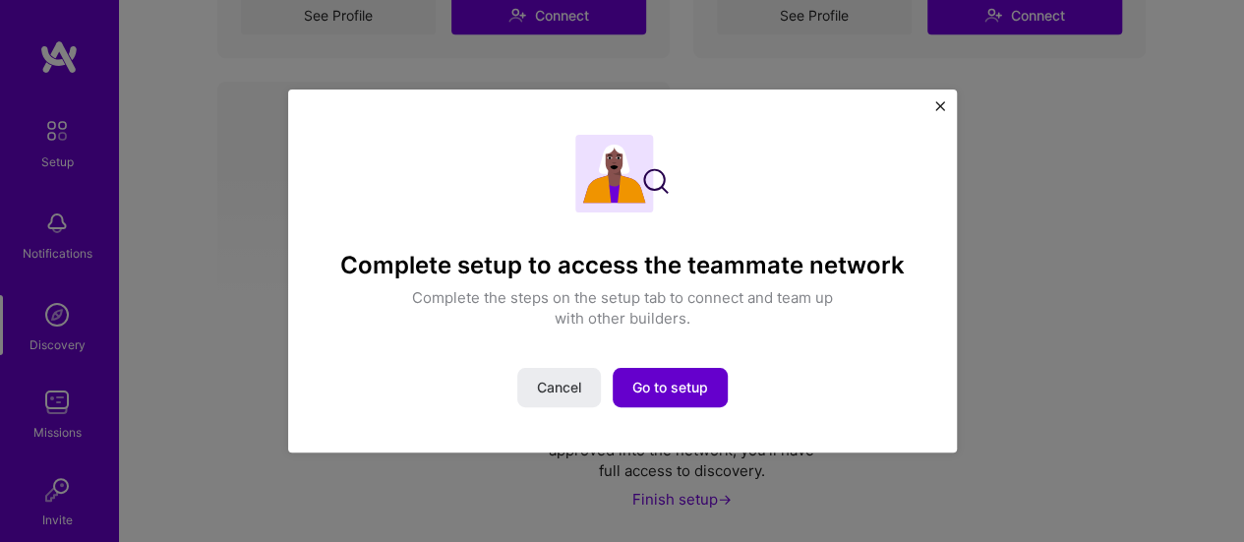
click at [688, 379] on span "Go to setup" at bounding box center [670, 388] width 76 height 20
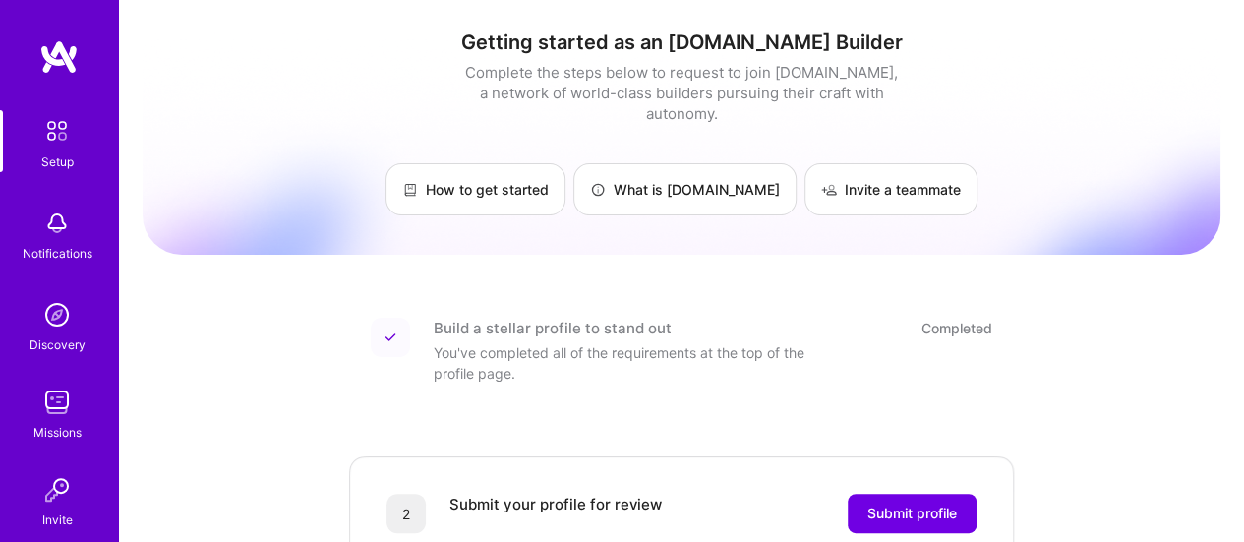
scroll to position [197, 0]
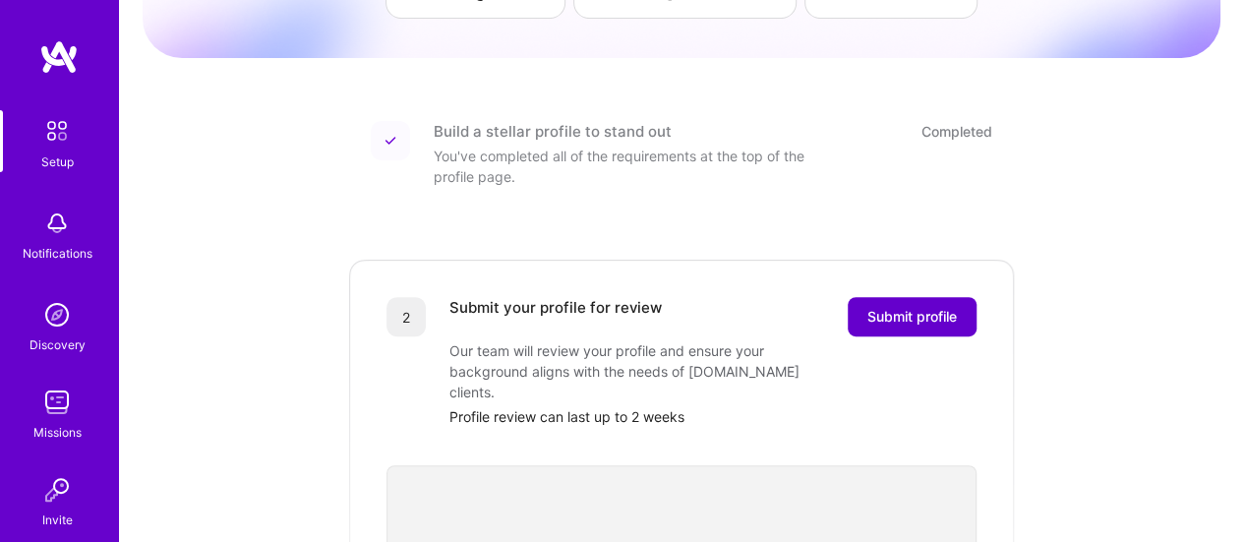
click at [932, 306] on button "Submit profile" at bounding box center [912, 316] width 129 height 39
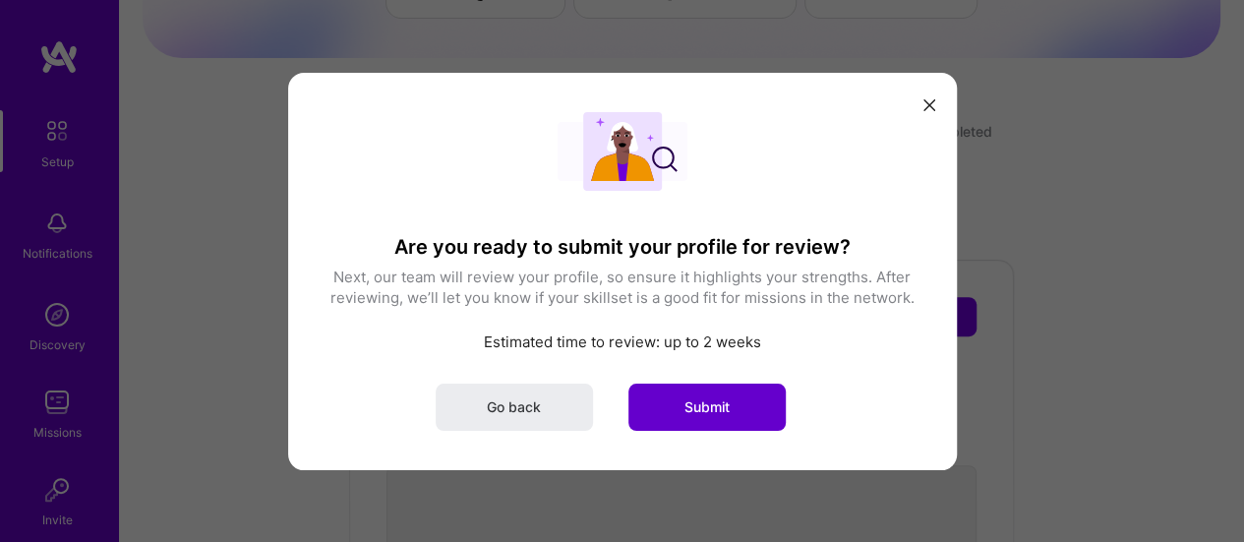
click at [715, 412] on span "Submit" at bounding box center [706, 406] width 45 height 20
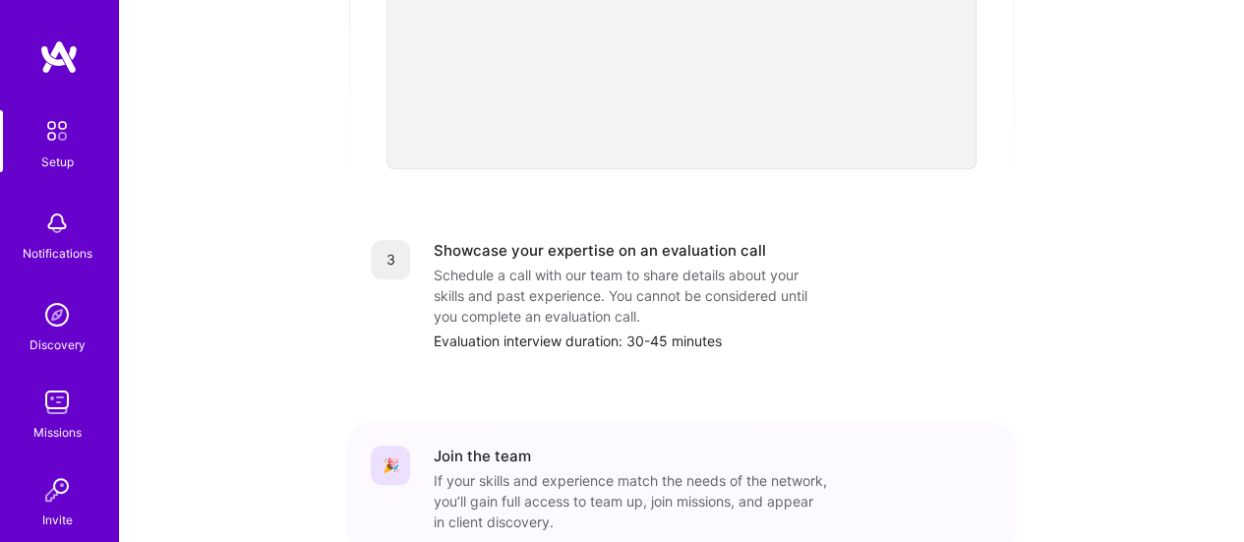
scroll to position [393, 0]
